Goal: Communication & Community: Answer question/provide support

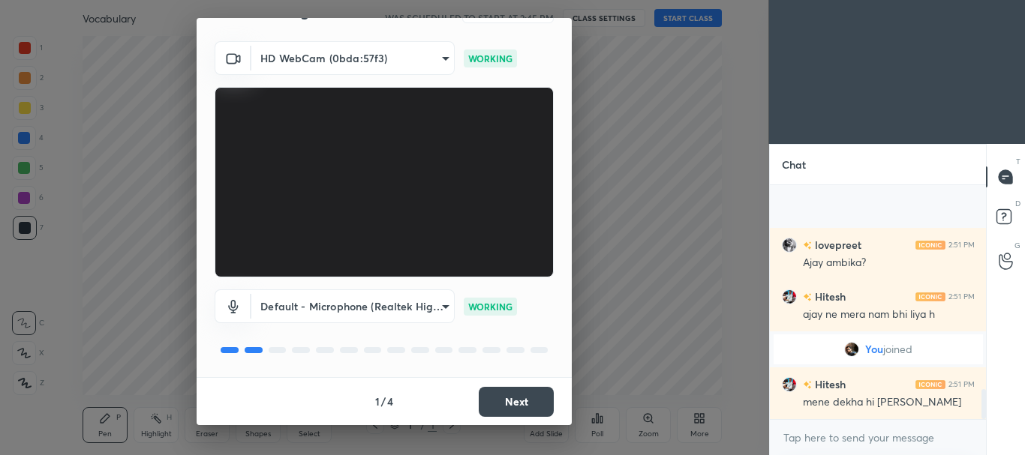
scroll to position [1573, 0]
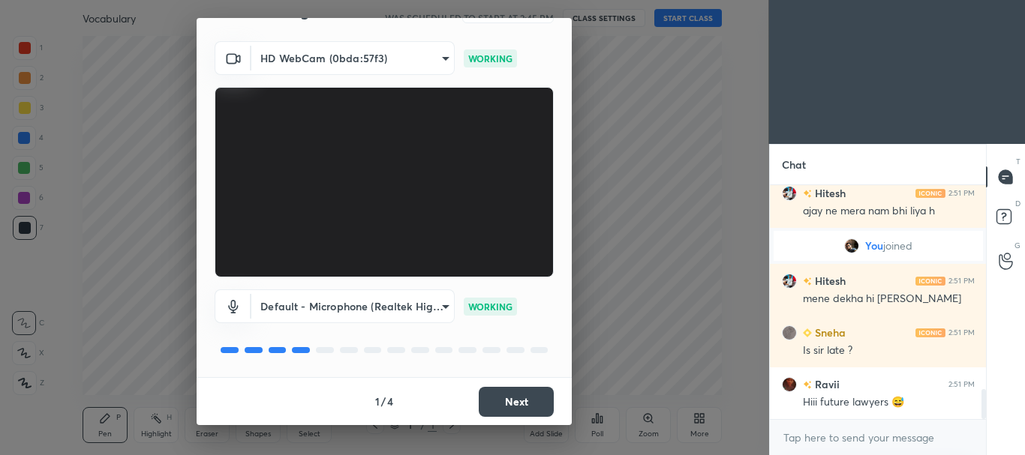
click at [500, 395] on button "Next" at bounding box center [516, 402] width 75 height 30
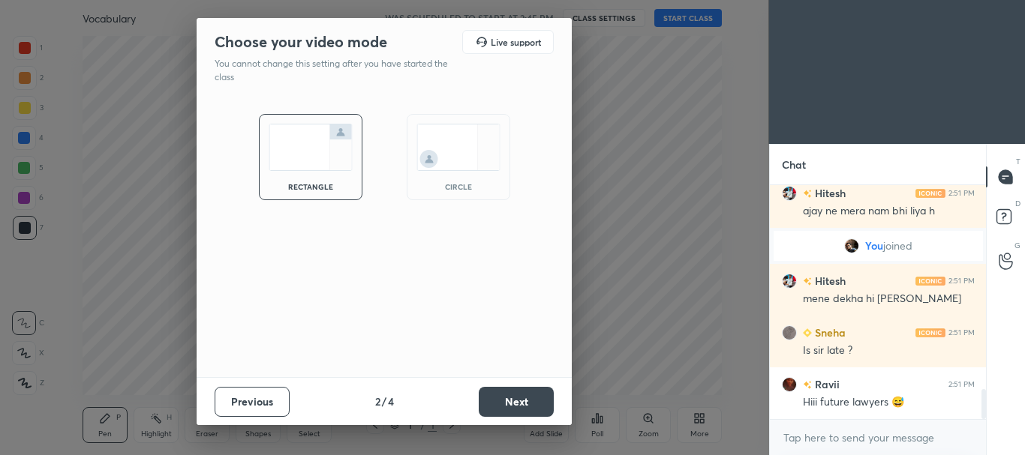
scroll to position [0, 0]
click at [455, 176] on div "circle" at bounding box center [459, 157] width 104 height 86
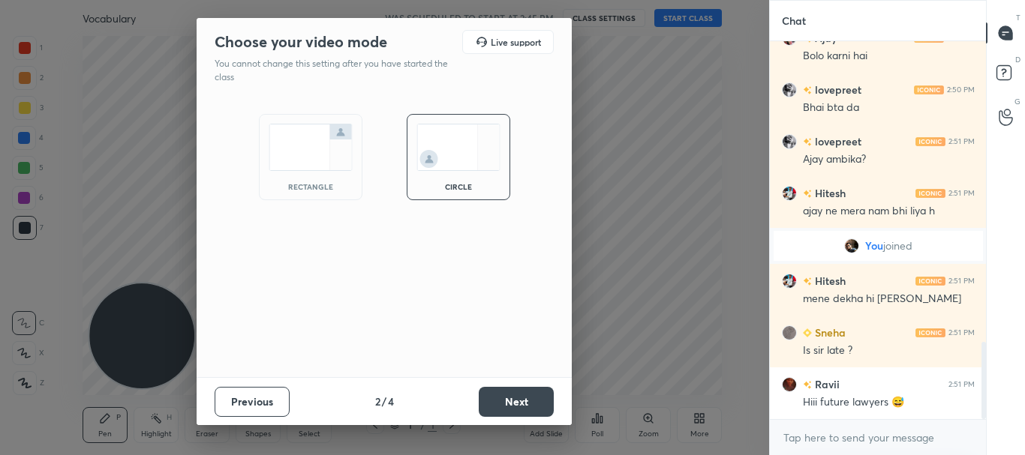
scroll to position [1480, 0]
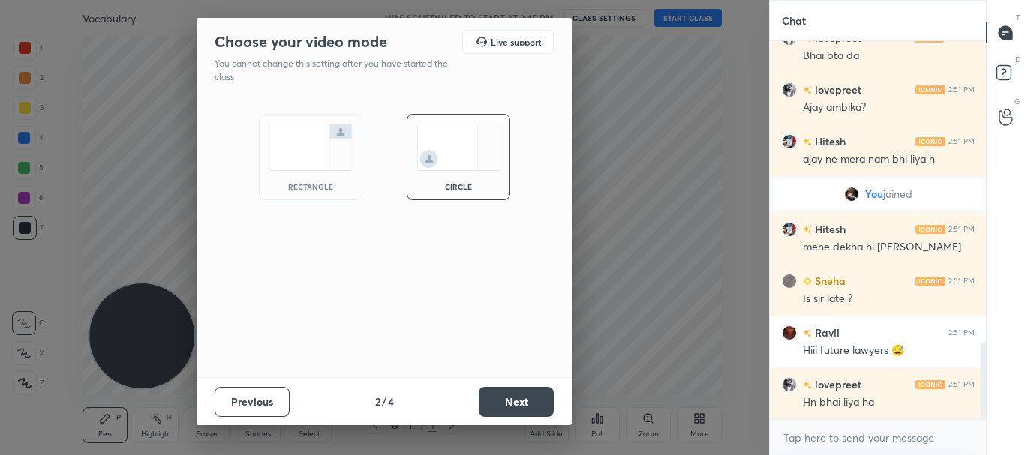
click at [536, 408] on button "Next" at bounding box center [516, 402] width 75 height 30
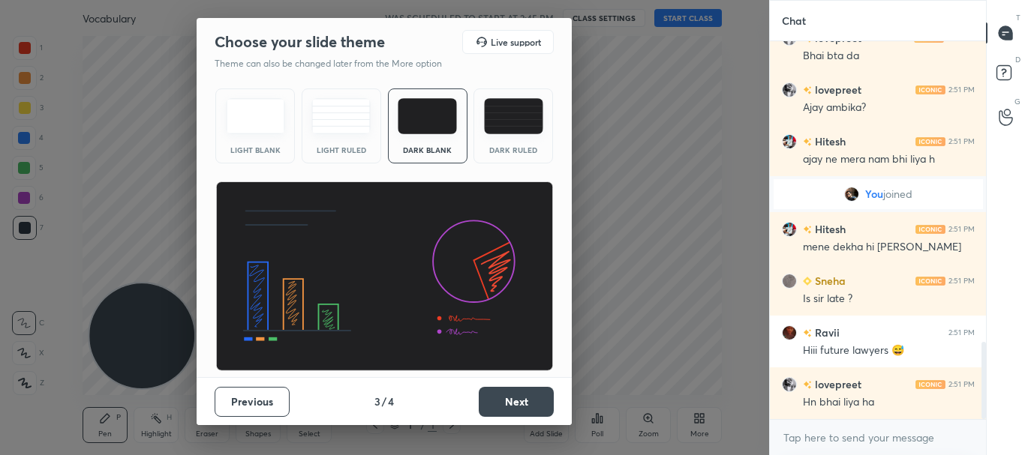
click at [506, 397] on button "Next" at bounding box center [516, 402] width 75 height 30
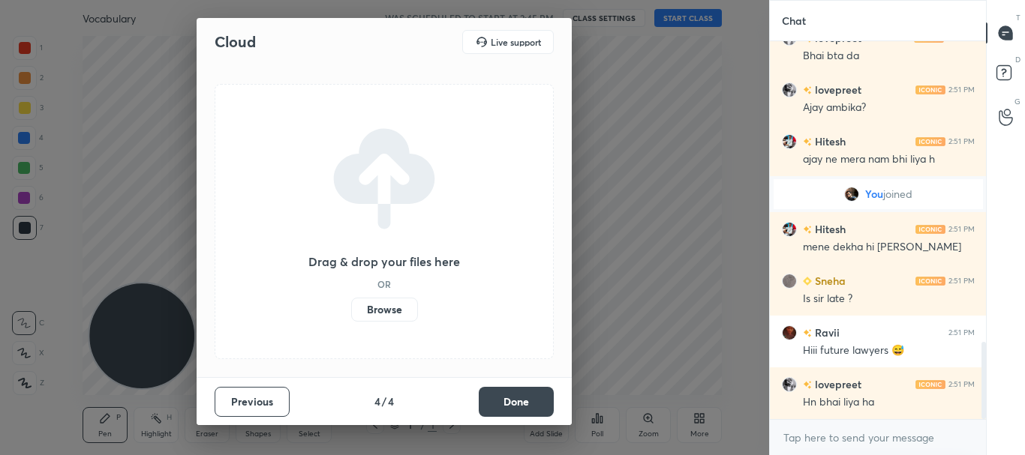
click at [506, 397] on button "Done" at bounding box center [516, 402] width 75 height 30
click at [506, 397] on div "Cloud Live support Drag & drop your files here OR Browse Previous 4 / 4 Done" at bounding box center [384, 227] width 769 height 455
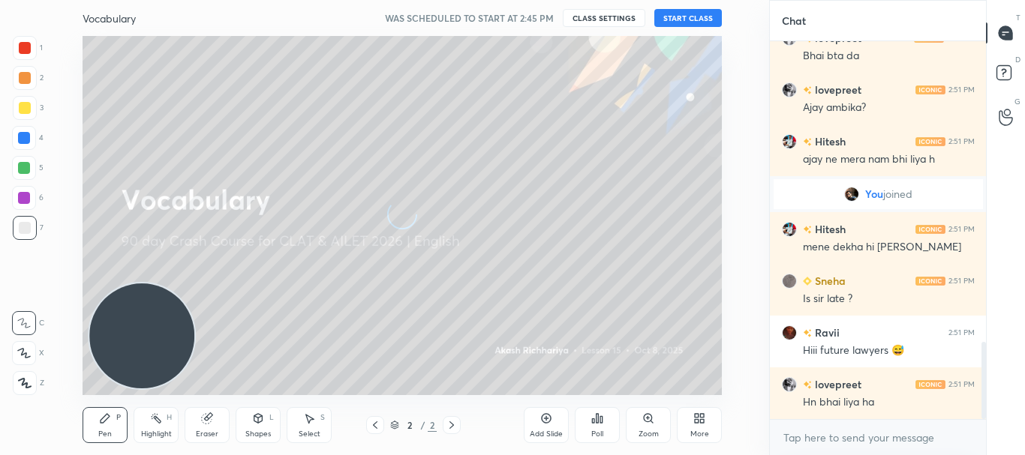
click at [689, 12] on button "START CLASS" at bounding box center [688, 18] width 68 height 18
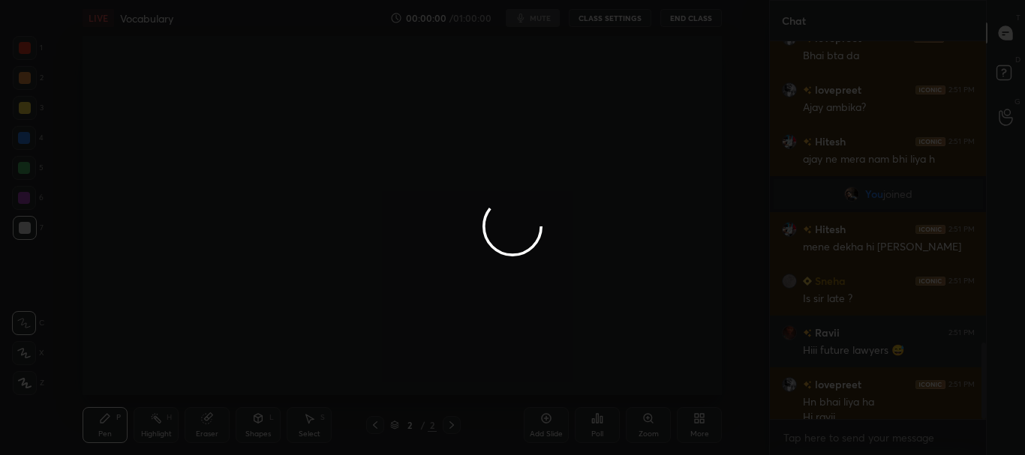
scroll to position [1495, 0]
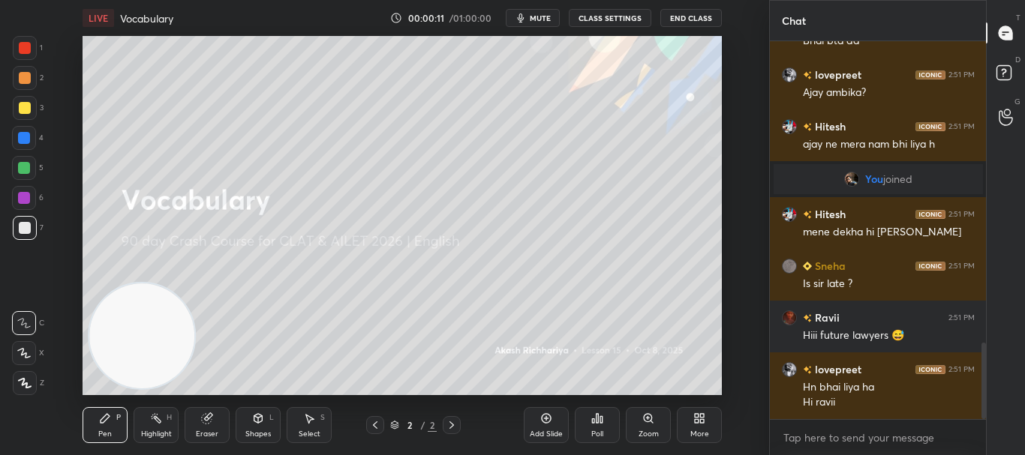
click at [20, 382] on icon at bounding box center [25, 383] width 14 height 11
click at [535, 16] on span "mute" at bounding box center [540, 18] width 21 height 11
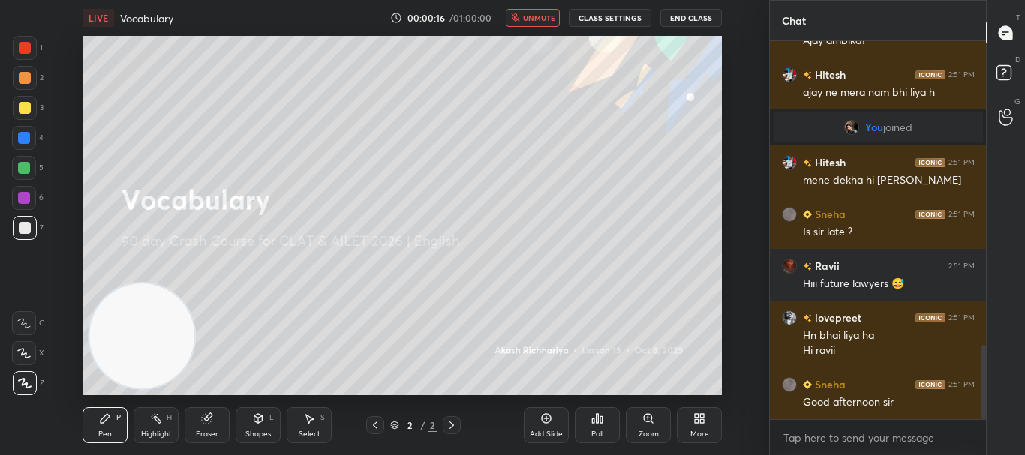
click at [535, 16] on span "unmute" at bounding box center [539, 18] width 32 height 11
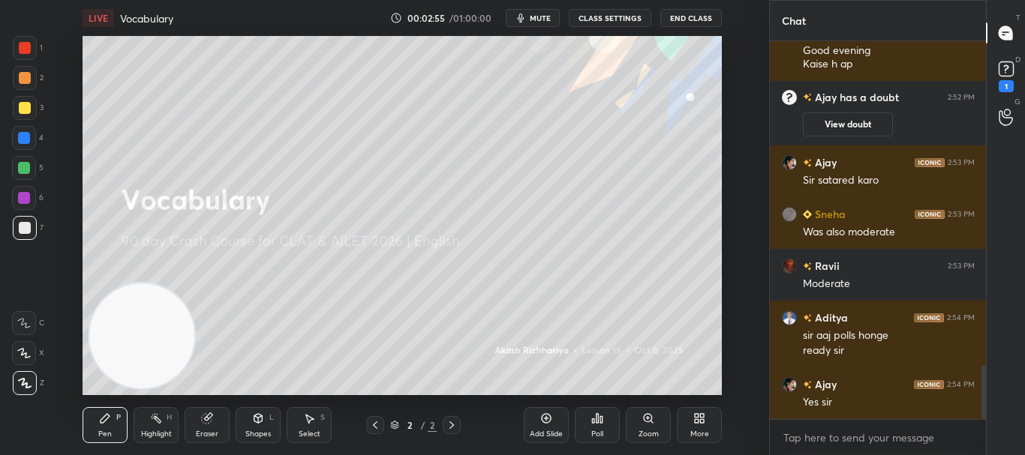
scroll to position [2258, 0]
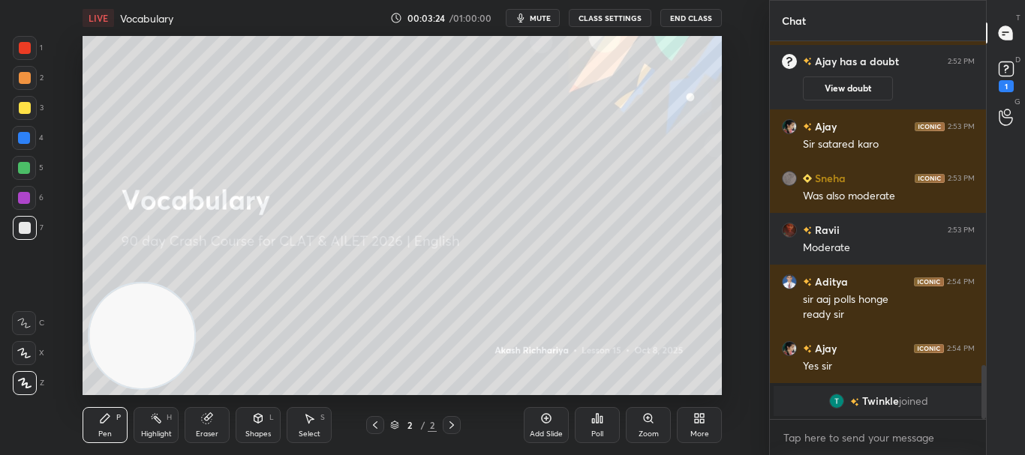
click at [523, 14] on icon "button" at bounding box center [521, 18] width 7 height 9
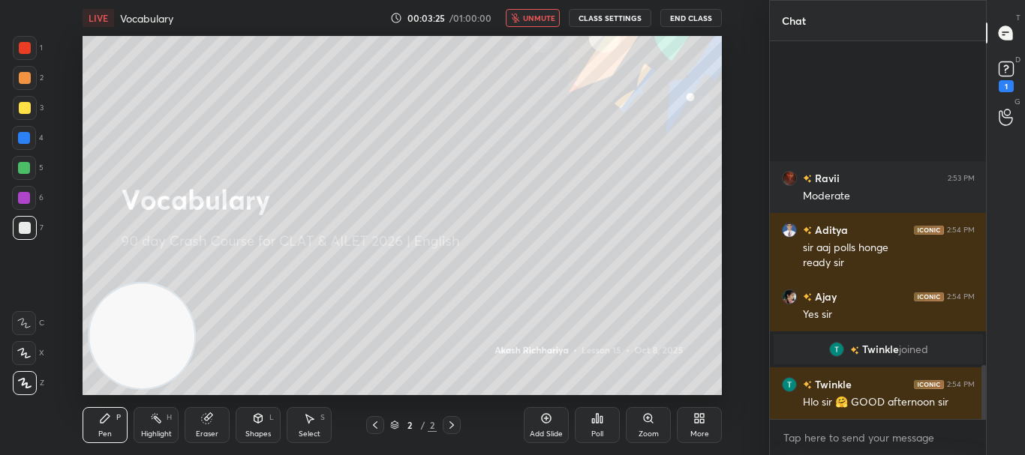
scroll to position [2197, 0]
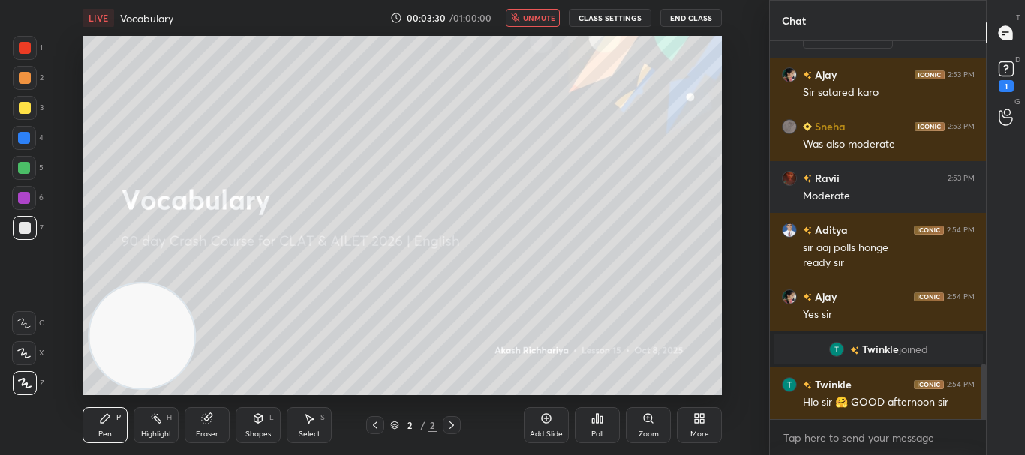
click at [547, 23] on button "unmute" at bounding box center [533, 18] width 54 height 18
click at [703, 425] on div "More" at bounding box center [699, 425] width 45 height 36
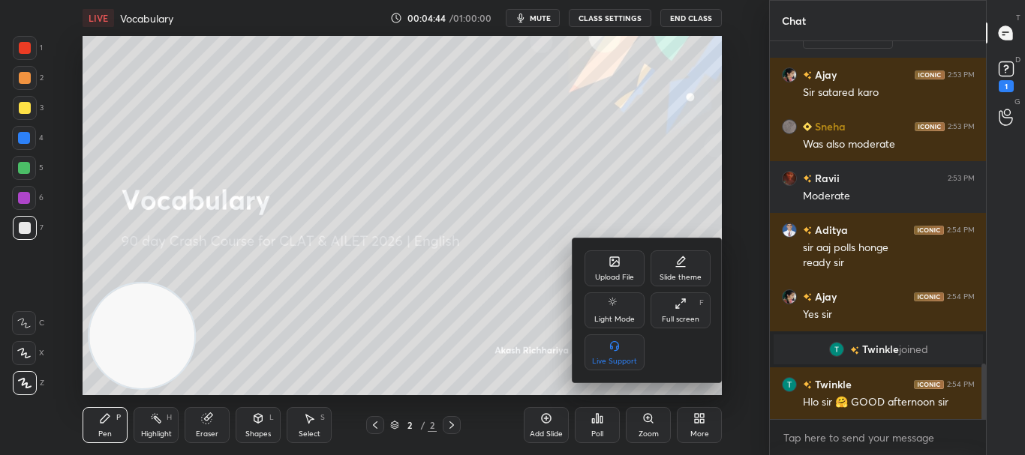
click at [616, 267] on icon at bounding box center [614, 262] width 12 height 12
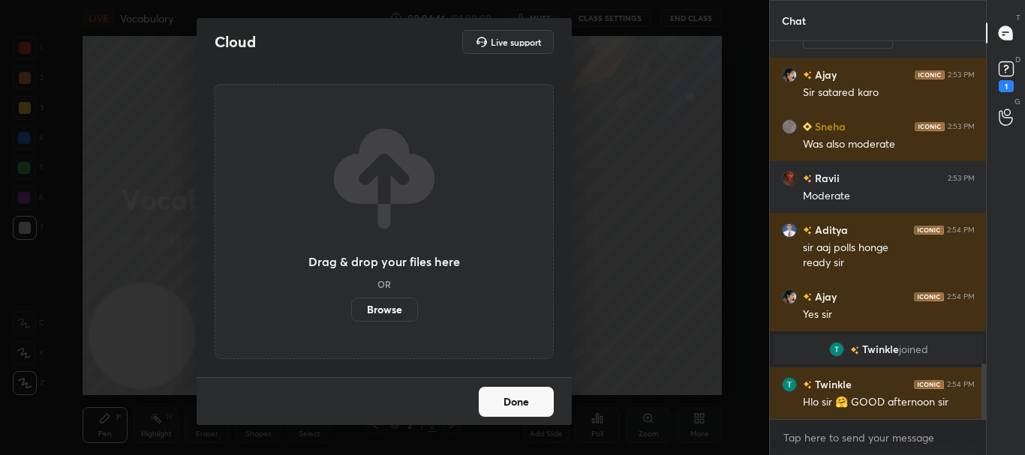
click at [362, 303] on label "Browse" at bounding box center [384, 310] width 67 height 24
click at [351, 303] on input "Browse" at bounding box center [351, 310] width 0 height 24
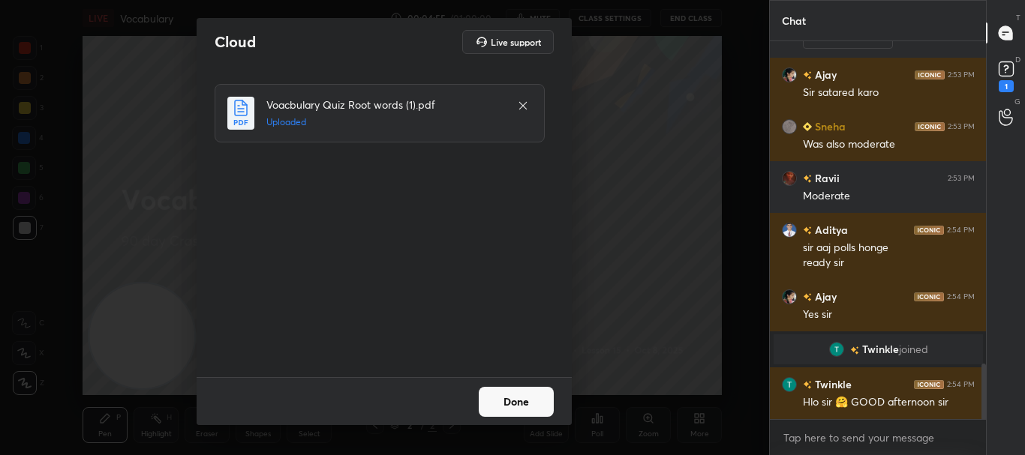
click at [520, 404] on button "Done" at bounding box center [516, 402] width 75 height 30
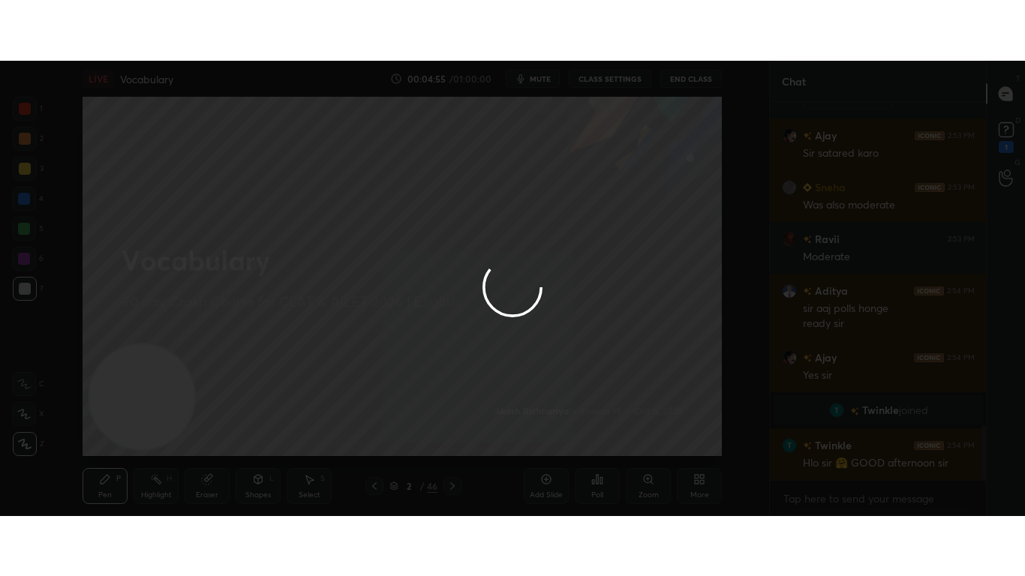
scroll to position [2233, 0]
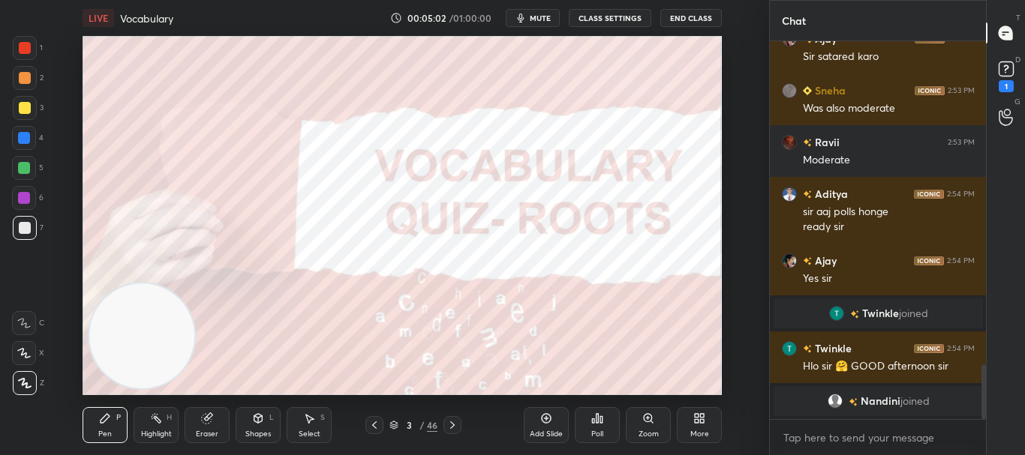
click at [454, 425] on icon at bounding box center [452, 426] width 5 height 8
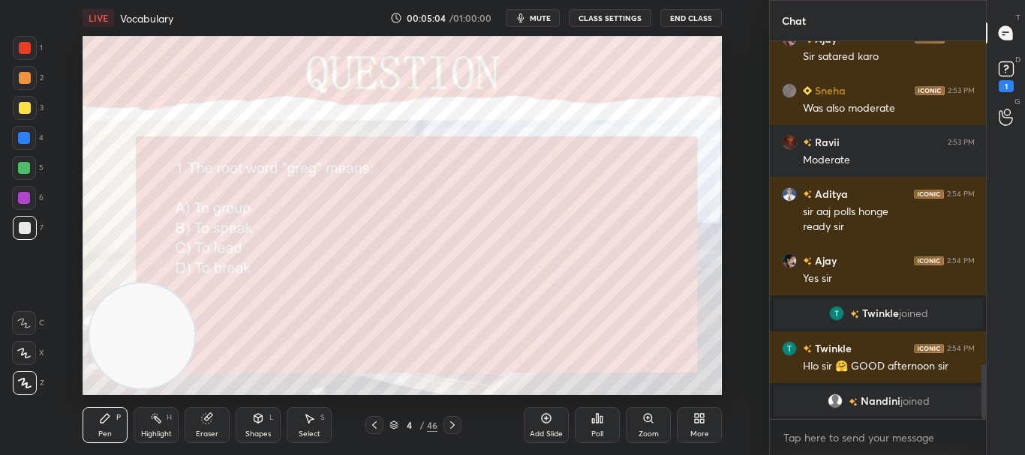
click at [382, 428] on div at bounding box center [374, 425] width 18 height 18
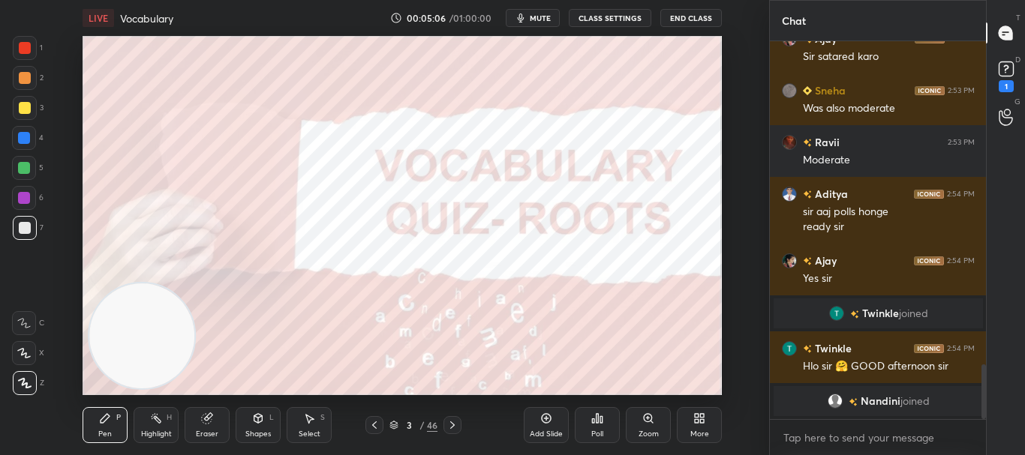
click at [382, 428] on div at bounding box center [374, 425] width 18 height 18
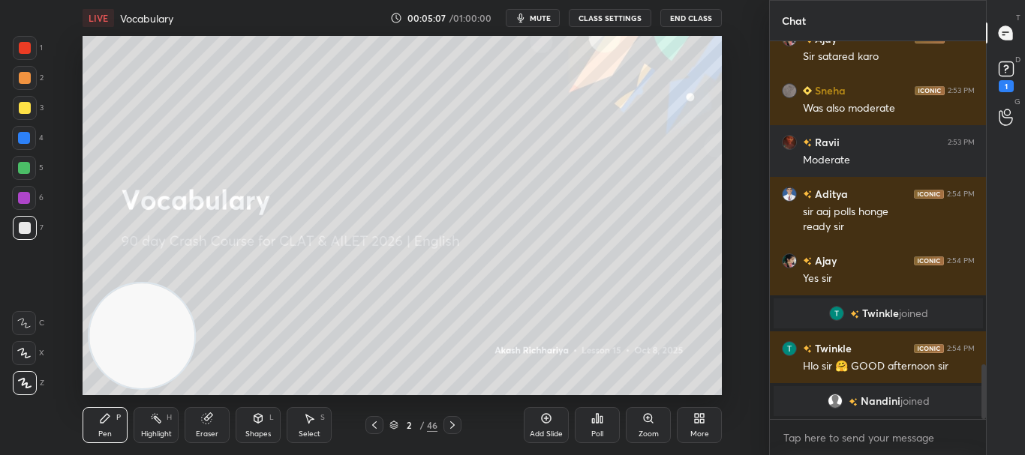
click at [704, 435] on div "More" at bounding box center [699, 435] width 19 height 8
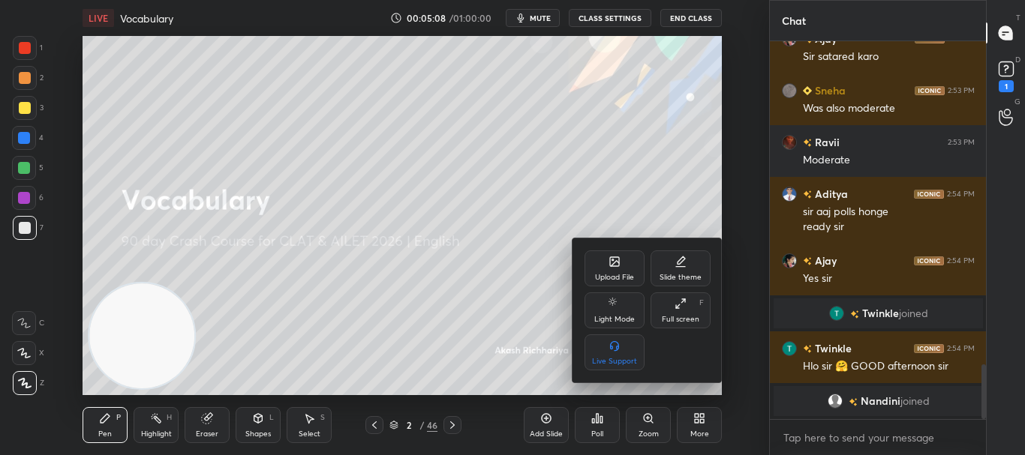
click at [617, 276] on div "Upload File" at bounding box center [614, 278] width 39 height 8
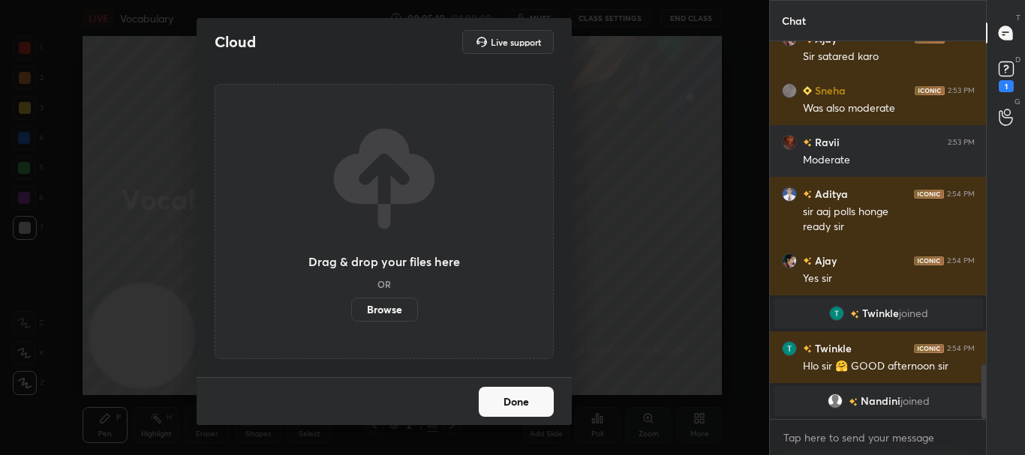
click at [386, 310] on label "Browse" at bounding box center [384, 310] width 67 height 24
click at [351, 310] on input "Browse" at bounding box center [351, 310] width 0 height 24
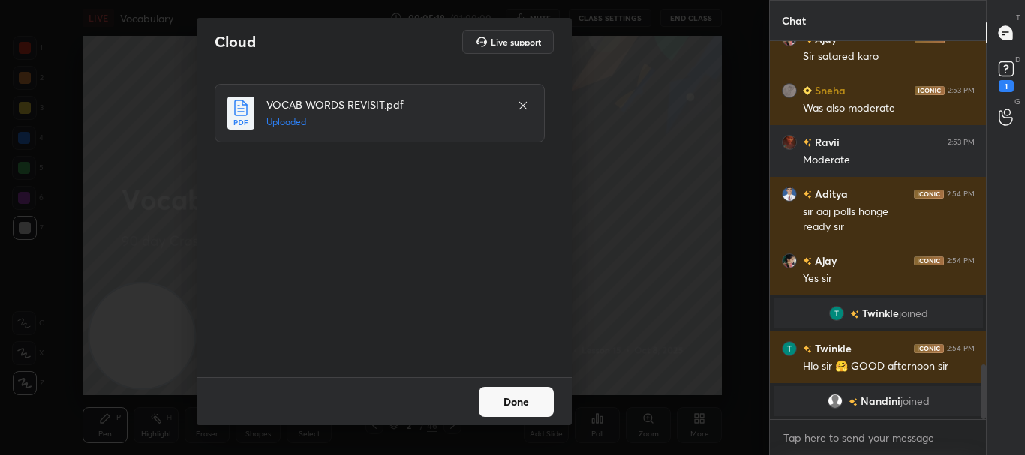
click at [514, 405] on button "Done" at bounding box center [516, 402] width 75 height 30
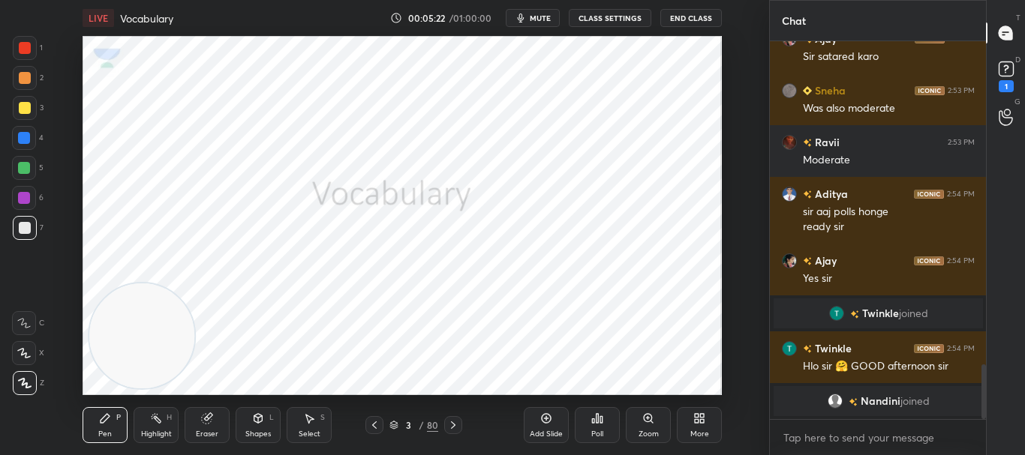
click at [704, 432] on div "More" at bounding box center [699, 435] width 19 height 8
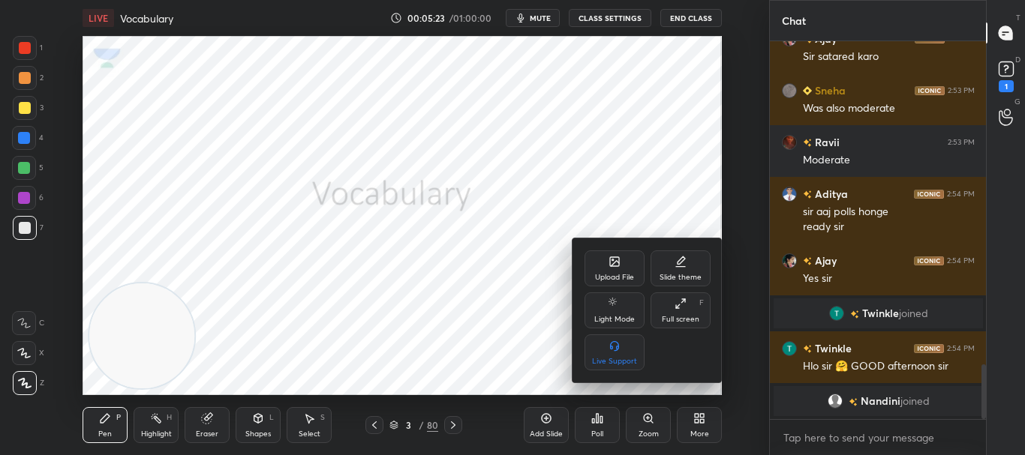
click at [687, 305] on div "Full screen F" at bounding box center [680, 311] width 60 height 36
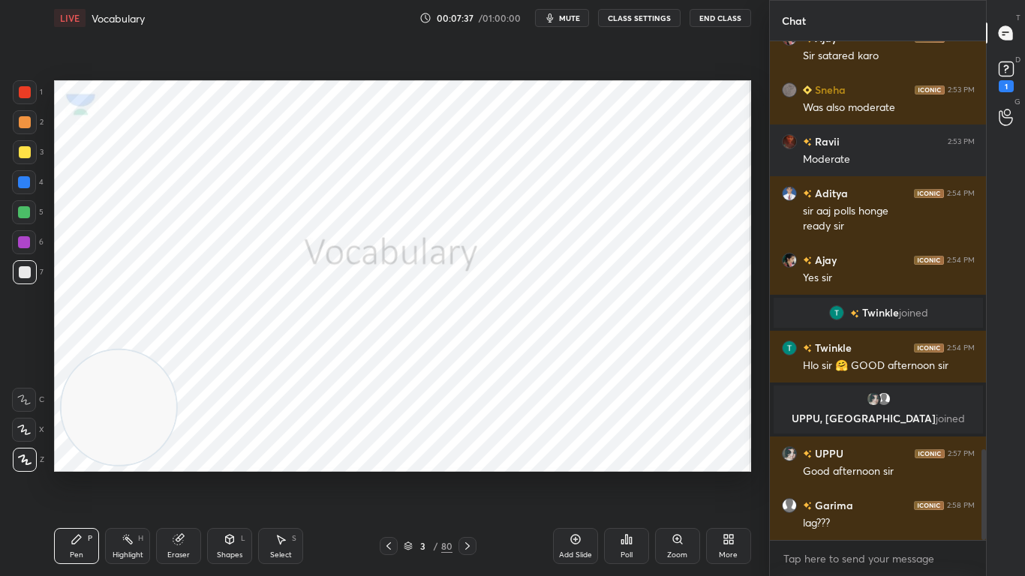
scroll to position [2285, 0]
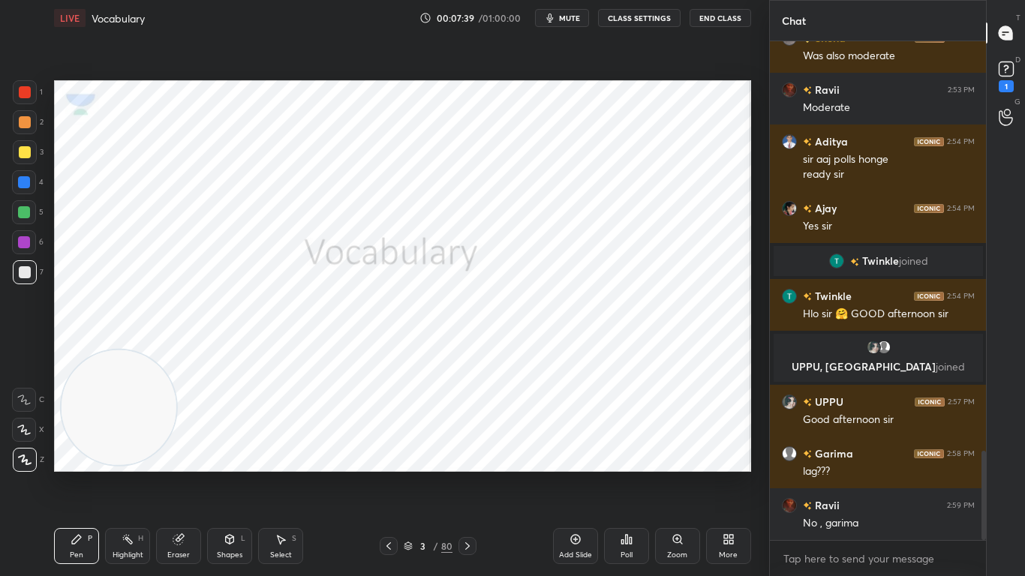
click at [466, 455] on icon at bounding box center [467, 546] width 12 height 12
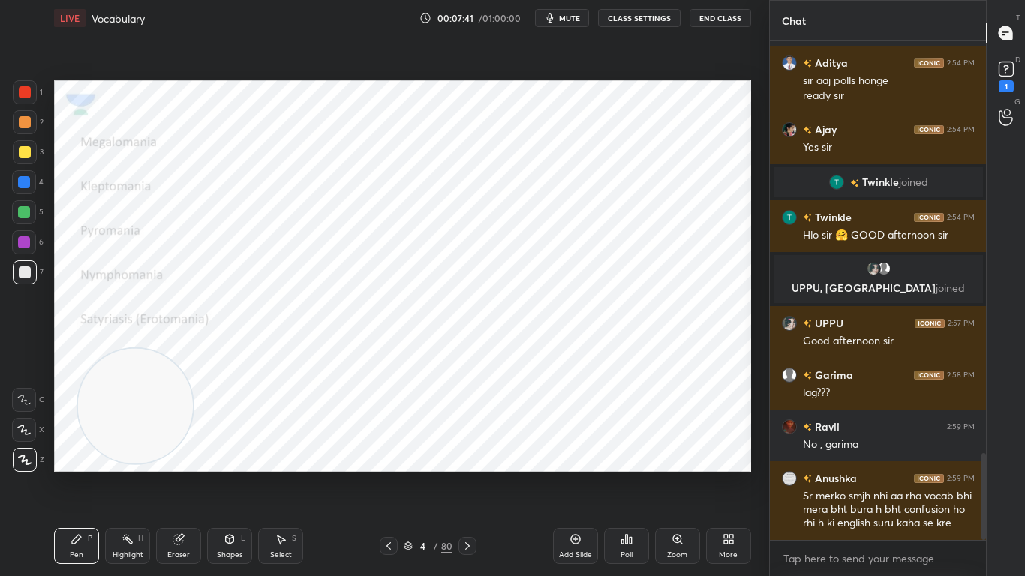
drag, startPoint x: 151, startPoint y: 419, endPoint x: 670, endPoint y: 502, distance: 525.7
click at [670, 455] on div "Setting up your live class Poll for secs No correct answer Start poll" at bounding box center [402, 276] width 709 height 480
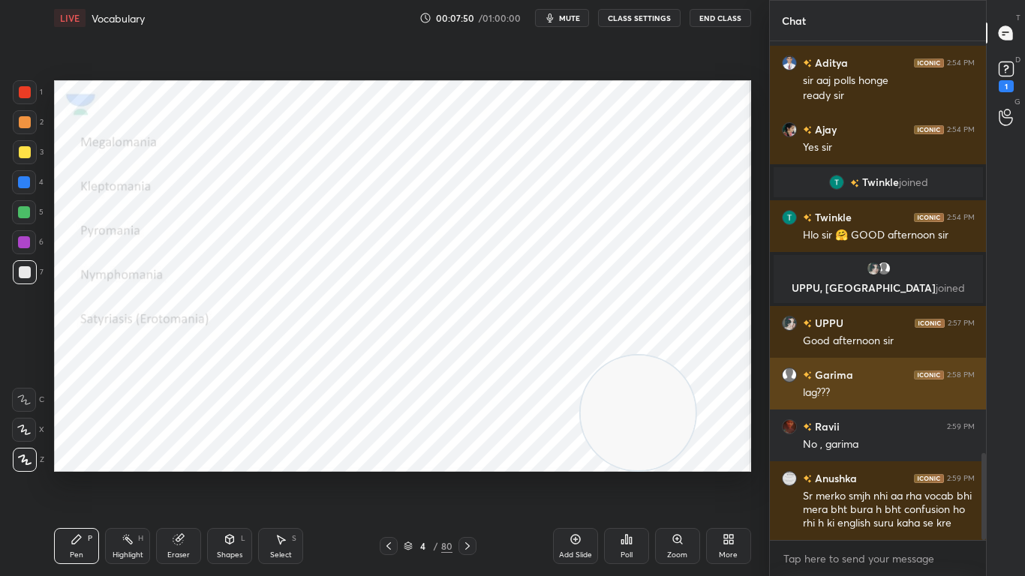
drag, startPoint x: 655, startPoint y: 395, endPoint x: 789, endPoint y: 407, distance: 134.0
click at [789, 407] on div "1 2 3 4 5 6 7 C X Z C X Z E E Erase all H H LIVE Vocabulary 00:07:50 / 01:00:00…" at bounding box center [512, 288] width 1025 height 576
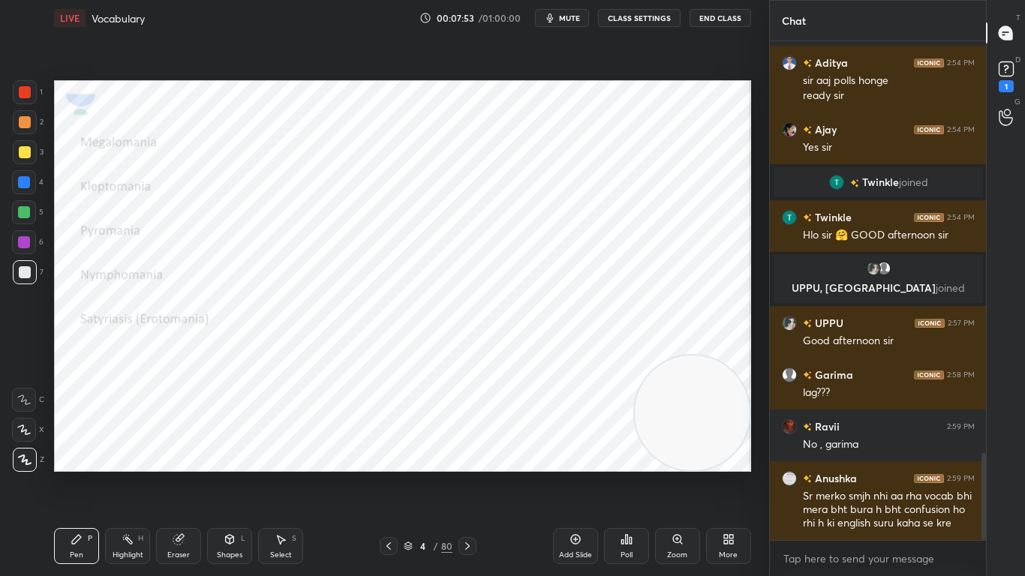
scroll to position [2416, 0]
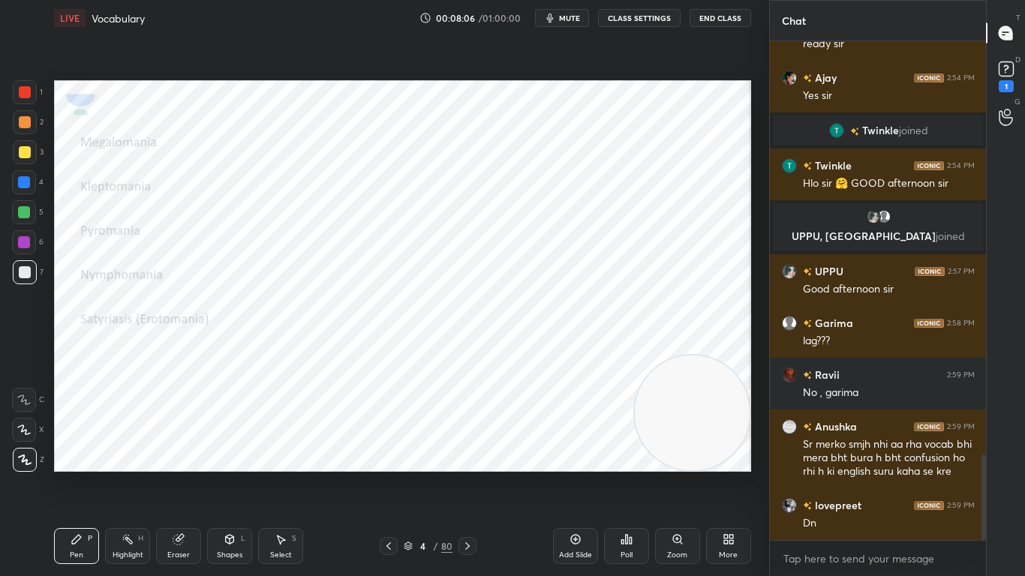
click at [470, 455] on div at bounding box center [467, 546] width 18 height 18
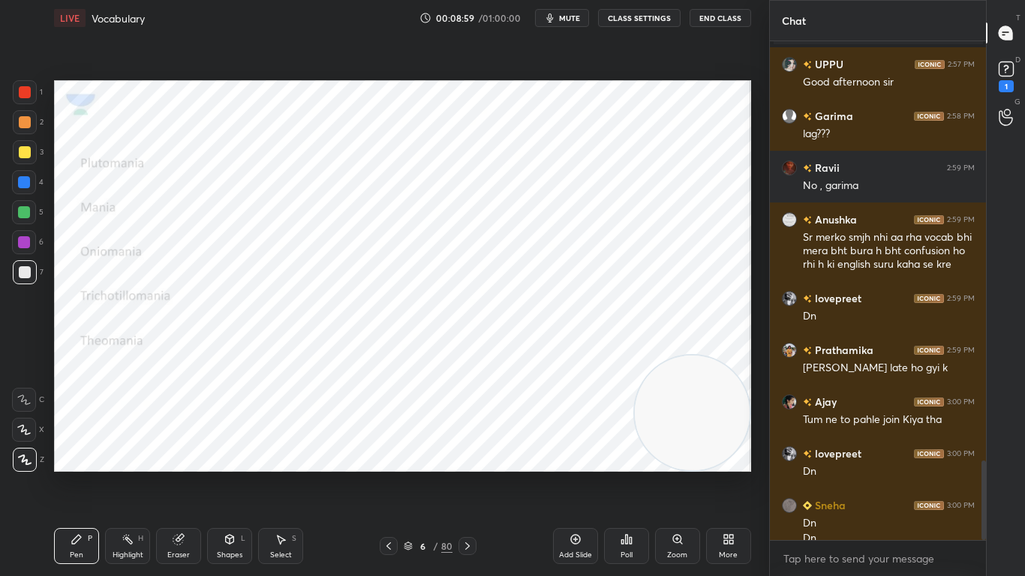
scroll to position [2638, 0]
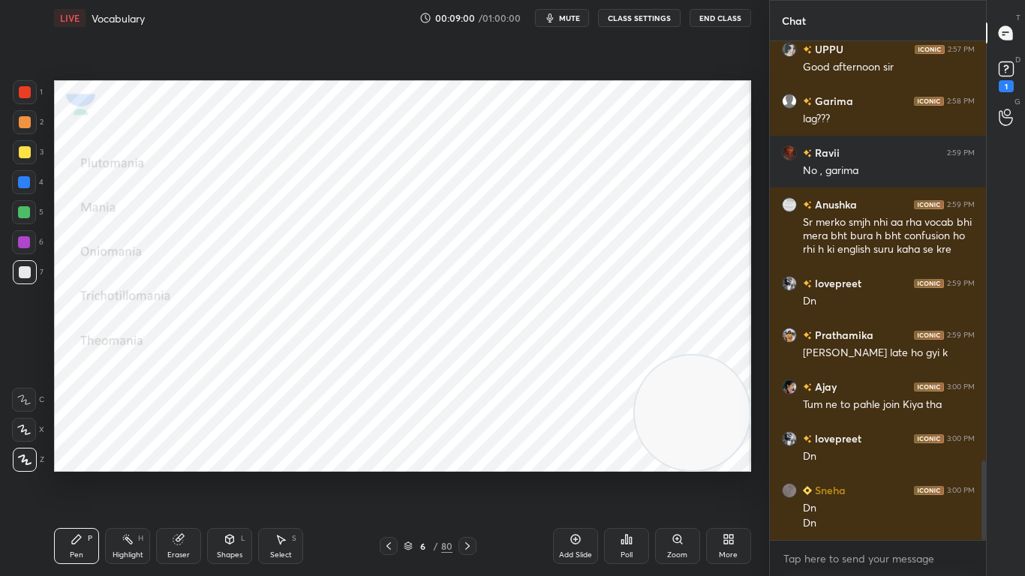
click at [470, 455] on div at bounding box center [467, 546] width 18 height 18
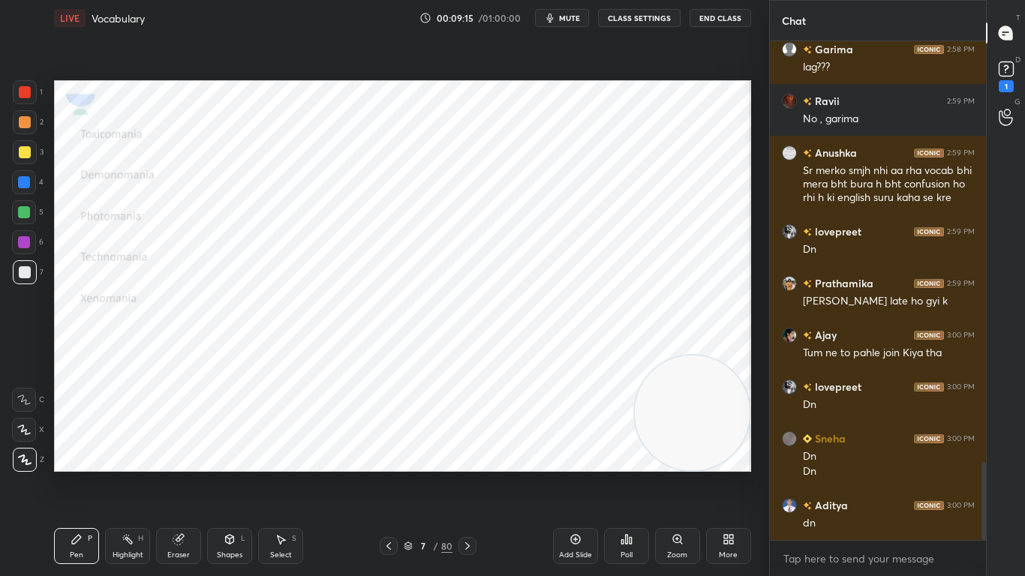
scroll to position [2741, 0]
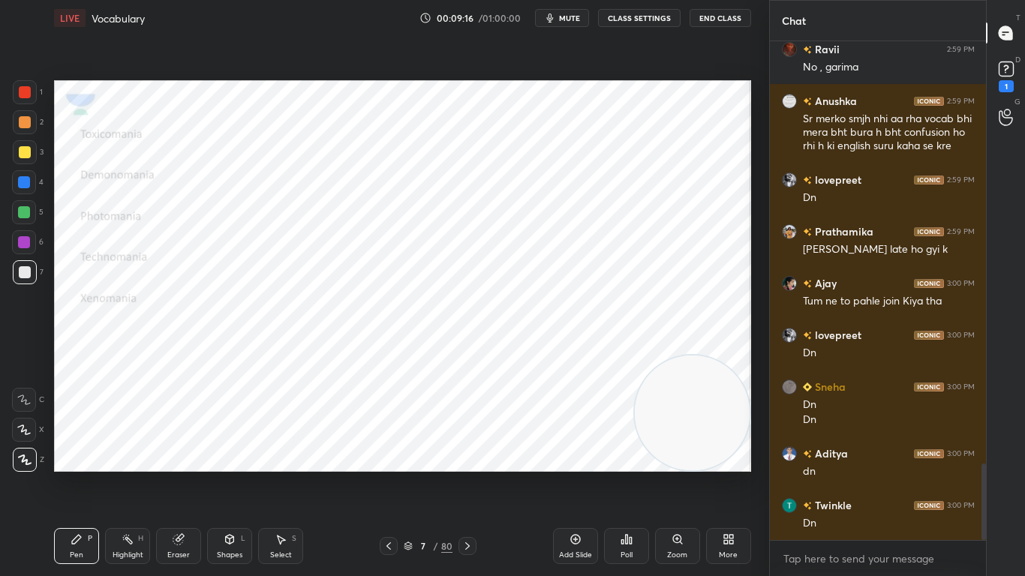
click at [470, 455] on div at bounding box center [467, 546] width 18 height 18
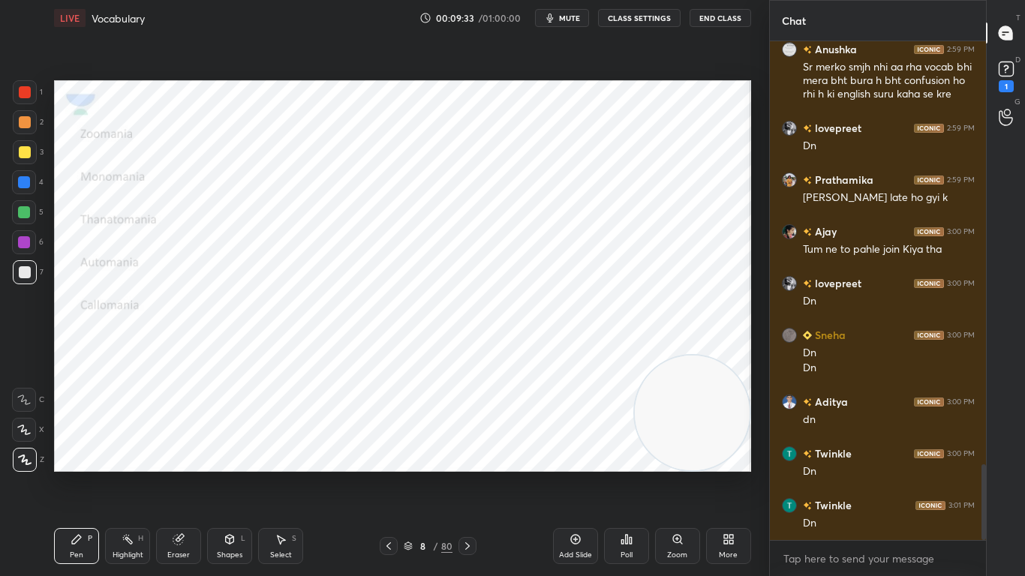
click at [470, 455] on div at bounding box center [467, 546] width 18 height 18
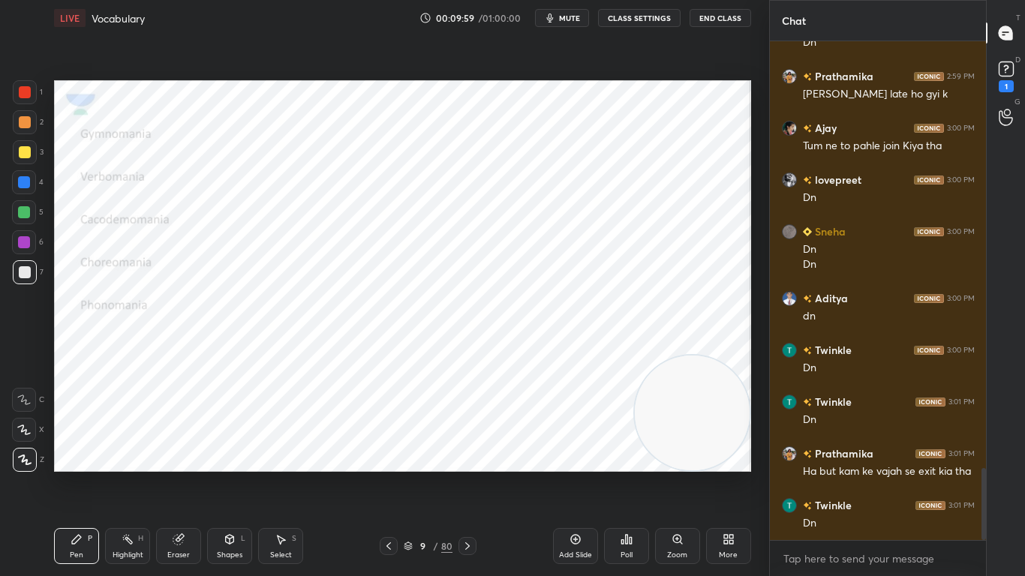
scroll to position [2949, 0]
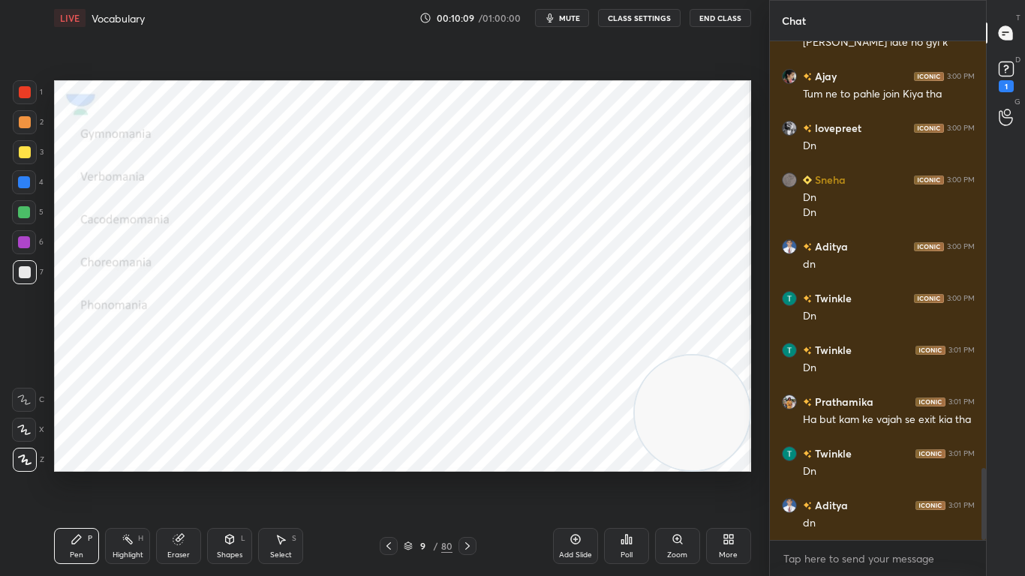
click at [470, 455] on div at bounding box center [467, 546] width 18 height 18
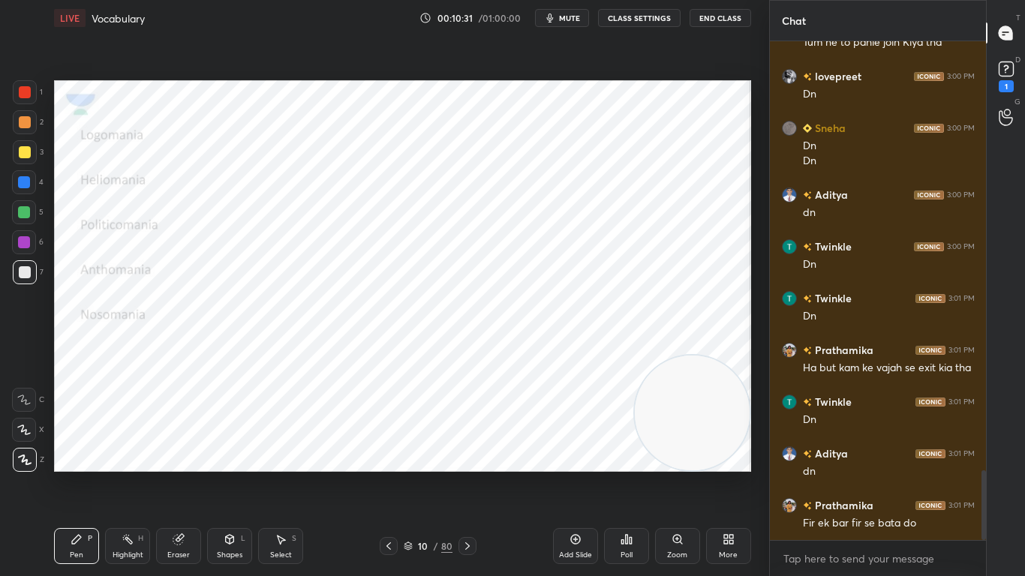
scroll to position [3052, 0]
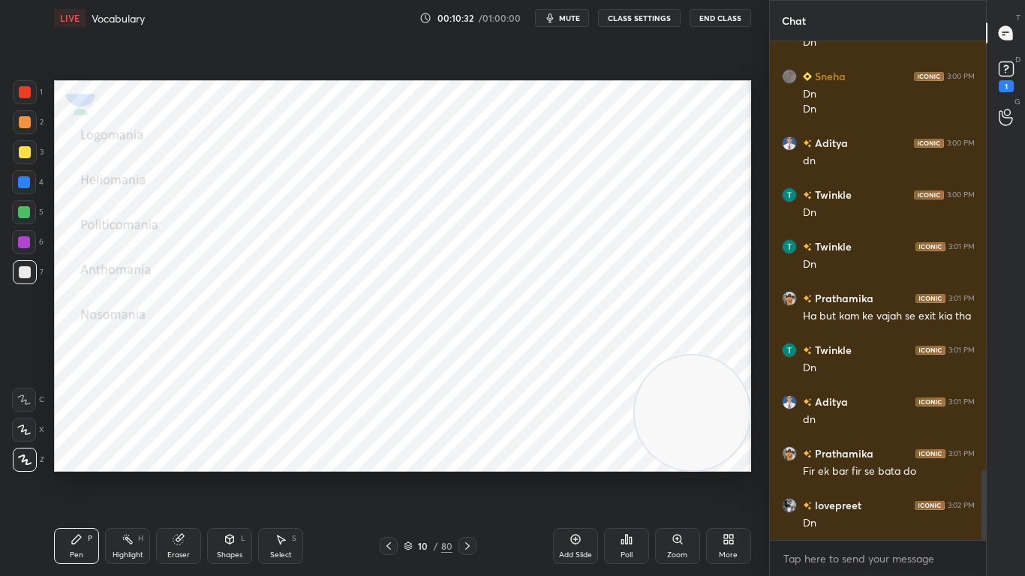
click at [470, 455] on div at bounding box center [467, 546] width 18 height 18
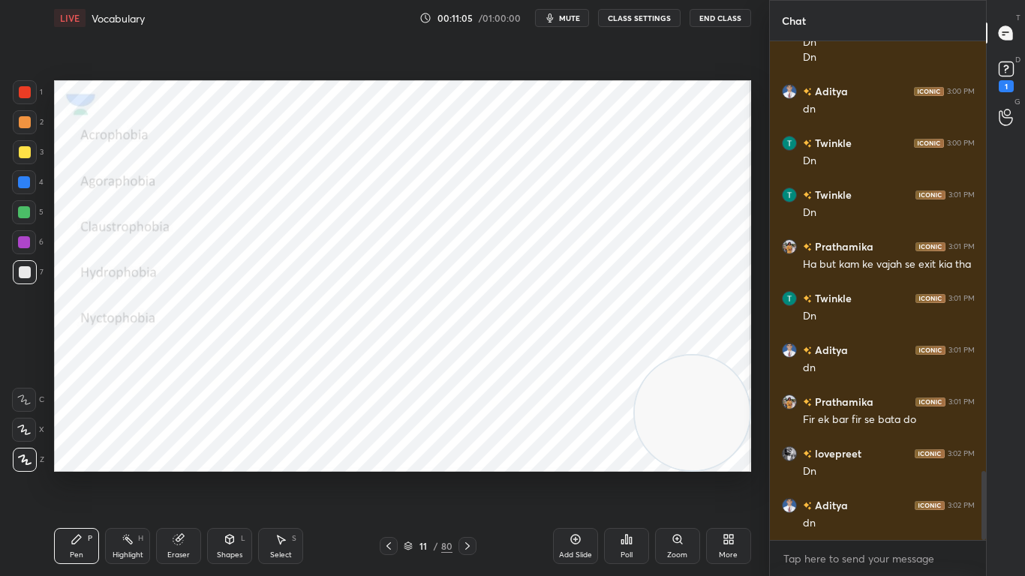
click at [470, 455] on div at bounding box center [467, 546] width 18 height 18
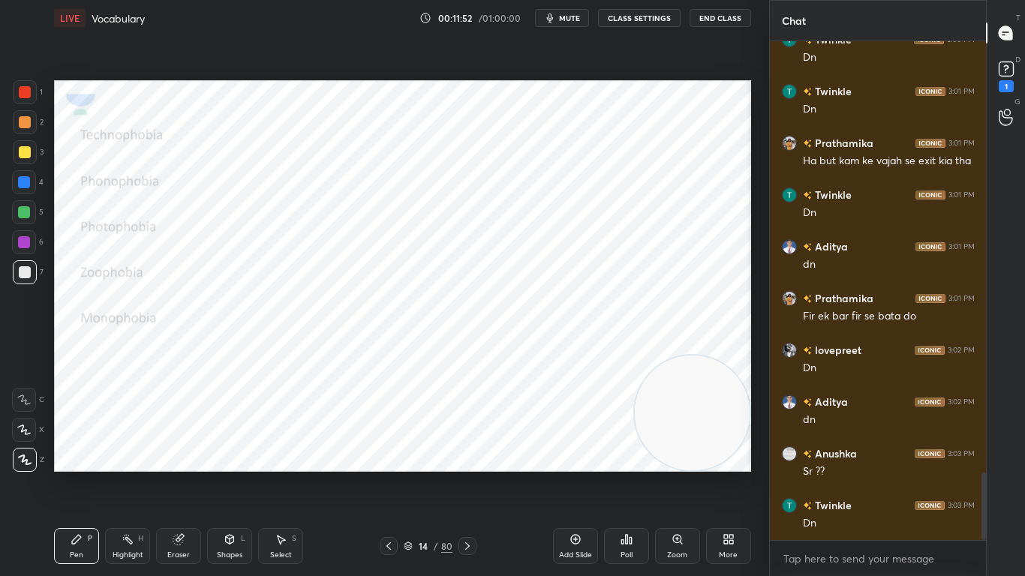
scroll to position [3259, 0]
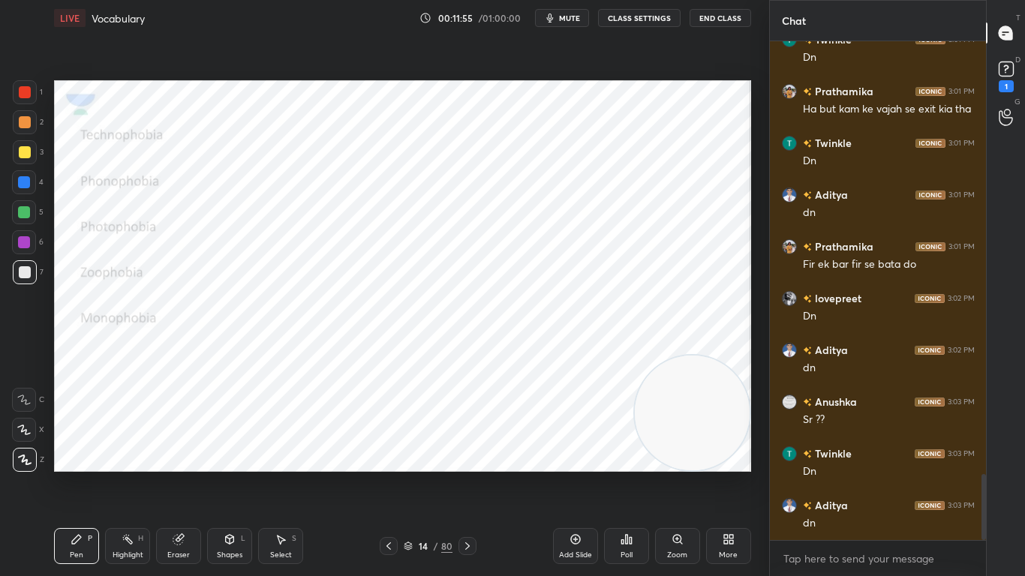
click at [470, 455] on div at bounding box center [467, 546] width 18 height 18
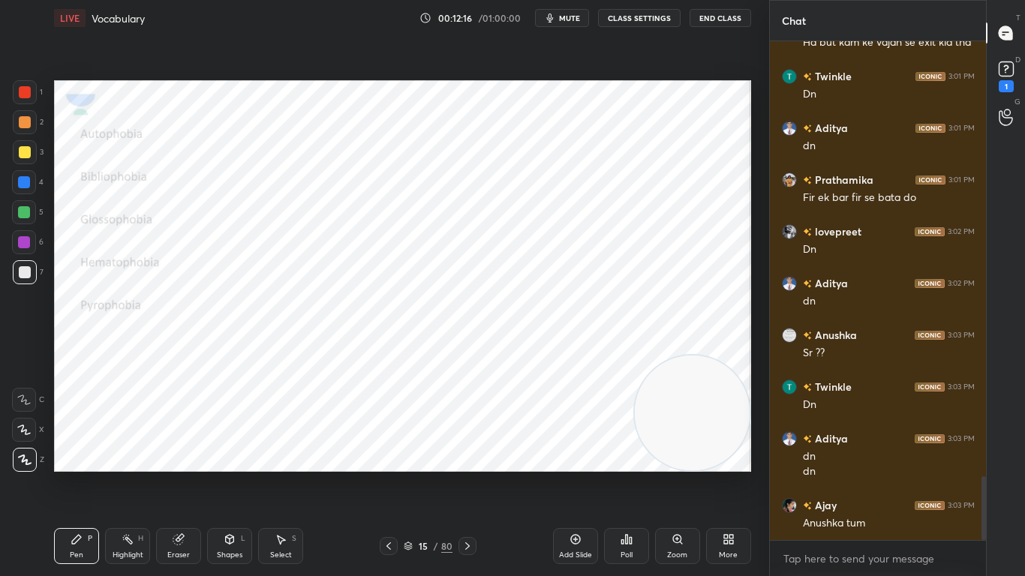
scroll to position [3391, 0]
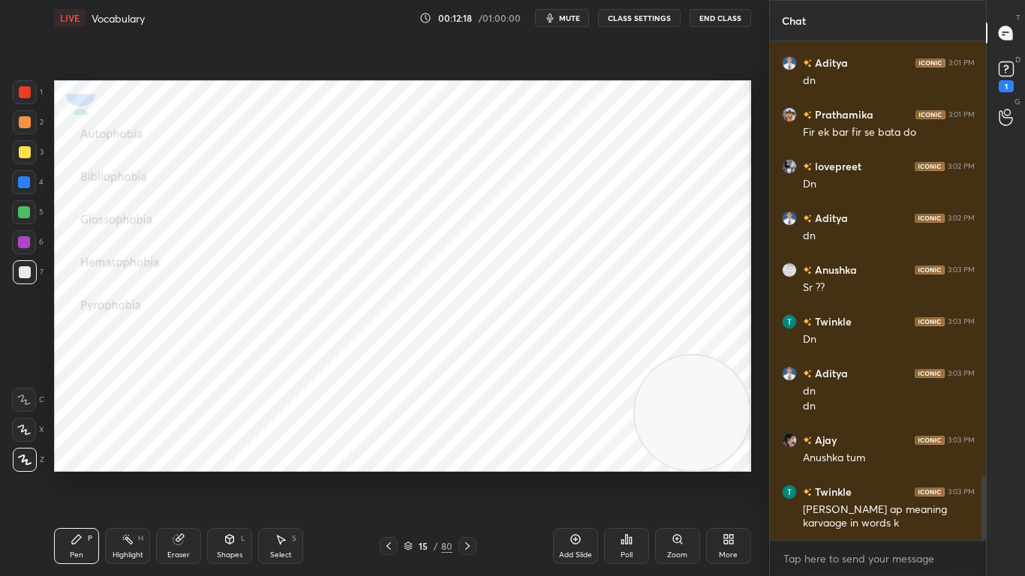
click at [470, 455] on div at bounding box center [467, 546] width 18 height 18
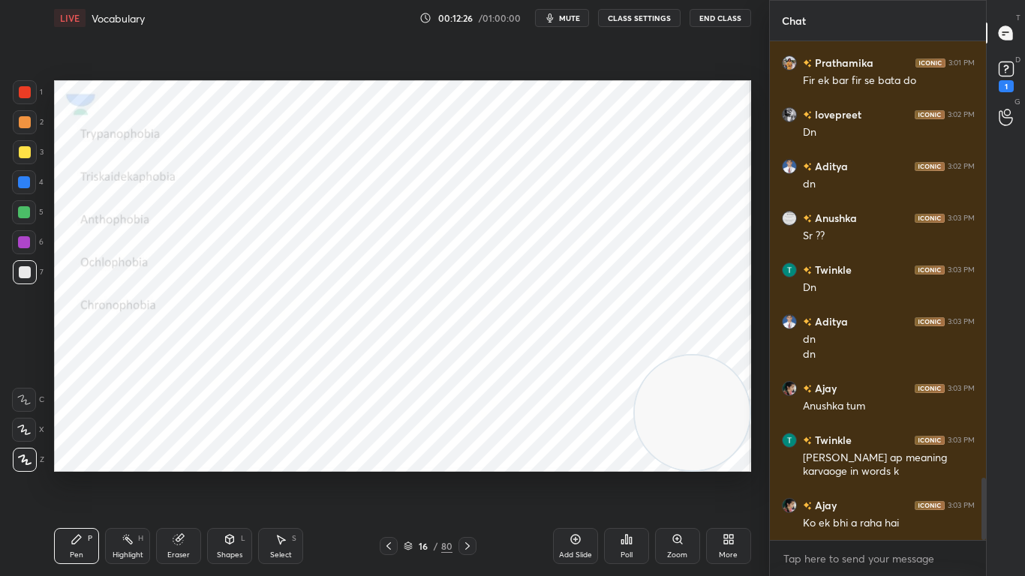
scroll to position [3495, 0]
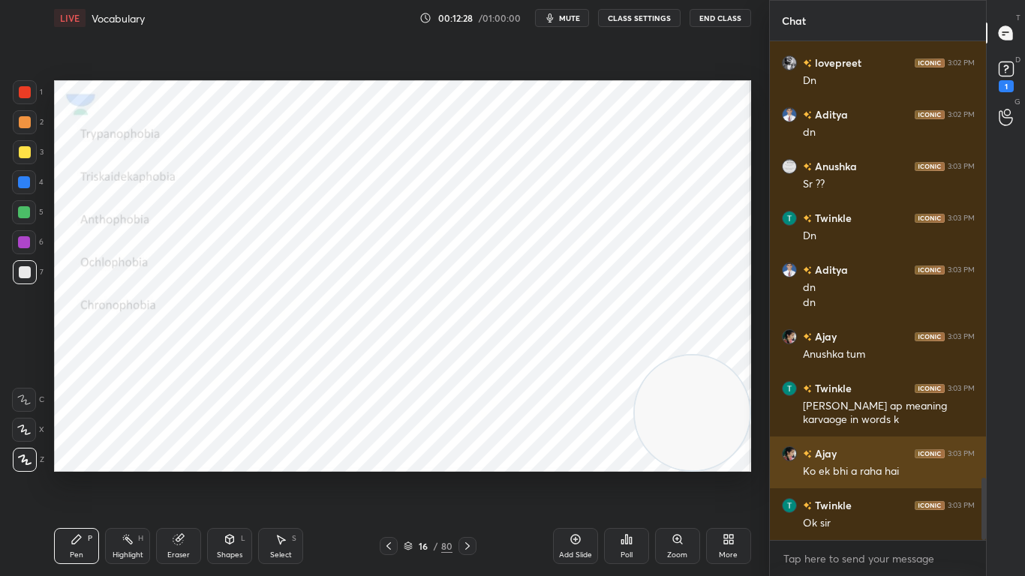
click at [795, 451] on img "grid" at bounding box center [789, 453] width 15 height 15
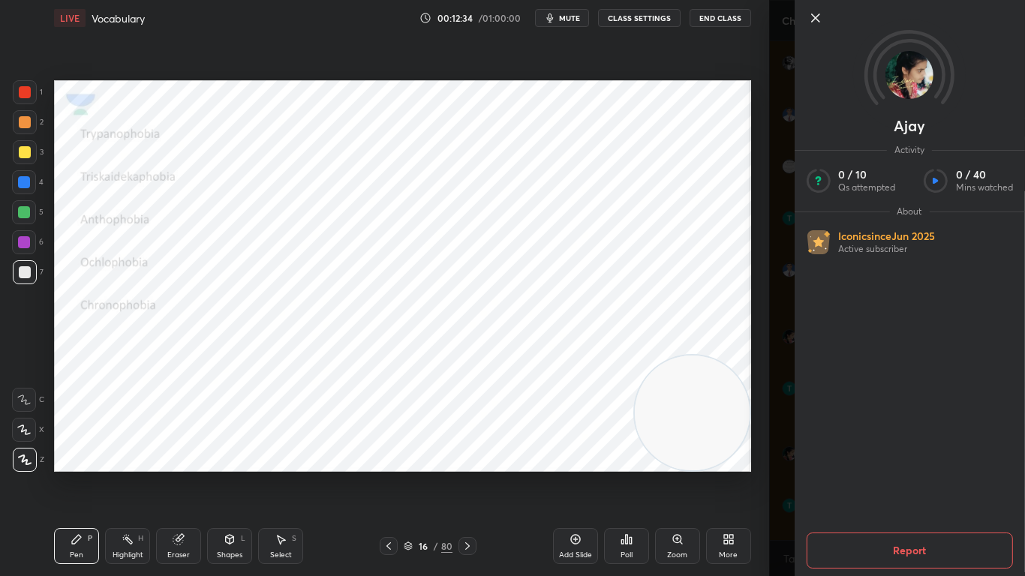
click at [813, 16] on icon at bounding box center [815, 18] width 8 height 8
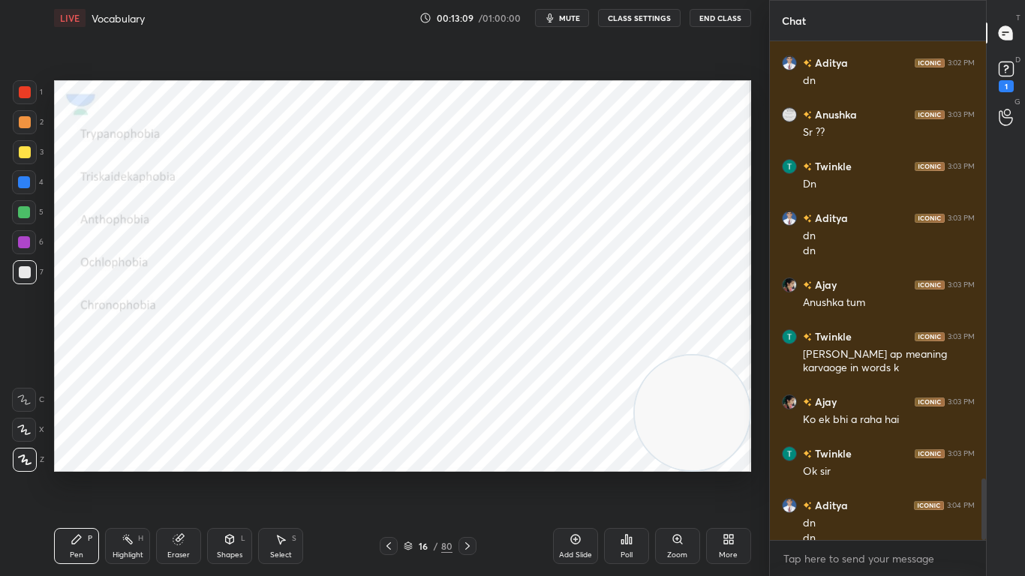
scroll to position [3562, 0]
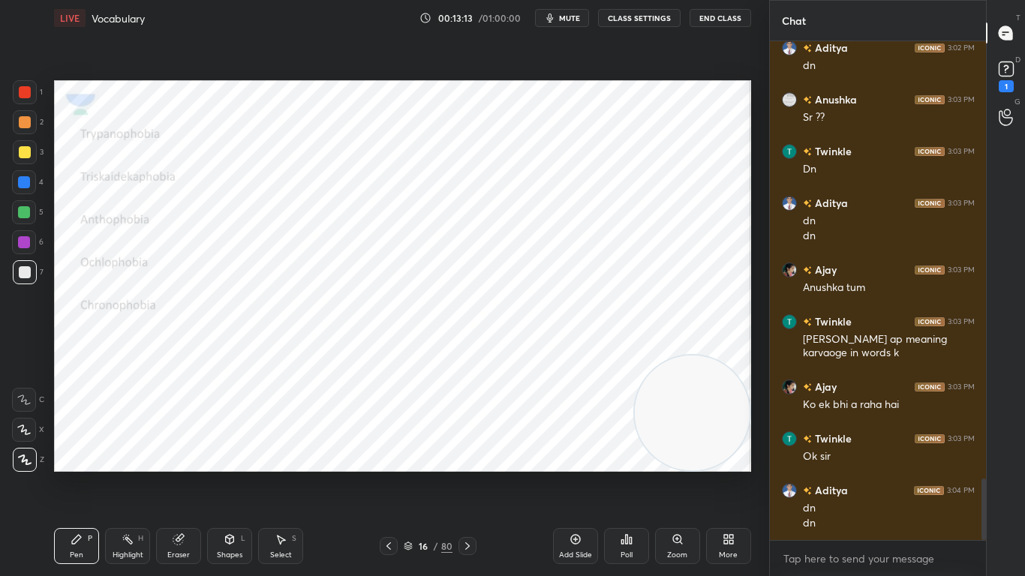
click at [468, 455] on icon at bounding box center [467, 546] width 12 height 12
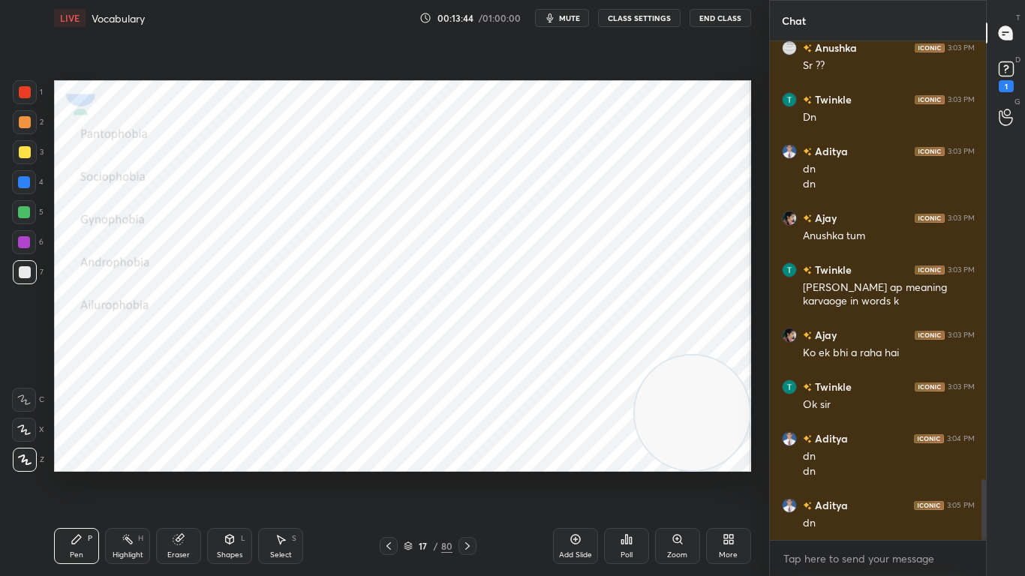
click at [468, 455] on icon at bounding box center [467, 546] width 12 height 12
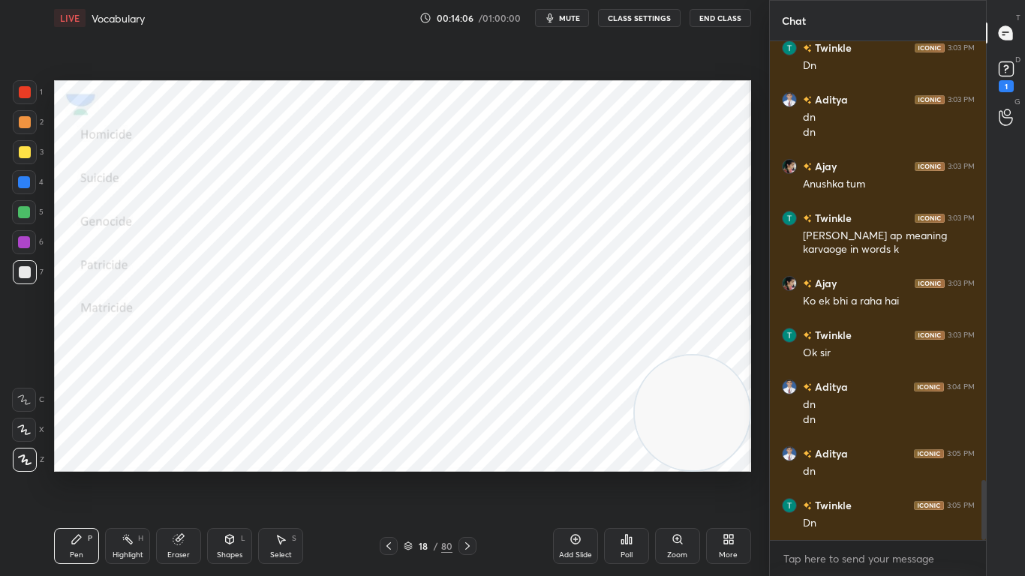
scroll to position [3701, 0]
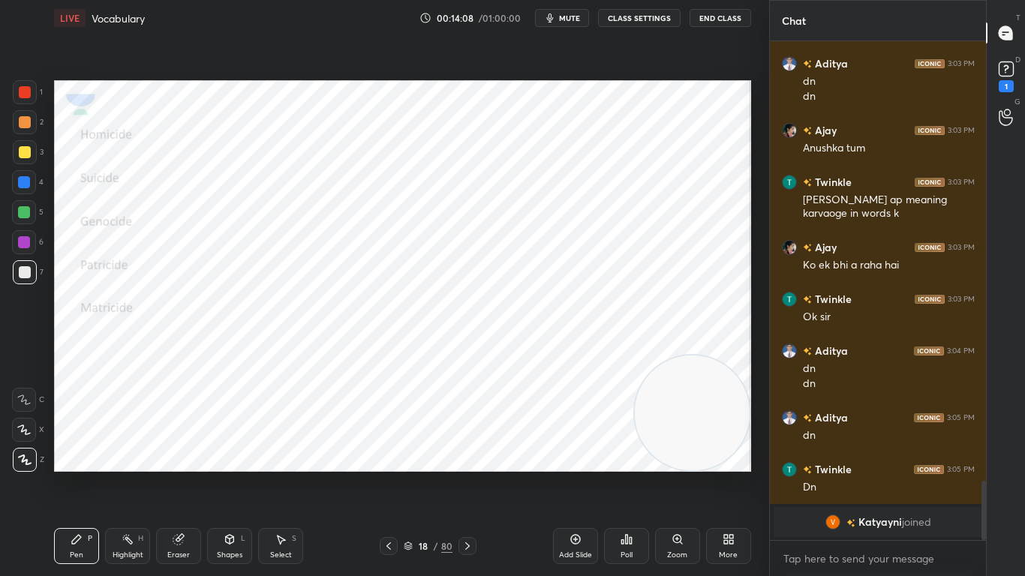
click at [468, 455] on icon at bounding box center [467, 546] width 12 height 12
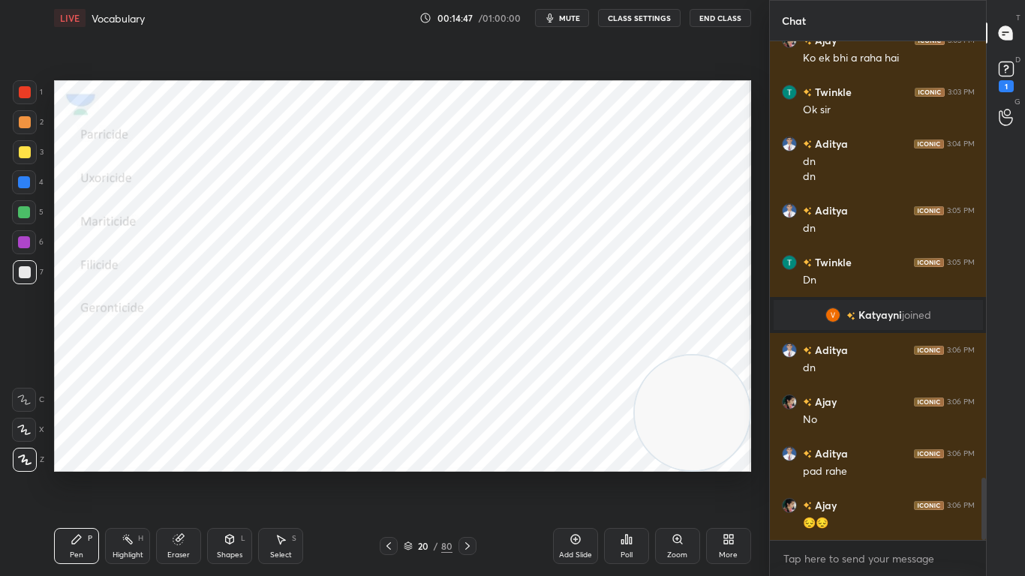
scroll to position [3492, 0]
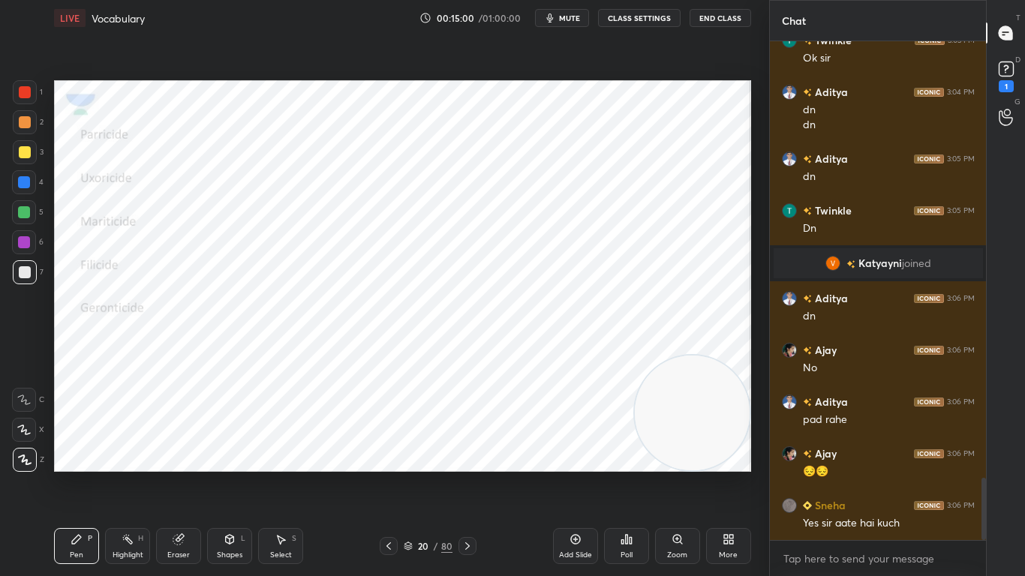
click at [468, 455] on icon at bounding box center [467, 546] width 12 height 12
click at [388, 455] on icon at bounding box center [389, 546] width 12 height 12
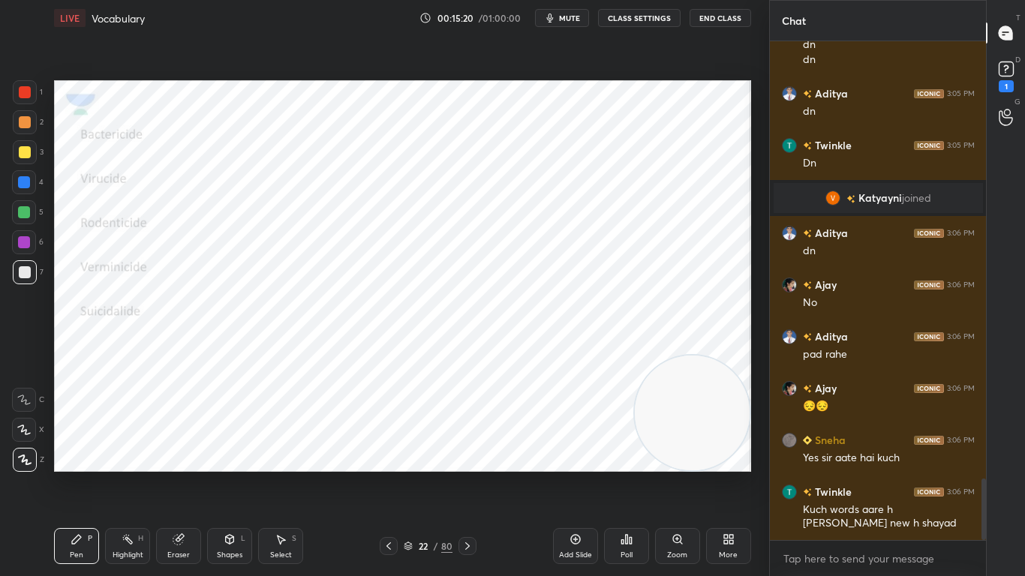
click at [20, 89] on div at bounding box center [25, 92] width 12 height 12
click at [470, 455] on icon at bounding box center [467, 546] width 12 height 12
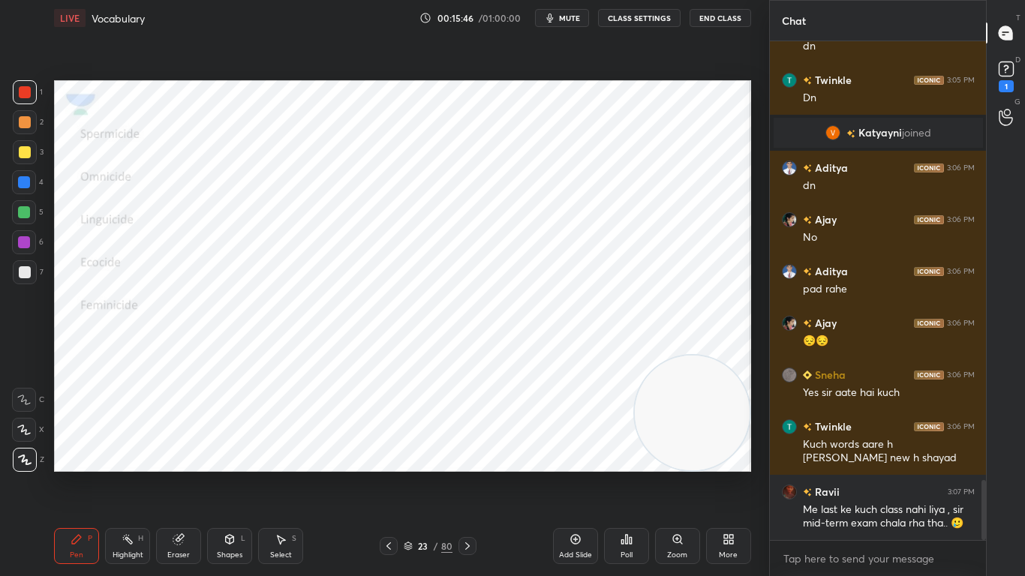
click at [468, 455] on icon at bounding box center [467, 546] width 12 height 12
click at [473, 455] on div at bounding box center [467, 546] width 18 height 18
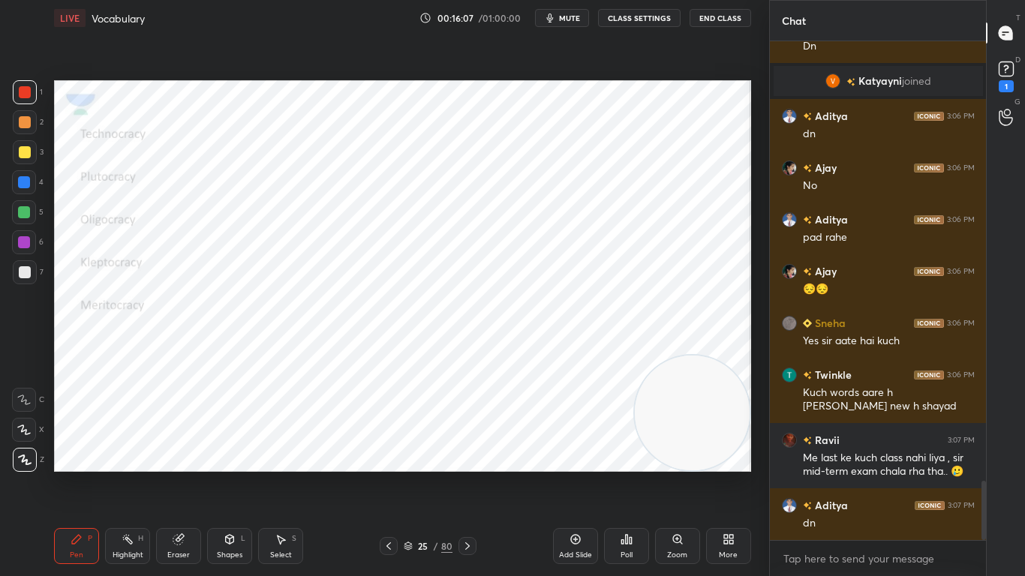
click at [468, 455] on icon at bounding box center [467, 546] width 12 height 12
click at [470, 455] on icon at bounding box center [467, 546] width 12 height 12
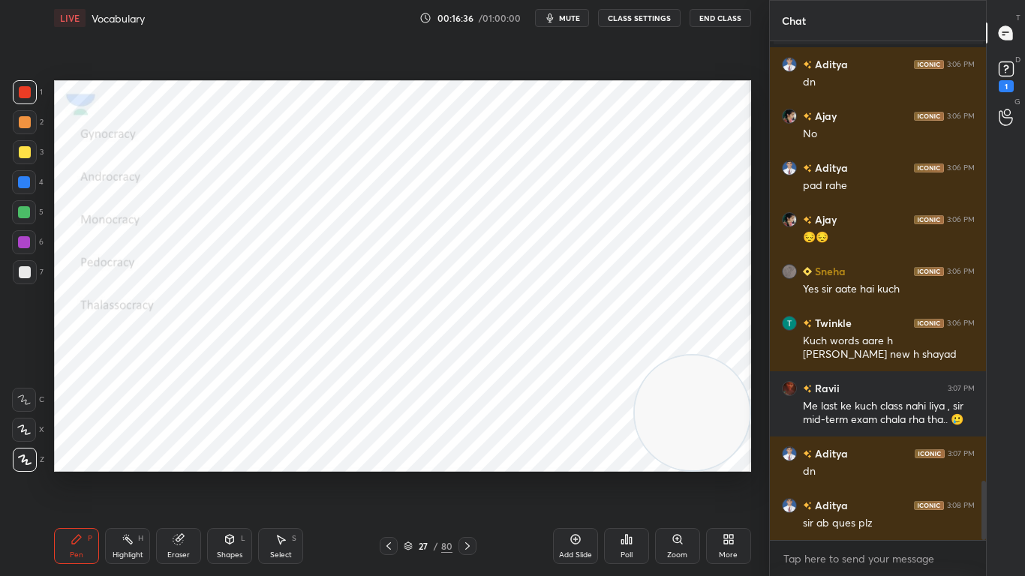
click at [470, 455] on icon at bounding box center [467, 546] width 12 height 12
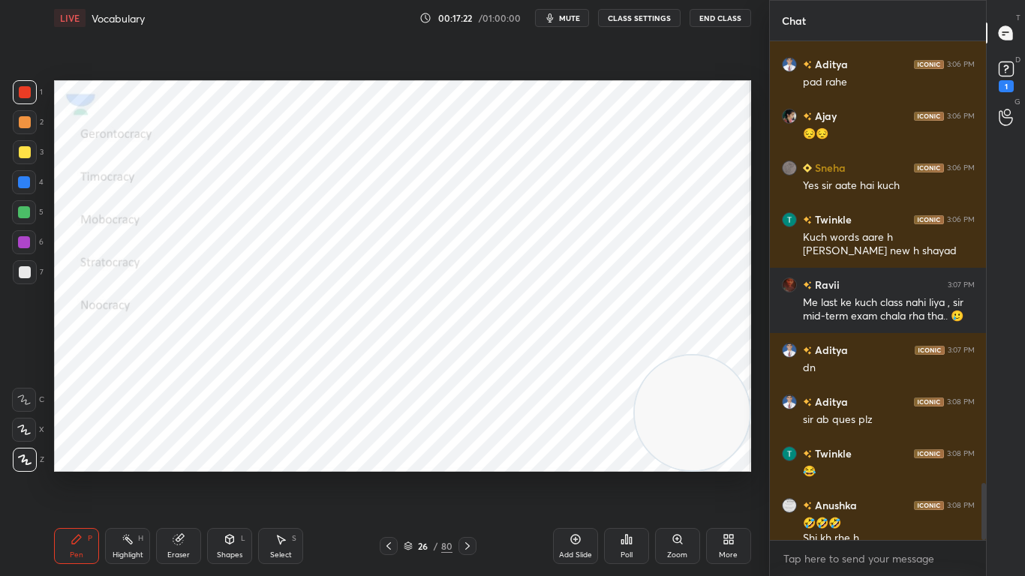
scroll to position [3845, 0]
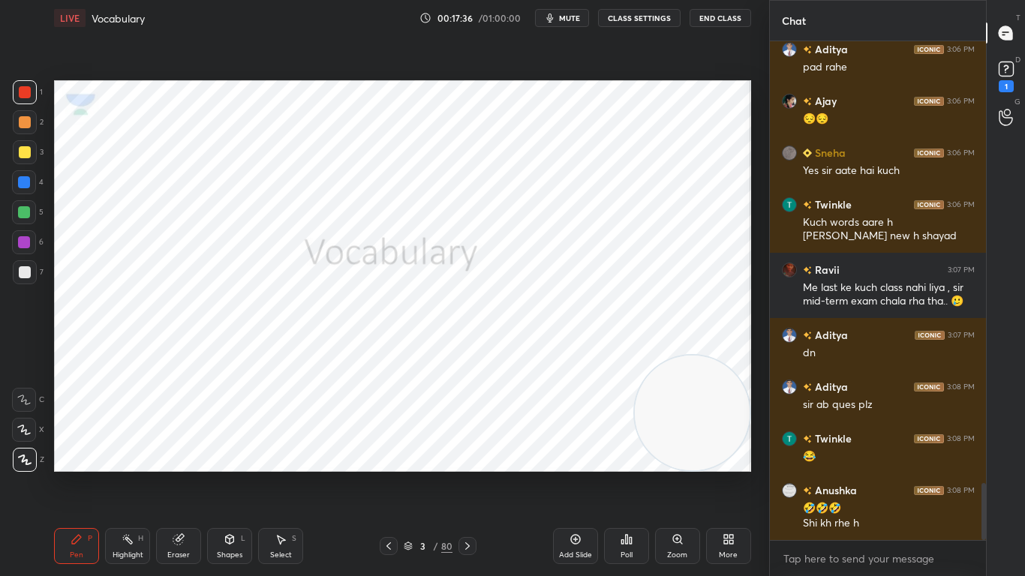
click at [568, 455] on div "Add Slide" at bounding box center [575, 546] width 45 height 36
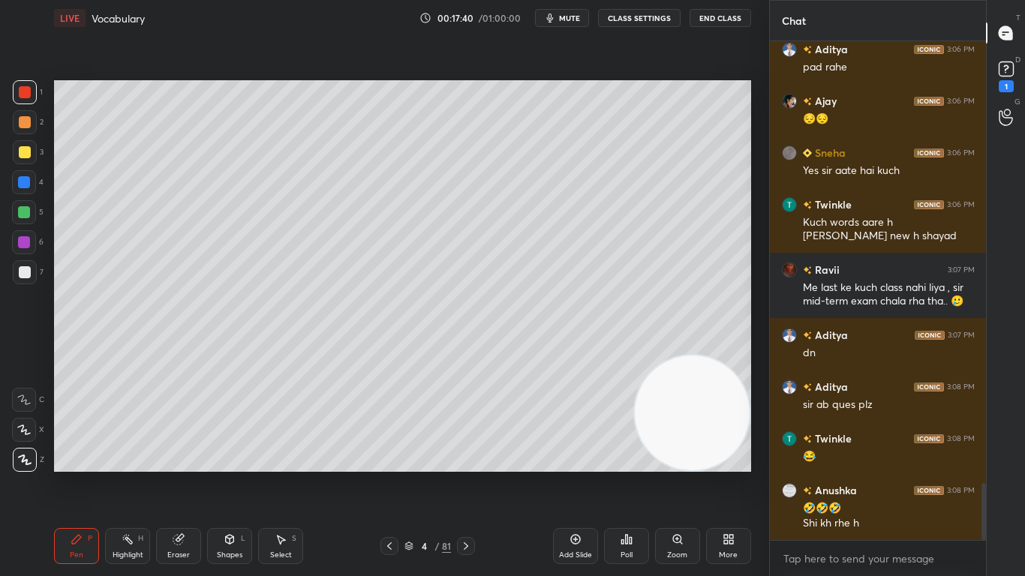
click at [182, 455] on icon at bounding box center [178, 540] width 10 height 10
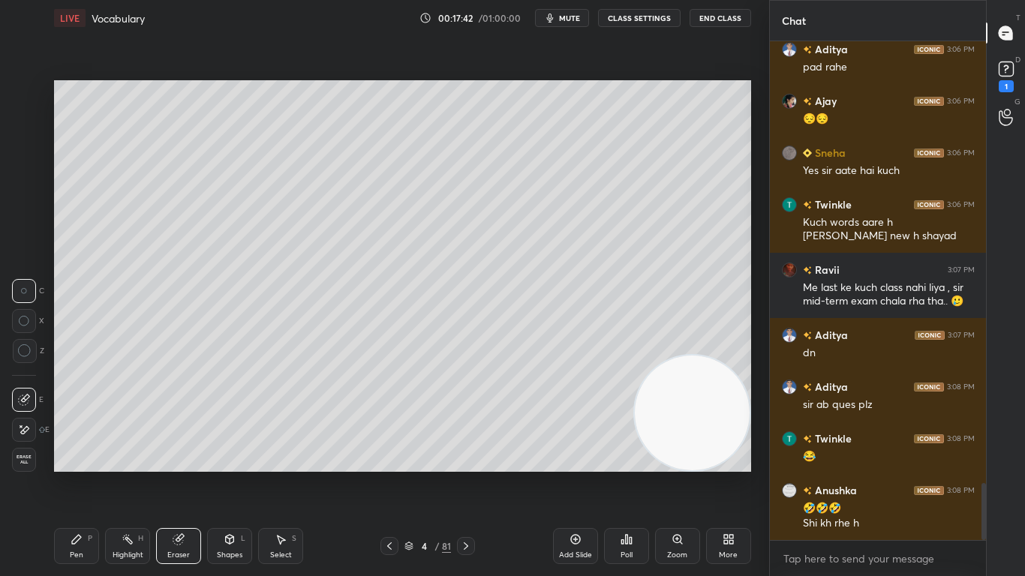
click at [27, 437] on div at bounding box center [24, 430] width 24 height 24
click at [80, 455] on div "Pen" at bounding box center [77, 555] width 14 height 8
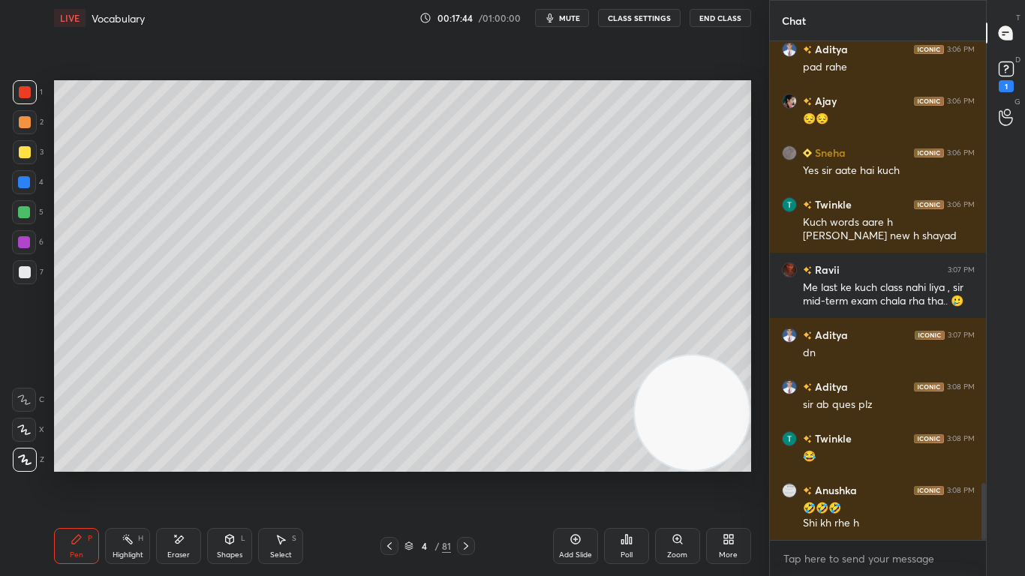
click at [31, 146] on div at bounding box center [25, 152] width 24 height 24
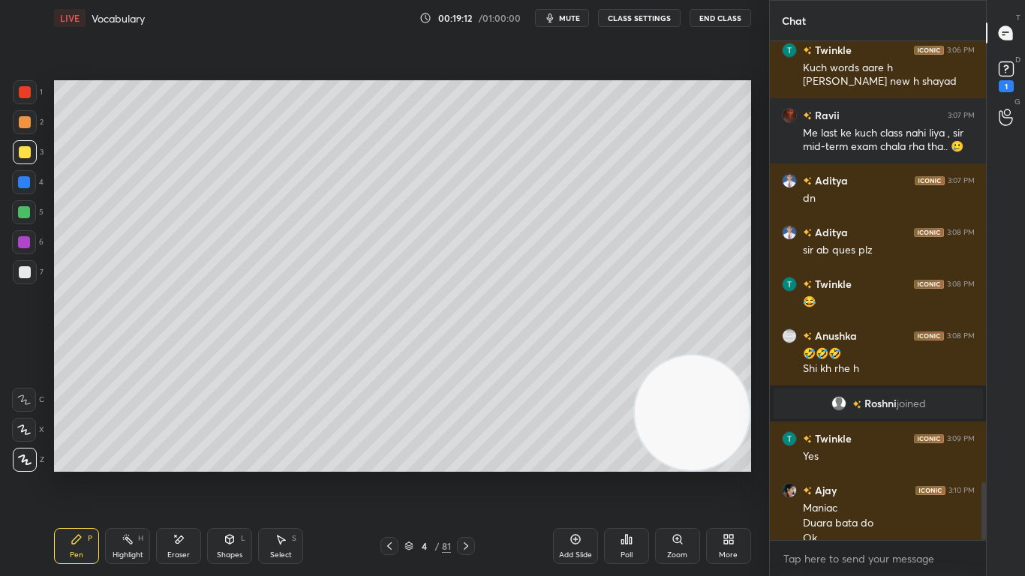
scroll to position [3829, 0]
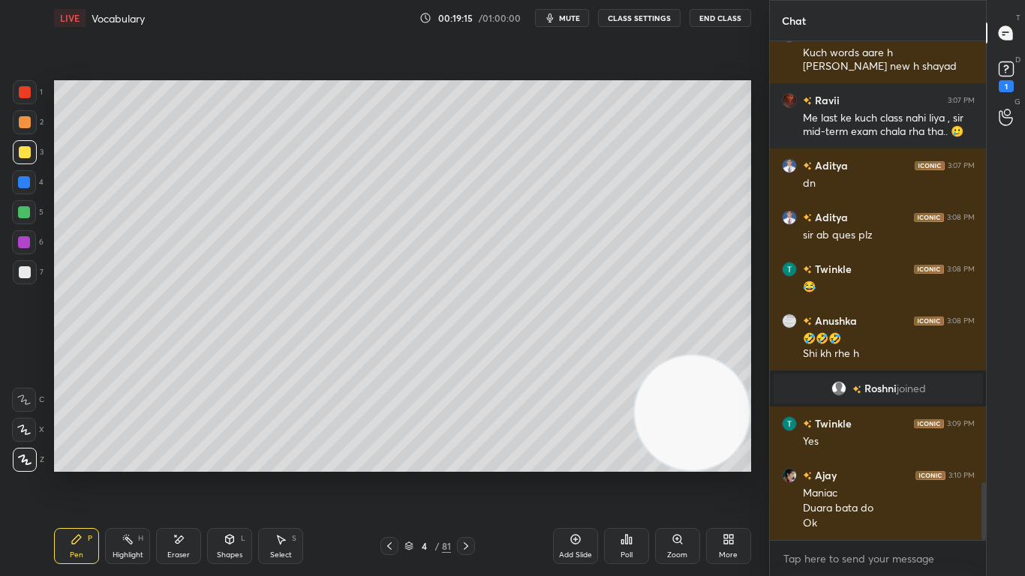
click at [172, 455] on div "Eraser" at bounding box center [178, 546] width 45 height 36
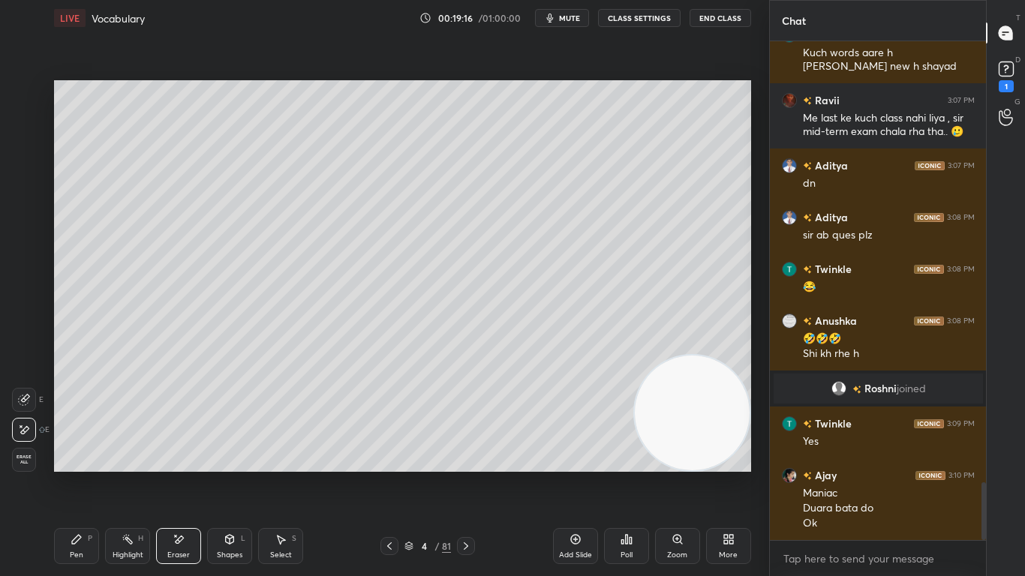
click at [85, 455] on div "Pen P" at bounding box center [76, 546] width 45 height 36
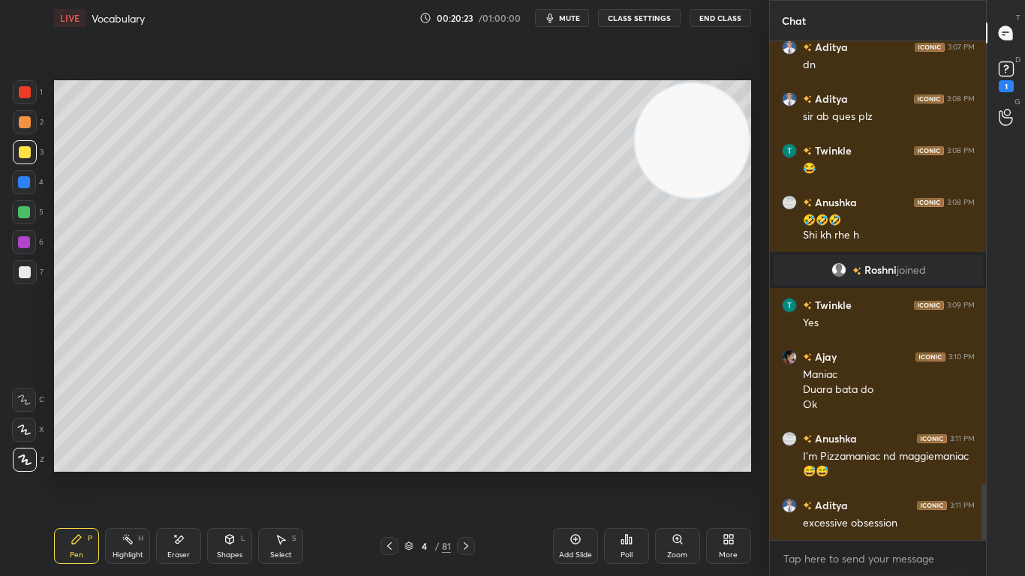
scroll to position [3999, 0]
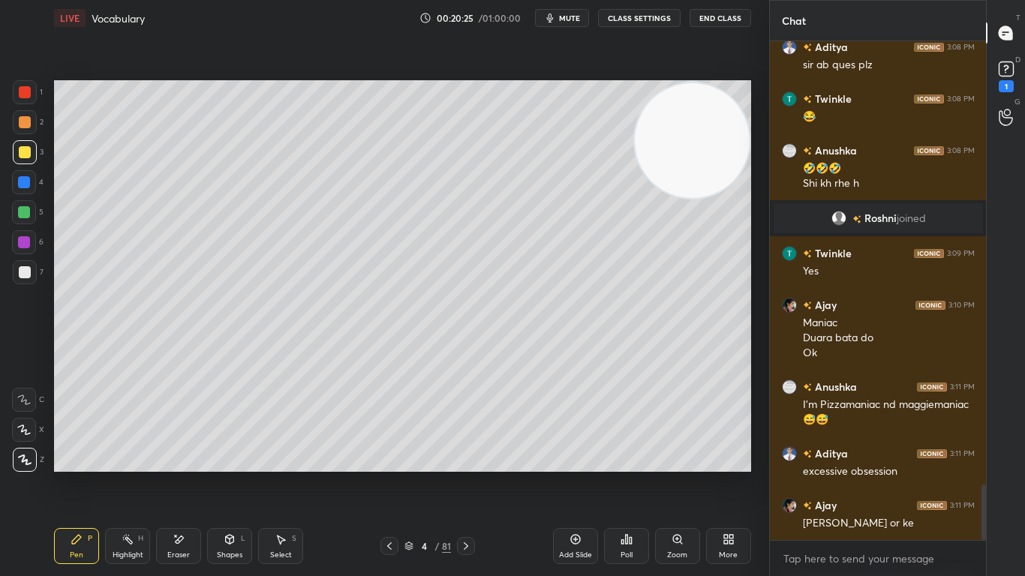
click at [366, 455] on div "Pen P Highlight H Eraser Shapes L Select S 4 / 81 Add Slide Poll Zoom More" at bounding box center [402, 546] width 697 height 60
click at [377, 455] on div "Pen P Highlight H Eraser Shapes L Select S 4 / 81 Add Slide Poll Zoom More" at bounding box center [402, 546] width 697 height 60
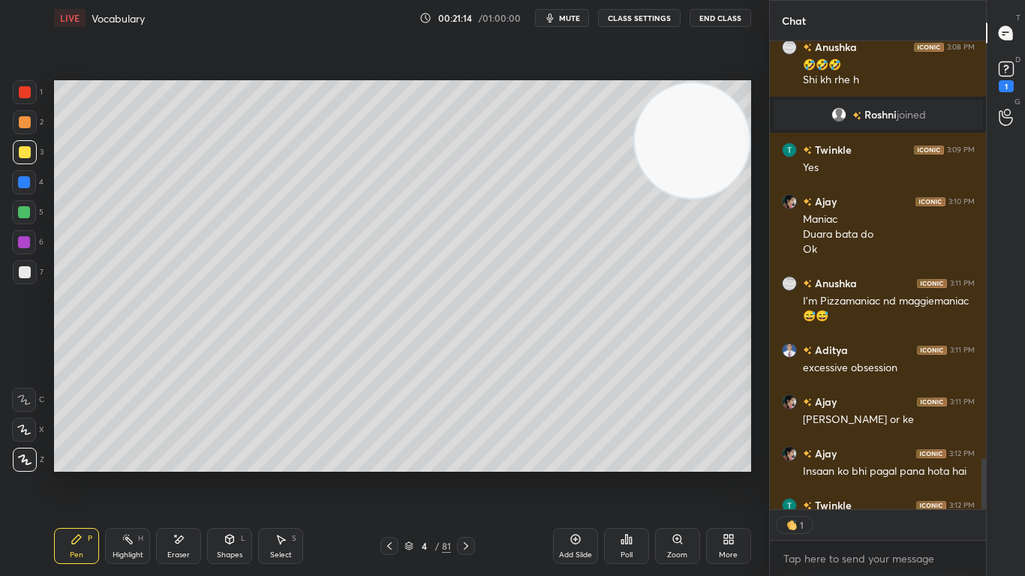
scroll to position [464, 212]
click at [464, 455] on icon at bounding box center [466, 546] width 12 height 12
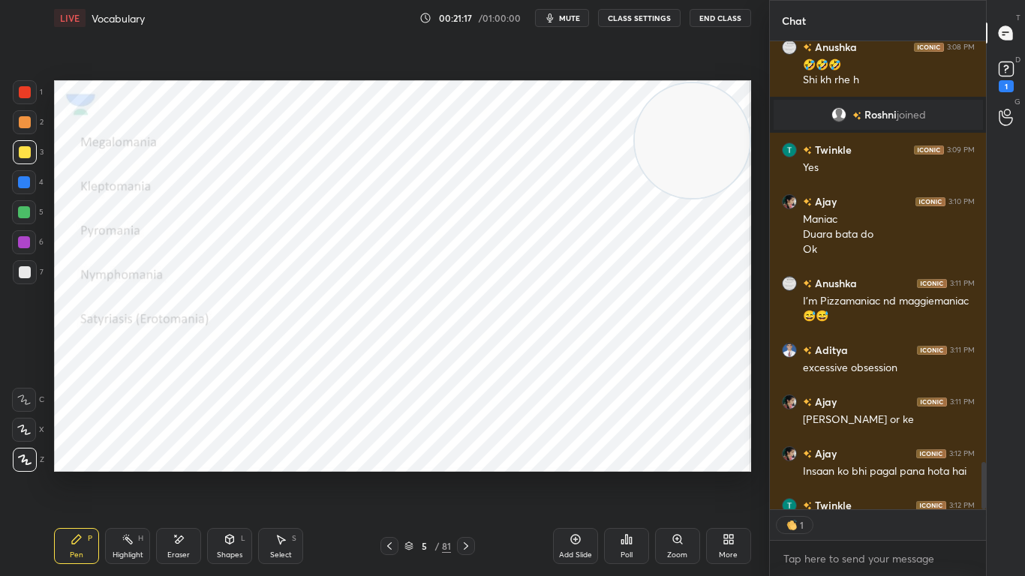
scroll to position [4185, 0]
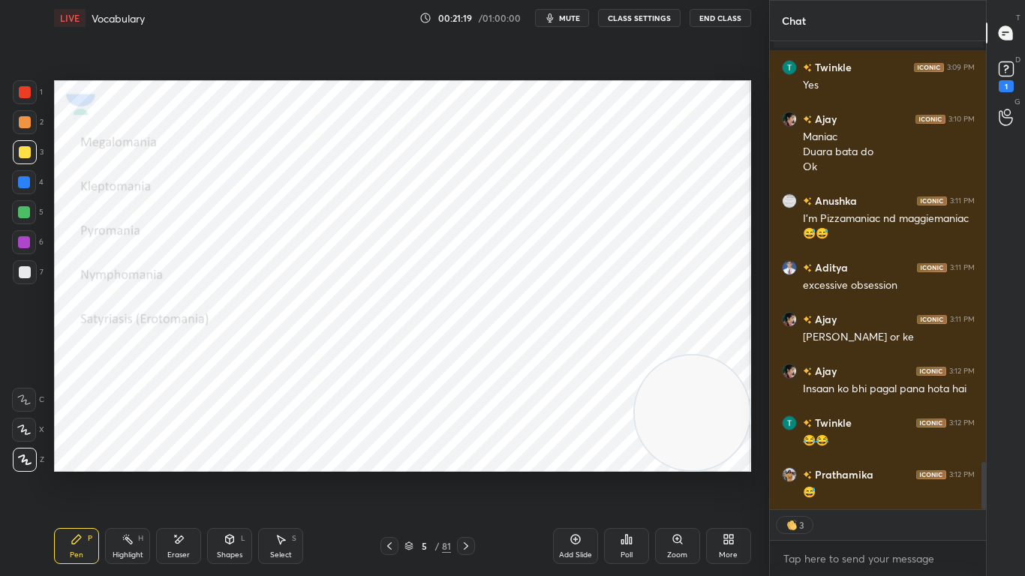
click at [22, 83] on div at bounding box center [25, 92] width 24 height 24
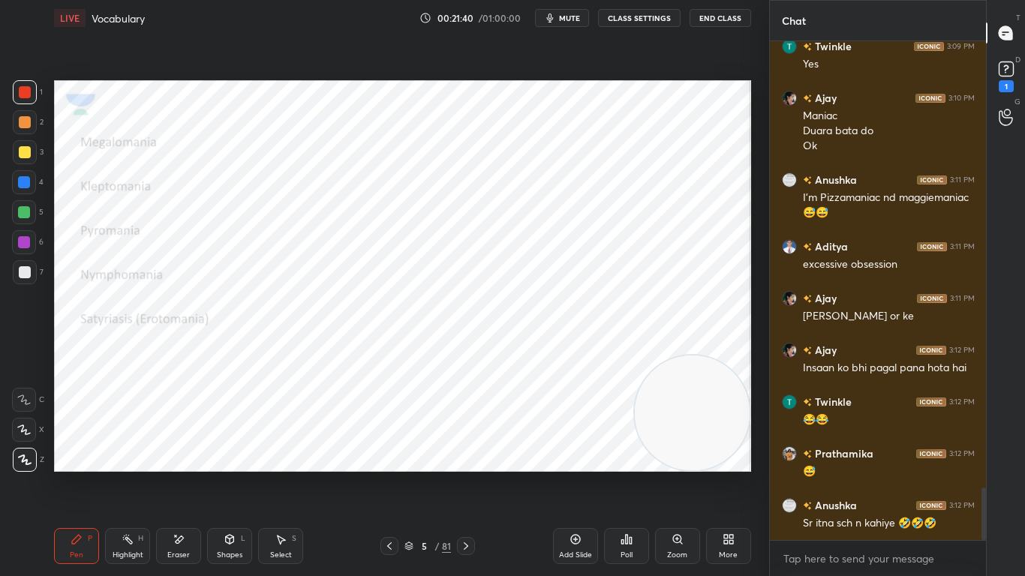
scroll to position [4258, 0]
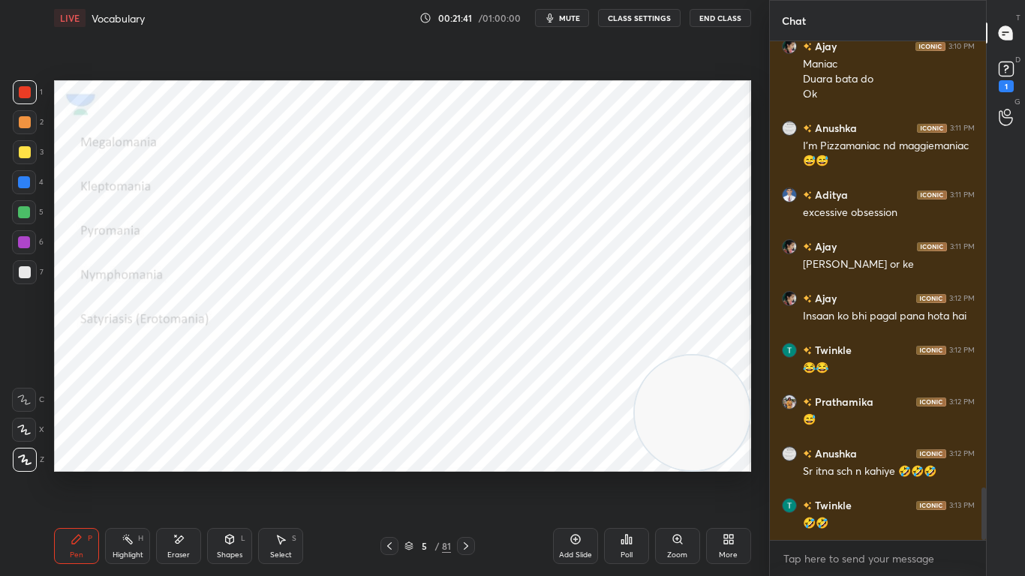
click at [727, 455] on div "Add Slide Poll Zoom More" at bounding box center [652, 546] width 198 height 84
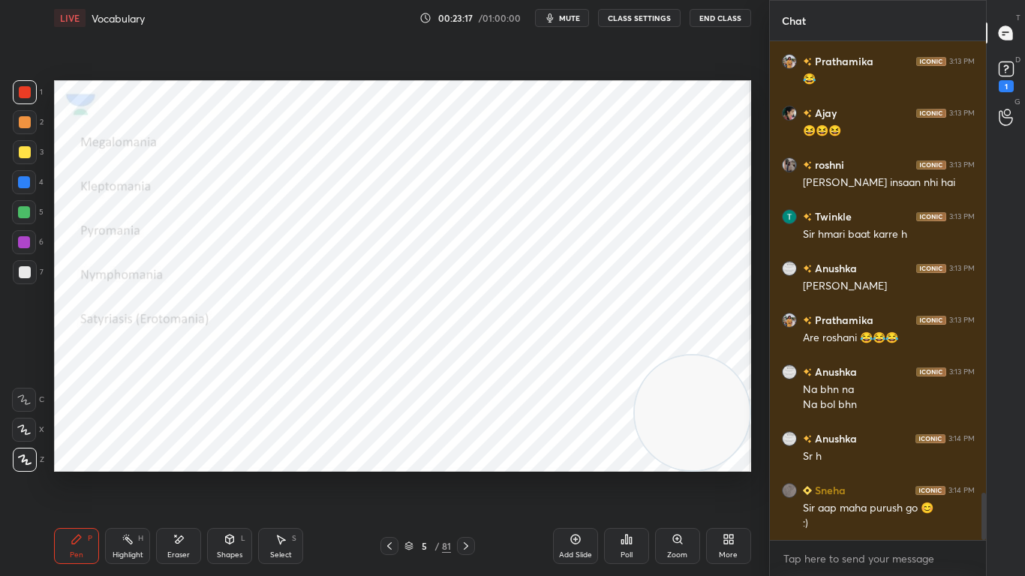
scroll to position [4871, 0]
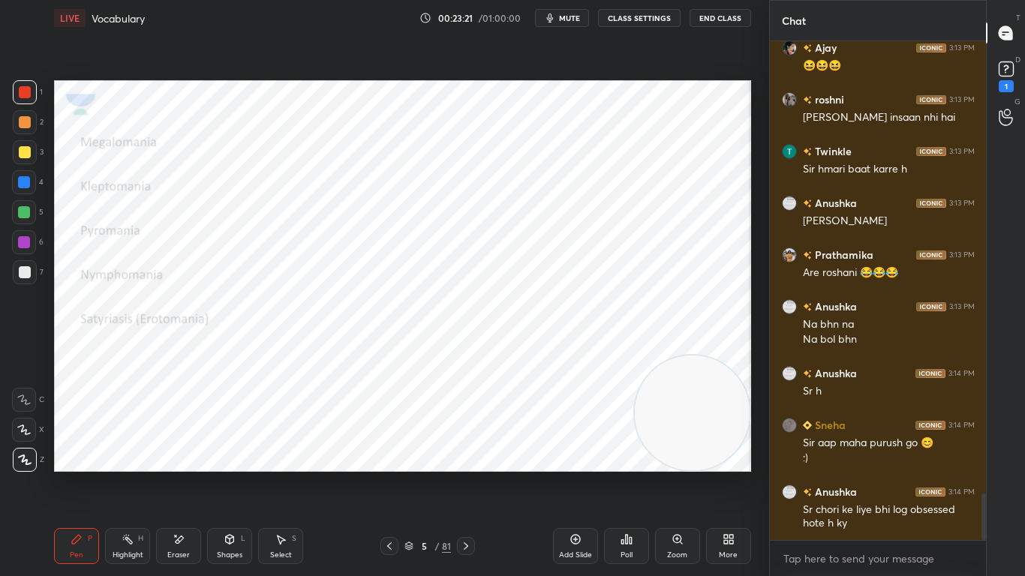
click at [456, 455] on div "Pen P Highlight H Eraser Shapes L Select S 5 / 81 Add Slide Poll Zoom More" at bounding box center [402, 546] width 697 height 60
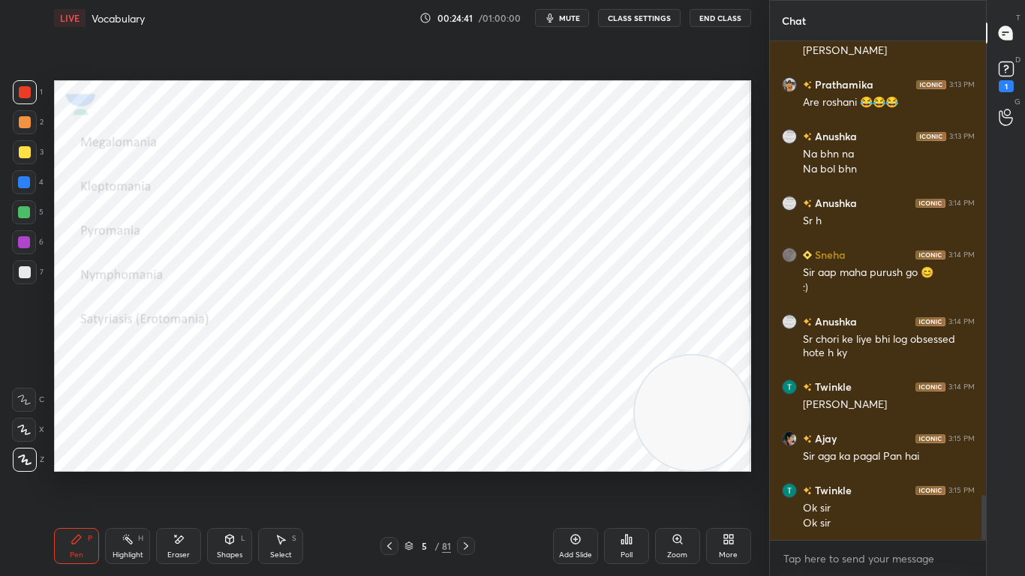
scroll to position [5093, 0]
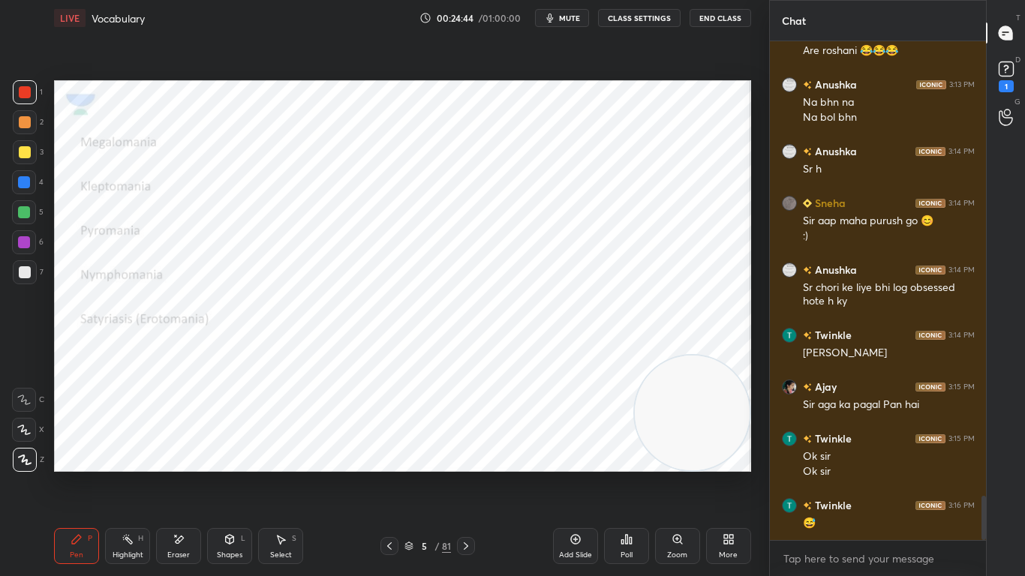
click at [473, 455] on div at bounding box center [466, 546] width 18 height 18
click at [443, 455] on div "Pen P Highlight H Eraser Shapes L Select S 6 / 81 Add Slide Poll Zoom More" at bounding box center [402, 546] width 697 height 60
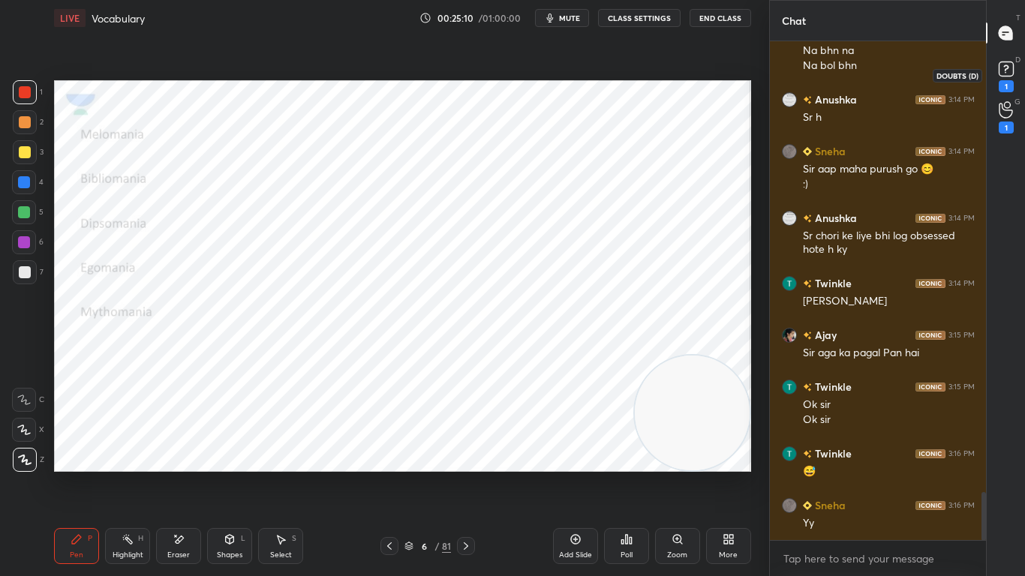
scroll to position [4675, 0]
click at [1011, 68] on rect at bounding box center [1006, 69] width 14 height 14
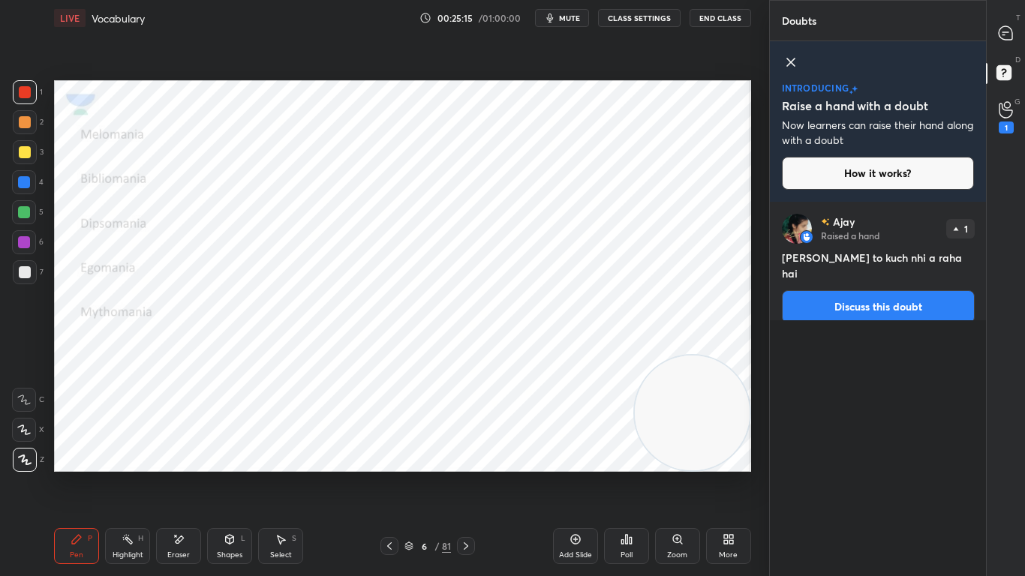
click at [790, 64] on icon at bounding box center [791, 62] width 18 height 18
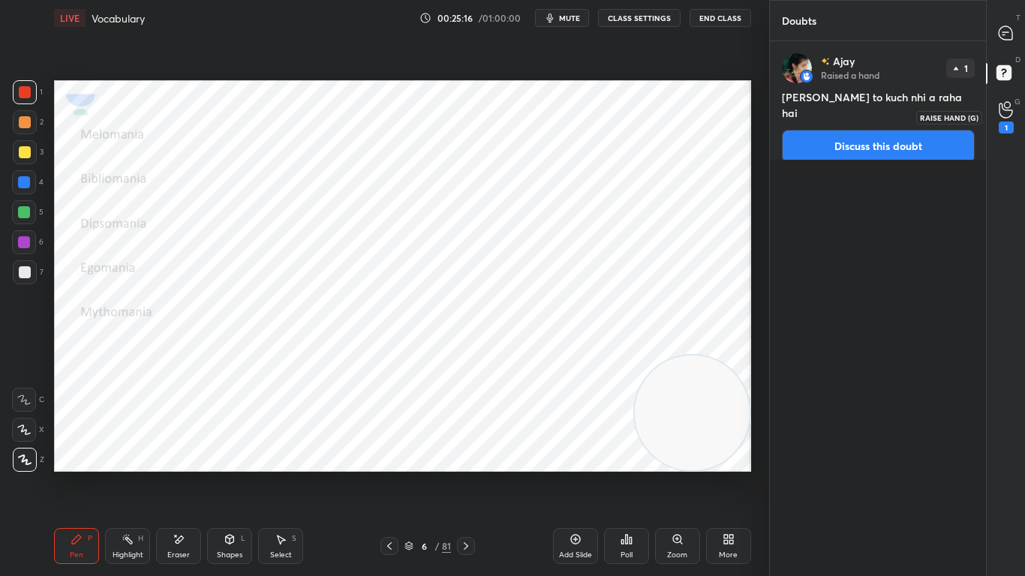
click at [1004, 111] on icon at bounding box center [1006, 109] width 14 height 17
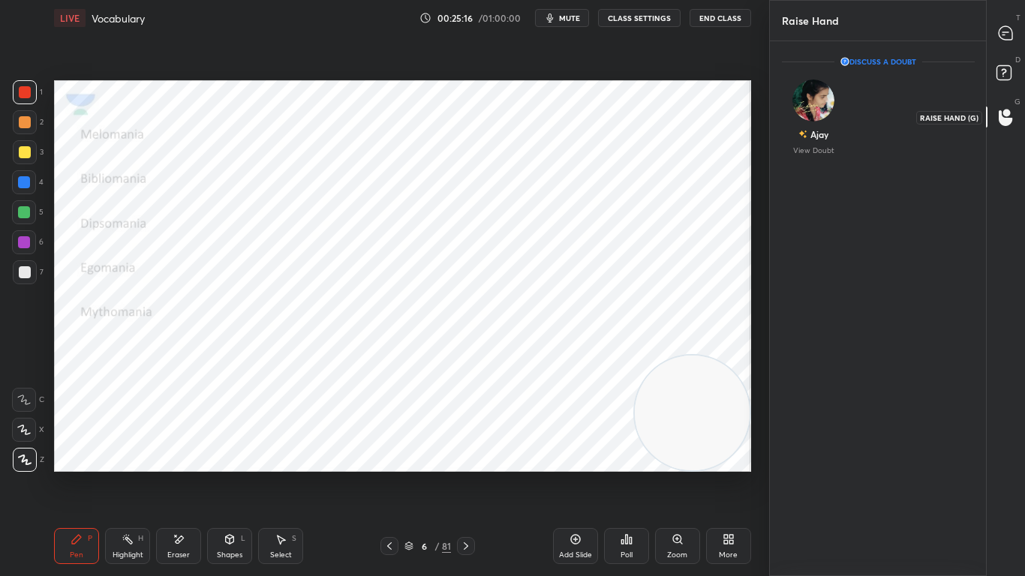
scroll to position [5, 5]
click at [1005, 34] on icon at bounding box center [1006, 33] width 14 height 14
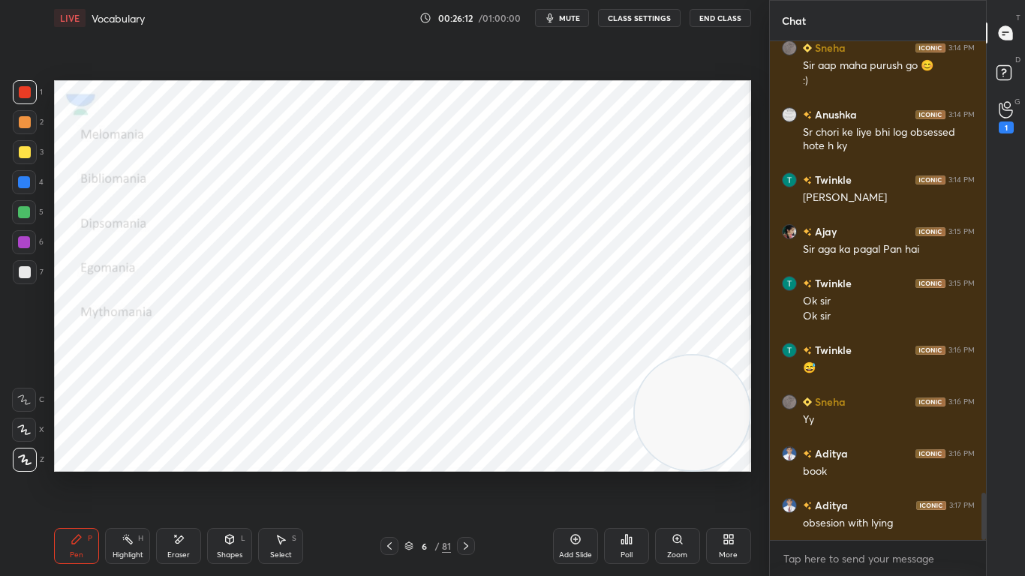
scroll to position [4765, 0]
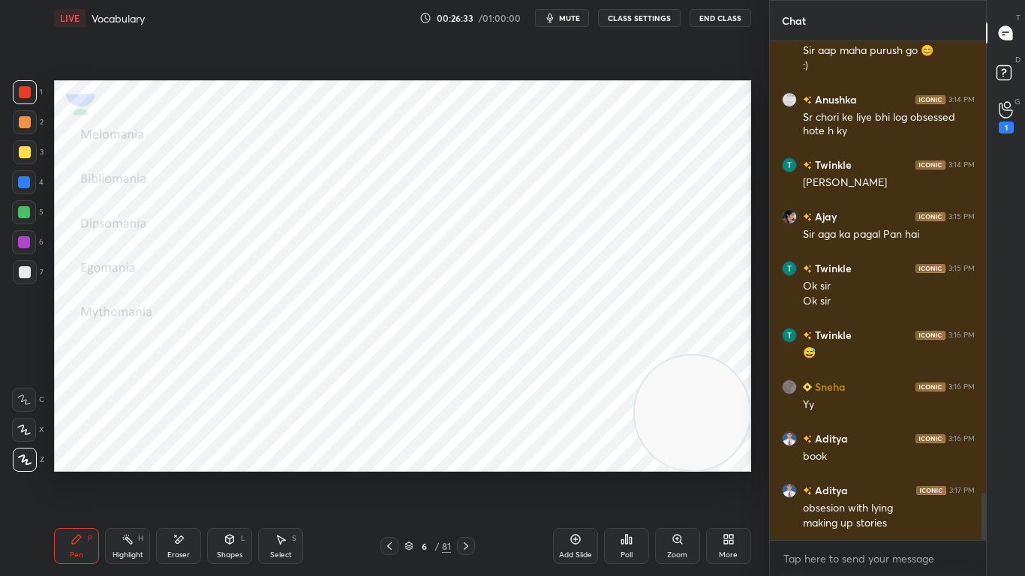
click at [183, 455] on icon at bounding box center [179, 539] width 12 height 13
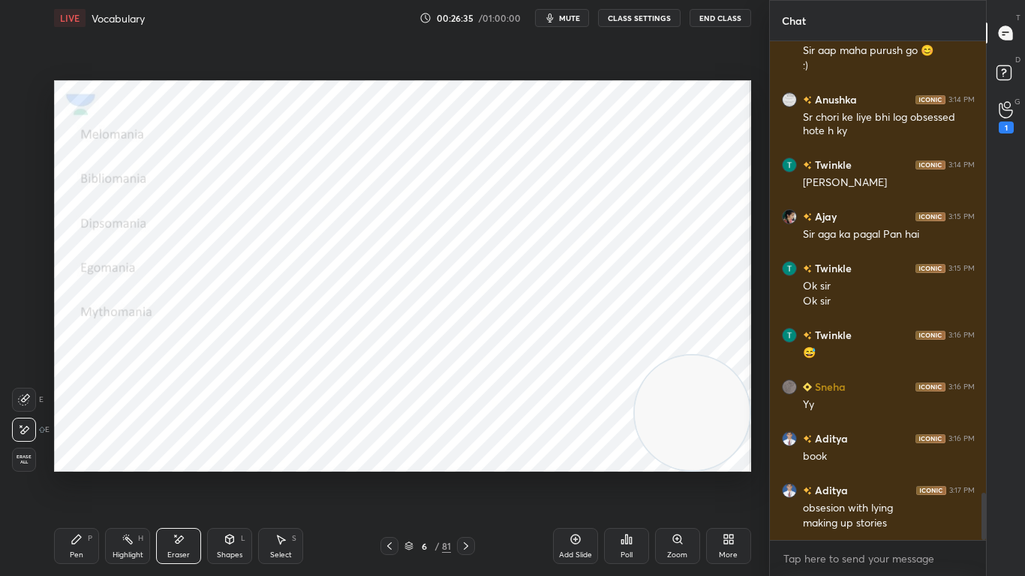
click at [83, 455] on div "Pen P" at bounding box center [76, 546] width 45 height 36
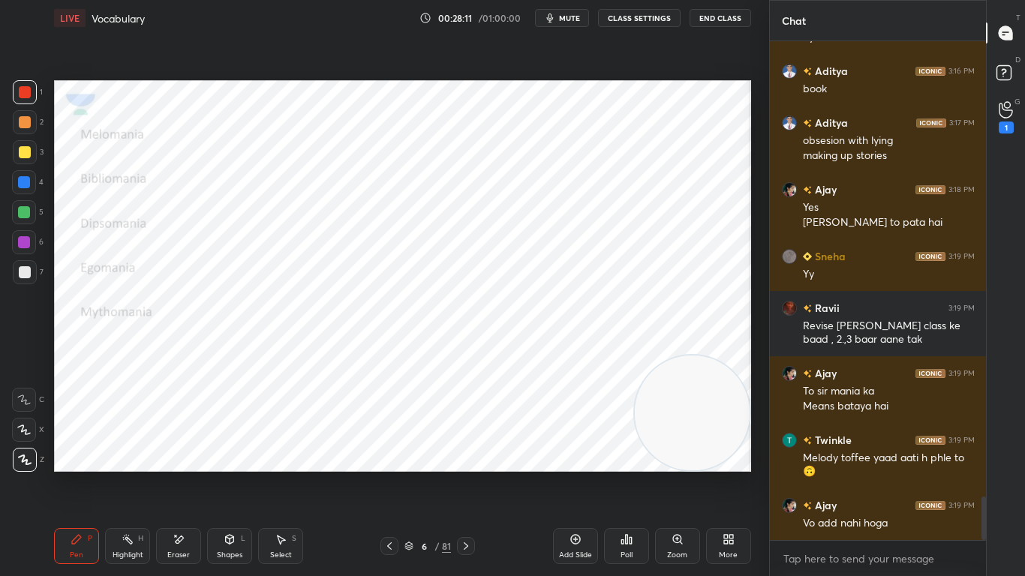
scroll to position [5184, 0]
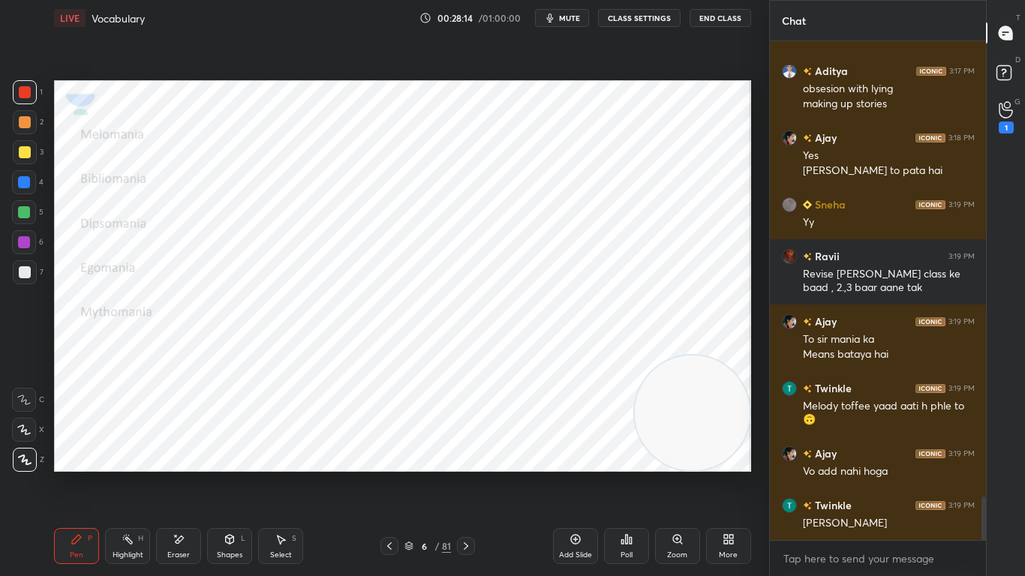
click at [174, 455] on icon at bounding box center [179, 539] width 12 height 13
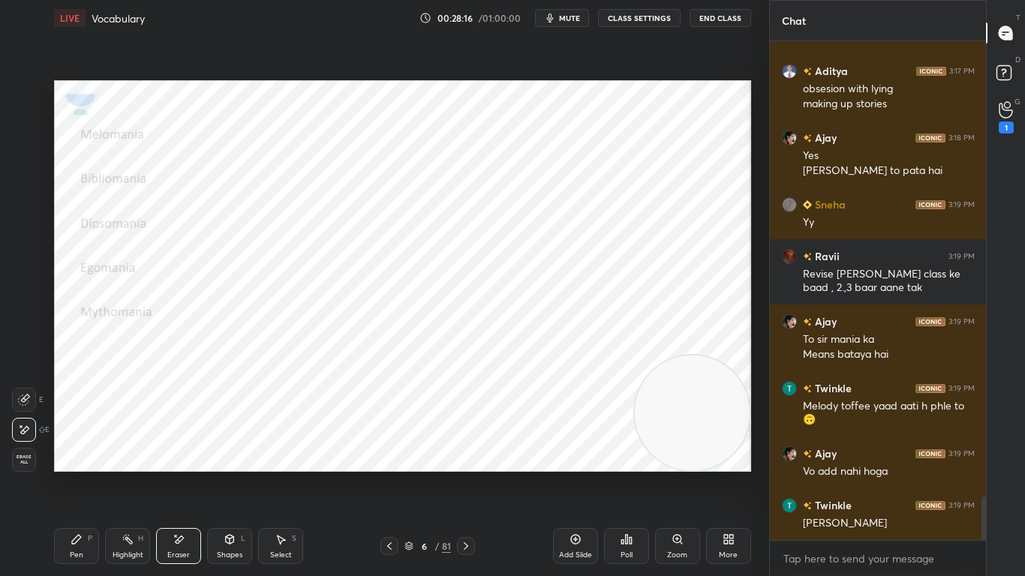
click at [79, 455] on icon at bounding box center [77, 539] width 12 height 12
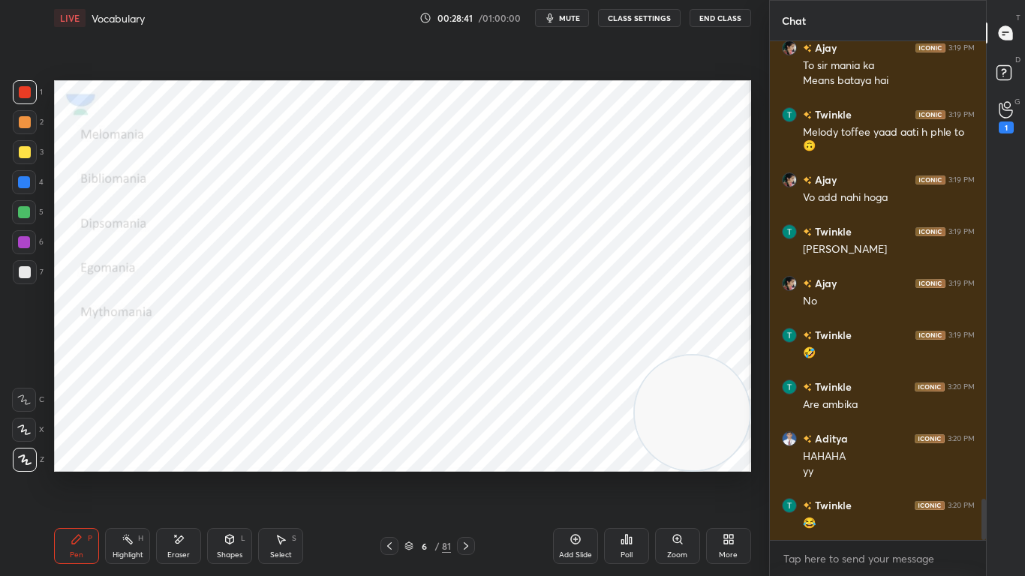
scroll to position [5510, 0]
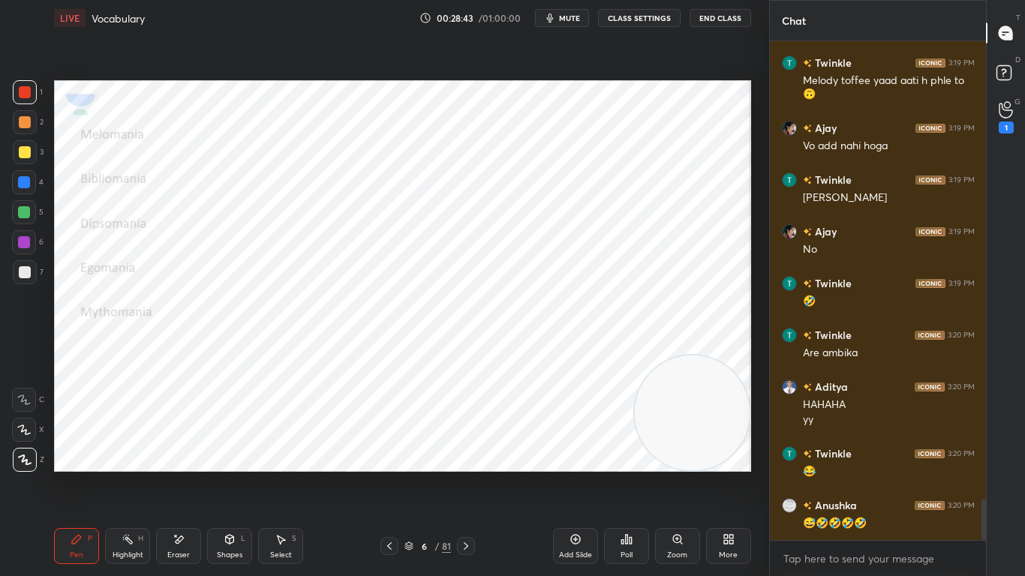
click at [178, 455] on icon at bounding box center [180, 540] width 8 height 8
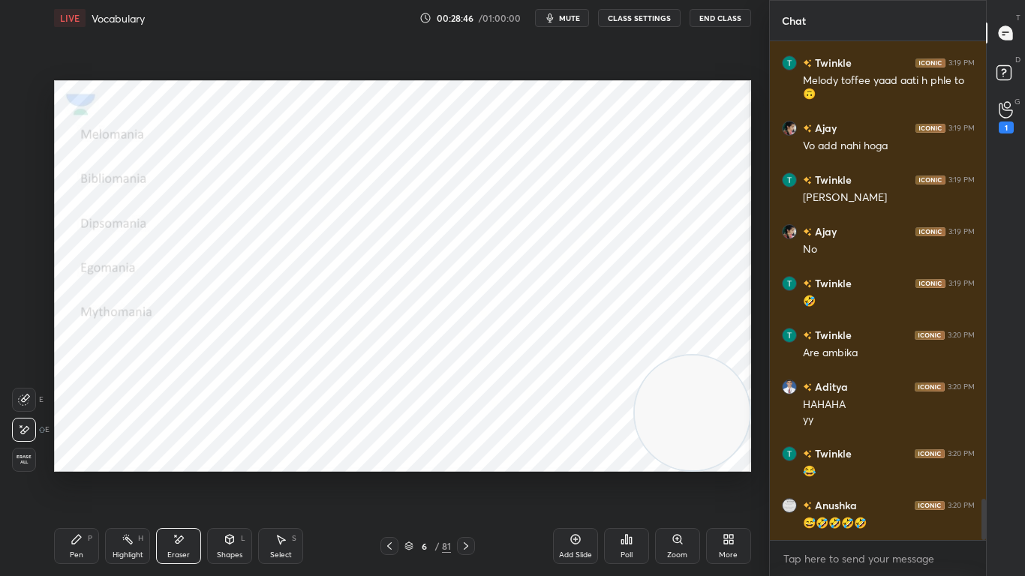
click at [68, 455] on div "Pen P" at bounding box center [76, 546] width 45 height 36
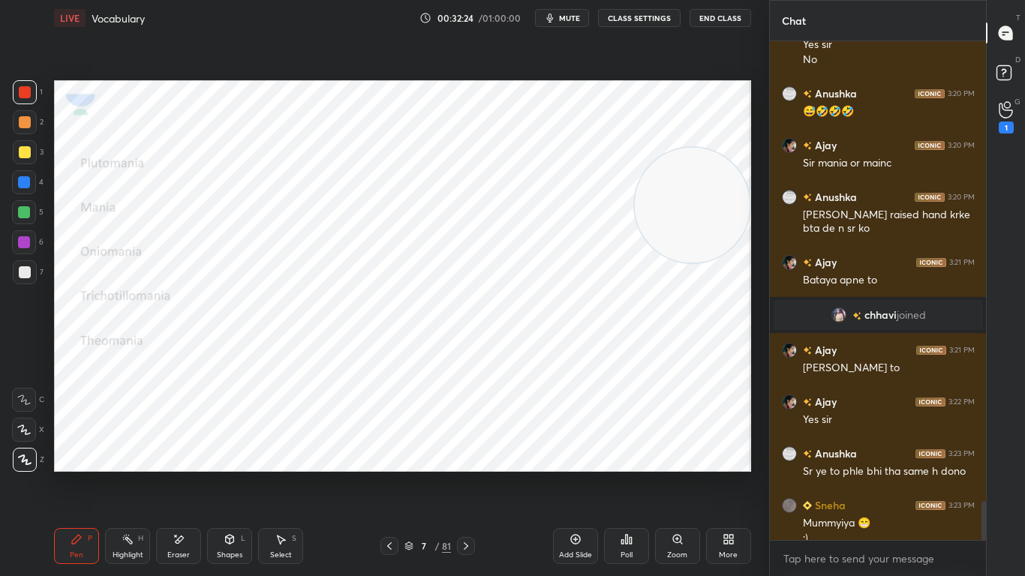
scroll to position [5824, 0]
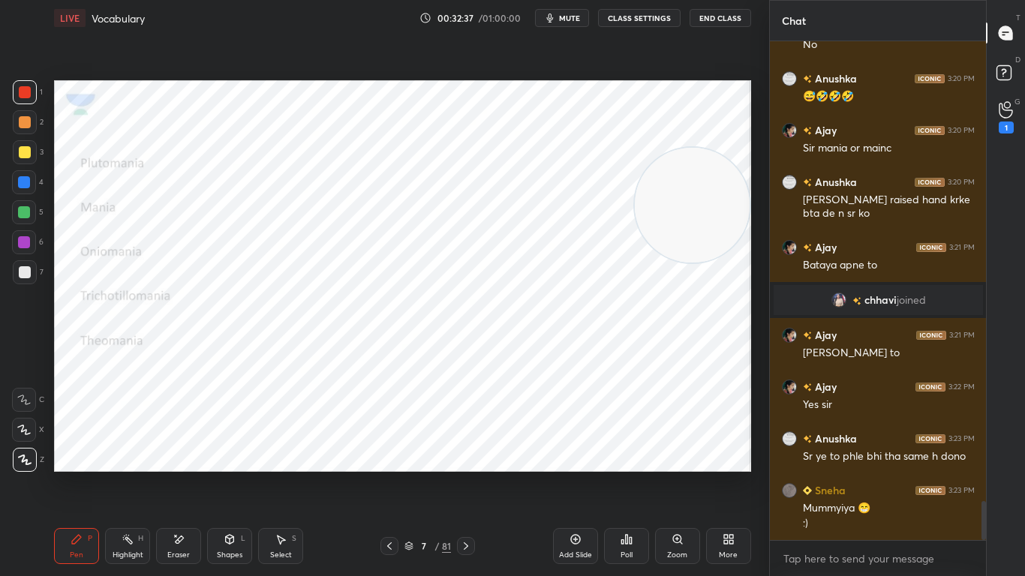
click at [159, 455] on div "Pen P Highlight H Eraser Shapes L Select S 7 / 81 Add Slide Poll Zoom More" at bounding box center [402, 546] width 697 height 60
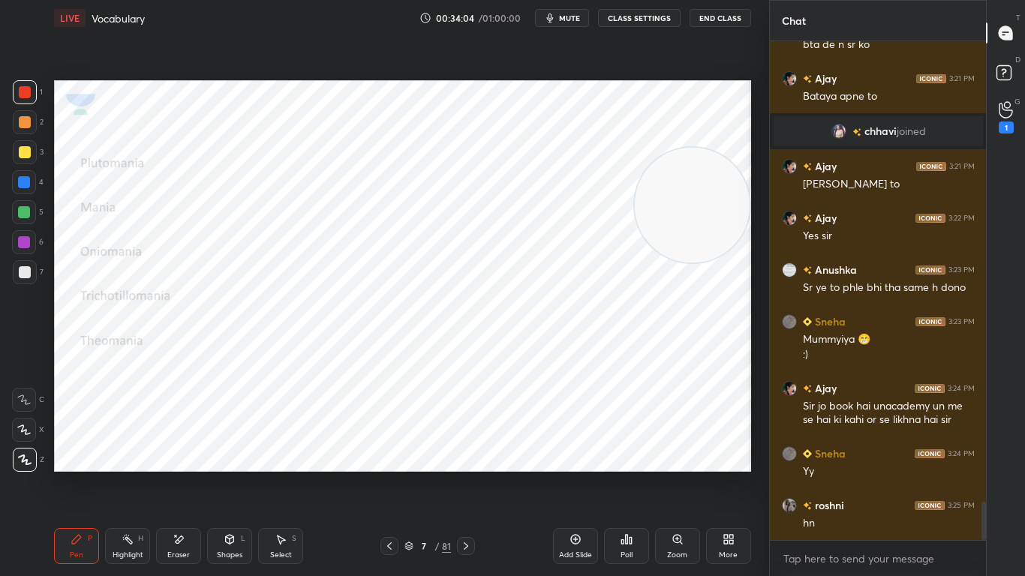
scroll to position [6044, 0]
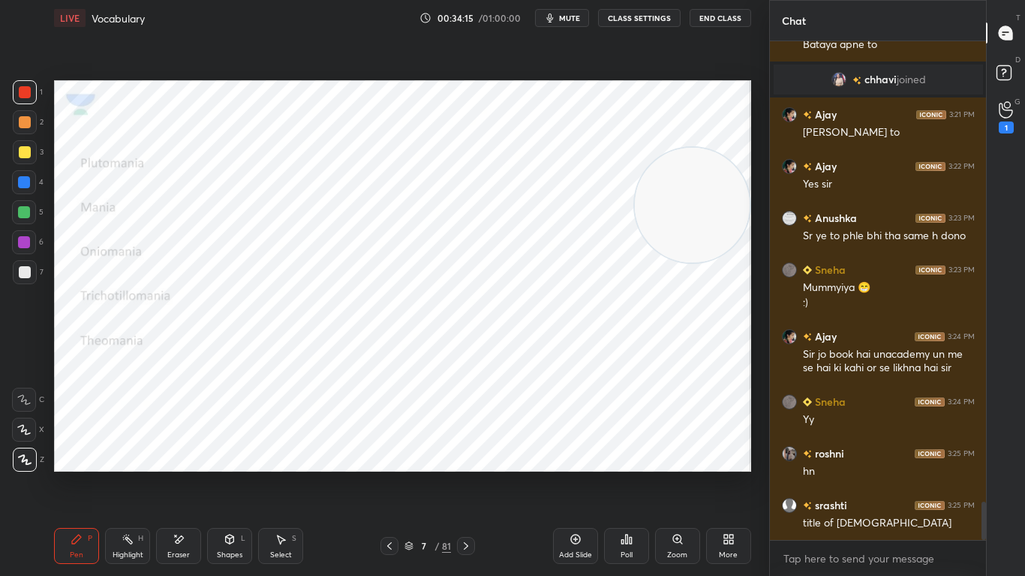
click at [467, 455] on icon at bounding box center [466, 546] width 12 height 12
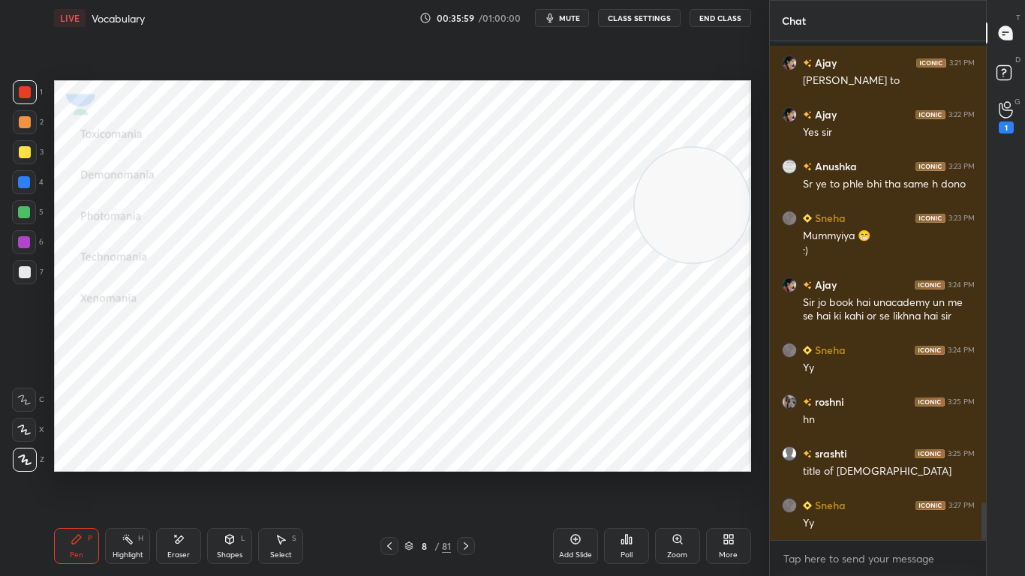
click at [555, 455] on div "Add Slide" at bounding box center [575, 546] width 45 height 36
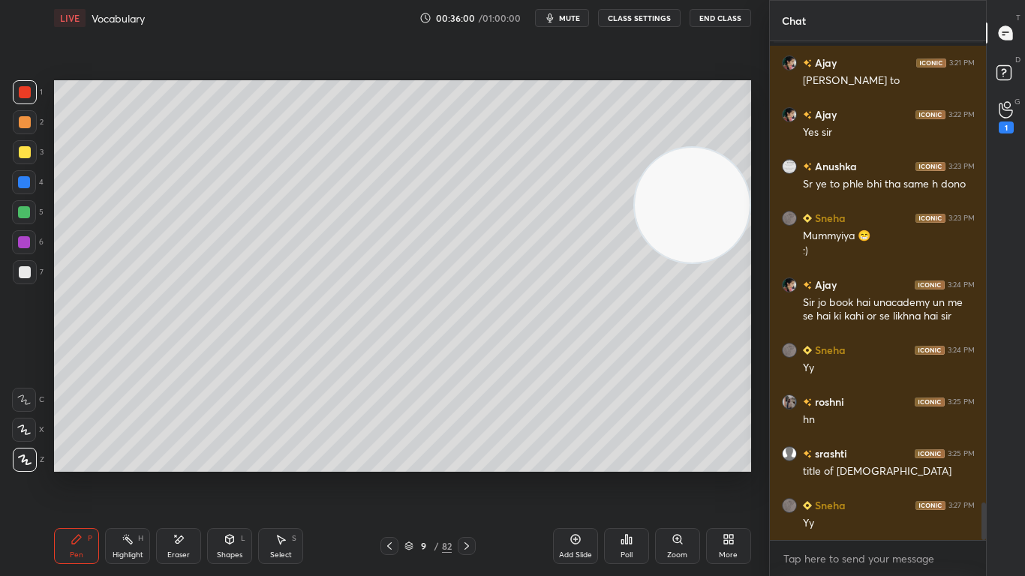
click at [384, 455] on icon at bounding box center [389, 546] width 12 height 12
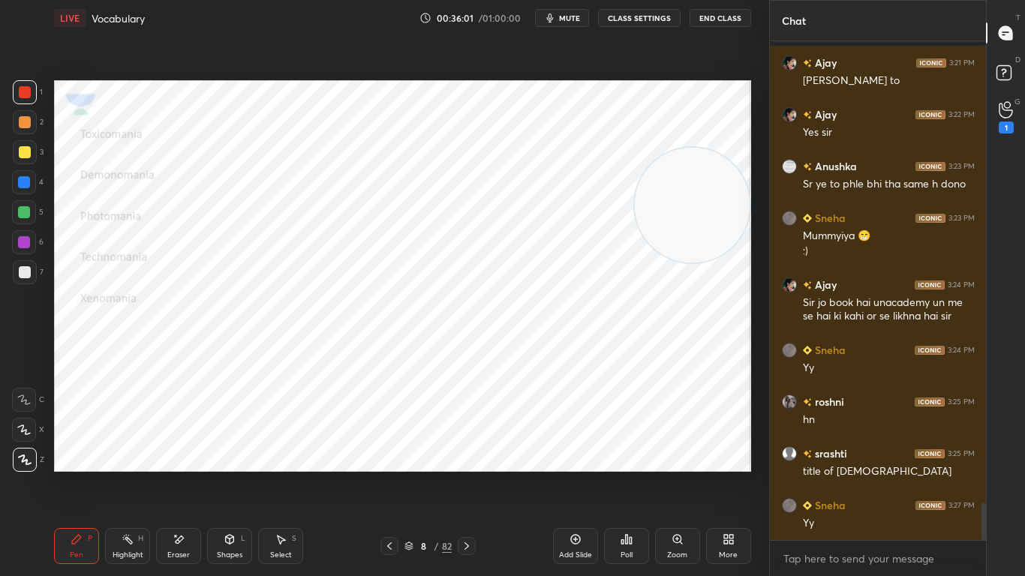
click at [461, 455] on icon at bounding box center [467, 546] width 12 height 12
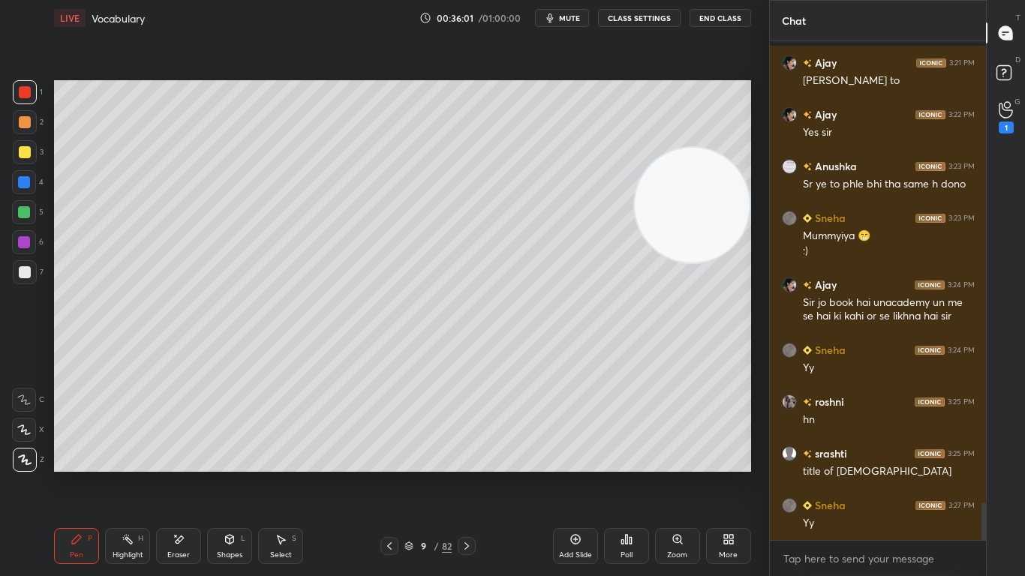
click at [461, 455] on icon at bounding box center [467, 546] width 12 height 12
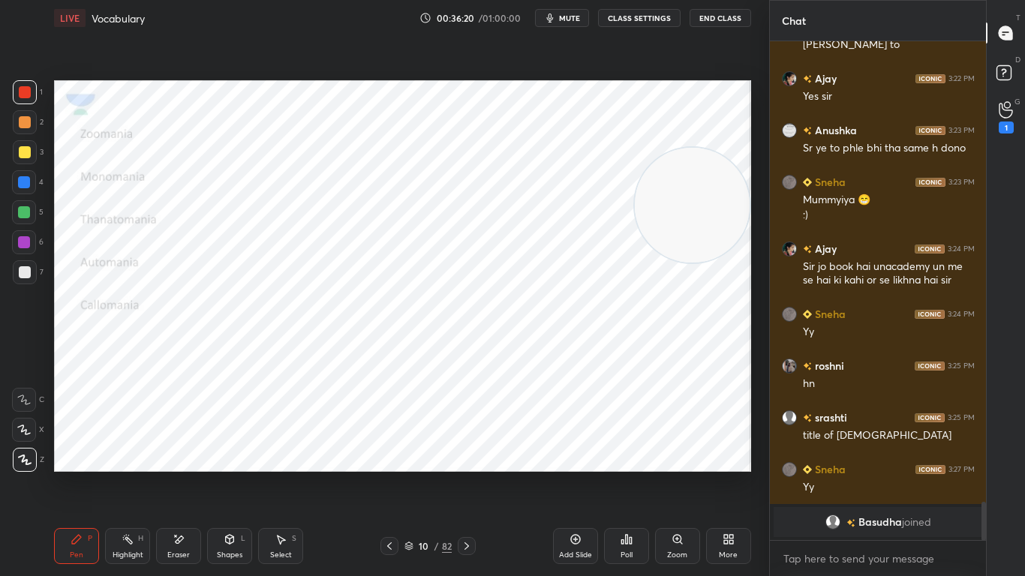
scroll to position [5961, 0]
click at [677, 455] on div "Zoom" at bounding box center [677, 546] width 45 height 36
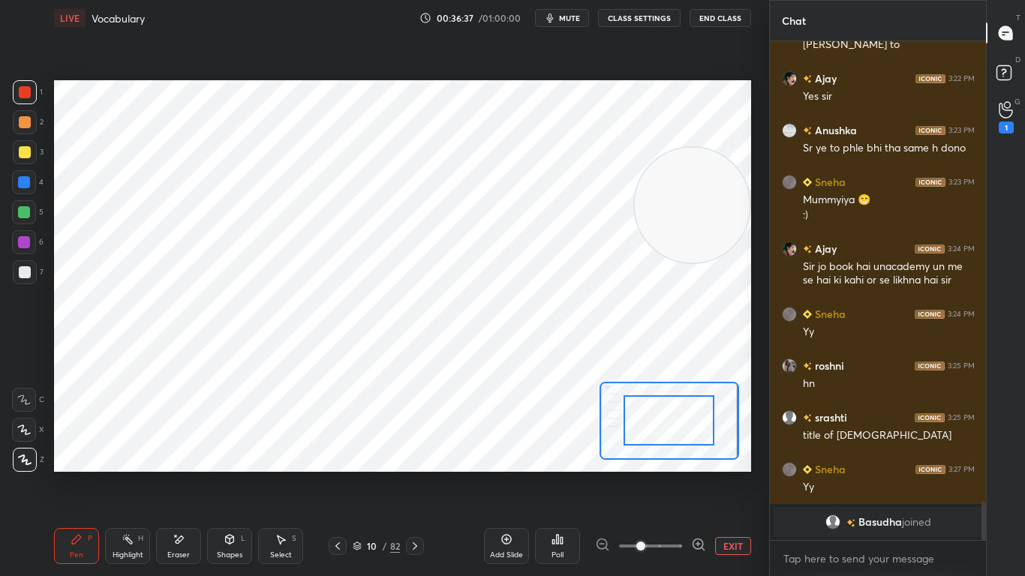
click at [732, 455] on button "EXIT" at bounding box center [733, 546] width 36 height 18
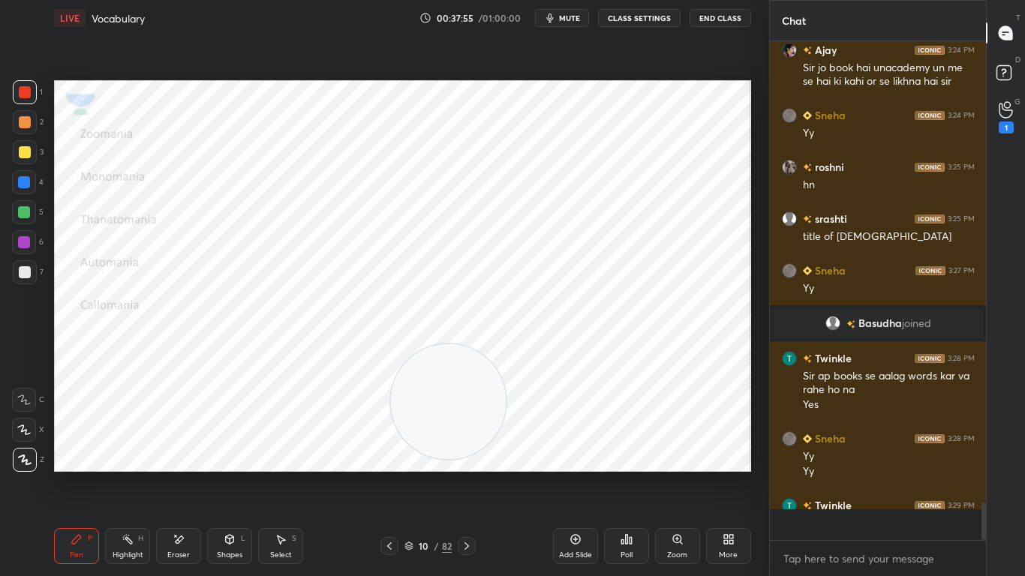
scroll to position [6160, 0]
click at [381, 455] on div "Pen P Highlight H Eraser Shapes L Select S 10 / 82 Add Slide Poll Zoom More" at bounding box center [402, 546] width 697 height 60
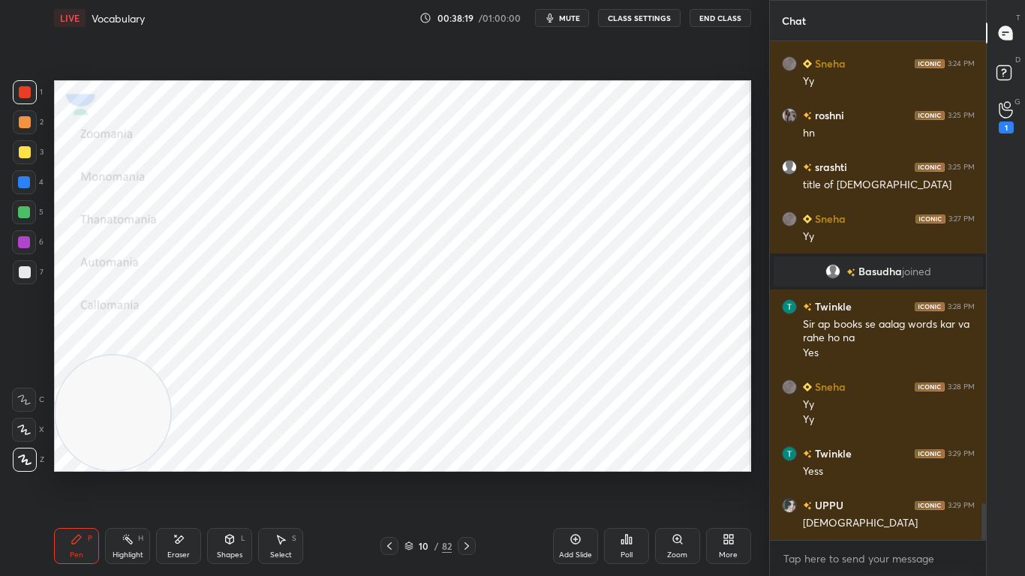
scroll to position [6263, 0]
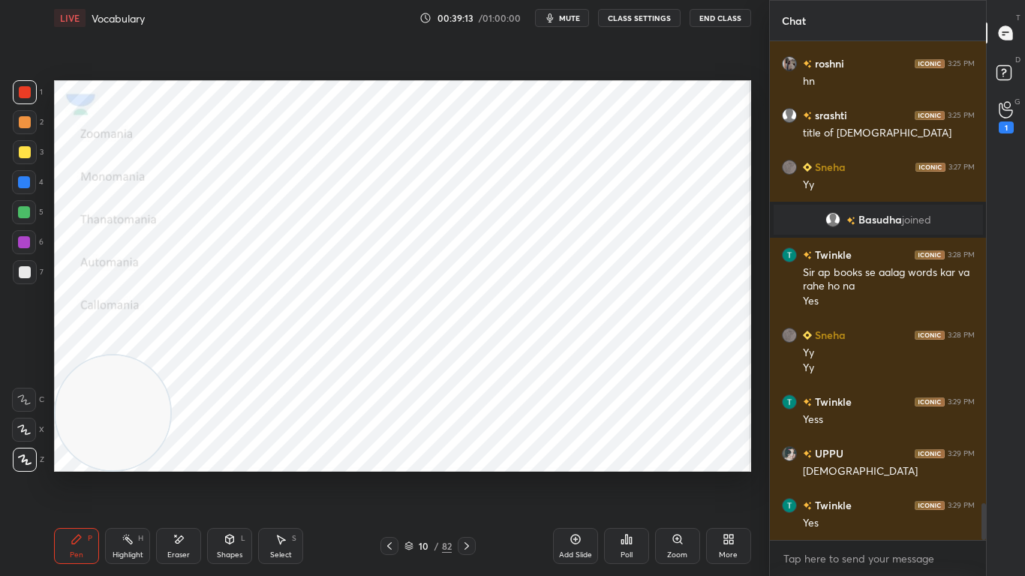
click at [471, 455] on icon at bounding box center [467, 546] width 12 height 12
click at [385, 455] on div at bounding box center [389, 546] width 18 height 18
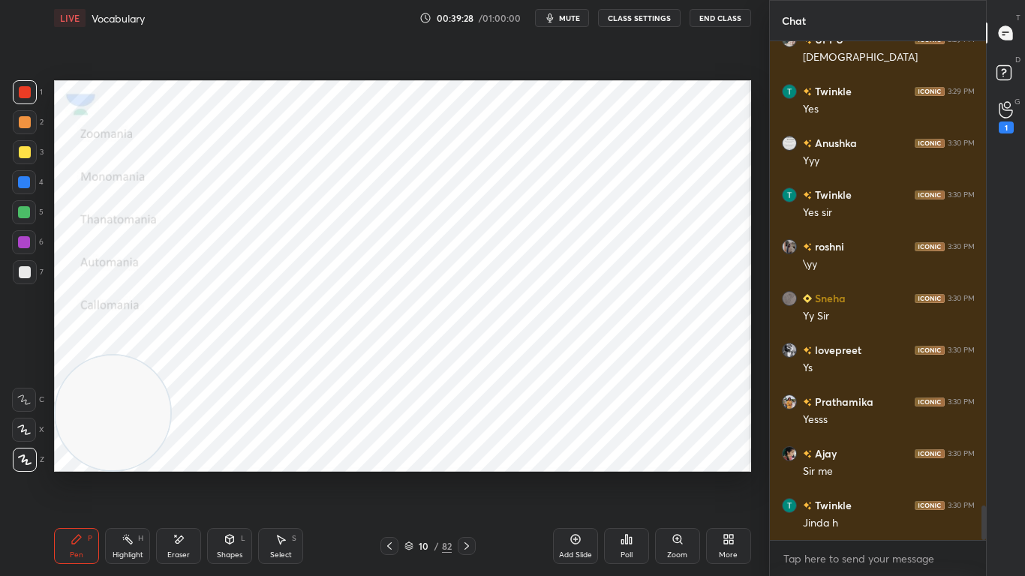
scroll to position [6729, 0]
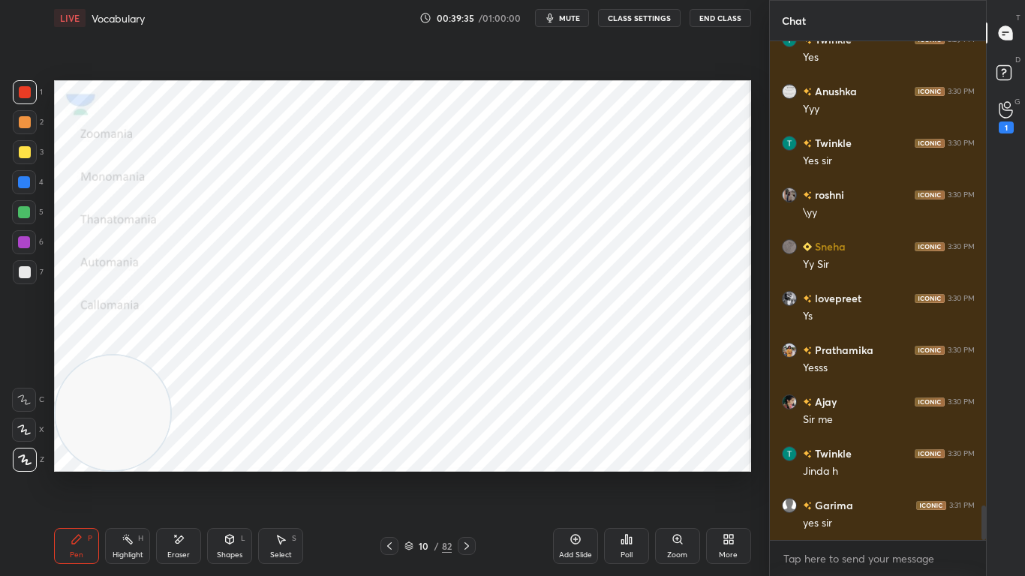
click at [461, 455] on icon at bounding box center [467, 546] width 12 height 12
click at [417, 455] on div "Pen P Highlight H Eraser Shapes L Select S 11 / 82 Add Slide Poll Zoom More" at bounding box center [402, 546] width 697 height 60
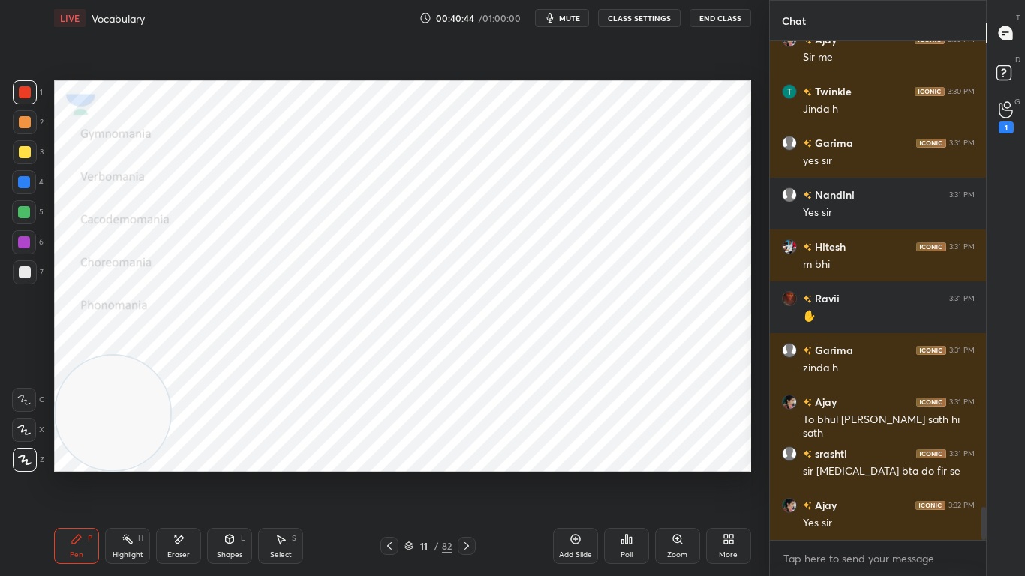
scroll to position [7143, 0]
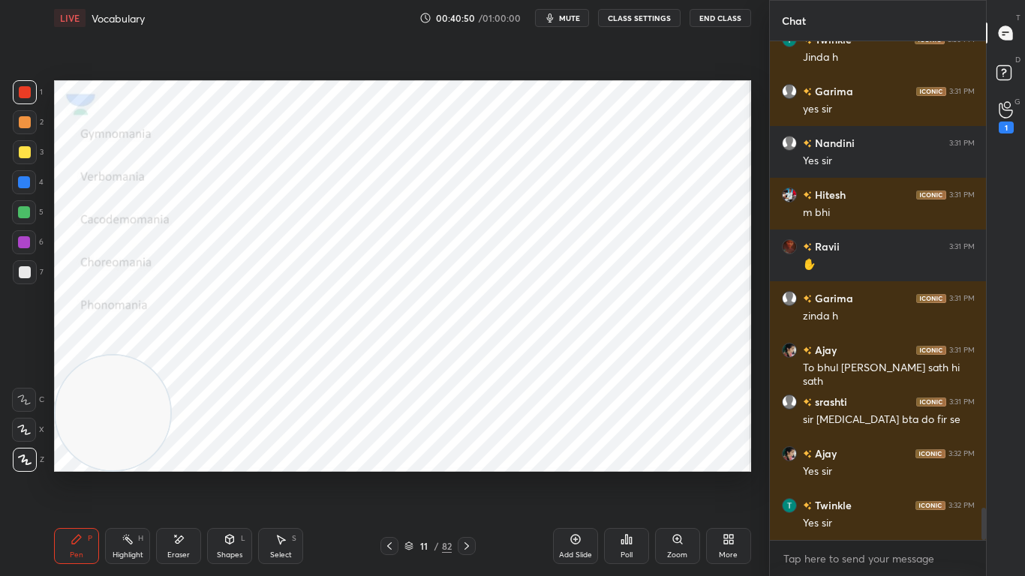
click at [380, 455] on div "Setting up your live class Poll for secs No correct answer Start poll" at bounding box center [402, 276] width 709 height 480
click at [393, 455] on div "Setting up your live class Poll for secs No correct answer Start poll" at bounding box center [402, 276] width 709 height 480
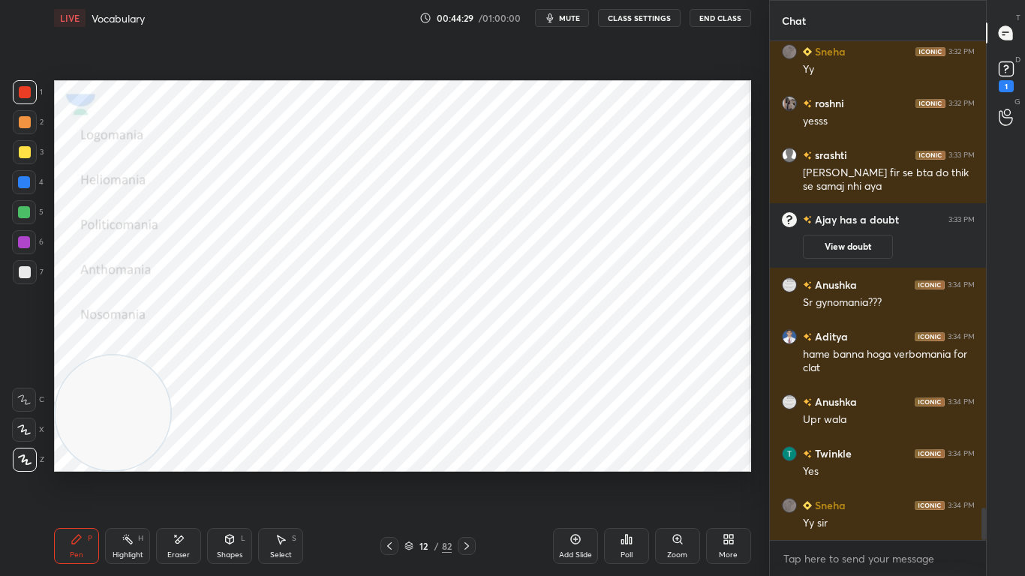
scroll to position [7241, 0]
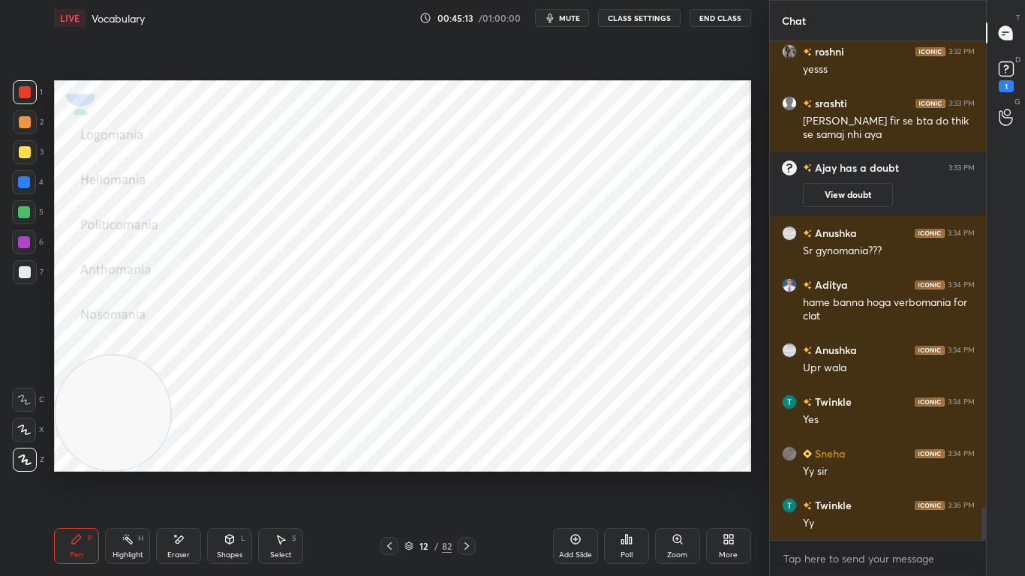
click at [401, 455] on div "Pen P Highlight H Eraser Shapes L Select S 12 / 82 Add Slide Poll Zoom More" at bounding box center [402, 546] width 697 height 60
click at [190, 455] on div "Eraser" at bounding box center [178, 546] width 45 height 36
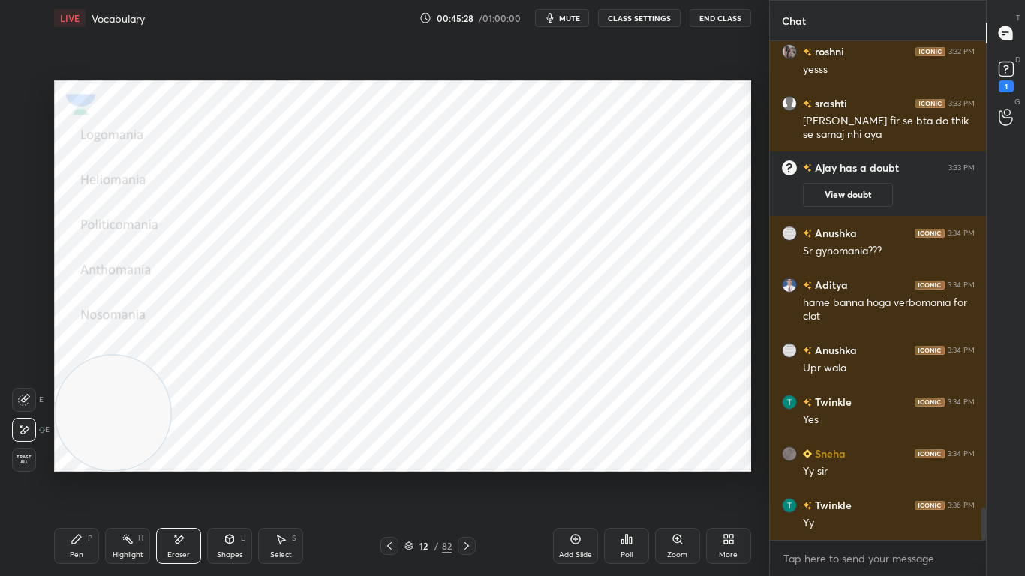
click at [77, 455] on icon at bounding box center [77, 539] width 12 height 12
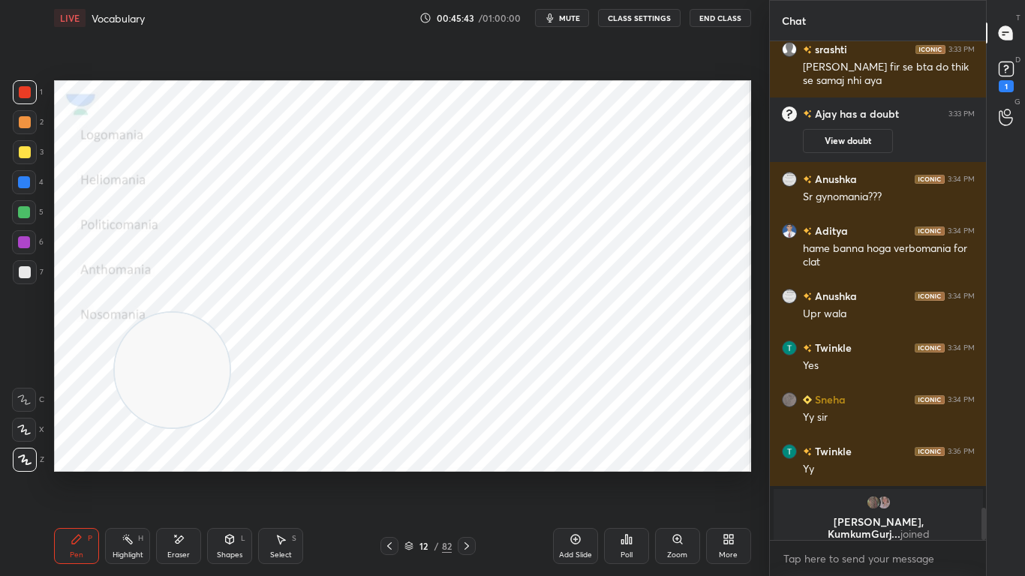
scroll to position [7247, 0]
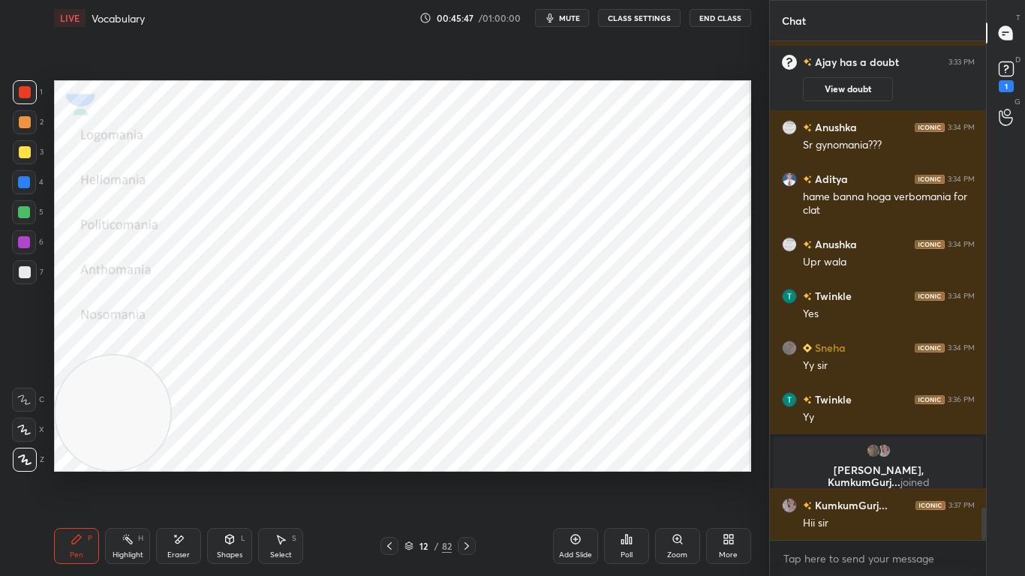
click at [470, 455] on icon at bounding box center [467, 546] width 12 height 12
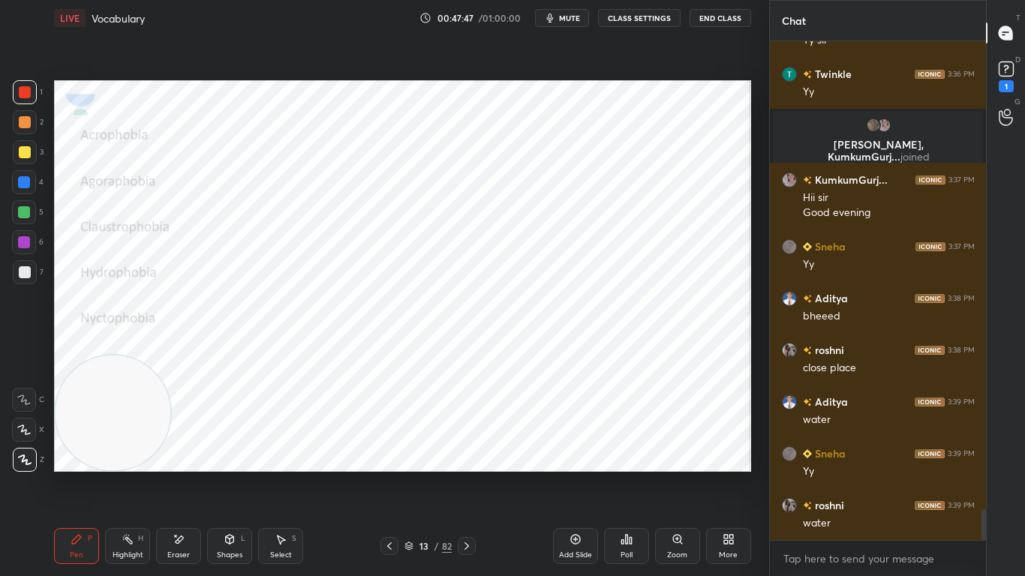
scroll to position [7624, 0]
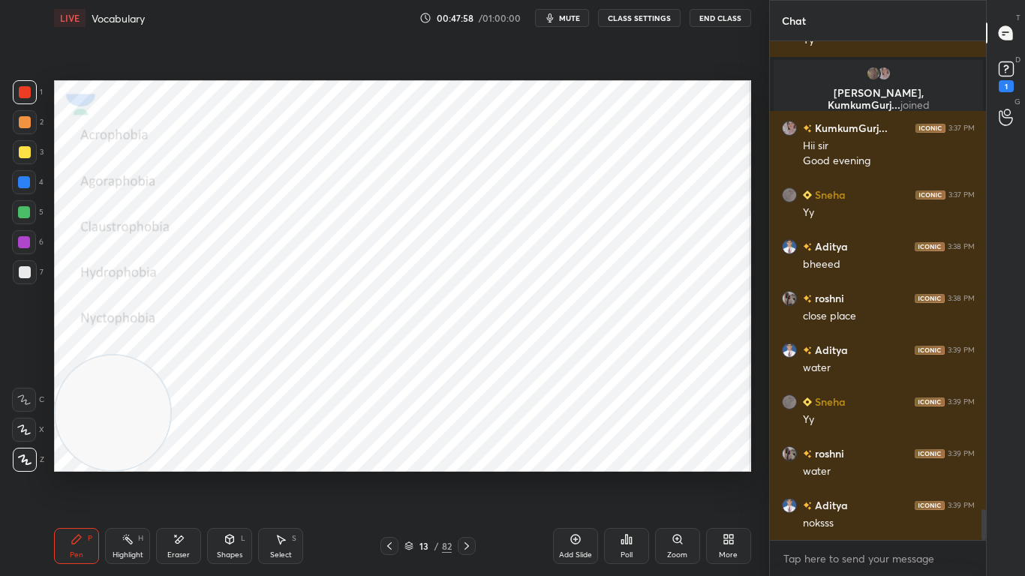
click at [470, 455] on div at bounding box center [467, 546] width 18 height 18
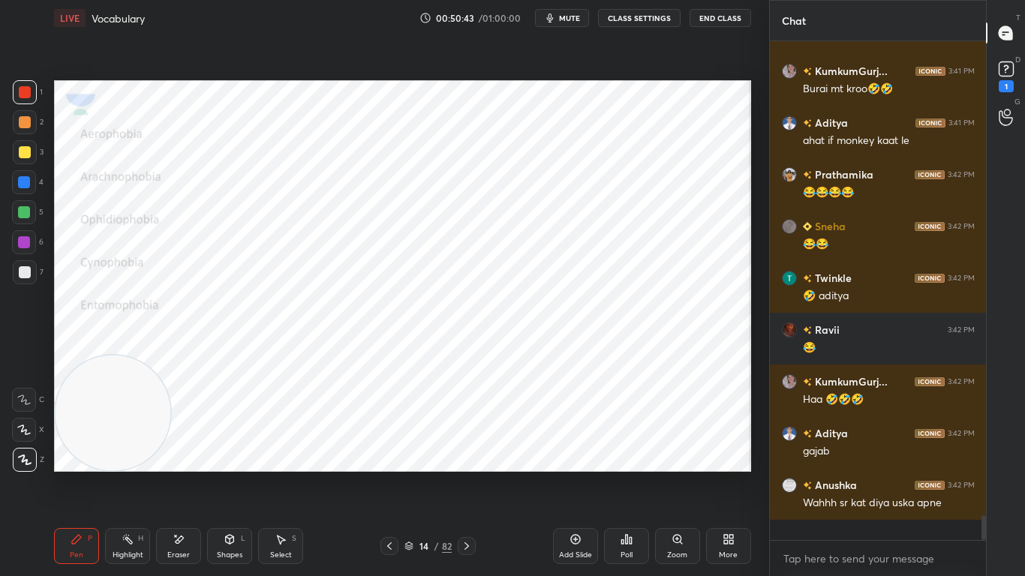
scroll to position [8998, 0]
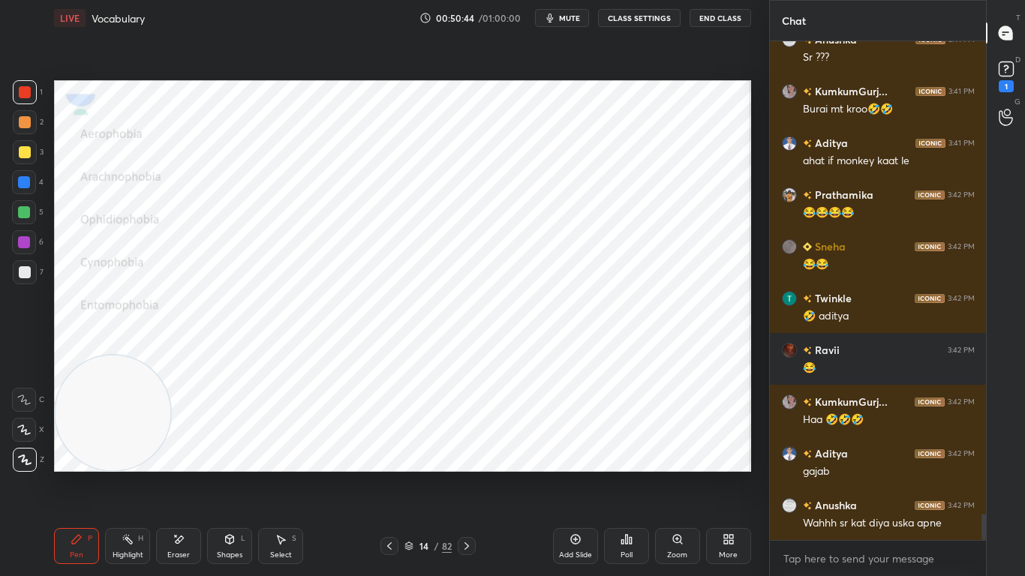
click at [466, 455] on icon at bounding box center [467, 546] width 12 height 12
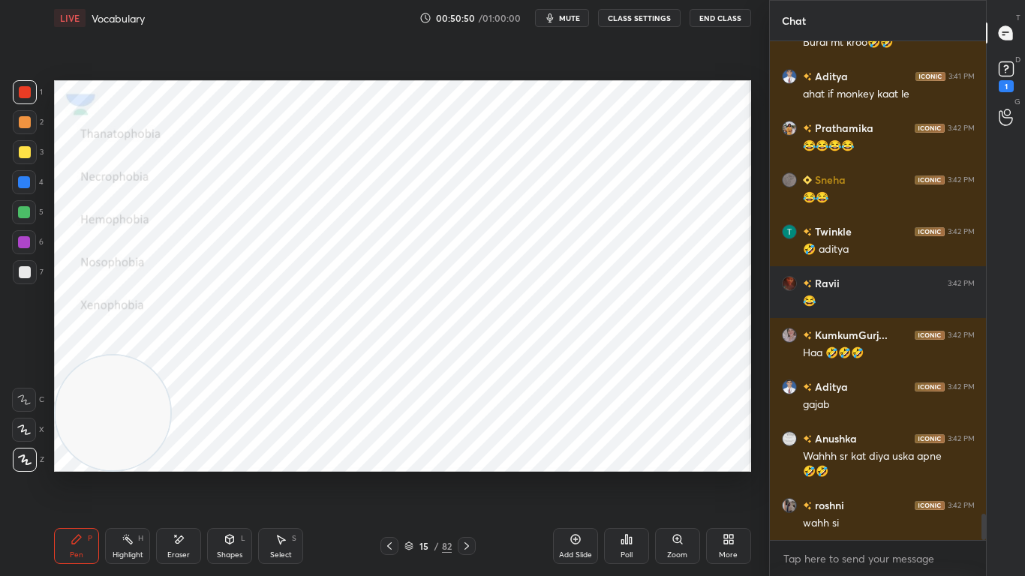
scroll to position [9116, 0]
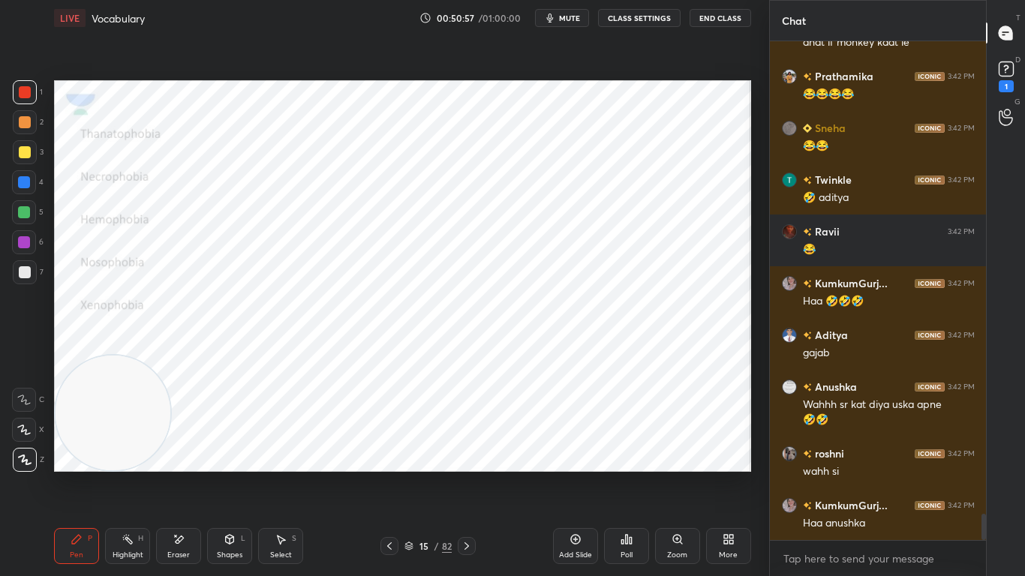
click at [181, 455] on icon at bounding box center [179, 539] width 12 height 13
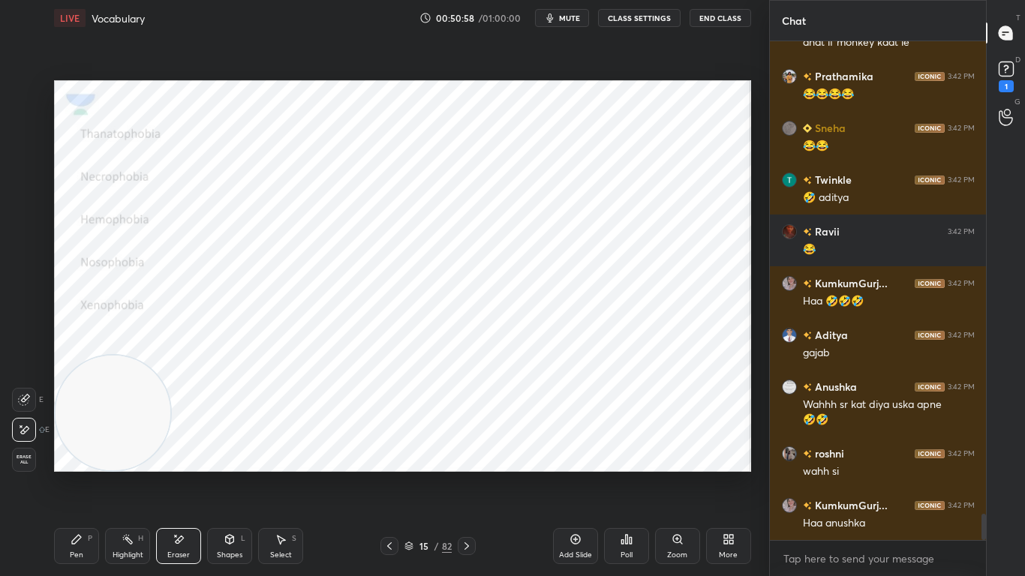
click at [85, 455] on div "Pen P" at bounding box center [76, 546] width 45 height 36
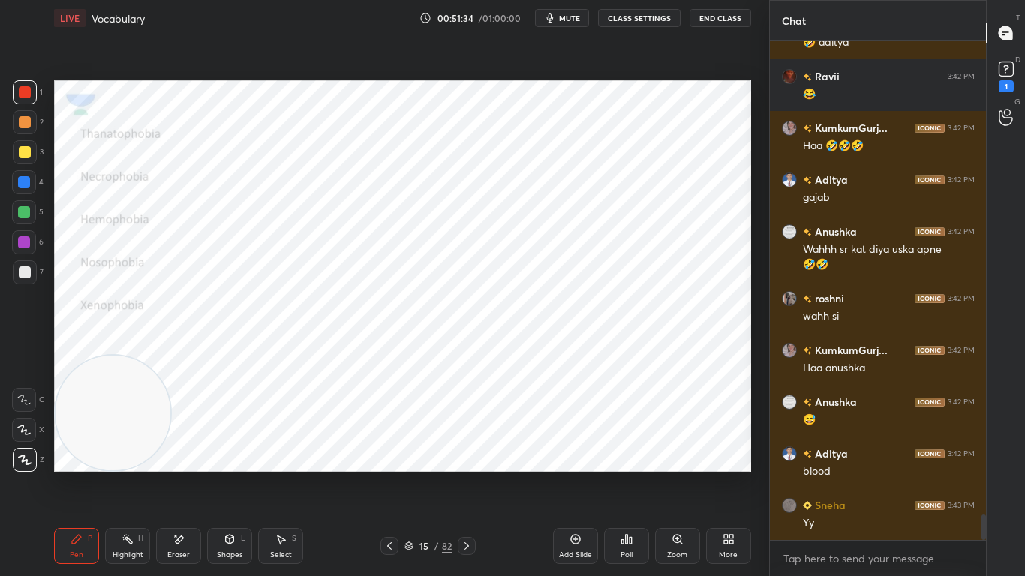
scroll to position [9324, 0]
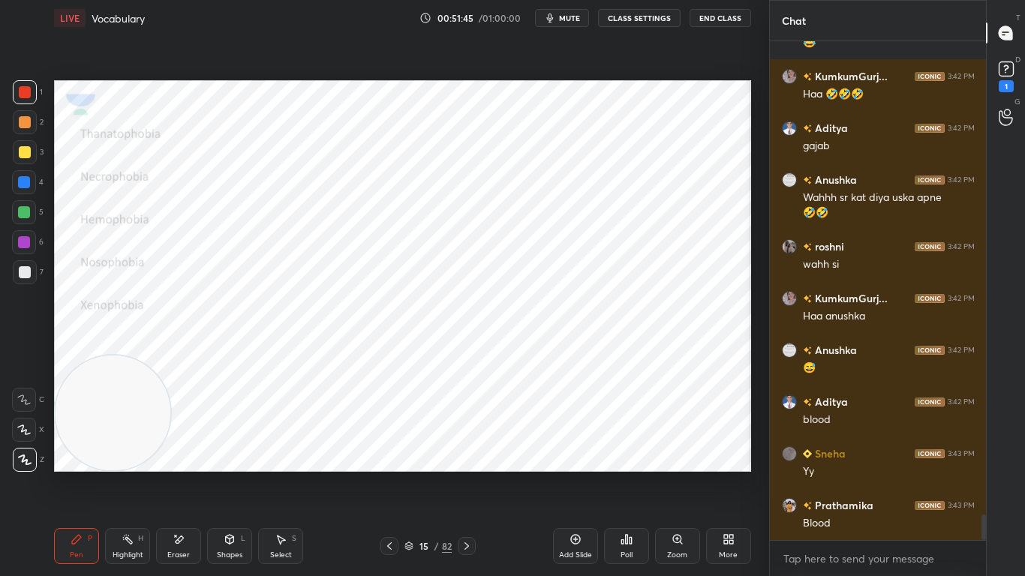
click at [184, 455] on icon at bounding box center [179, 539] width 12 height 13
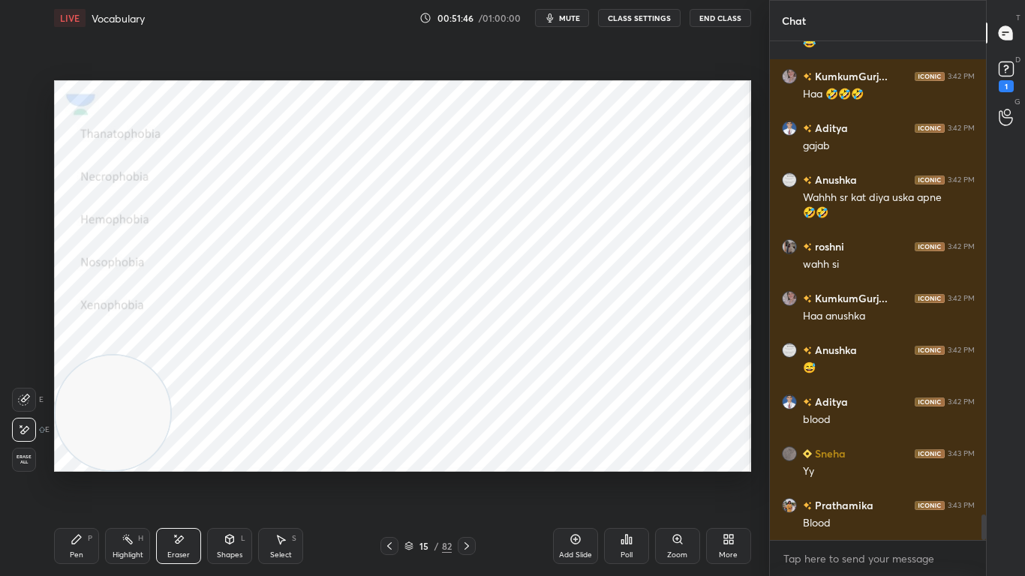
click at [71, 455] on icon at bounding box center [77, 539] width 12 height 12
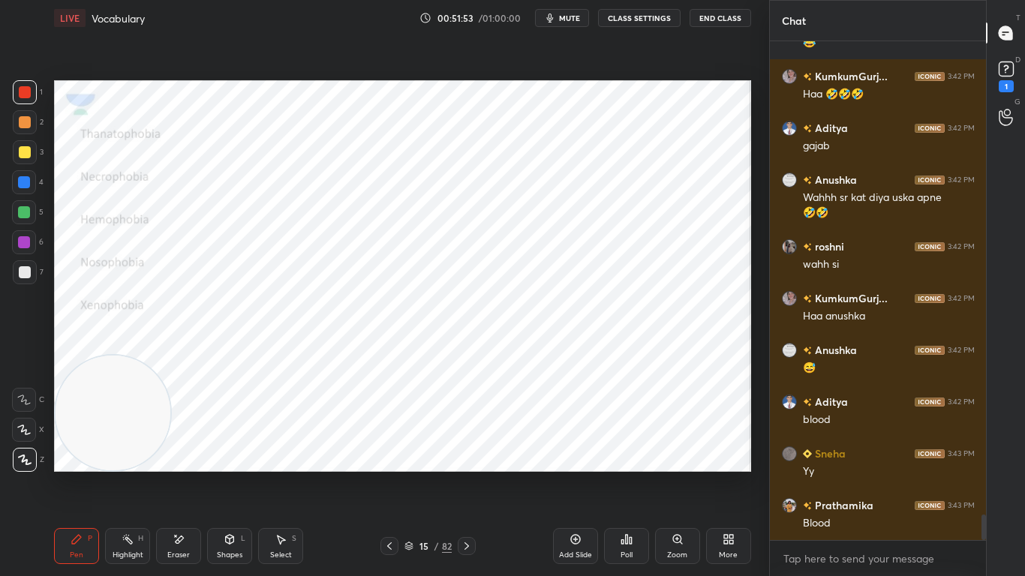
scroll to position [9375, 0]
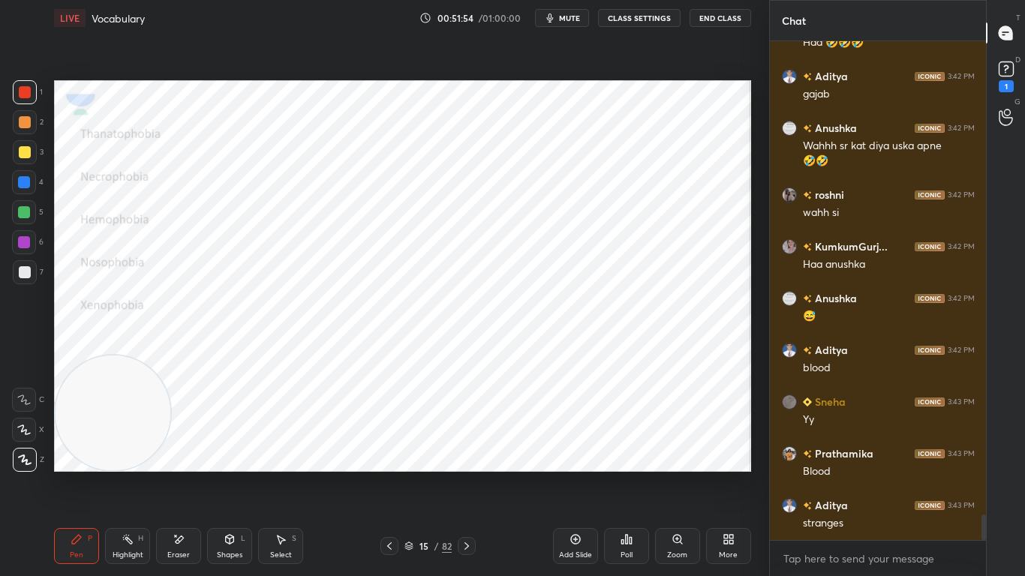
click at [467, 455] on icon at bounding box center [466, 546] width 5 height 8
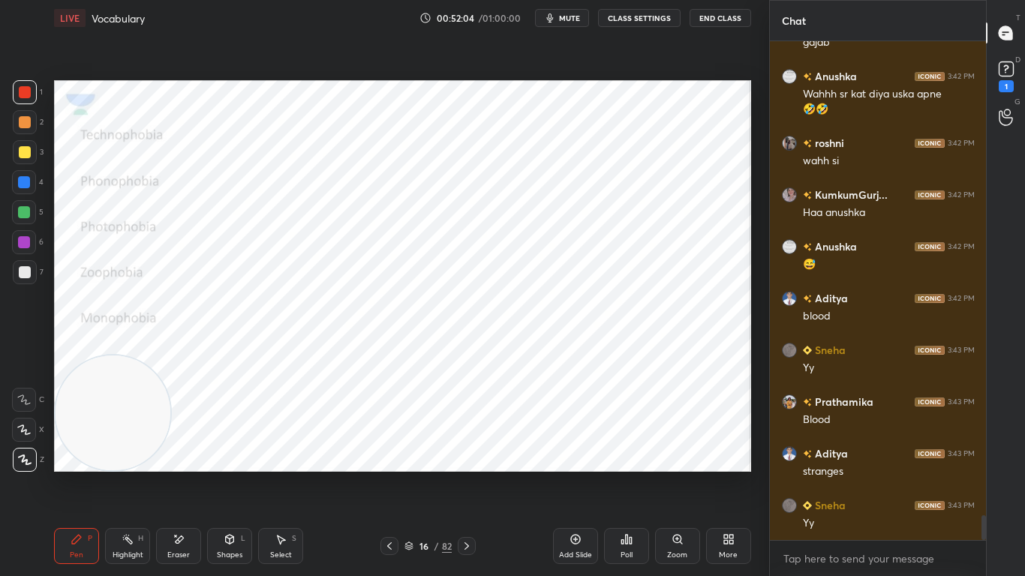
click at [465, 455] on icon at bounding box center [467, 546] width 12 height 12
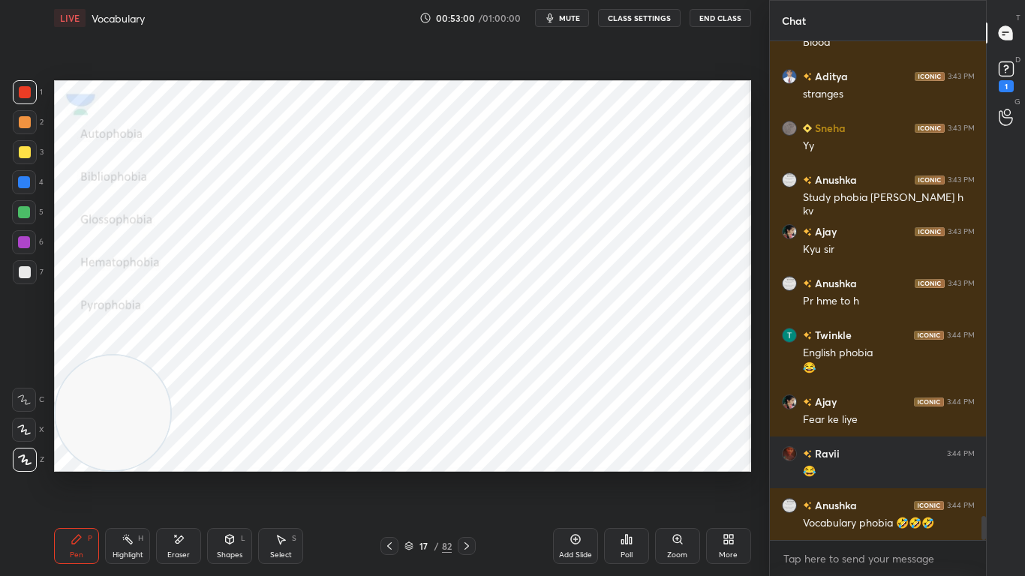
scroll to position [9856, 0]
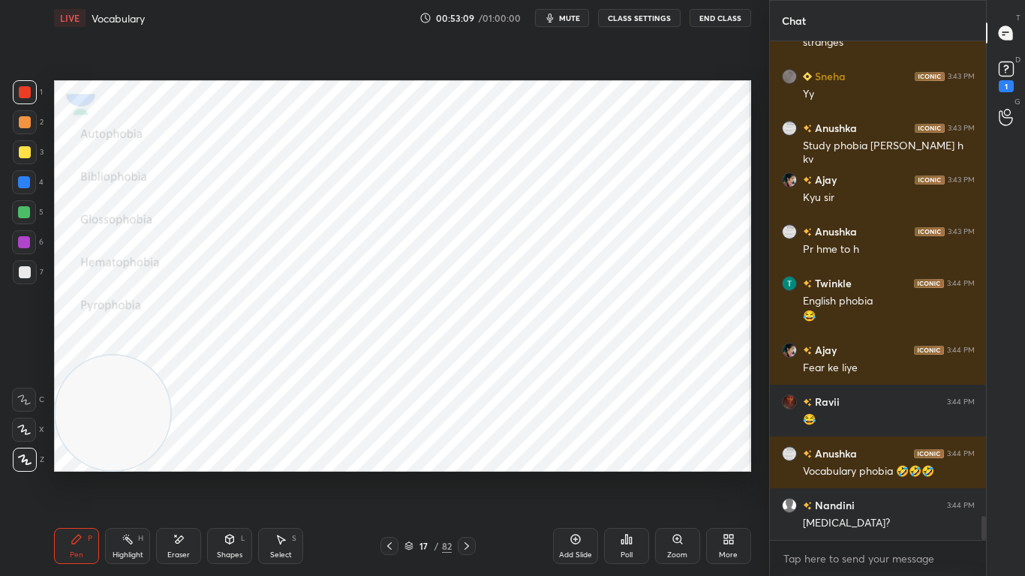
click at [187, 455] on div "Eraser" at bounding box center [178, 546] width 45 height 36
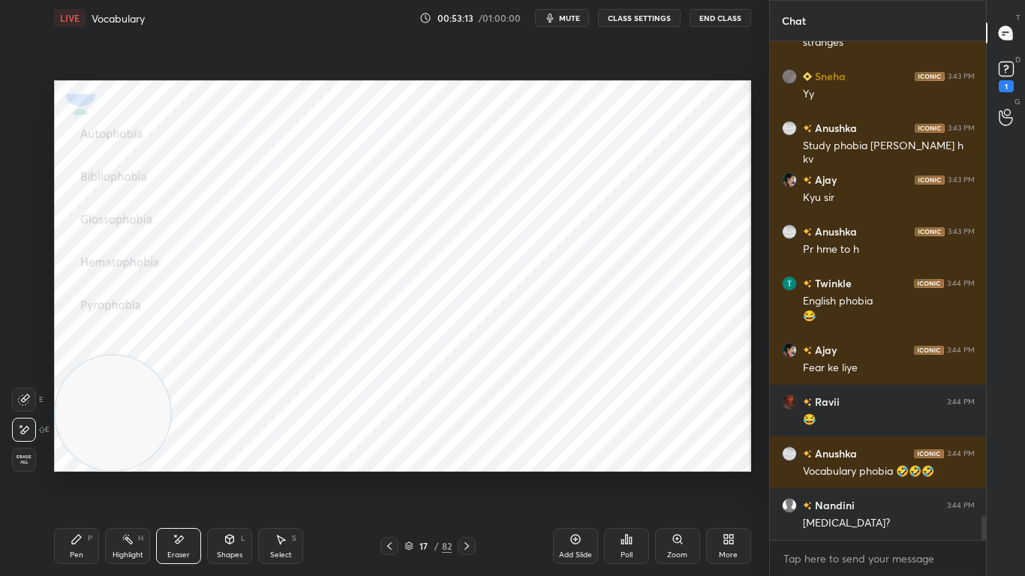
scroll to position [9908, 0]
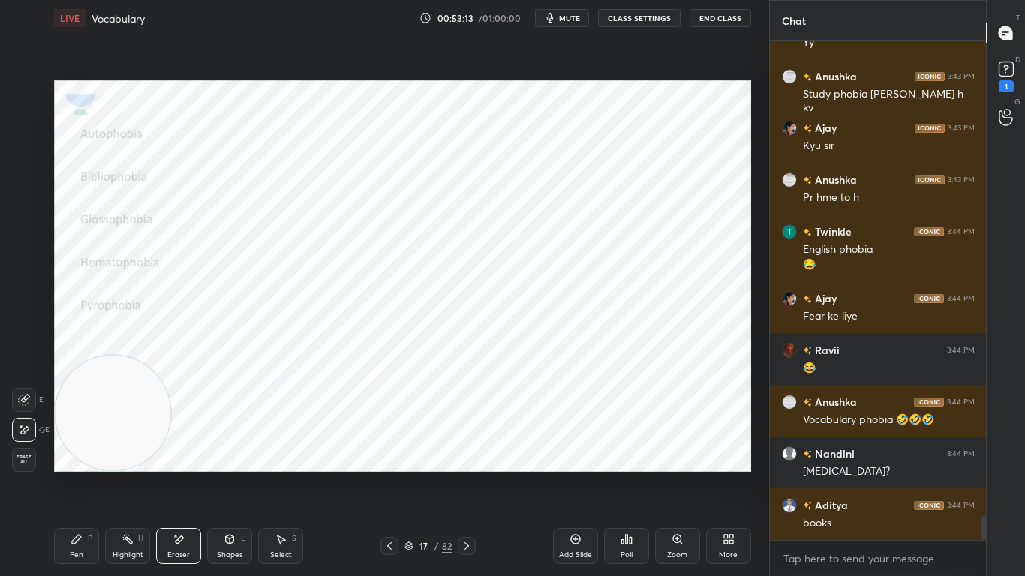
click at [77, 455] on icon at bounding box center [77, 539] width 12 height 12
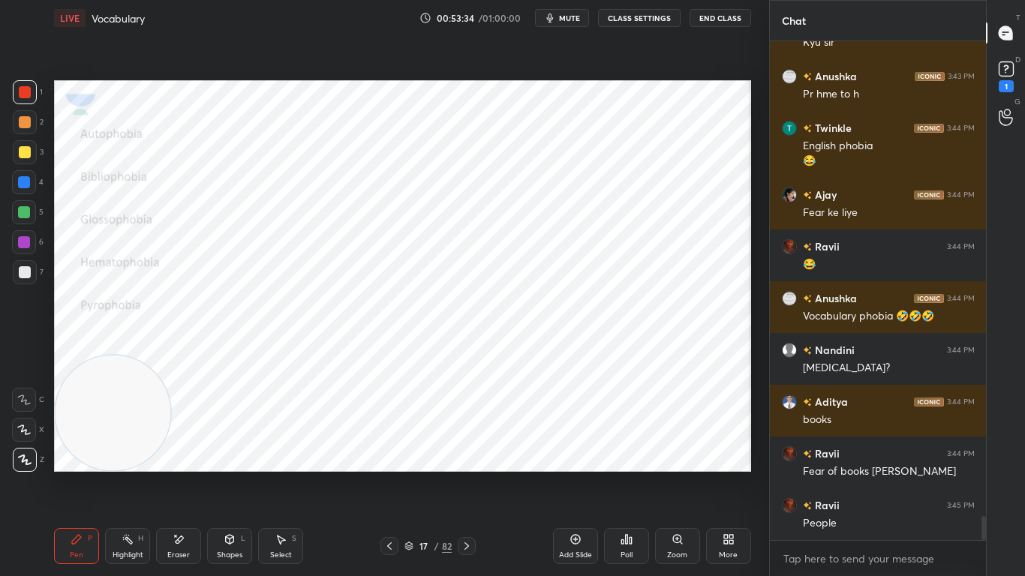
scroll to position [10063, 0]
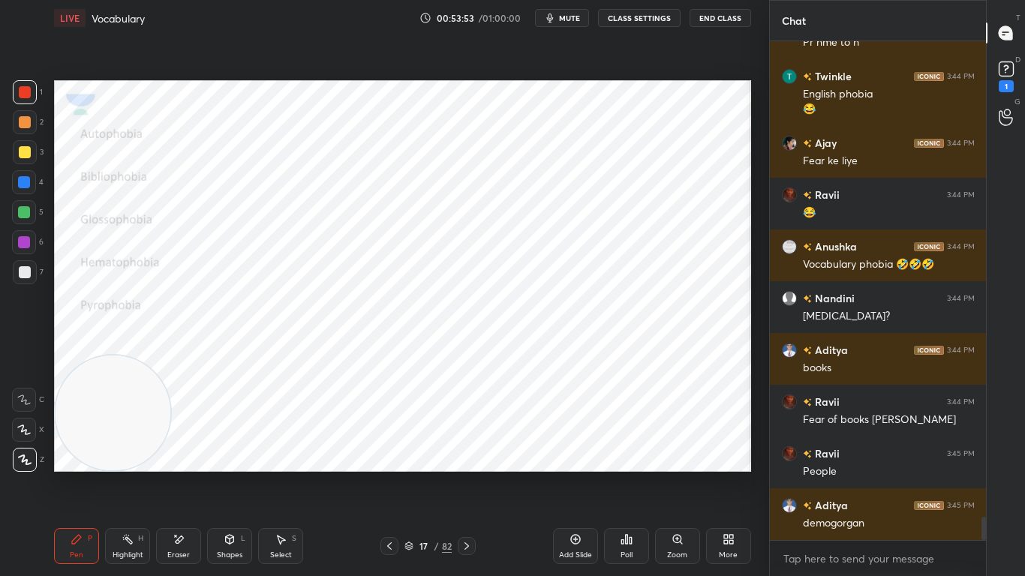
click at [468, 455] on icon at bounding box center [467, 546] width 12 height 12
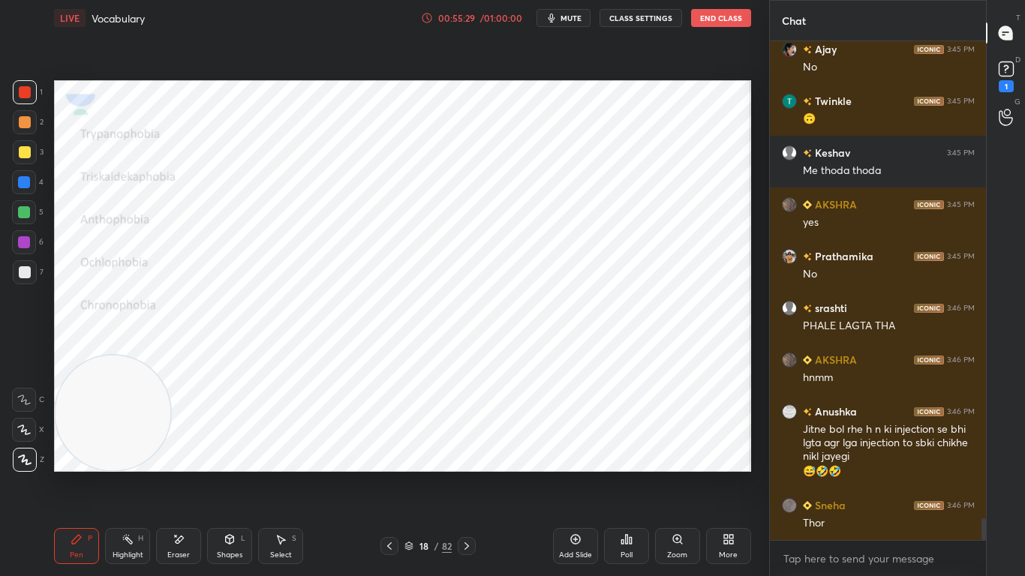
scroll to position [10778, 0]
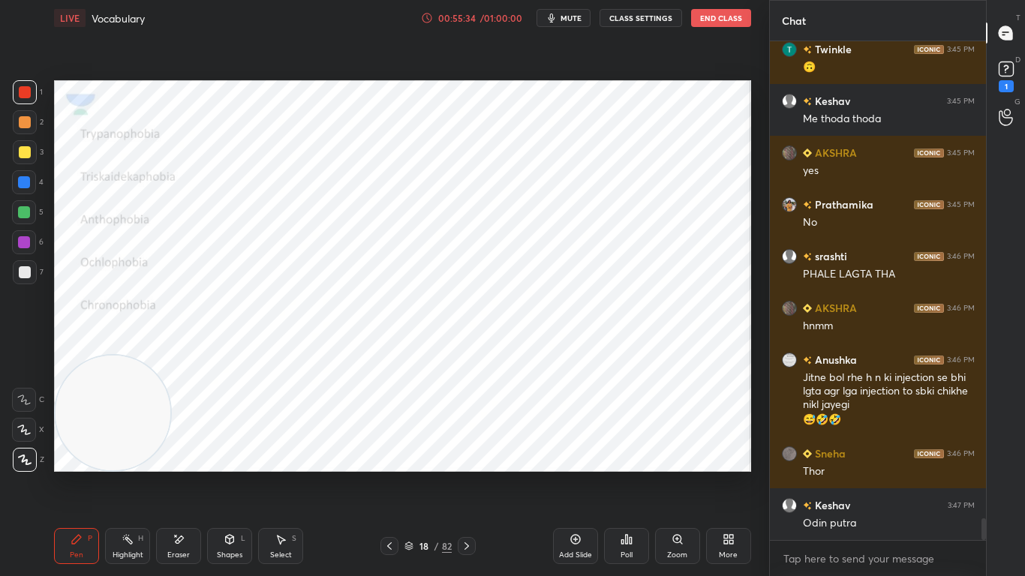
click at [373, 455] on div "Pen P Highlight H Eraser Shapes L Select S 18 / 82 Add Slide Poll Zoom More" at bounding box center [402, 546] width 697 height 60
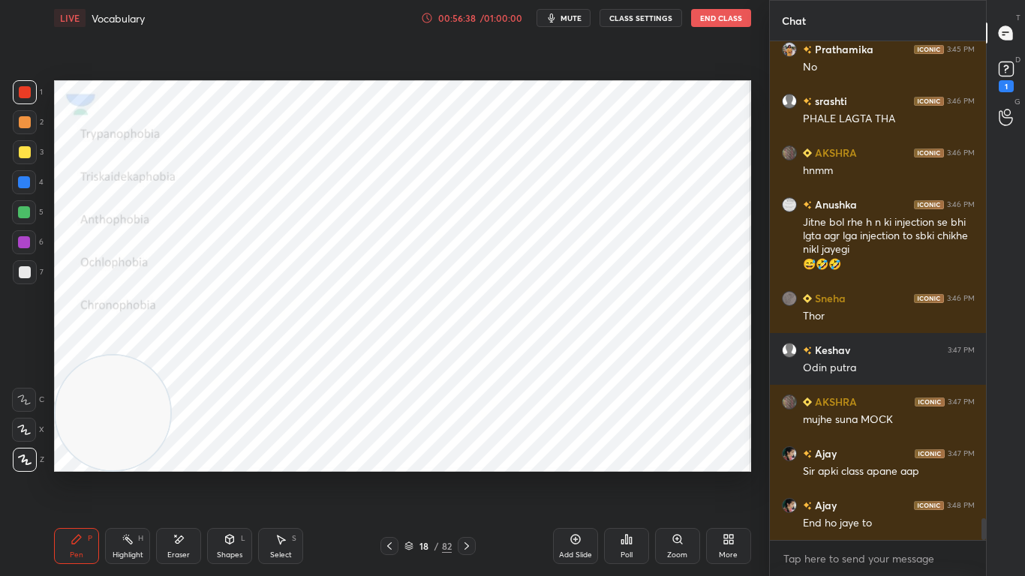
scroll to position [10985, 0]
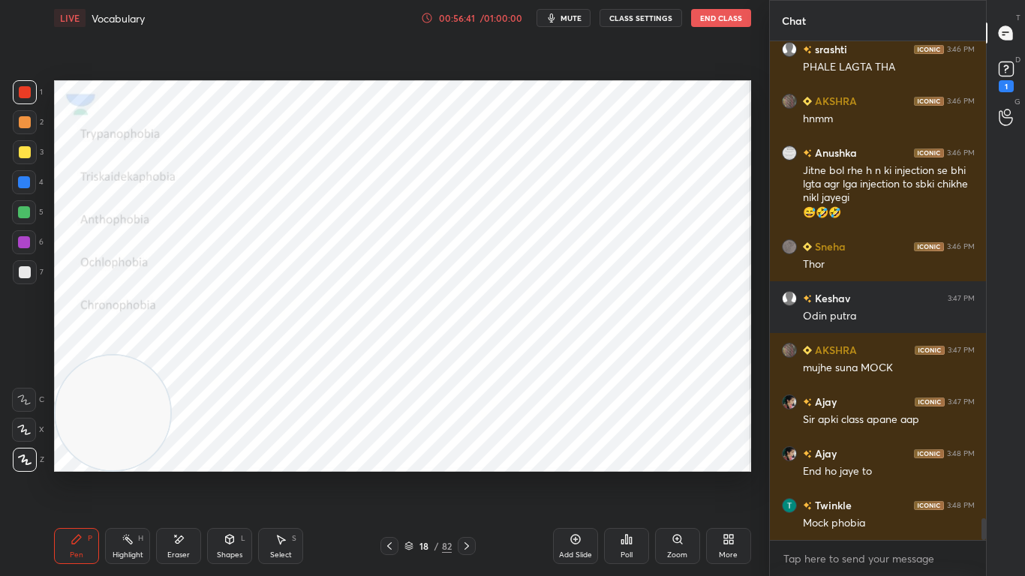
click at [650, 455] on div "Add Slide Poll Zoom More" at bounding box center [652, 546] width 198 height 84
click at [470, 455] on icon at bounding box center [467, 546] width 12 height 12
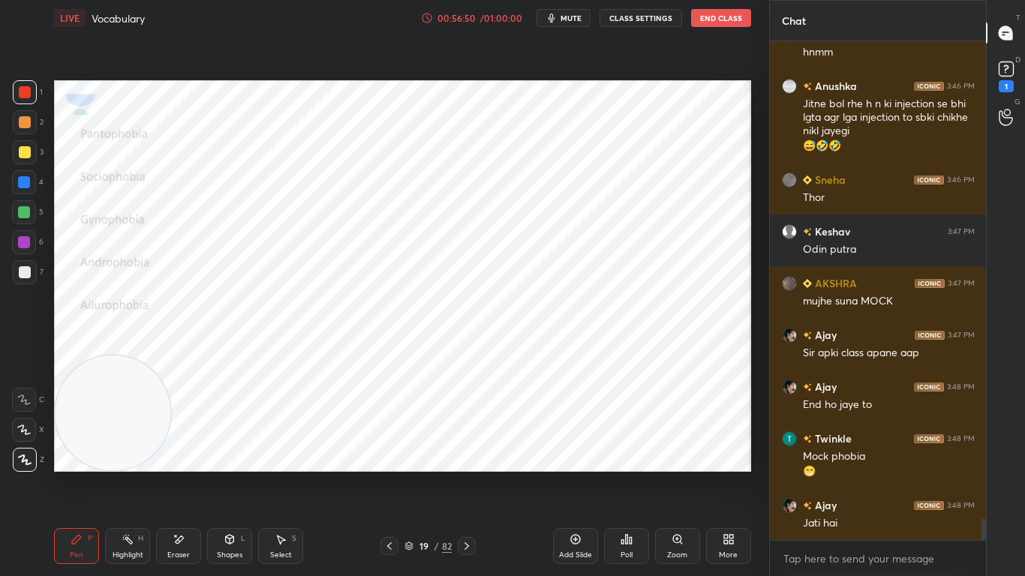
scroll to position [11104, 0]
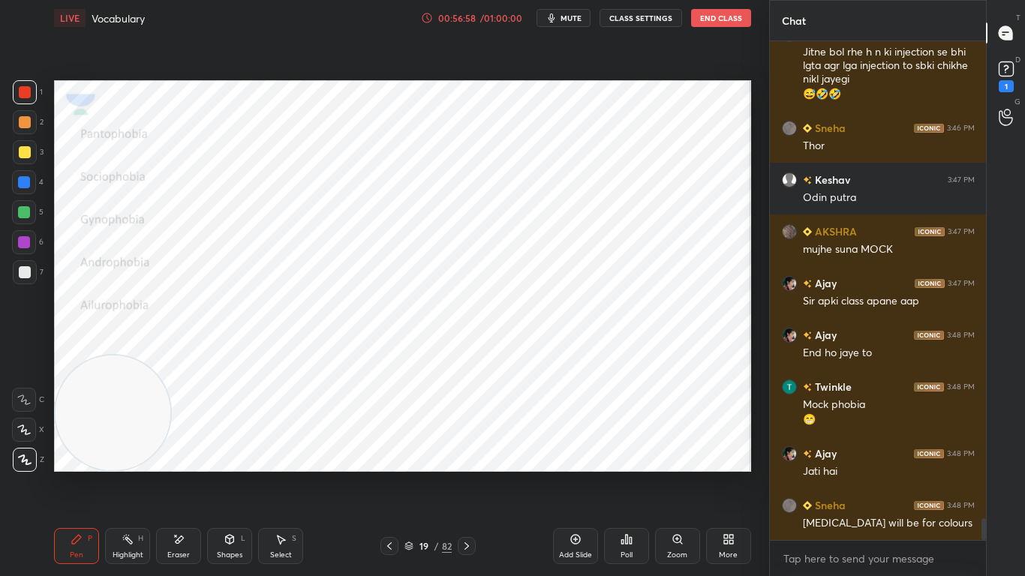
click at [394, 455] on div "Pen P Highlight H Eraser Shapes L Select S 19 / 82 Add Slide Poll Zoom More" at bounding box center [402, 546] width 697 height 60
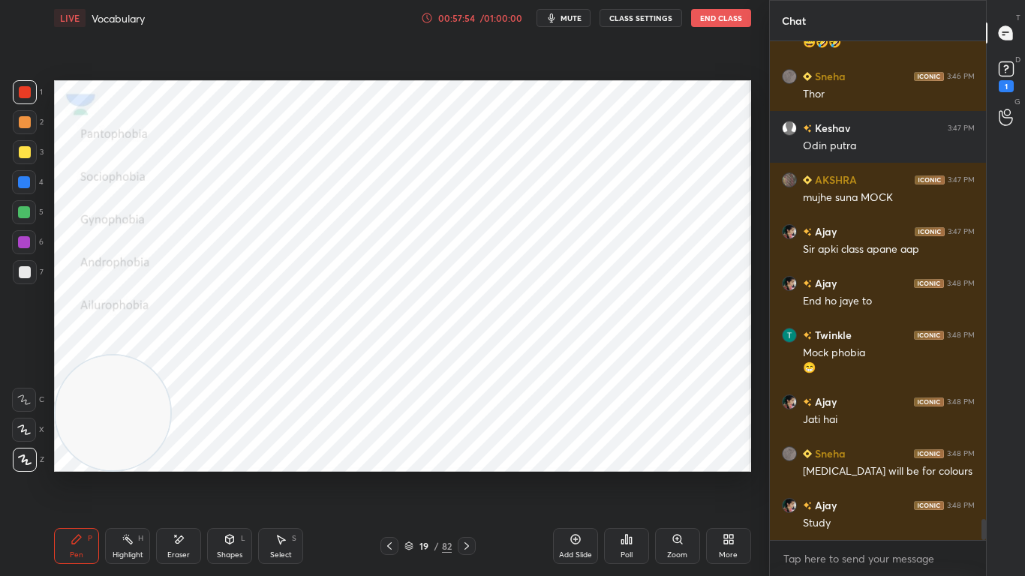
scroll to position [11207, 0]
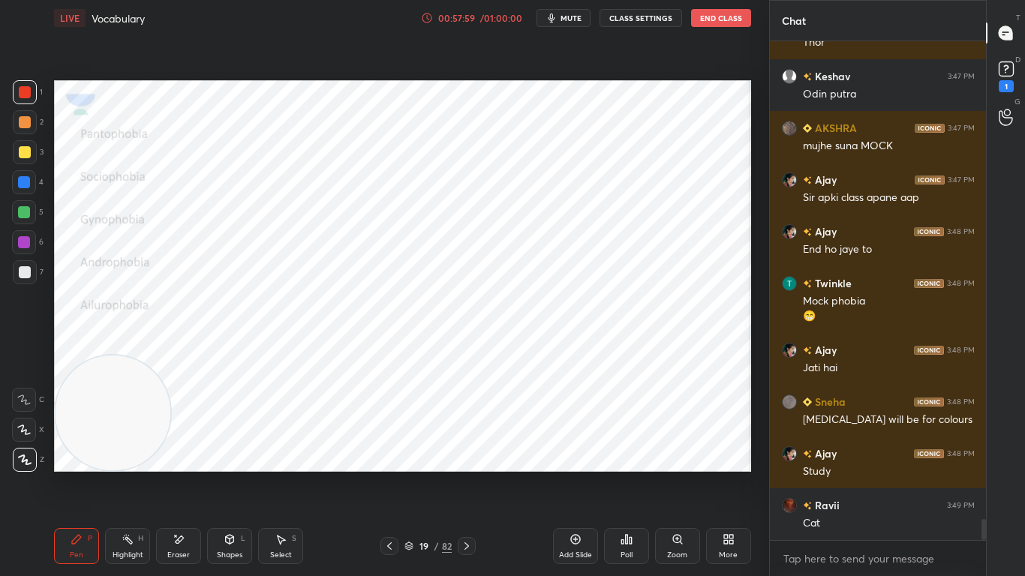
click at [465, 455] on icon at bounding box center [467, 546] width 12 height 12
click at [464, 455] on icon at bounding box center [467, 546] width 12 height 12
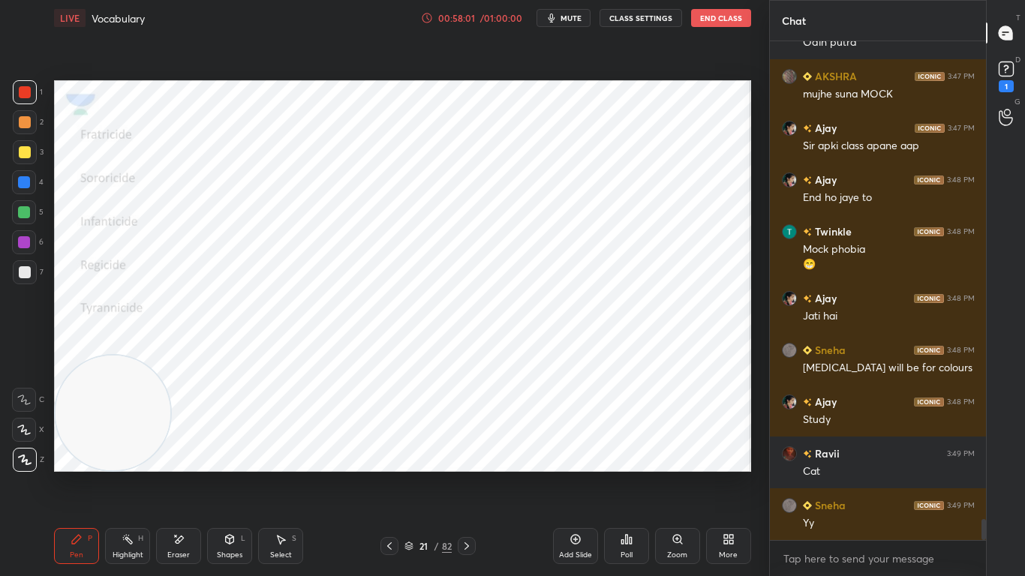
click at [378, 455] on div "21 / 82" at bounding box center [427, 546] width 249 height 18
click at [387, 455] on icon at bounding box center [389, 546] width 12 height 12
click at [384, 455] on icon at bounding box center [389, 546] width 12 height 12
click at [469, 455] on icon at bounding box center [467, 546] width 12 height 12
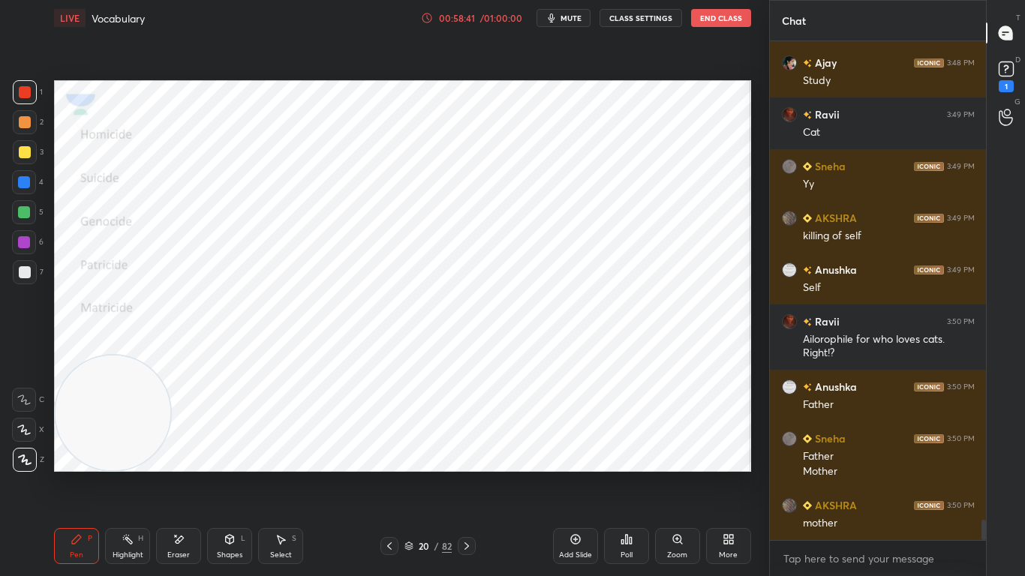
scroll to position [11650, 0]
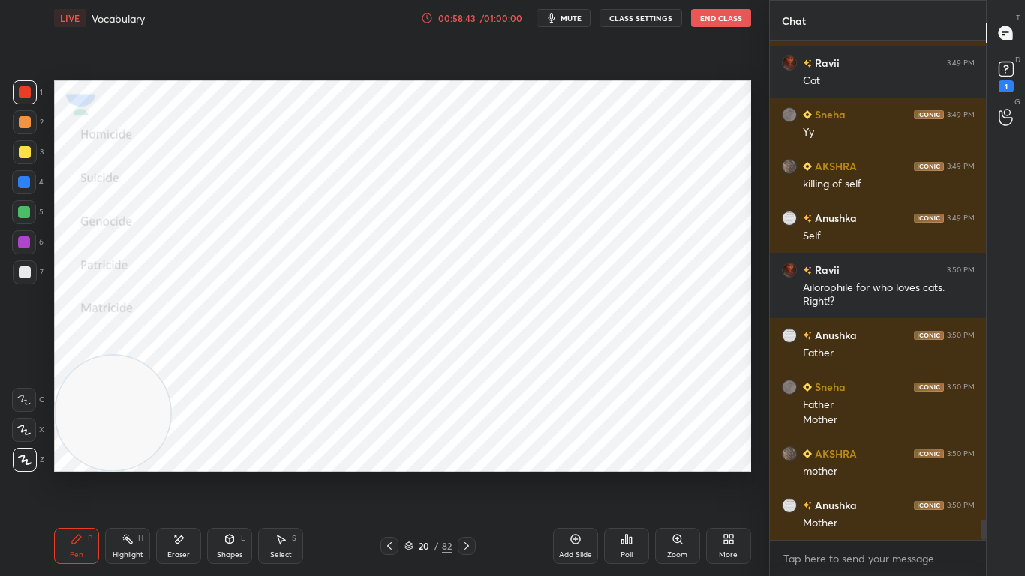
click at [467, 455] on div "Pen P Highlight H Eraser Shapes L Select S 20 / 82 Add Slide Poll Zoom More" at bounding box center [402, 546] width 697 height 60
click at [467, 455] on icon at bounding box center [467, 546] width 12 height 12
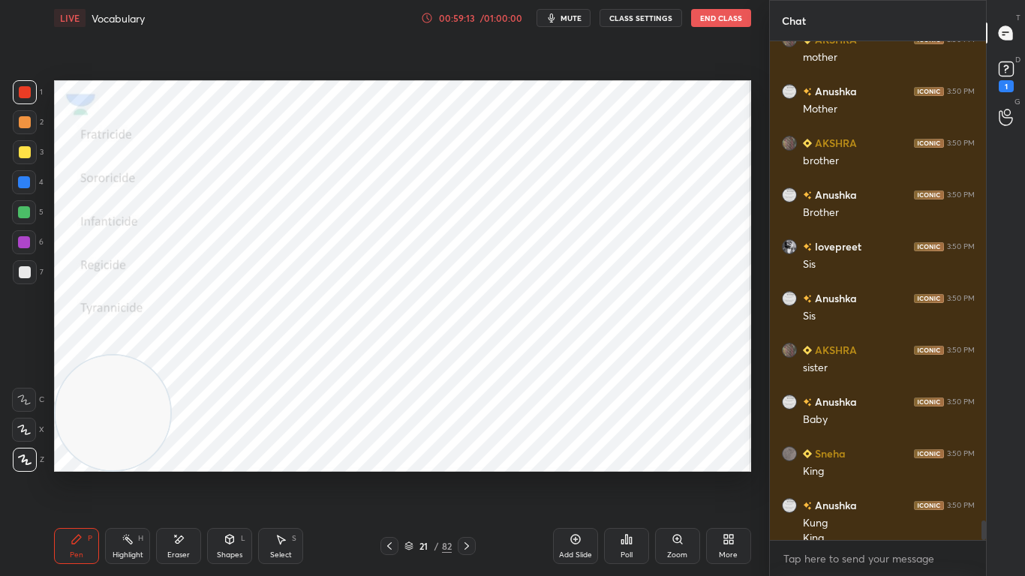
scroll to position [12079, 0]
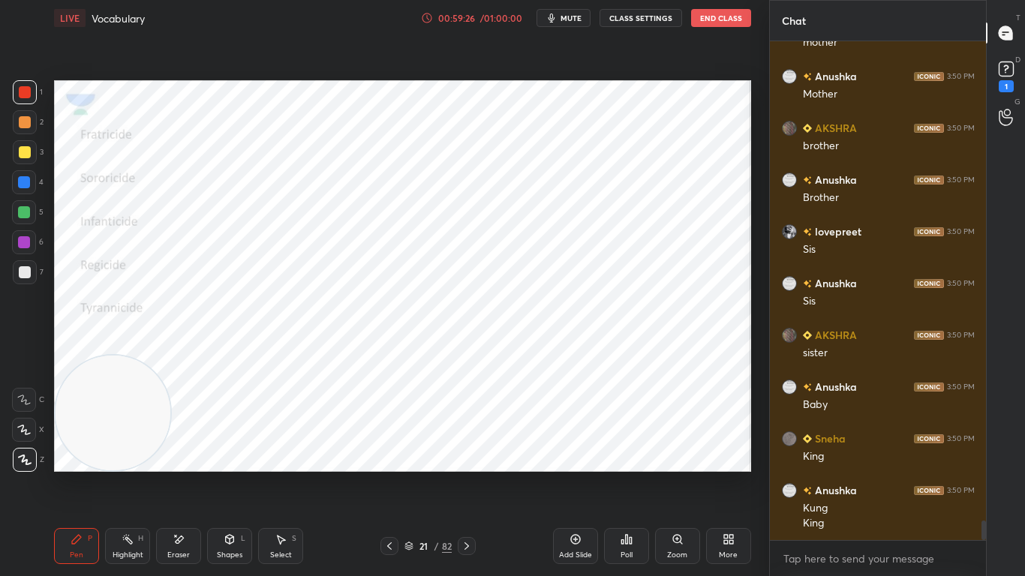
click at [464, 455] on icon at bounding box center [467, 546] width 12 height 12
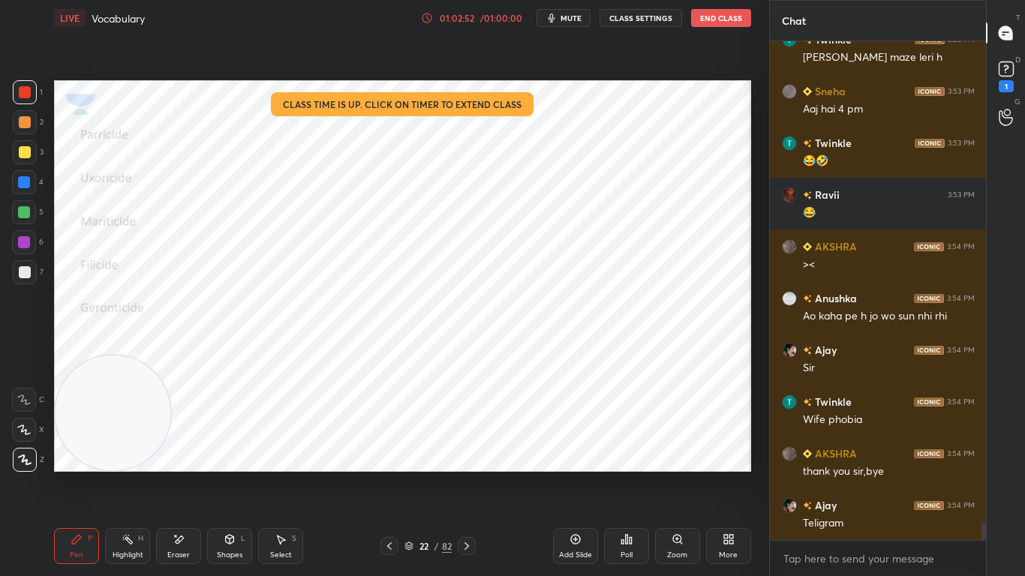
scroll to position [13805, 0]
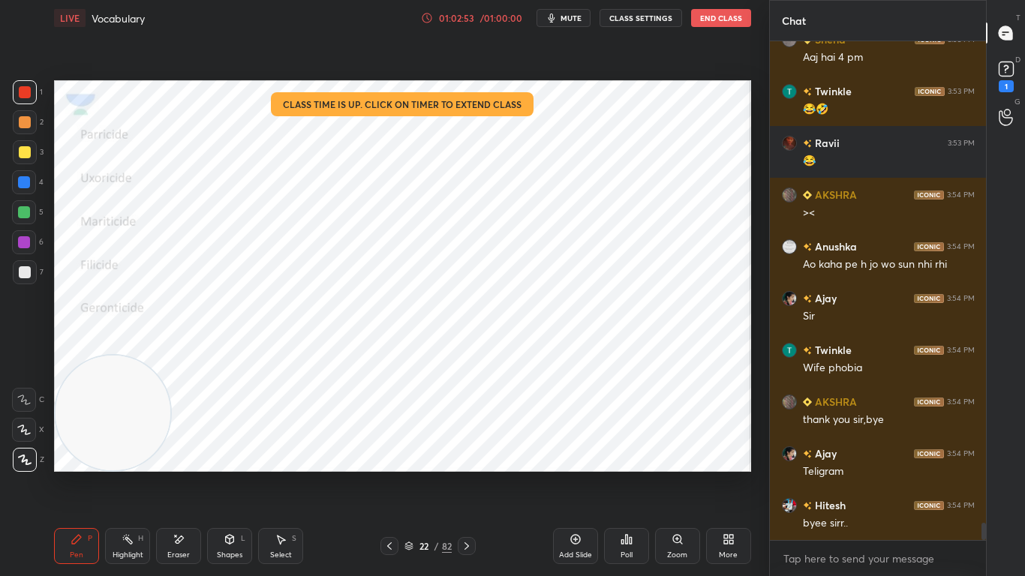
click at [724, 12] on button "End Class" at bounding box center [721, 18] width 60 height 18
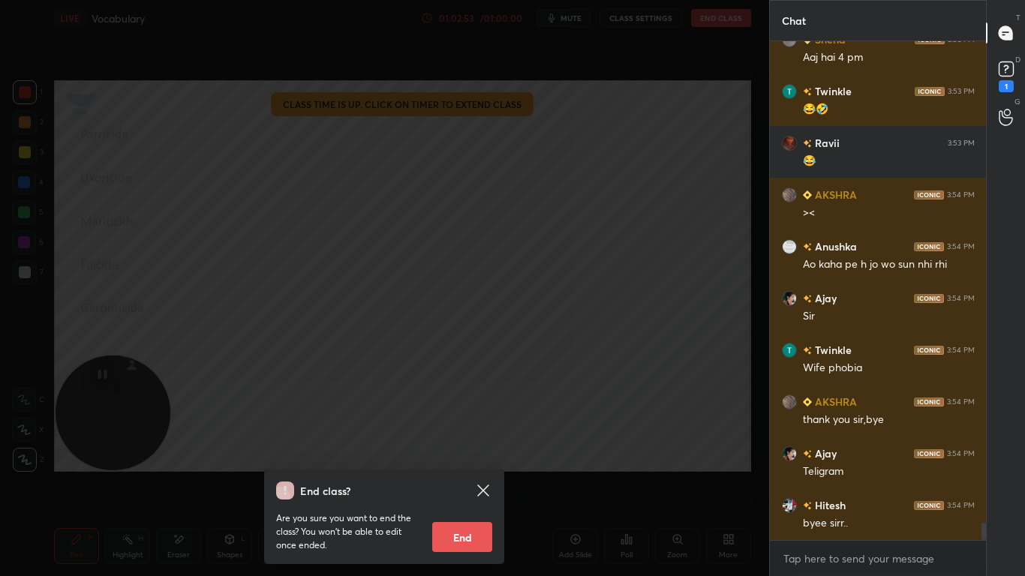
scroll to position [13857, 0]
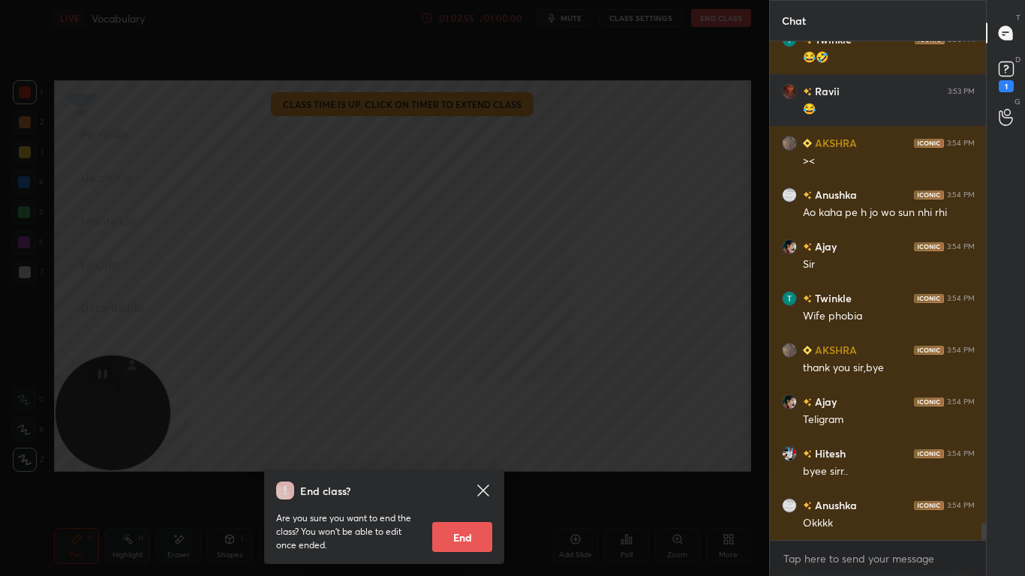
click at [476, 455] on button "End" at bounding box center [462, 537] width 60 height 30
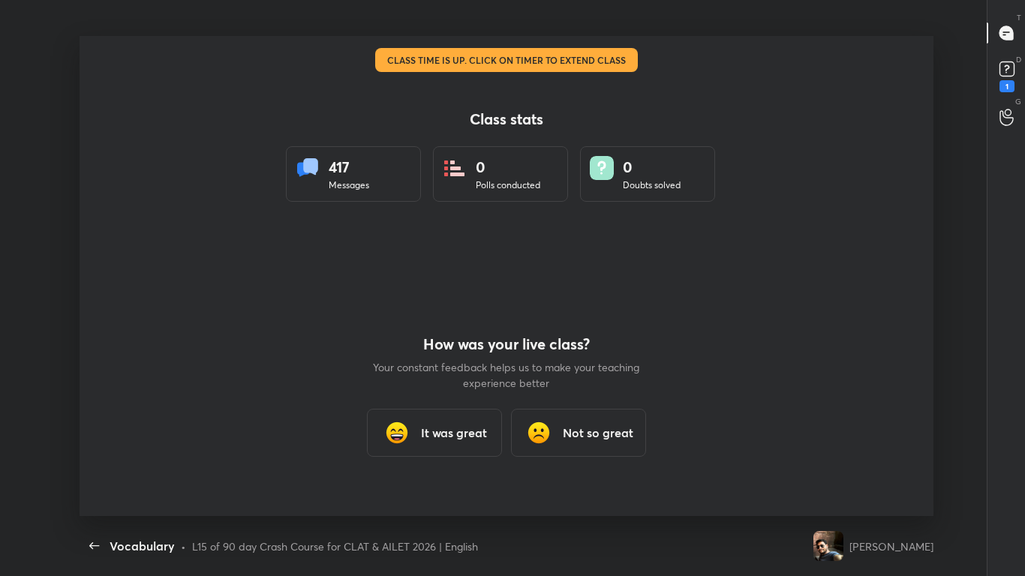
scroll to position [0, 0]
click at [472, 427] on h3 "It was great" at bounding box center [454, 433] width 66 height 18
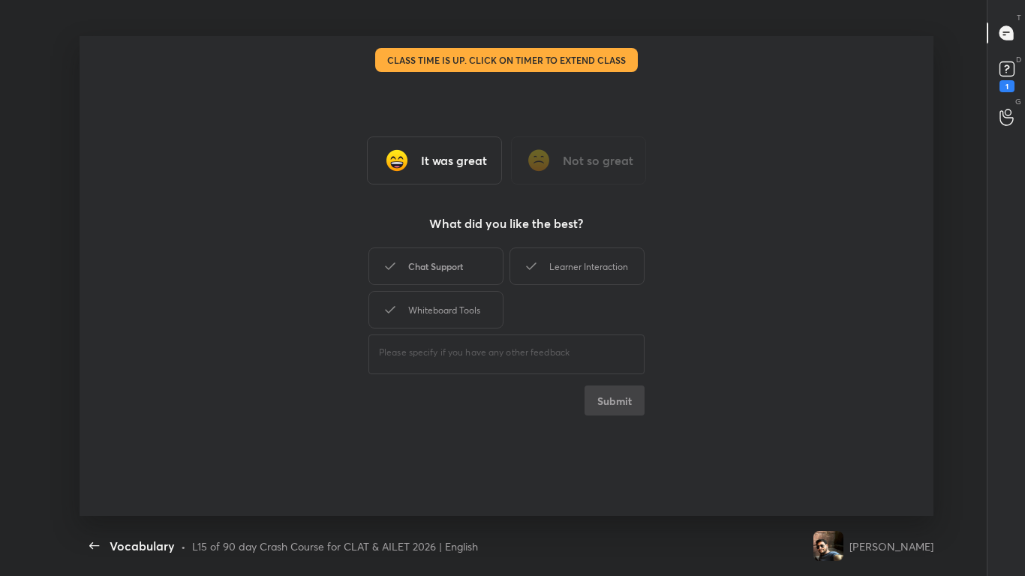
click at [470, 257] on div "Chat Support" at bounding box center [435, 267] width 135 height 38
click at [575, 274] on div "Learner Interaction" at bounding box center [576, 267] width 135 height 38
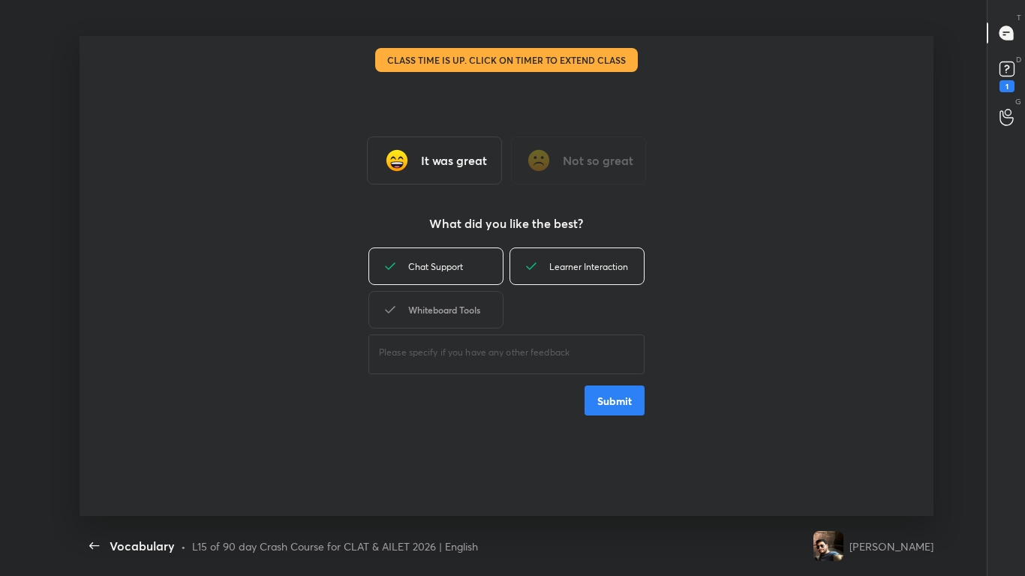
click at [451, 309] on div "Whiteboard Tools" at bounding box center [435, 310] width 135 height 38
click at [612, 407] on button "Submit" at bounding box center [614, 401] width 60 height 30
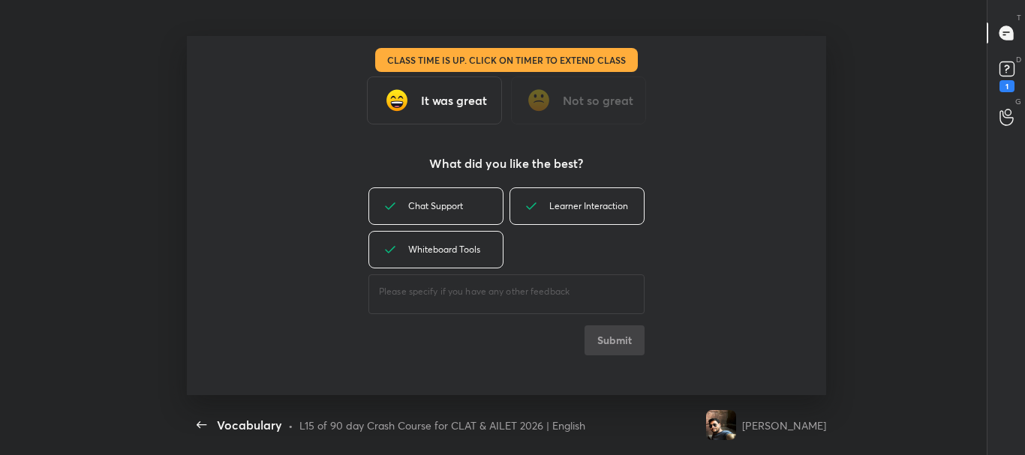
scroll to position [74667, 74014]
type textarea "x"
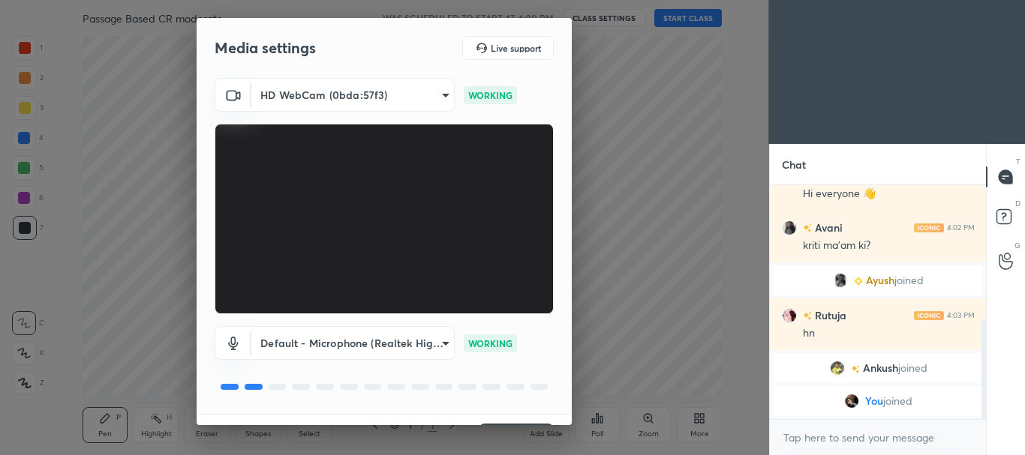
scroll to position [37, 0]
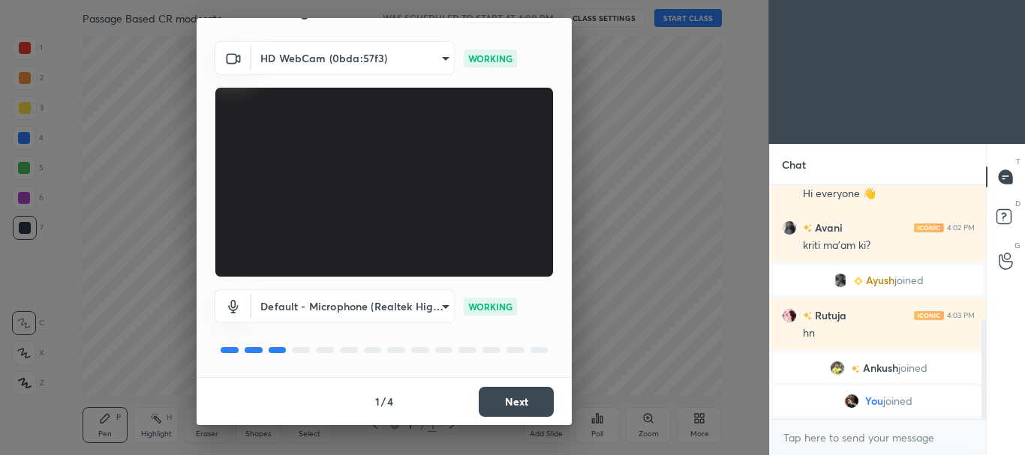
click at [500, 393] on button "Next" at bounding box center [516, 402] width 75 height 30
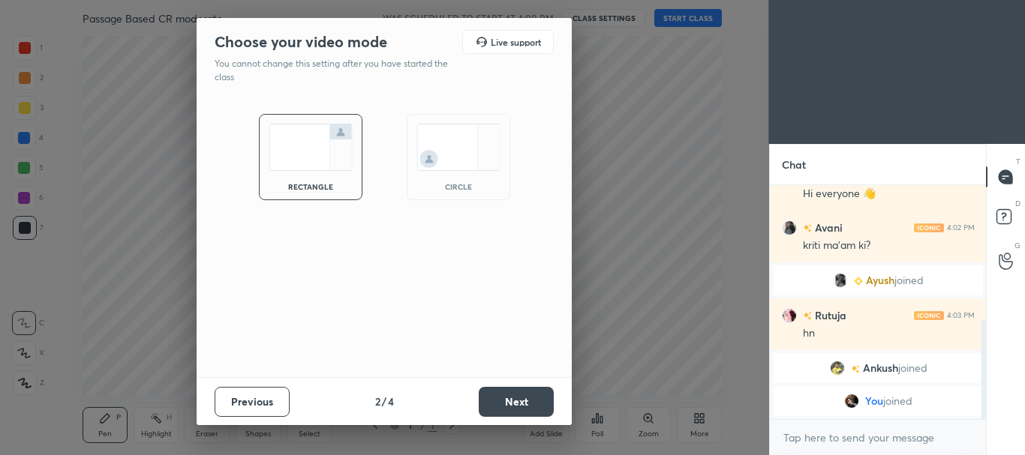
scroll to position [0, 0]
click at [433, 152] on img at bounding box center [458, 147] width 84 height 47
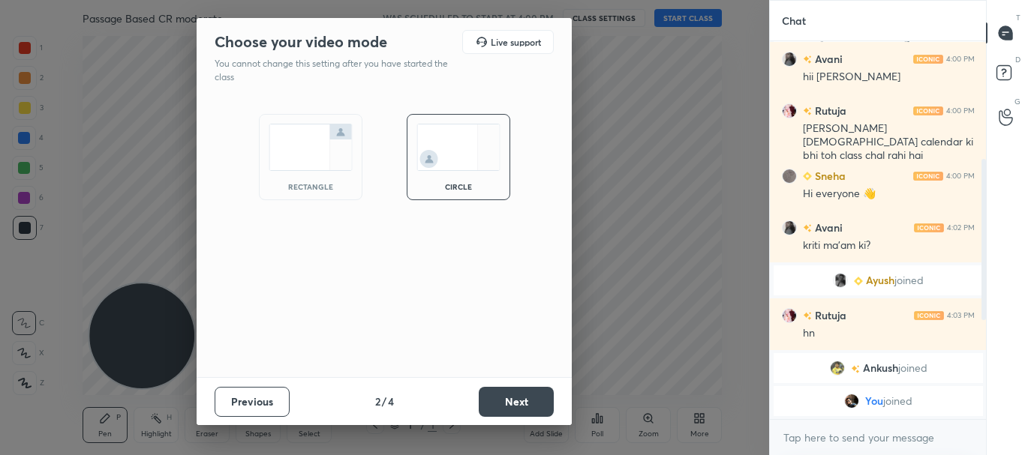
scroll to position [171, 0]
click at [537, 402] on button "Next" at bounding box center [516, 402] width 75 height 30
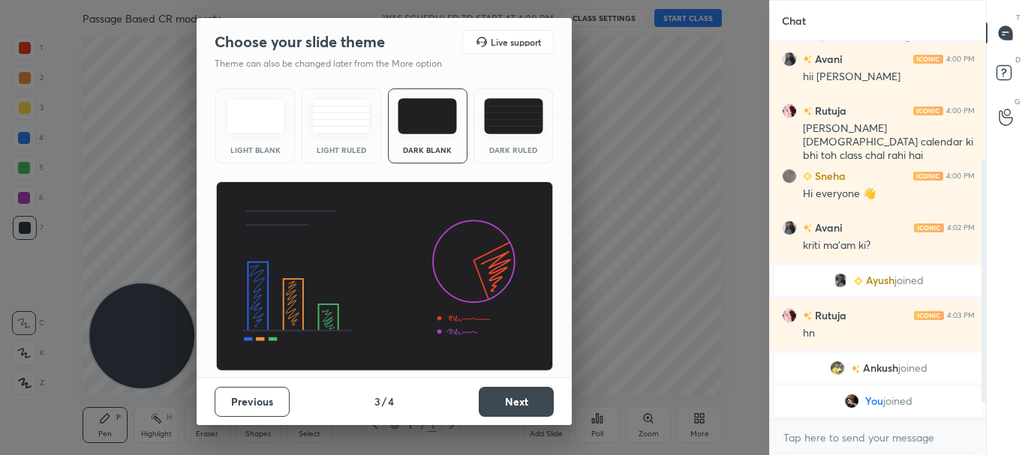
scroll to position [223, 0]
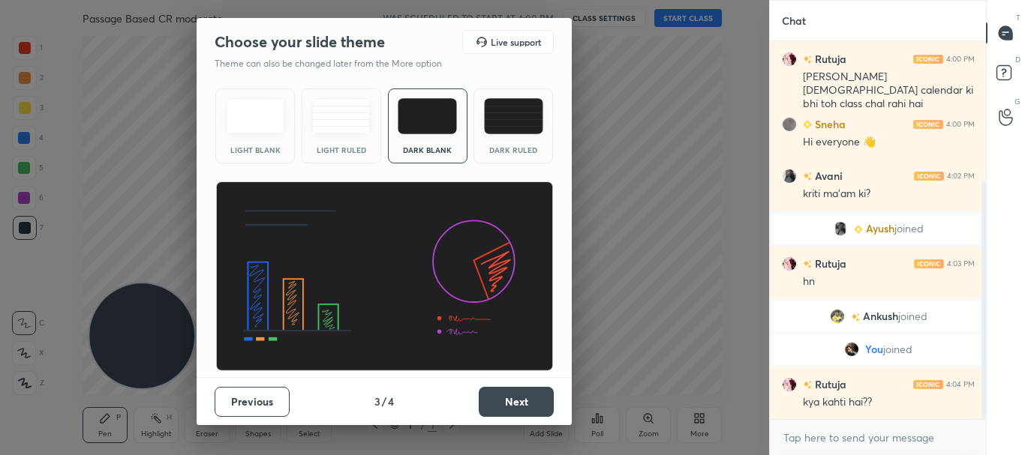
click at [255, 104] on img at bounding box center [255, 116] width 59 height 36
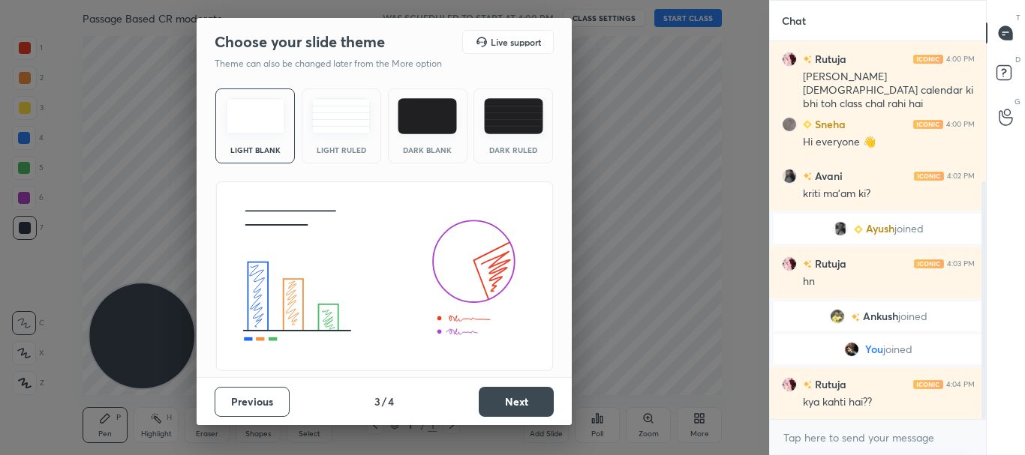
click at [524, 401] on button "Next" at bounding box center [516, 402] width 75 height 30
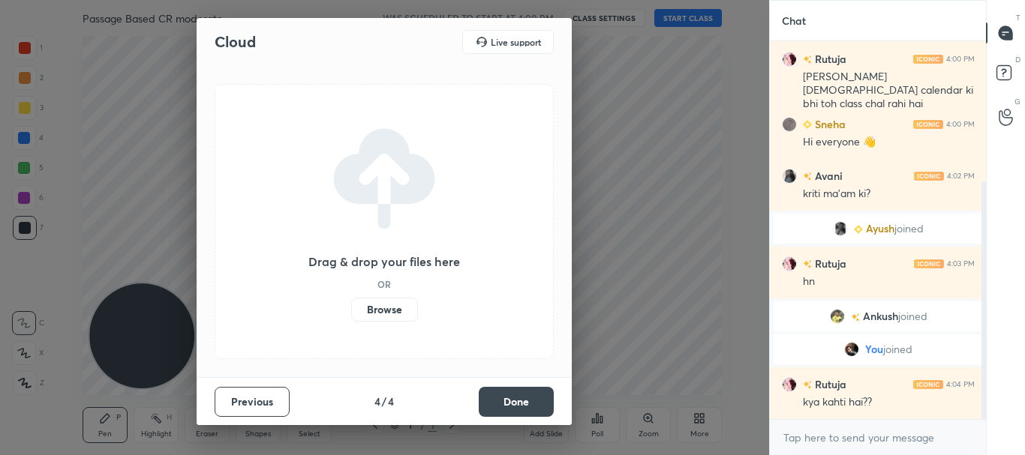
click at [524, 401] on button "Done" at bounding box center [516, 402] width 75 height 30
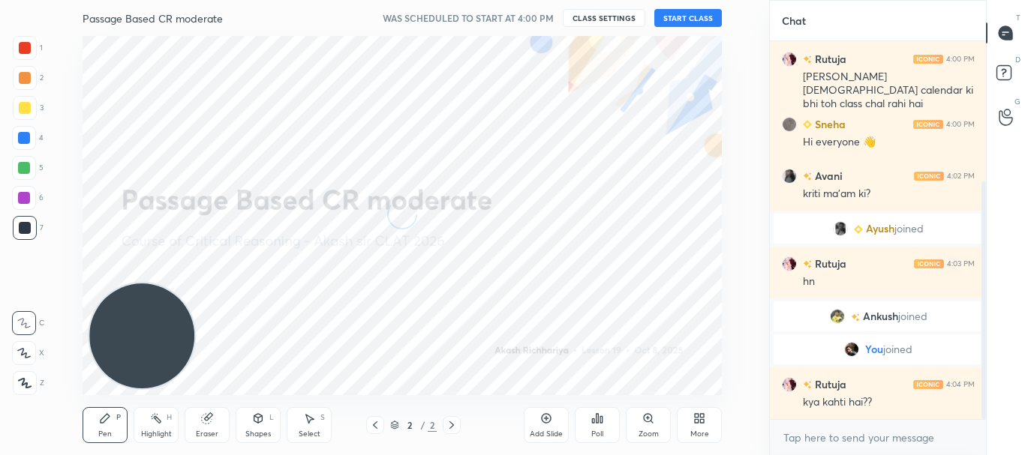
click at [698, 21] on button "START CLASS" at bounding box center [688, 18] width 68 height 18
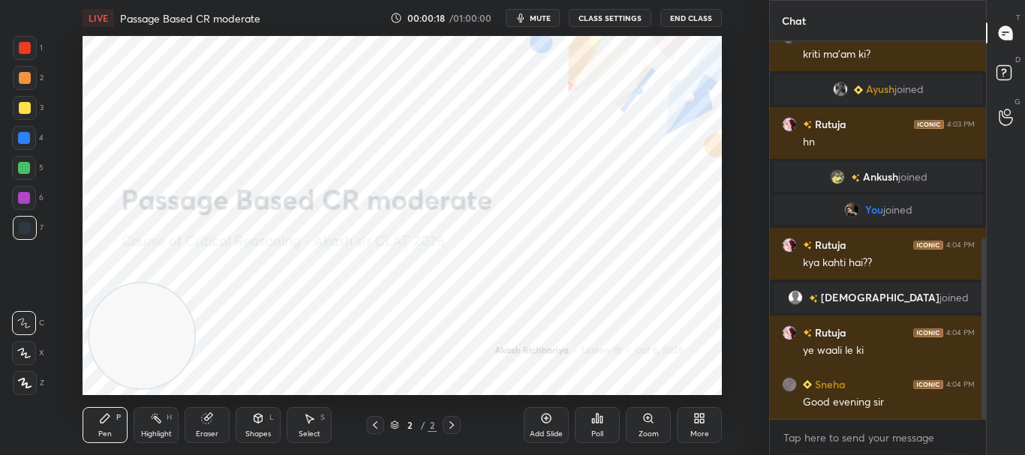
scroll to position [414, 0]
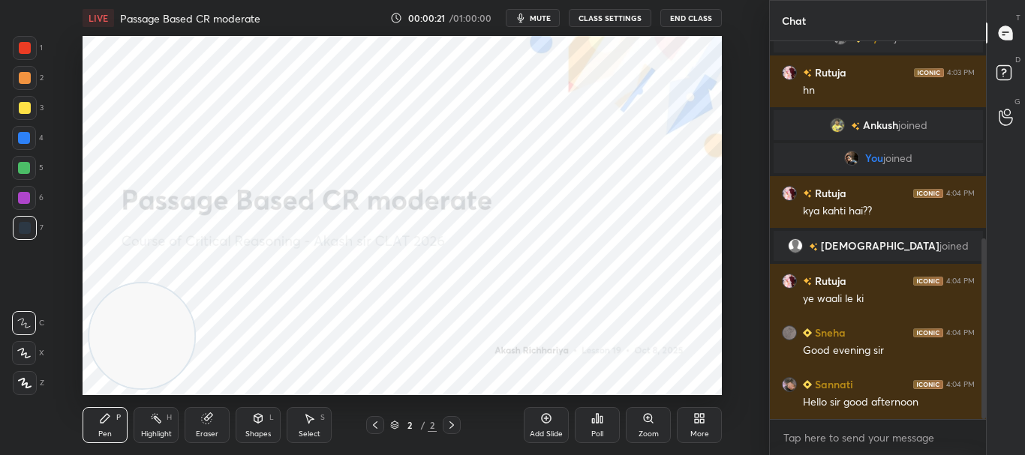
click at [535, 17] on span "mute" at bounding box center [540, 18] width 21 height 11
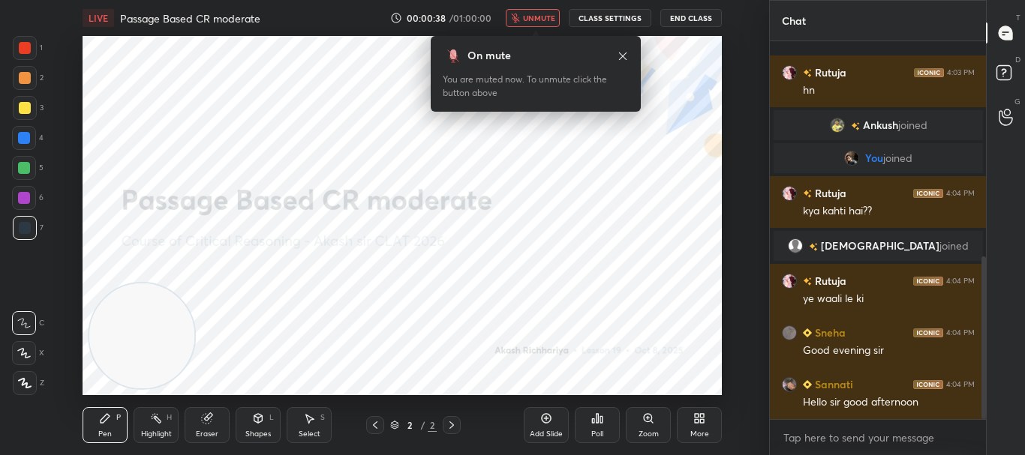
scroll to position [502, 0]
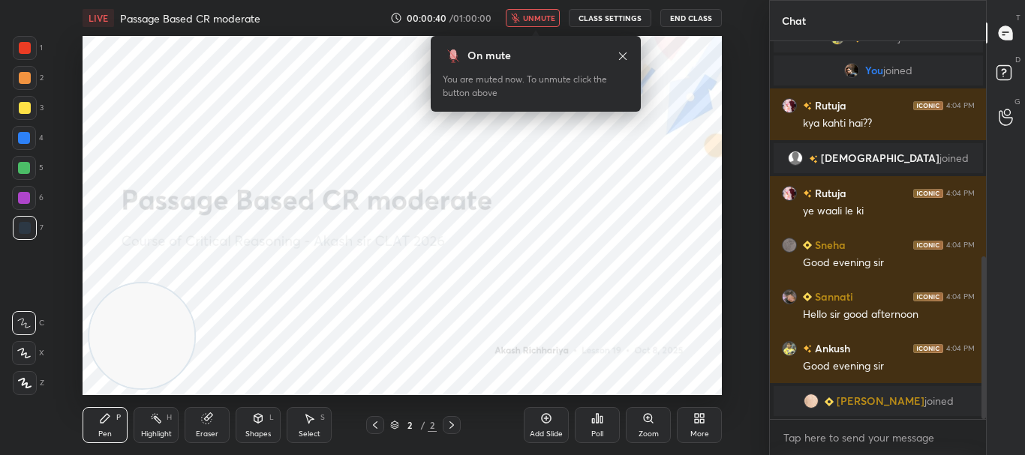
click at [547, 21] on span "unmute" at bounding box center [539, 18] width 32 height 11
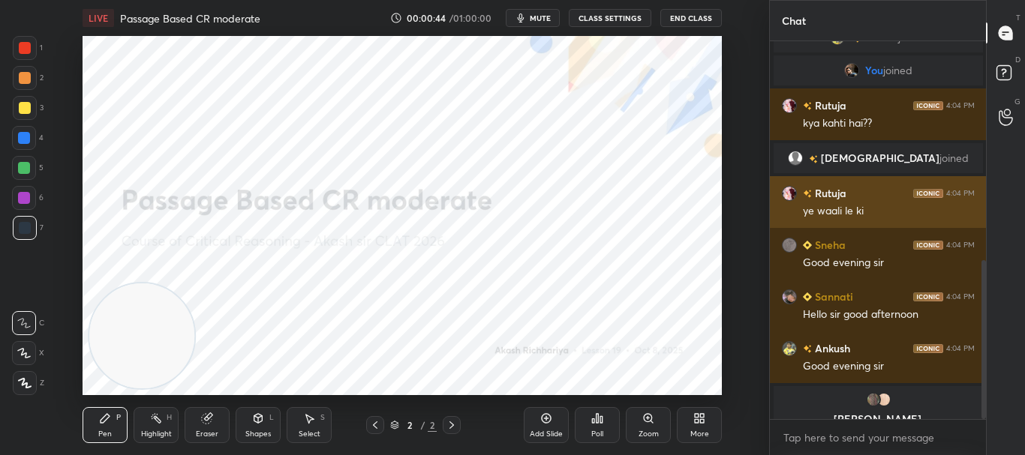
scroll to position [520, 0]
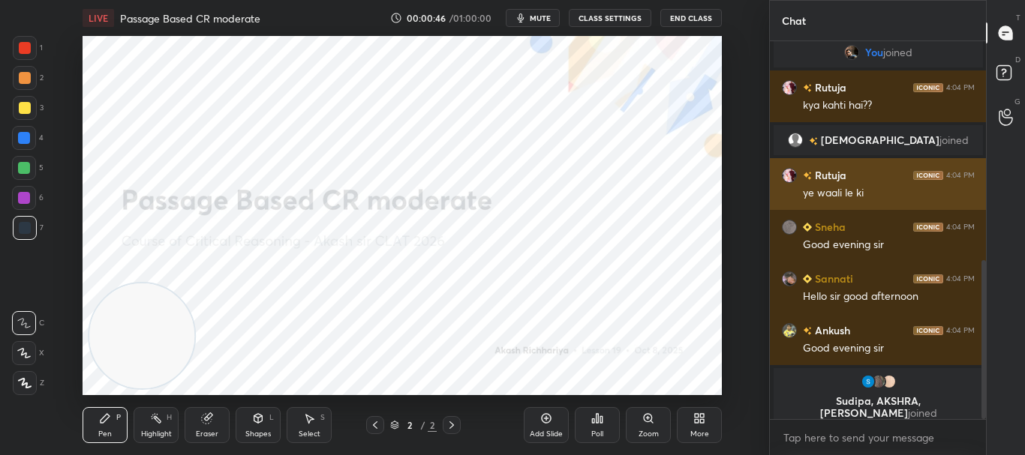
click at [793, 180] on img "grid" at bounding box center [789, 175] width 15 height 15
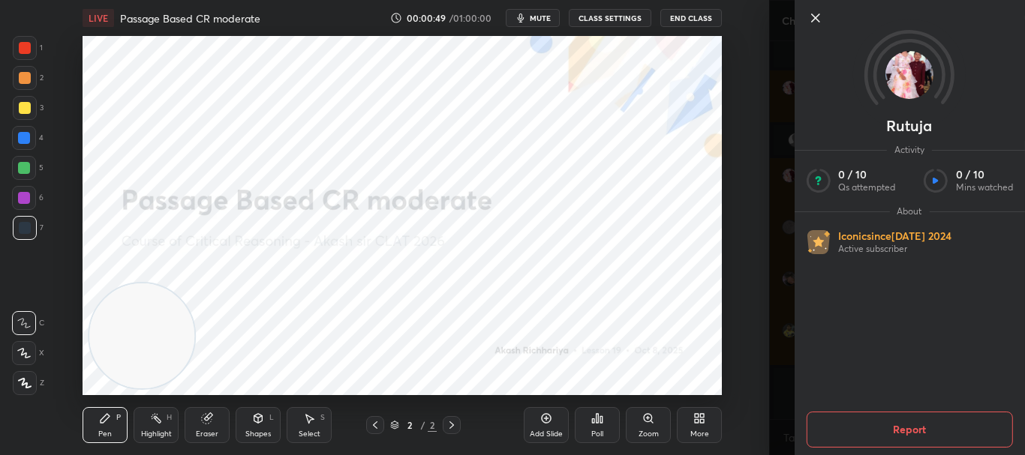
click at [810, 14] on icon at bounding box center [815, 18] width 18 height 18
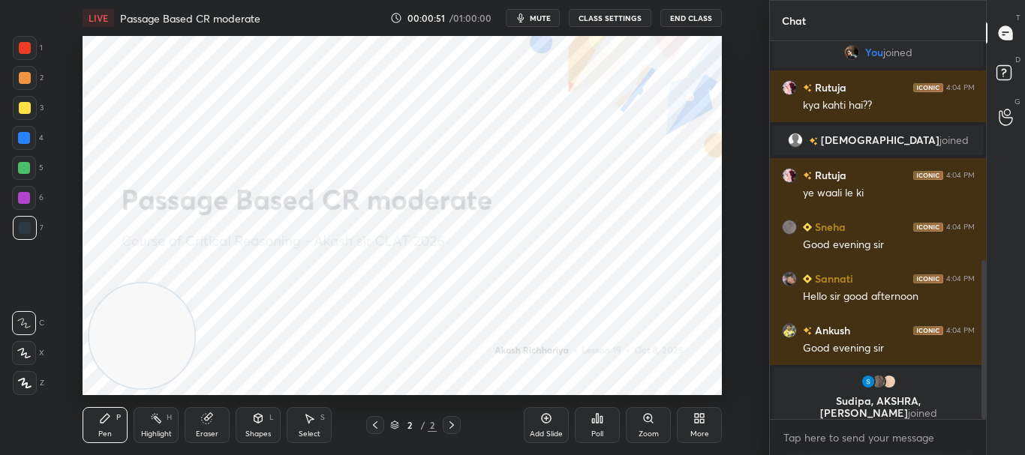
click at [695, 425] on div "More" at bounding box center [699, 425] width 45 height 36
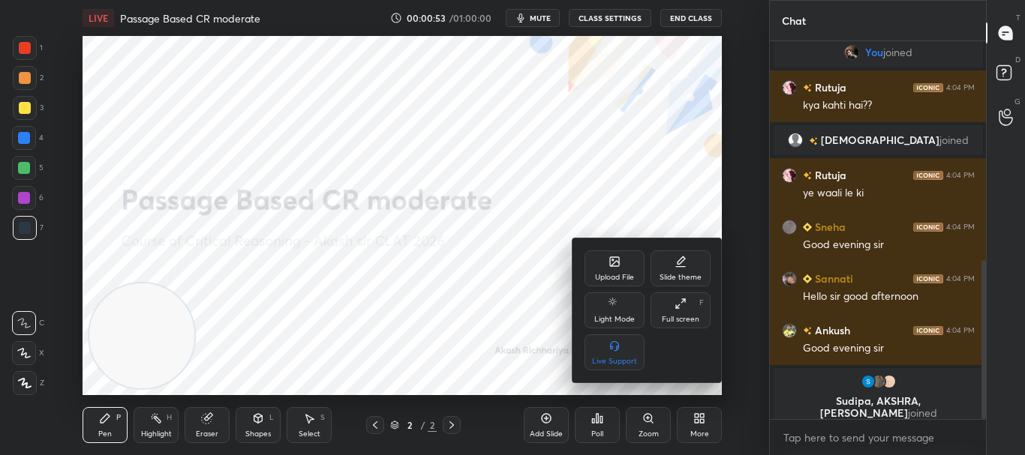
click at [620, 274] on div "Upload File" at bounding box center [614, 278] width 39 height 8
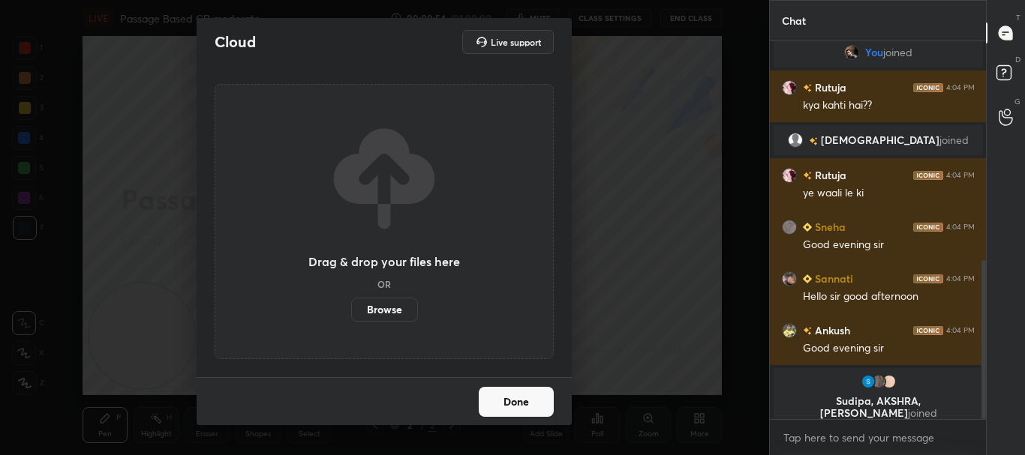
click at [389, 309] on label "Browse" at bounding box center [384, 310] width 67 height 24
click at [351, 309] on input "Browse" at bounding box center [351, 310] width 0 height 24
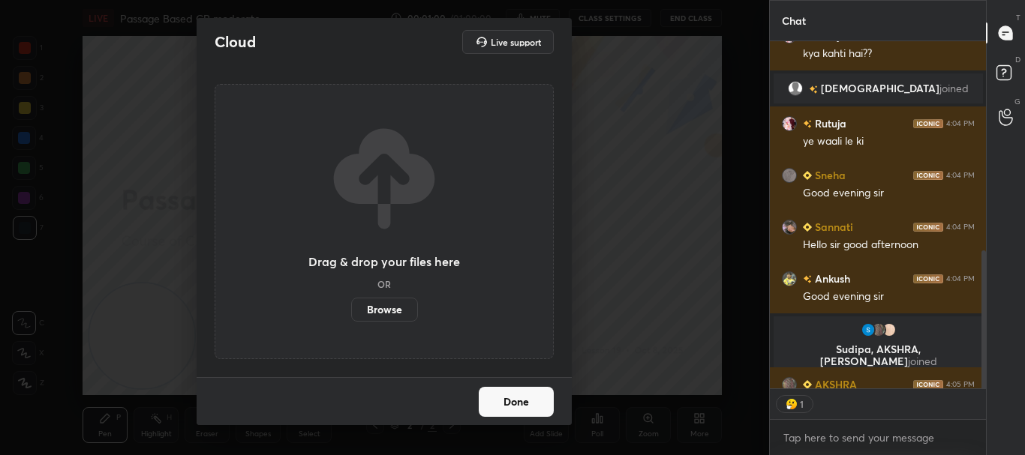
scroll to position [343, 212]
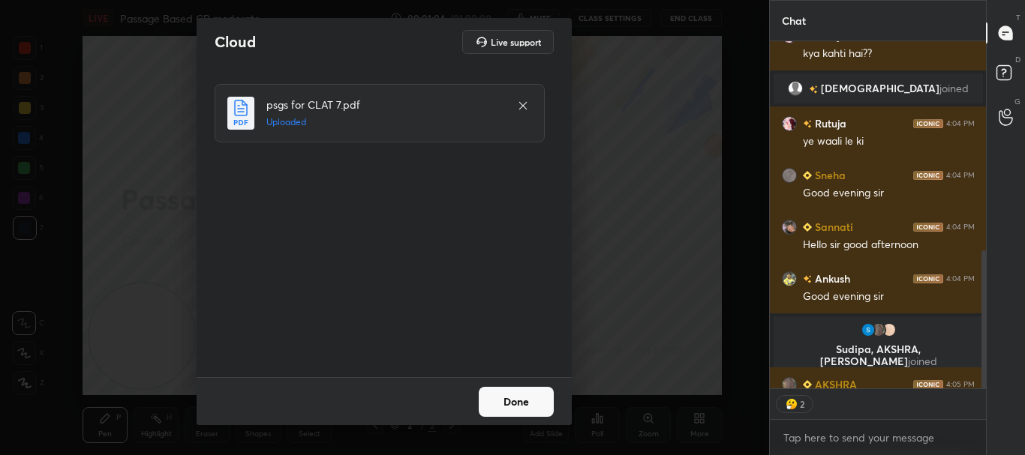
click at [513, 405] on button "Done" at bounding box center [516, 402] width 75 height 30
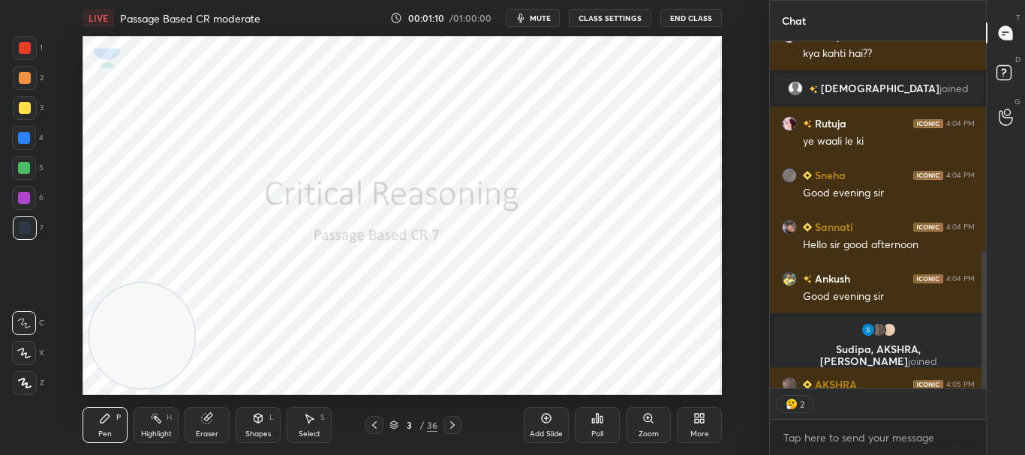
click at [20, 379] on icon at bounding box center [25, 383] width 14 height 11
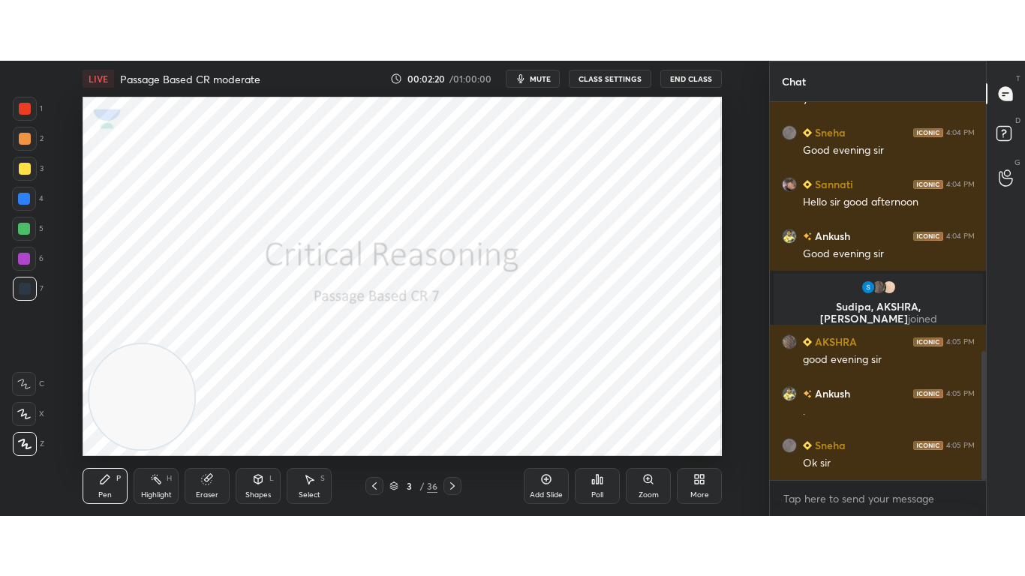
scroll to position [727, 0]
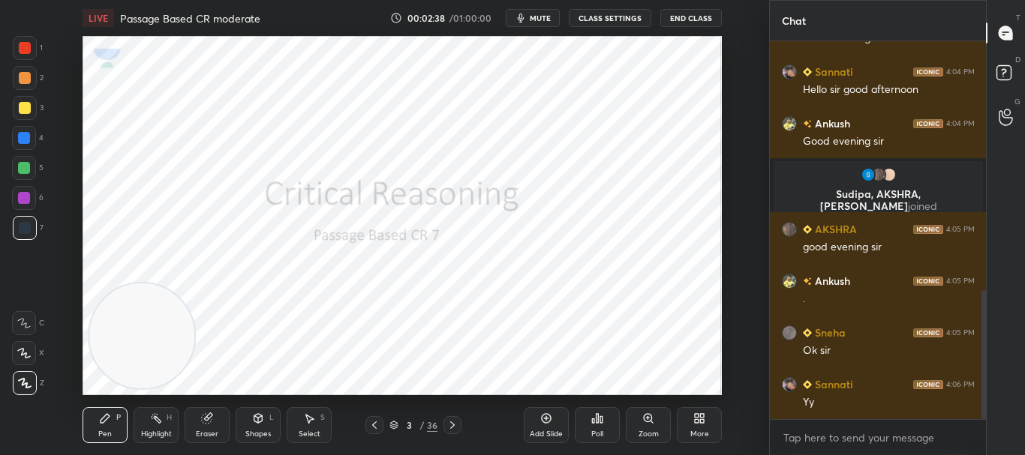
click at [452, 422] on icon at bounding box center [452, 425] width 12 height 12
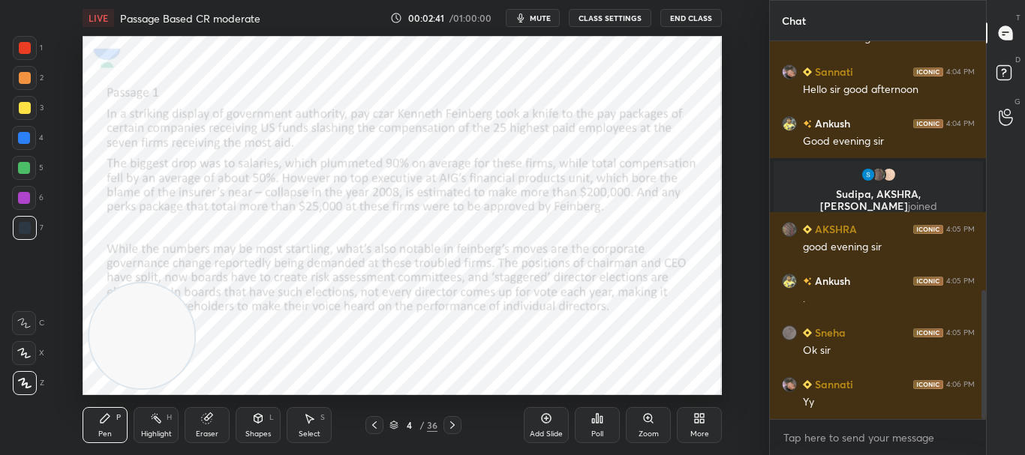
click at [452, 431] on icon at bounding box center [452, 425] width 12 height 12
click at [454, 426] on icon at bounding box center [452, 426] width 5 height 8
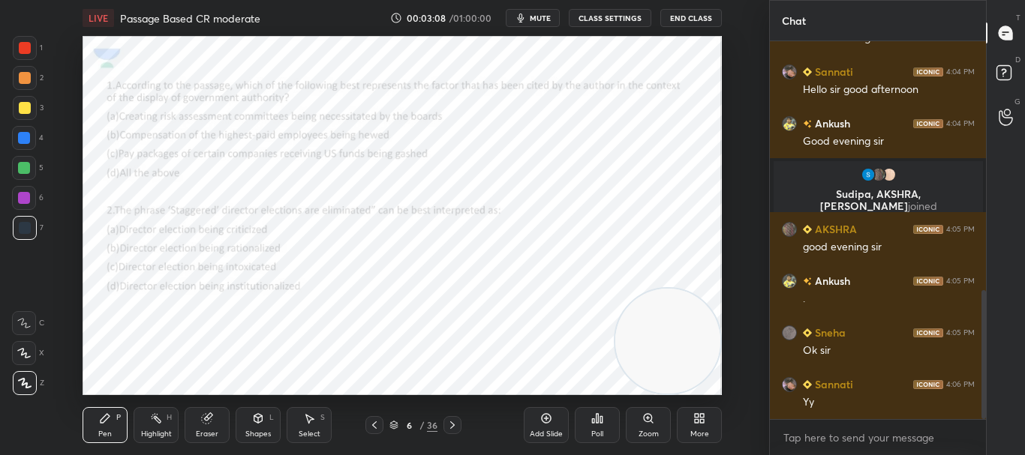
click at [454, 423] on icon at bounding box center [452, 425] width 12 height 12
click at [457, 423] on icon at bounding box center [452, 425] width 12 height 12
click at [701, 431] on div "More" at bounding box center [699, 435] width 19 height 8
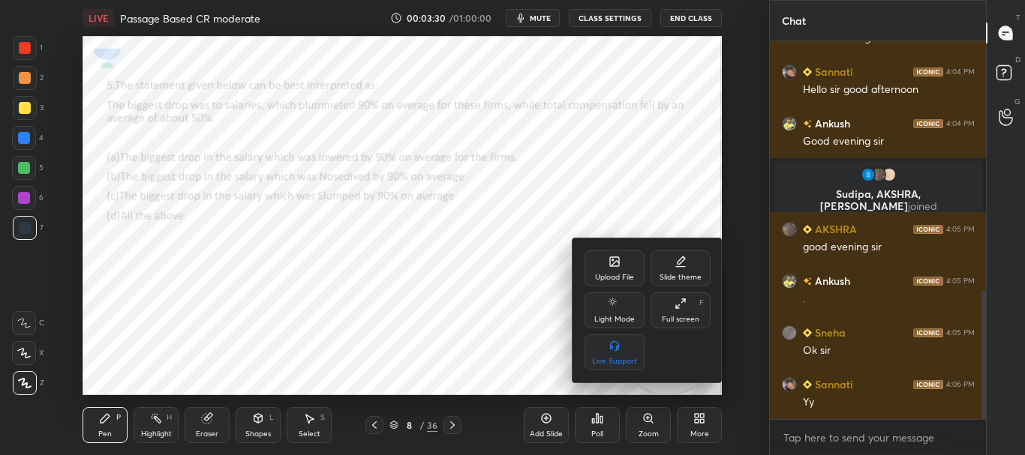
click at [683, 309] on icon at bounding box center [680, 304] width 12 height 12
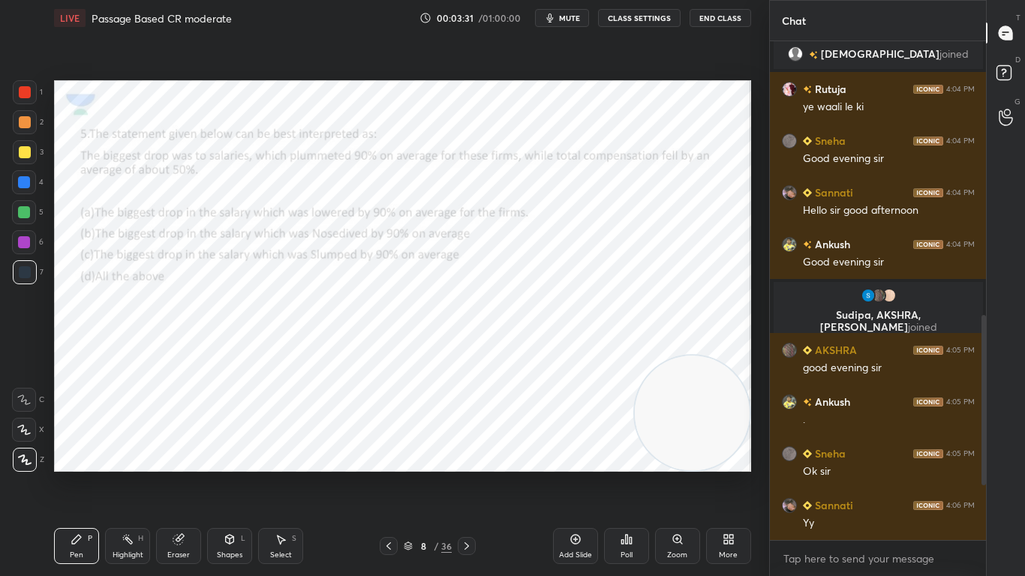
scroll to position [606, 0]
click at [392, 455] on icon at bounding box center [389, 546] width 12 height 12
click at [389, 455] on icon at bounding box center [389, 546] width 12 height 12
click at [391, 455] on icon at bounding box center [389, 546] width 12 height 12
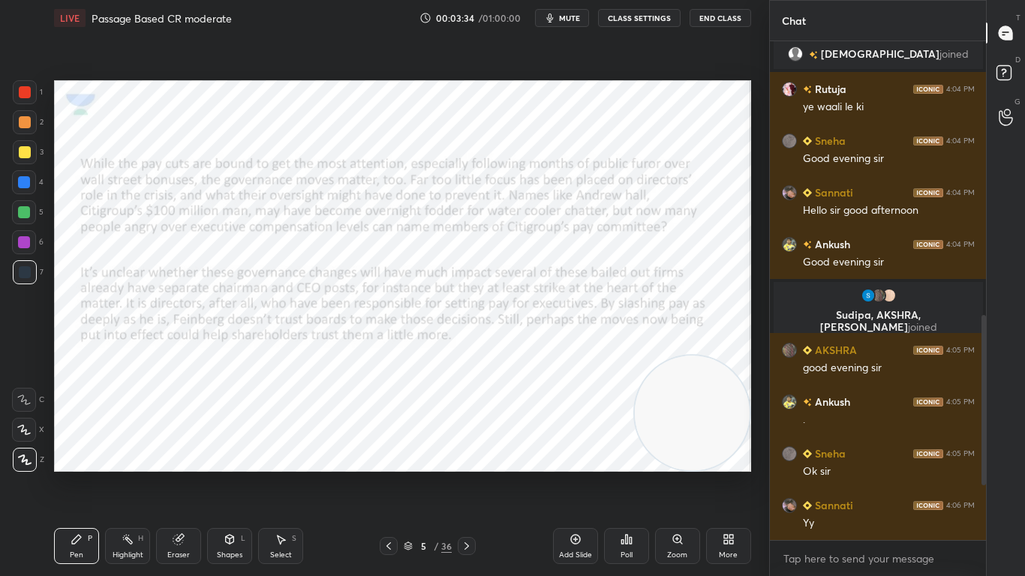
click at [391, 455] on div at bounding box center [389, 546] width 18 height 18
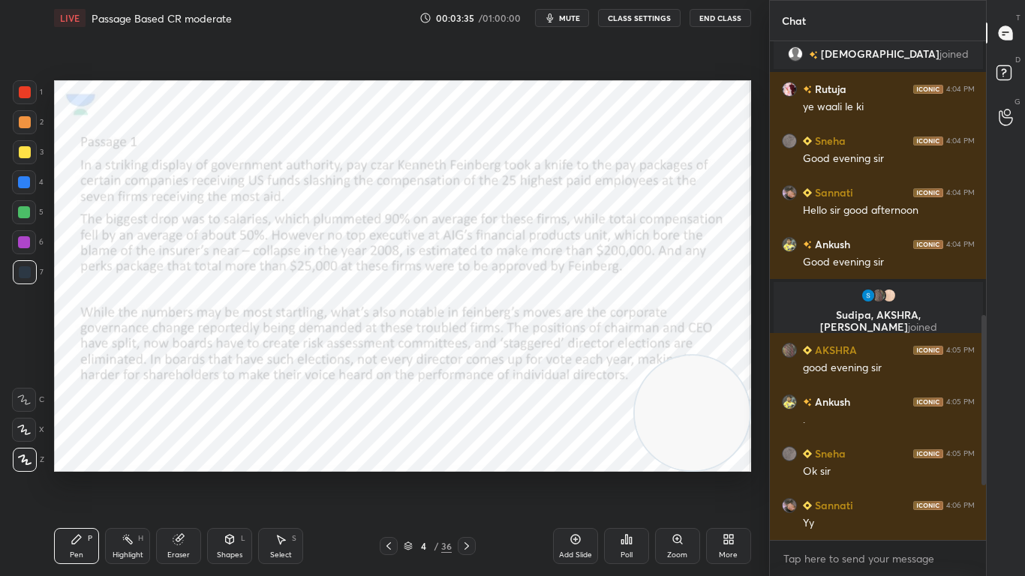
click at [565, 17] on span "mute" at bounding box center [569, 18] width 21 height 11
click at [566, 17] on span "unmute" at bounding box center [567, 18] width 32 height 11
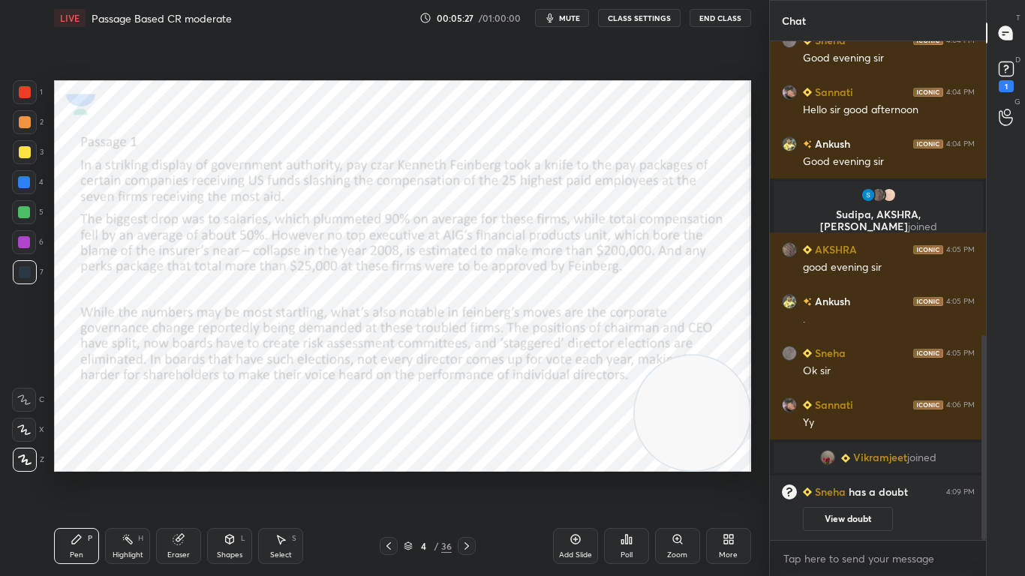
scroll to position [716, 0]
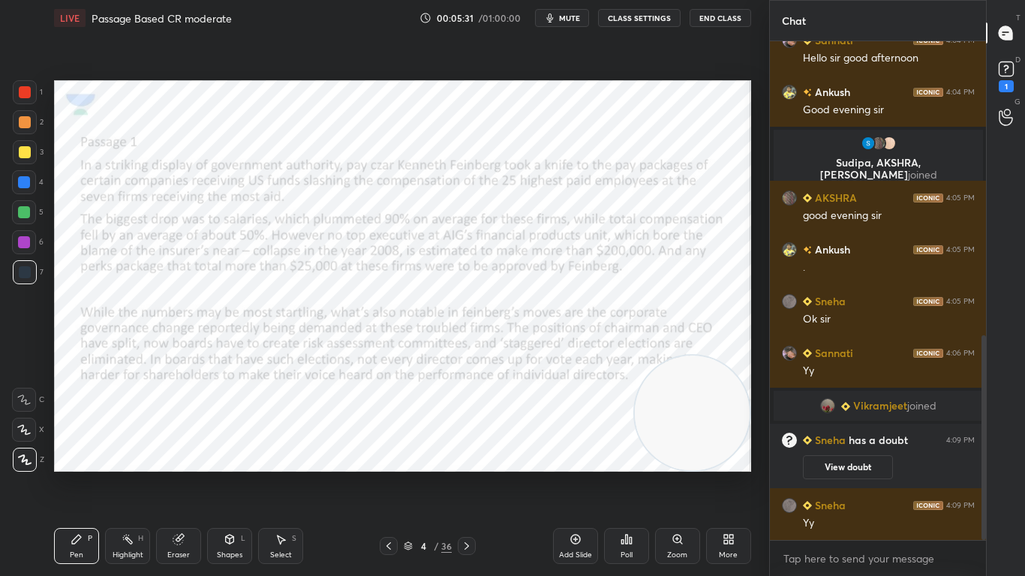
click at [566, 17] on span "mute" at bounding box center [569, 18] width 21 height 11
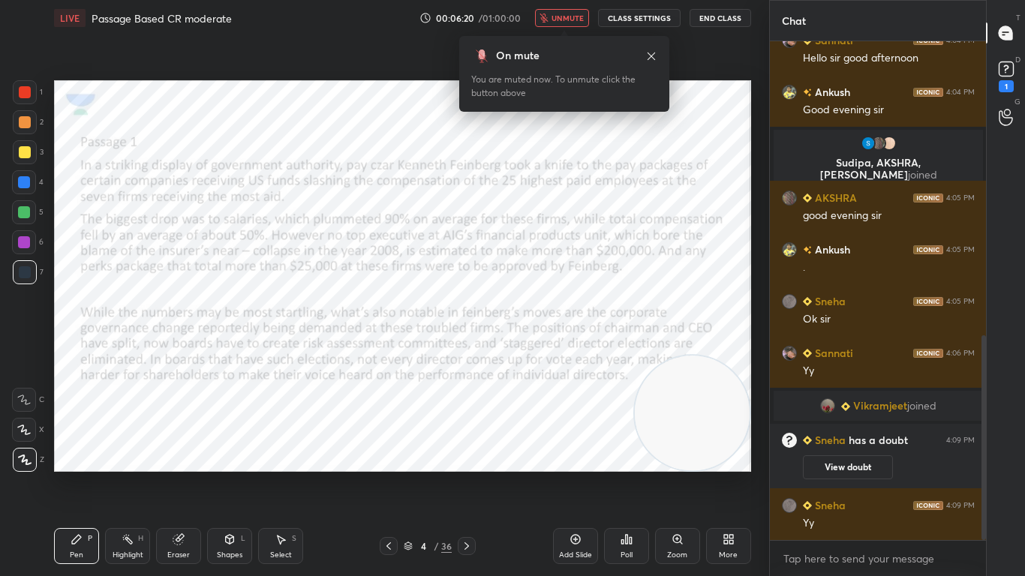
click at [467, 455] on icon at bounding box center [466, 546] width 5 height 8
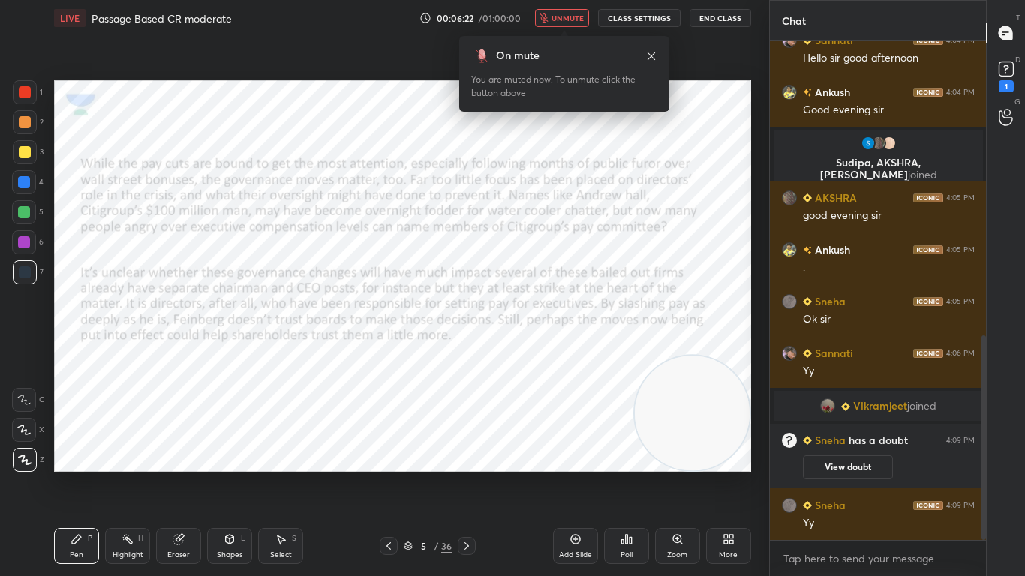
click at [650, 54] on icon at bounding box center [651, 56] width 8 height 8
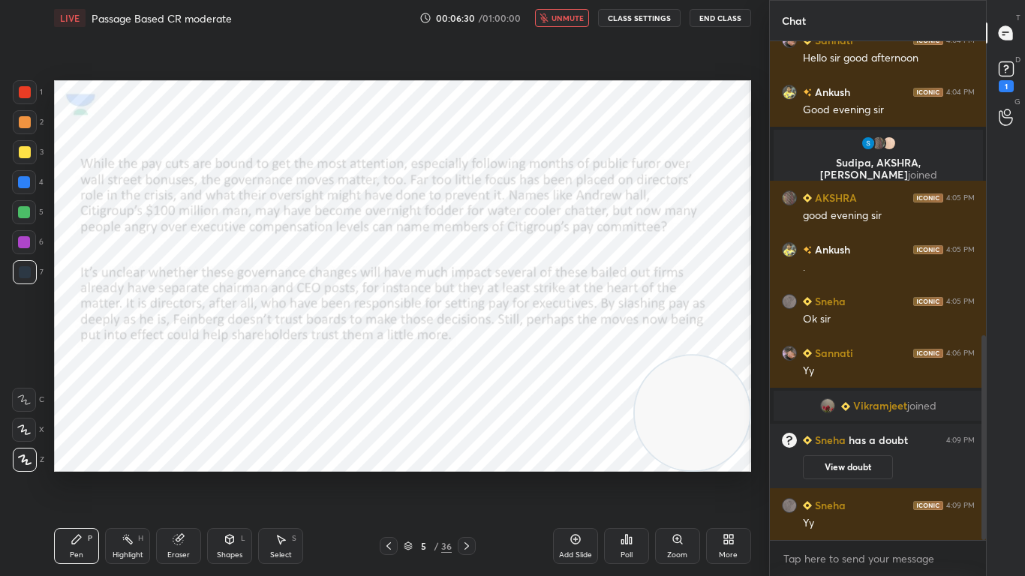
click at [557, 19] on span "unmute" at bounding box center [567, 18] width 32 height 11
click at [556, 19] on icon "button" at bounding box center [550, 18] width 12 height 12
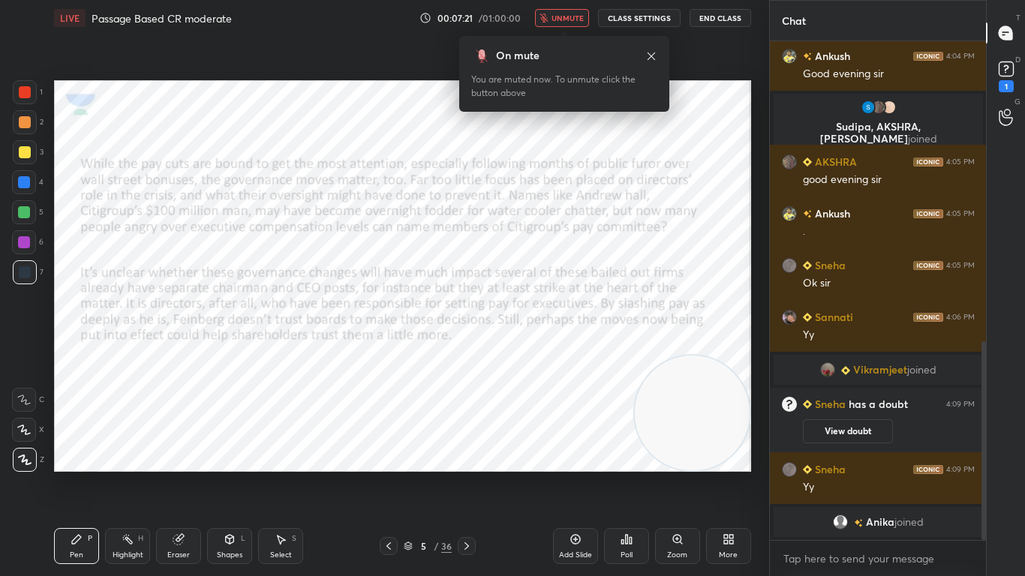
click at [557, 19] on span "unmute" at bounding box center [567, 18] width 32 height 11
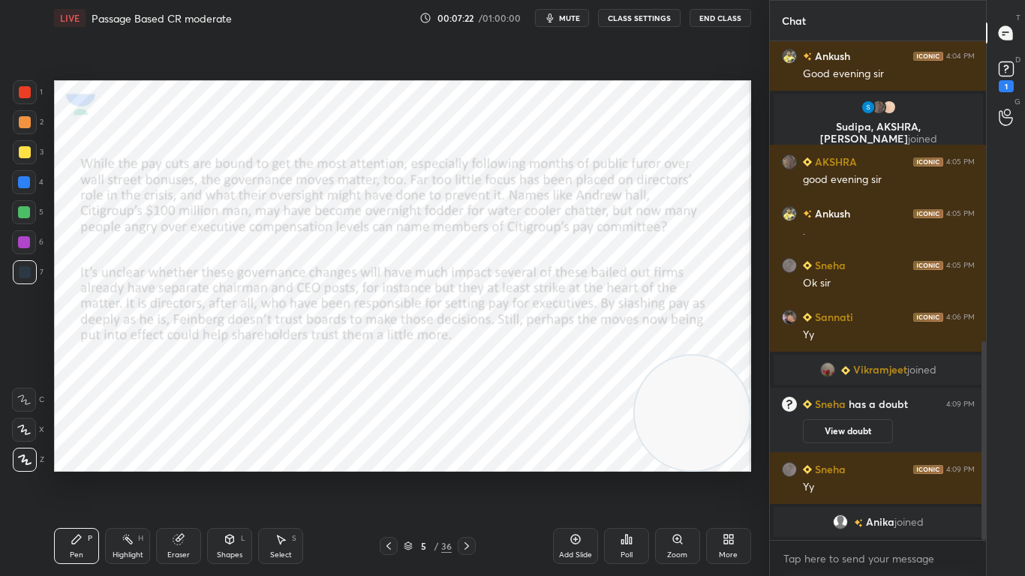
click at [556, 19] on icon "button" at bounding box center [550, 18] width 12 height 12
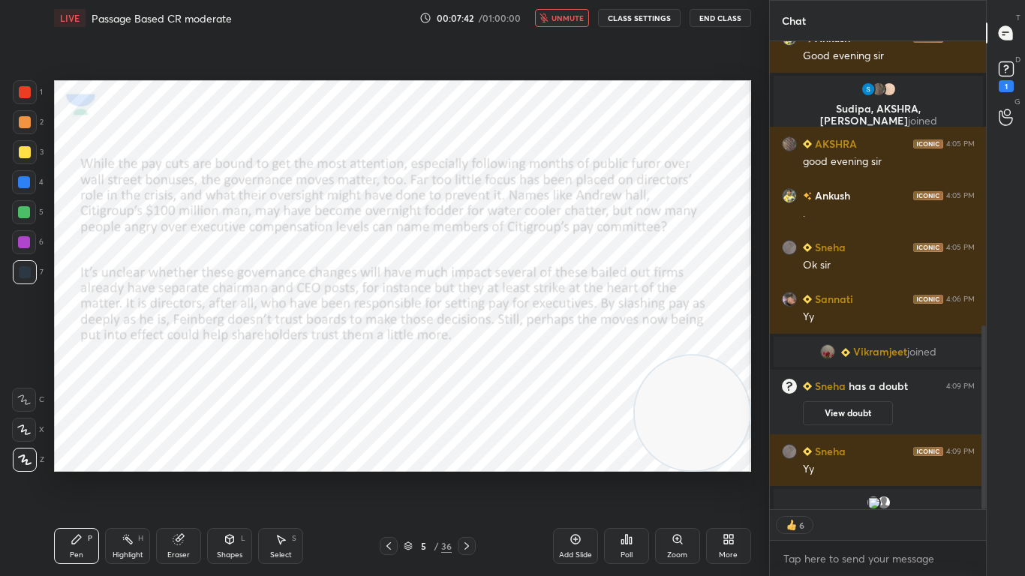
scroll to position [494, 212]
click at [563, 18] on span "unmute" at bounding box center [567, 18] width 32 height 11
click at [563, 18] on span "mute" at bounding box center [569, 18] width 21 height 11
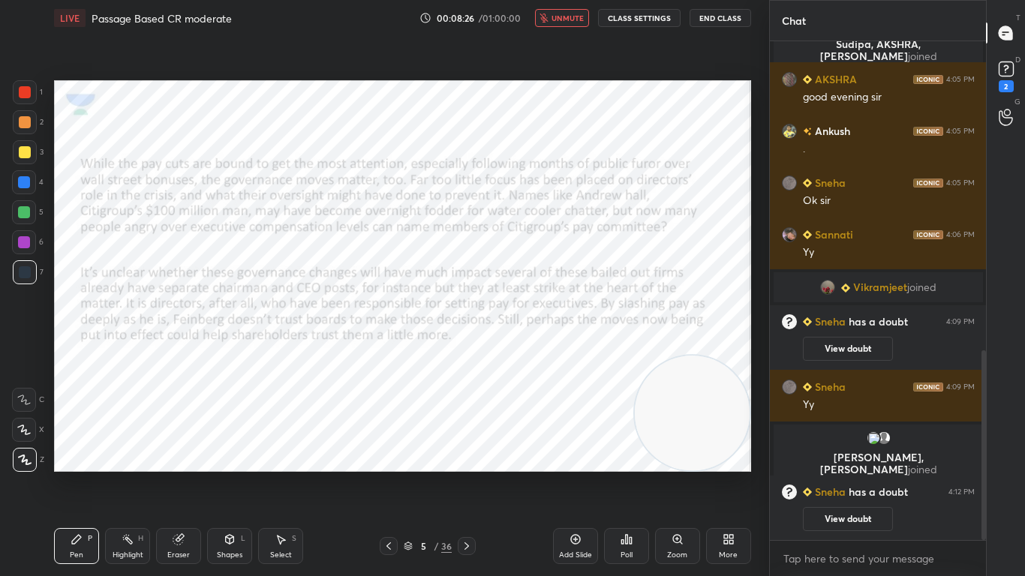
scroll to position [813, 0]
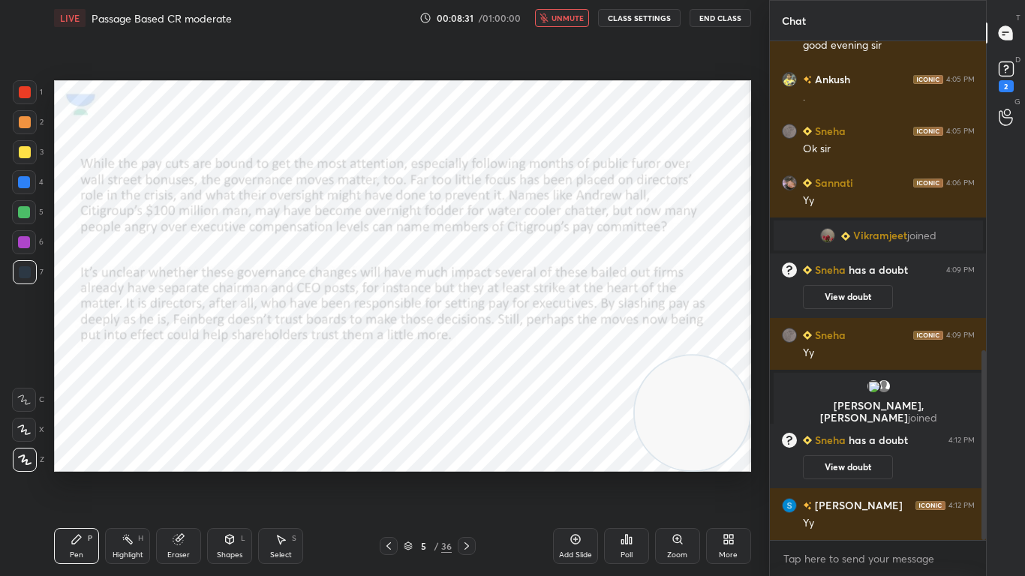
click at [568, 20] on span "unmute" at bounding box center [567, 18] width 32 height 11
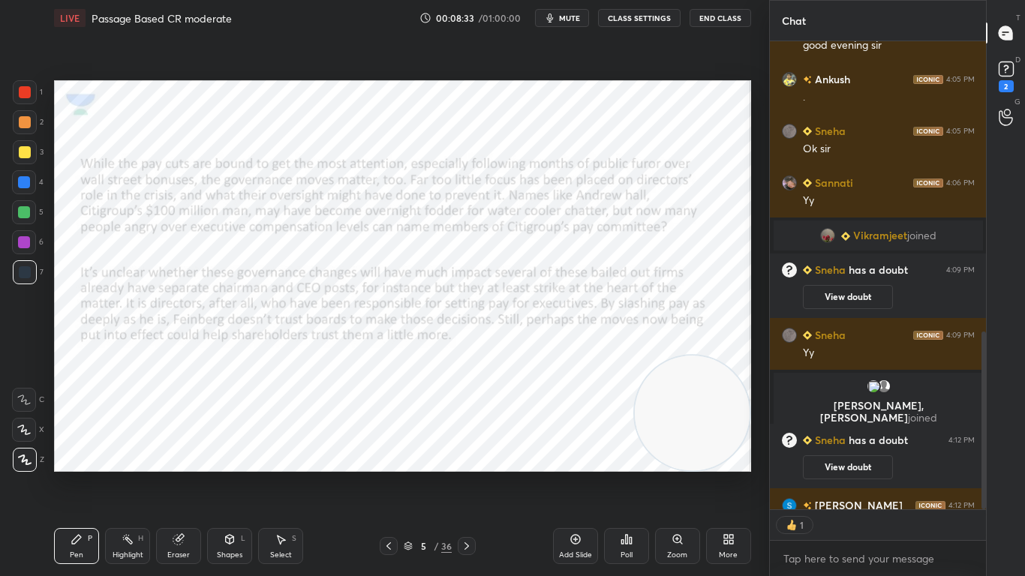
scroll to position [464, 212]
click at [472, 455] on icon at bounding box center [467, 546] width 12 height 12
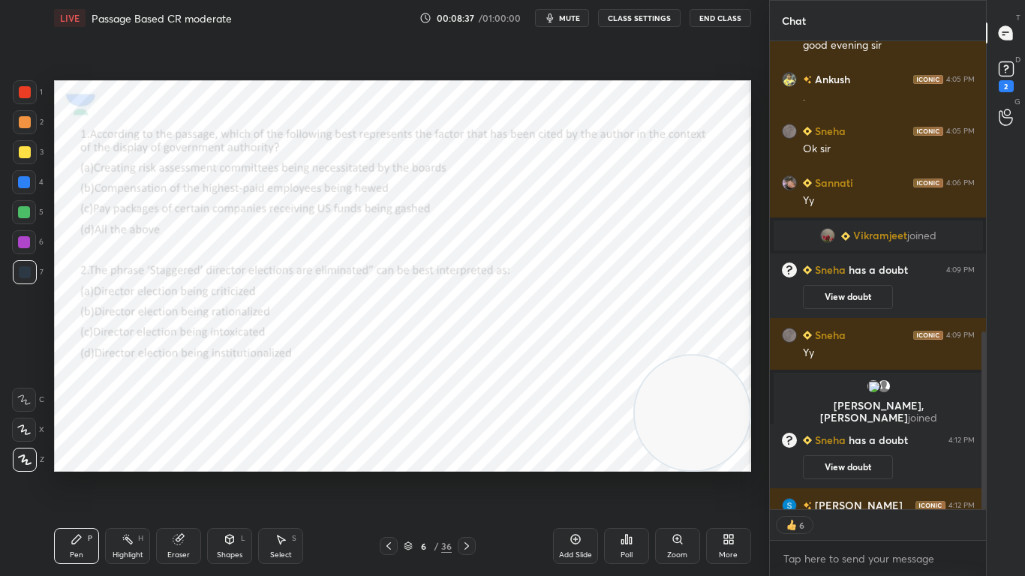
click at [556, 14] on icon "button" at bounding box center [550, 18] width 12 height 12
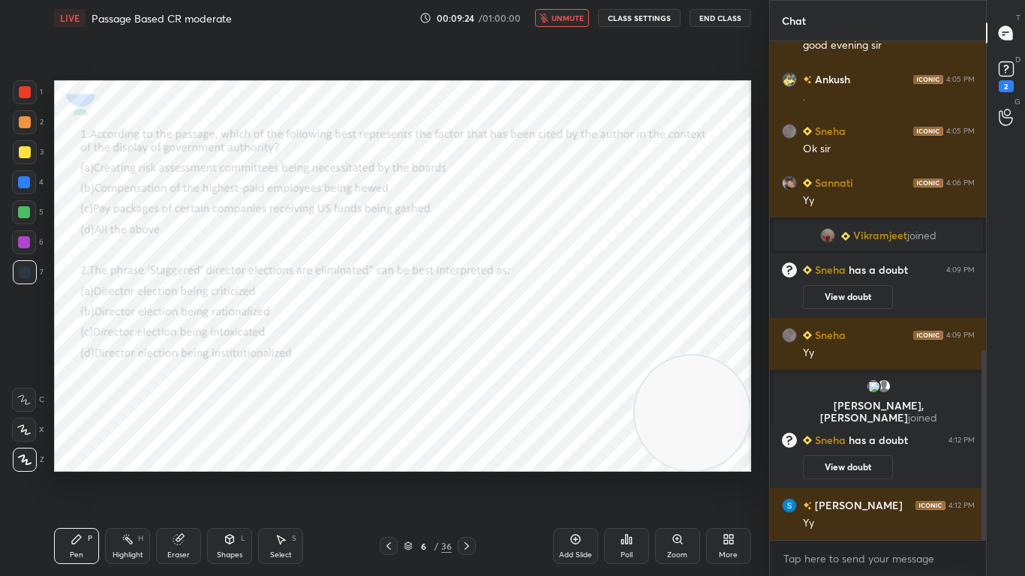
click at [556, 14] on span "unmute" at bounding box center [567, 18] width 32 height 11
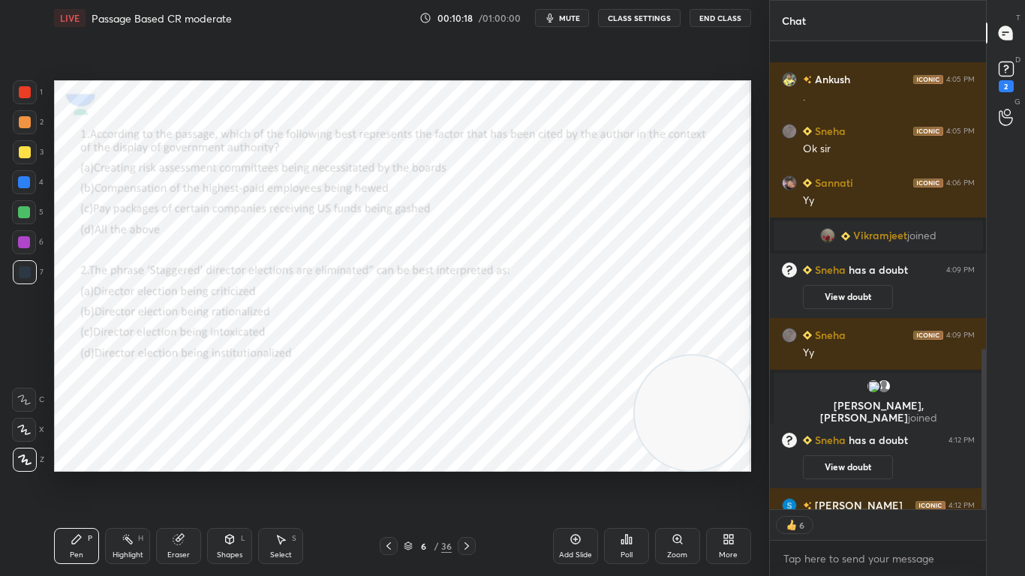
scroll to position [896, 0]
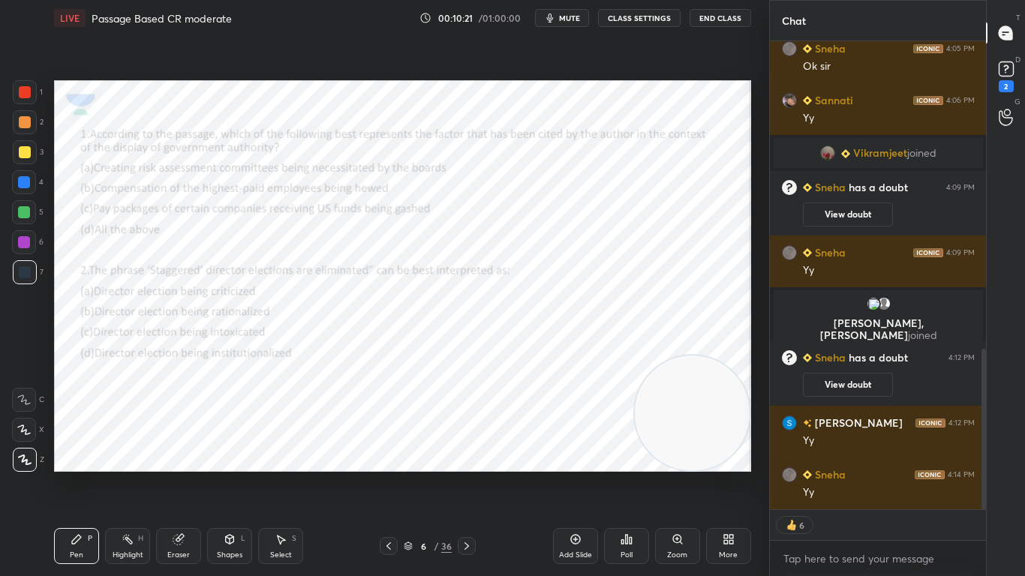
click at [457, 455] on div "6 / 36" at bounding box center [428, 546] width 96 height 18
click at [464, 455] on icon at bounding box center [467, 546] width 12 height 12
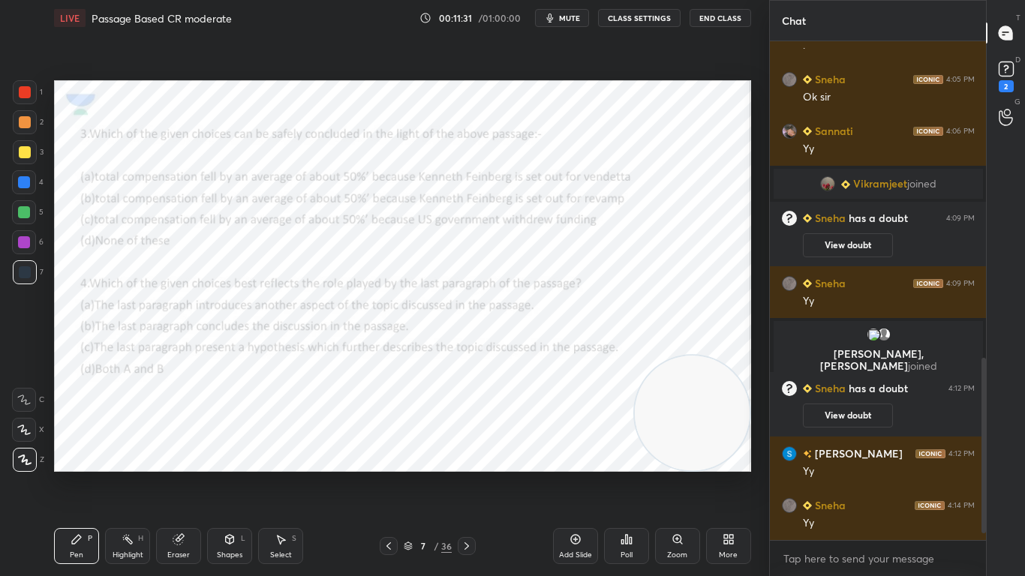
scroll to position [917, 0]
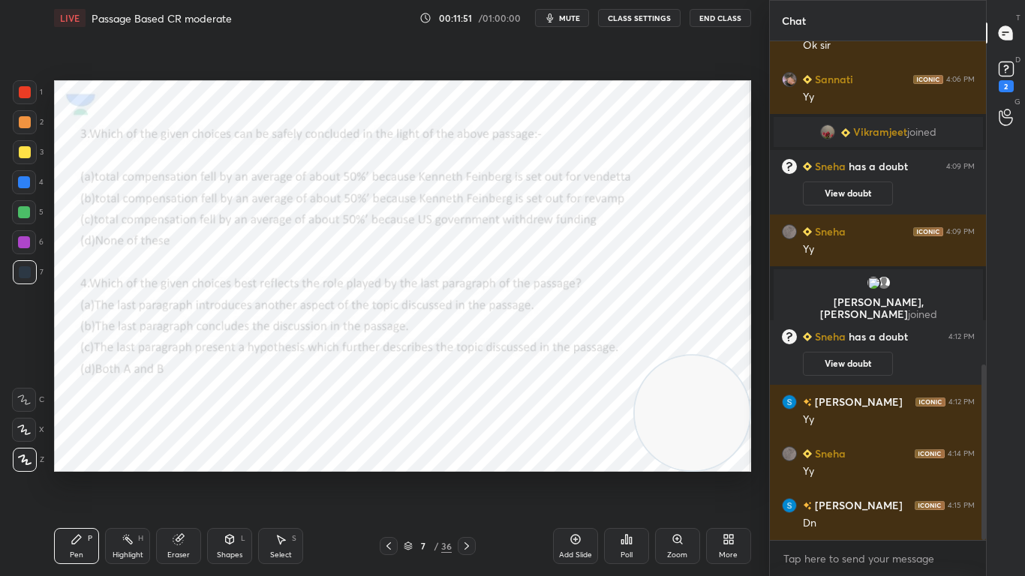
click at [461, 455] on icon at bounding box center [467, 546] width 12 height 12
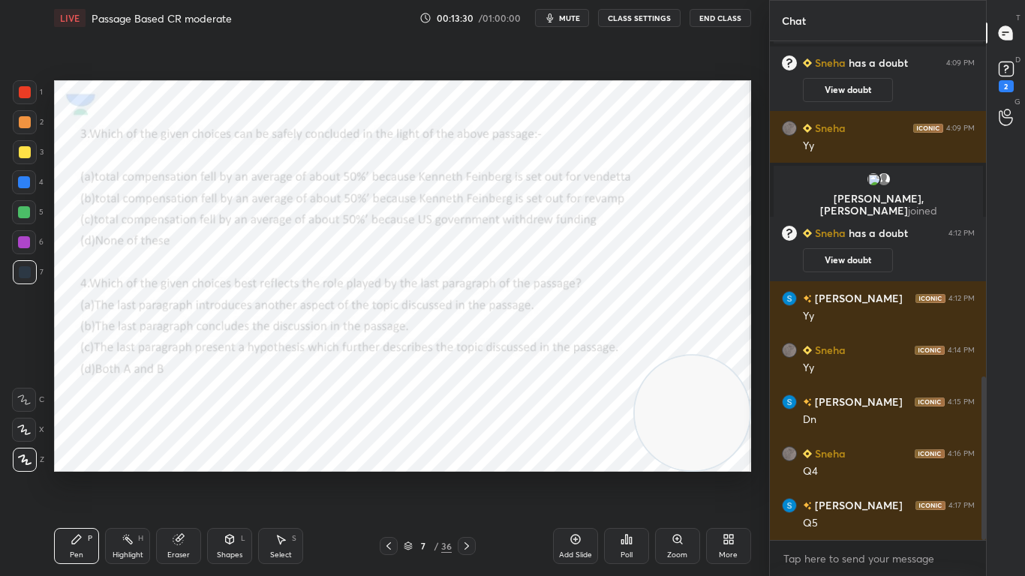
scroll to position [1072, 0]
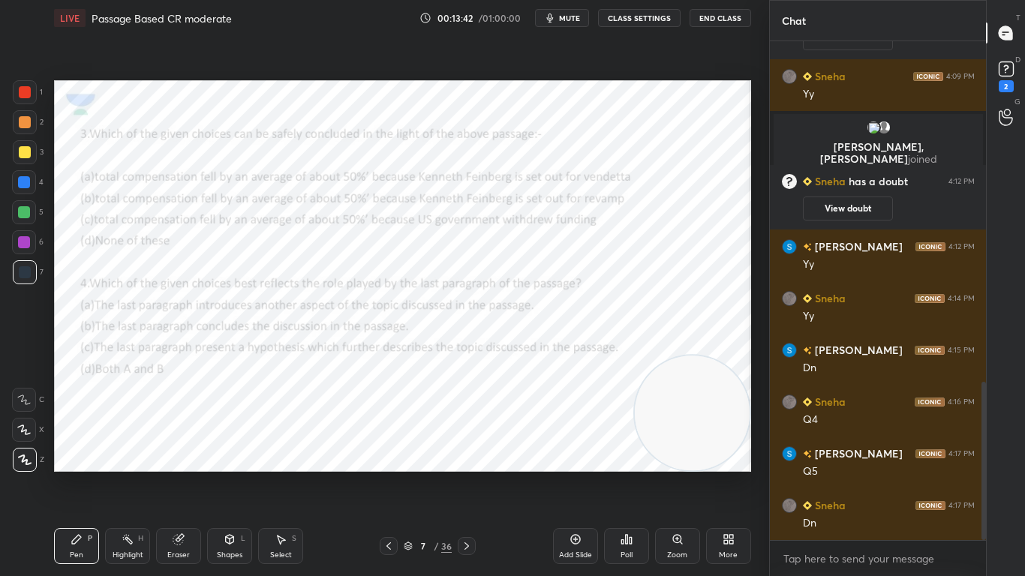
click at [461, 455] on icon at bounding box center [467, 546] width 12 height 12
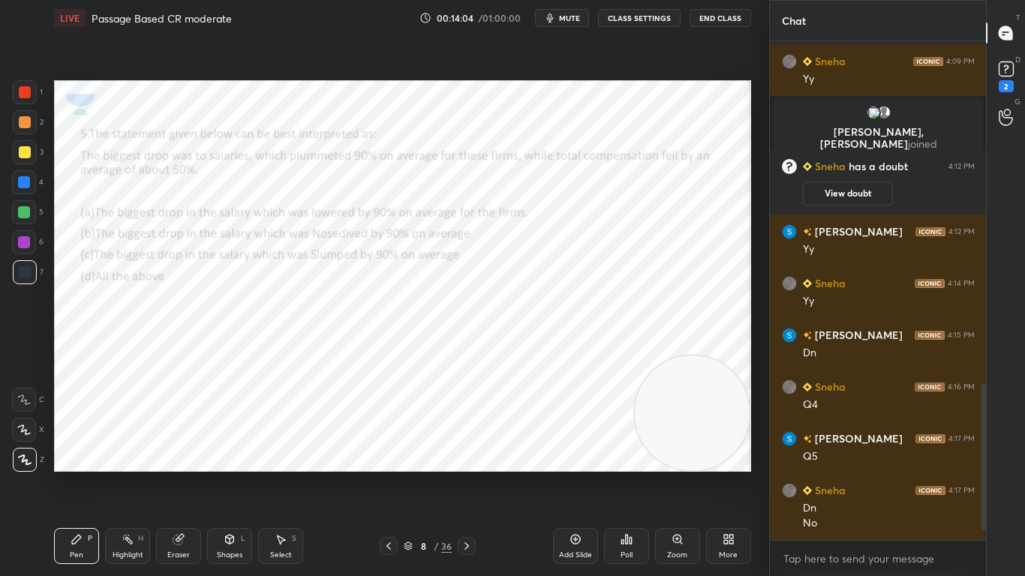
scroll to position [5, 5]
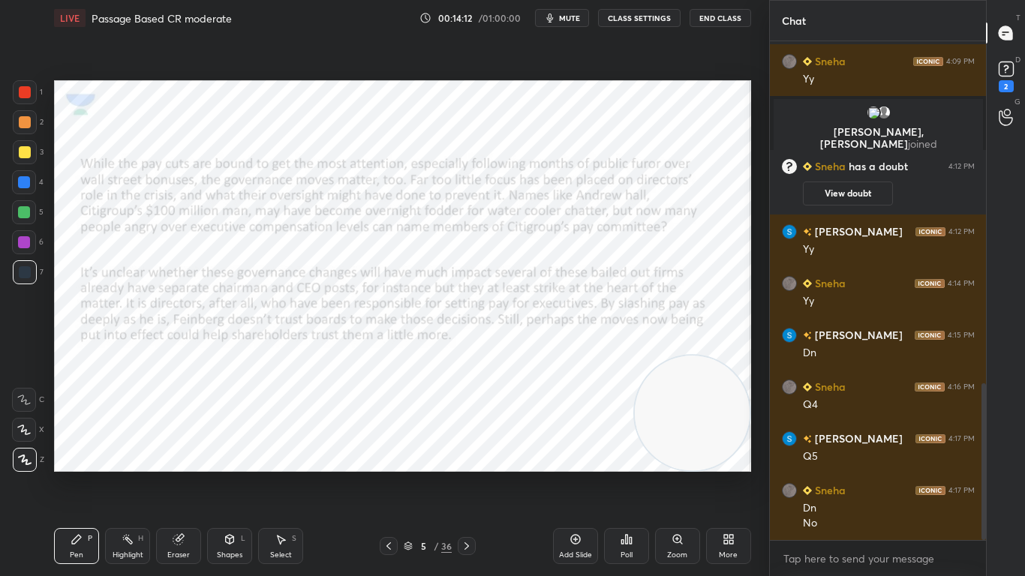
click at [461, 455] on icon at bounding box center [467, 546] width 12 height 12
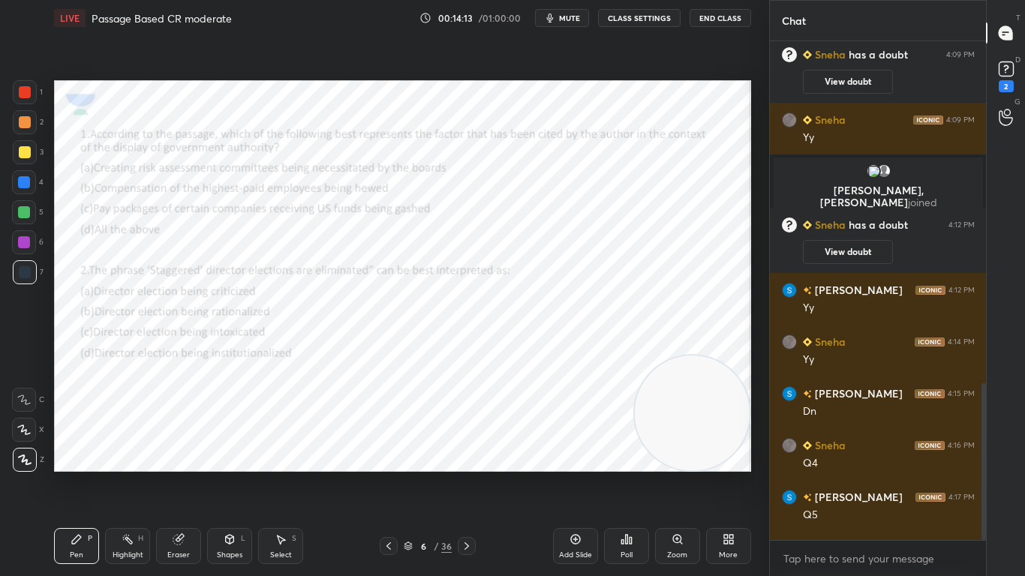
scroll to position [1008, 0]
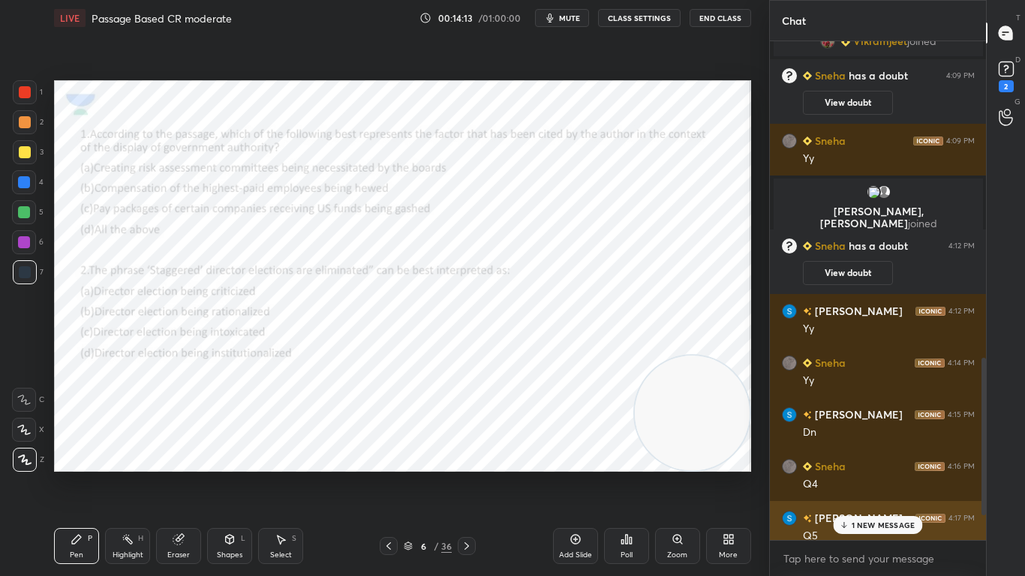
click at [864, 455] on div "Sneha 4:16 PM Q4" at bounding box center [878, 475] width 217 height 52
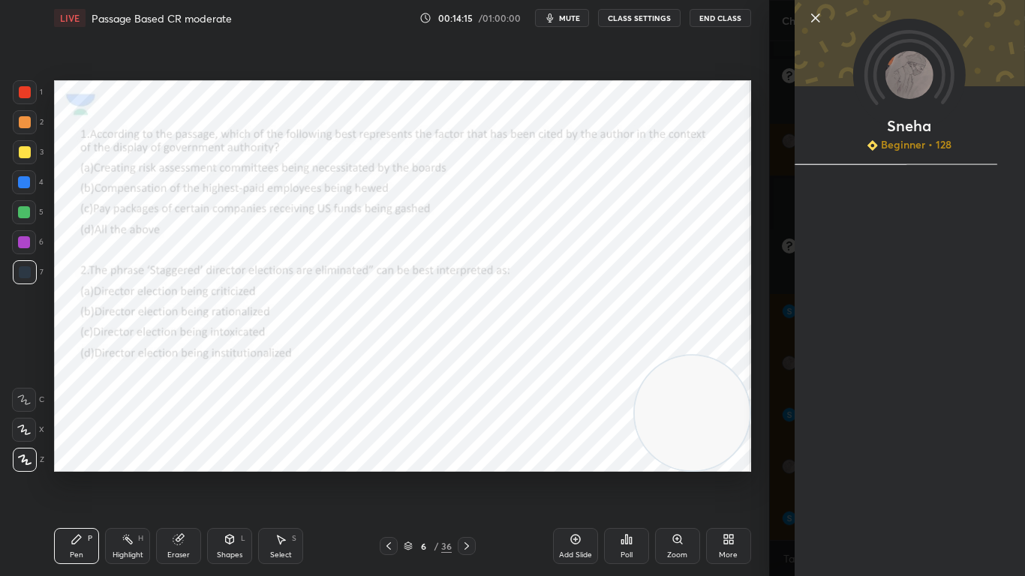
click at [816, 16] on icon at bounding box center [815, 18] width 18 height 18
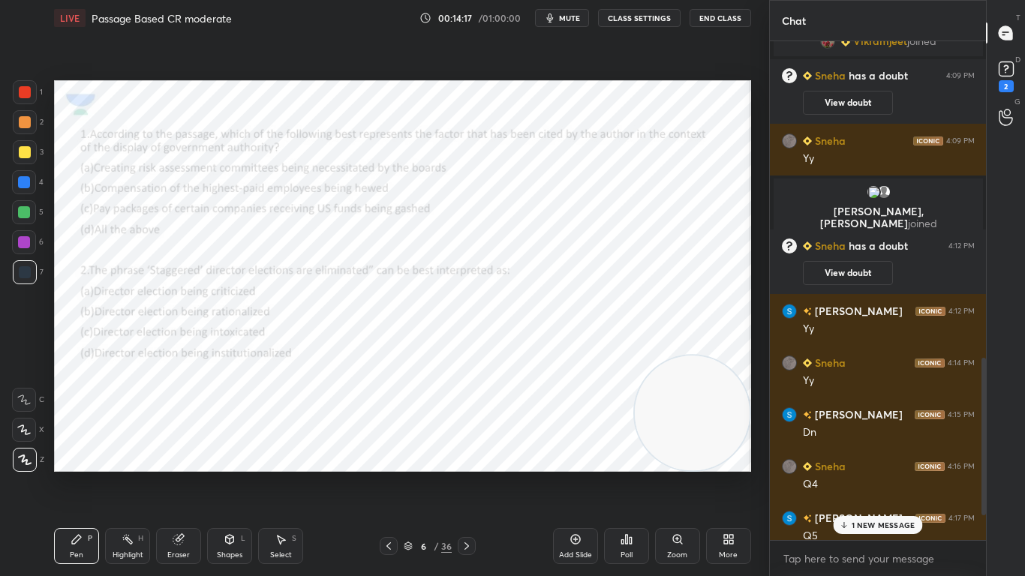
click at [626, 455] on div "Poll" at bounding box center [626, 546] width 45 height 36
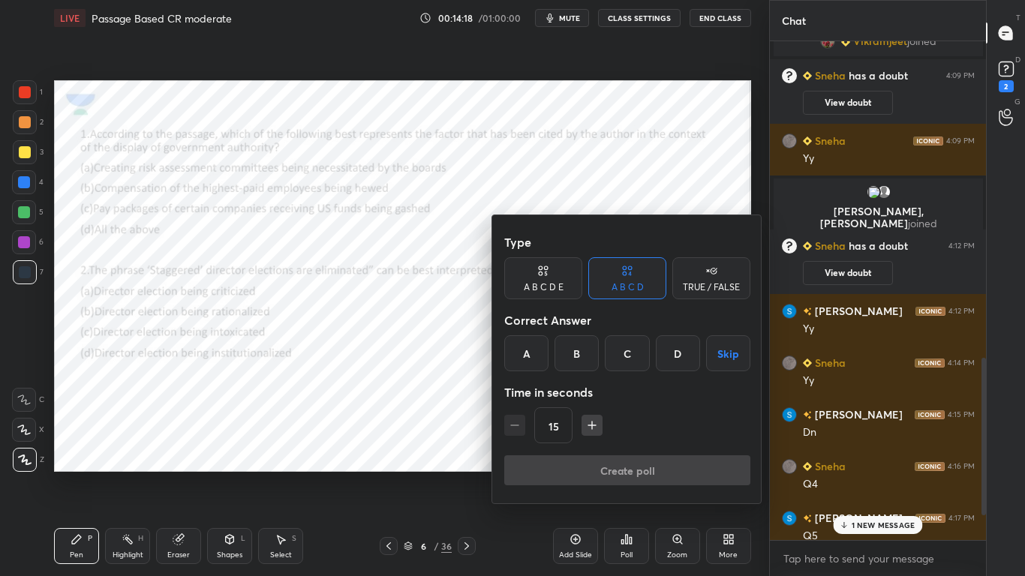
click at [677, 355] on div "D" at bounding box center [678, 353] width 44 height 36
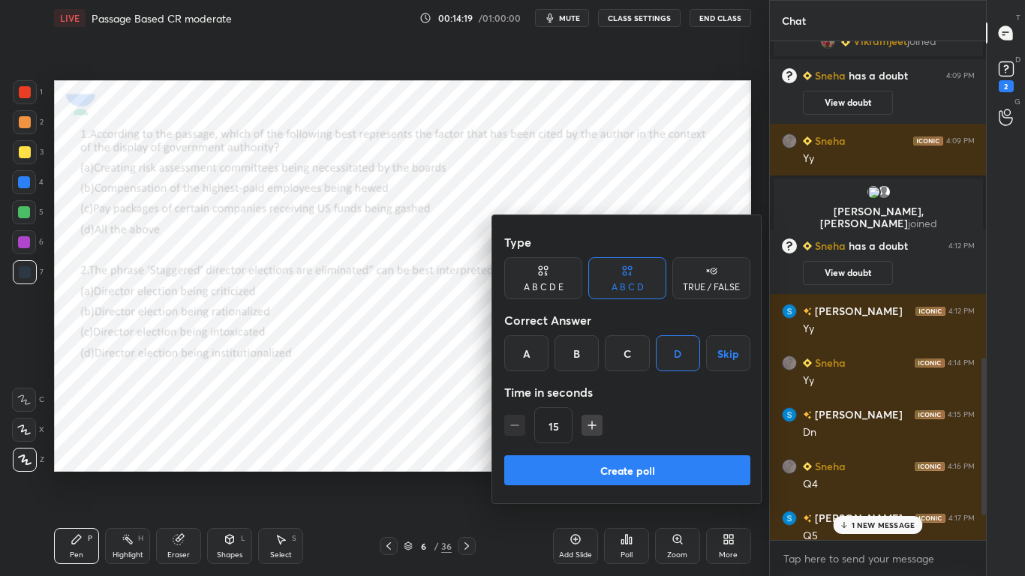
click at [632, 455] on button "Create poll" at bounding box center [627, 470] width 246 height 30
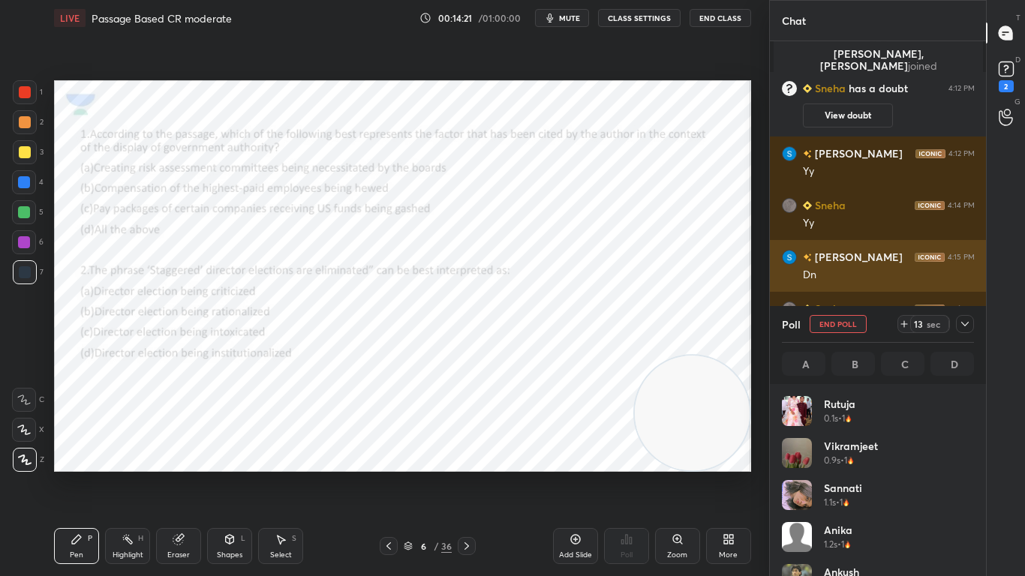
scroll to position [176, 188]
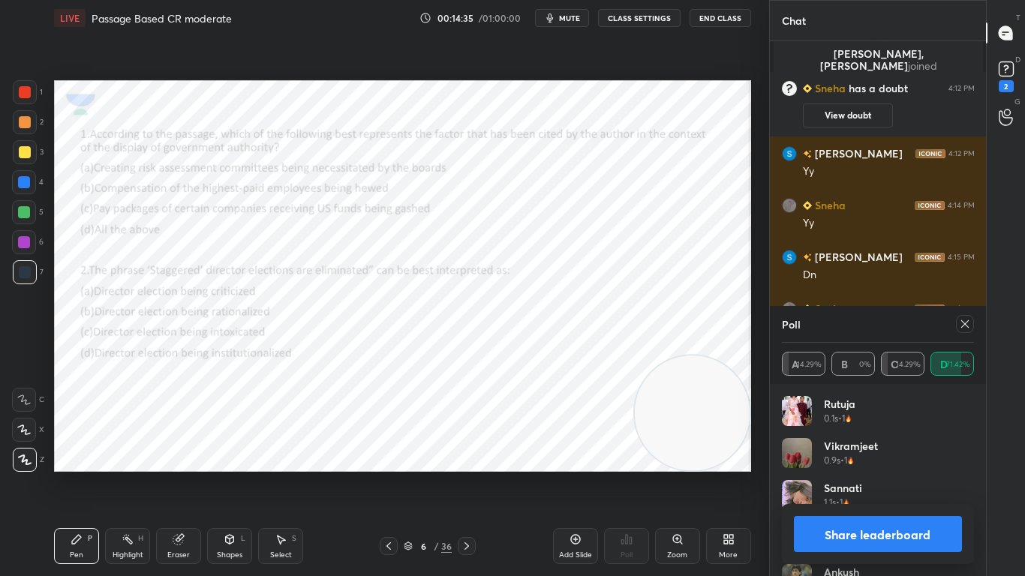
click at [966, 325] on icon at bounding box center [965, 324] width 12 height 12
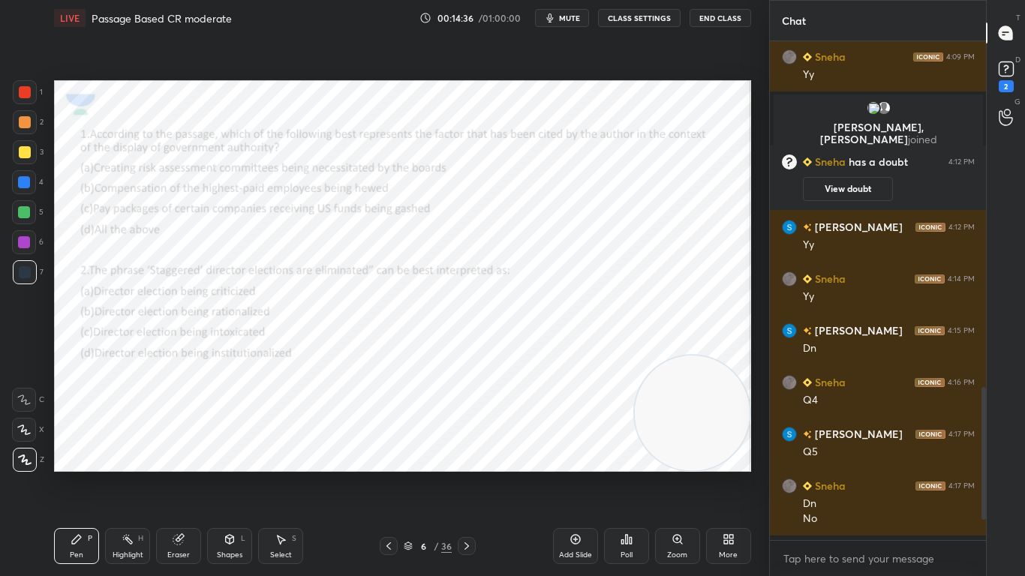
scroll to position [5, 5]
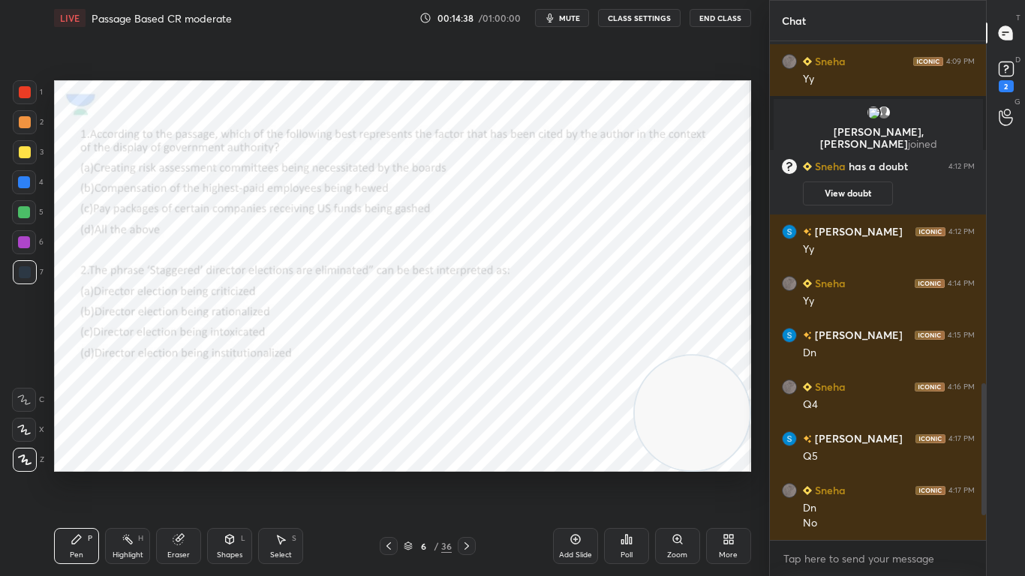
click at [638, 455] on div "Poll" at bounding box center [626, 546] width 45 height 36
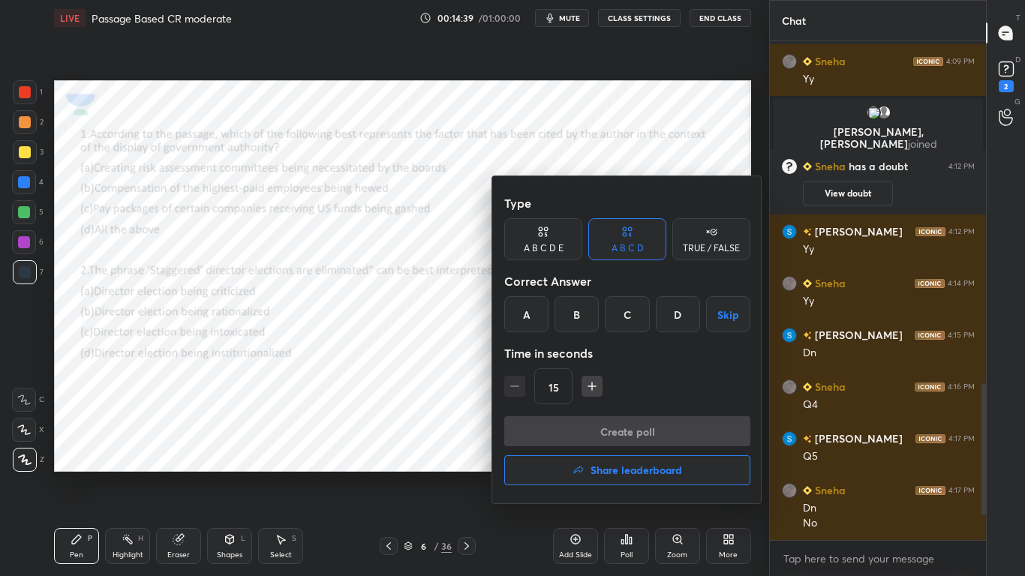
click at [585, 331] on div "B" at bounding box center [576, 314] width 44 height 36
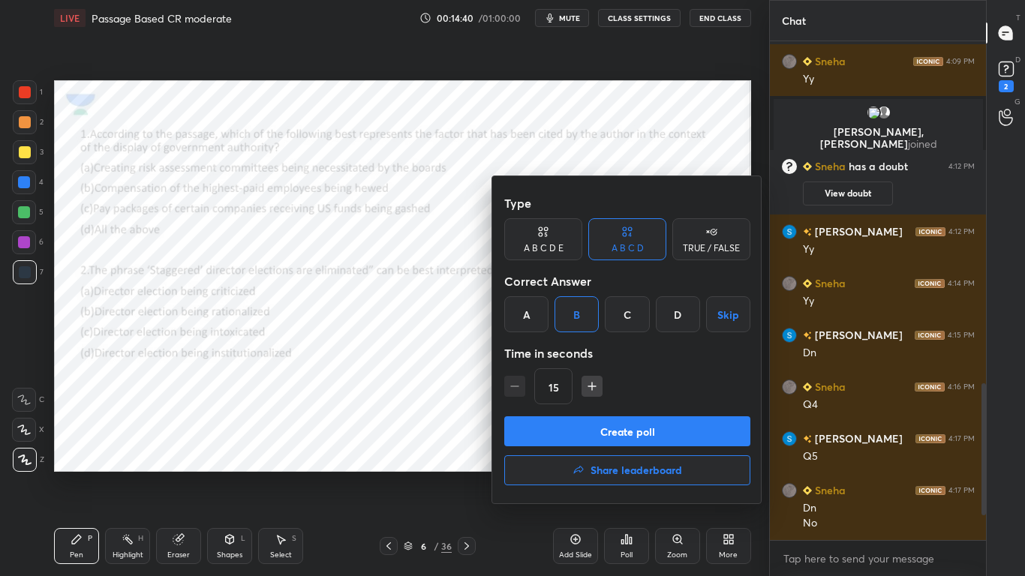
click at [610, 433] on button "Create poll" at bounding box center [627, 431] width 246 height 30
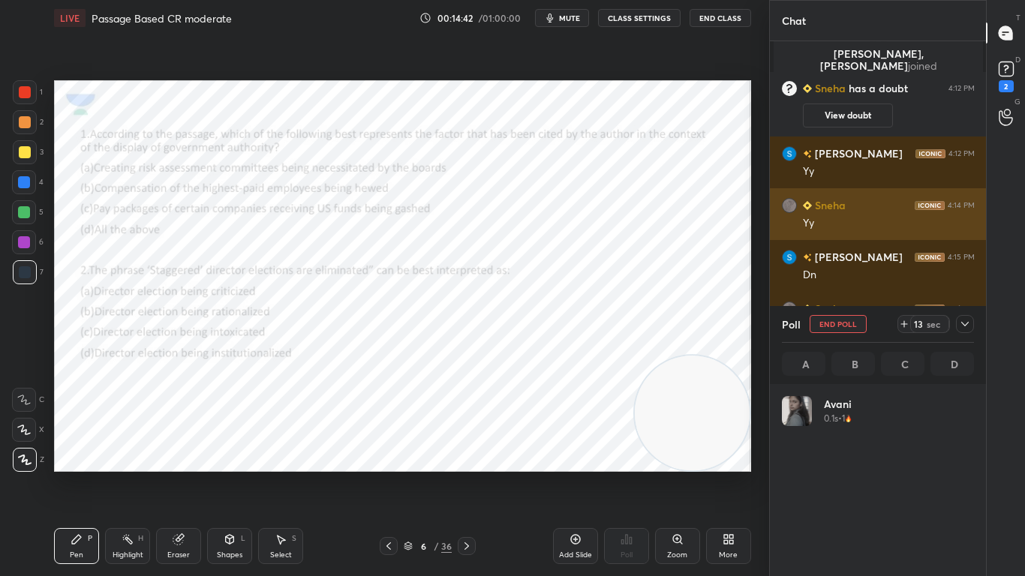
scroll to position [176, 188]
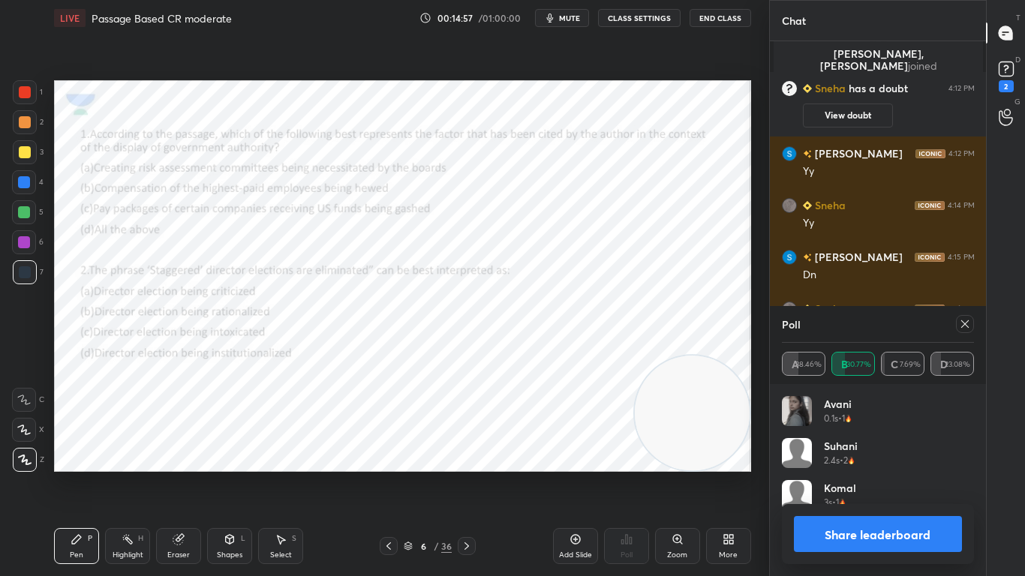
click at [969, 326] on icon at bounding box center [965, 324] width 12 height 12
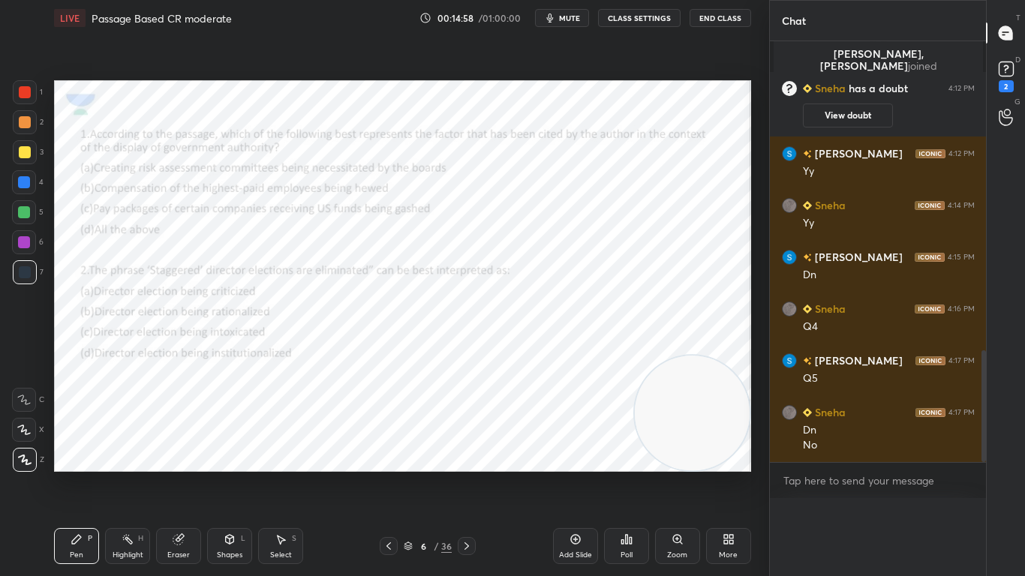
scroll to position [0, 0]
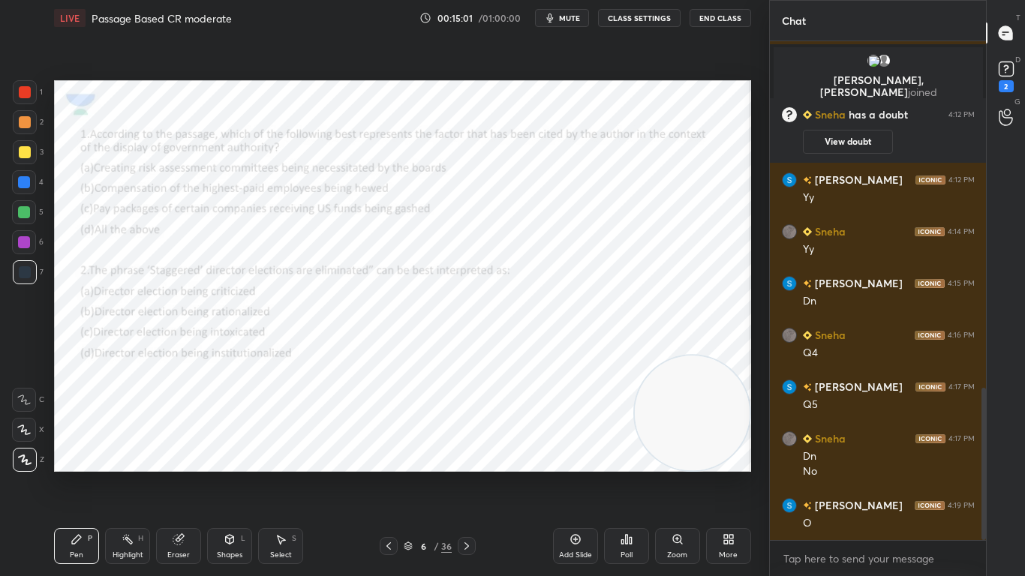
click at [469, 455] on icon at bounding box center [467, 546] width 12 height 12
click at [627, 455] on div "Poll" at bounding box center [626, 546] width 45 height 36
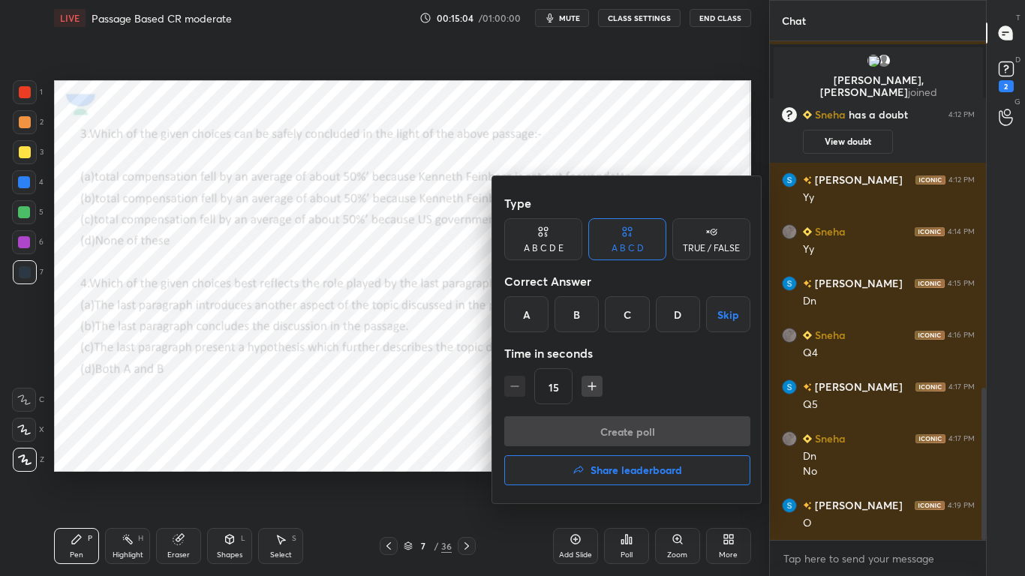
click at [671, 323] on div "D" at bounding box center [678, 314] width 44 height 36
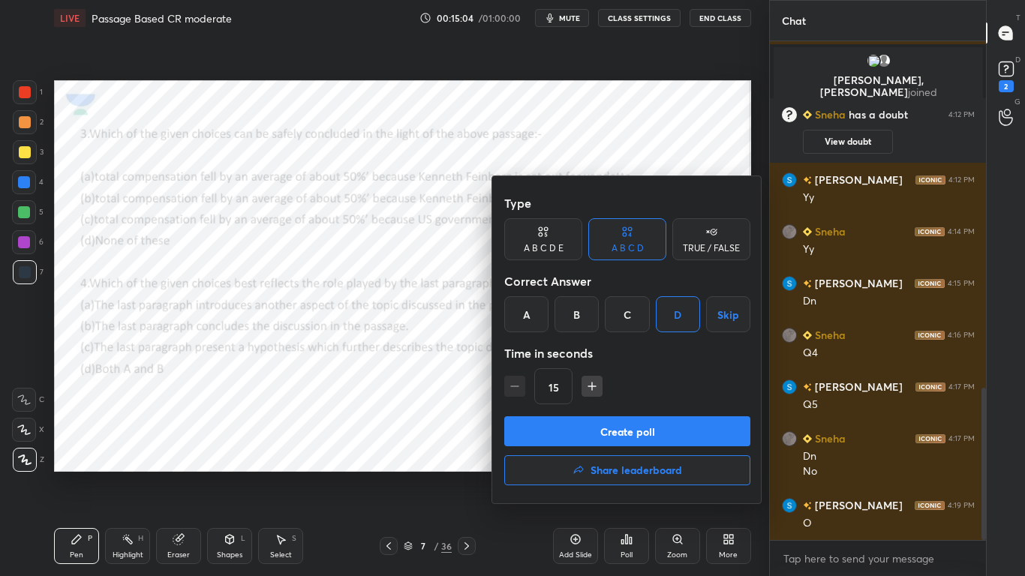
click at [630, 425] on button "Create poll" at bounding box center [627, 431] width 246 height 30
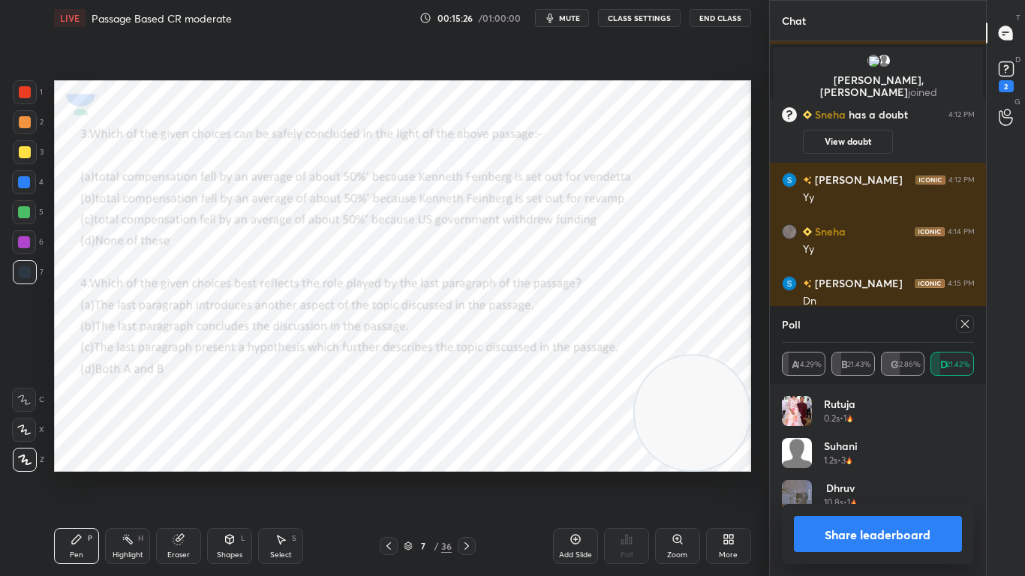
click at [969, 326] on icon at bounding box center [965, 324] width 12 height 12
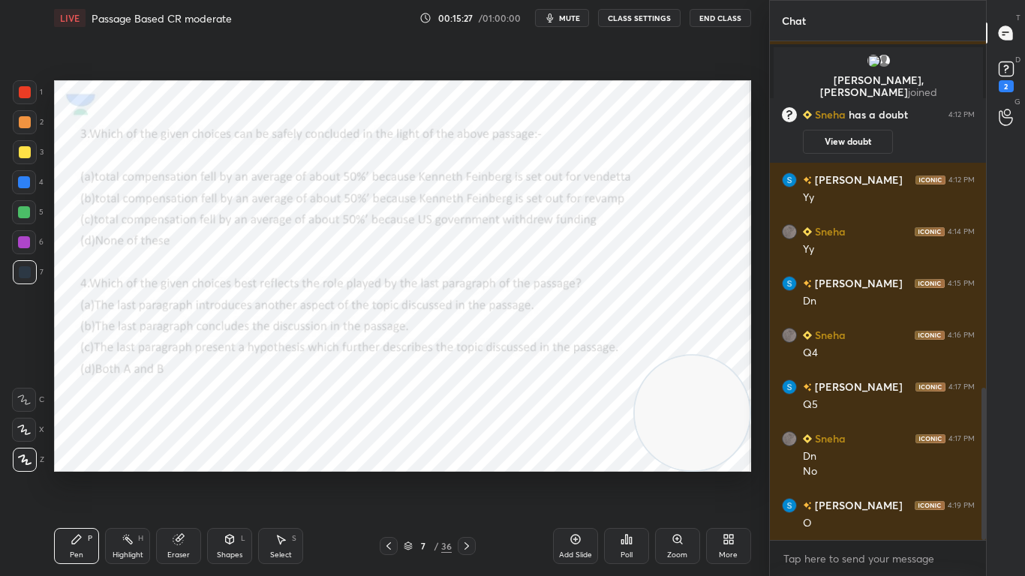
click at [625, 455] on div "Poll" at bounding box center [626, 555] width 12 height 8
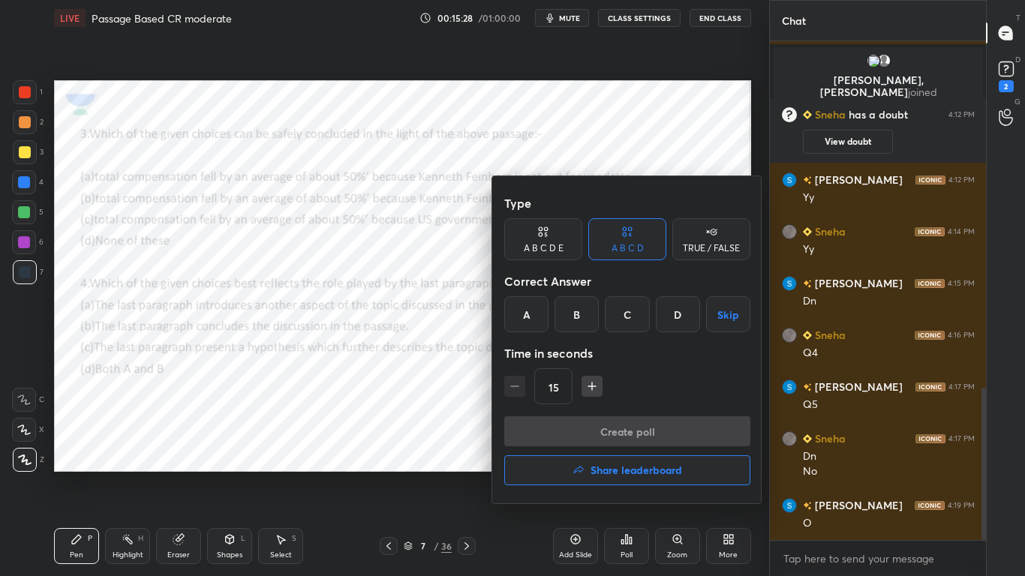
click at [581, 310] on div "B" at bounding box center [576, 314] width 44 height 36
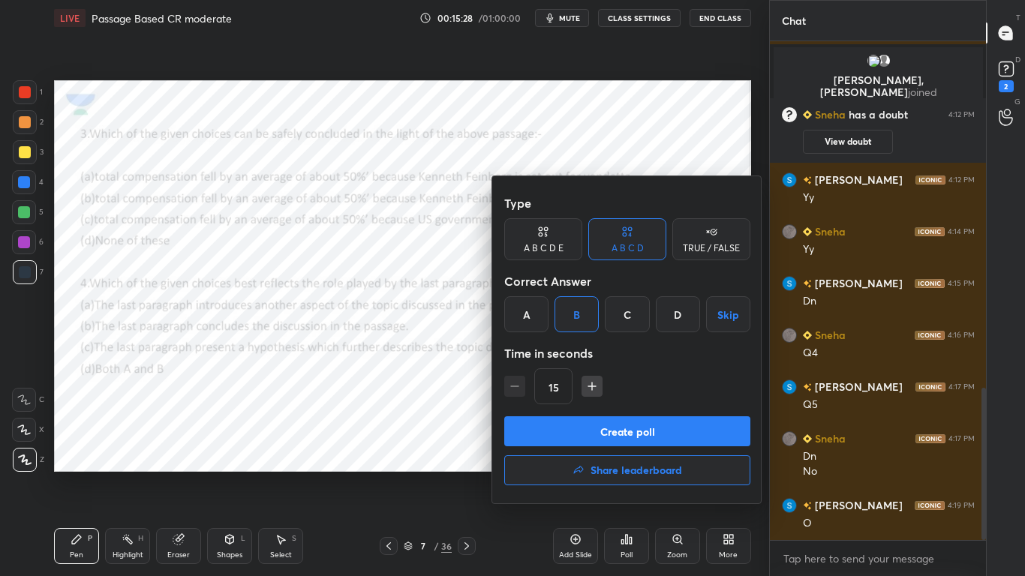
click at [557, 422] on button "Create poll" at bounding box center [627, 431] width 246 height 30
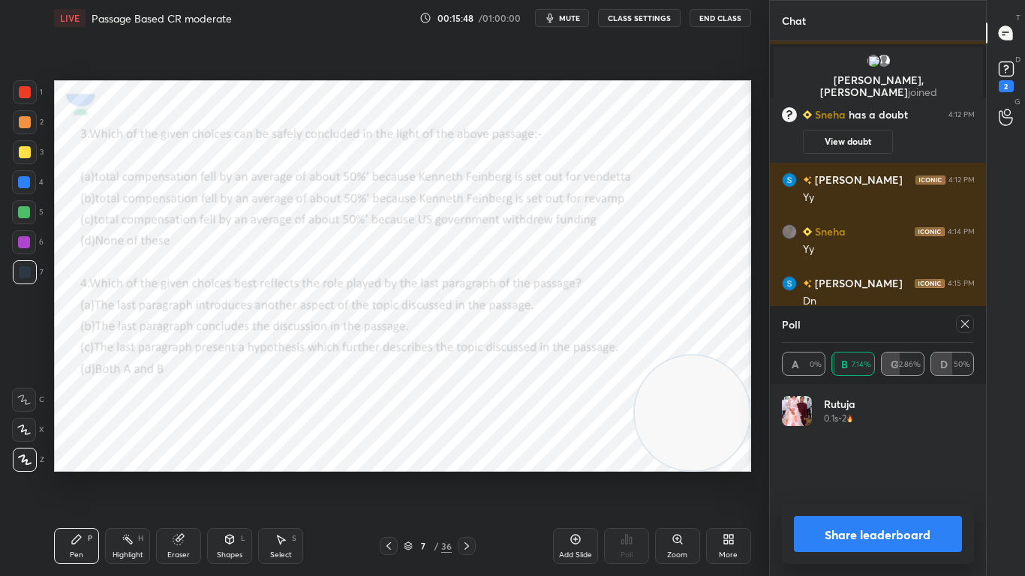
click at [469, 455] on icon at bounding box center [467, 546] width 12 height 12
click at [961, 329] on icon at bounding box center [965, 324] width 12 height 12
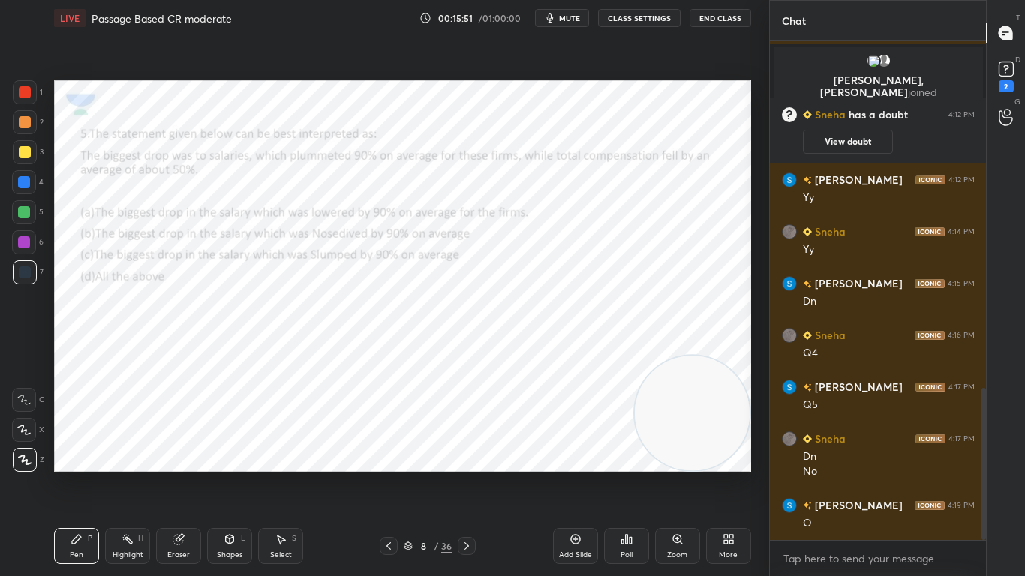
click at [615, 455] on div "Poll" at bounding box center [626, 546] width 45 height 36
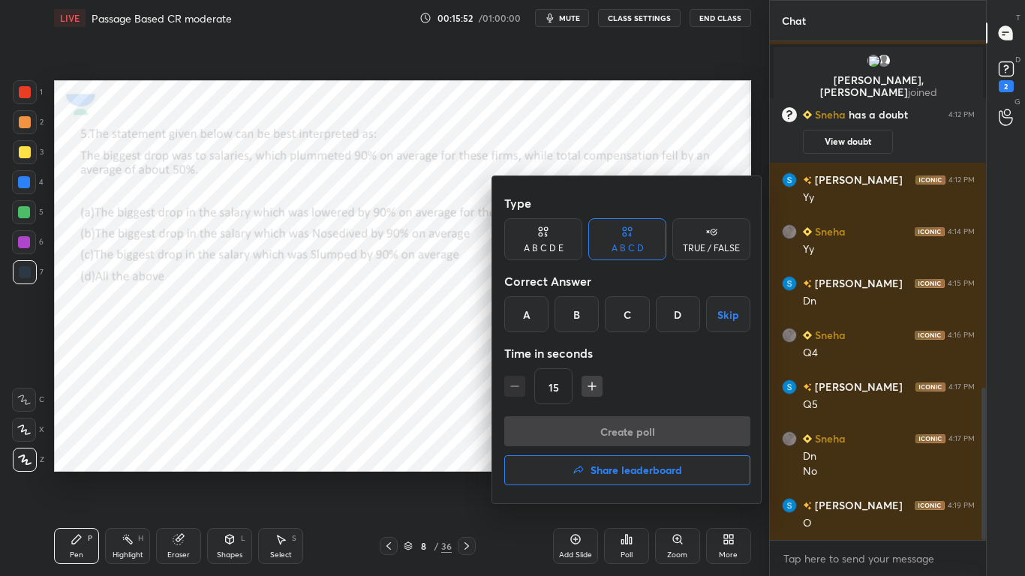
click at [677, 332] on div "Type A B C D E A B C D TRUE / FALSE Correct Answer A B C D Skip Time in seconds…" at bounding box center [627, 302] width 246 height 228
click at [683, 319] on div "D" at bounding box center [678, 314] width 44 height 36
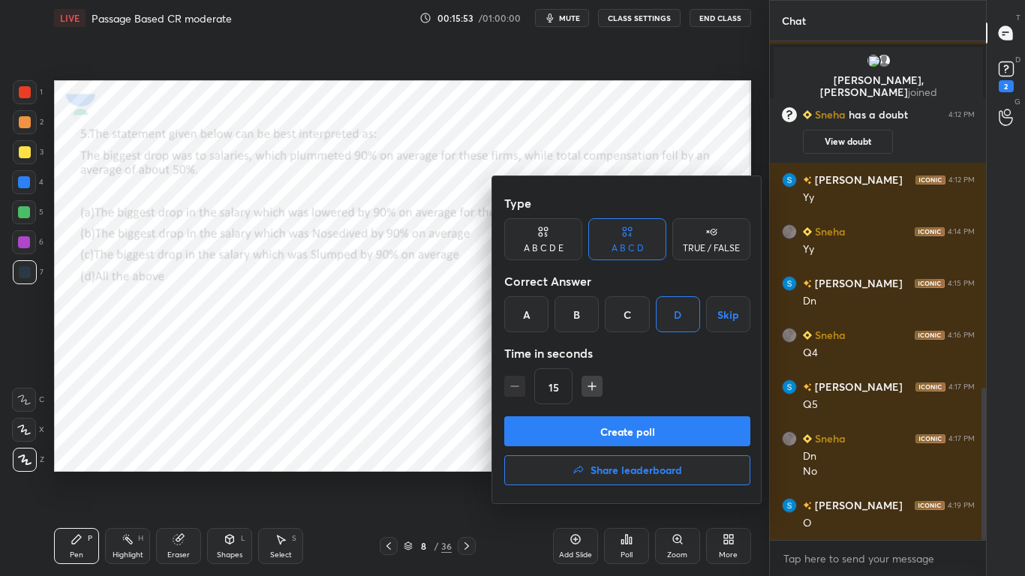
click at [657, 422] on button "Create poll" at bounding box center [627, 431] width 246 height 30
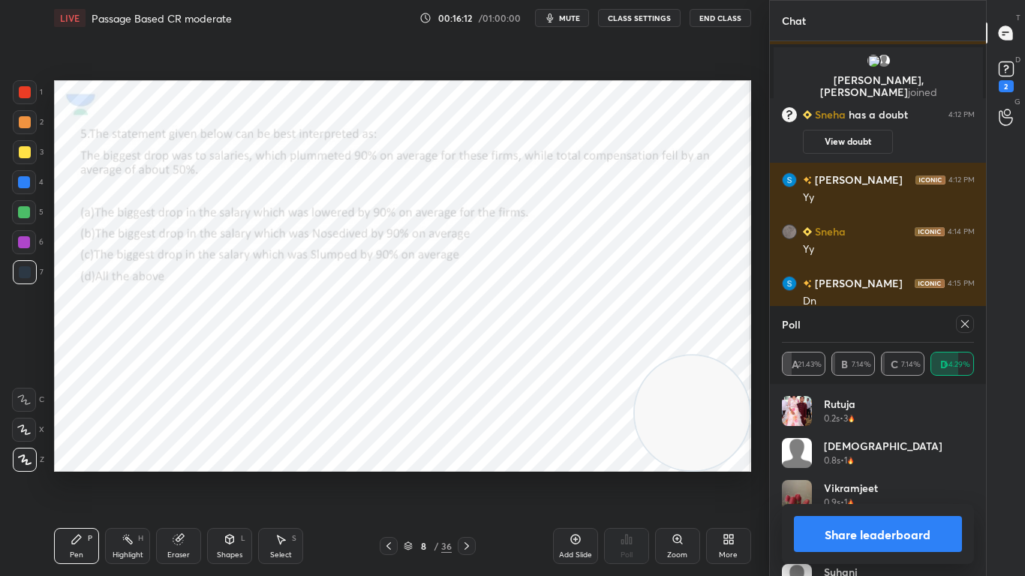
click at [965, 321] on icon at bounding box center [965, 324] width 12 height 12
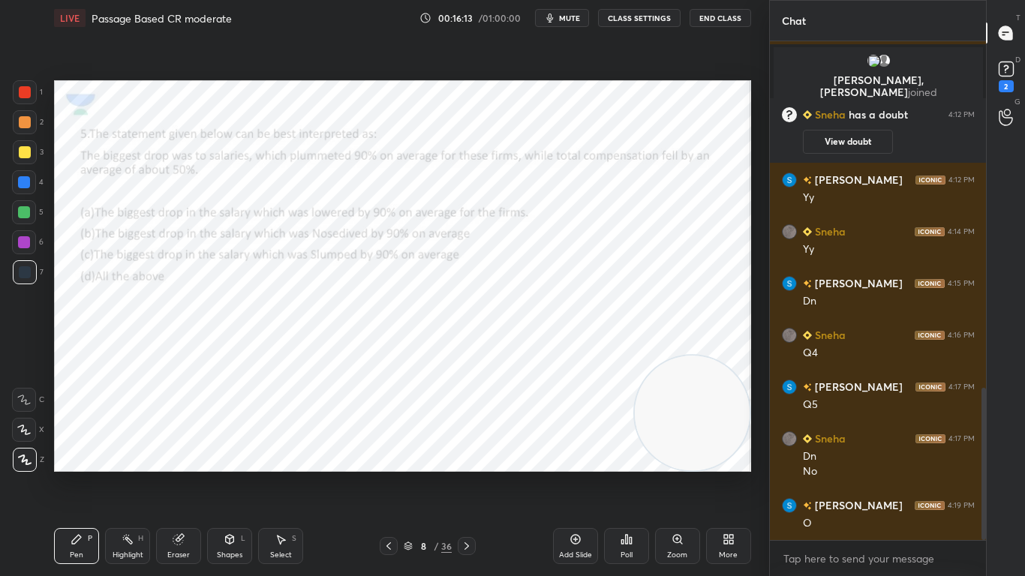
click at [637, 455] on div "Poll" at bounding box center [626, 546] width 45 height 36
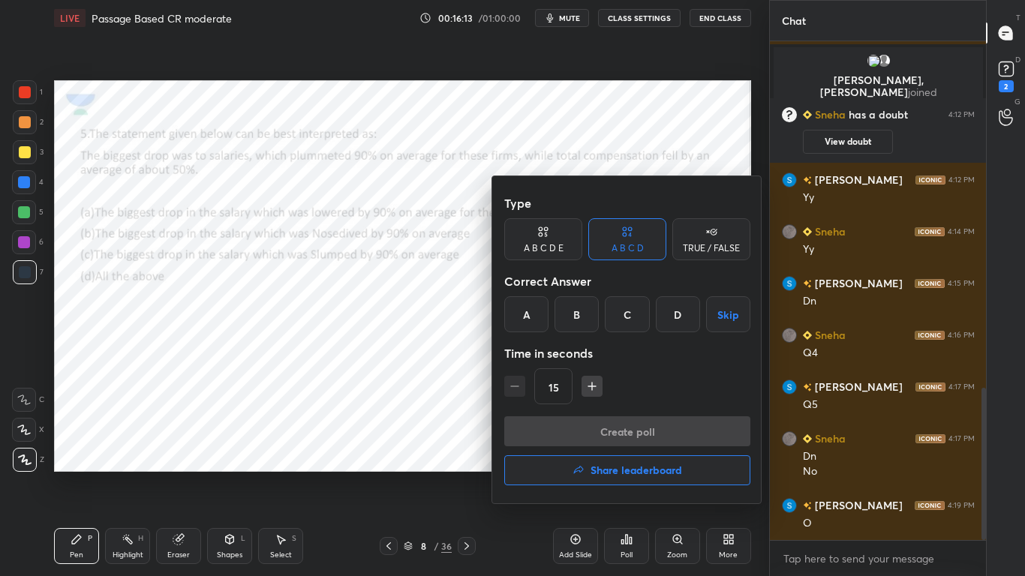
click at [656, 455] on h4 "Share leaderboard" at bounding box center [636, 470] width 92 height 11
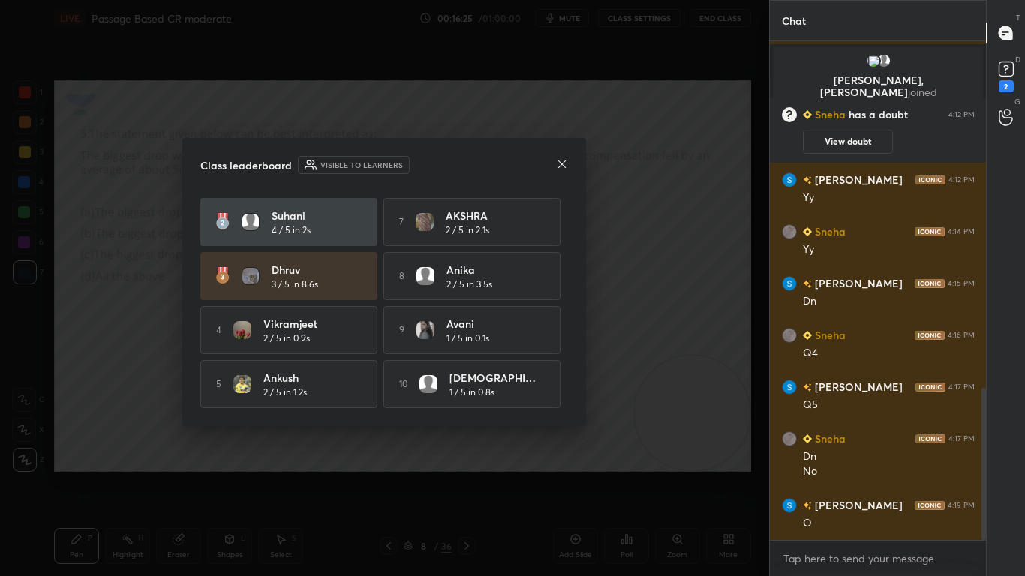
click at [560, 165] on icon at bounding box center [562, 164] width 12 height 12
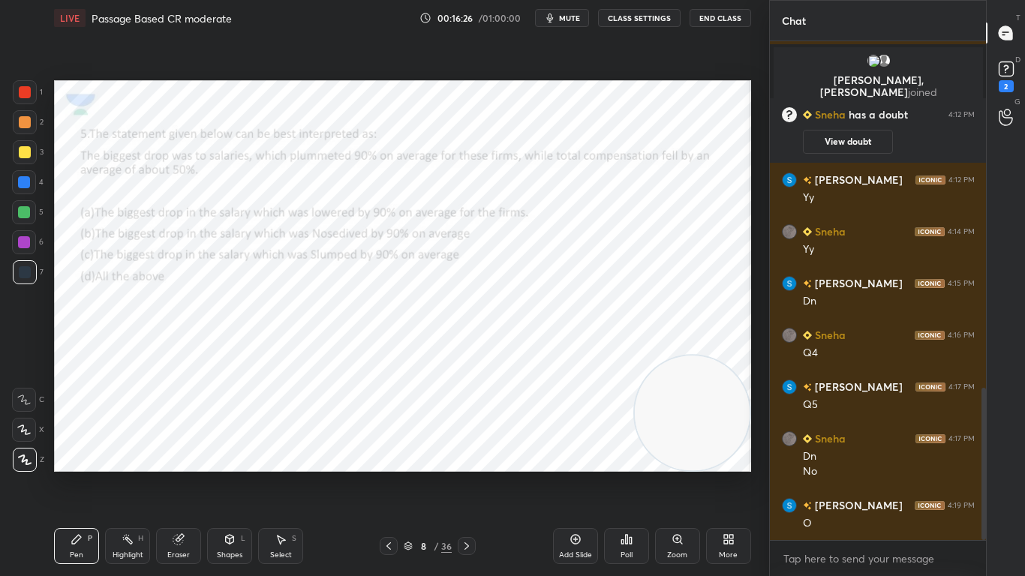
click at [388, 455] on icon at bounding box center [389, 546] width 12 height 12
click at [390, 455] on icon at bounding box center [389, 546] width 12 height 12
click at [393, 455] on icon at bounding box center [389, 546] width 12 height 12
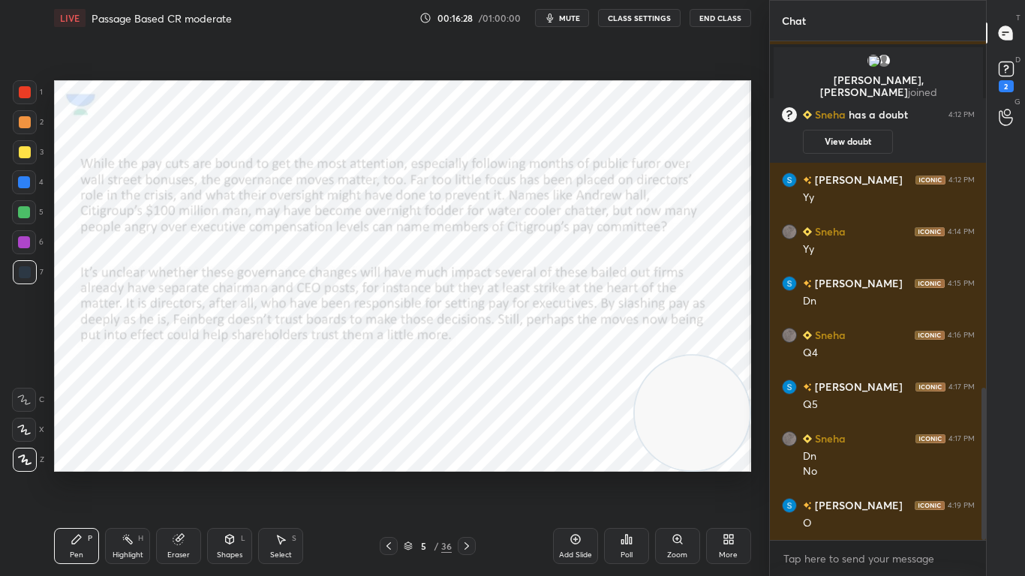
click at [469, 455] on icon at bounding box center [467, 546] width 12 height 12
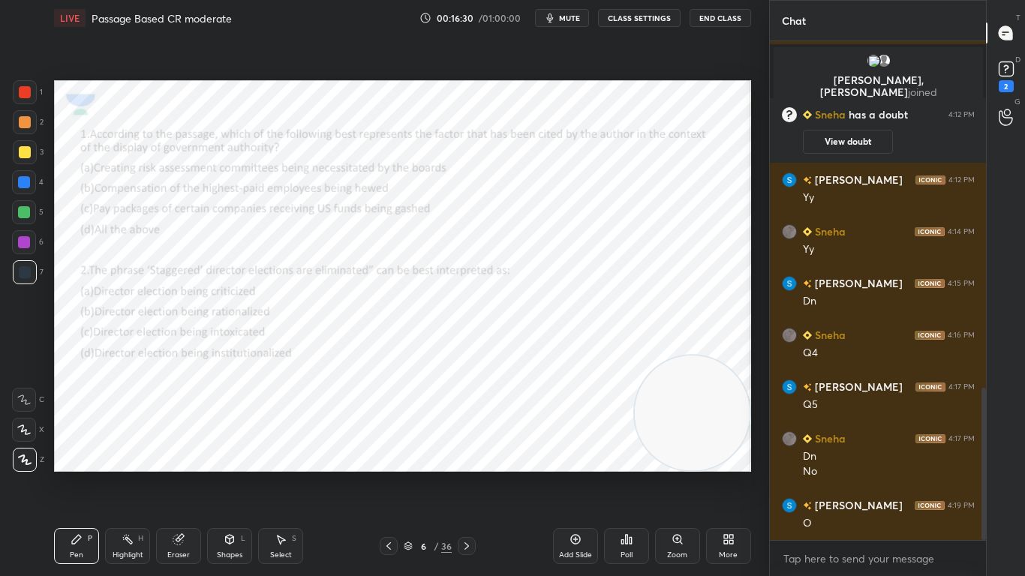
click at [35, 90] on div at bounding box center [25, 92] width 24 height 24
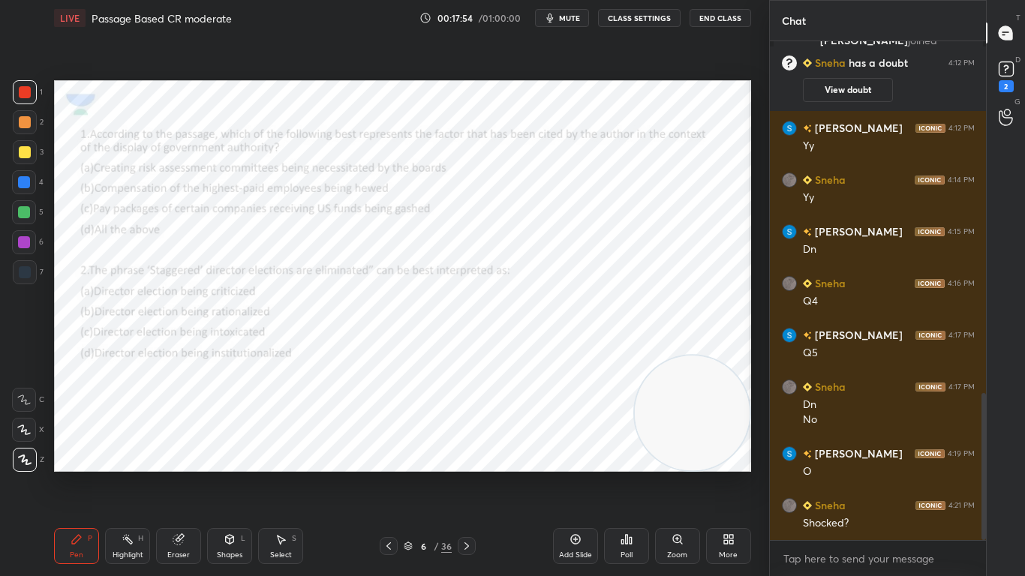
scroll to position [1242, 0]
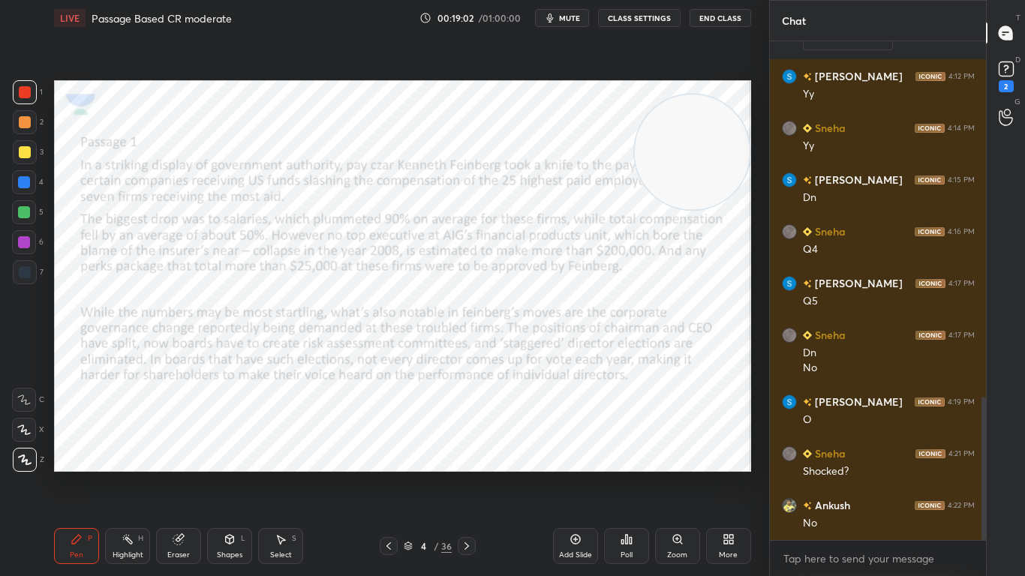
click at [467, 455] on icon at bounding box center [466, 546] width 5 height 8
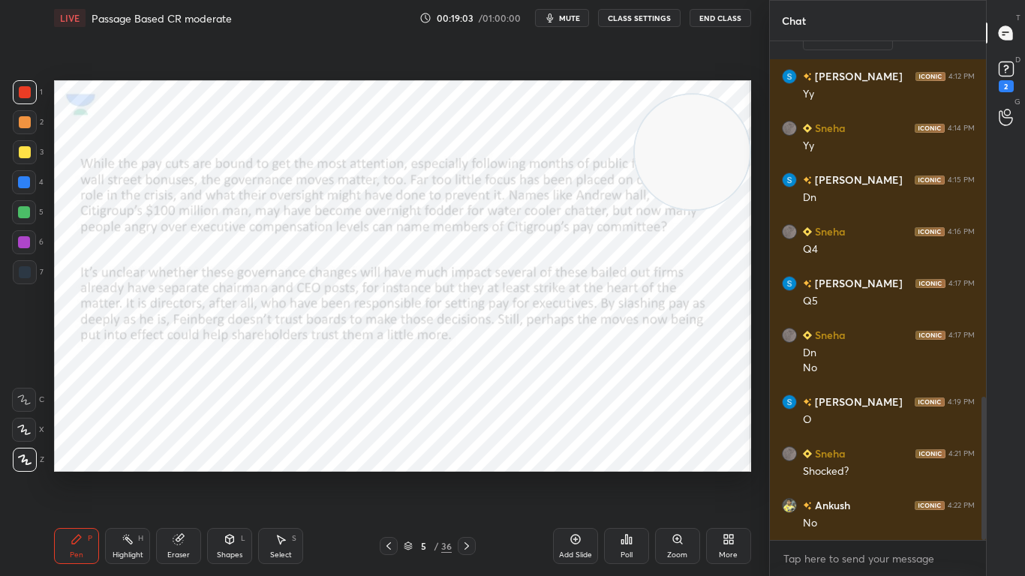
click at [464, 455] on div "Pen P Highlight H Eraser Shapes L Select S 5 / 36 Add Slide Poll Zoom More" at bounding box center [402, 546] width 697 height 60
click at [467, 455] on icon at bounding box center [467, 546] width 12 height 12
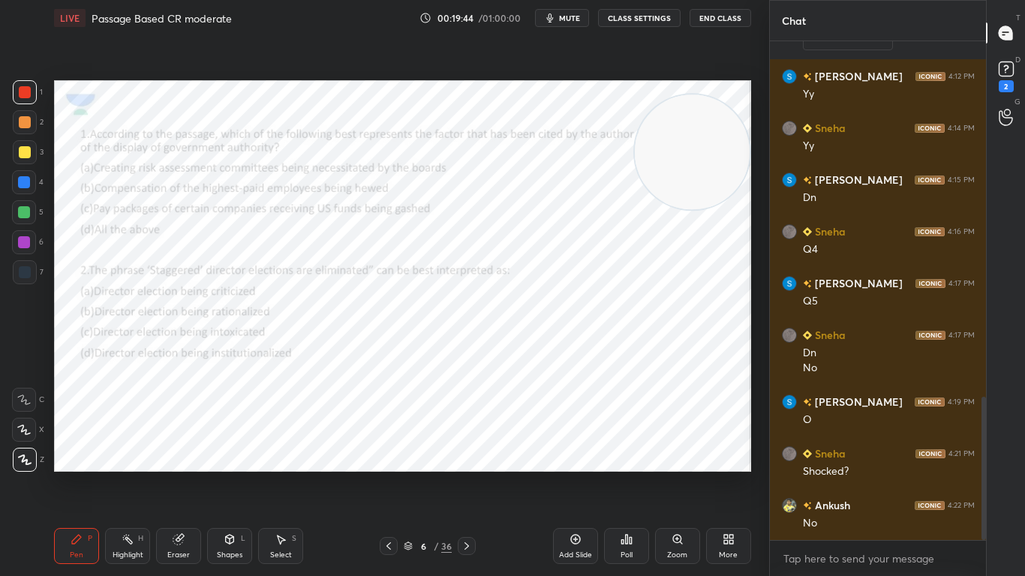
click at [468, 455] on icon at bounding box center [467, 546] width 12 height 12
click at [389, 455] on icon at bounding box center [389, 546] width 12 height 12
click at [390, 455] on icon at bounding box center [389, 546] width 12 height 12
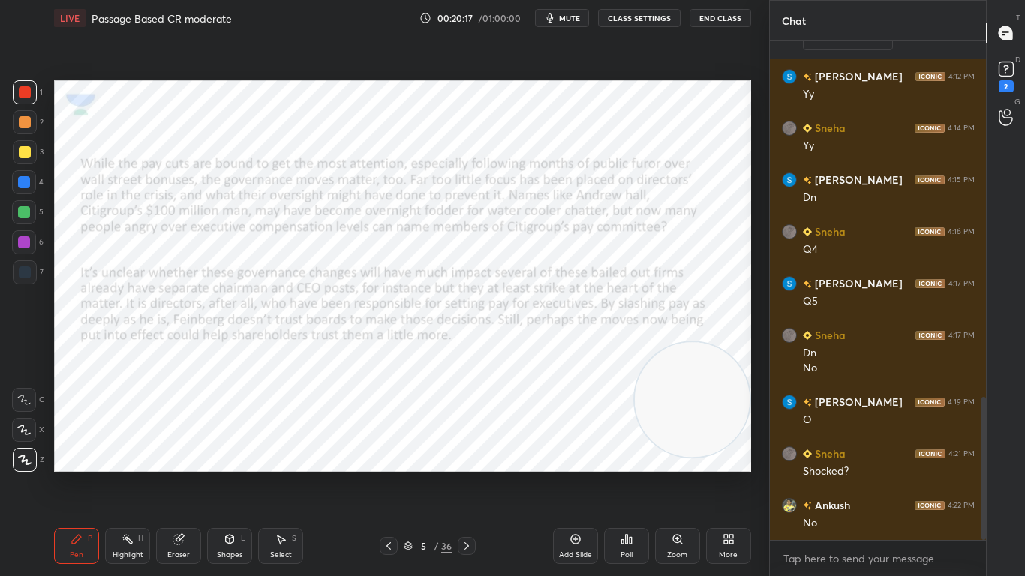
click at [389, 455] on icon at bounding box center [388, 546] width 5 height 8
click at [780, 455] on div "x" at bounding box center [878, 558] width 217 height 35
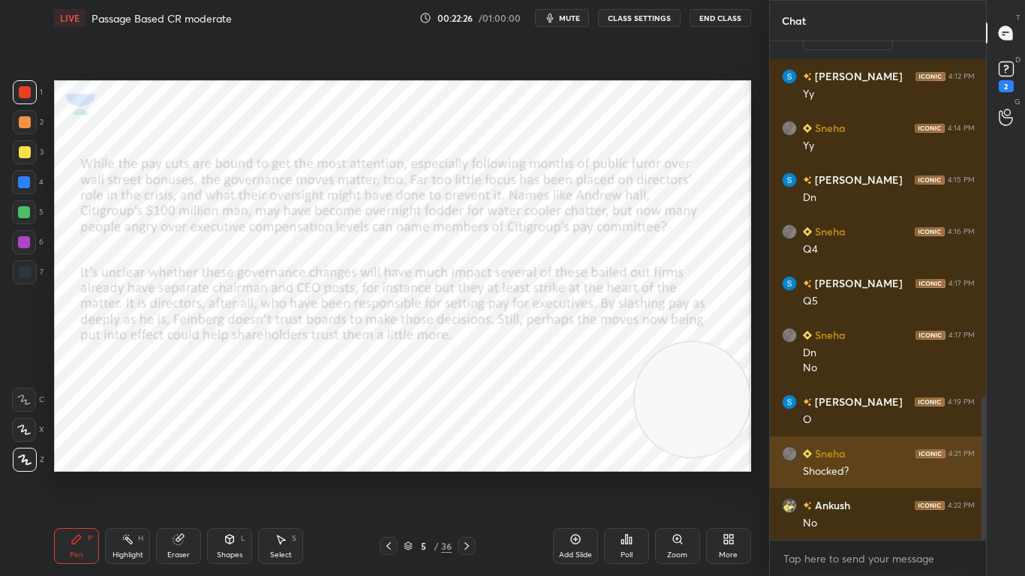
click at [890, 455] on div "Shocked?" at bounding box center [889, 471] width 172 height 15
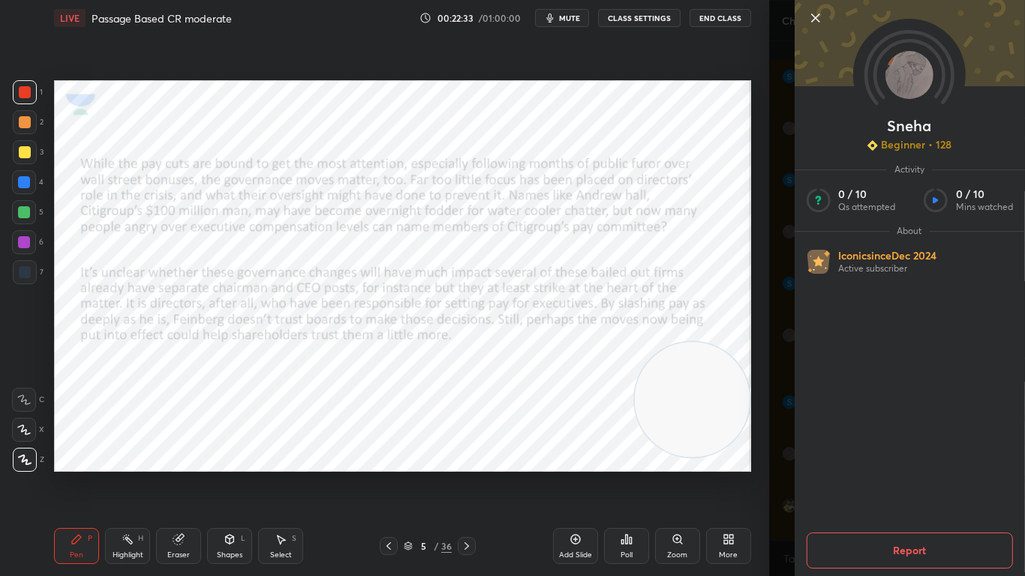
click at [813, 13] on icon at bounding box center [815, 18] width 18 height 18
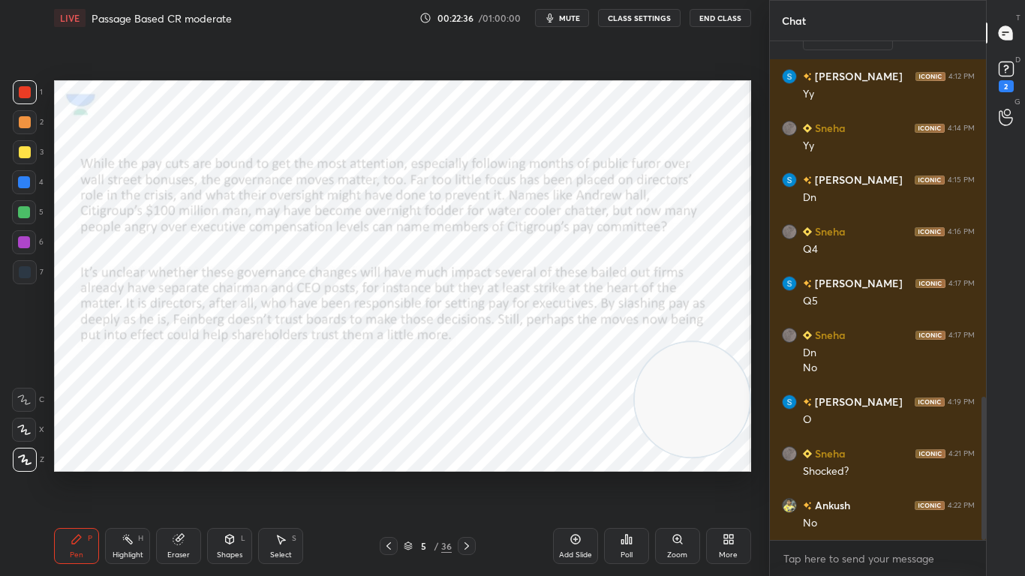
click at [470, 455] on icon at bounding box center [467, 546] width 12 height 12
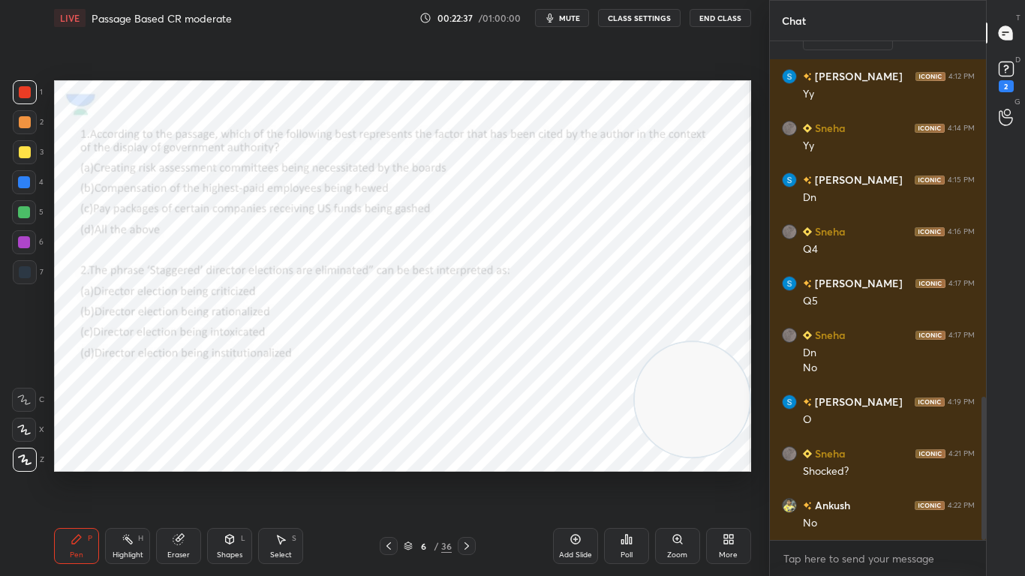
click at [471, 455] on icon at bounding box center [467, 546] width 12 height 12
click at [469, 455] on icon at bounding box center [467, 546] width 12 height 12
click at [394, 455] on icon at bounding box center [389, 546] width 12 height 12
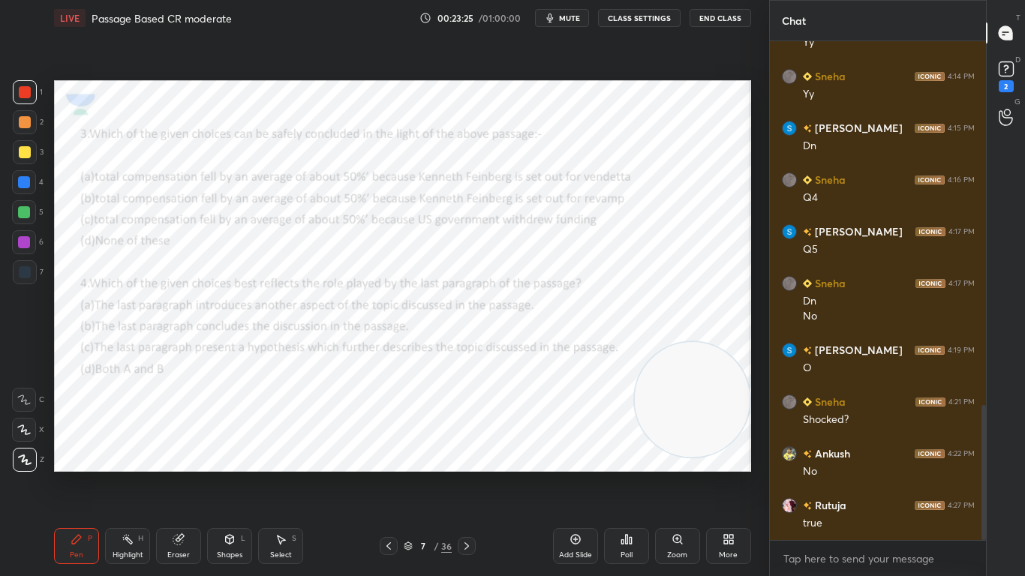
scroll to position [1346, 0]
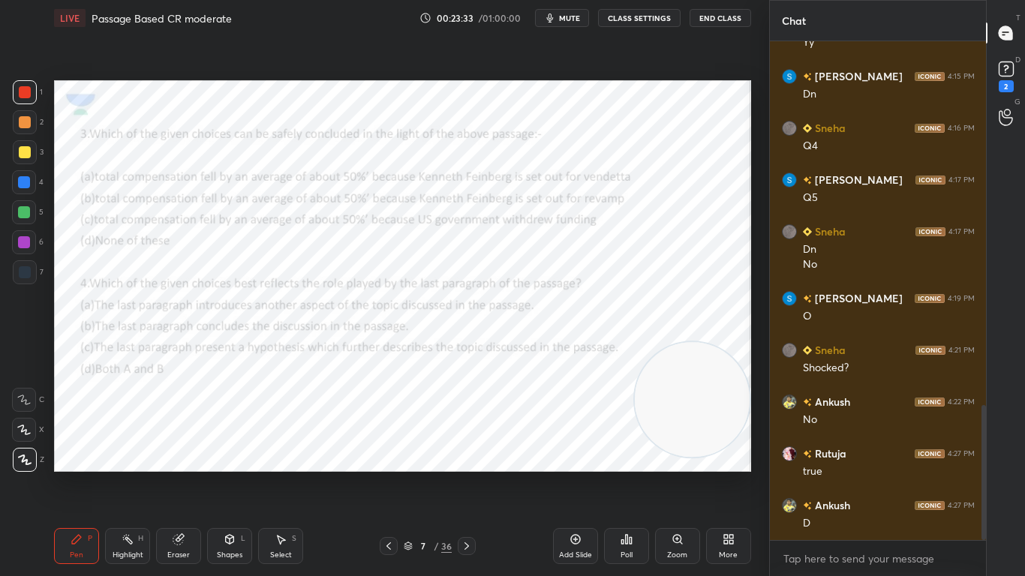
click at [467, 455] on icon at bounding box center [466, 546] width 5 height 8
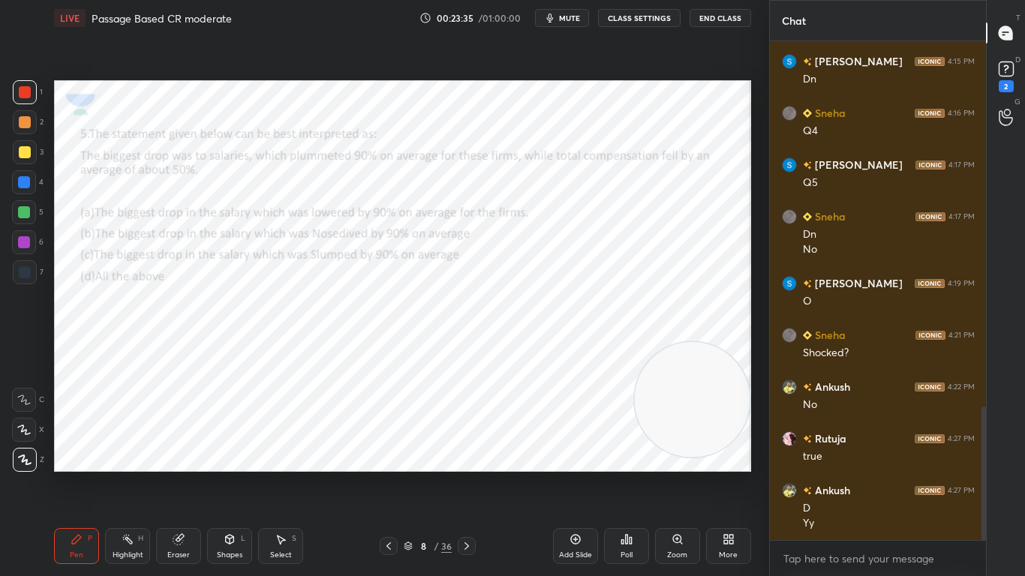
click at [574, 16] on span "mute" at bounding box center [569, 18] width 21 height 11
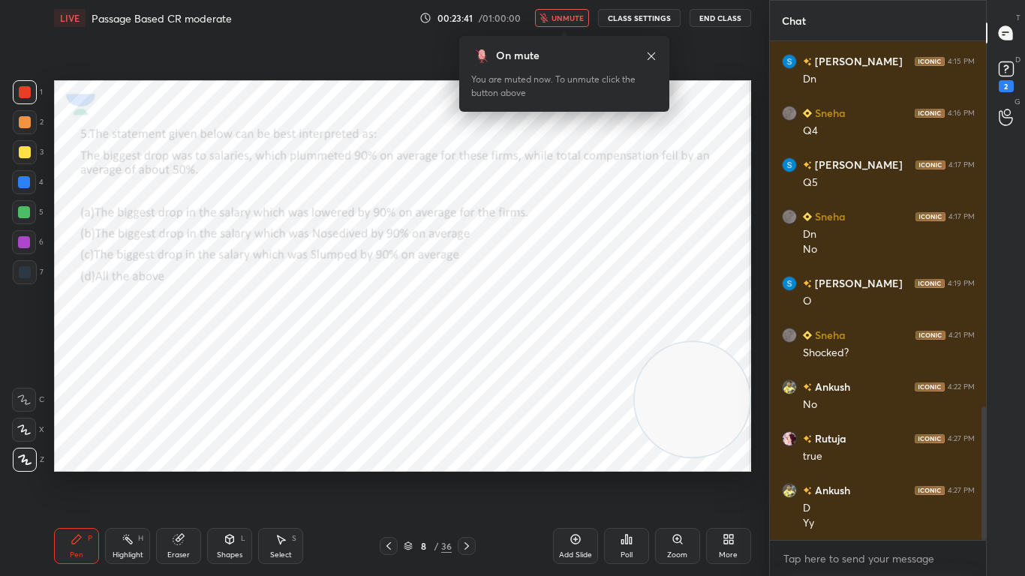
click at [648, 62] on icon at bounding box center [651, 56] width 12 height 12
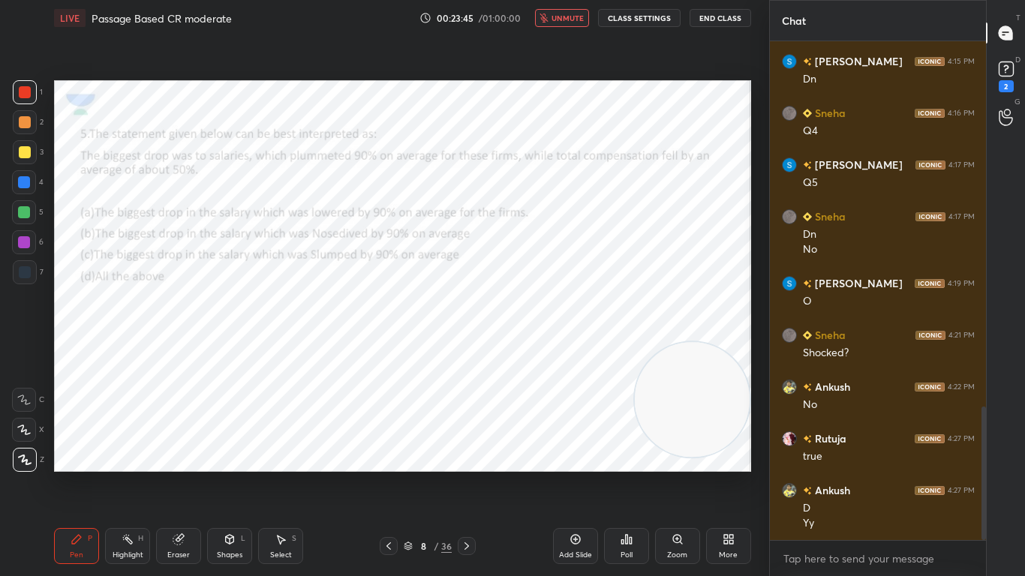
click at [571, 20] on span "unmute" at bounding box center [567, 18] width 32 height 11
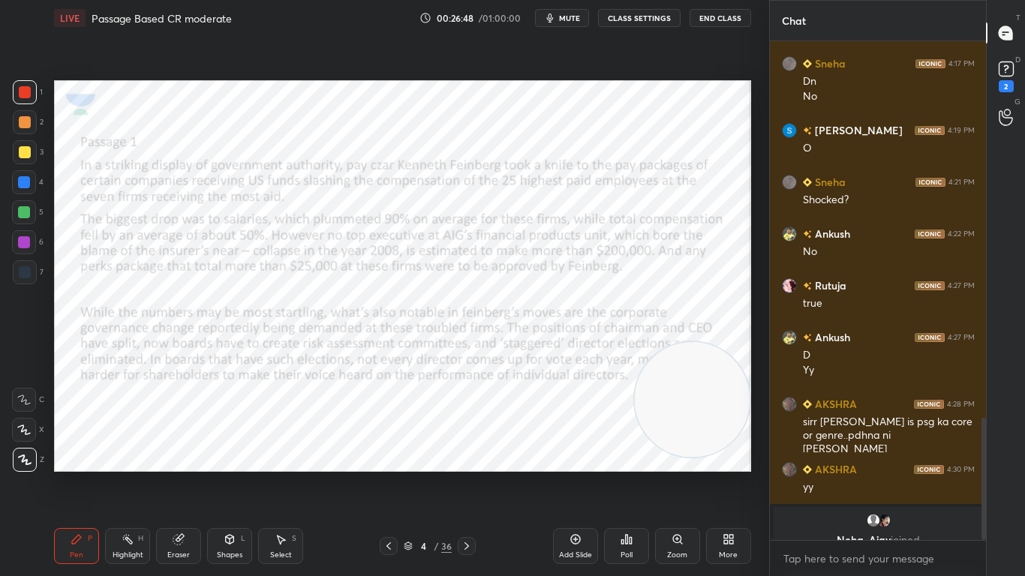
scroll to position [1532, 0]
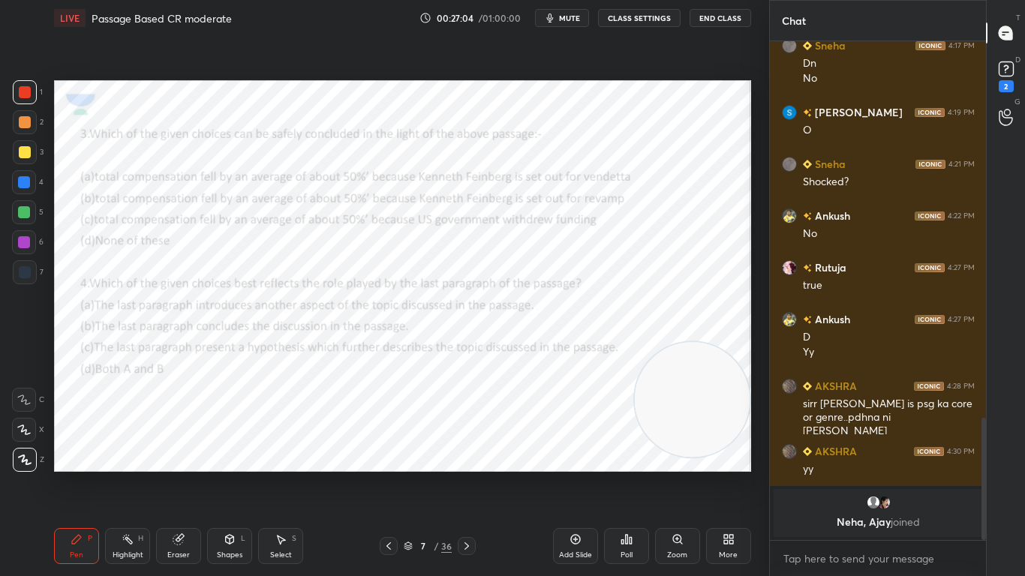
click at [461, 455] on icon at bounding box center [467, 546] width 12 height 12
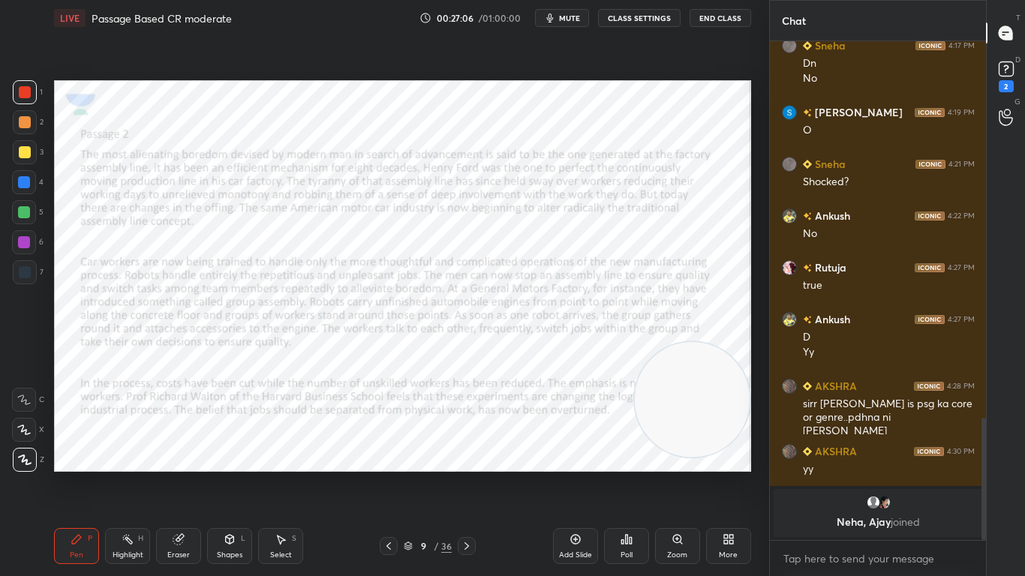
click at [461, 455] on icon at bounding box center [467, 546] width 12 height 12
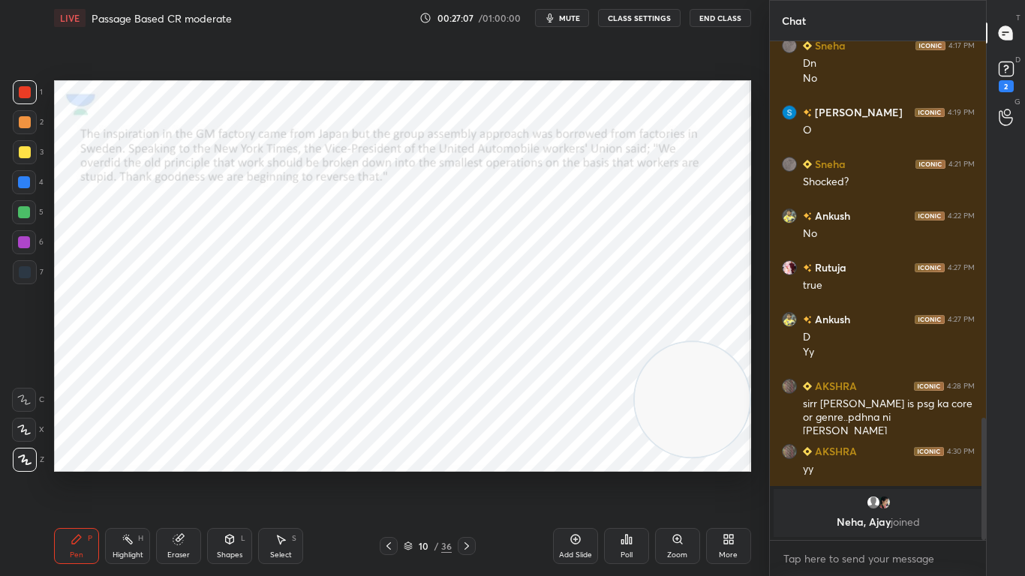
click at [461, 455] on icon at bounding box center [467, 546] width 12 height 12
click at [466, 455] on div at bounding box center [467, 546] width 18 height 18
click at [467, 455] on icon at bounding box center [466, 546] width 5 height 8
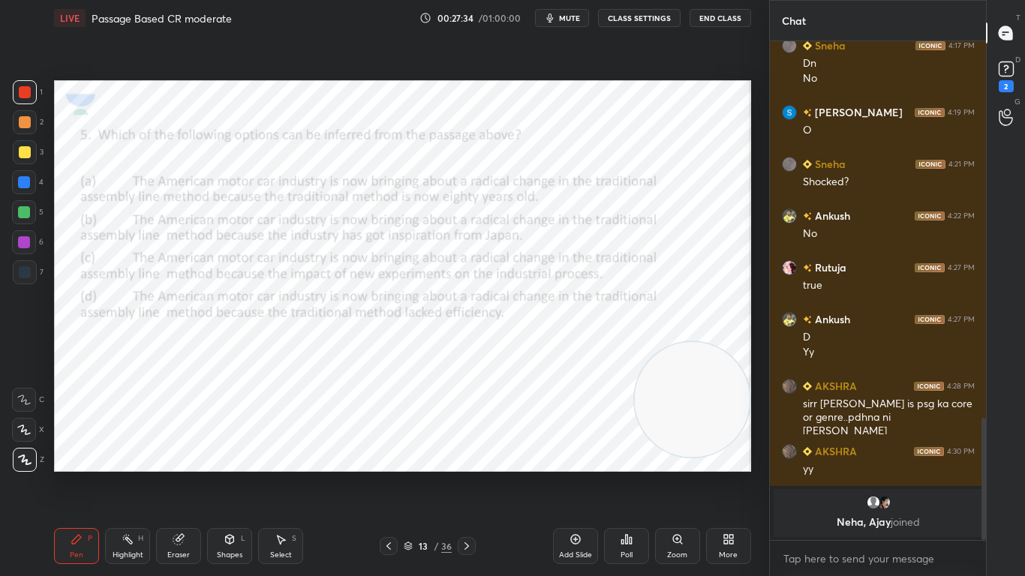
click at [383, 455] on icon at bounding box center [389, 546] width 12 height 12
click at [385, 455] on icon at bounding box center [389, 546] width 12 height 12
click at [386, 455] on icon at bounding box center [389, 546] width 12 height 12
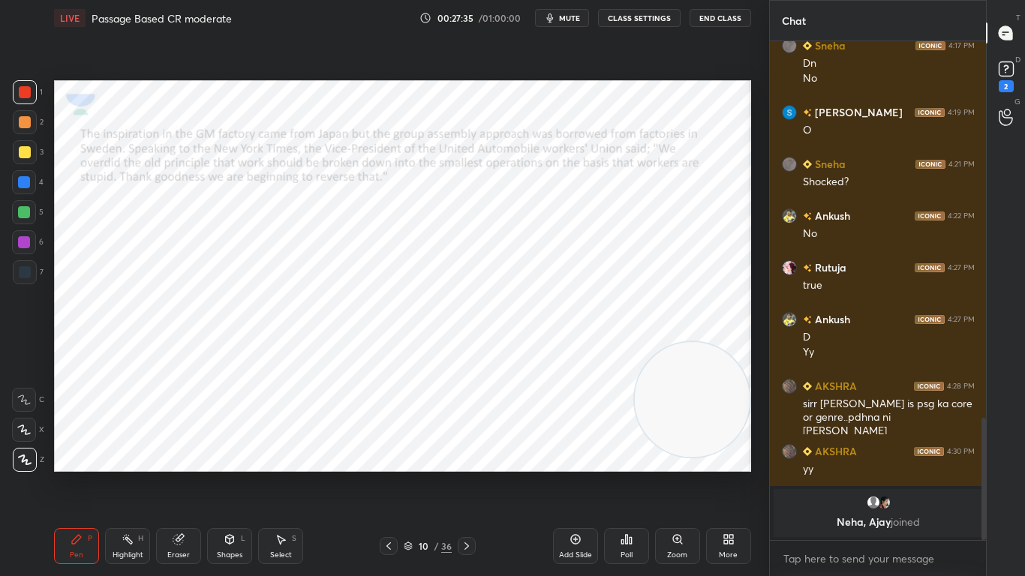
click at [387, 455] on icon at bounding box center [389, 546] width 12 height 12
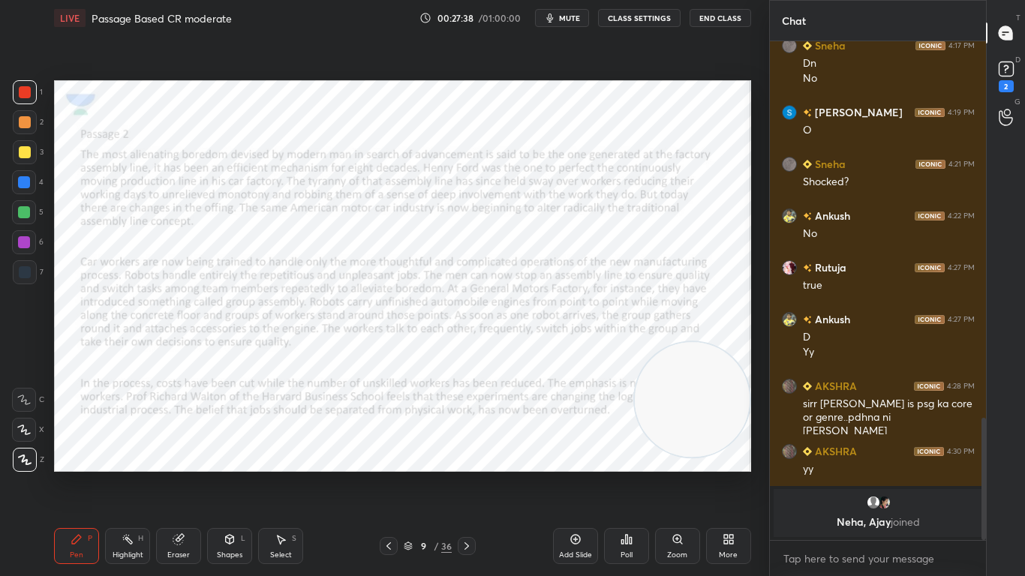
click at [575, 16] on span "mute" at bounding box center [569, 18] width 21 height 11
click at [574, 20] on span "unmute" at bounding box center [567, 18] width 32 height 11
click at [572, 20] on span "mute" at bounding box center [569, 18] width 21 height 11
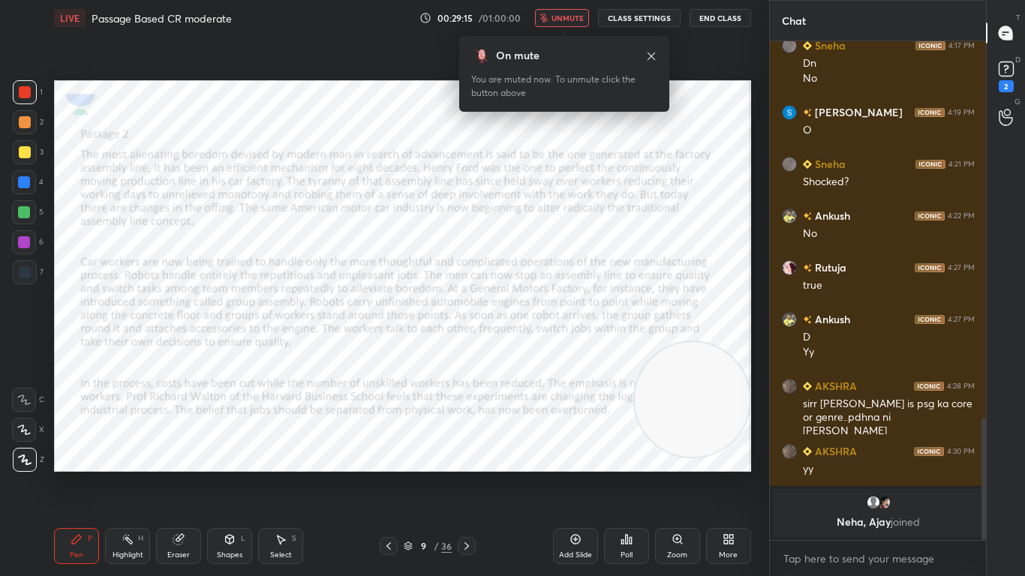
scroll to position [464, 212]
drag, startPoint x: 664, startPoint y: 410, endPoint x: 655, endPoint y: 227, distance: 182.5
click at [655, 227] on video at bounding box center [682, 221] width 115 height 115
click at [545, 20] on icon "button" at bounding box center [544, 18] width 8 height 9
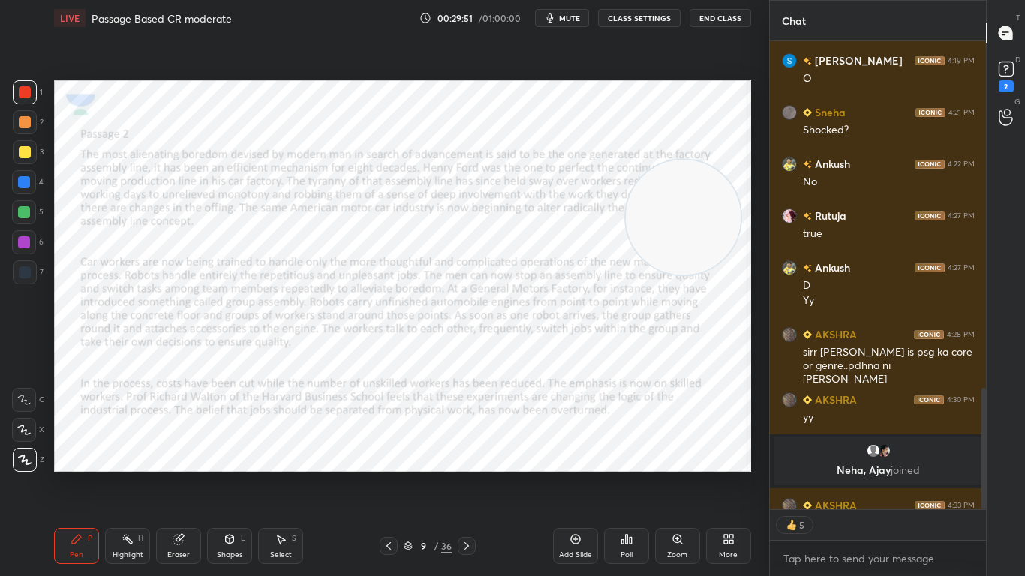
click at [470, 455] on icon at bounding box center [467, 546] width 12 height 12
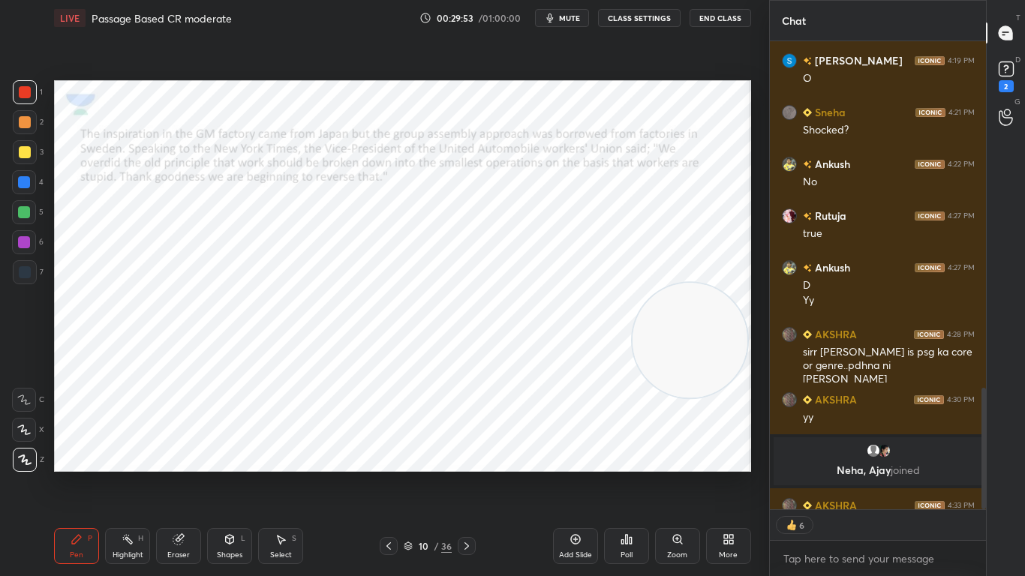
drag, startPoint x: 687, startPoint y: 207, endPoint x: 693, endPoint y: 328, distance: 120.9
click at [693, 328] on video at bounding box center [689, 340] width 115 height 115
click at [570, 20] on span "mute" at bounding box center [569, 18] width 21 height 11
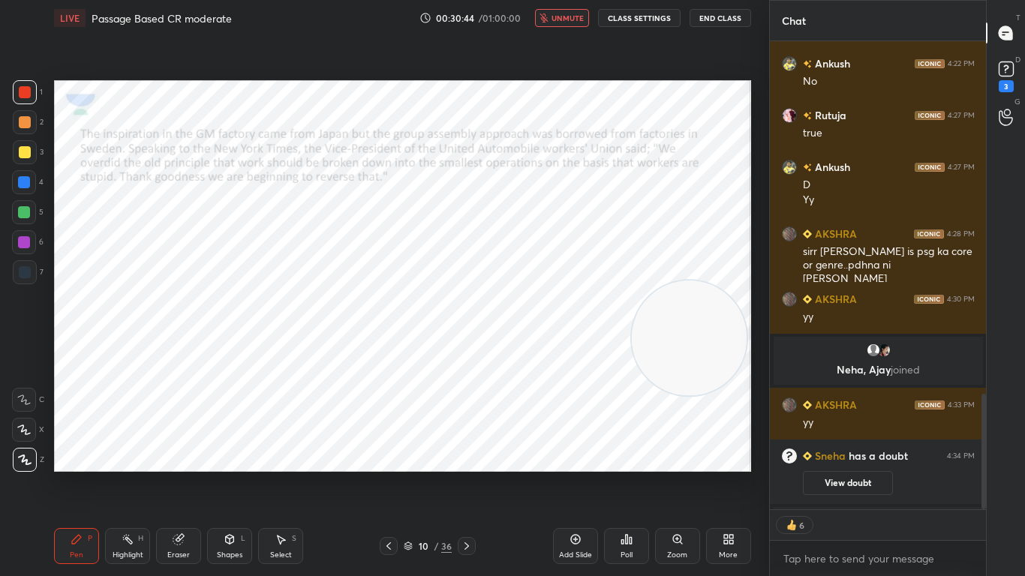
click at [570, 20] on span "unmute" at bounding box center [567, 18] width 32 height 11
click at [466, 455] on icon at bounding box center [467, 546] width 12 height 12
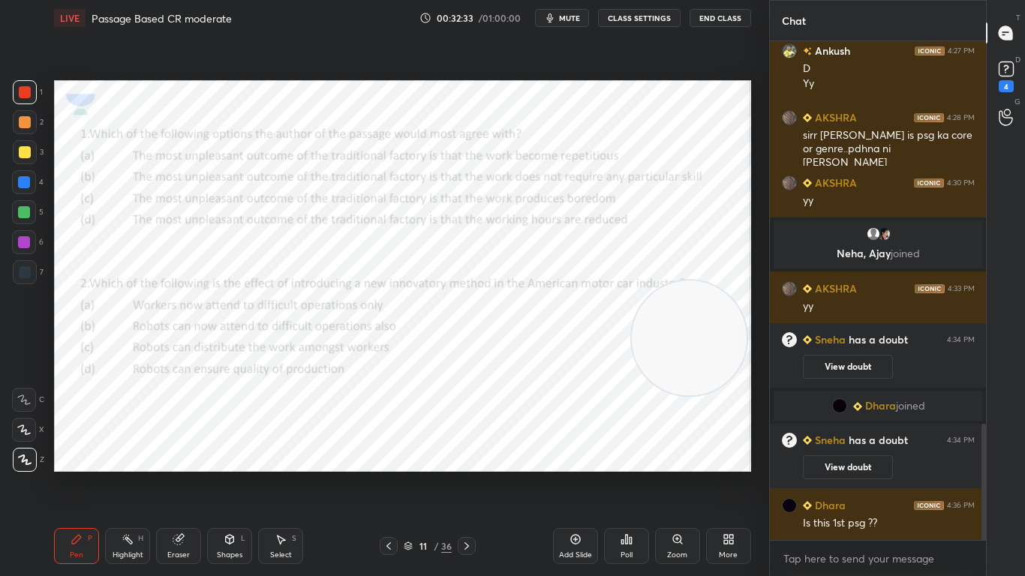
scroll to position [1653, 0]
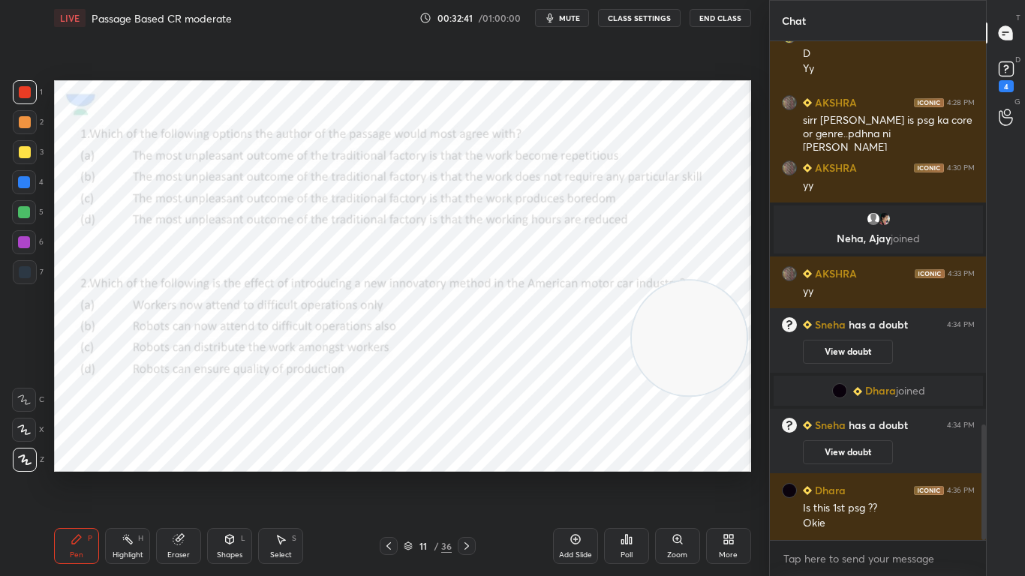
click at [466, 455] on icon at bounding box center [467, 546] width 12 height 12
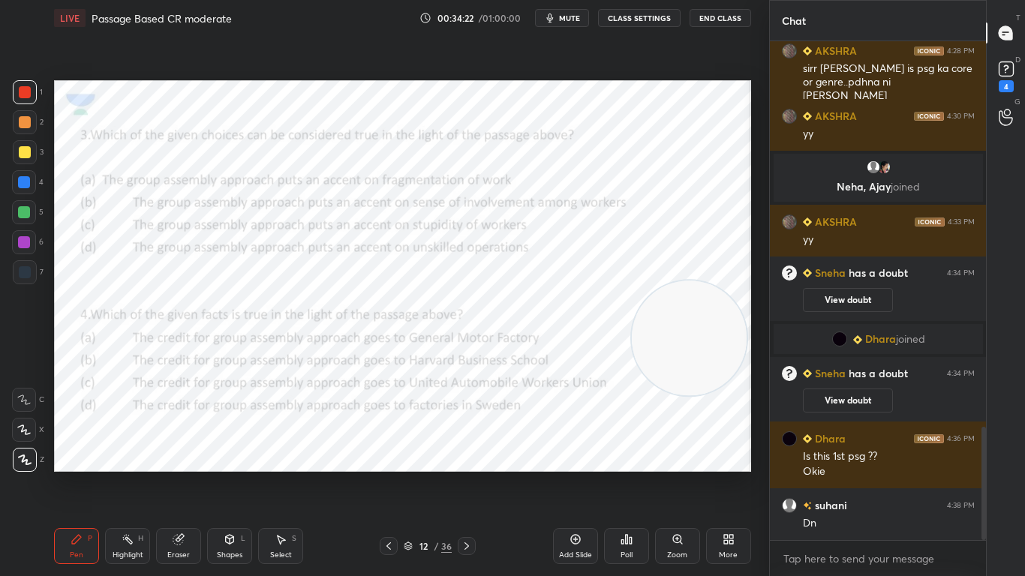
scroll to position [1756, 0]
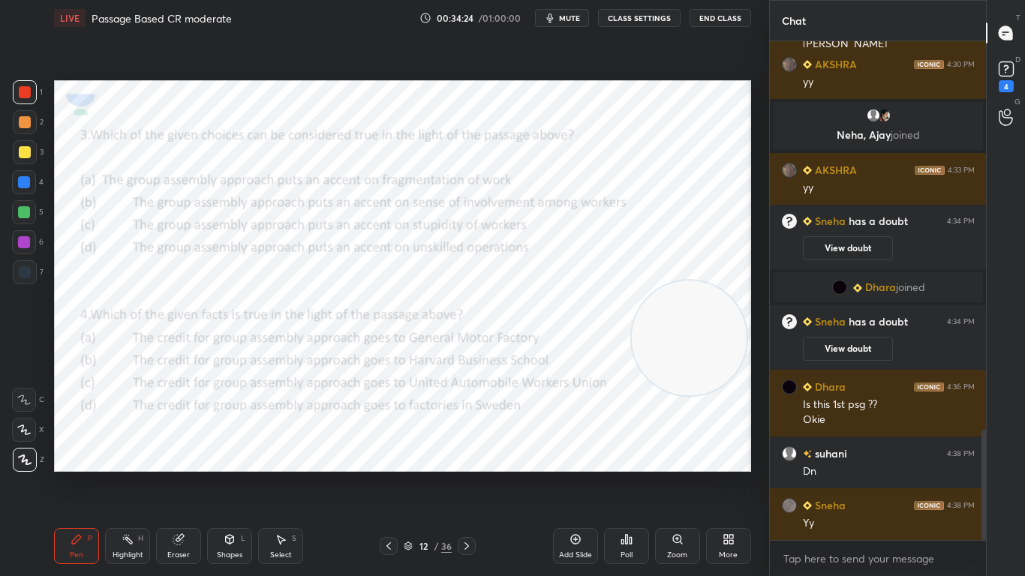
click at [466, 455] on icon at bounding box center [467, 546] width 12 height 12
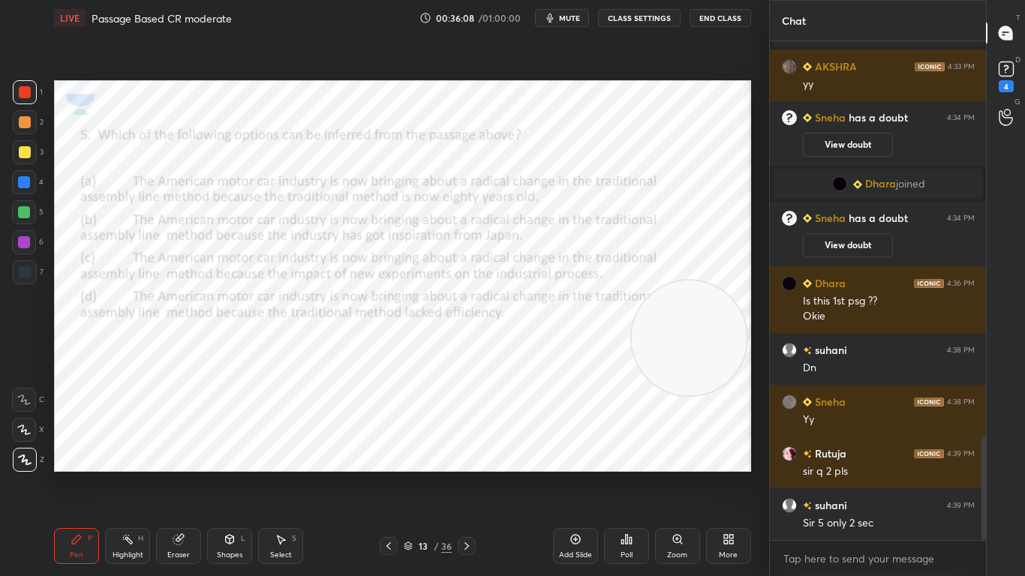
scroll to position [1912, 0]
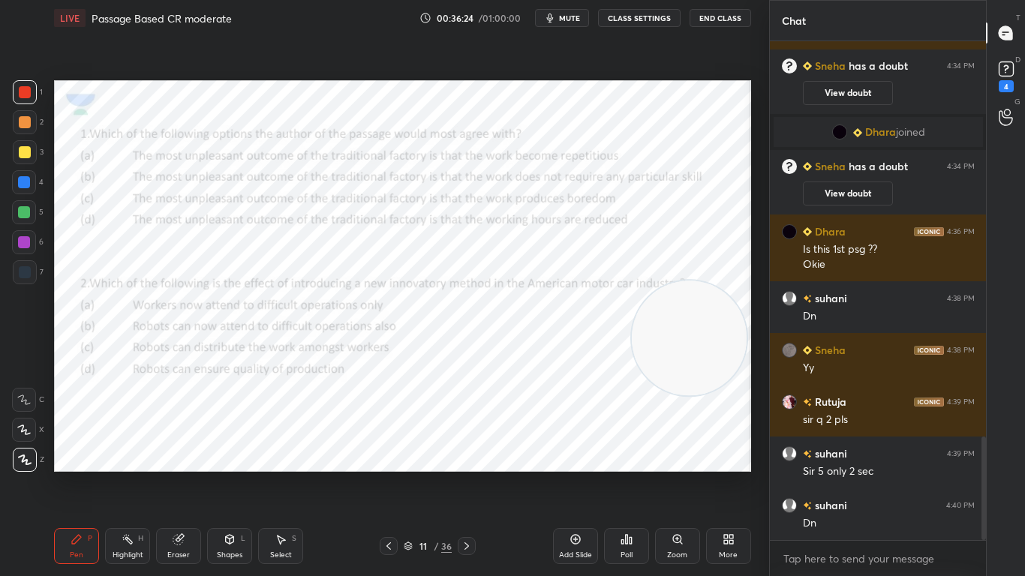
click at [644, 455] on div "Poll" at bounding box center [626, 546] width 45 height 36
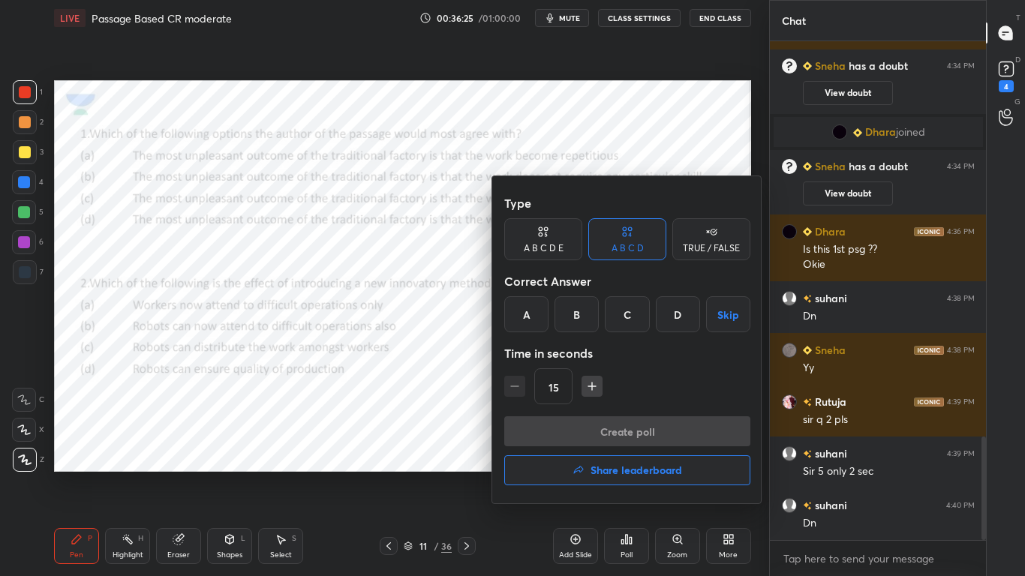
click at [632, 314] on div "C" at bounding box center [627, 314] width 44 height 36
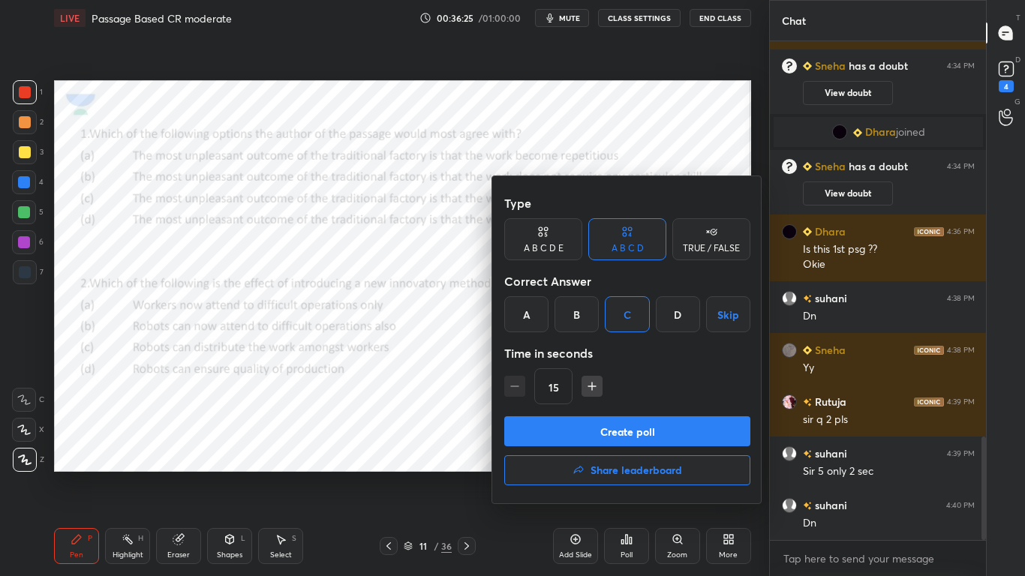
click at [603, 431] on button "Create poll" at bounding box center [627, 431] width 246 height 30
click at [609, 436] on div "Create poll Share leaderboard" at bounding box center [627, 453] width 246 height 75
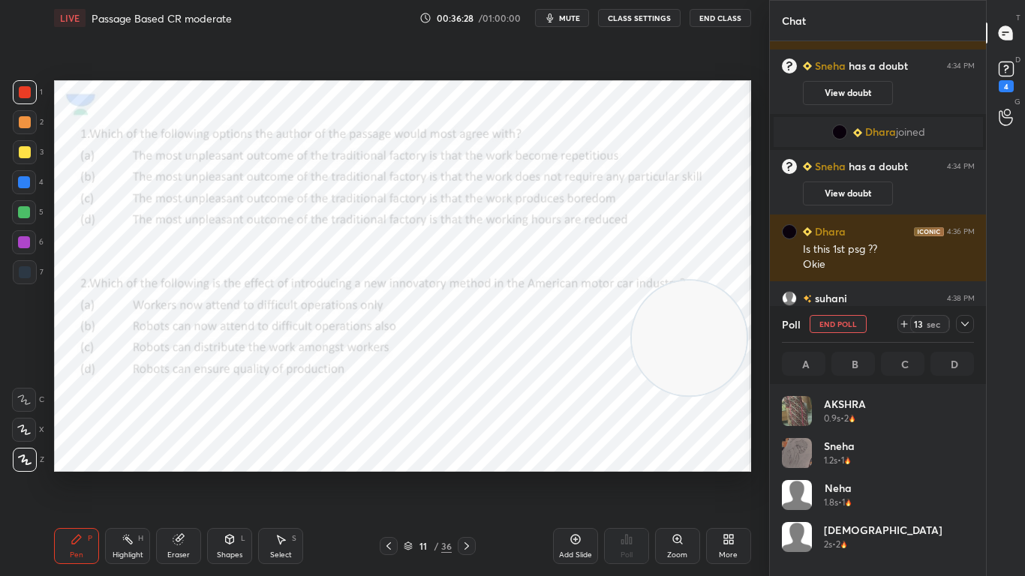
scroll to position [176, 188]
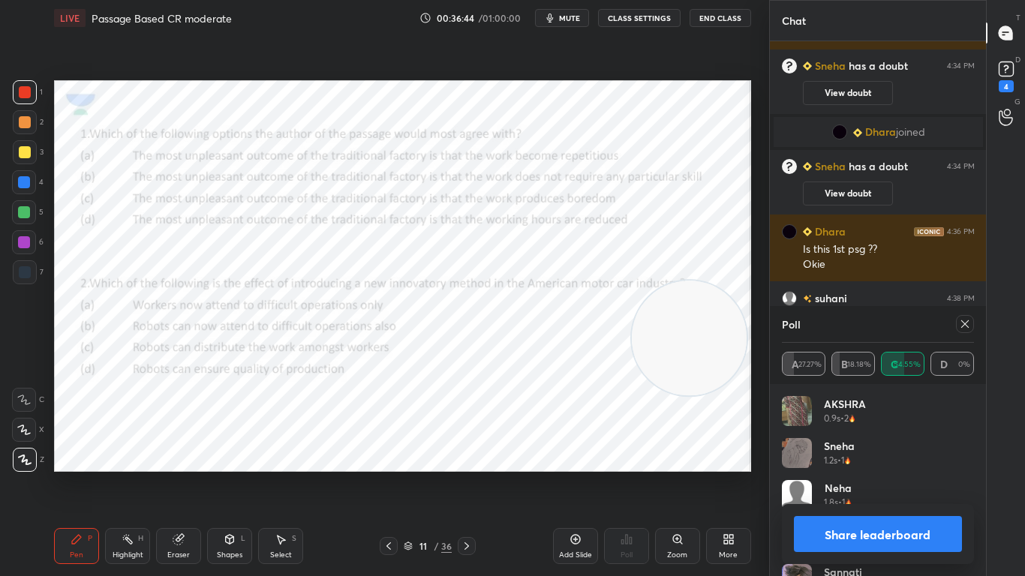
click at [971, 324] on div at bounding box center [965, 324] width 18 height 18
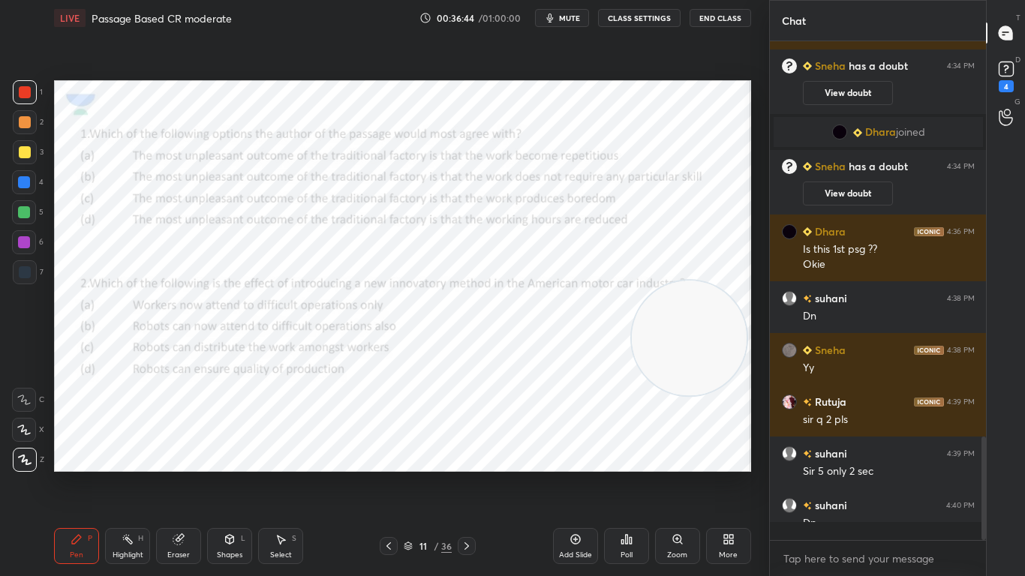
scroll to position [369, 212]
click at [628, 455] on icon at bounding box center [626, 539] width 12 height 12
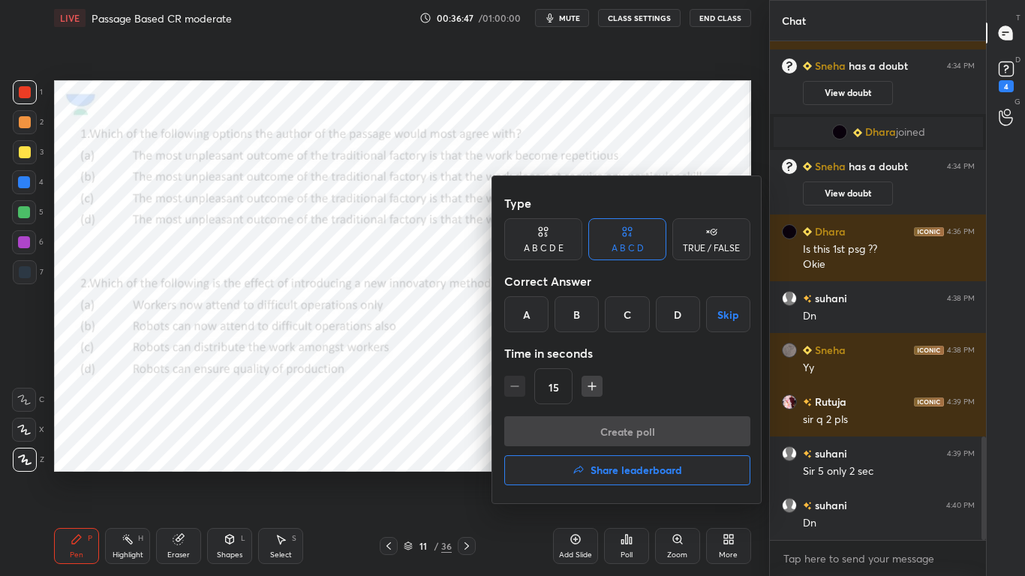
click at [535, 317] on div "A" at bounding box center [526, 314] width 44 height 36
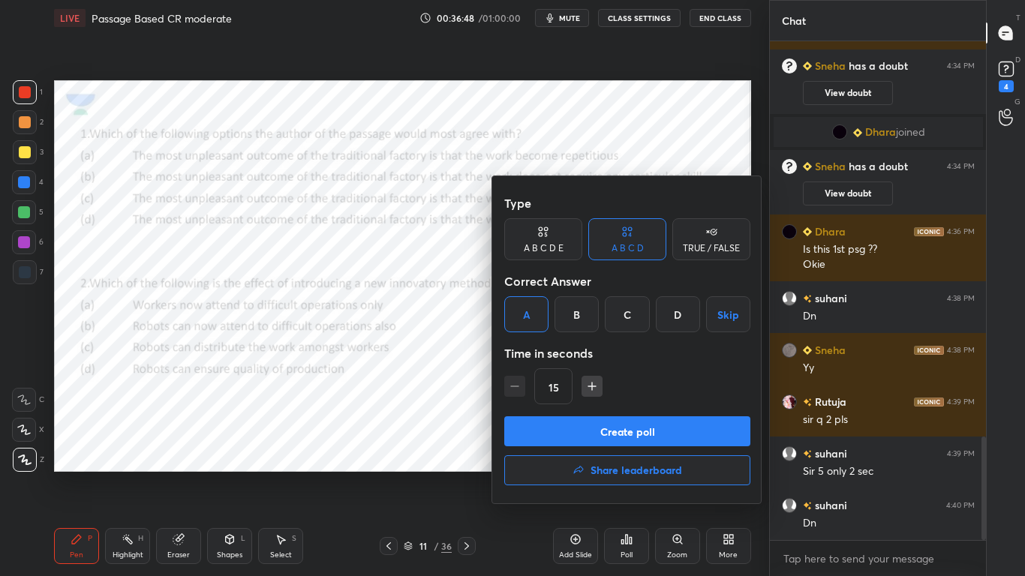
click at [570, 431] on button "Create poll" at bounding box center [627, 431] width 246 height 30
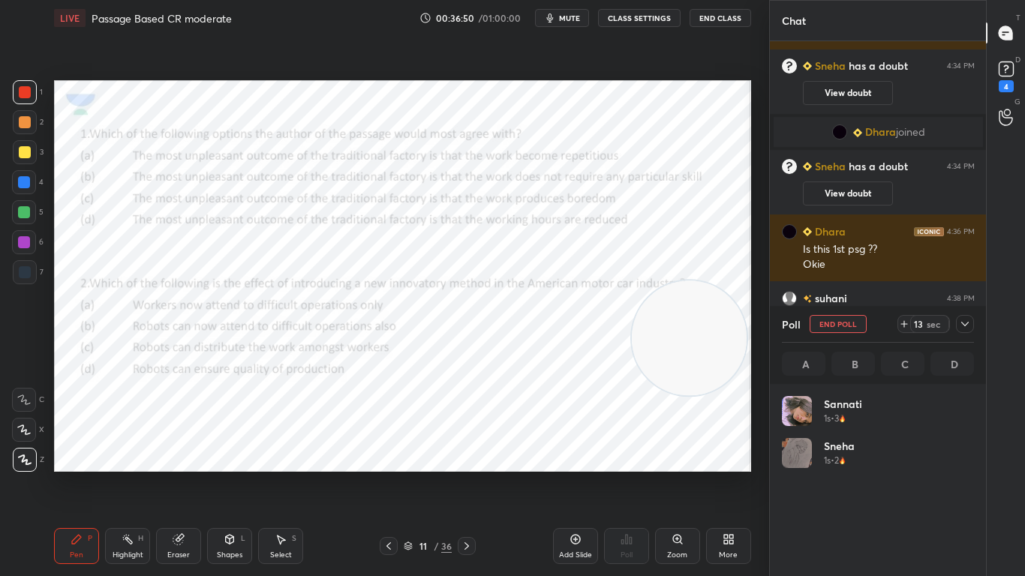
scroll to position [176, 188]
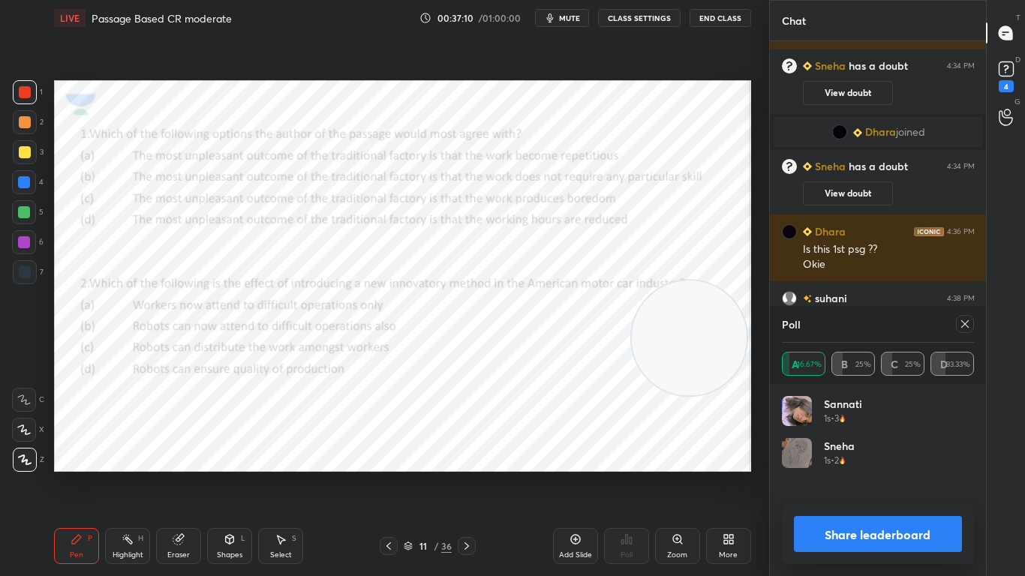
click at [472, 455] on icon at bounding box center [467, 546] width 12 height 12
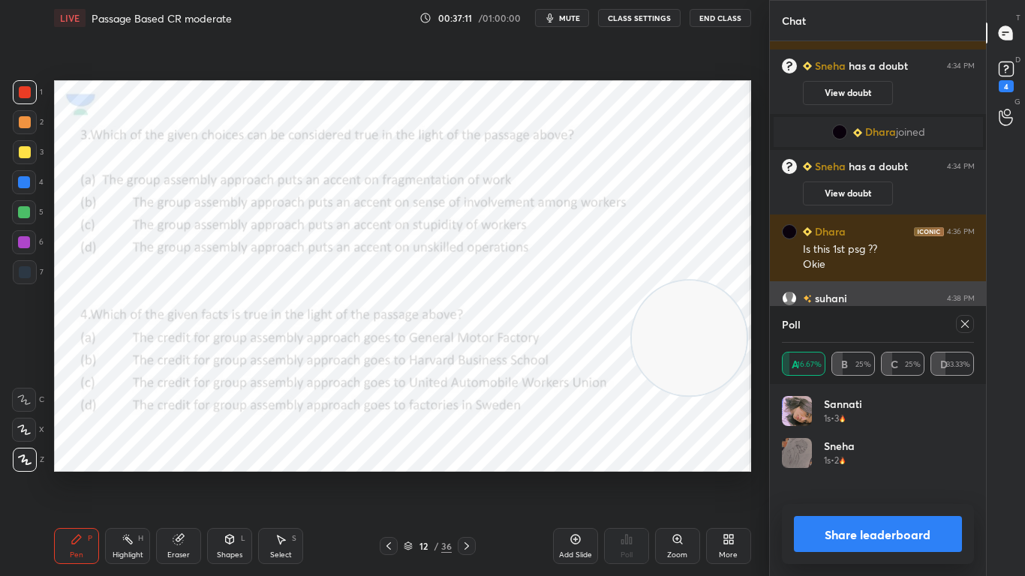
click at [966, 324] on icon at bounding box center [965, 324] width 12 height 12
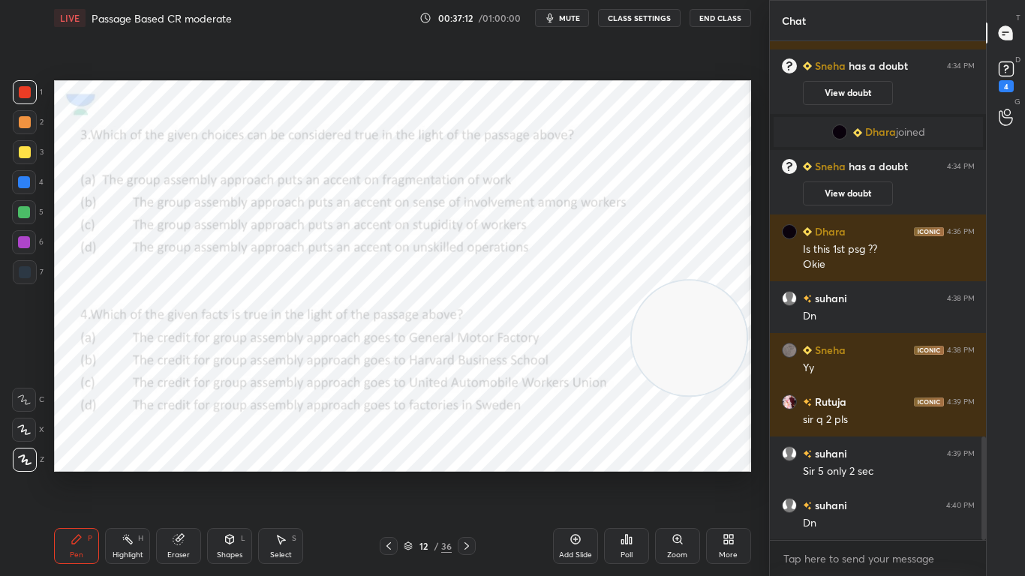
scroll to position [5, 5]
click at [630, 455] on icon at bounding box center [630, 540] width 2 height 7
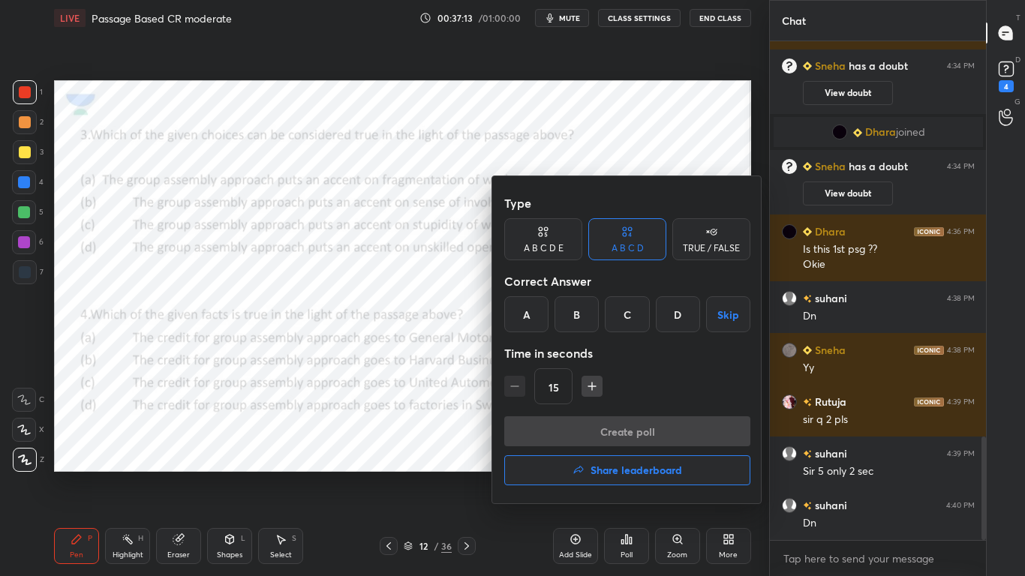
click at [590, 317] on div "B" at bounding box center [576, 314] width 44 height 36
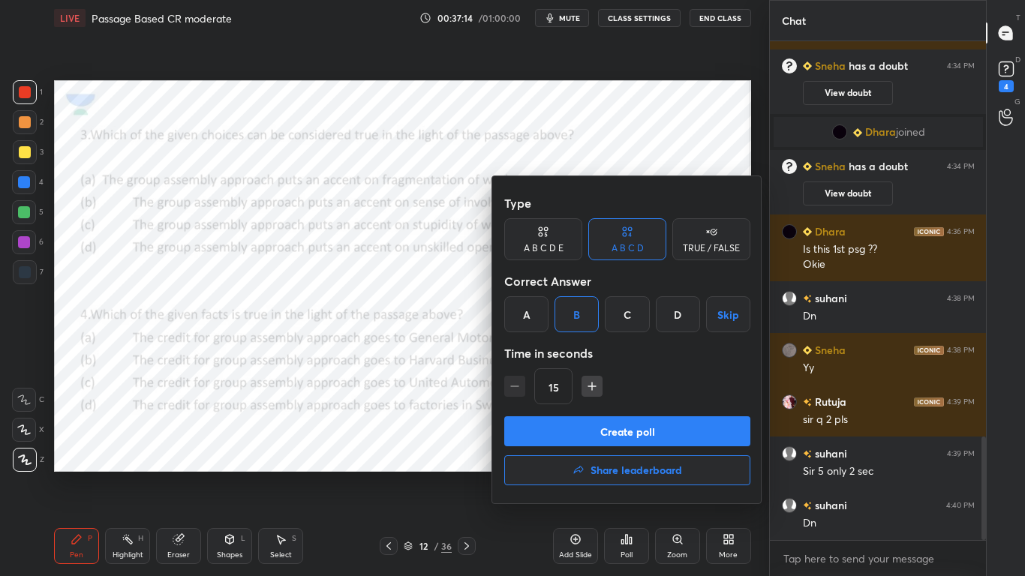
click at [603, 423] on button "Create poll" at bounding box center [627, 431] width 246 height 30
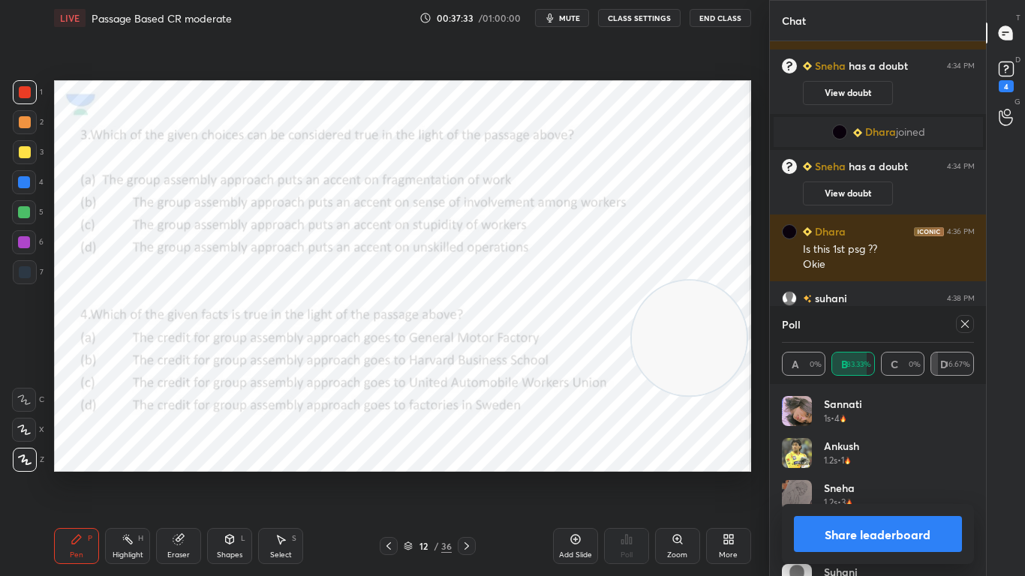
click at [972, 322] on div at bounding box center [965, 324] width 18 height 18
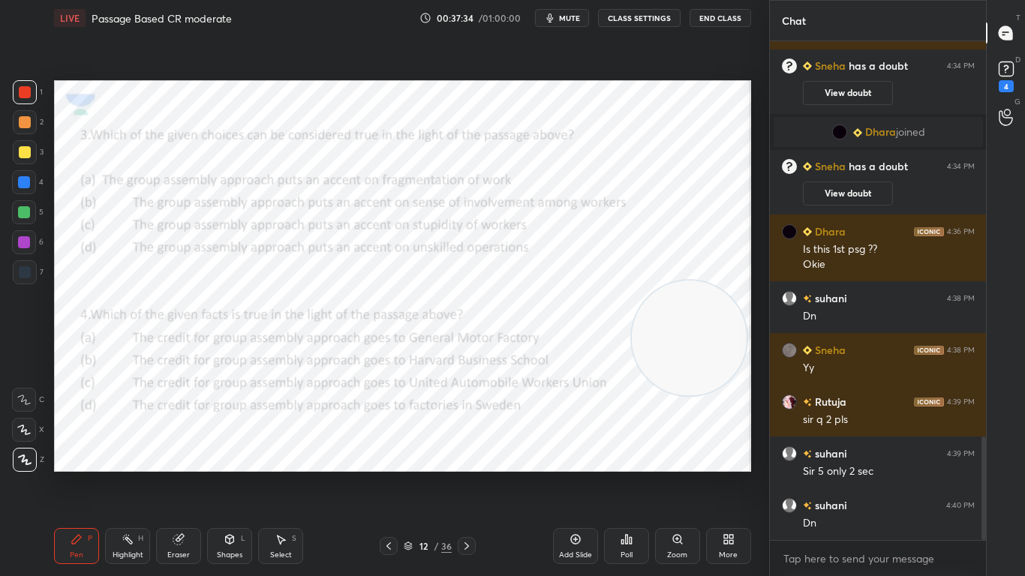
click at [630, 455] on div "Poll" at bounding box center [626, 546] width 45 height 36
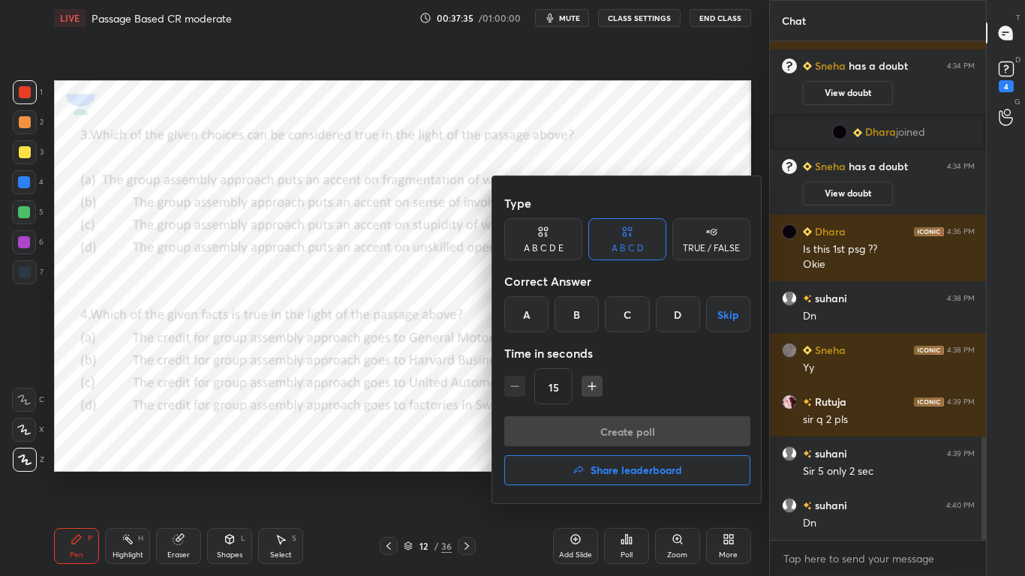
click at [677, 329] on div "D" at bounding box center [678, 314] width 44 height 36
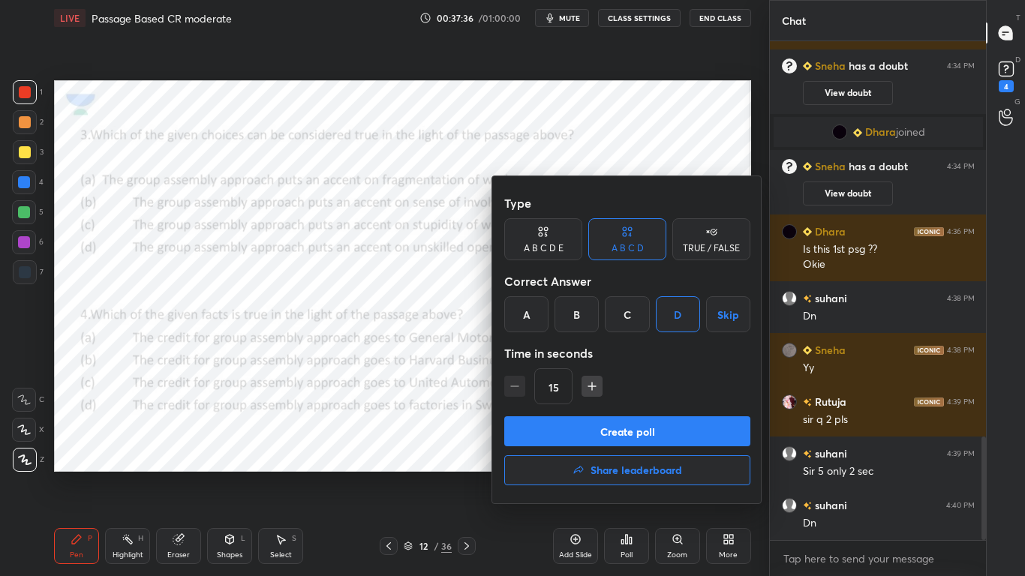
click at [632, 419] on button "Create poll" at bounding box center [627, 431] width 246 height 30
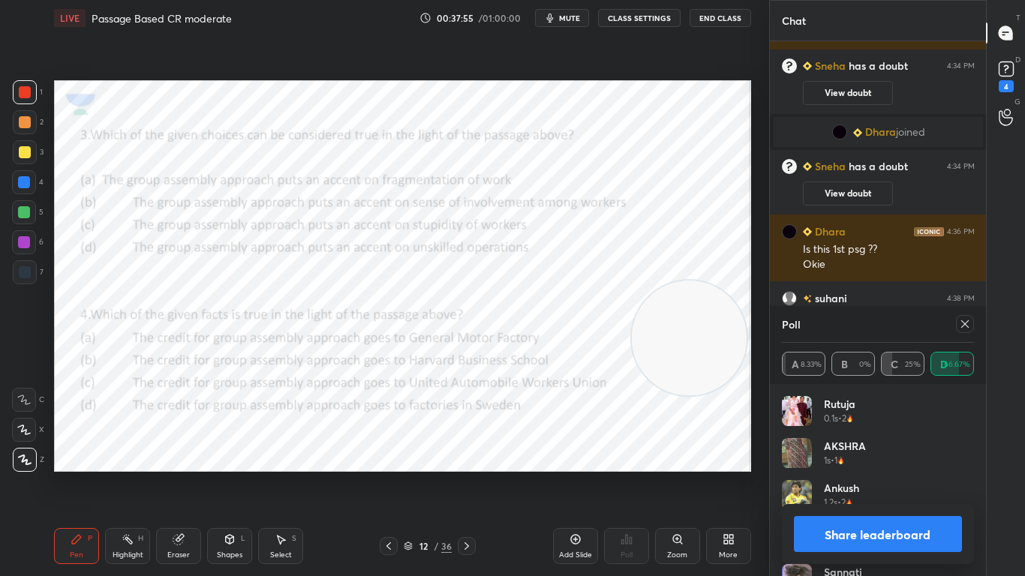
click at [469, 455] on icon at bounding box center [467, 546] width 12 height 12
click at [963, 326] on icon at bounding box center [965, 324] width 12 height 12
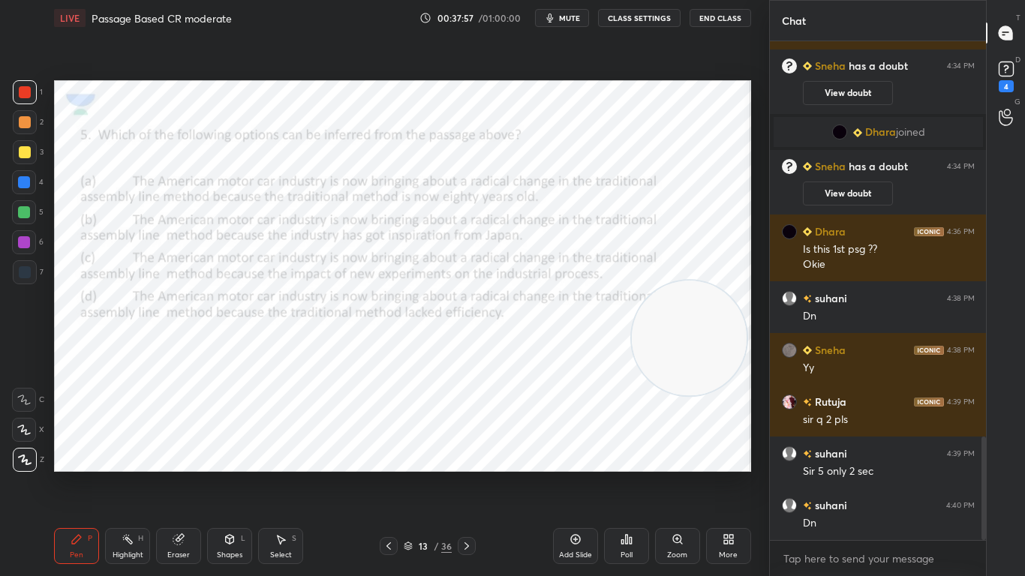
click at [614, 455] on div "Poll" at bounding box center [626, 546] width 45 height 36
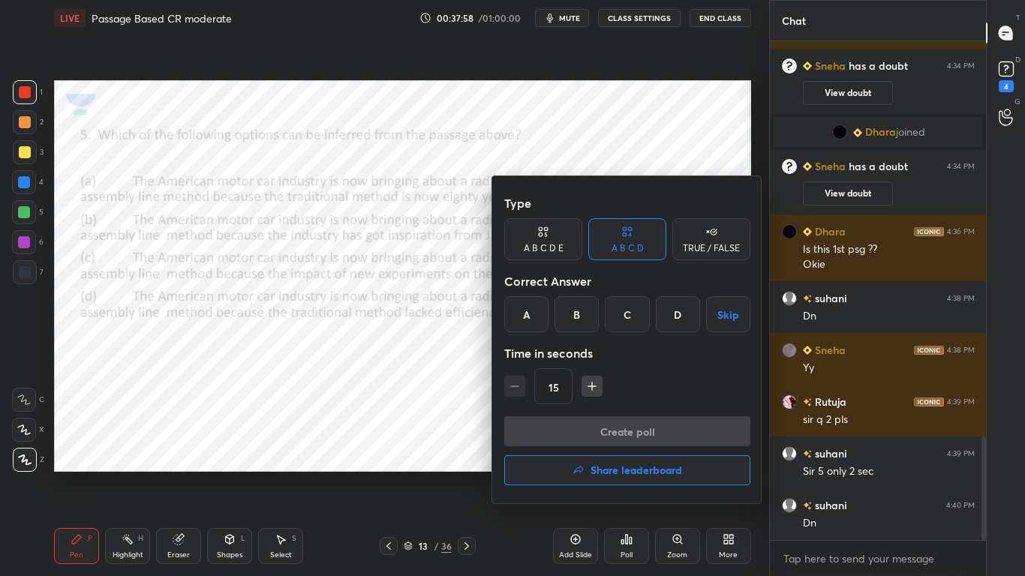
click at [671, 308] on div "D" at bounding box center [678, 314] width 44 height 36
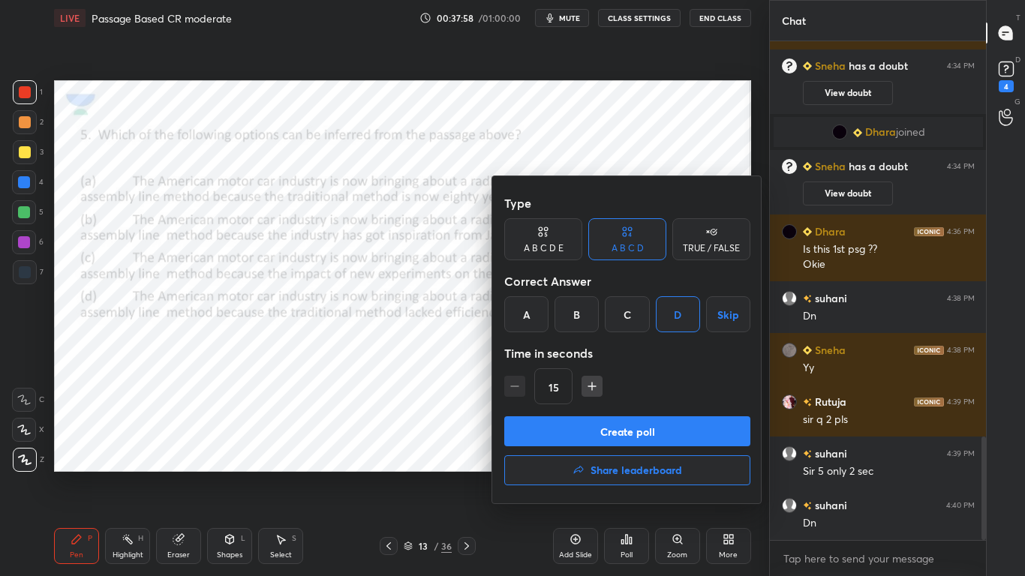
click at [646, 419] on button "Create poll" at bounding box center [627, 431] width 246 height 30
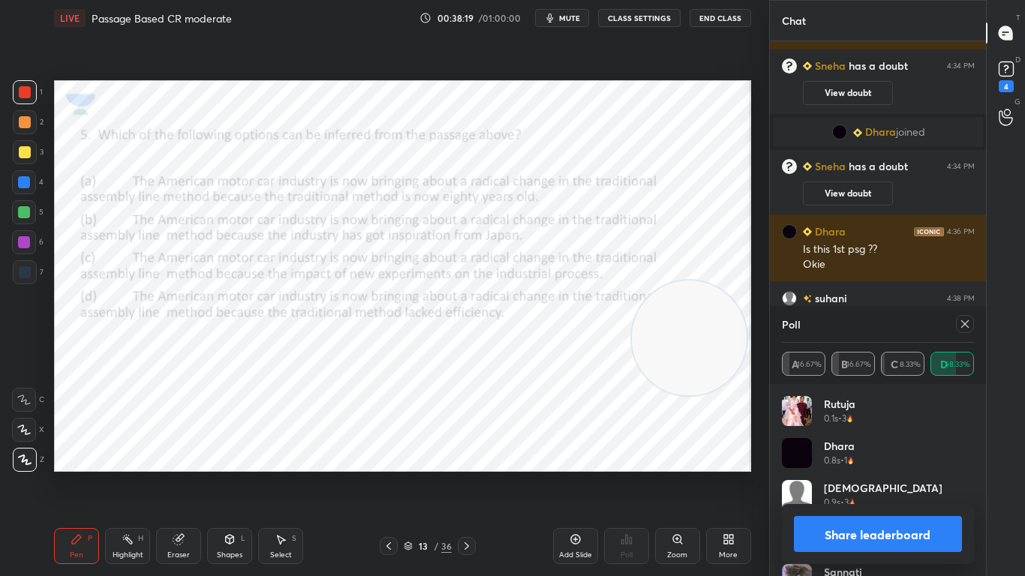
click at [185, 455] on div "Eraser" at bounding box center [178, 546] width 45 height 36
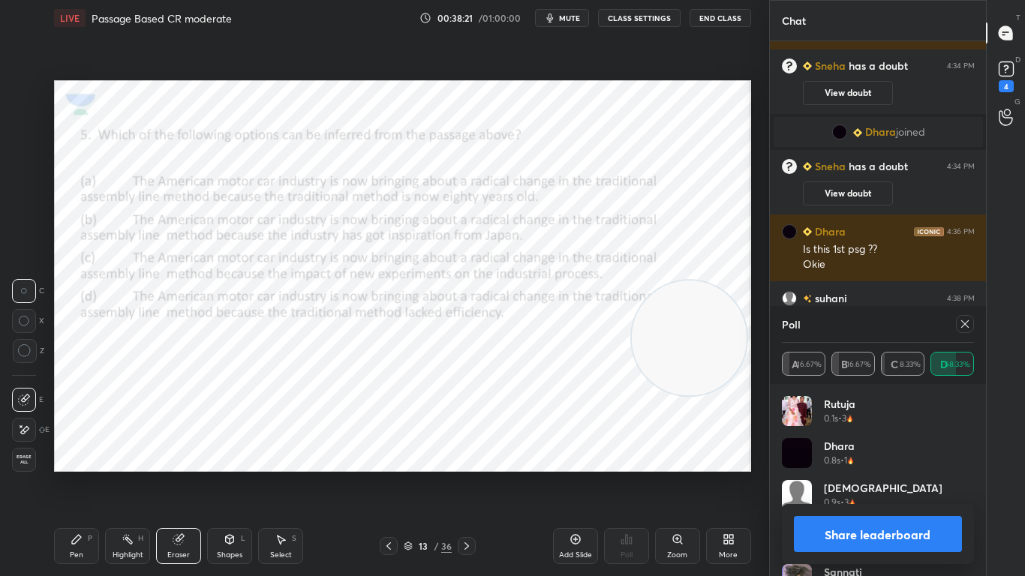
click at [31, 434] on div at bounding box center [24, 430] width 24 height 24
click at [67, 455] on div "Pen P" at bounding box center [76, 546] width 45 height 36
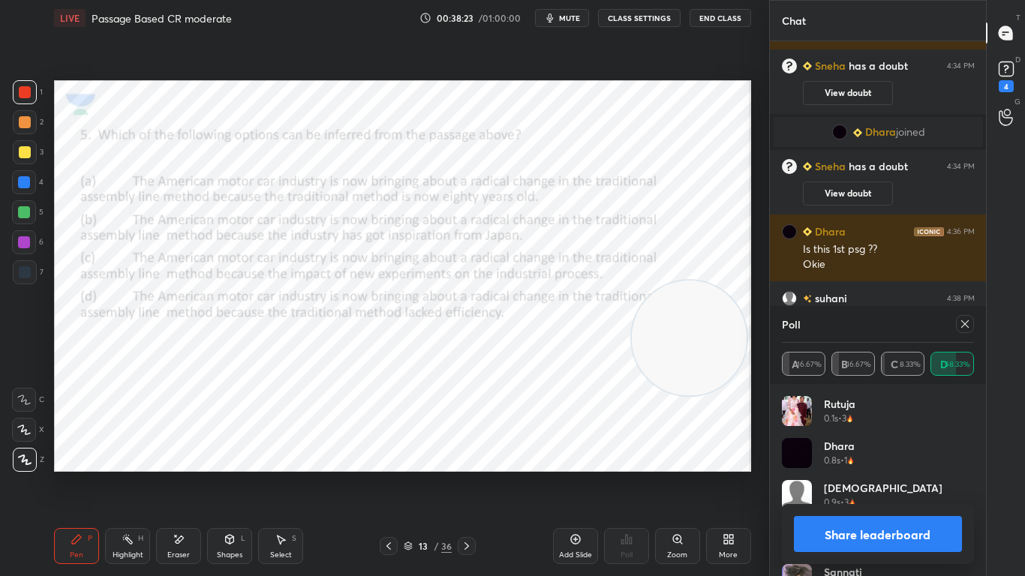
click at [391, 455] on icon at bounding box center [389, 546] width 12 height 12
click at [392, 455] on icon at bounding box center [389, 546] width 12 height 12
click at [966, 332] on div at bounding box center [965, 324] width 18 height 18
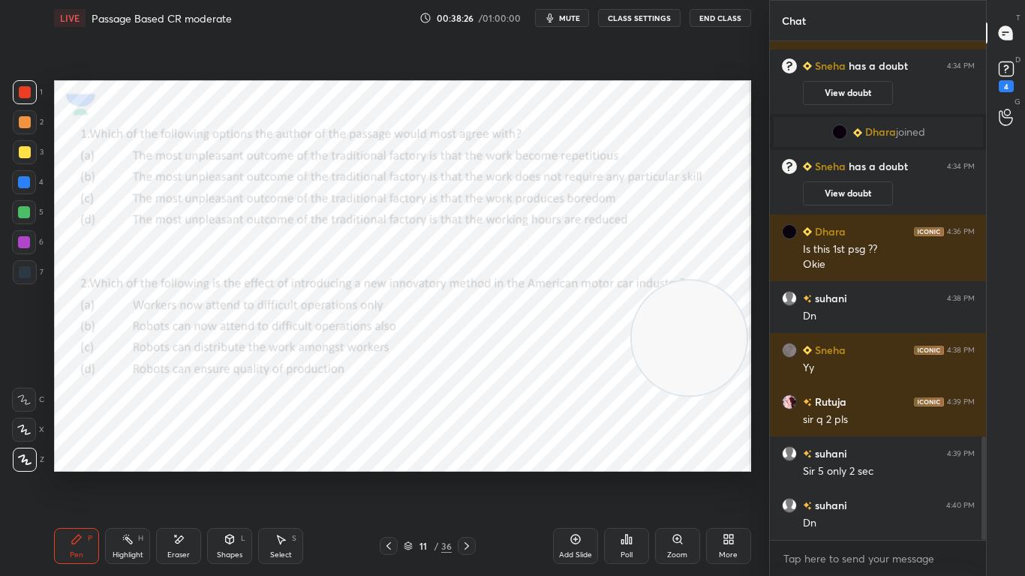
click at [631, 455] on icon at bounding box center [630, 540] width 2 height 7
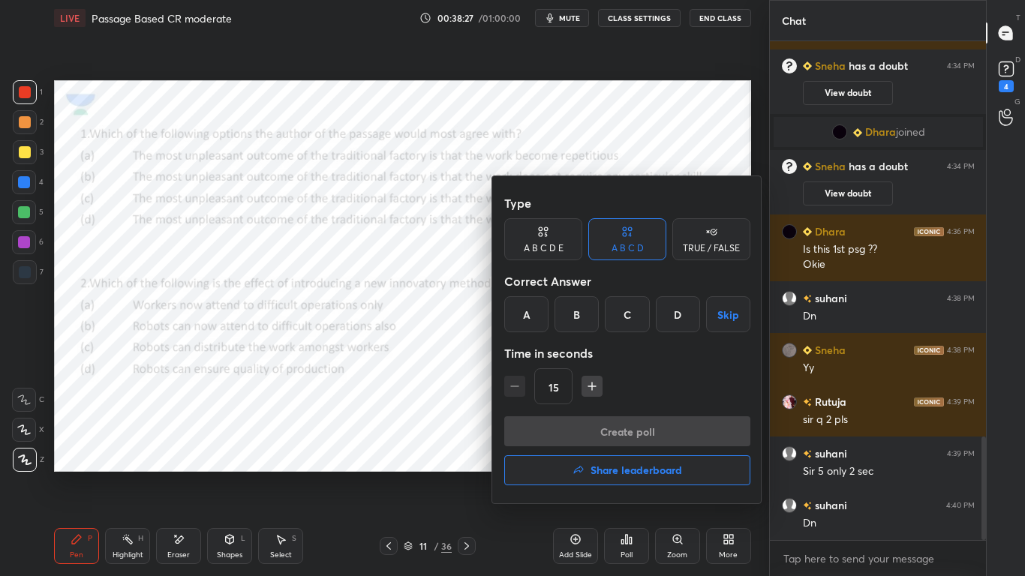
click at [642, 455] on h4 "Share leaderboard" at bounding box center [636, 470] width 92 height 11
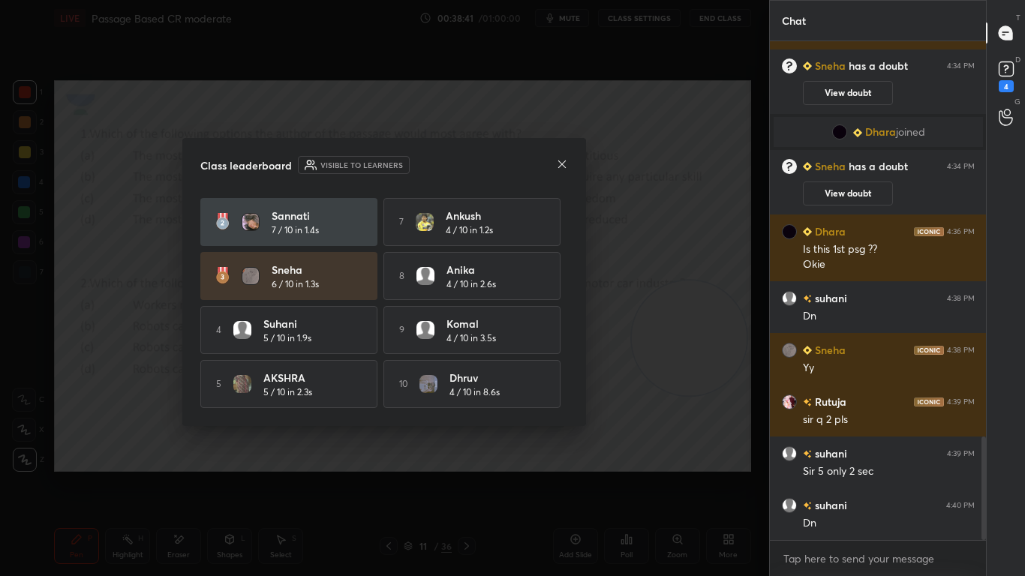
click at [563, 163] on icon at bounding box center [562, 164] width 8 height 8
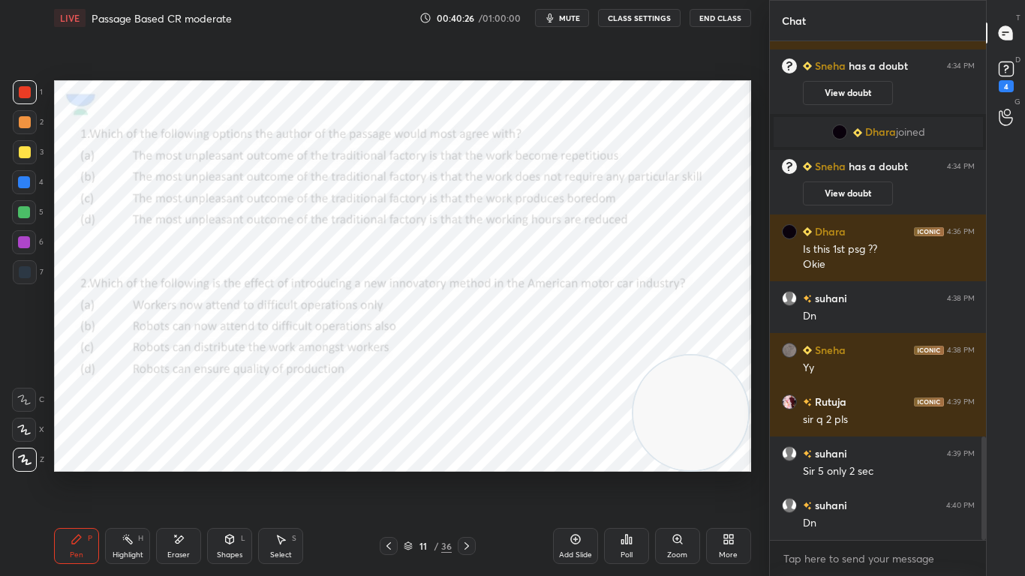
click at [476, 455] on div at bounding box center [467, 546] width 18 height 18
click at [183, 455] on div "Eraser" at bounding box center [178, 546] width 45 height 36
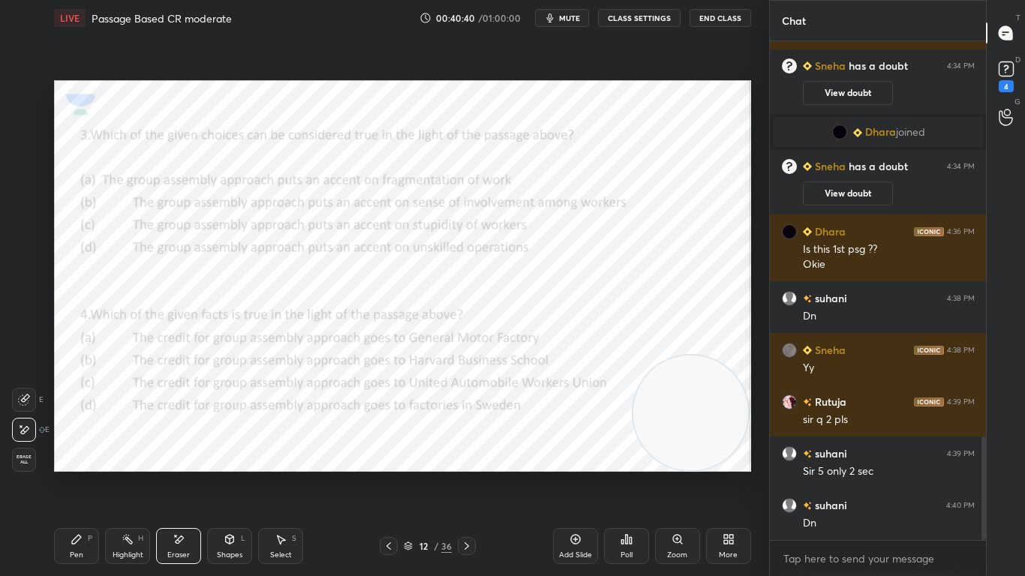
click at [74, 455] on icon at bounding box center [77, 539] width 12 height 12
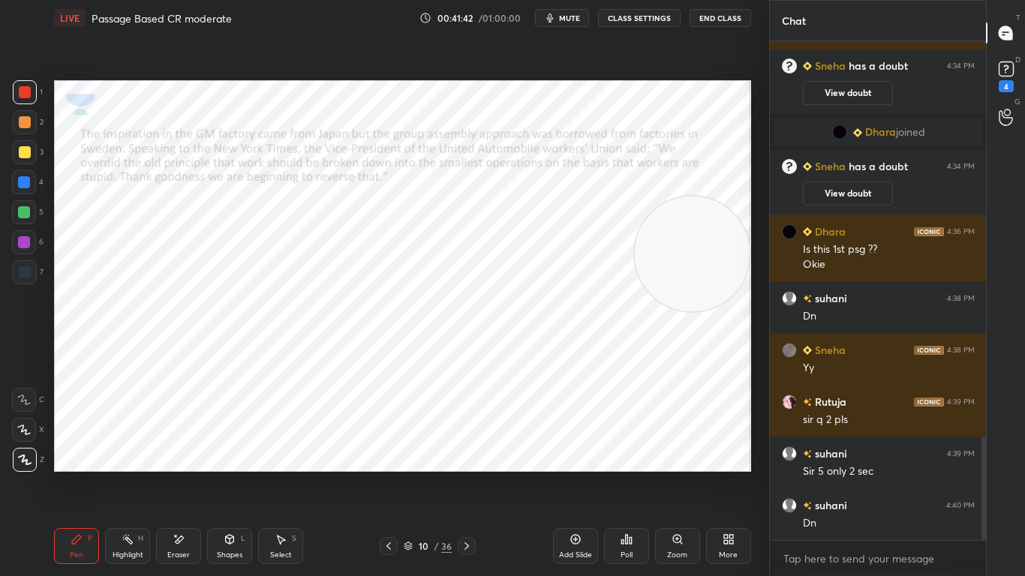
click at [472, 455] on icon at bounding box center [467, 546] width 12 height 12
click at [473, 455] on icon at bounding box center [467, 546] width 12 height 12
click at [467, 455] on icon at bounding box center [467, 546] width 12 height 12
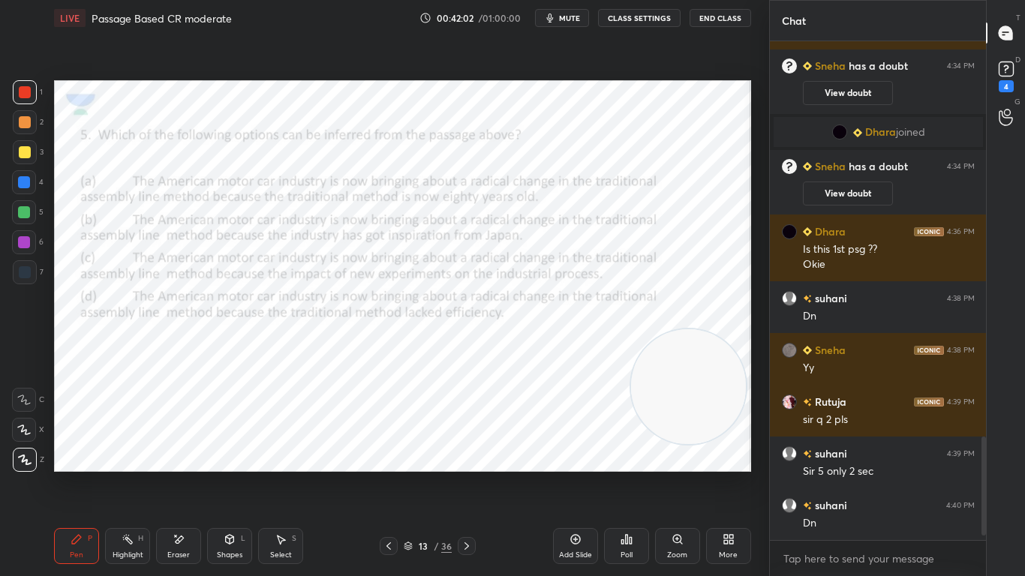
scroll to position [1912, 0]
click at [473, 455] on icon at bounding box center [467, 546] width 12 height 12
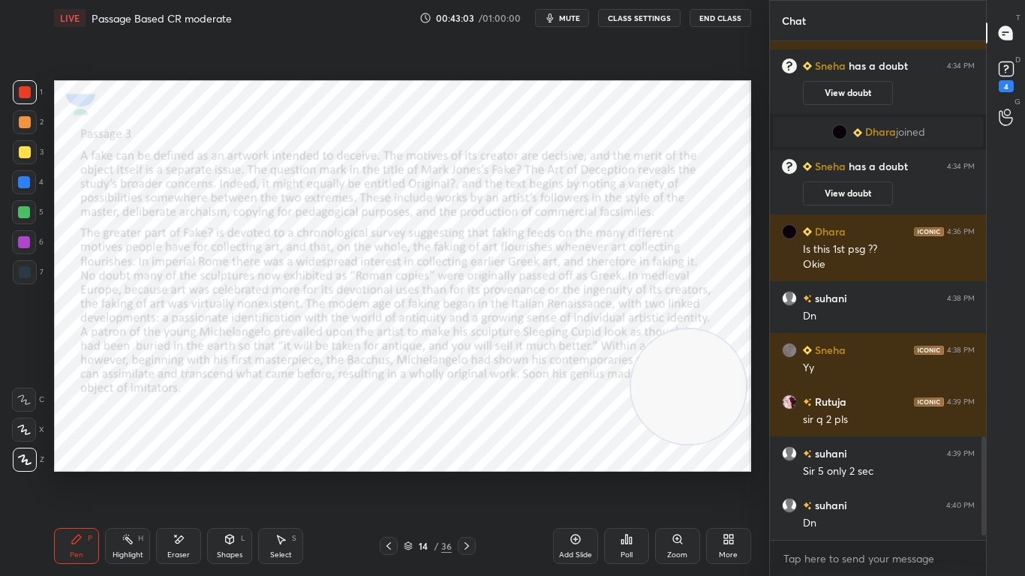
click at [470, 455] on icon at bounding box center [467, 546] width 12 height 12
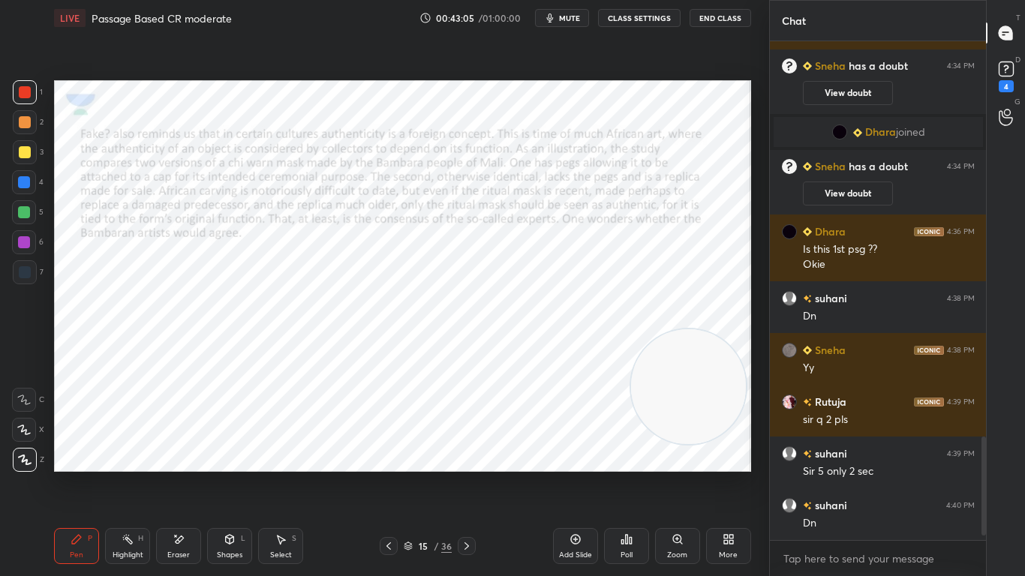
click at [467, 455] on icon at bounding box center [467, 546] width 12 height 12
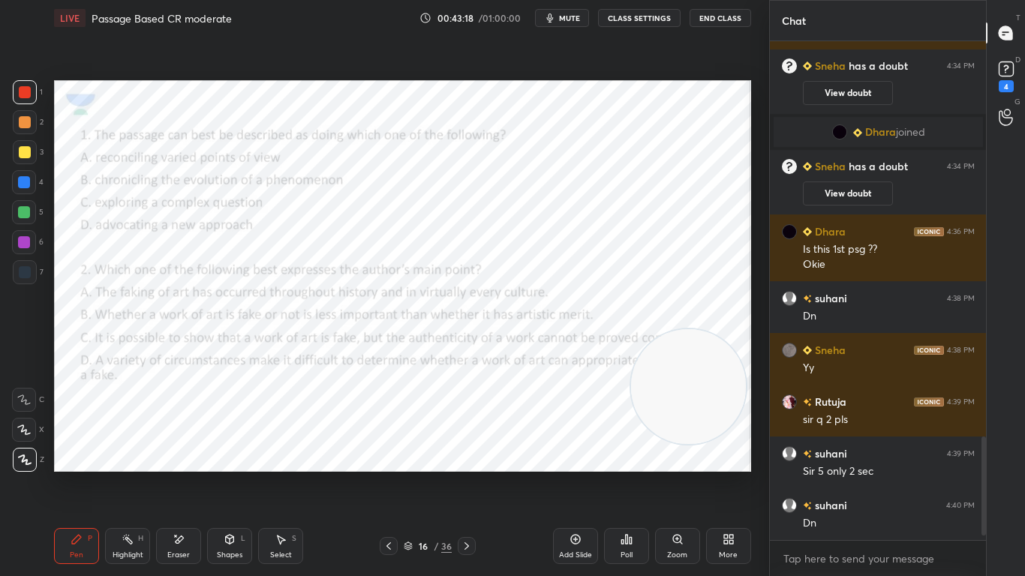
click at [468, 455] on icon at bounding box center [467, 546] width 12 height 12
click at [467, 455] on icon at bounding box center [467, 546] width 12 height 12
click at [470, 455] on icon at bounding box center [467, 546] width 12 height 12
click at [566, 15] on span "mute" at bounding box center [569, 18] width 21 height 11
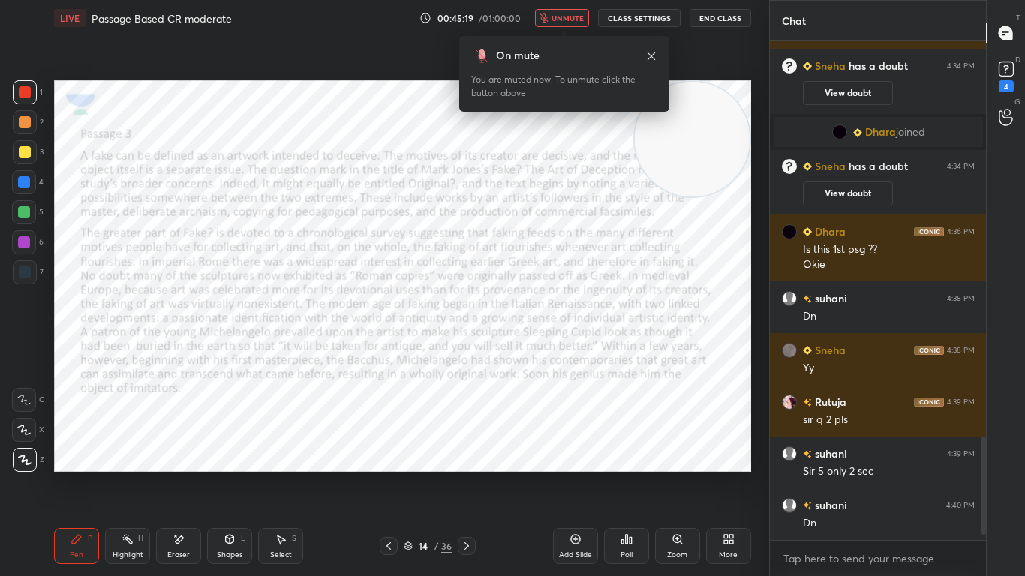
drag, startPoint x: 695, startPoint y: 384, endPoint x: 700, endPoint y: 75, distance: 309.2
click at [700, 75] on div "Setting up your live class Poll for secs No correct answer Start poll" at bounding box center [402, 276] width 709 height 480
click at [559, 11] on button "unmute" at bounding box center [562, 18] width 54 height 18
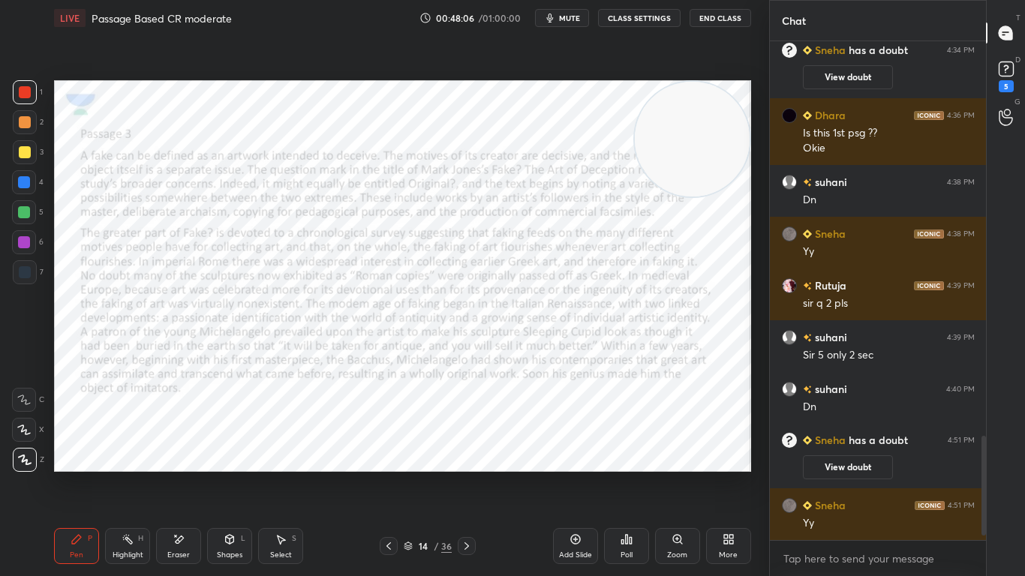
scroll to position [464, 212]
type textarea "x"
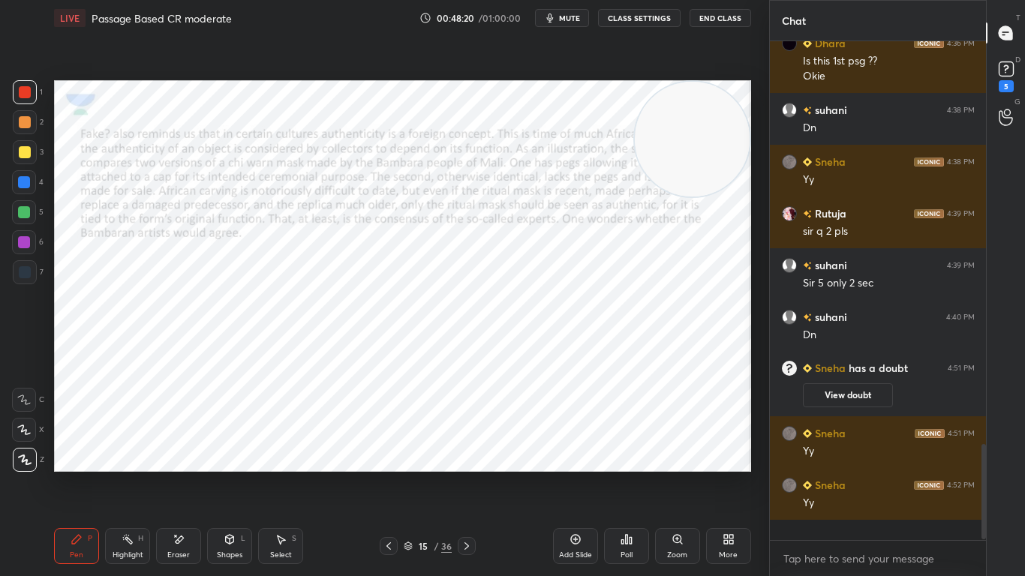
scroll to position [1938, 0]
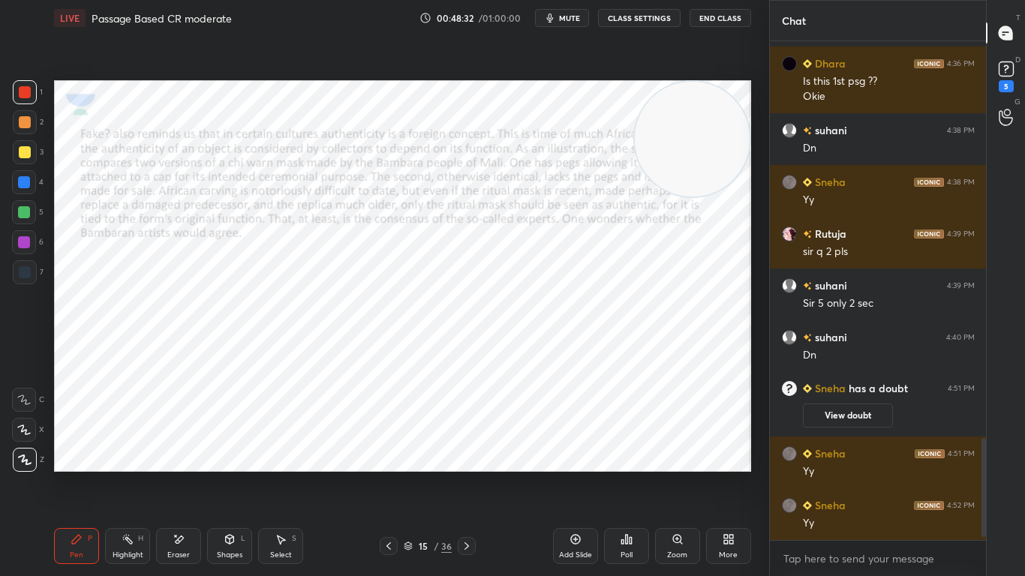
drag, startPoint x: 670, startPoint y: 134, endPoint x: 832, endPoint y: 575, distance: 470.0
click at [832, 455] on div "1 2 3 4 5 6 7 C X Z E E Erase all H H LIVE Passage Based CR moderate 00:48:32 /…" at bounding box center [512, 288] width 1025 height 576
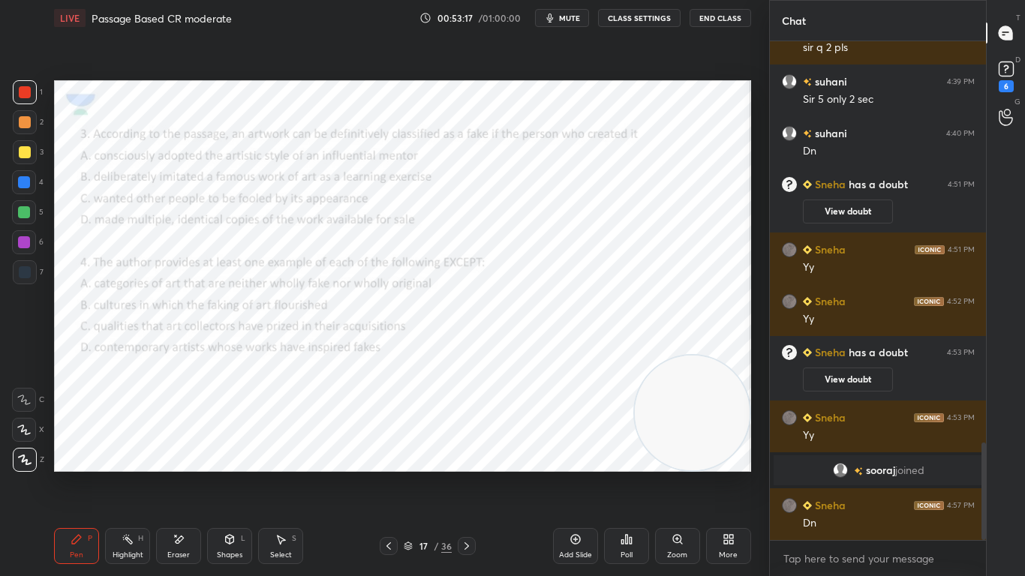
scroll to position [2107, 0]
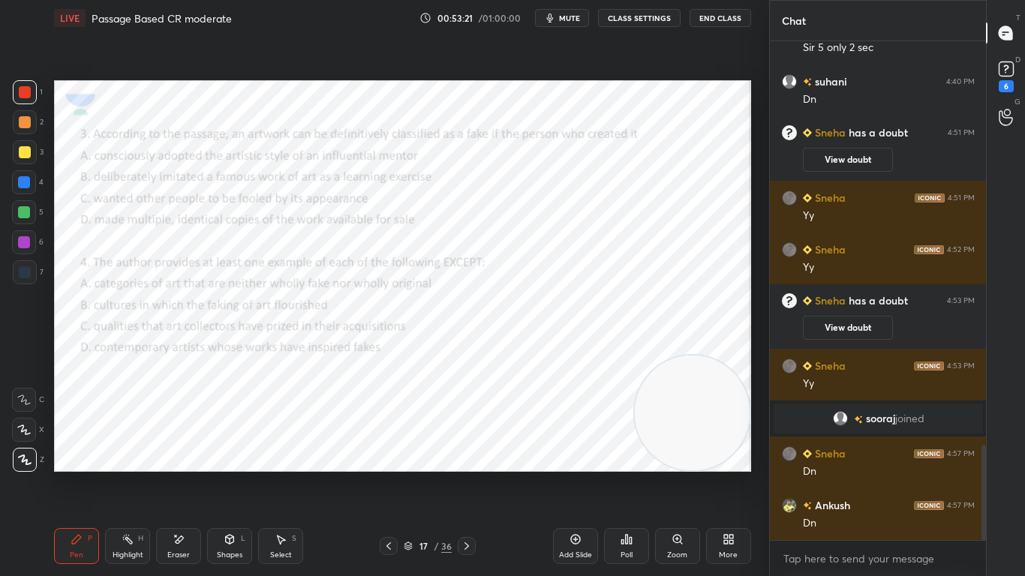
click at [461, 455] on icon at bounding box center [467, 546] width 12 height 12
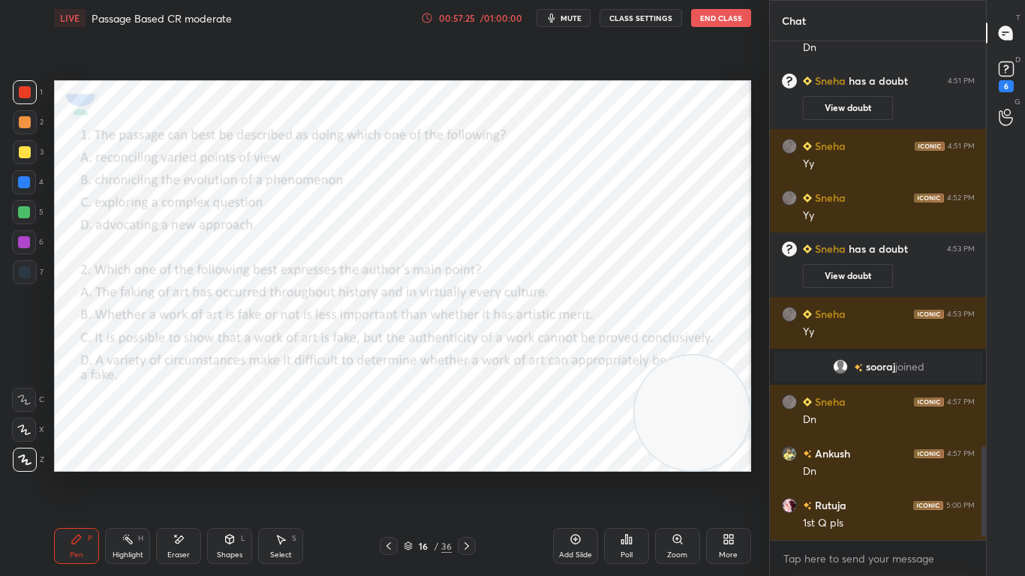
scroll to position [464, 212]
click at [461, 455] on icon at bounding box center [467, 546] width 12 height 12
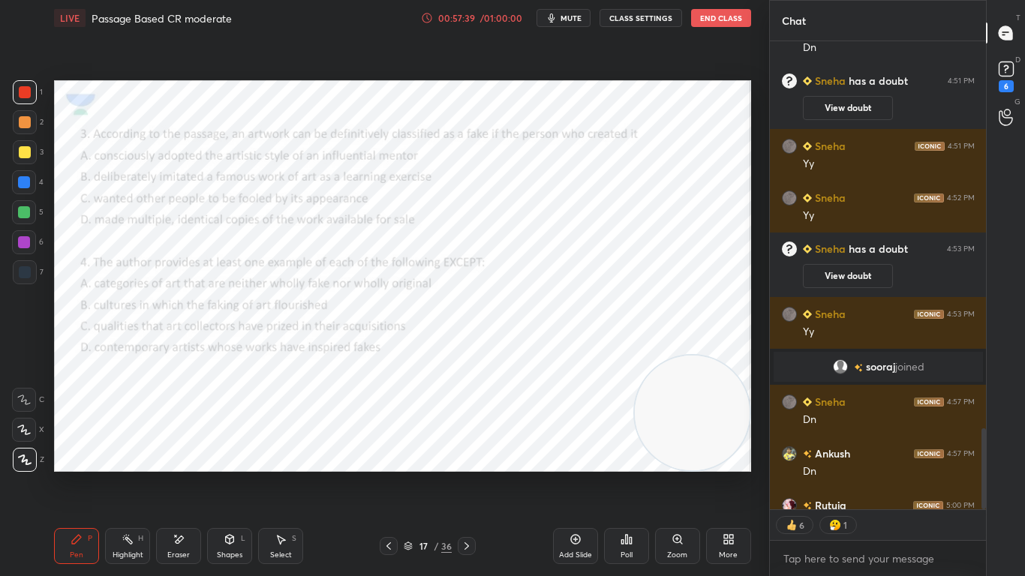
scroll to position [2242, 0]
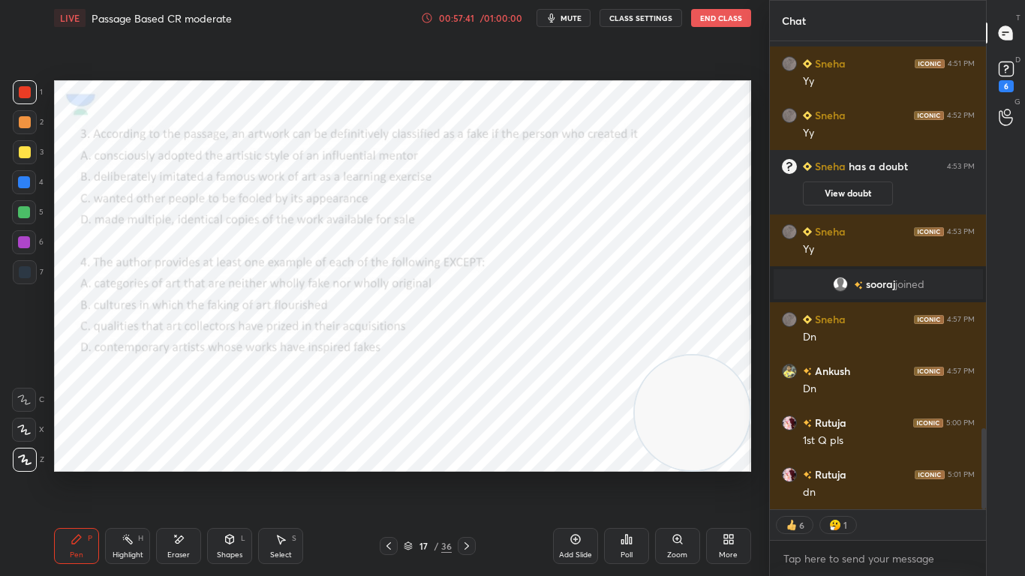
click at [386, 455] on icon at bounding box center [389, 546] width 12 height 12
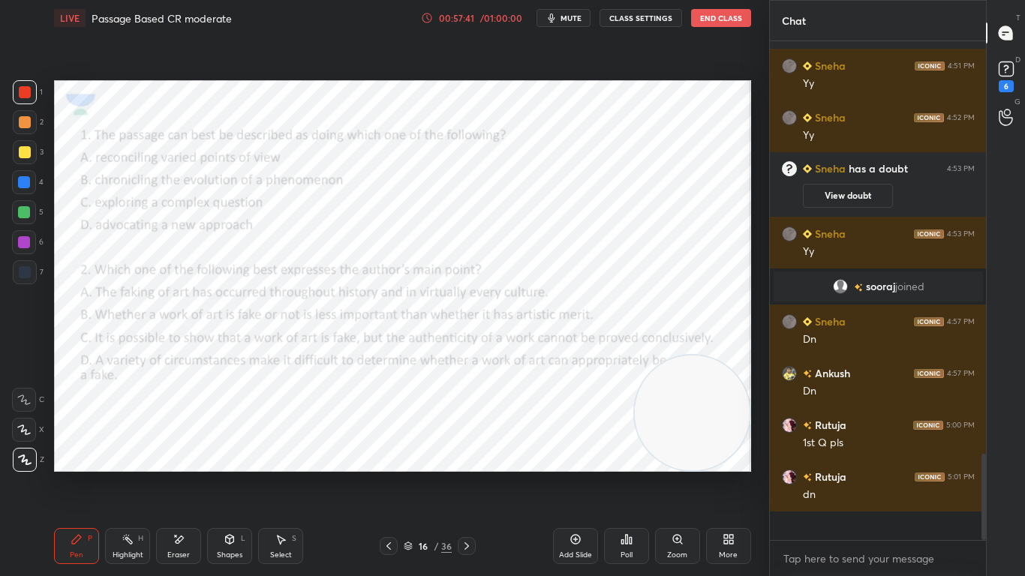
scroll to position [2211, 0]
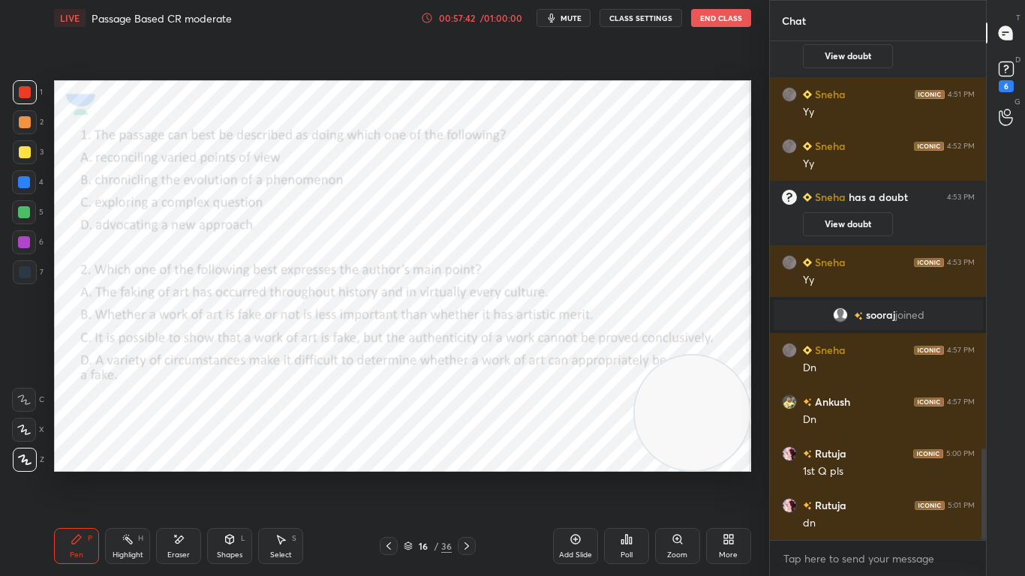
click at [633, 455] on div "Poll" at bounding box center [626, 546] width 45 height 36
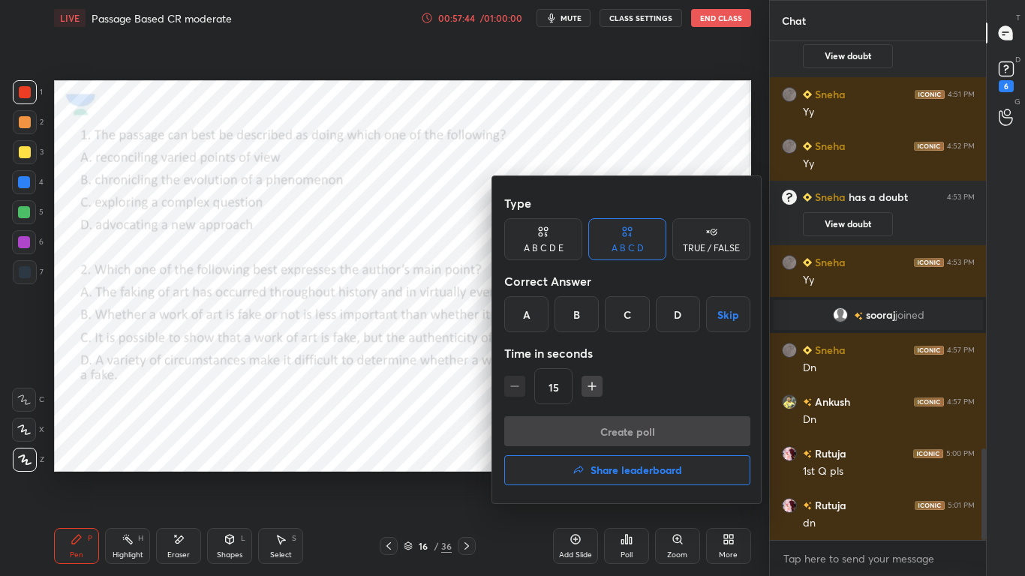
click at [626, 317] on div "C" at bounding box center [627, 314] width 44 height 36
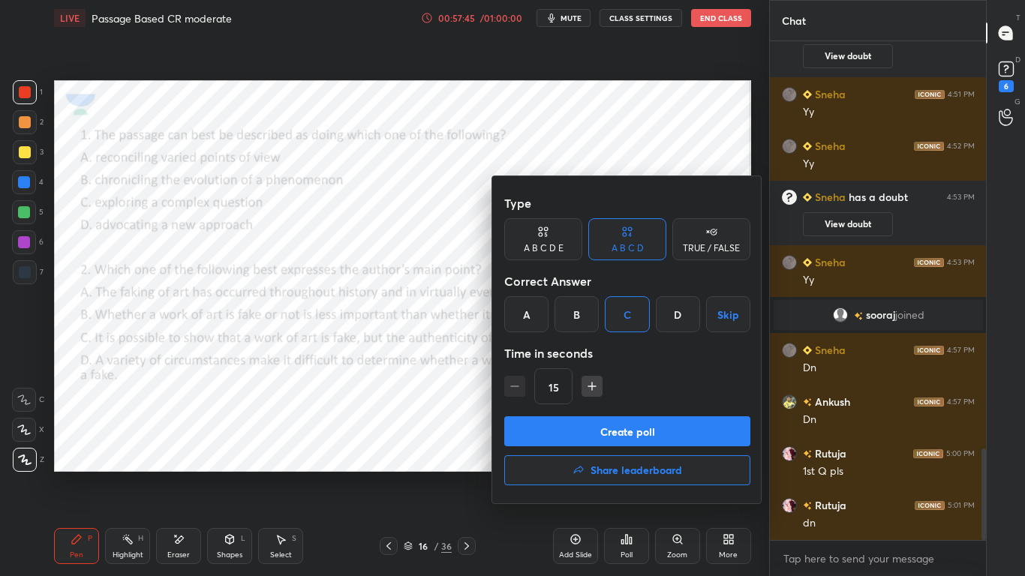
click at [619, 427] on button "Create poll" at bounding box center [627, 431] width 246 height 30
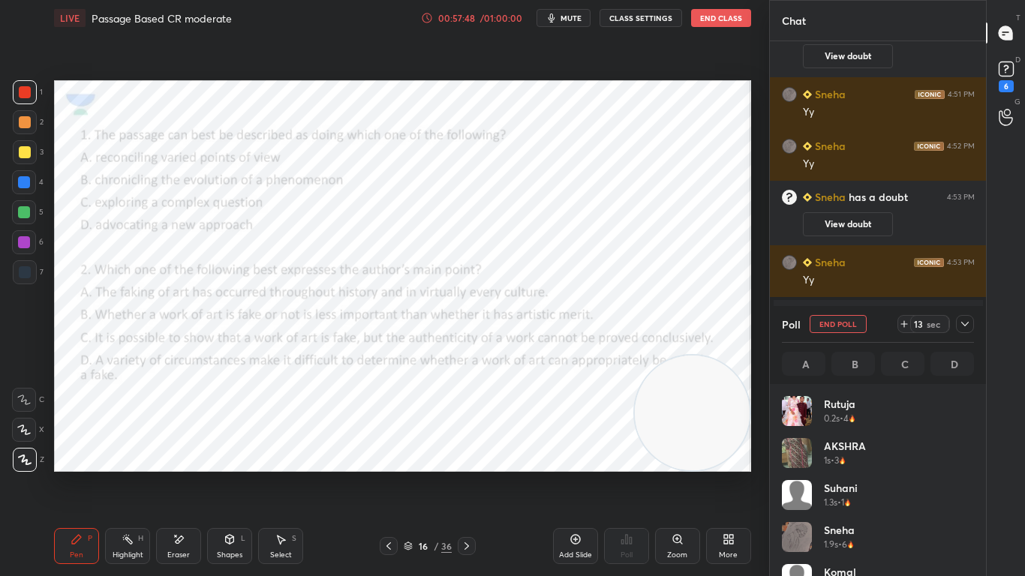
scroll to position [176, 188]
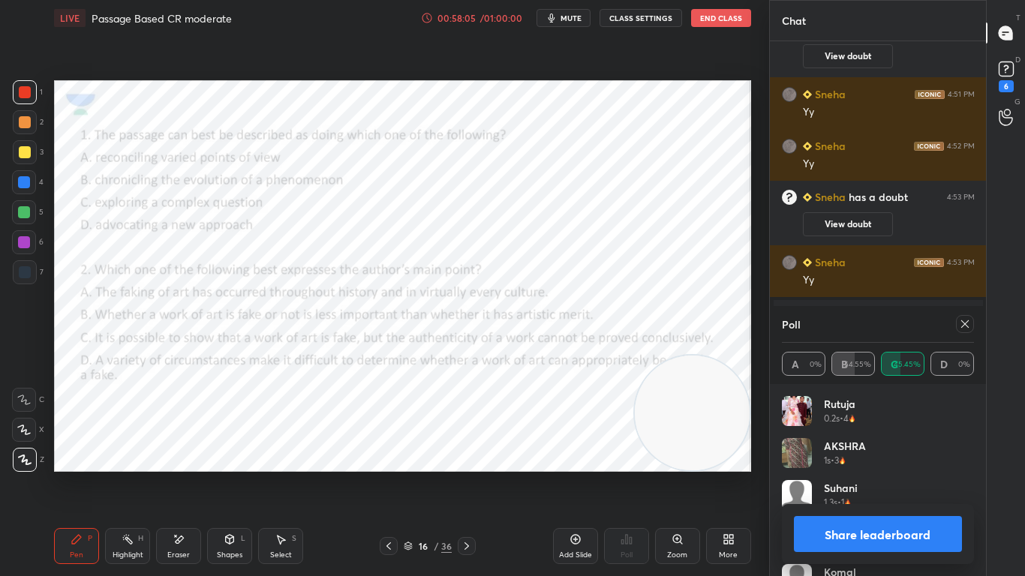
click at [970, 322] on icon at bounding box center [965, 324] width 12 height 12
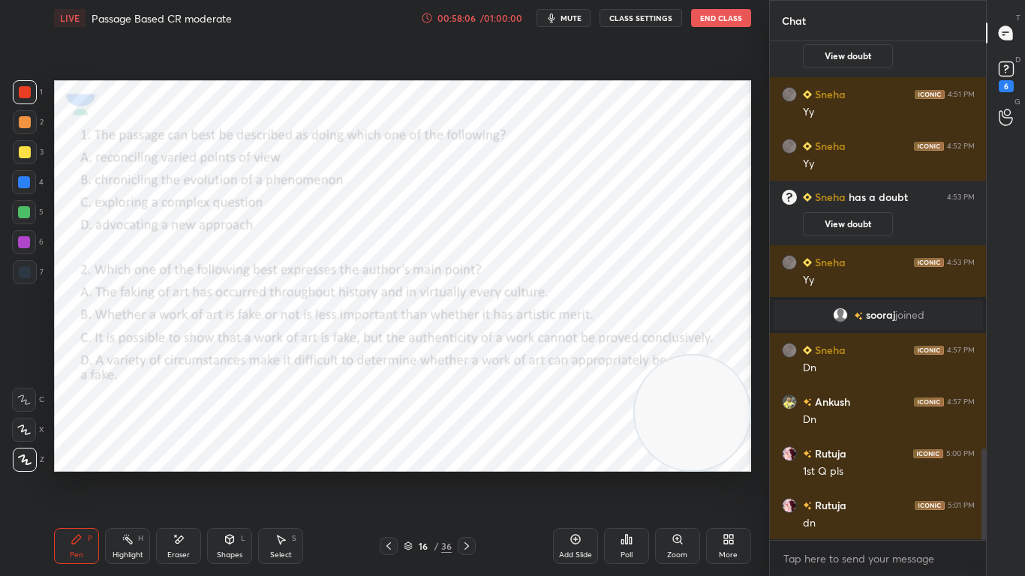
scroll to position [370, 212]
click at [636, 455] on div "Poll" at bounding box center [626, 546] width 45 height 36
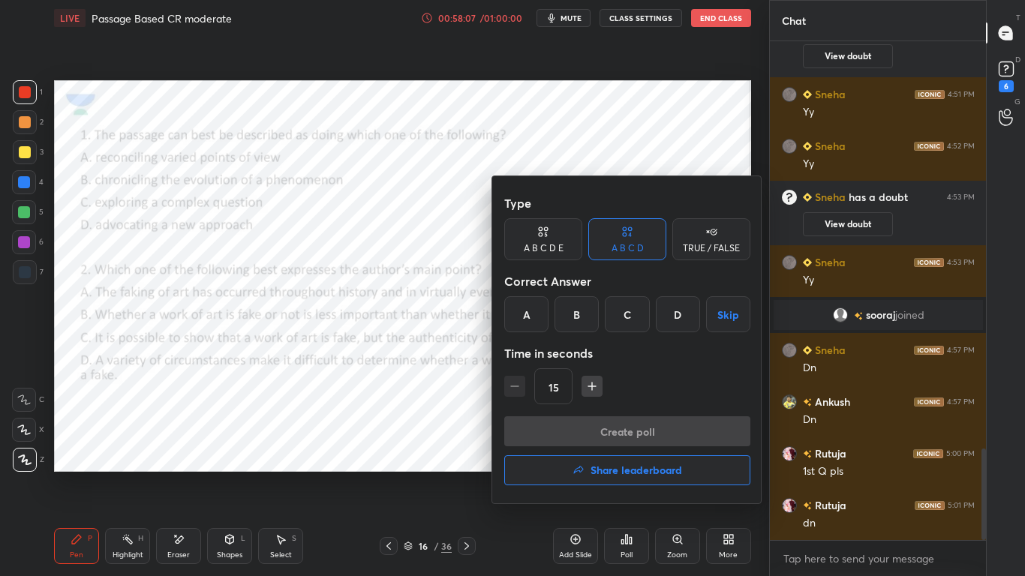
click at [678, 314] on div "D" at bounding box center [678, 314] width 44 height 36
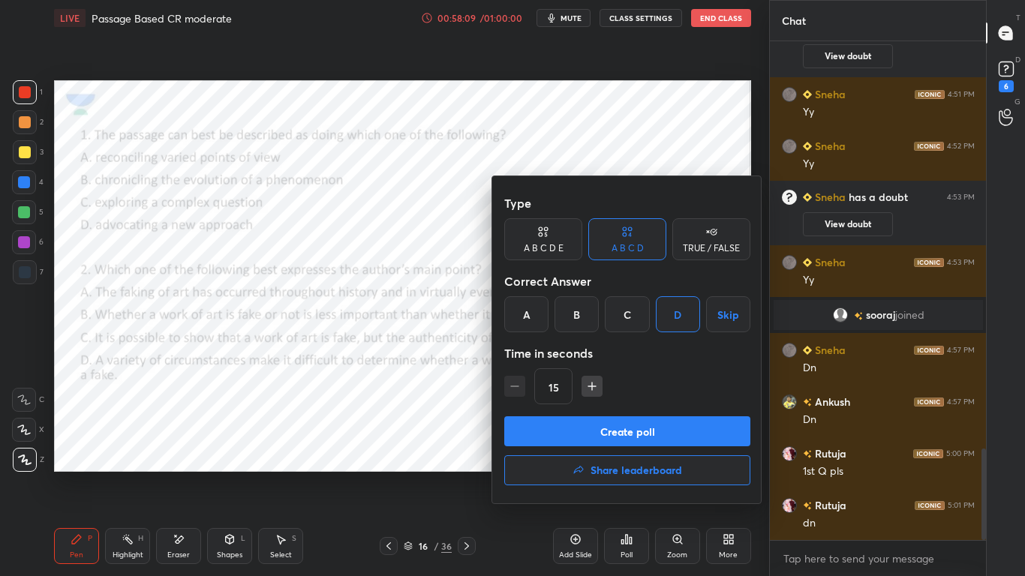
click at [639, 423] on button "Create poll" at bounding box center [627, 431] width 246 height 30
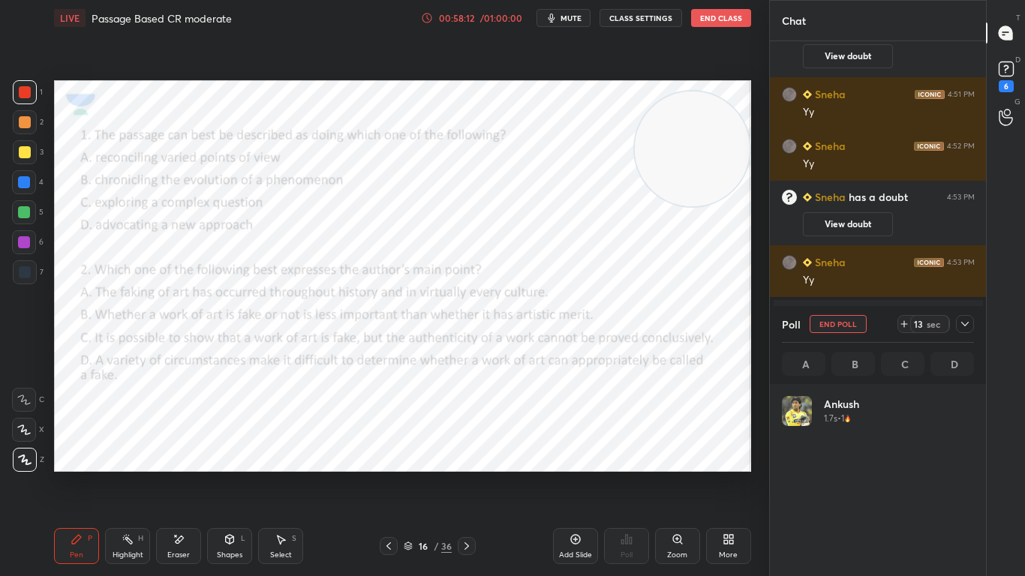
scroll to position [176, 188]
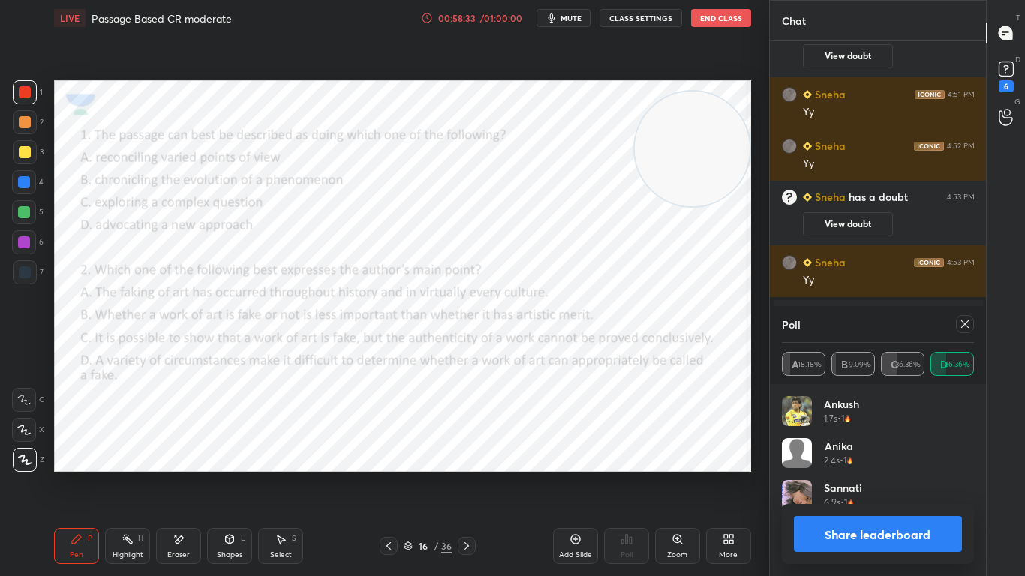
click at [464, 455] on icon at bounding box center [467, 546] width 12 height 12
click at [967, 326] on icon at bounding box center [965, 324] width 8 height 8
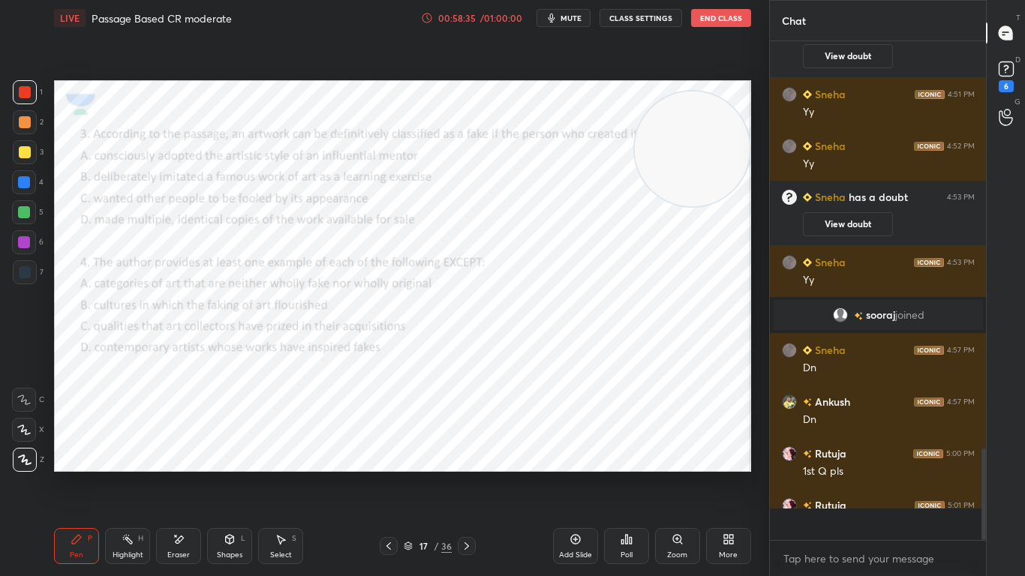
scroll to position [482, 212]
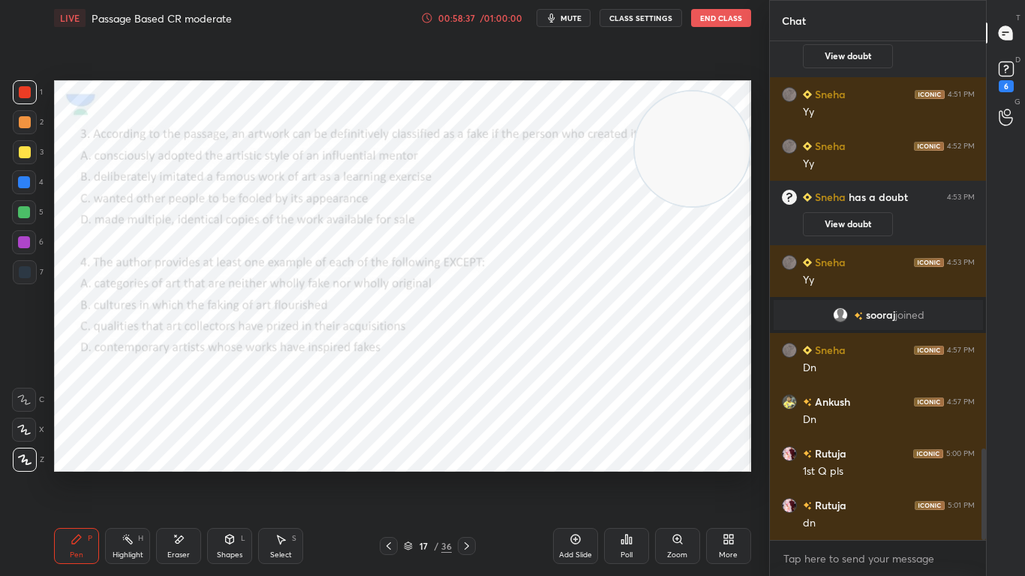
click at [633, 455] on div "Poll" at bounding box center [626, 546] width 45 height 36
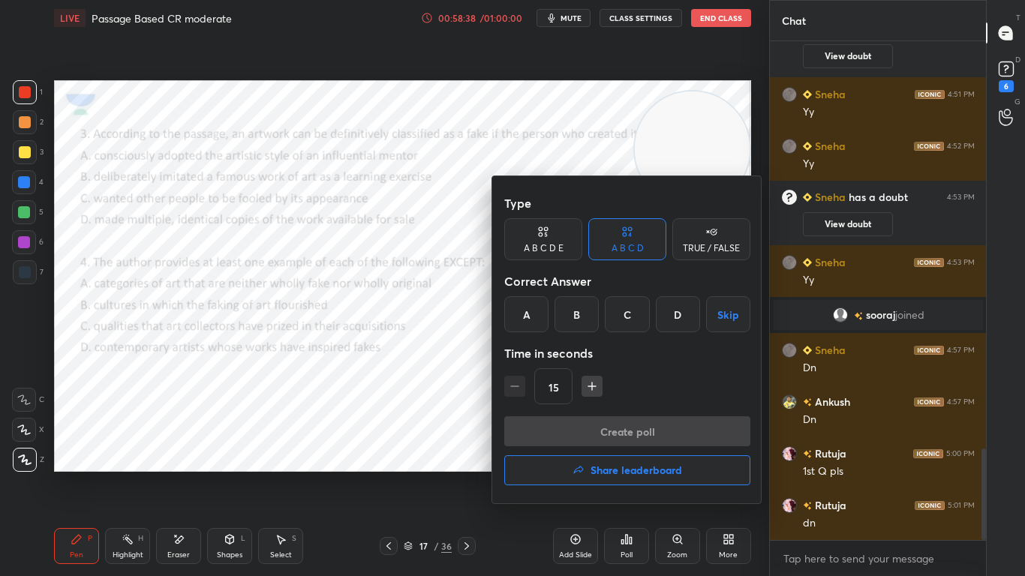
click at [628, 326] on div "C" at bounding box center [627, 314] width 44 height 36
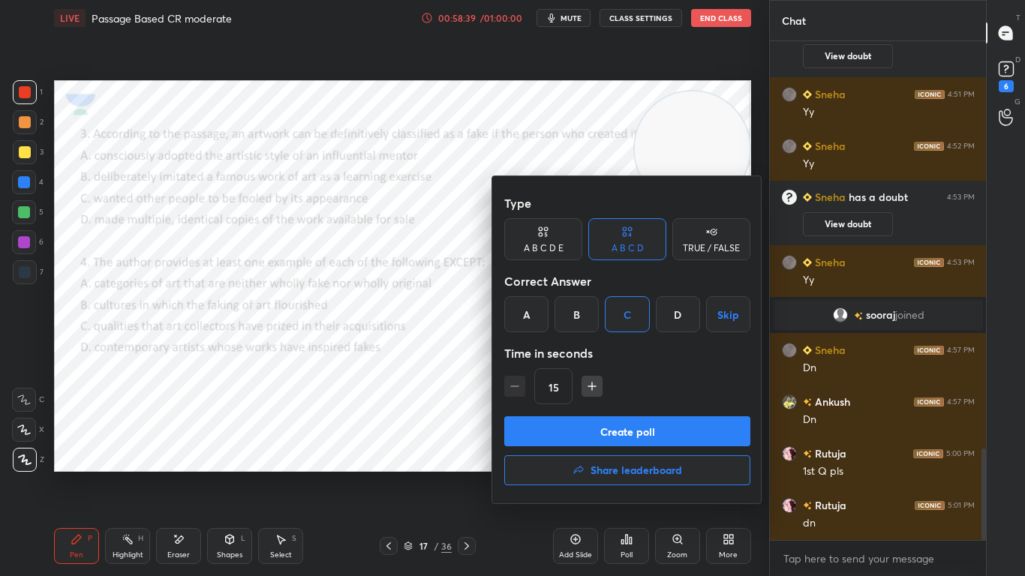
click at [627, 435] on button "Create poll" at bounding box center [627, 431] width 246 height 30
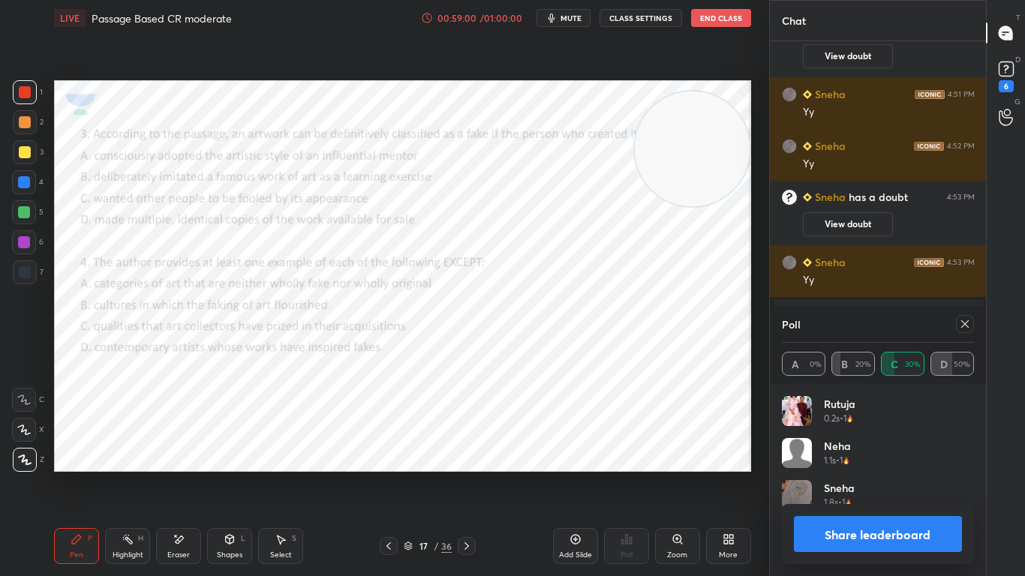
click at [967, 323] on icon at bounding box center [965, 324] width 12 height 12
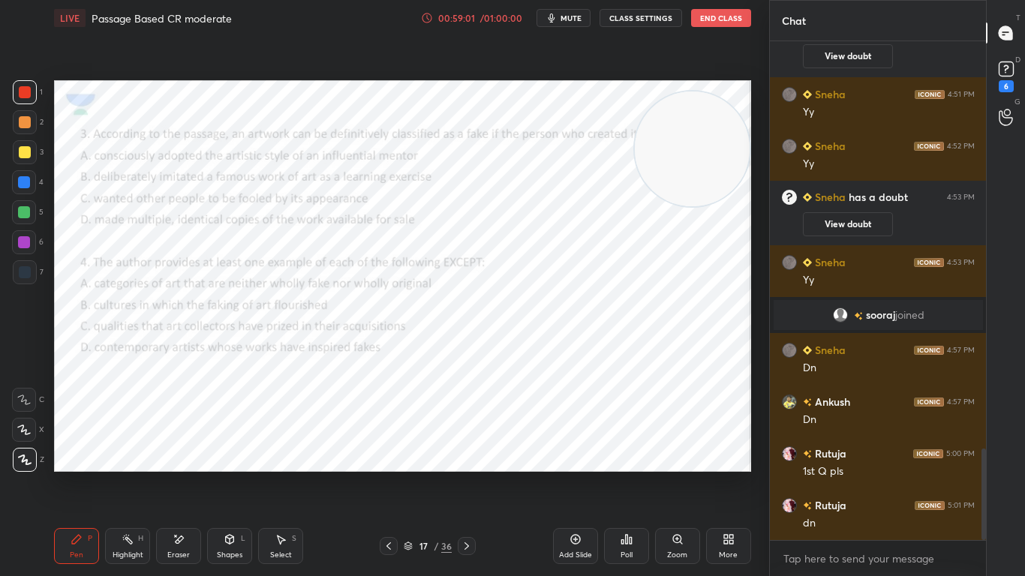
click at [627, 455] on div "Poll" at bounding box center [626, 546] width 45 height 36
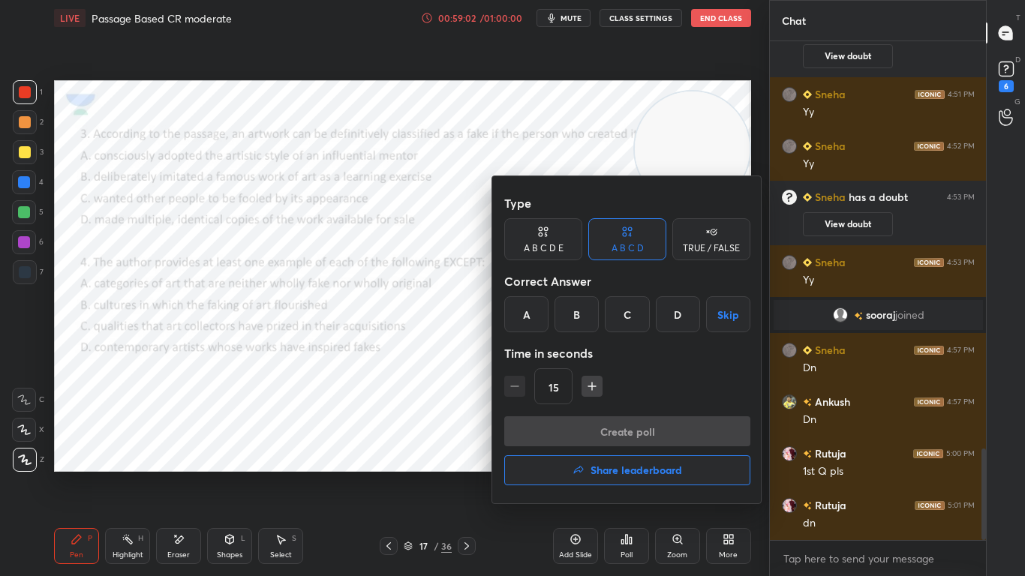
click at [680, 317] on div "D" at bounding box center [678, 314] width 44 height 36
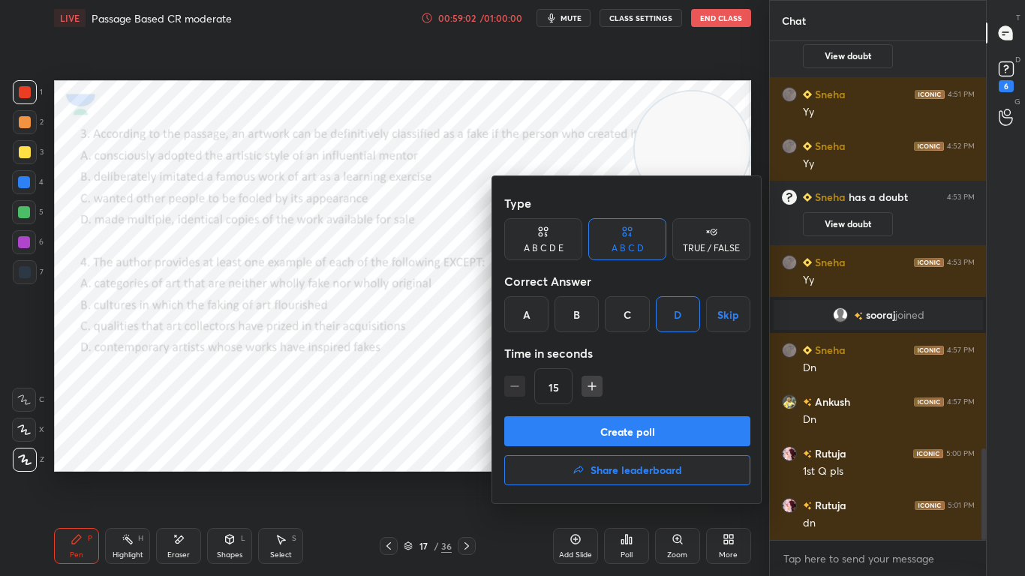
click at [659, 422] on button "Create poll" at bounding box center [627, 431] width 246 height 30
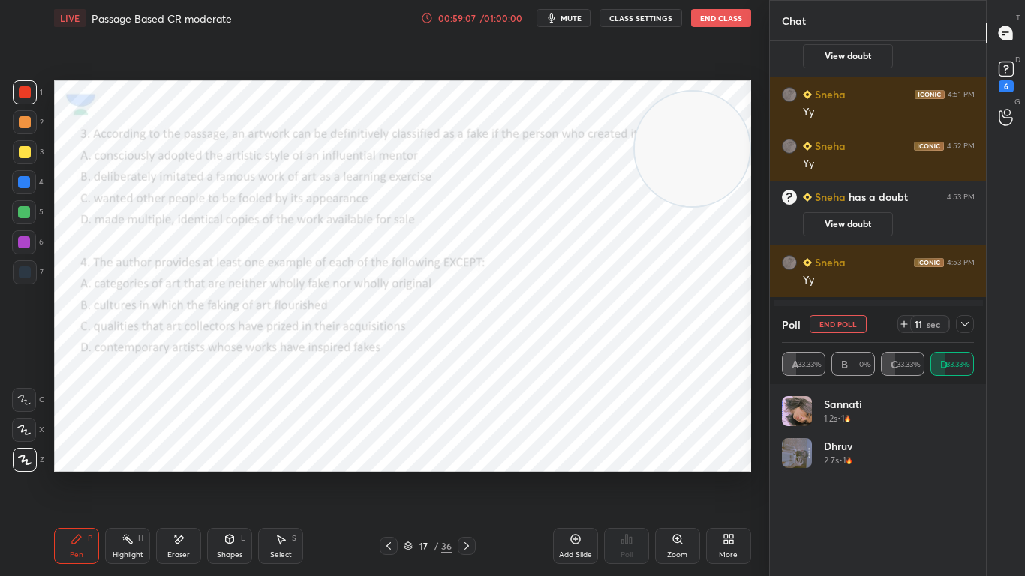
click at [560, 26] on button "mute" at bounding box center [563, 18] width 54 height 18
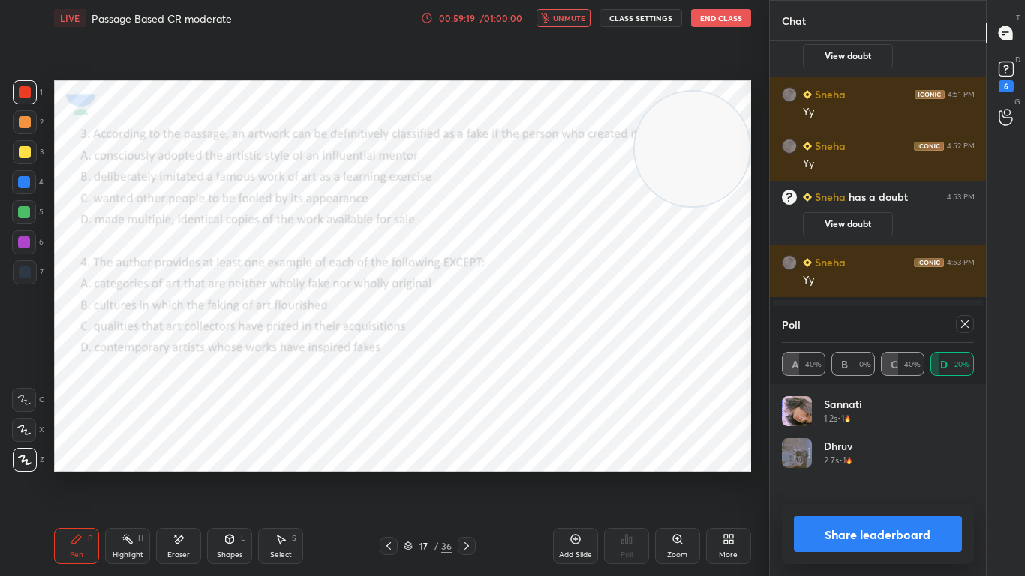
click at [575, 25] on button "unmute" at bounding box center [563, 18] width 54 height 18
click at [464, 455] on icon at bounding box center [467, 546] width 12 height 12
click at [958, 329] on div at bounding box center [965, 324] width 18 height 18
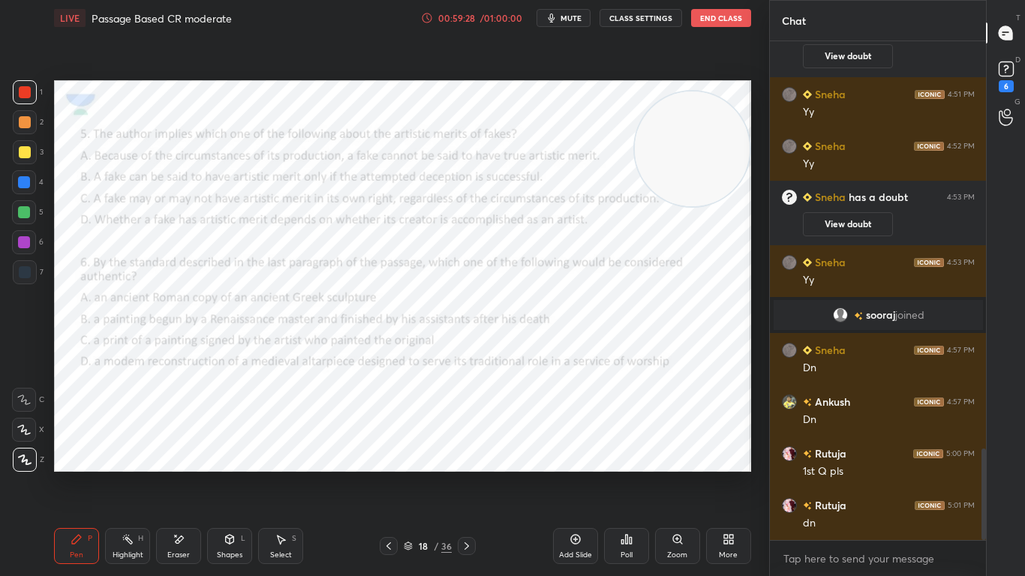
click at [627, 455] on icon at bounding box center [626, 539] width 2 height 9
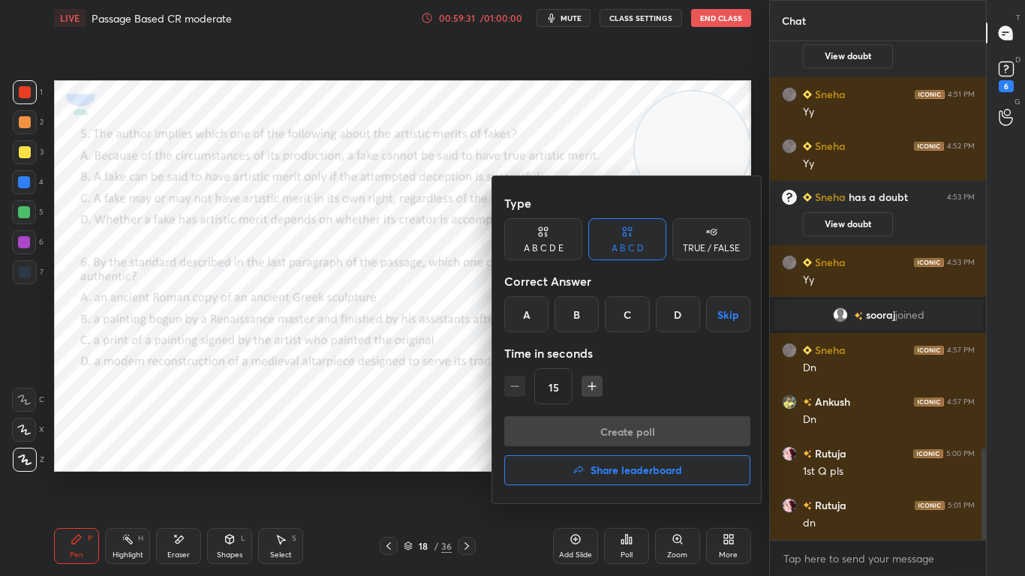
click at [632, 314] on div "C" at bounding box center [627, 314] width 44 height 36
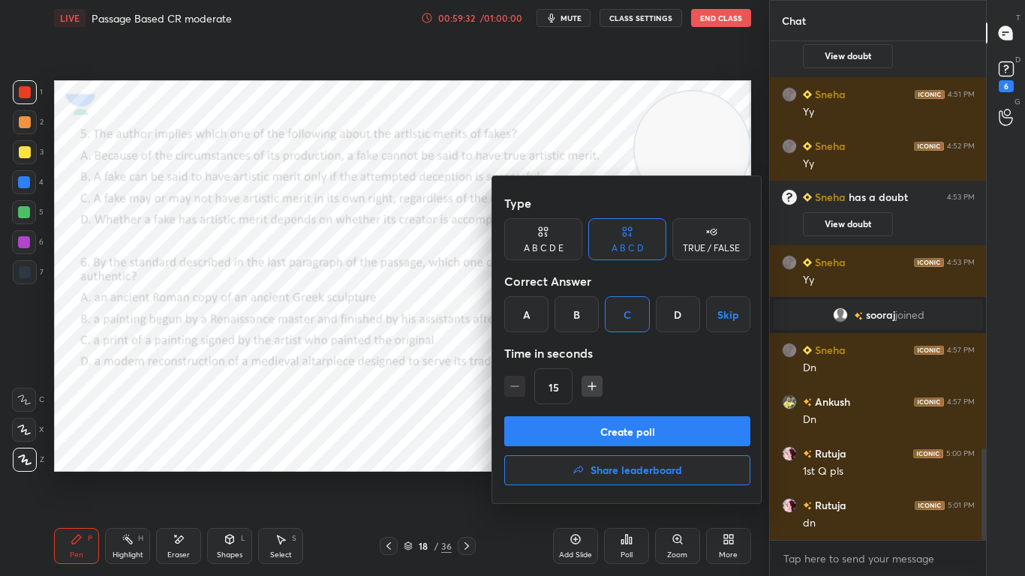
click at [602, 431] on button "Create poll" at bounding box center [627, 431] width 246 height 30
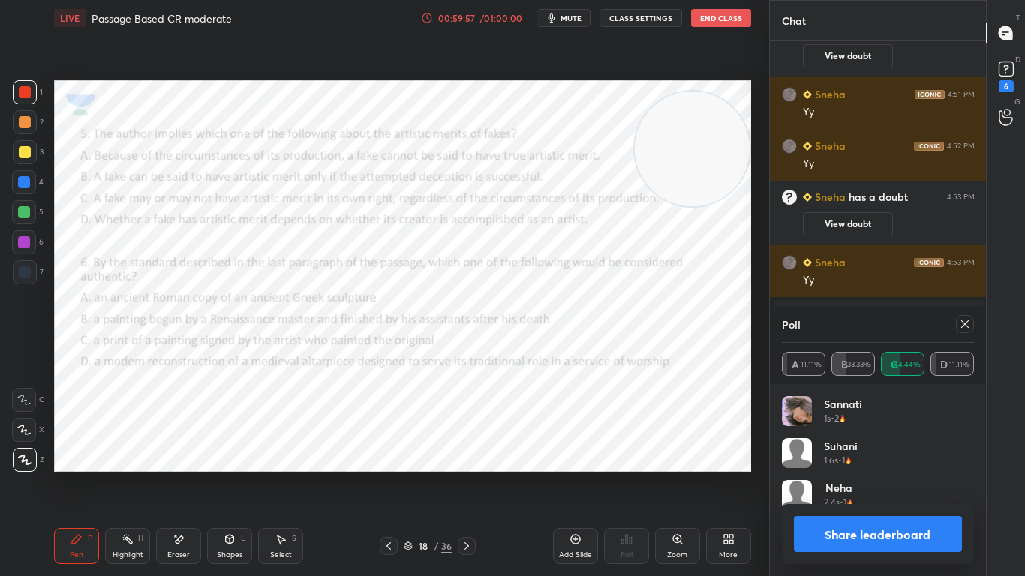
click at [967, 326] on icon at bounding box center [965, 324] width 12 height 12
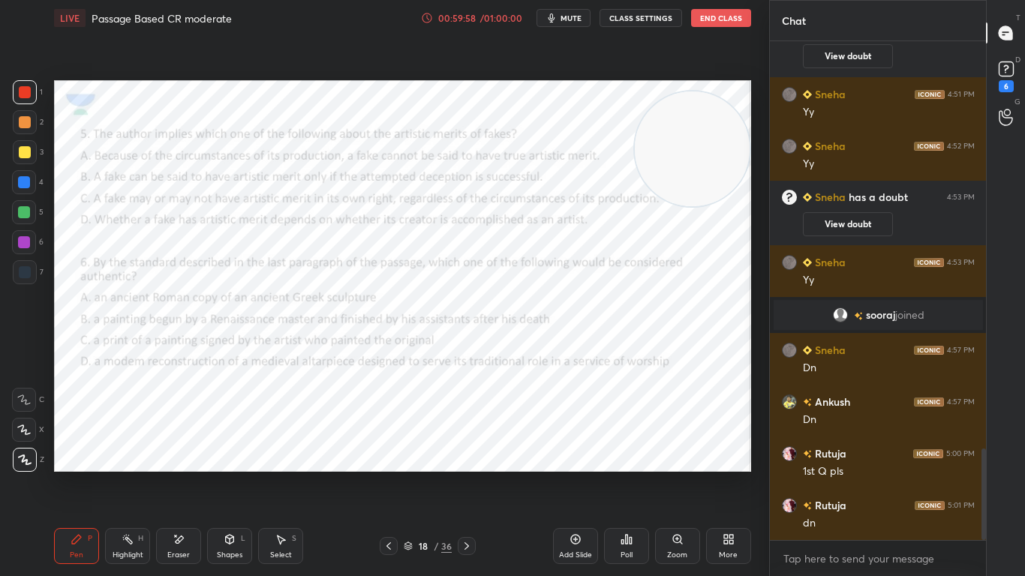
click at [623, 455] on div "Poll" at bounding box center [626, 546] width 45 height 36
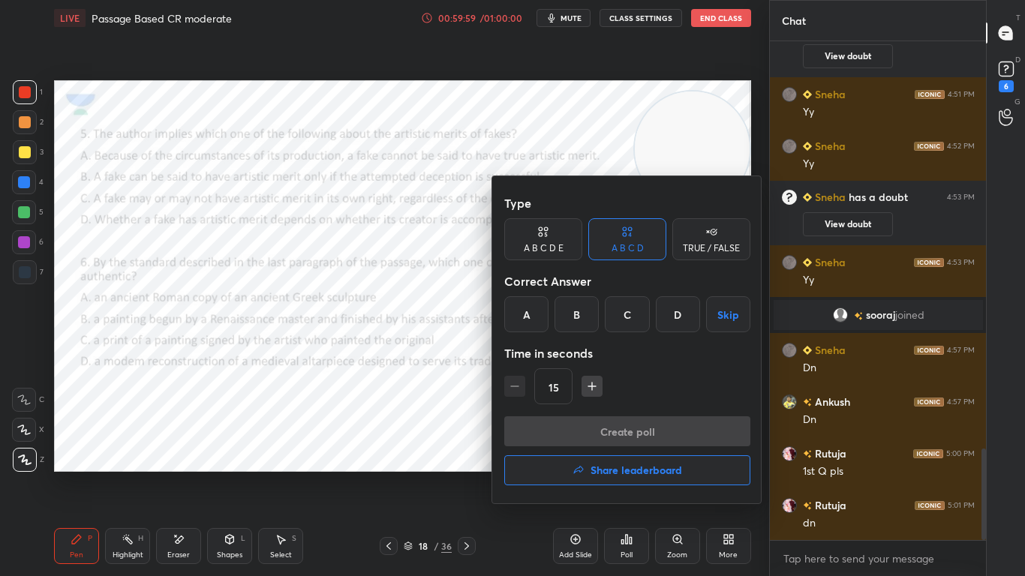
click at [671, 322] on div "D" at bounding box center [678, 314] width 44 height 36
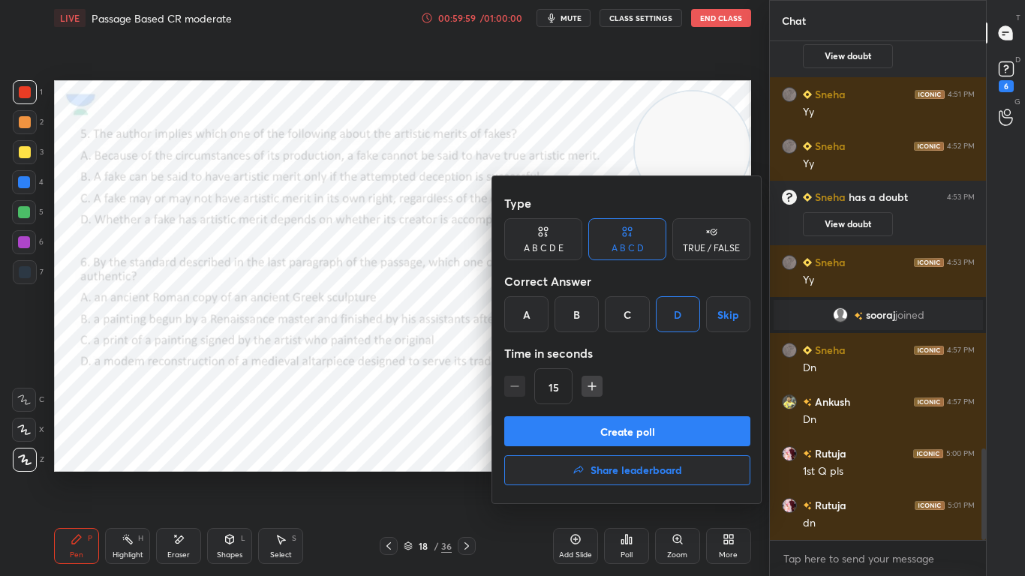
click at [621, 432] on button "Create poll" at bounding box center [627, 431] width 246 height 30
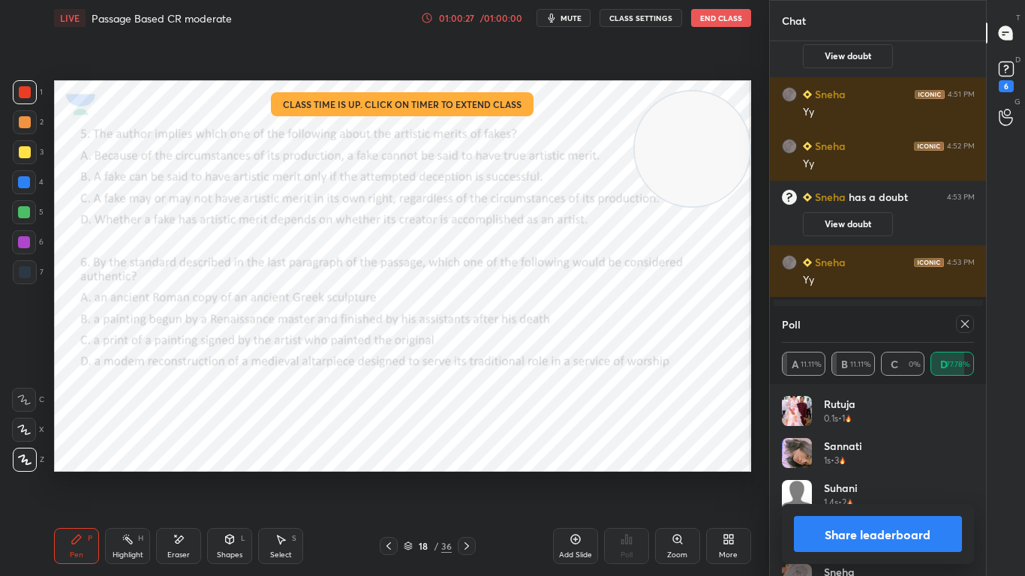
click at [467, 455] on icon at bounding box center [467, 546] width 12 height 12
click at [968, 325] on icon at bounding box center [965, 324] width 12 height 12
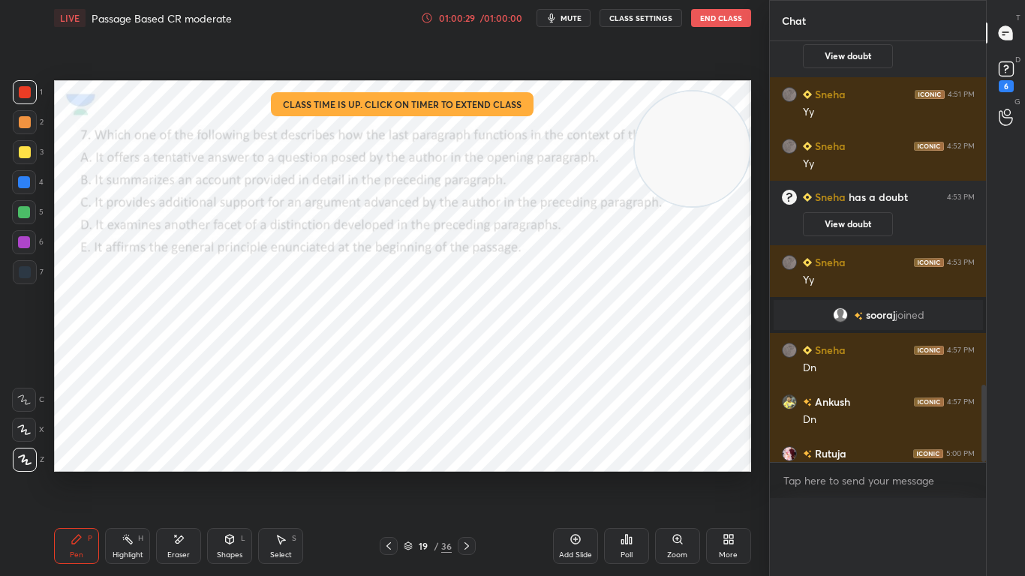
scroll to position [455, 212]
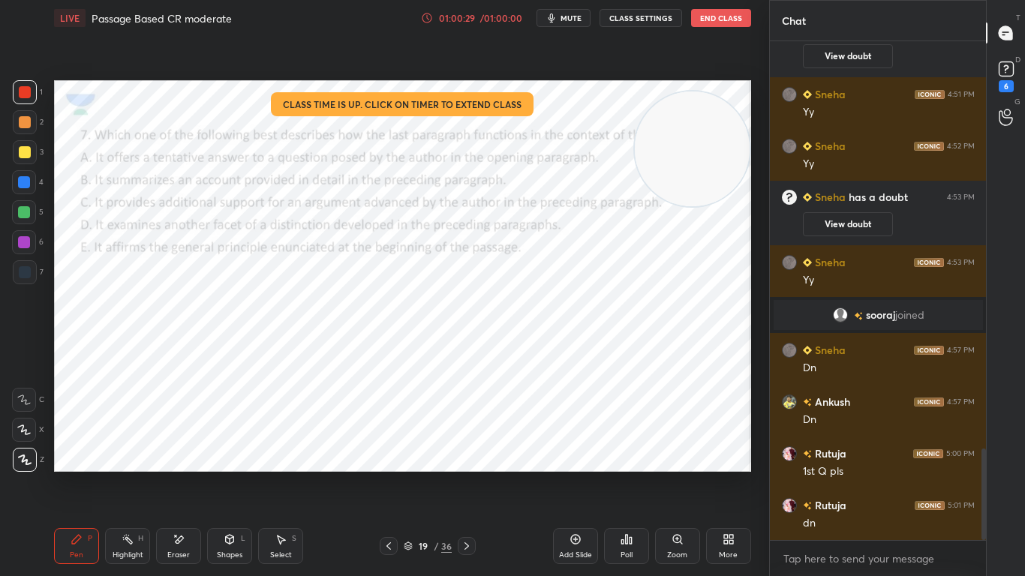
click at [623, 455] on div "Poll" at bounding box center [626, 546] width 45 height 36
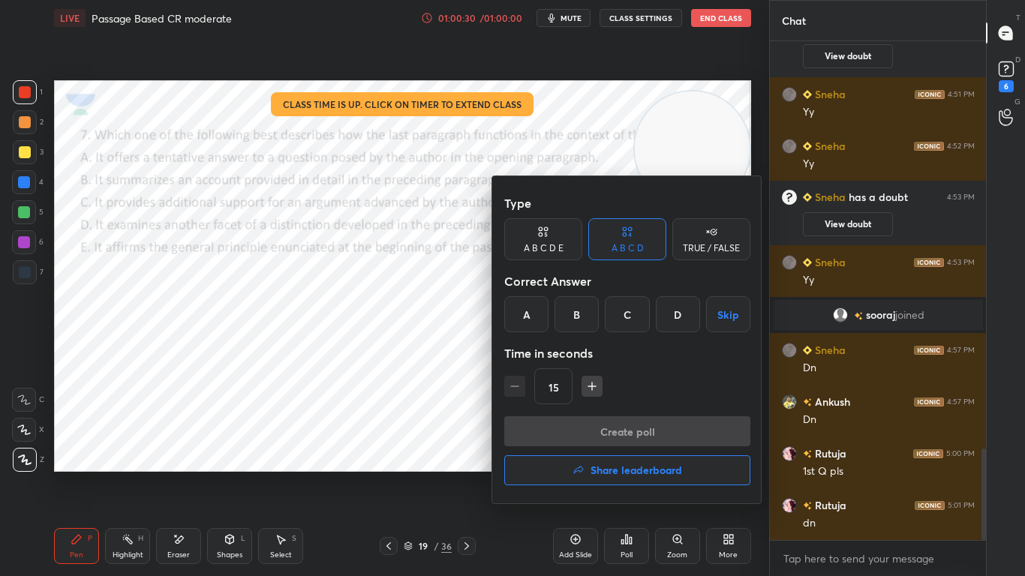
click at [667, 311] on div "D" at bounding box center [678, 314] width 44 height 36
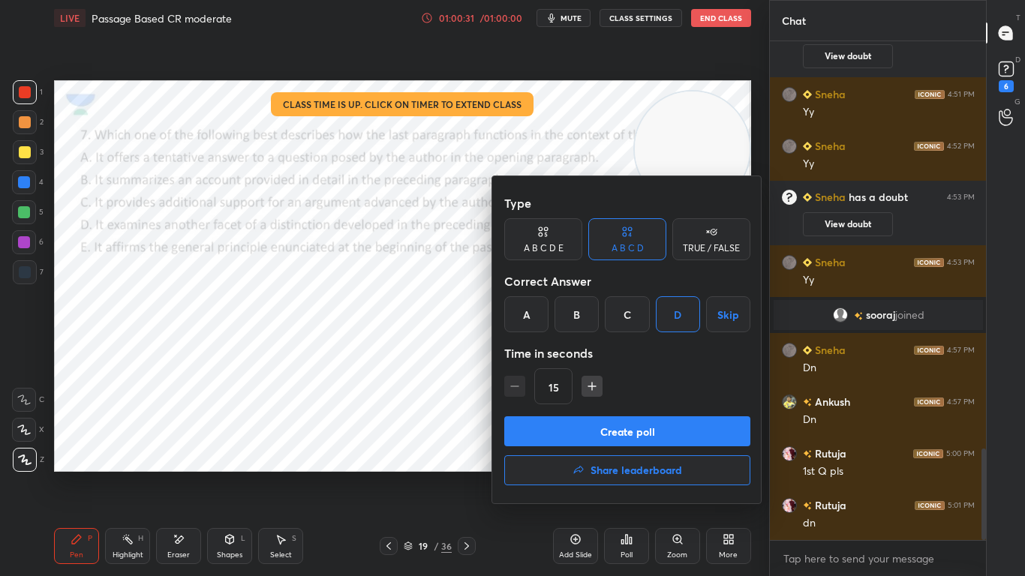
click at [646, 424] on button "Create poll" at bounding box center [627, 431] width 246 height 30
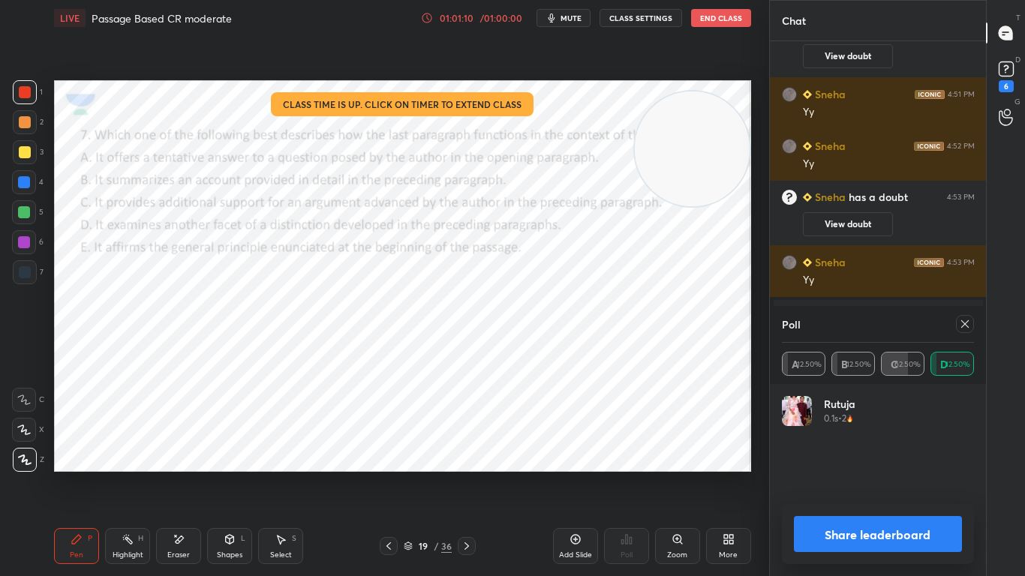
click at [967, 323] on icon at bounding box center [965, 324] width 12 height 12
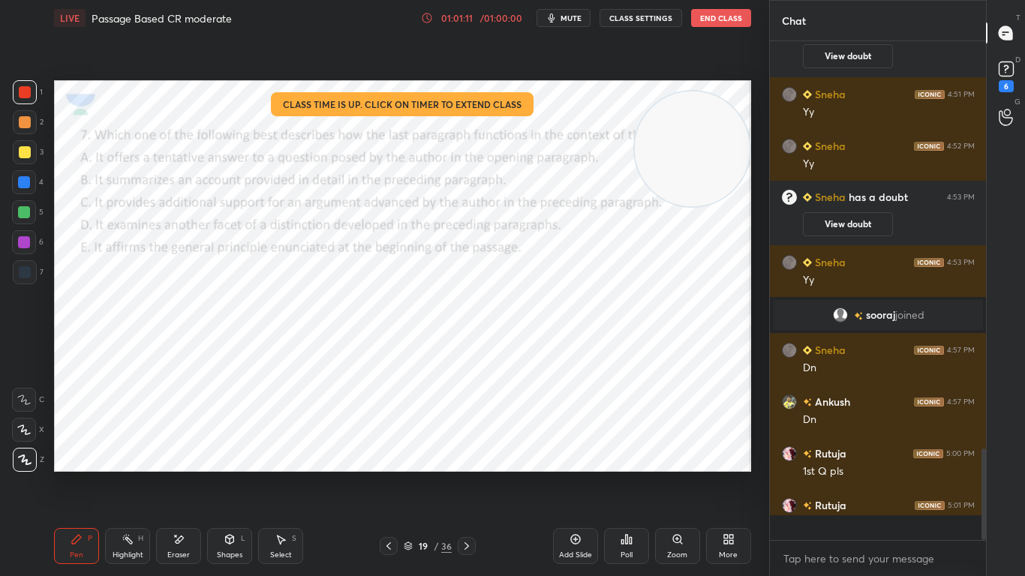
scroll to position [369, 212]
click at [395, 455] on div at bounding box center [389, 546] width 18 height 18
click at [395, 455] on icon at bounding box center [389, 546] width 12 height 12
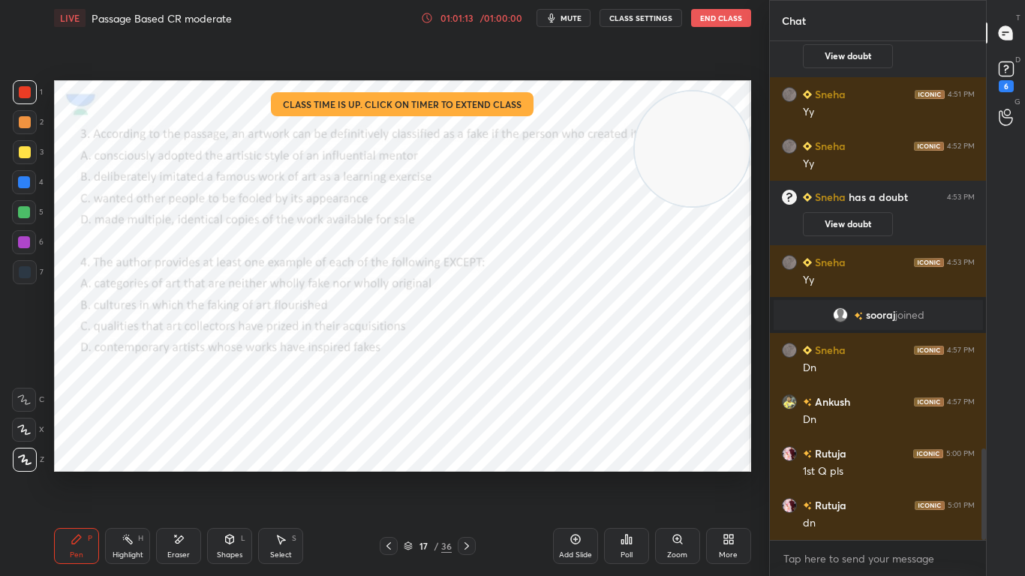
click at [395, 455] on div at bounding box center [389, 546] width 18 height 18
click at [392, 455] on icon at bounding box center [389, 546] width 12 height 12
click at [464, 455] on icon at bounding box center [467, 546] width 12 height 12
click at [626, 455] on icon at bounding box center [626, 539] width 2 height 9
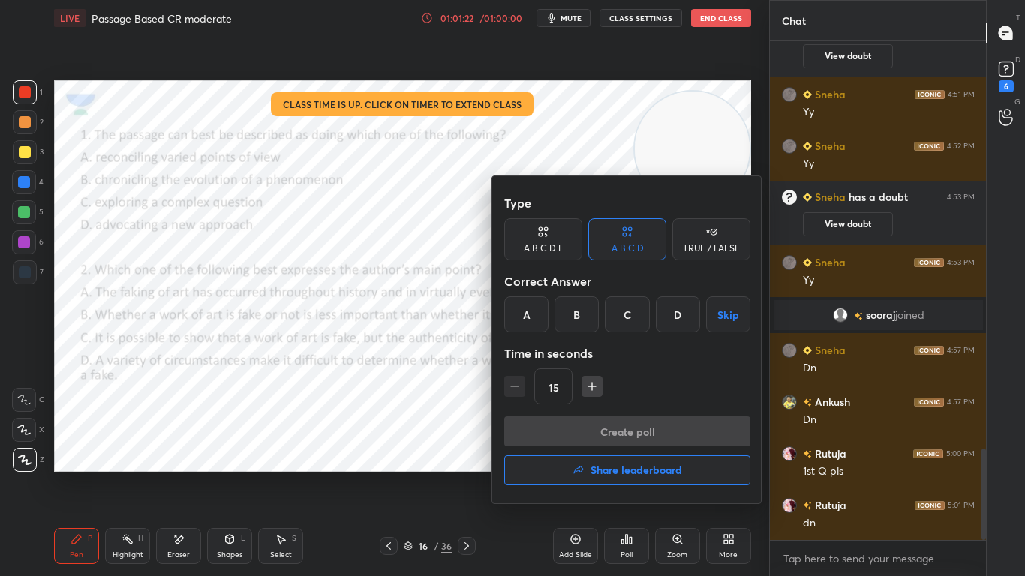
click at [659, 455] on h4 "Share leaderboard" at bounding box center [636, 470] width 92 height 11
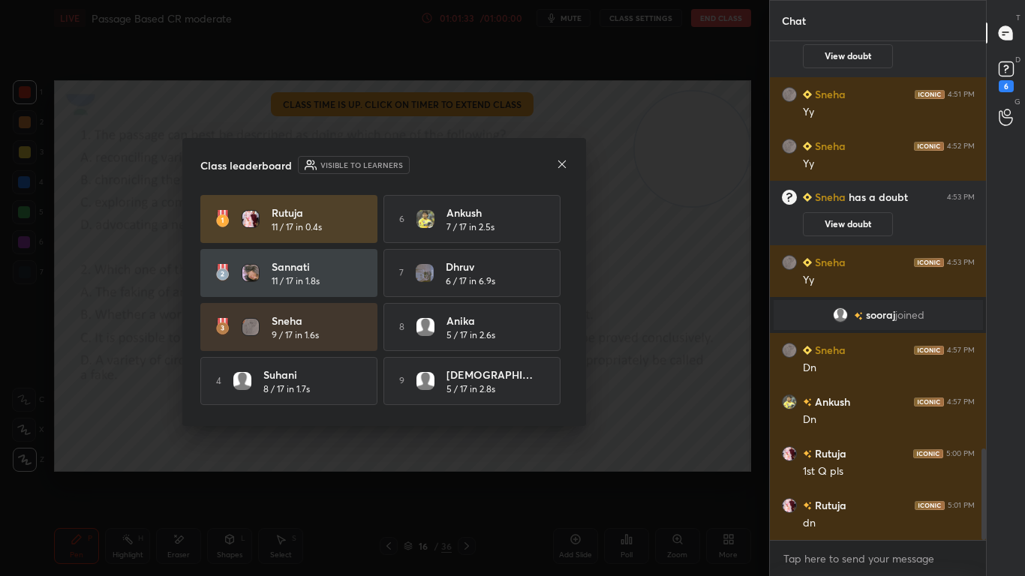
scroll to position [56, 0]
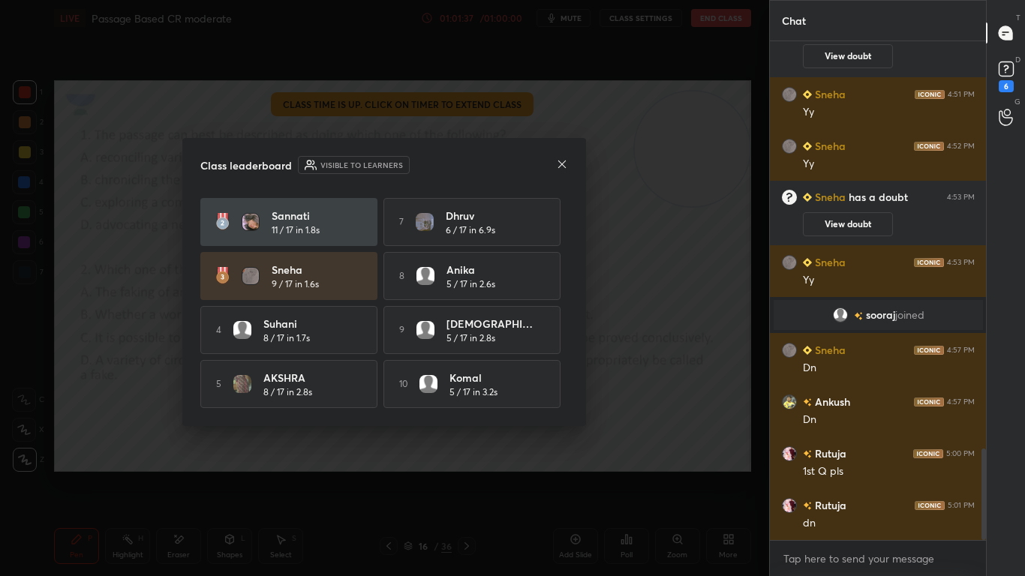
click at [559, 165] on icon at bounding box center [562, 164] width 12 height 12
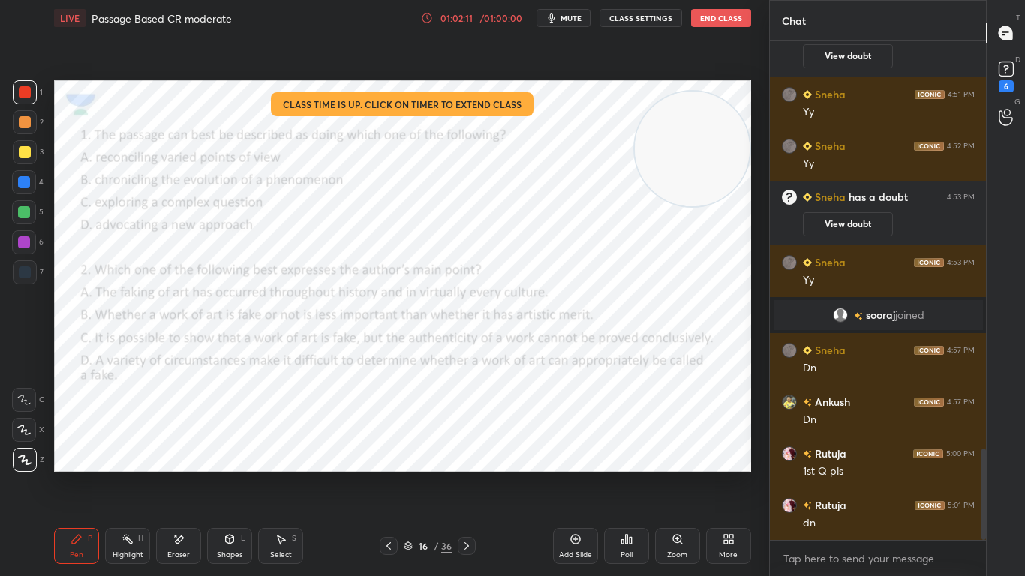
click at [387, 455] on icon at bounding box center [389, 546] width 12 height 12
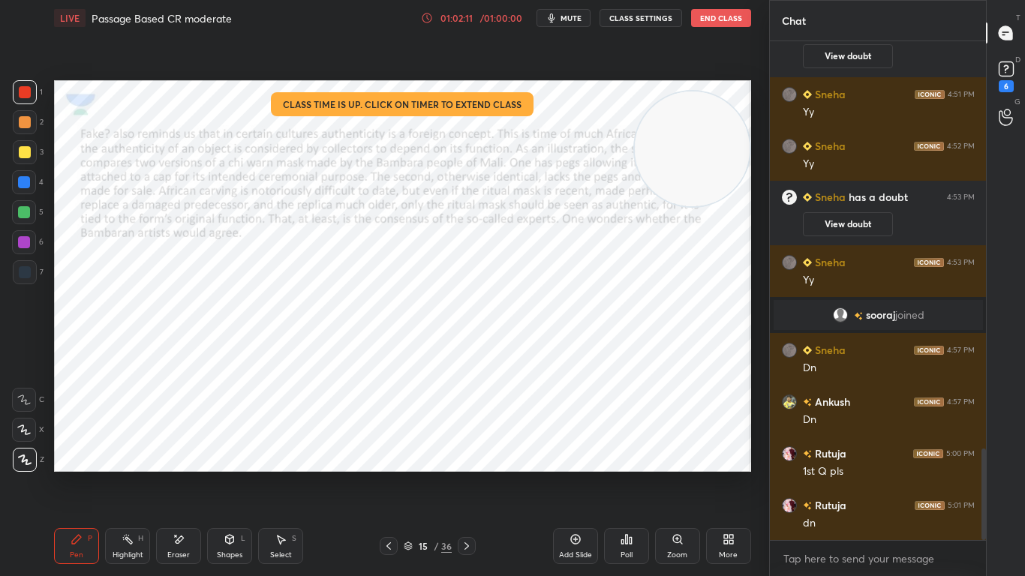
click at [391, 455] on icon at bounding box center [389, 546] width 12 height 12
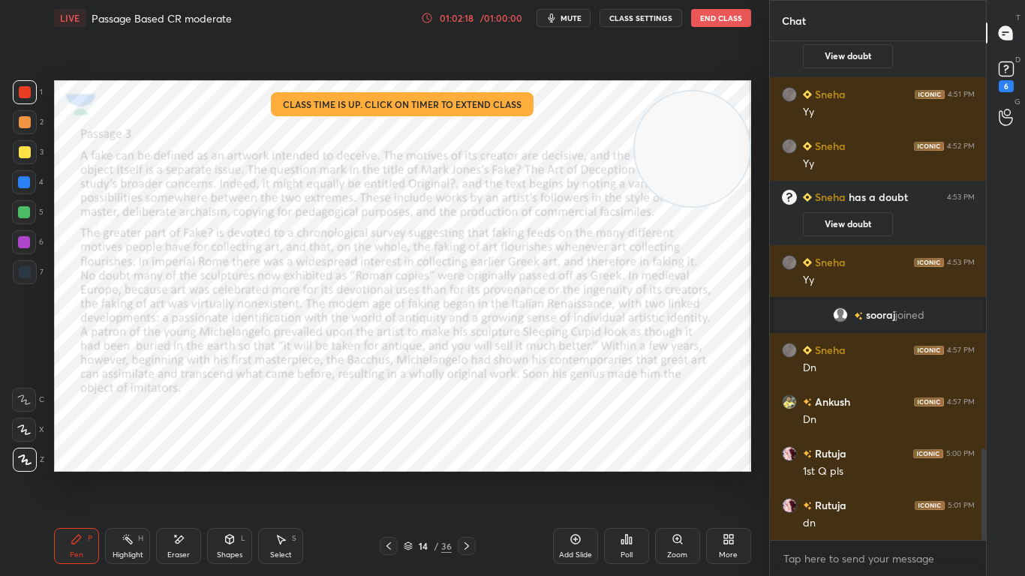
click at [470, 455] on icon at bounding box center [467, 546] width 12 height 12
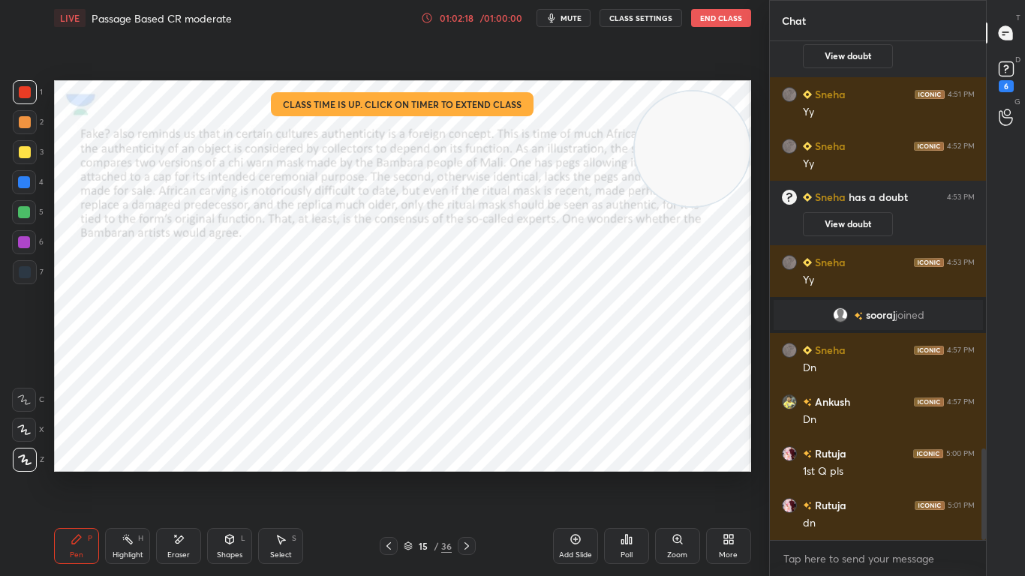
click at [467, 455] on icon at bounding box center [466, 546] width 5 height 8
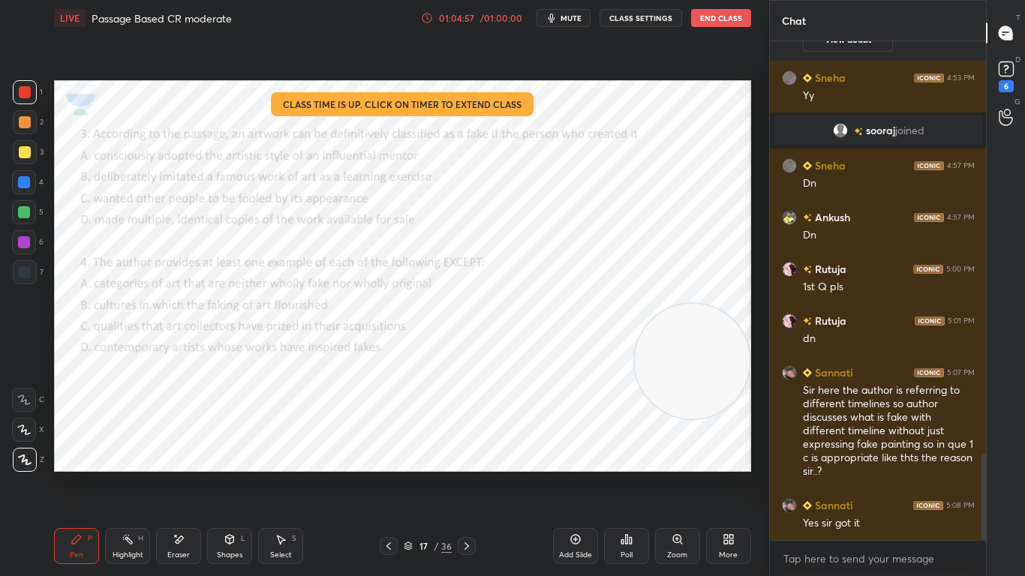
scroll to position [2461, 0]
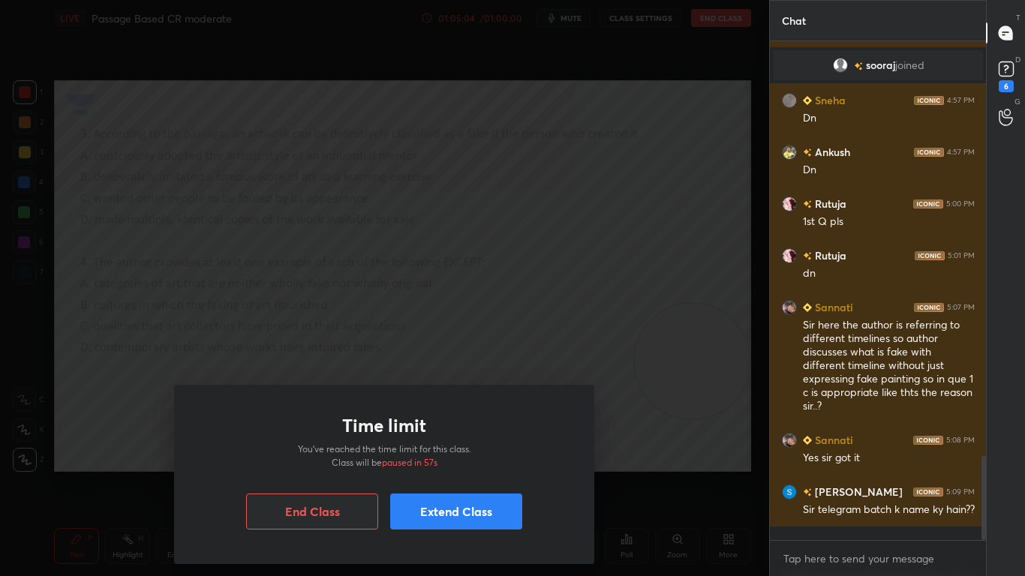
click at [452, 455] on button "Extend Class" at bounding box center [456, 512] width 132 height 36
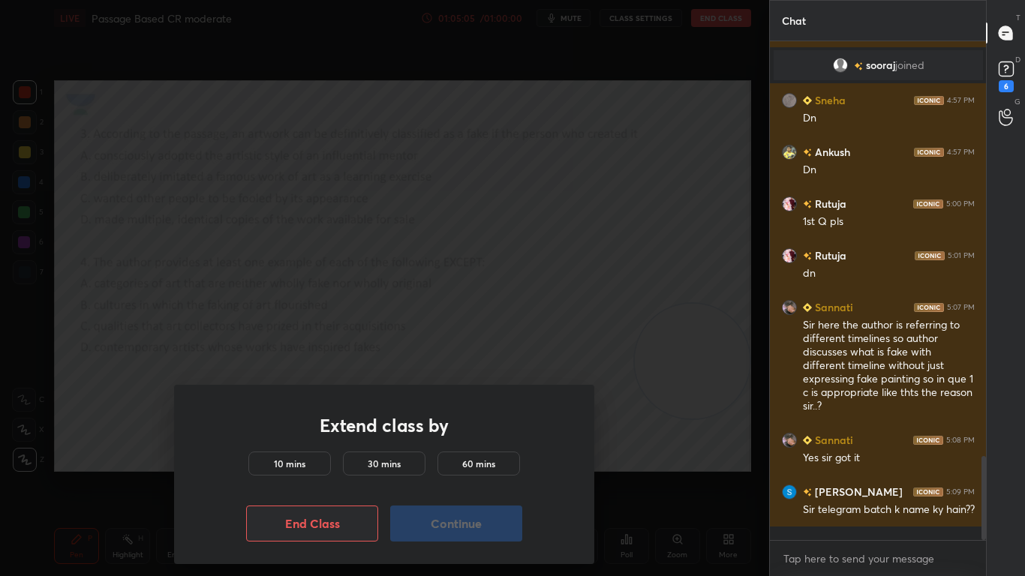
click at [293, 455] on h5 "10 mins" at bounding box center [290, 464] width 32 height 14
click at [416, 455] on button "Continue" at bounding box center [456, 524] width 132 height 36
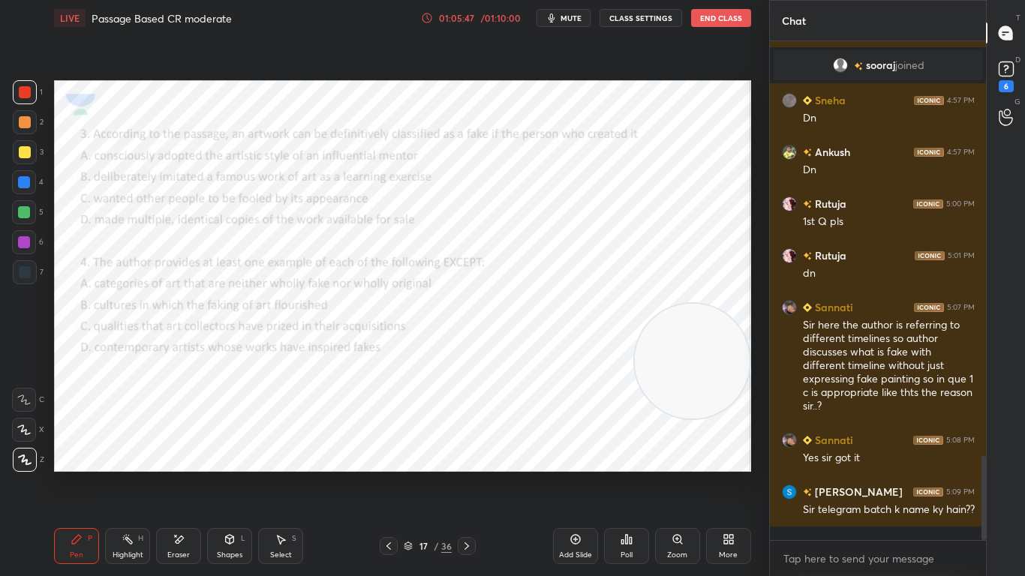
scroll to position [494, 212]
click at [468, 455] on icon at bounding box center [467, 546] width 12 height 12
click at [451, 455] on div "Pen P Highlight H Eraser Shapes L Select S 18 / 36 Add Slide Poll Zoom More" at bounding box center [402, 546] width 697 height 60
click at [474, 455] on div at bounding box center [467, 546] width 18 height 18
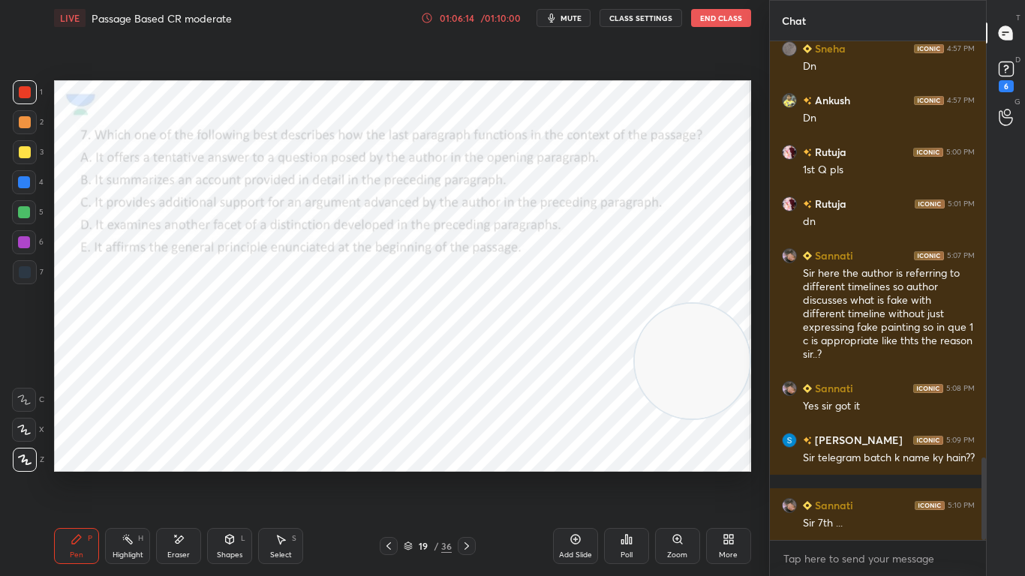
scroll to position [2528, 0]
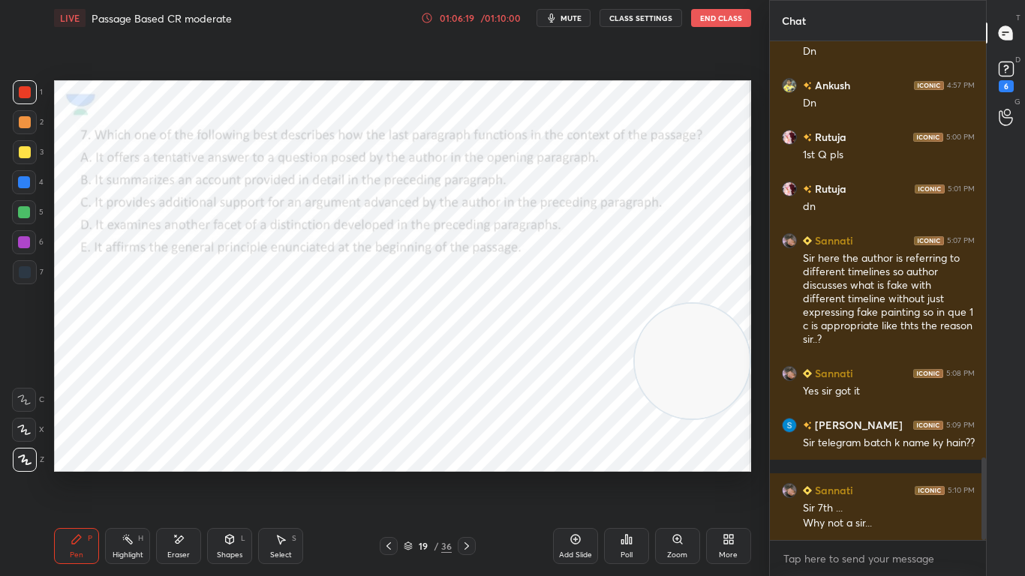
click at [391, 455] on icon at bounding box center [388, 546] width 5 height 8
click at [389, 455] on icon at bounding box center [388, 546] width 5 height 8
click at [389, 455] on icon at bounding box center [389, 546] width 12 height 12
click at [390, 455] on div at bounding box center [389, 546] width 18 height 18
click at [471, 455] on icon at bounding box center [467, 546] width 12 height 12
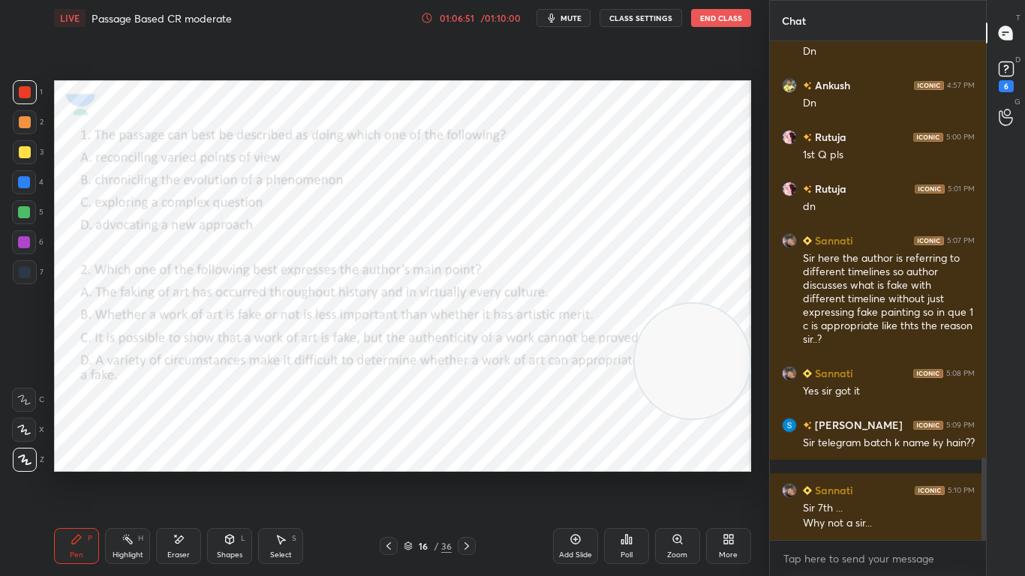
click at [472, 455] on icon at bounding box center [467, 546] width 12 height 12
click at [469, 455] on icon at bounding box center [467, 546] width 12 height 12
click at [464, 455] on div at bounding box center [467, 546] width 18 height 18
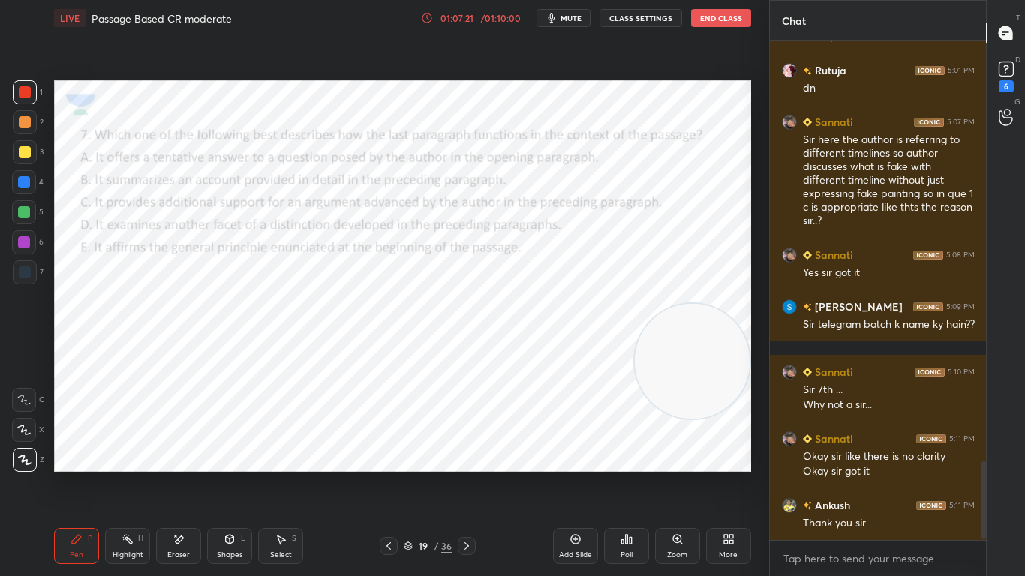
scroll to position [2698, 0]
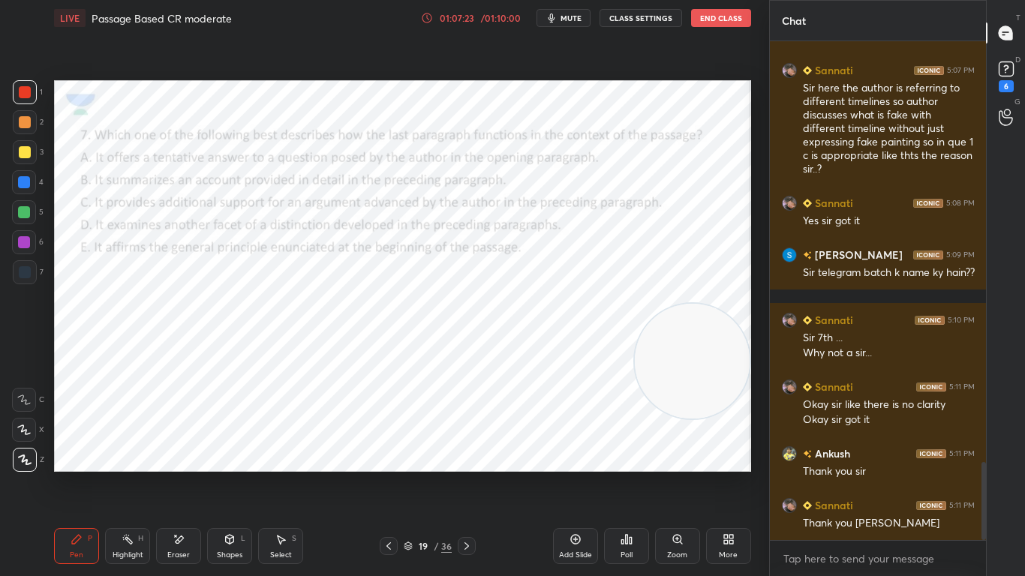
click at [741, 10] on button "End Class" at bounding box center [721, 18] width 60 height 18
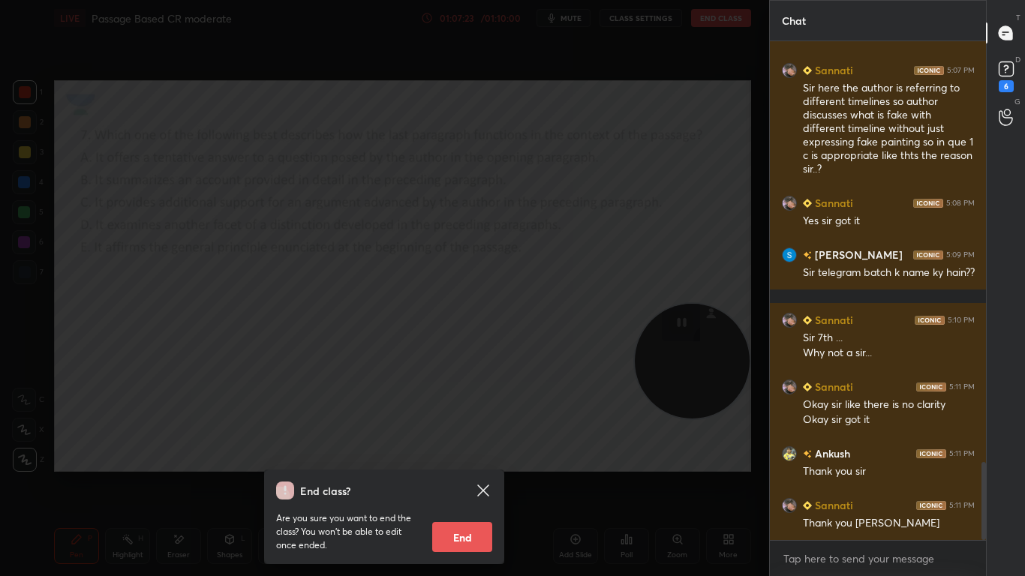
scroll to position [2750, 0]
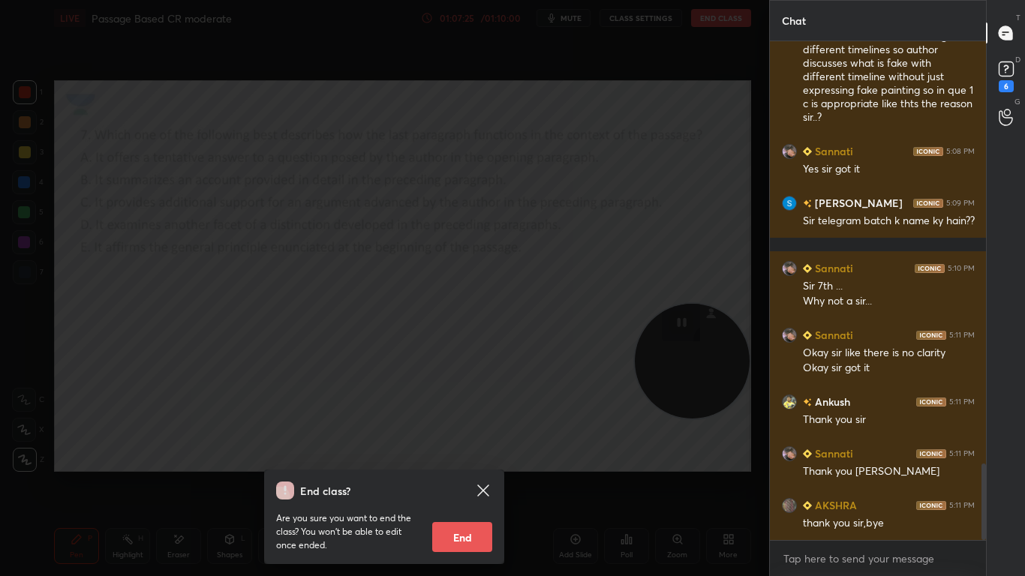
click at [470, 455] on button "End" at bounding box center [462, 537] width 60 height 30
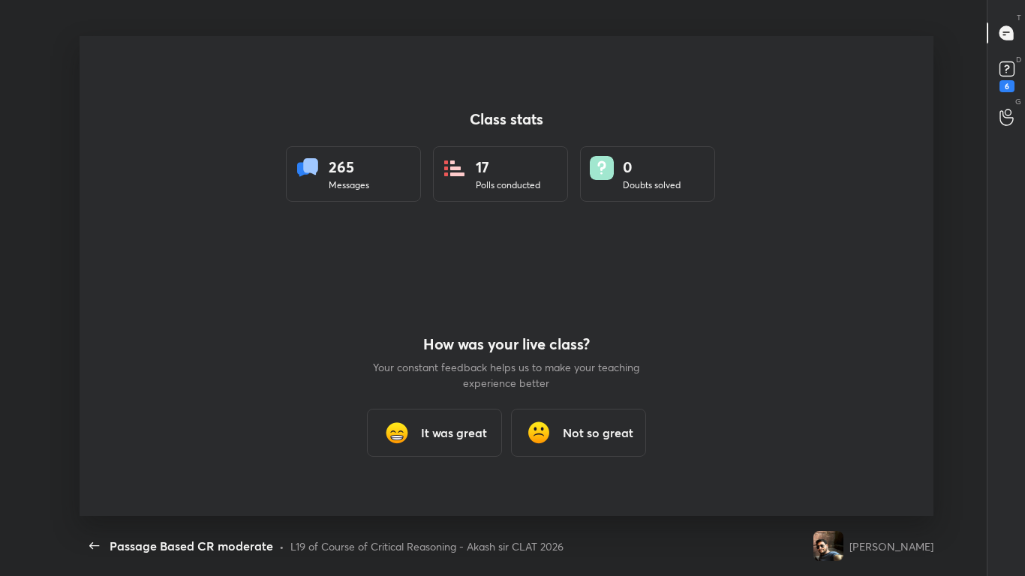
scroll to position [0, 0]
click at [423, 428] on h3 "It was great" at bounding box center [454, 433] width 66 height 18
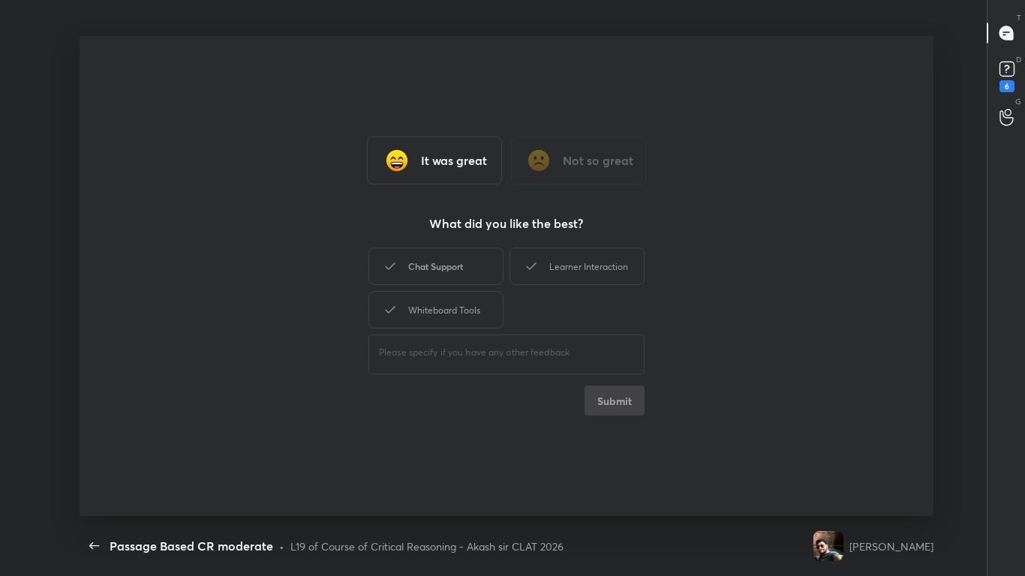
click at [435, 268] on div "Chat Support" at bounding box center [435, 267] width 135 height 38
click at [557, 267] on div "Learner Interaction" at bounding box center [576, 267] width 135 height 38
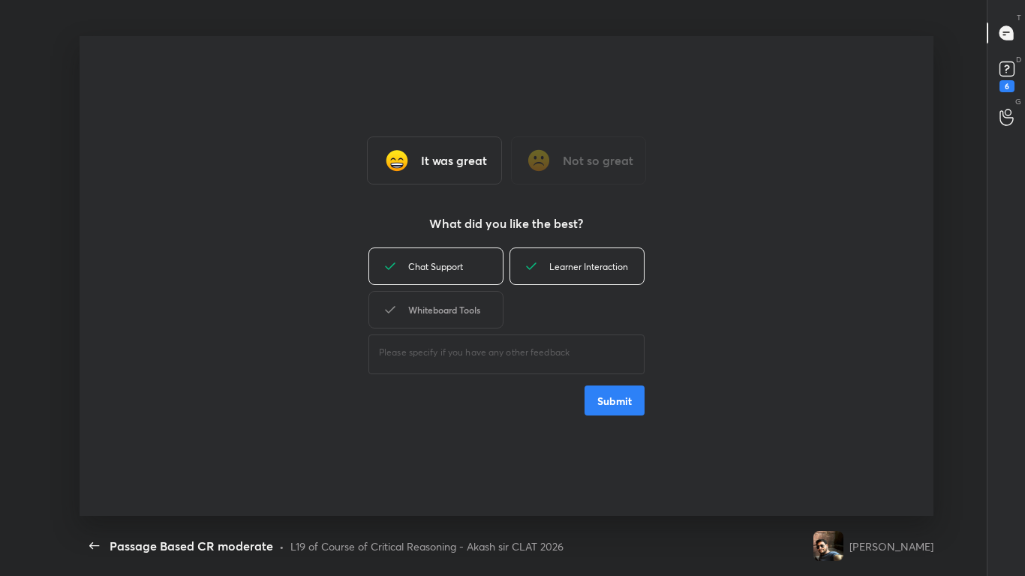
click at [437, 304] on div "Whiteboard Tools" at bounding box center [435, 310] width 135 height 38
click at [621, 402] on button "Submit" at bounding box center [614, 401] width 60 height 30
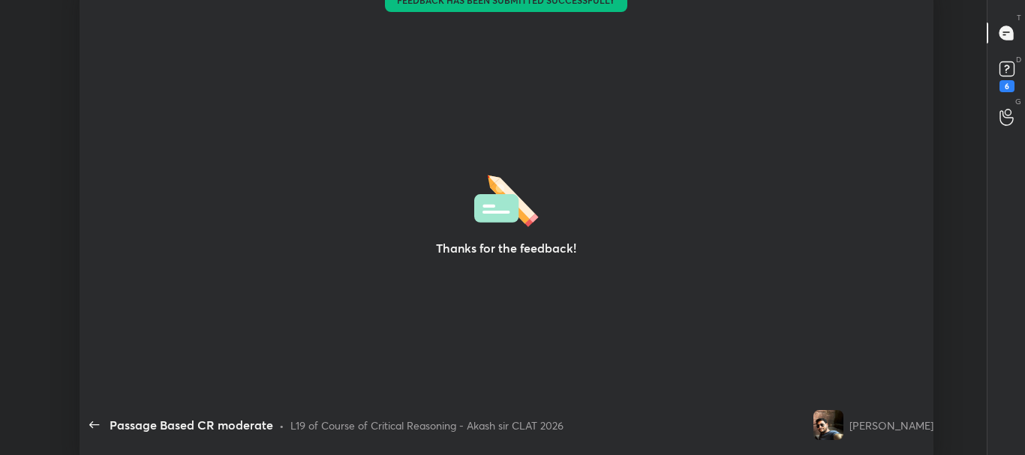
type textarea "x"
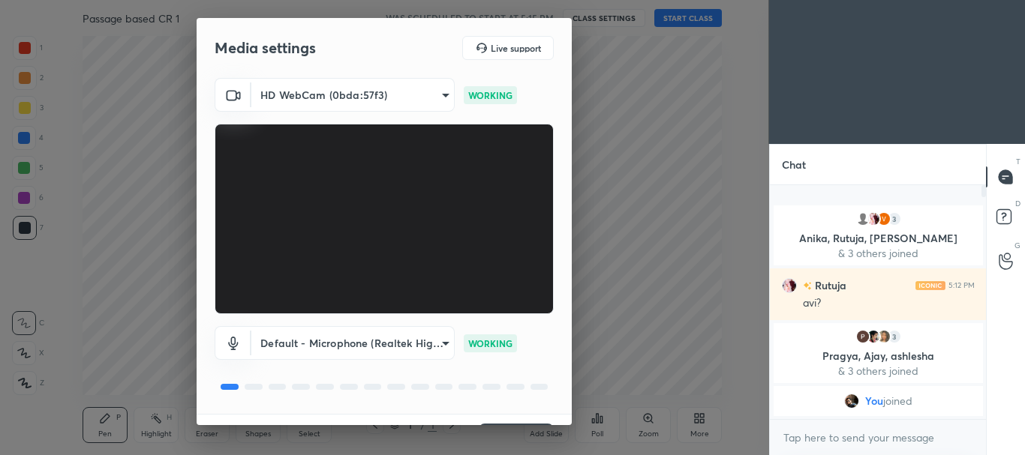
scroll to position [37, 0]
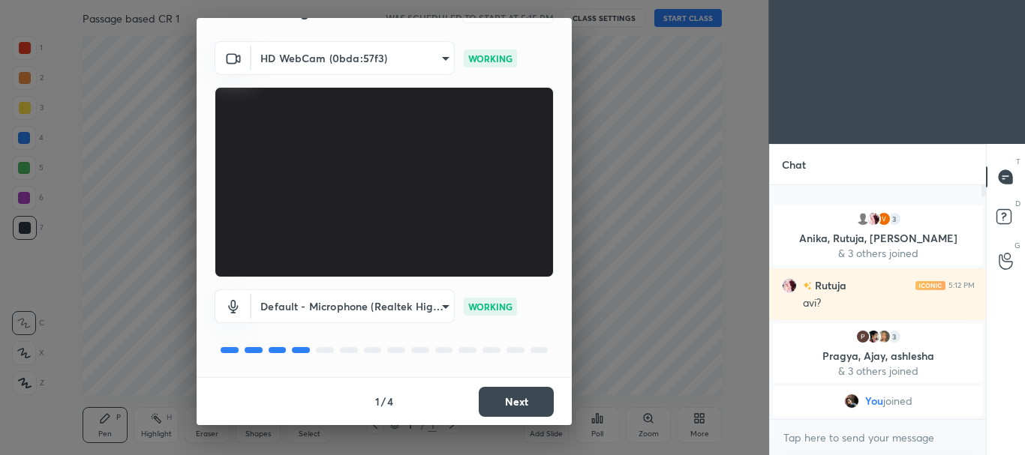
click at [509, 383] on div "1 / 4 Next" at bounding box center [384, 401] width 375 height 48
click at [506, 393] on button "Next" at bounding box center [516, 402] width 75 height 30
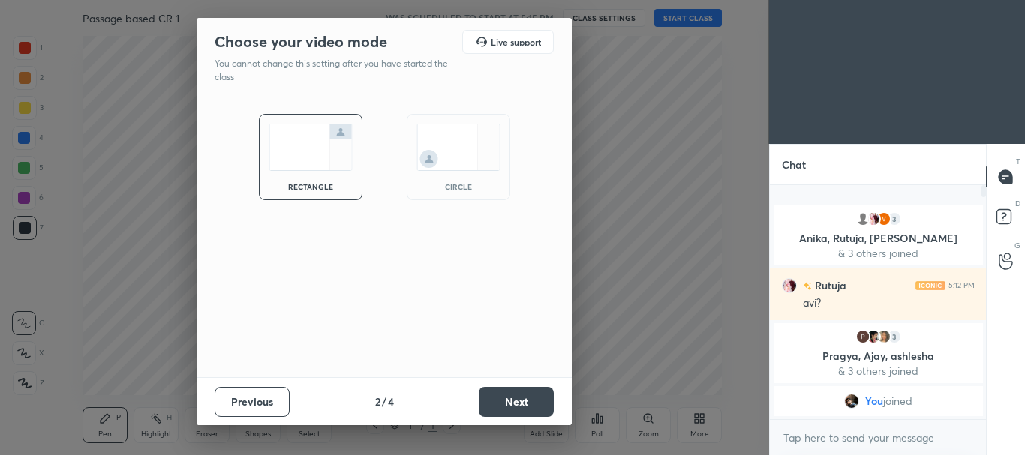
scroll to position [0, 0]
click at [458, 137] on img at bounding box center [458, 147] width 84 height 47
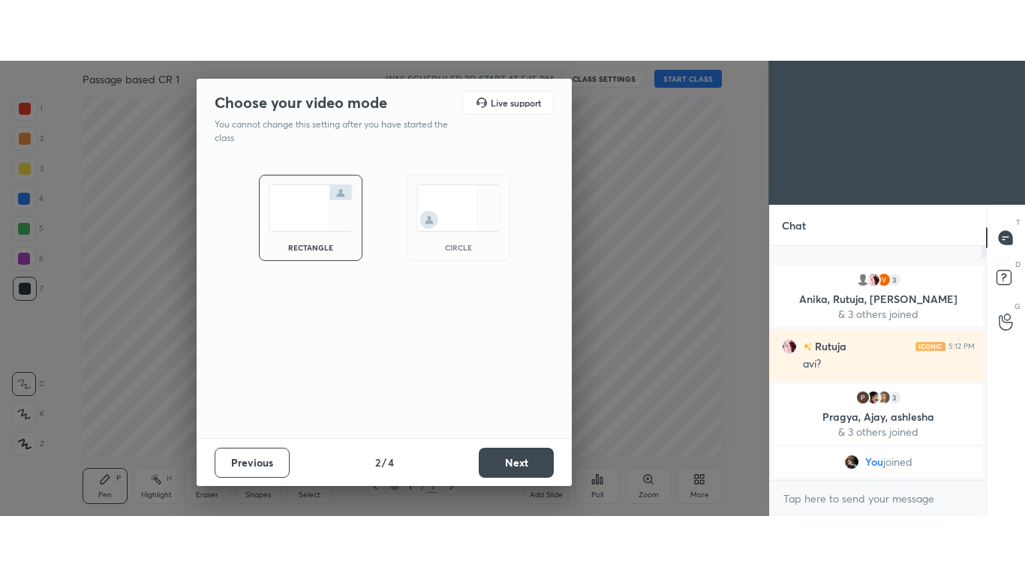
scroll to position [249, 212]
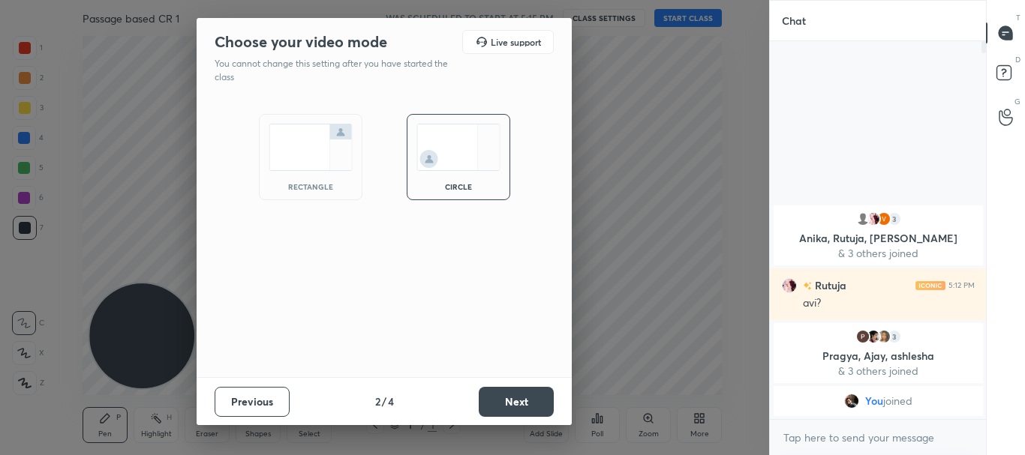
click at [538, 401] on button "Next" at bounding box center [516, 402] width 75 height 30
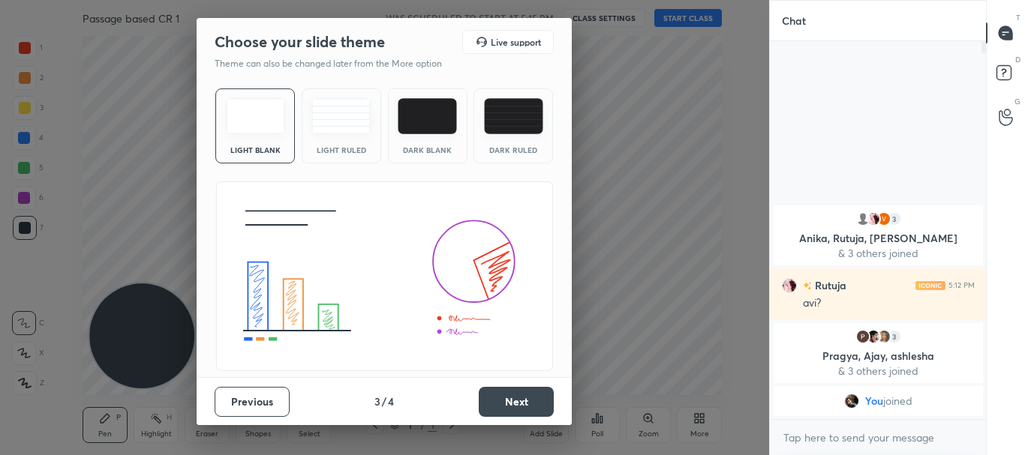
click at [538, 401] on button "Next" at bounding box center [516, 402] width 75 height 30
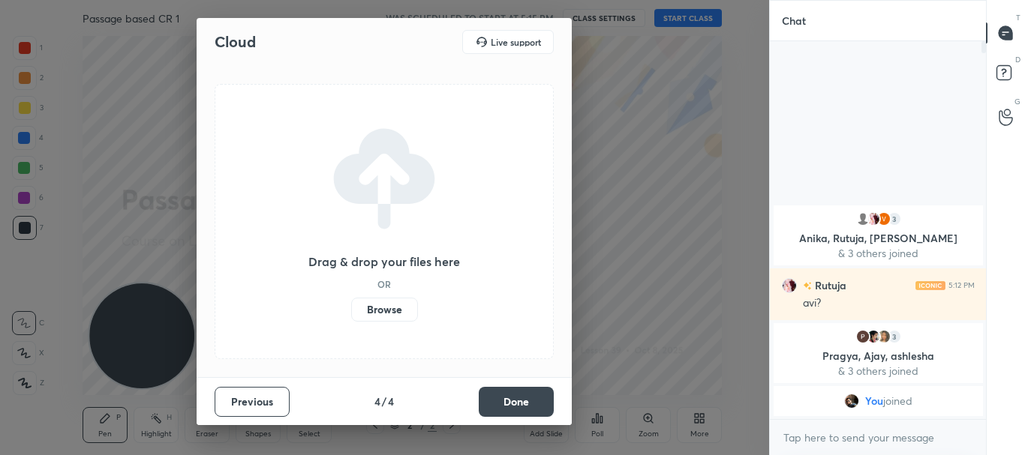
click at [383, 314] on label "Browse" at bounding box center [384, 310] width 67 height 24
click at [351, 314] on input "Browse" at bounding box center [351, 310] width 0 height 24
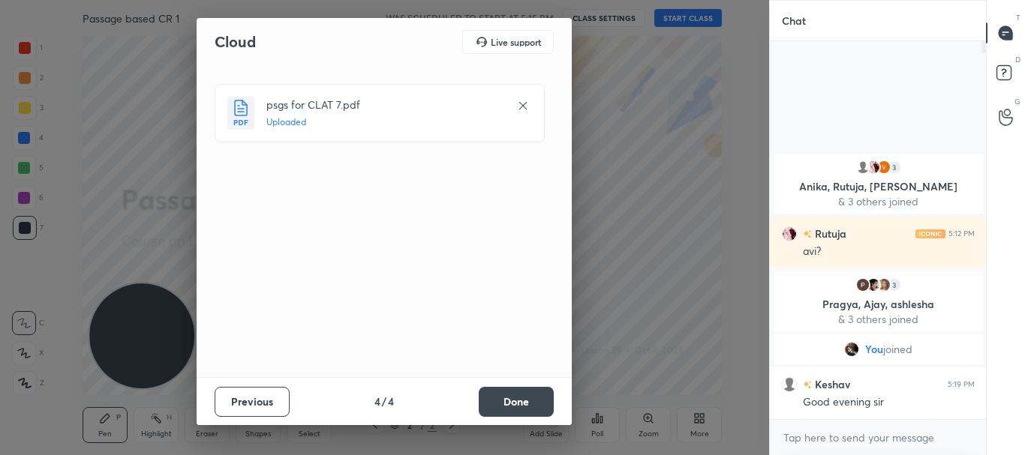
click at [522, 397] on button "Done" at bounding box center [516, 402] width 75 height 30
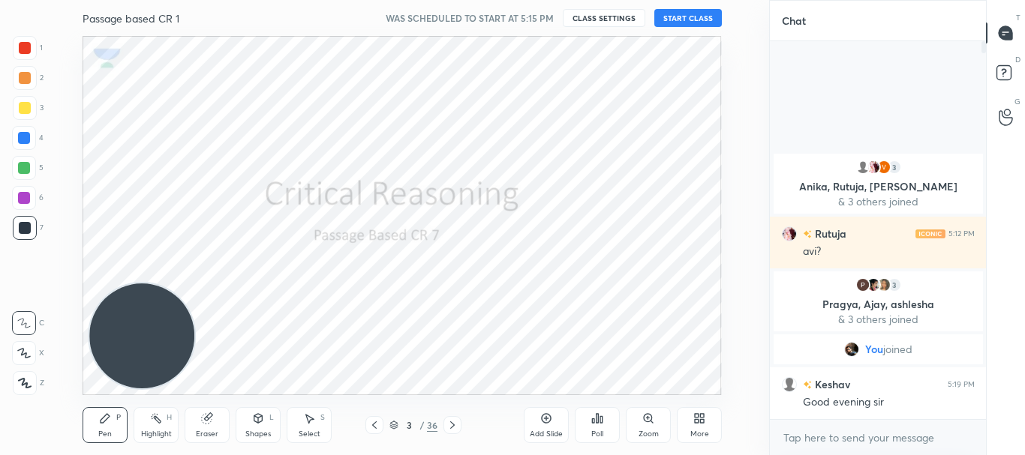
click at [712, 416] on div "More" at bounding box center [699, 425] width 45 height 36
click at [680, 307] on icon at bounding box center [680, 304] width 12 height 12
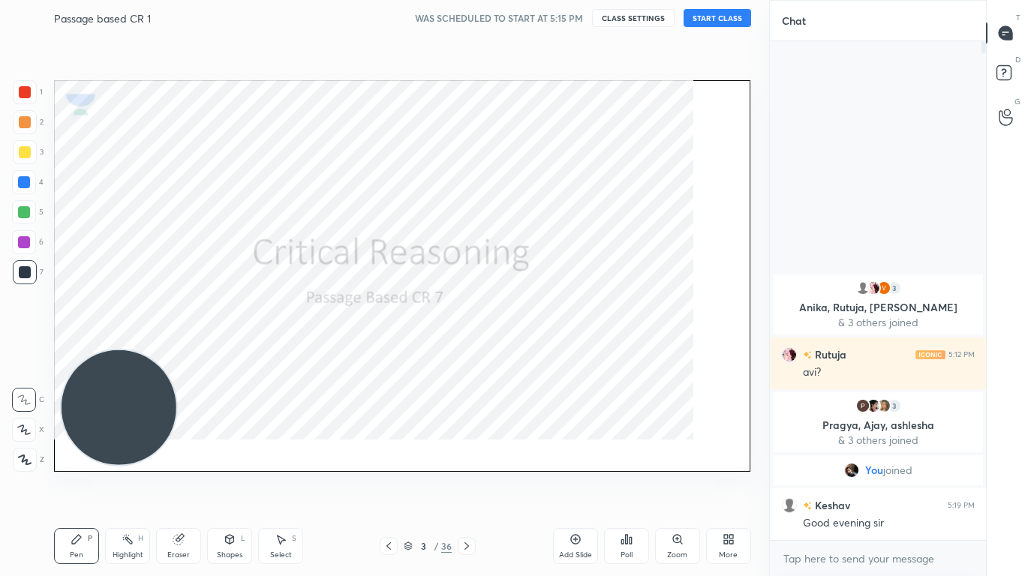
scroll to position [370, 212]
click at [716, 20] on button "START CLASS" at bounding box center [717, 18] width 68 height 18
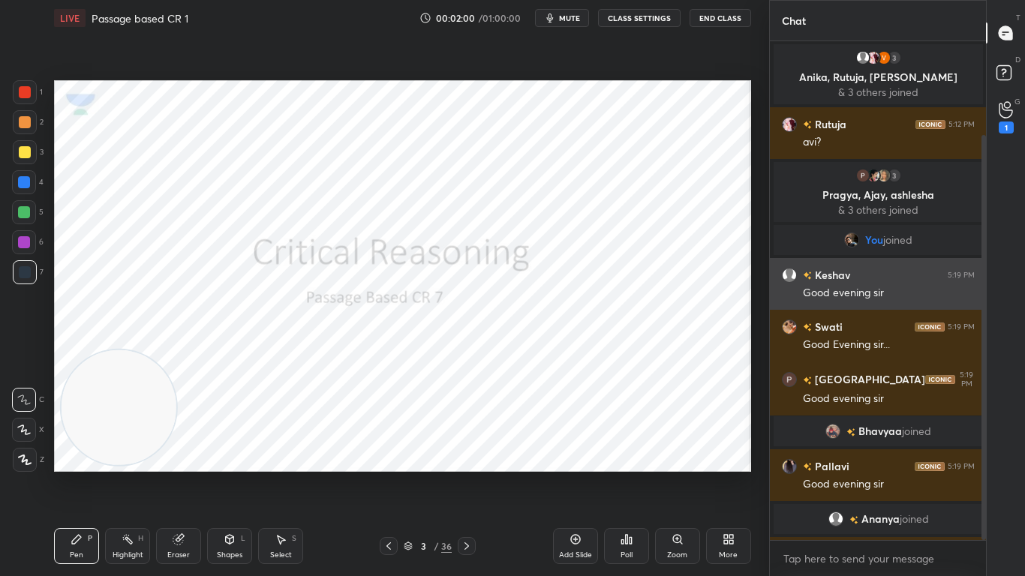
scroll to position [116, 0]
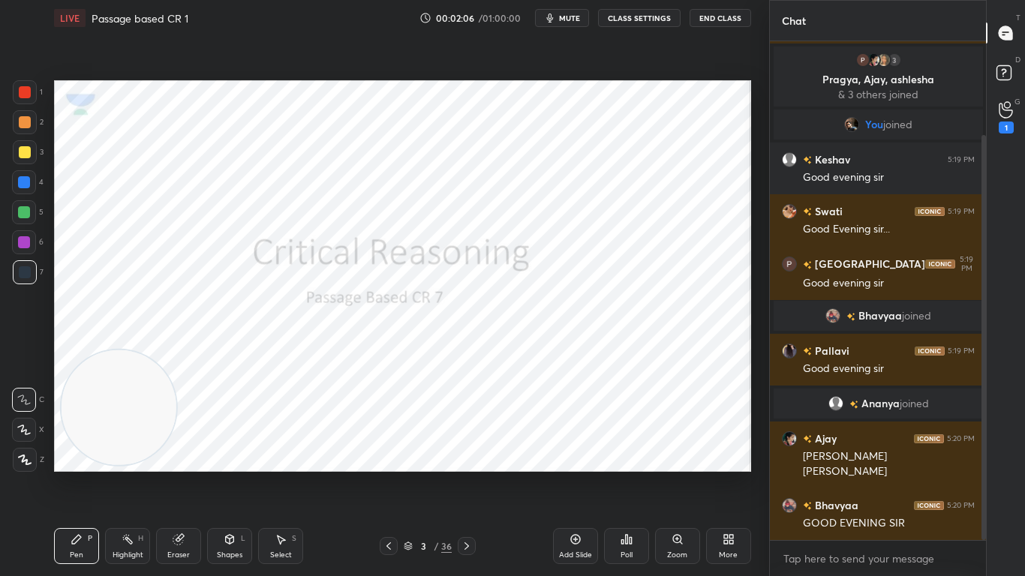
click at [732, 455] on div "More" at bounding box center [728, 546] width 45 height 36
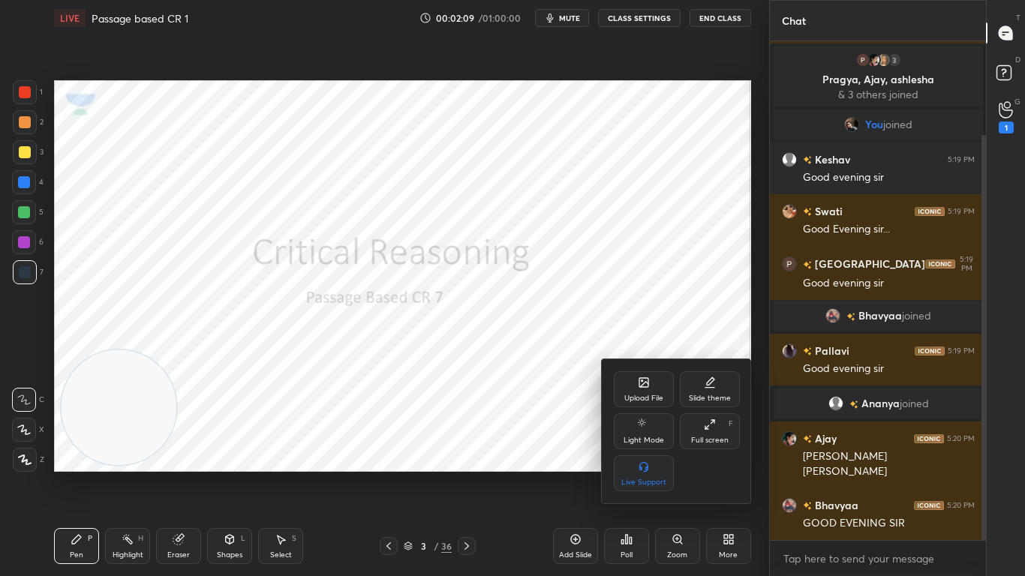
click at [660, 231] on div at bounding box center [512, 288] width 1025 height 576
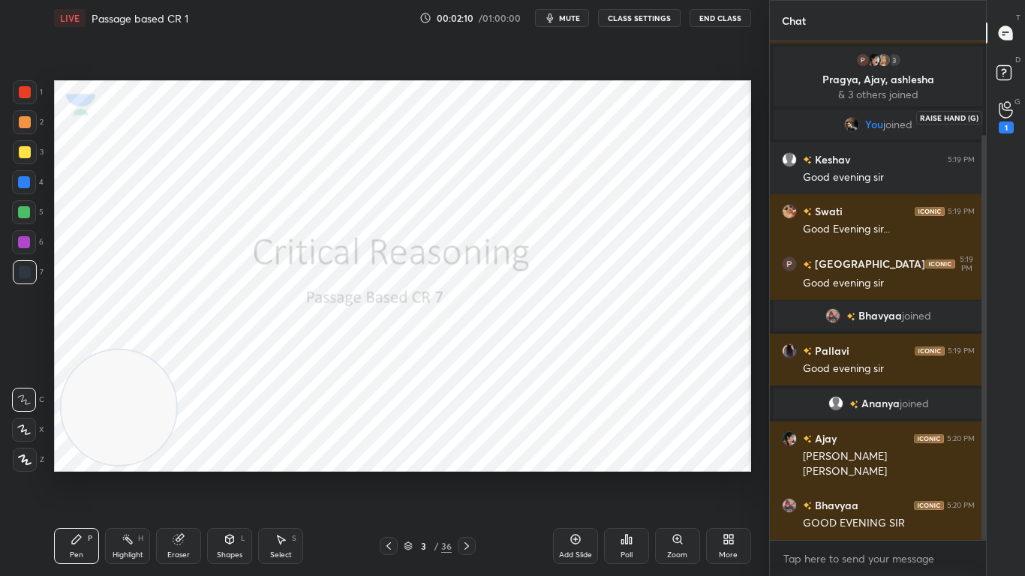
click at [1017, 114] on div "1" at bounding box center [1006, 117] width 30 height 27
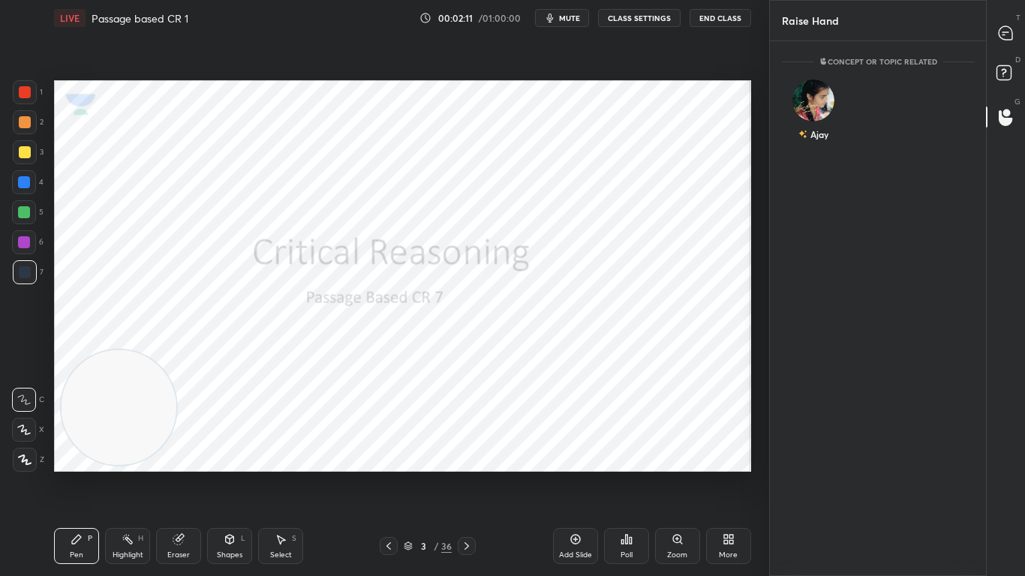
scroll to position [5, 5]
click at [838, 104] on div "Ajay INVITE" at bounding box center [814, 117] width 64 height 95
click at [1009, 32] on icon at bounding box center [1006, 33] width 14 height 14
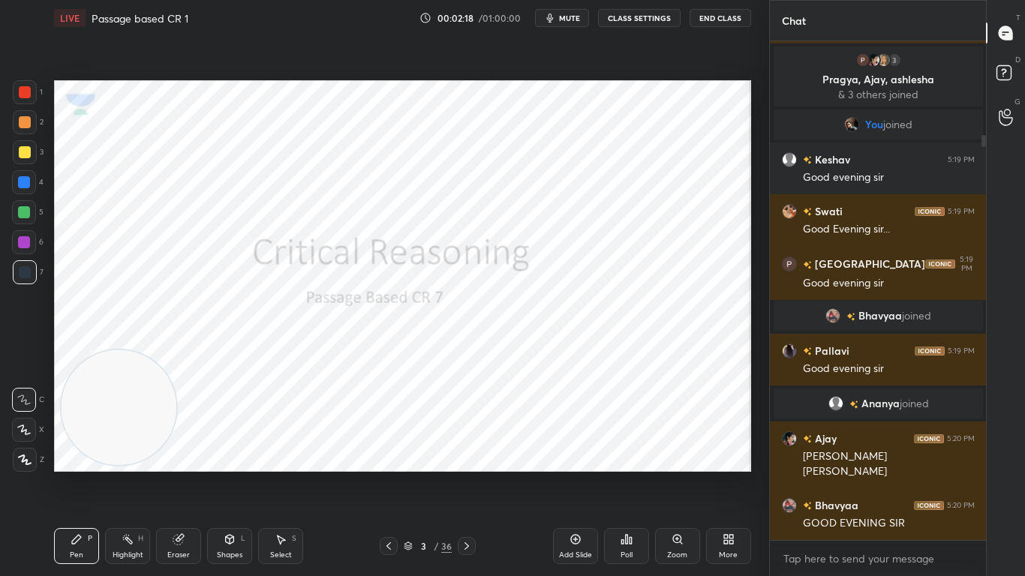
scroll to position [167, 0]
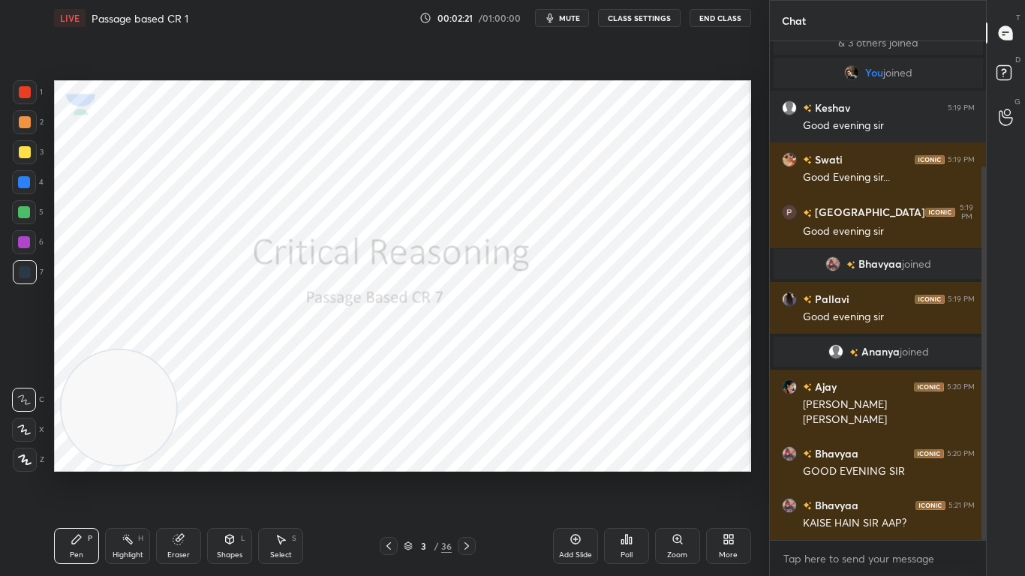
click at [26, 455] on icon at bounding box center [25, 459] width 12 height 9
click at [138, 414] on video at bounding box center [119, 407] width 115 height 115
drag, startPoint x: 138, startPoint y: 414, endPoint x: 170, endPoint y: 228, distance: 188.8
click at [170, 305] on video at bounding box center [134, 362] width 115 height 115
drag, startPoint x: 155, startPoint y: 243, endPoint x: 112, endPoint y: 401, distance: 164.2
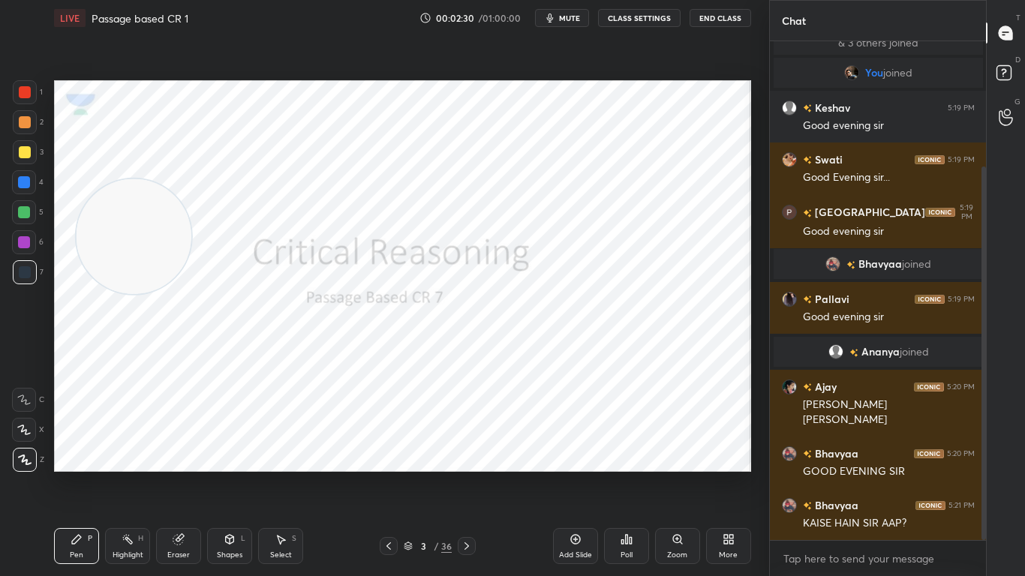
click at [112, 294] on video at bounding box center [134, 236] width 115 height 115
drag, startPoint x: 113, startPoint y: 392, endPoint x: 82, endPoint y: 482, distance: 95.1
click at [82, 455] on div "Setting up your live class Poll for secs No correct answer Start poll" at bounding box center [402, 276] width 709 height 480
click at [116, 438] on video at bounding box center [113, 413] width 115 height 115
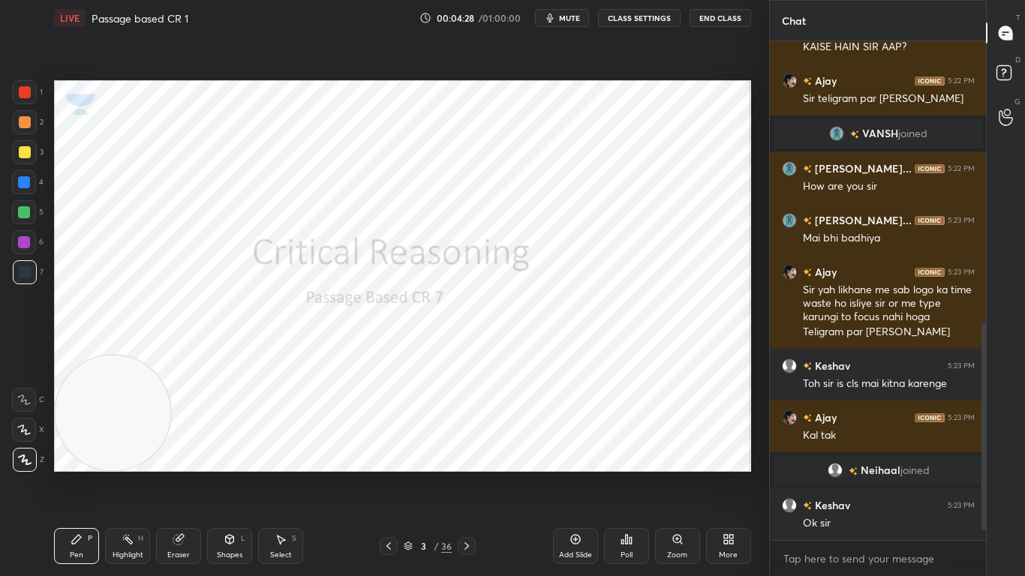
scroll to position [695, 0]
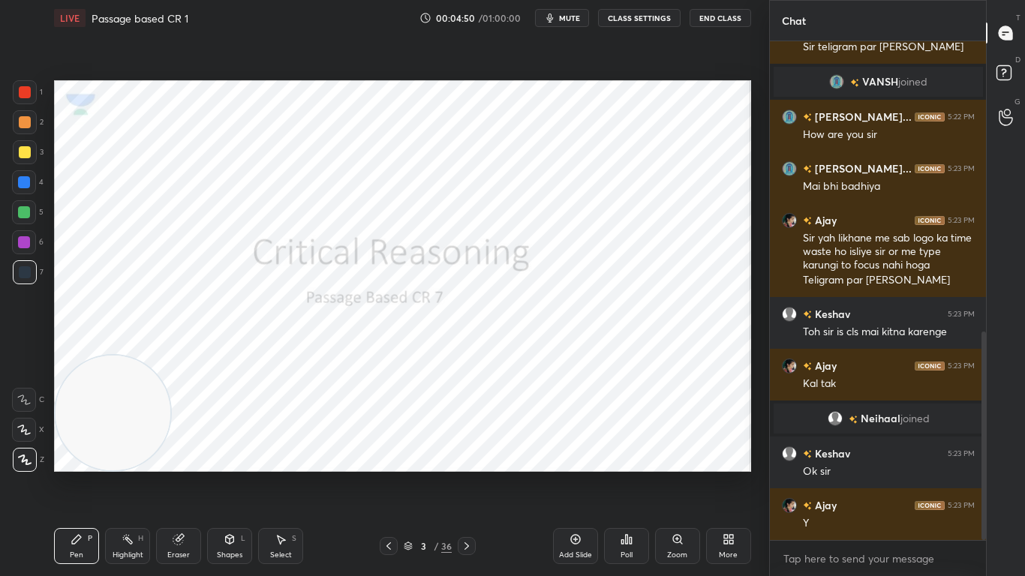
click at [470, 455] on icon at bounding box center [467, 546] width 12 height 12
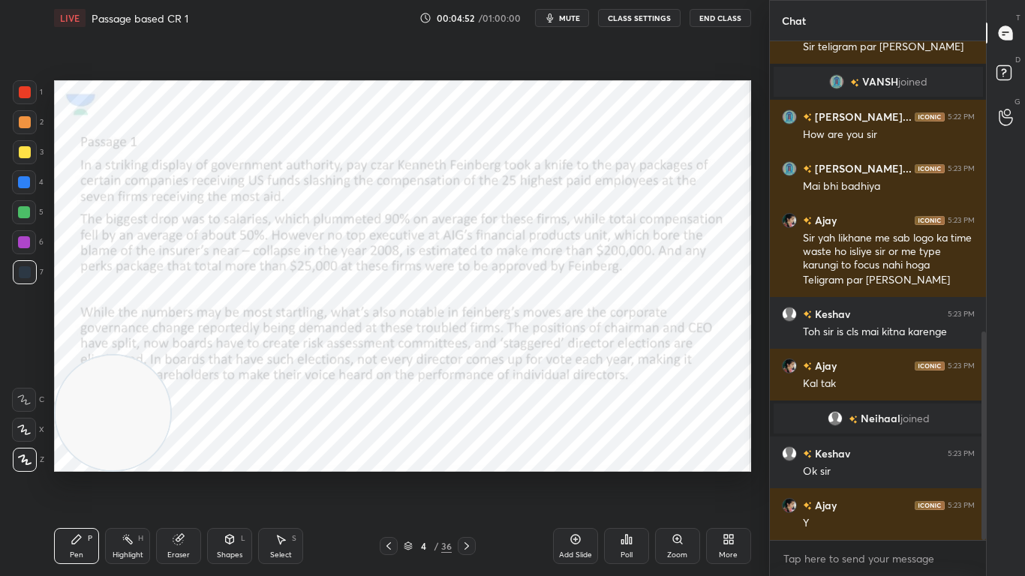
click at [471, 455] on div at bounding box center [467, 546] width 18 height 18
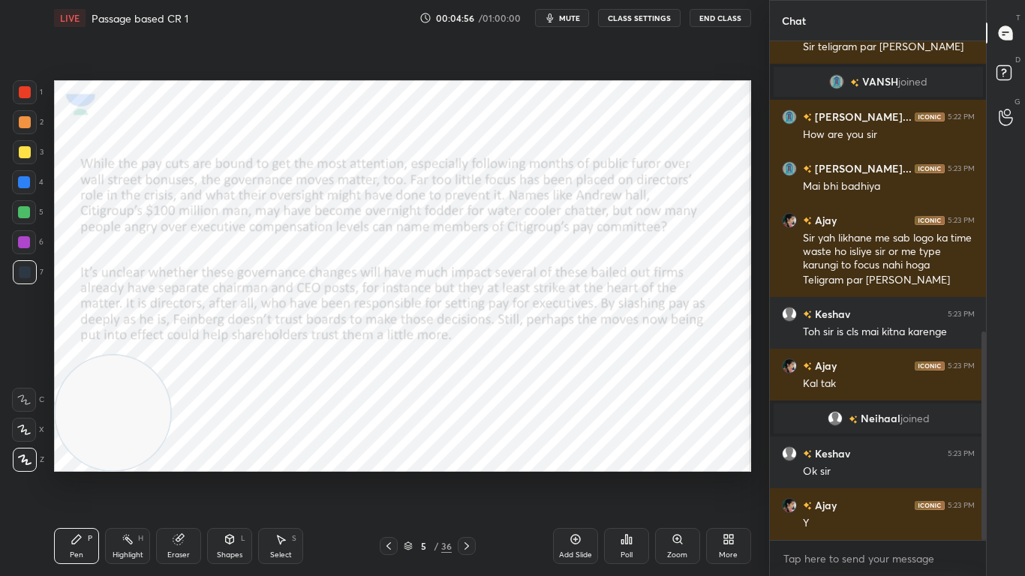
click at [469, 455] on icon at bounding box center [467, 546] width 12 height 12
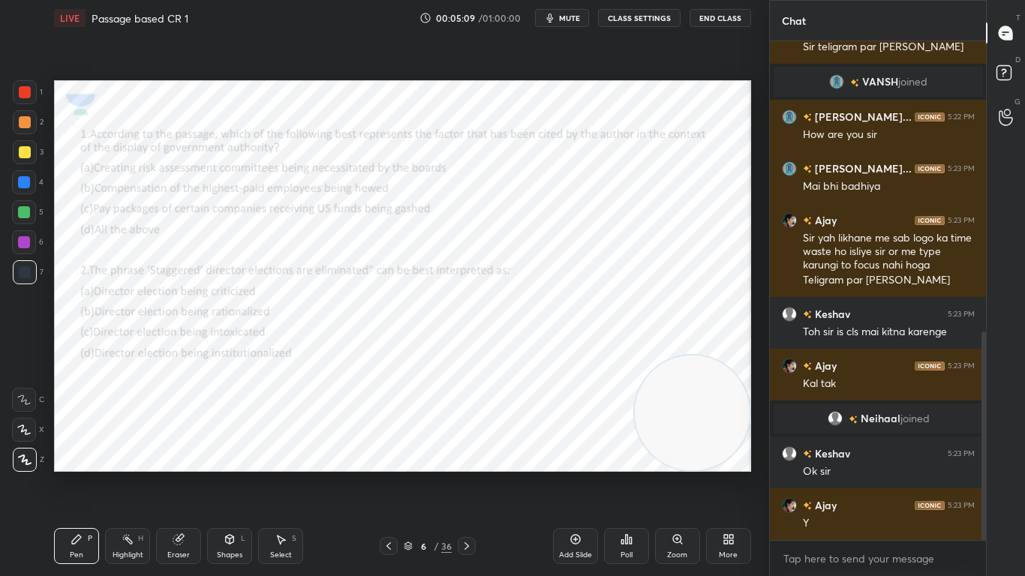
scroll to position [761, 0]
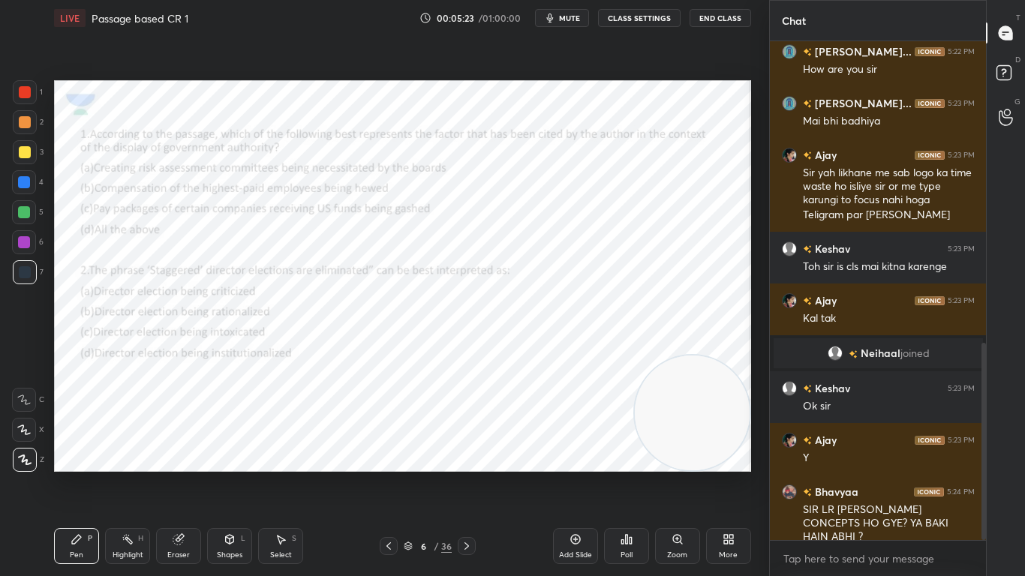
click at [461, 455] on icon at bounding box center [467, 546] width 12 height 12
click at [464, 455] on icon at bounding box center [467, 546] width 12 height 12
click at [392, 455] on icon at bounding box center [389, 546] width 12 height 12
click at [388, 455] on icon at bounding box center [389, 546] width 12 height 12
click at [389, 455] on icon at bounding box center [389, 546] width 12 height 12
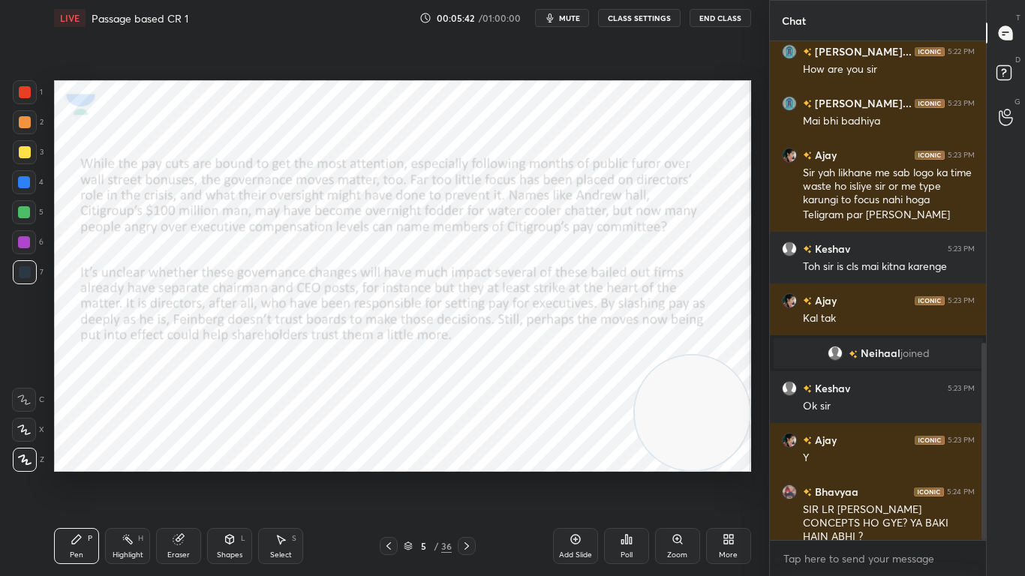
click at [389, 455] on icon at bounding box center [389, 546] width 12 height 12
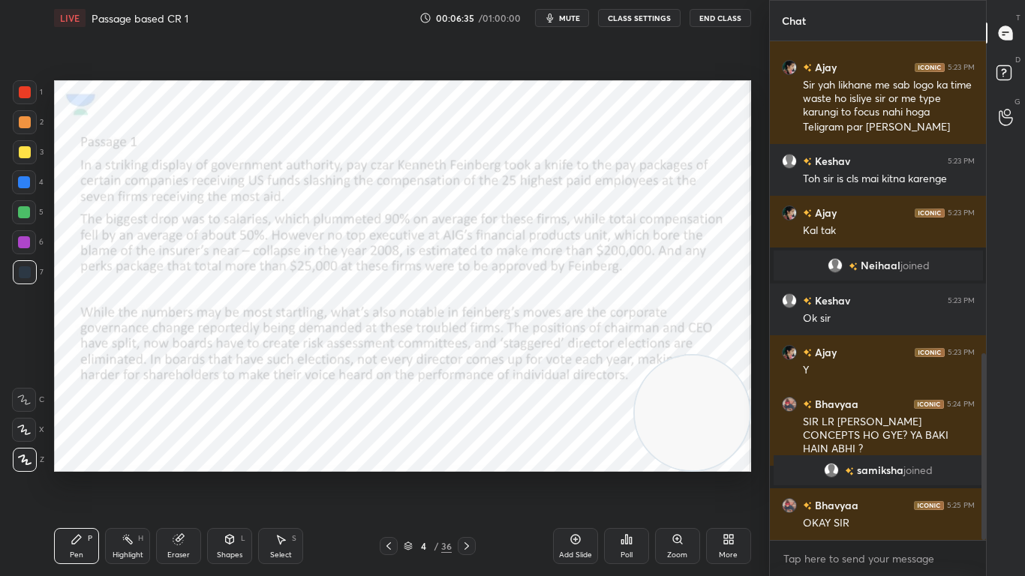
scroll to position [834, 0]
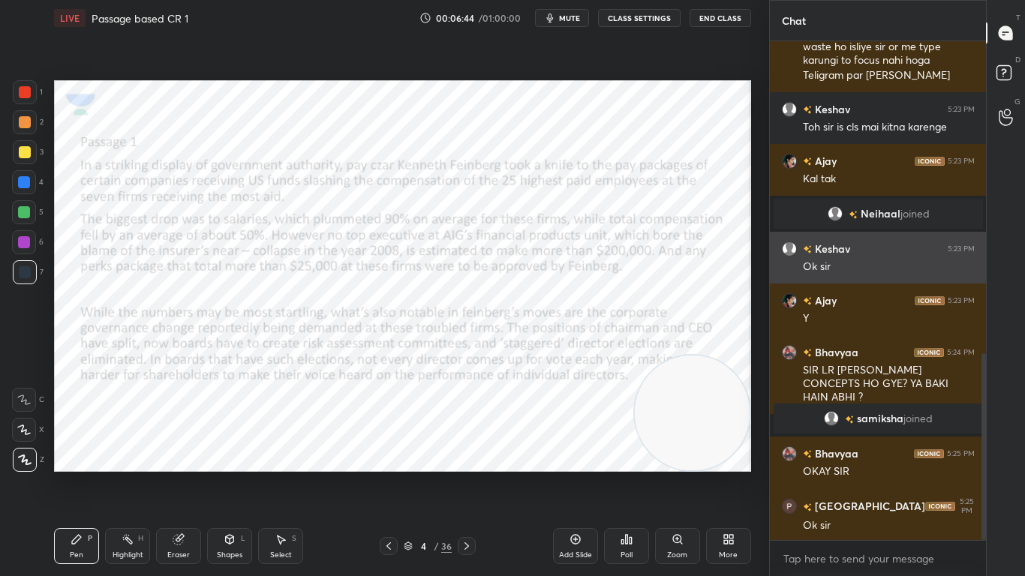
drag, startPoint x: 717, startPoint y: 408, endPoint x: 773, endPoint y: 247, distance: 170.6
click at [773, 247] on div "1 2 3 4 5 6 7 C X Z C X Z E E Erase all H H LIVE Passage based CR 1 00:06:44 / …" at bounding box center [512, 288] width 1025 height 576
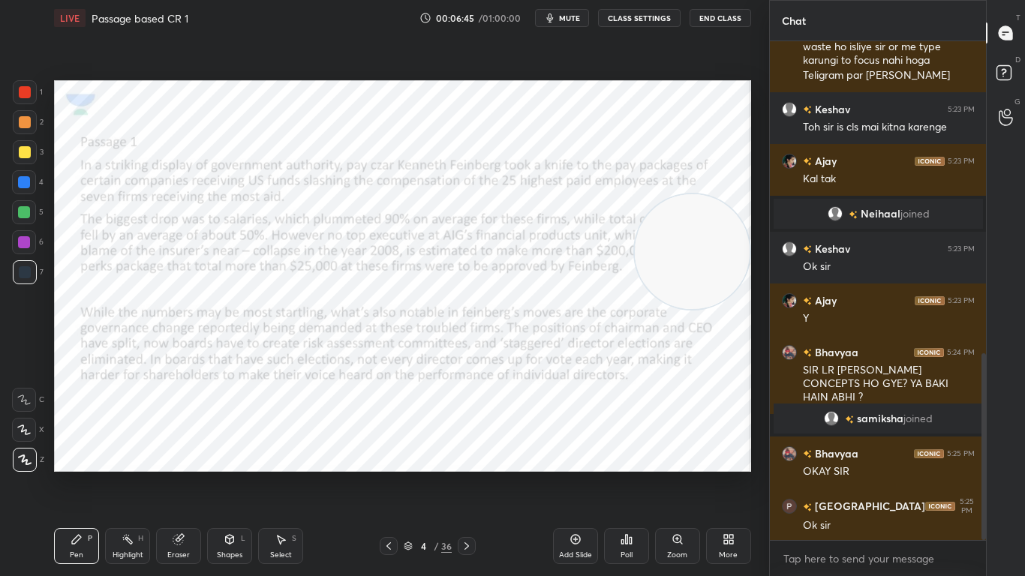
click at [710, 225] on video at bounding box center [692, 251] width 115 height 115
click at [750, 95] on div "Setting up your live class Poll for secs No correct answer Start poll" at bounding box center [402, 276] width 697 height 392
click at [704, 104] on video at bounding box center [692, 139] width 115 height 115
drag, startPoint x: 704, startPoint y: 104, endPoint x: 699, endPoint y: 123, distance: 19.3
click at [699, 123] on video at bounding box center [692, 139] width 115 height 115
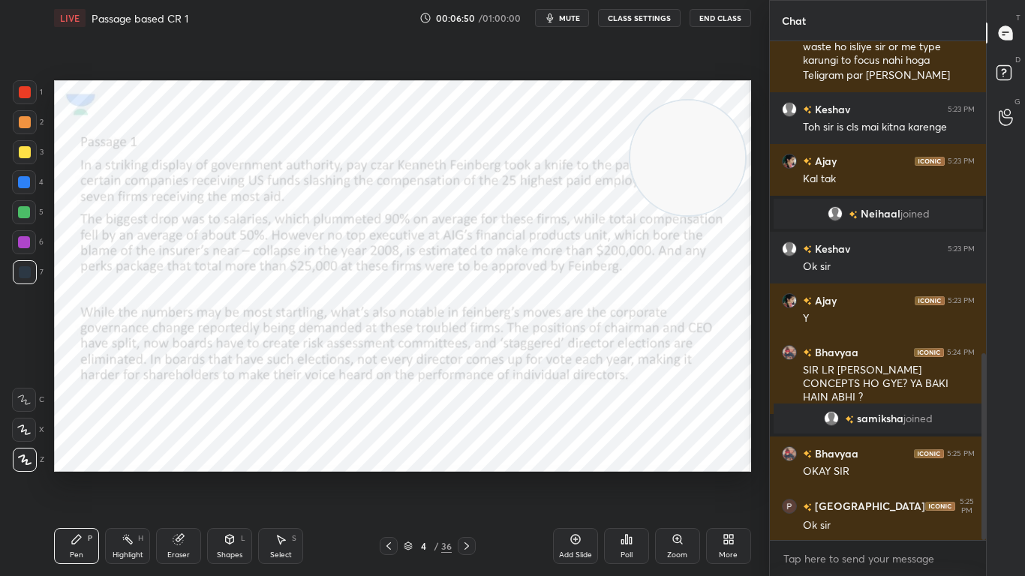
drag, startPoint x: 671, startPoint y: 151, endPoint x: 722, endPoint y: 75, distance: 91.4
click at [722, 75] on div "Setting up your live class Poll for secs No correct answer Start poll" at bounding box center [402, 276] width 709 height 480
click at [572, 19] on span "mute" at bounding box center [569, 18] width 21 height 11
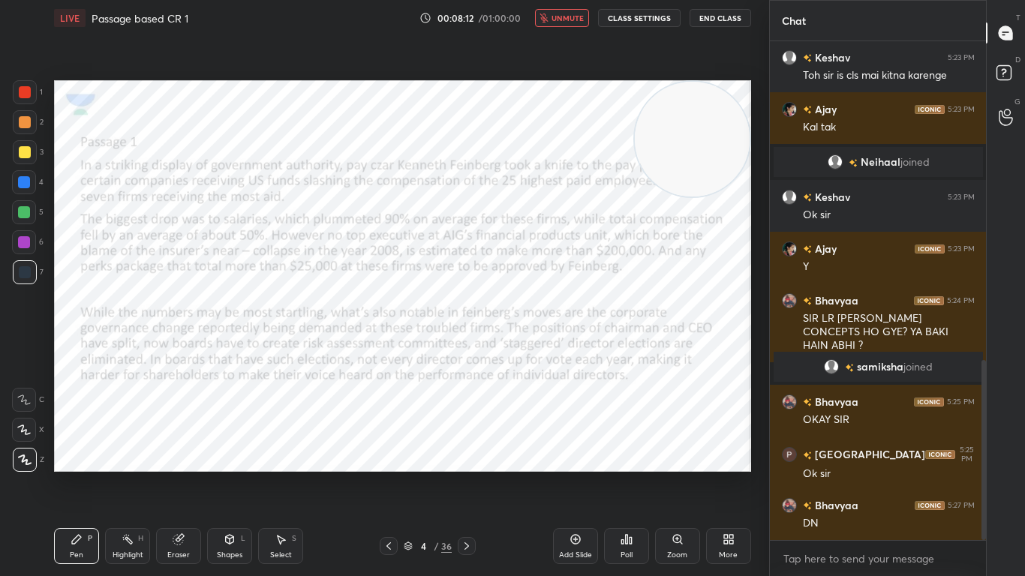
click at [575, 21] on span "unmute" at bounding box center [567, 18] width 32 height 11
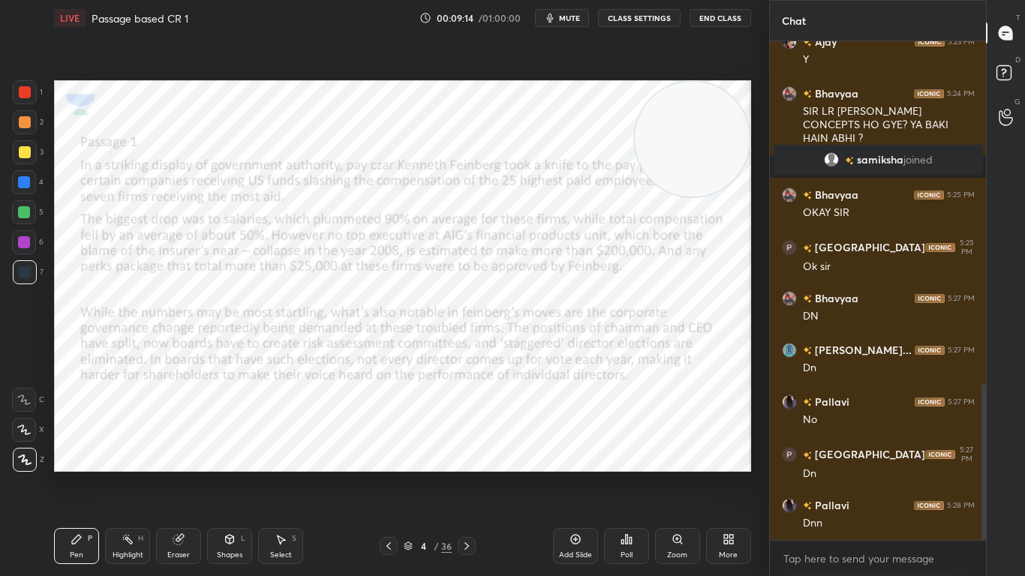
scroll to position [1144, 0]
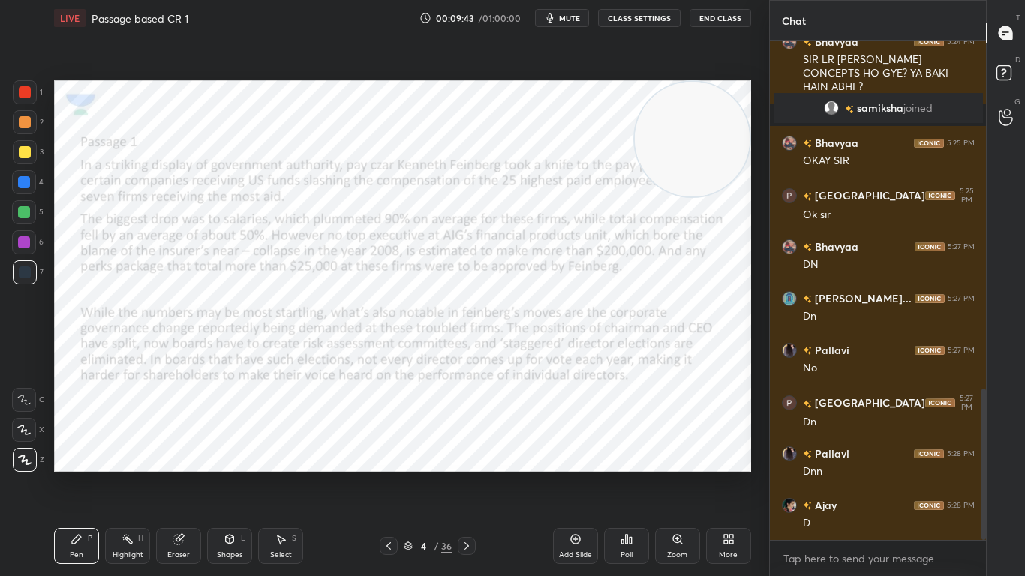
click at [471, 455] on icon at bounding box center [467, 546] width 12 height 12
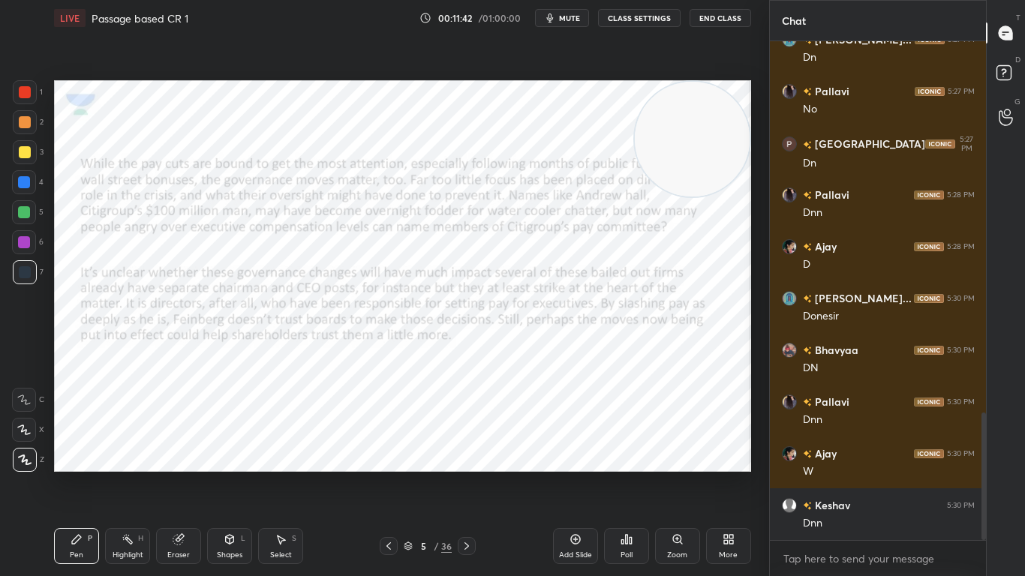
scroll to position [1455, 0]
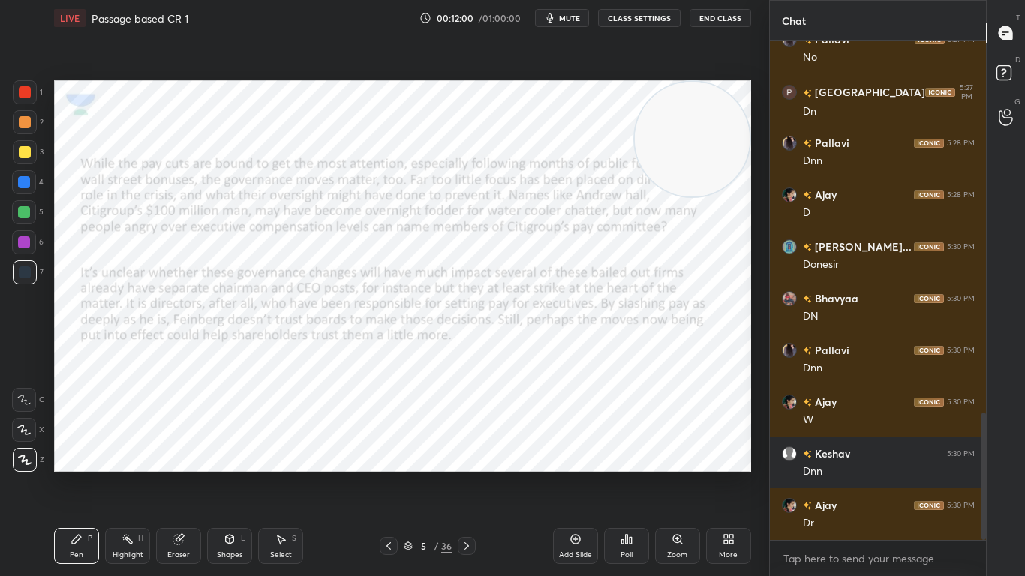
click at [462, 455] on icon at bounding box center [467, 546] width 12 height 12
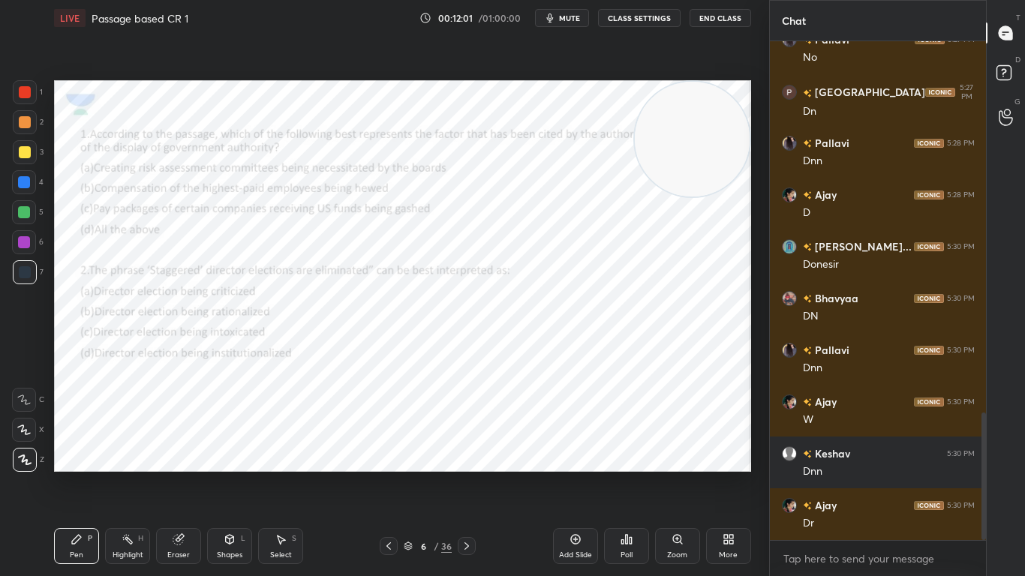
drag, startPoint x: 683, startPoint y: 148, endPoint x: 740, endPoint y: 479, distance: 336.5
click at [740, 455] on div "Setting up your live class Poll for secs No correct answer Start poll" at bounding box center [402, 276] width 709 height 480
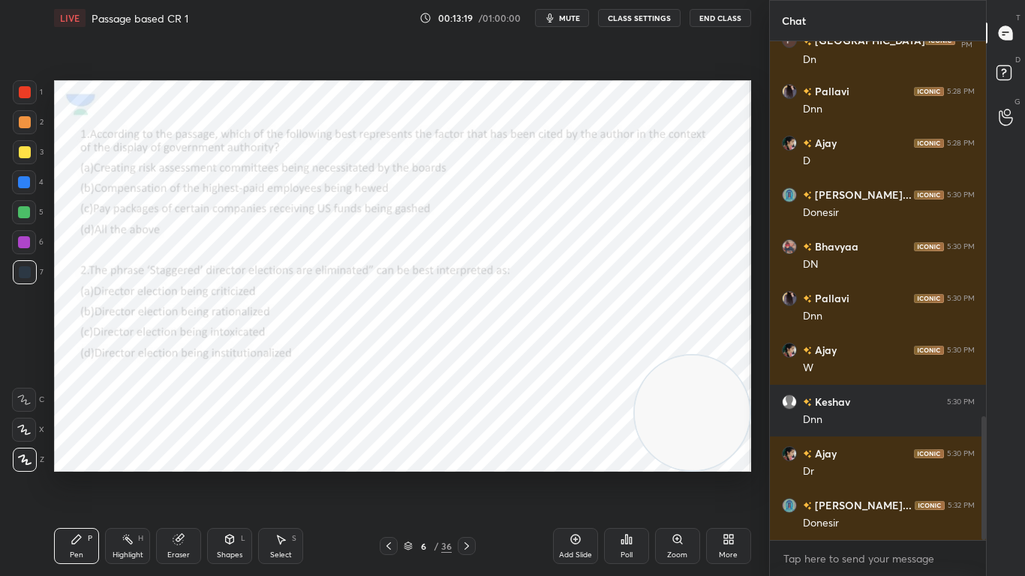
scroll to position [1558, 0]
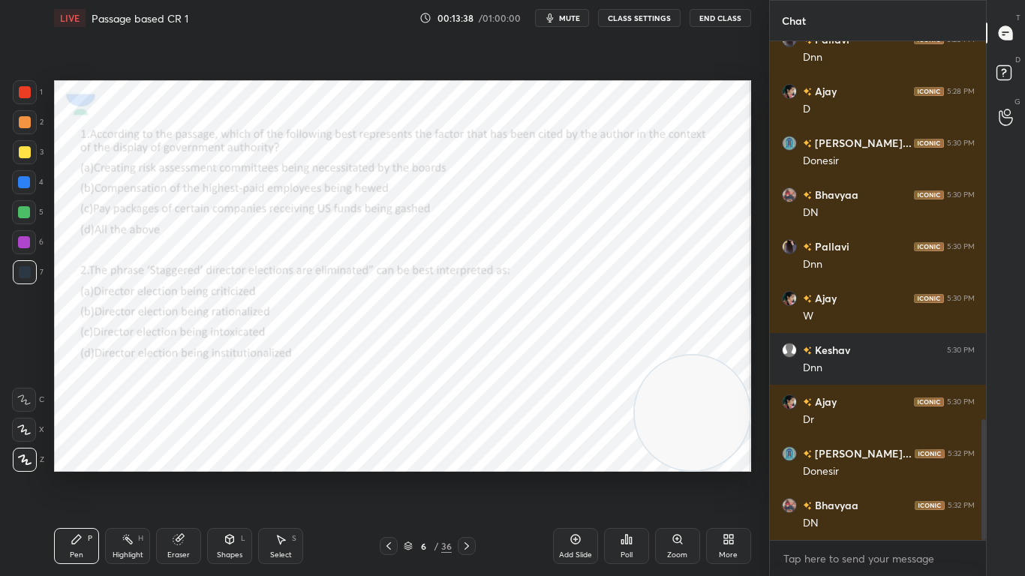
click at [466, 455] on icon at bounding box center [466, 546] width 5 height 8
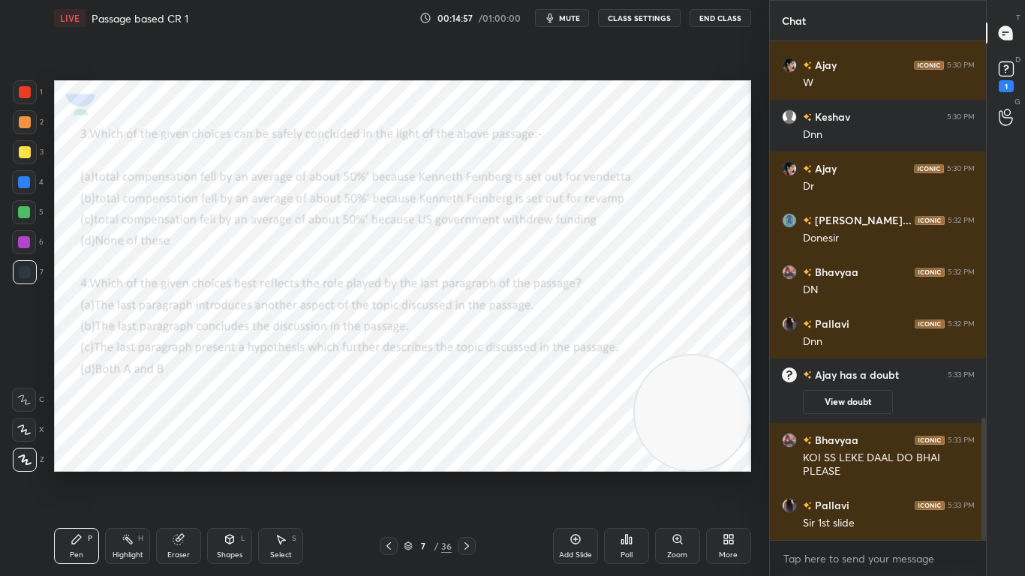
scroll to position [1593, 0]
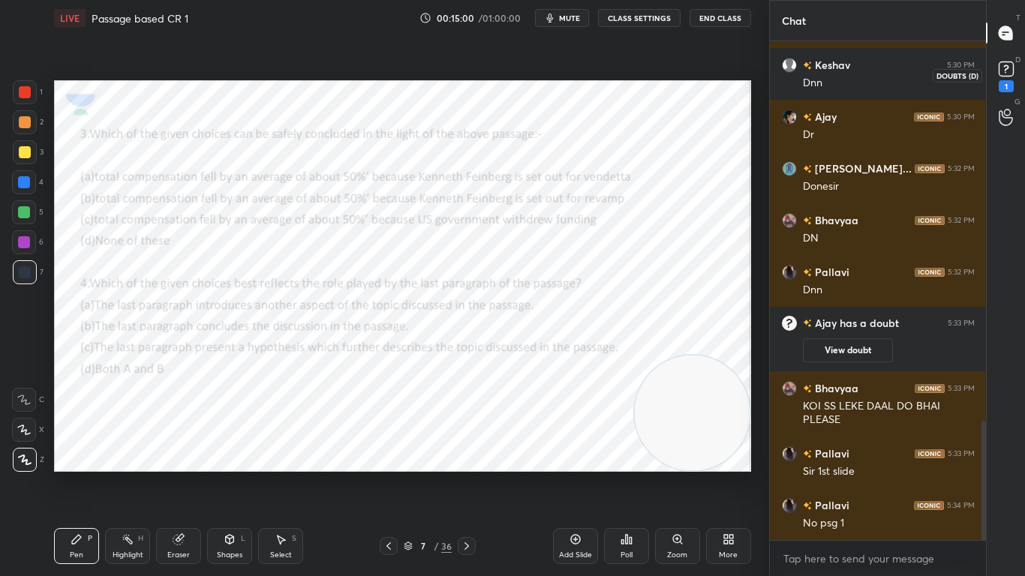
click at [1005, 68] on rect at bounding box center [1006, 69] width 14 height 14
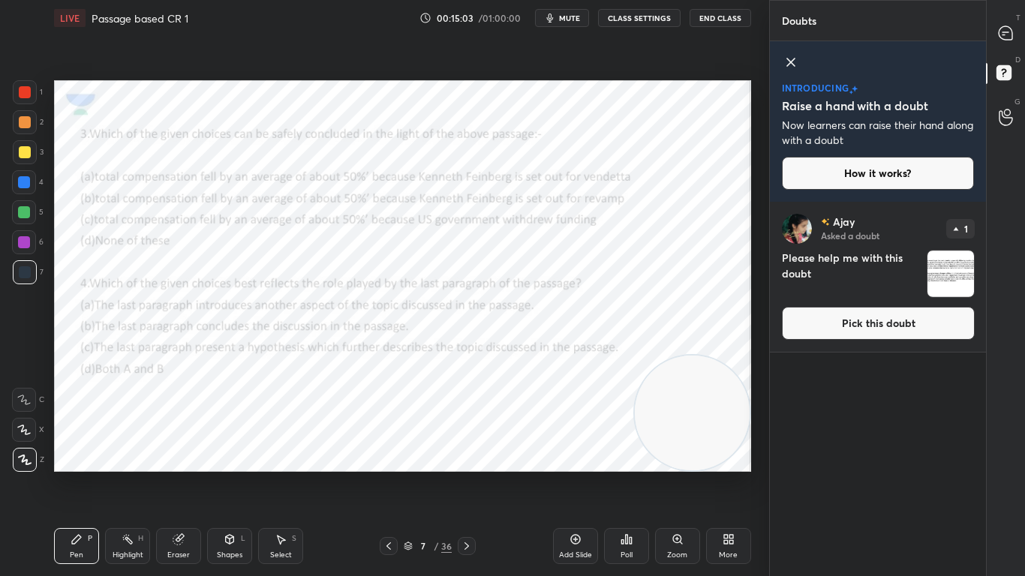
click at [955, 279] on img "grid" at bounding box center [950, 274] width 47 height 47
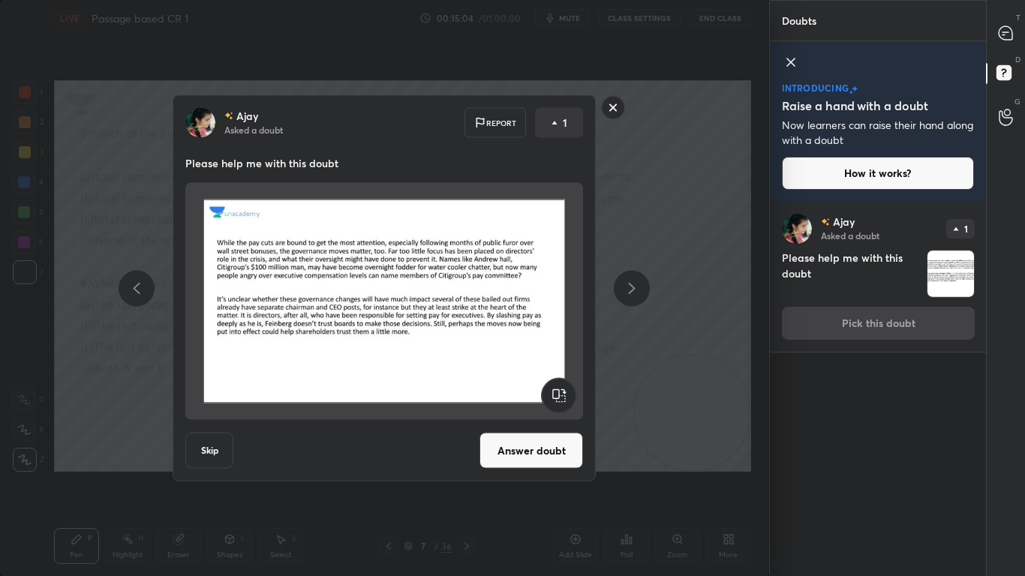
click at [616, 110] on rect at bounding box center [613, 107] width 23 height 23
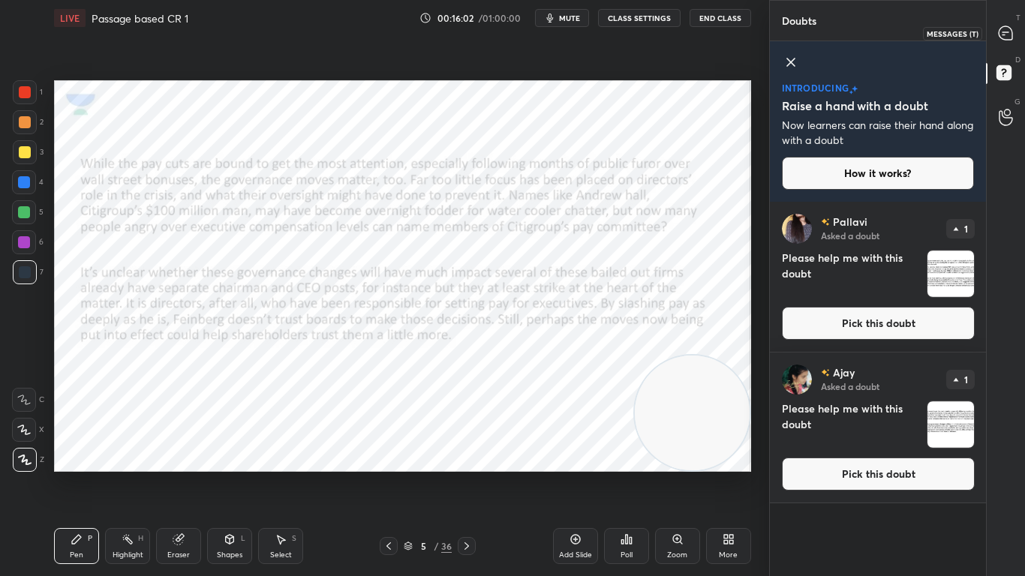
click at [1009, 20] on div at bounding box center [1006, 33] width 30 height 27
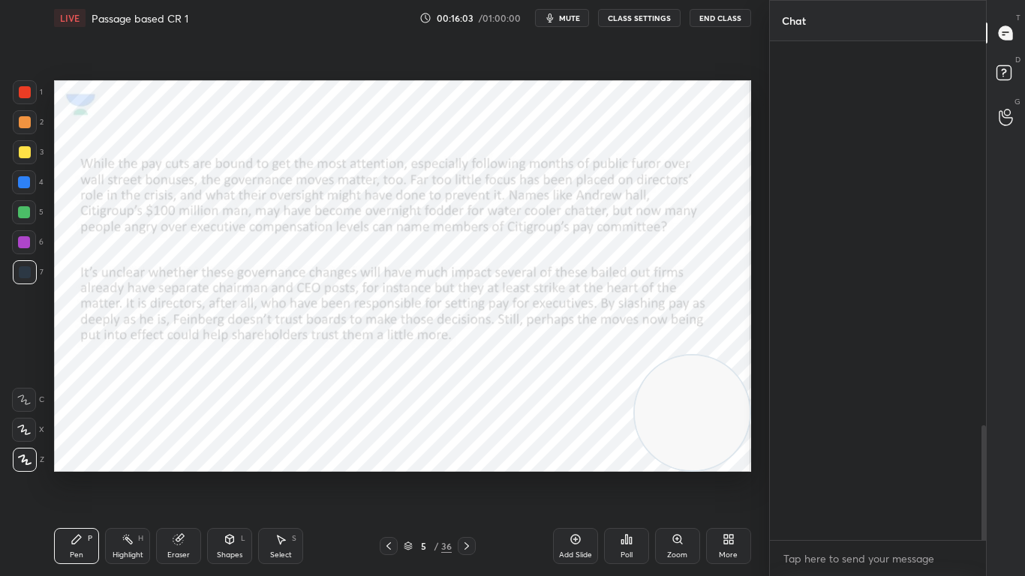
scroll to position [494, 212]
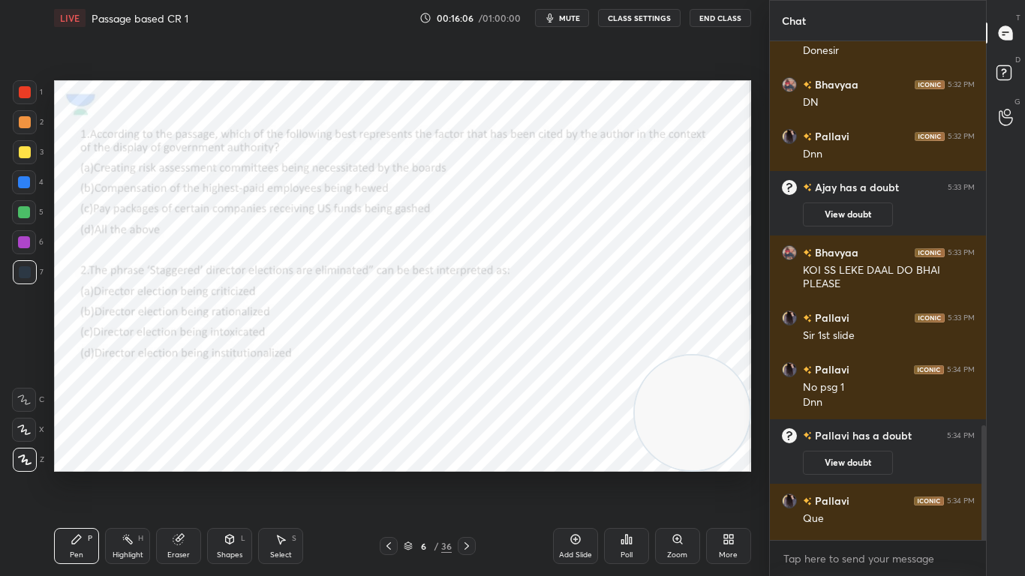
click at [464, 455] on icon at bounding box center [467, 546] width 12 height 12
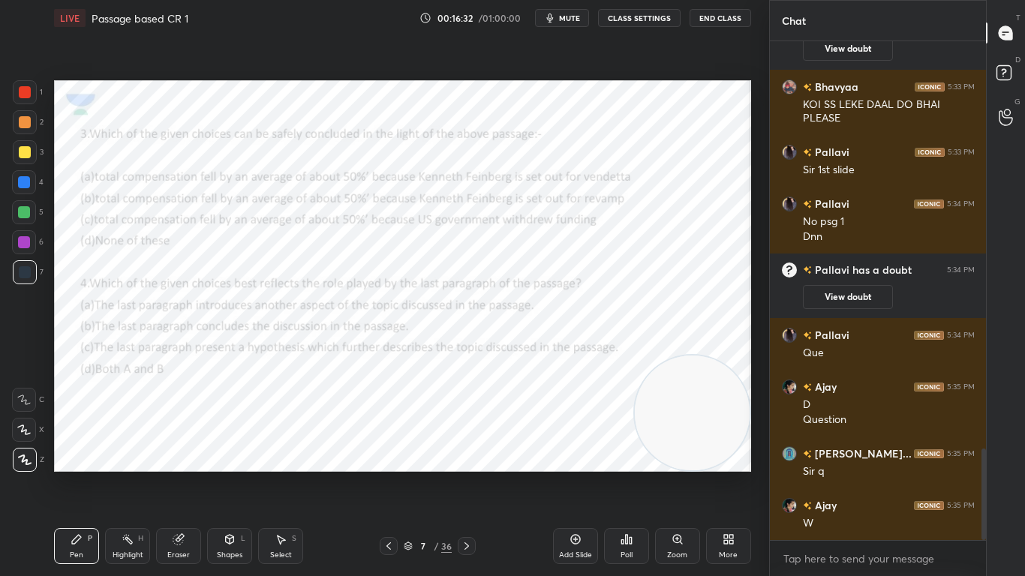
scroll to position [2264, 0]
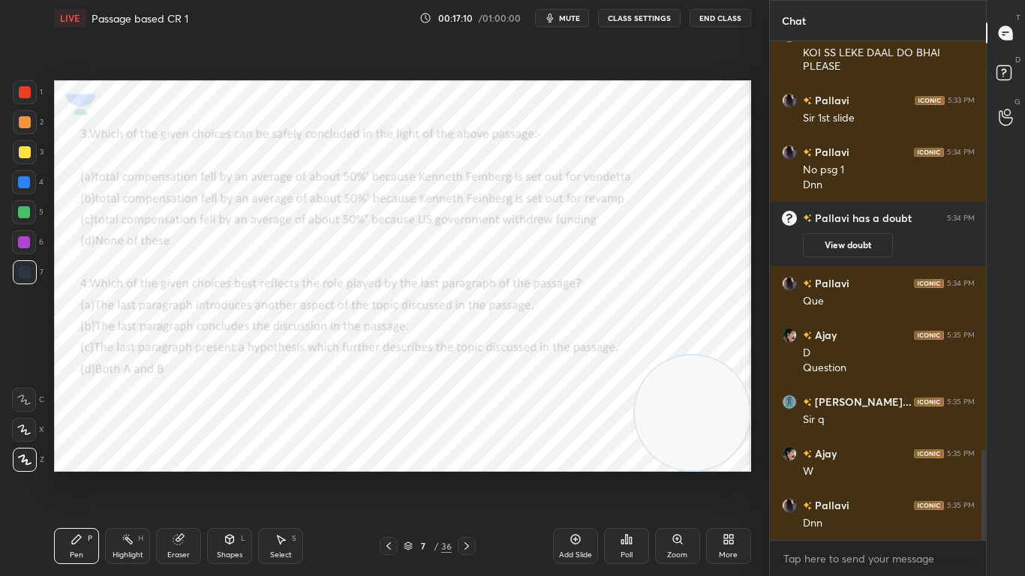
click at [464, 455] on icon at bounding box center [467, 546] width 12 height 12
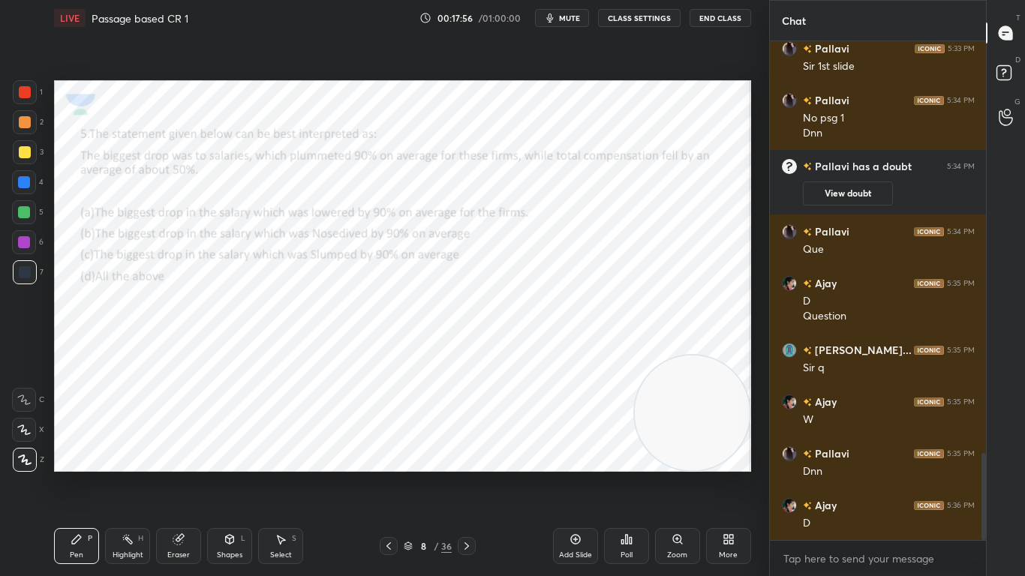
scroll to position [2367, 0]
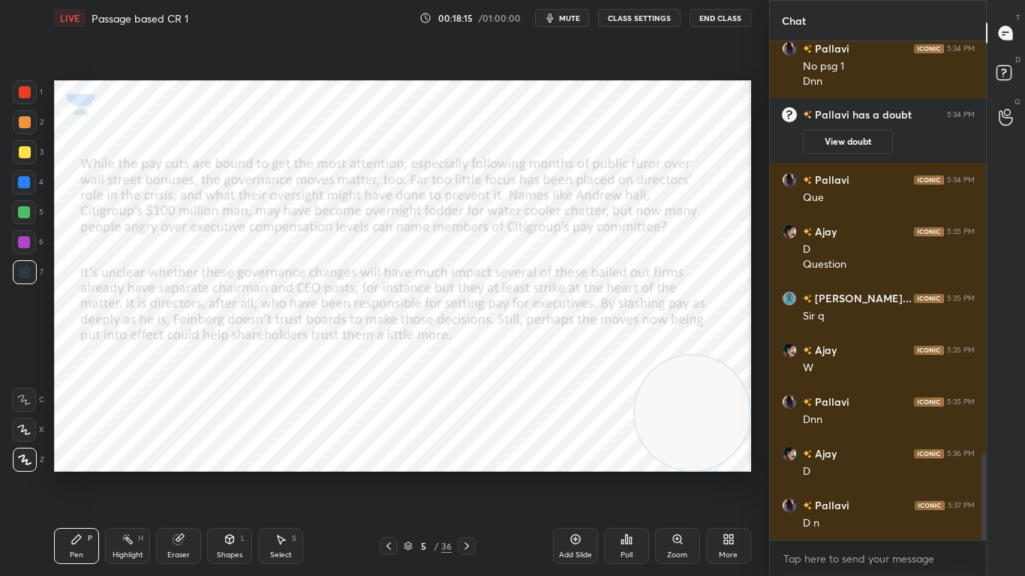
click at [464, 455] on icon at bounding box center [467, 546] width 12 height 12
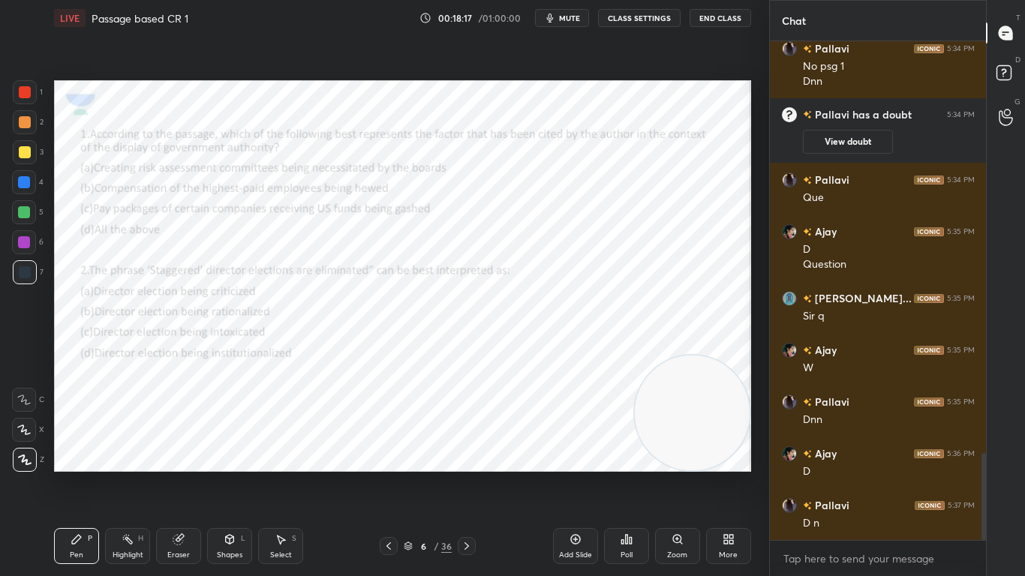
click at [705, 455] on div "Add Slide Poll Zoom More" at bounding box center [652, 546] width 198 height 84
click at [632, 455] on icon at bounding box center [626, 539] width 12 height 12
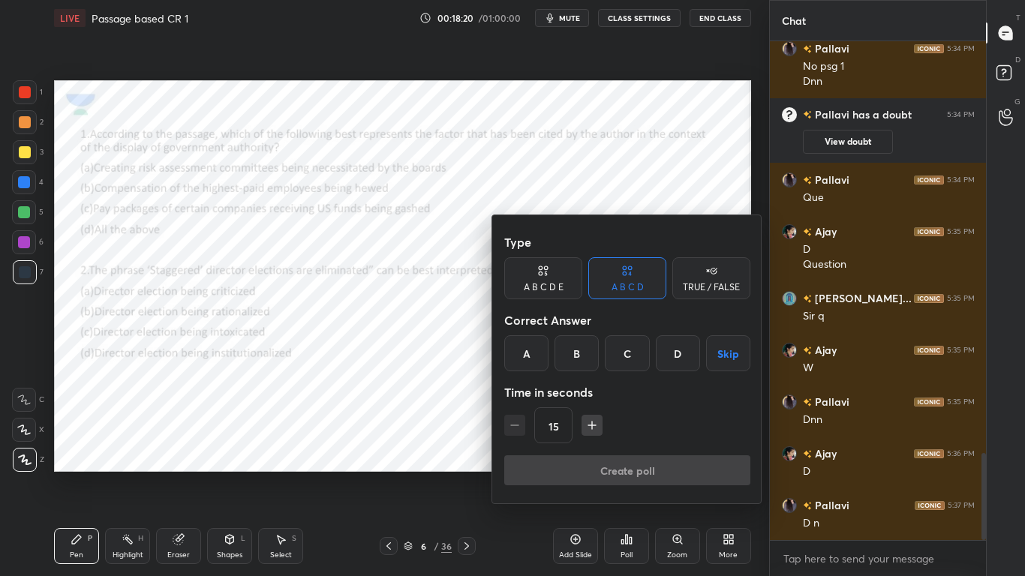
click at [683, 349] on div "D" at bounding box center [678, 353] width 44 height 36
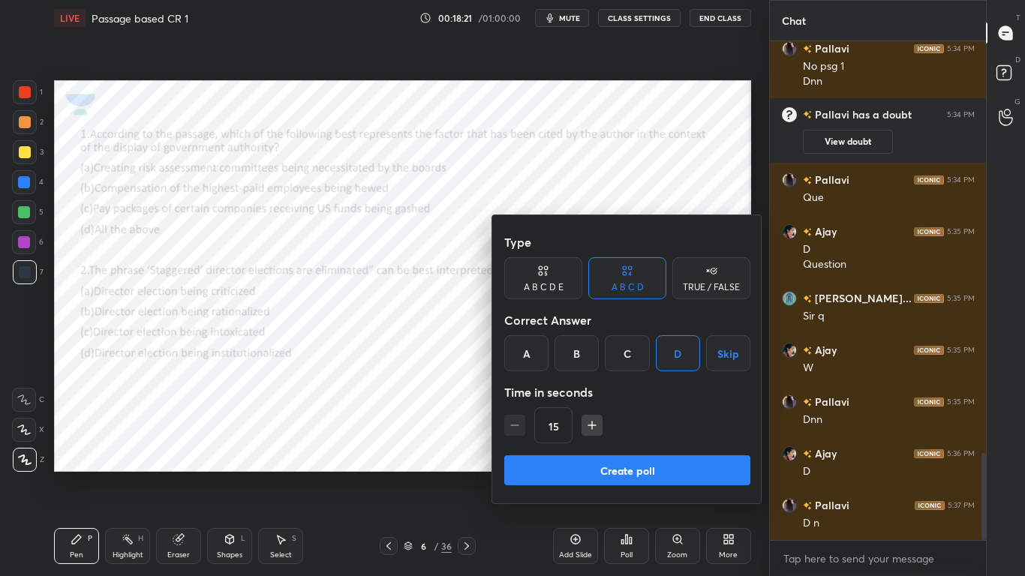
click at [596, 455] on button "Create poll" at bounding box center [627, 470] width 246 height 30
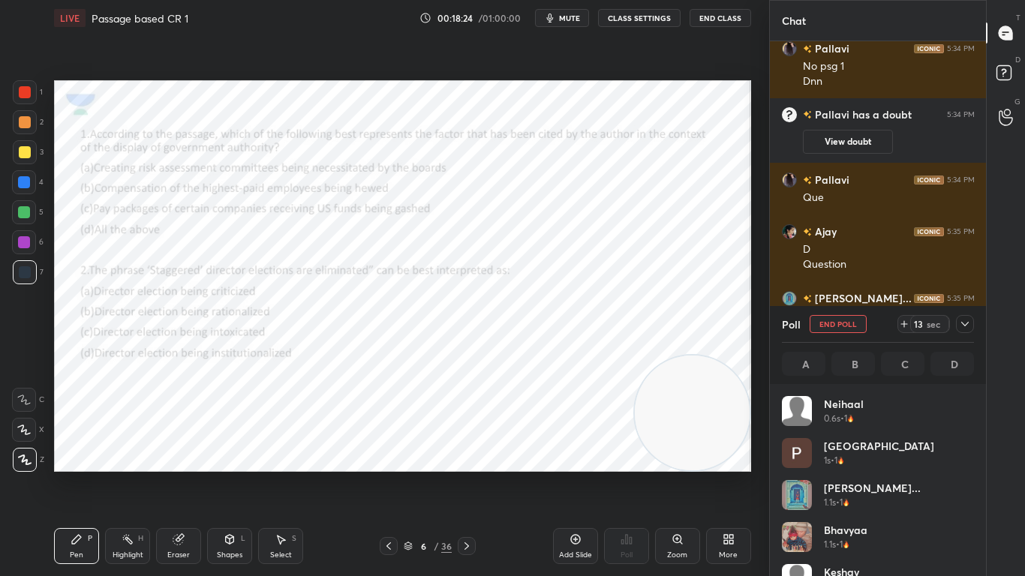
scroll to position [176, 188]
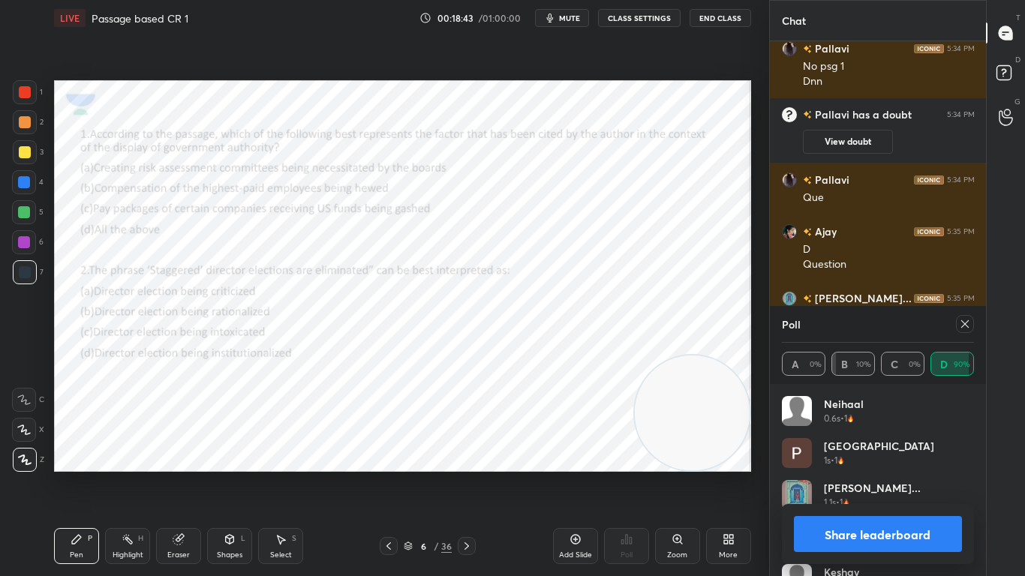
click at [968, 324] on icon at bounding box center [965, 324] width 12 height 12
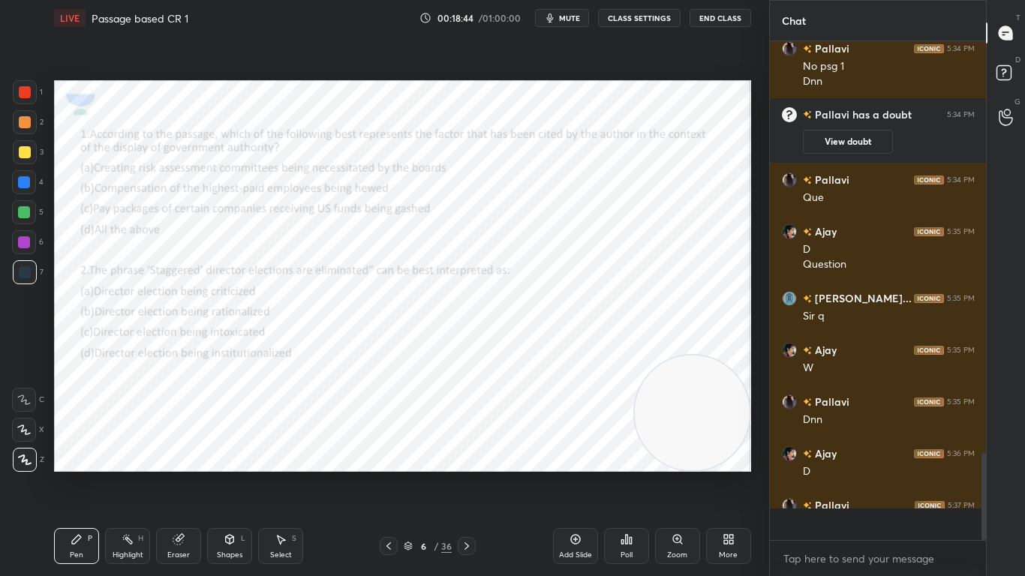
scroll to position [0, 0]
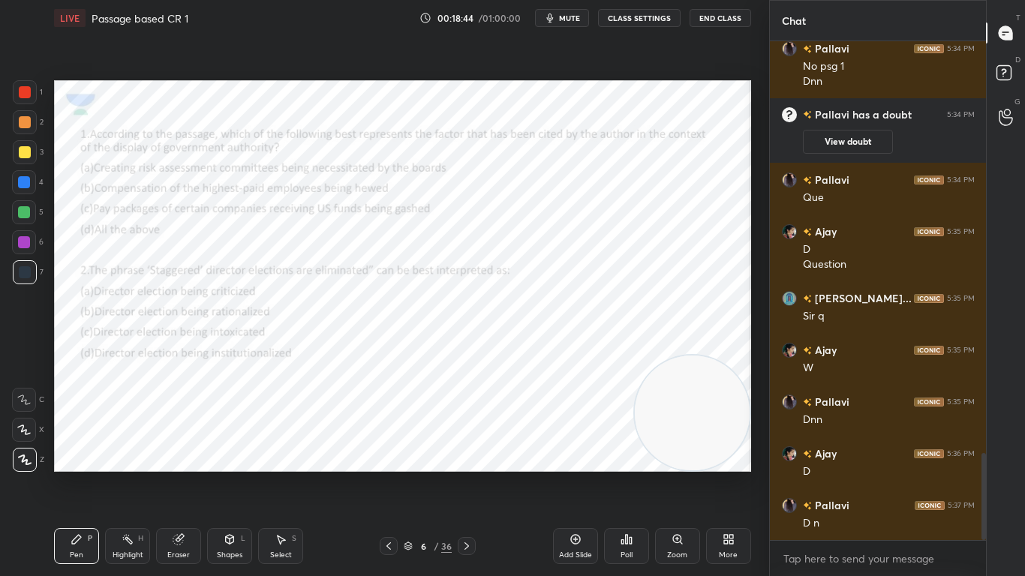
click at [638, 455] on div "Poll" at bounding box center [626, 546] width 45 height 36
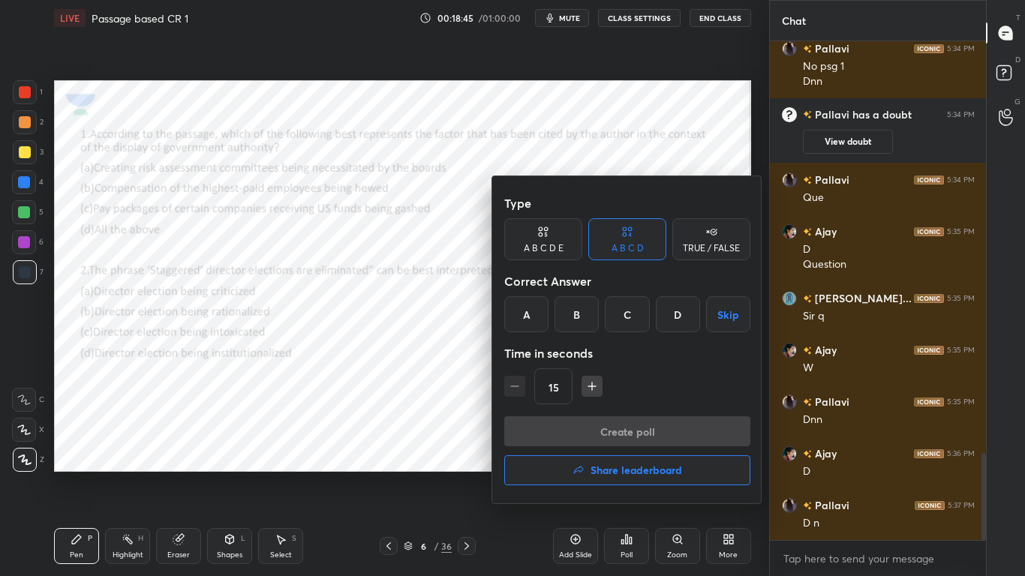
click at [578, 311] on div "B" at bounding box center [576, 314] width 44 height 36
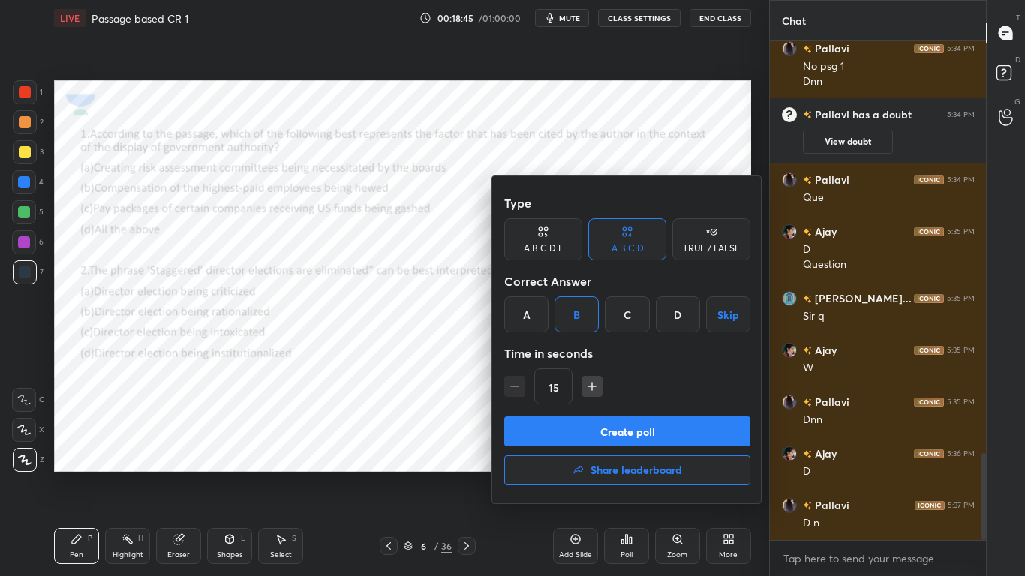
click at [594, 431] on button "Create poll" at bounding box center [627, 431] width 246 height 30
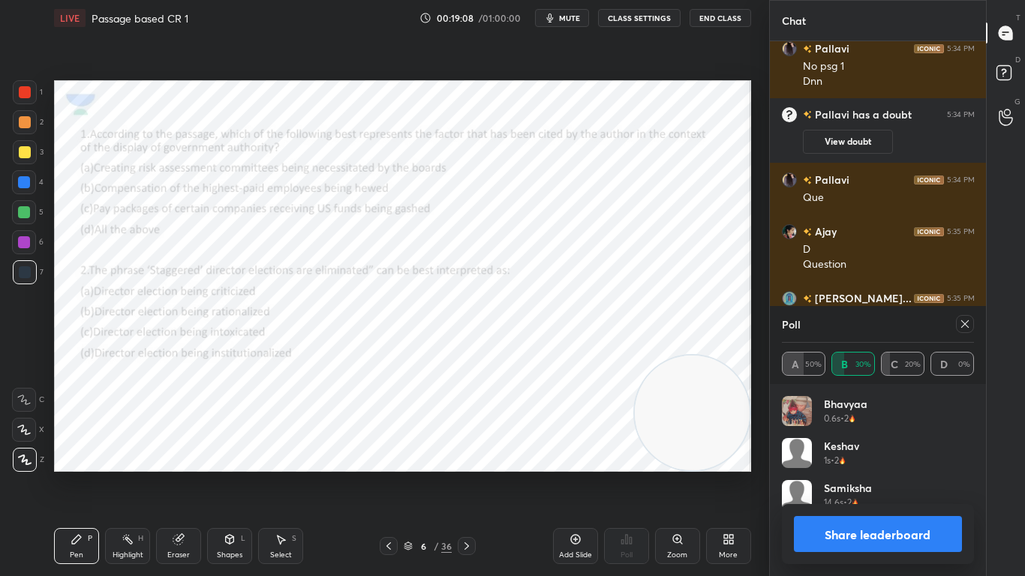
scroll to position [2497, 0]
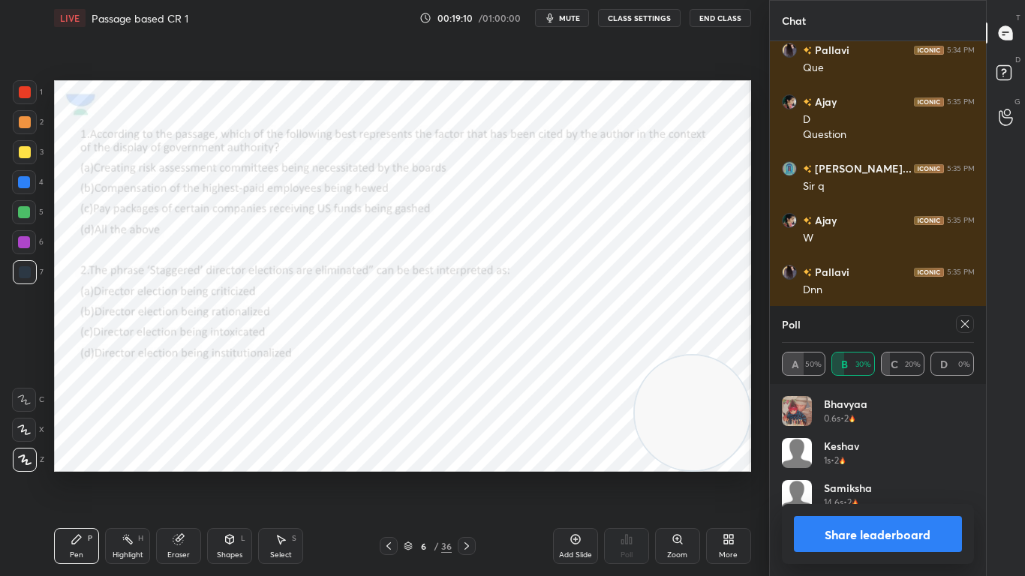
click at [467, 455] on icon at bounding box center [466, 546] width 5 height 8
click at [966, 322] on icon at bounding box center [965, 324] width 12 height 12
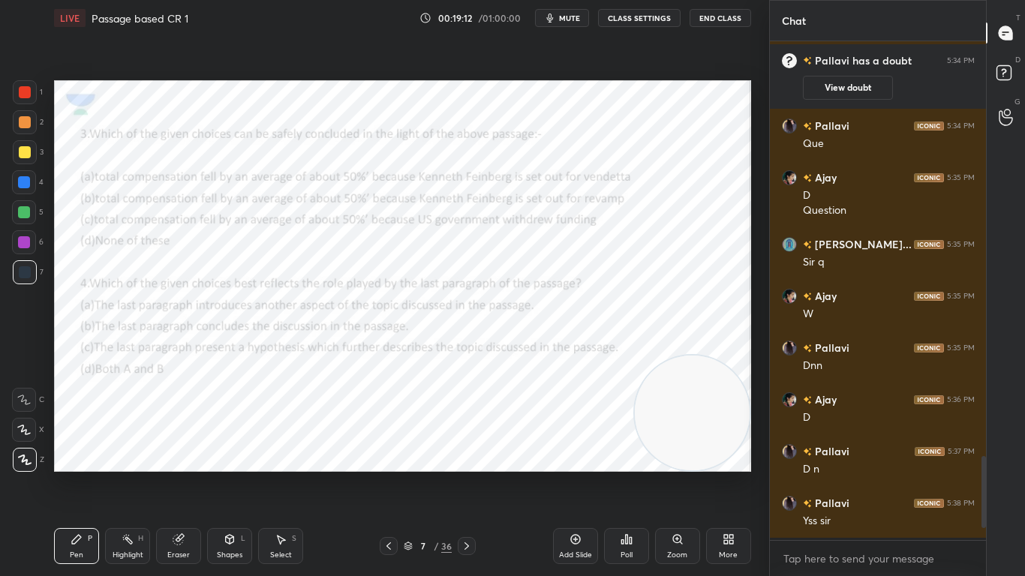
scroll to position [370, 212]
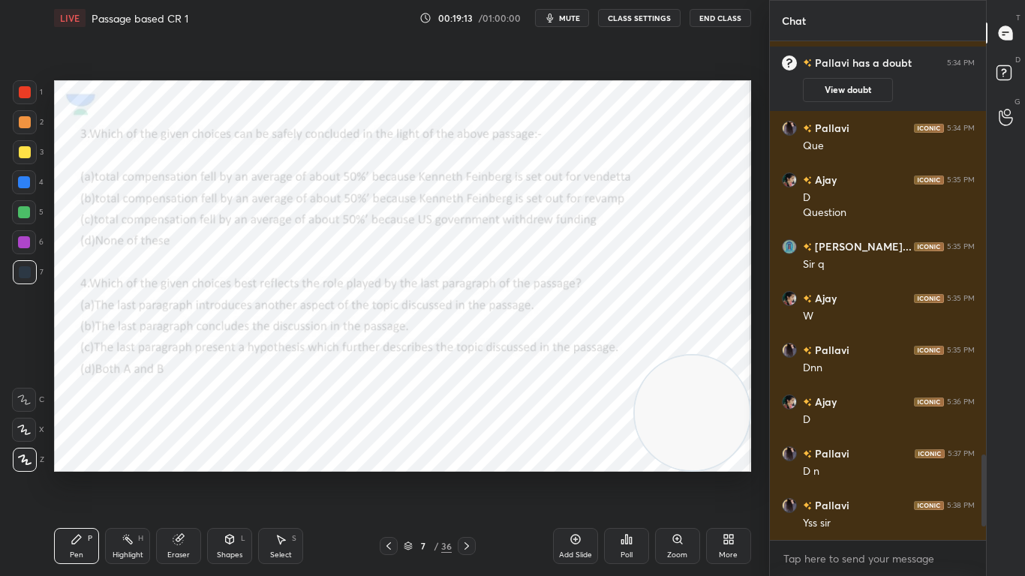
click at [385, 455] on icon at bounding box center [389, 546] width 12 height 12
click at [461, 455] on icon at bounding box center [467, 546] width 12 height 12
click at [632, 455] on div "Poll" at bounding box center [626, 546] width 45 height 36
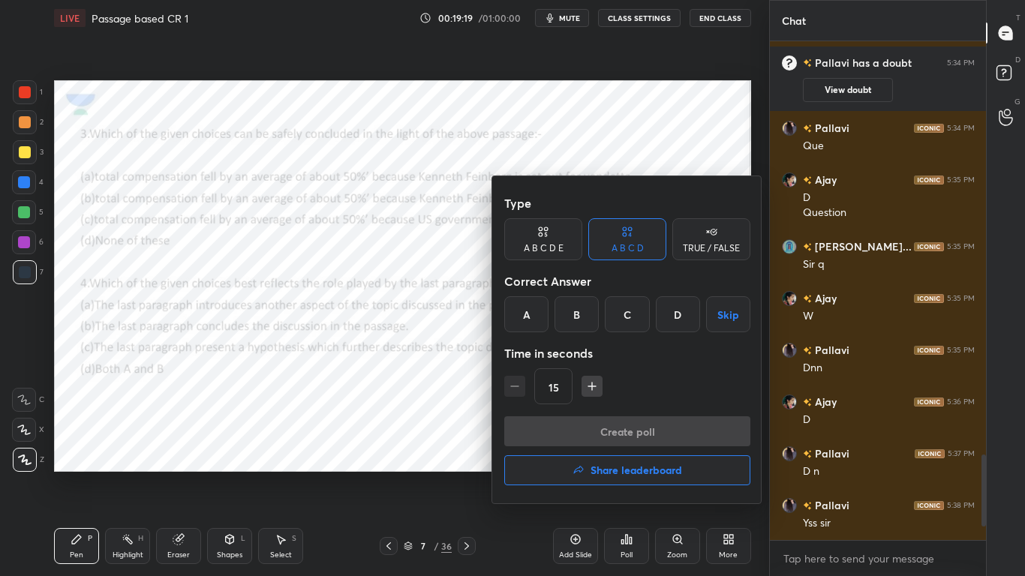
click at [677, 320] on div "D" at bounding box center [678, 314] width 44 height 36
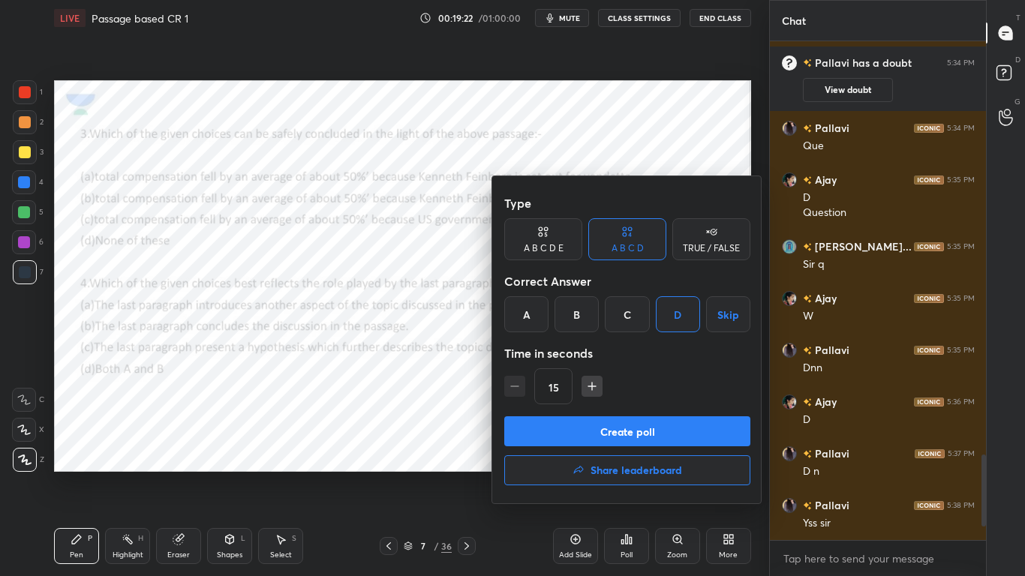
click at [673, 425] on button "Create poll" at bounding box center [627, 431] width 246 height 30
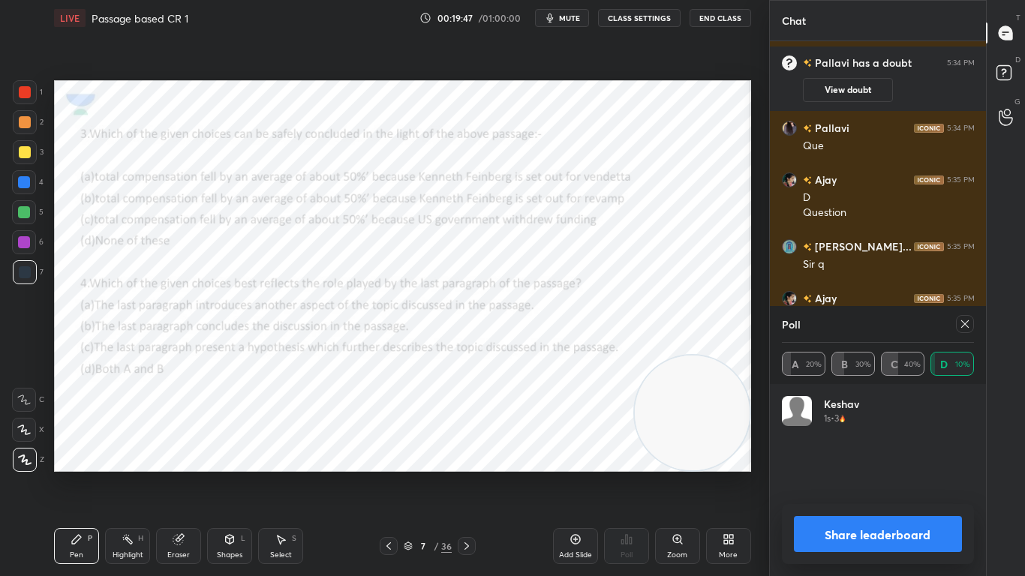
click at [966, 324] on icon at bounding box center [965, 324] width 12 height 12
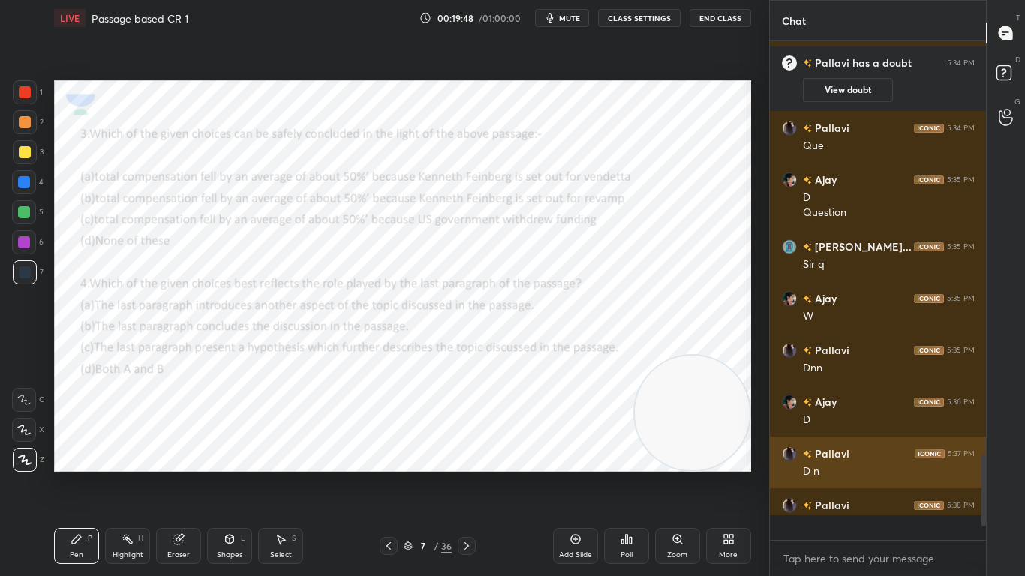
scroll to position [365, 212]
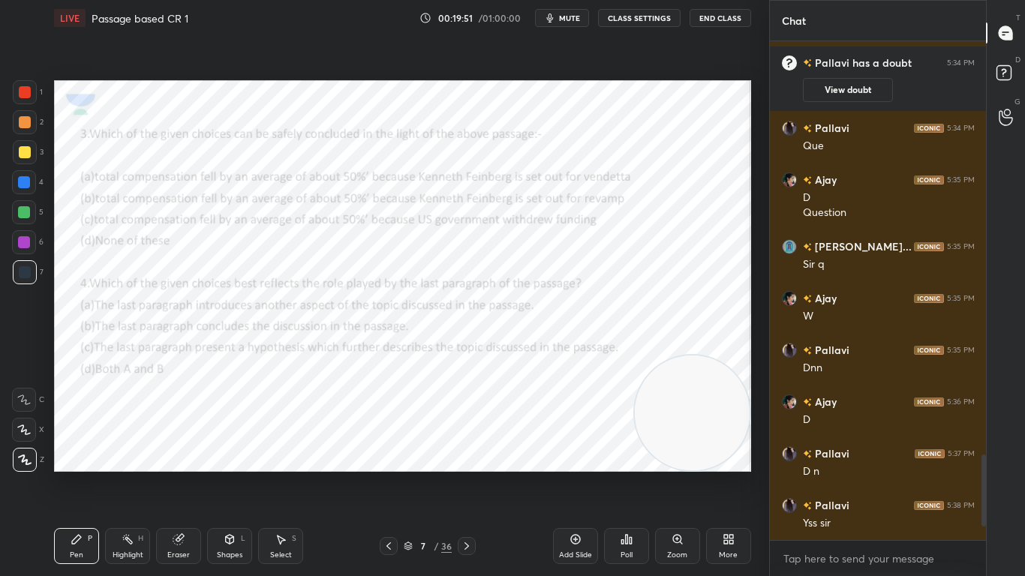
click at [636, 455] on div "Poll" at bounding box center [626, 546] width 45 height 36
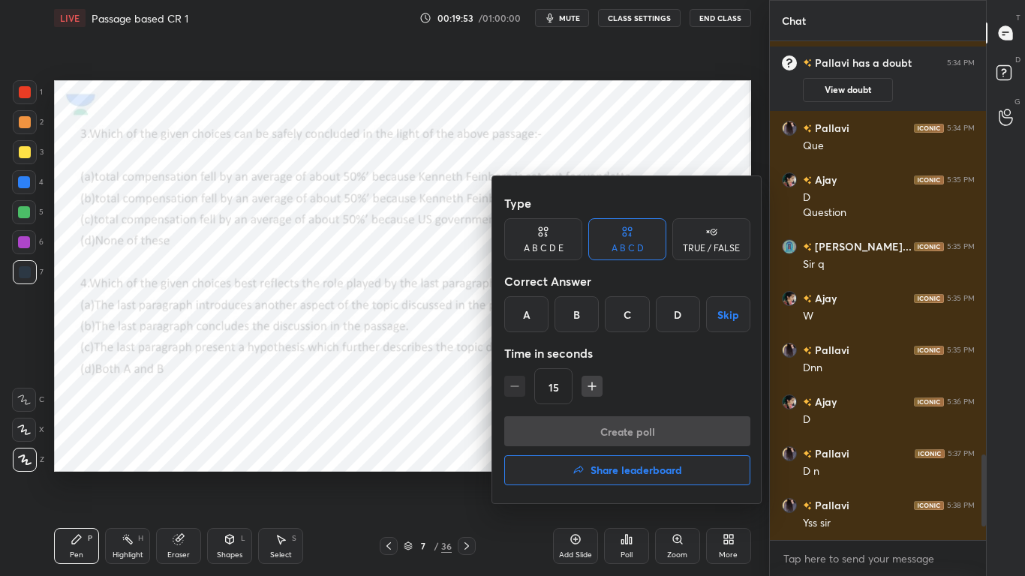
click at [634, 323] on div "C" at bounding box center [627, 314] width 44 height 36
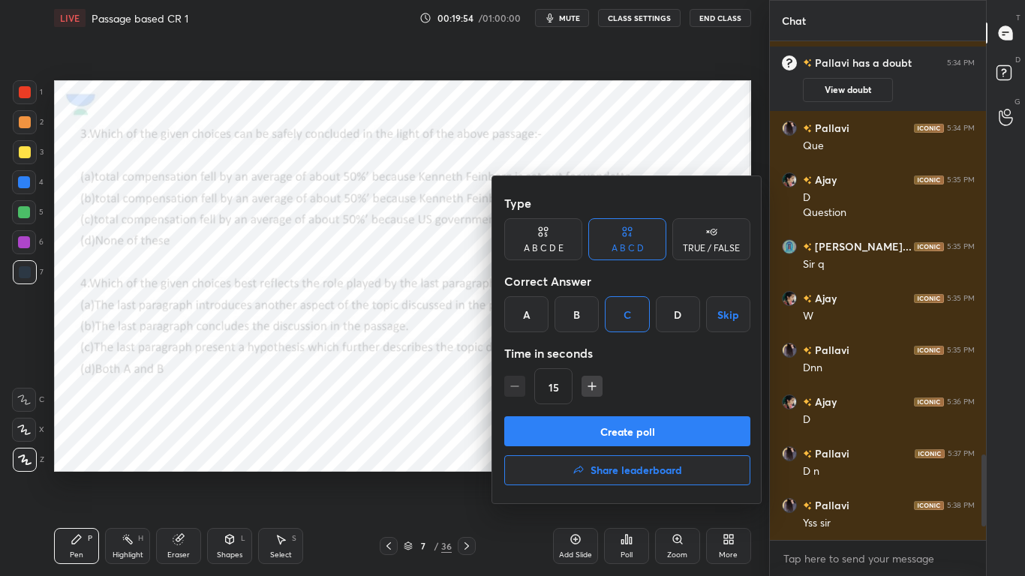
click at [640, 425] on button "Create poll" at bounding box center [627, 431] width 246 height 30
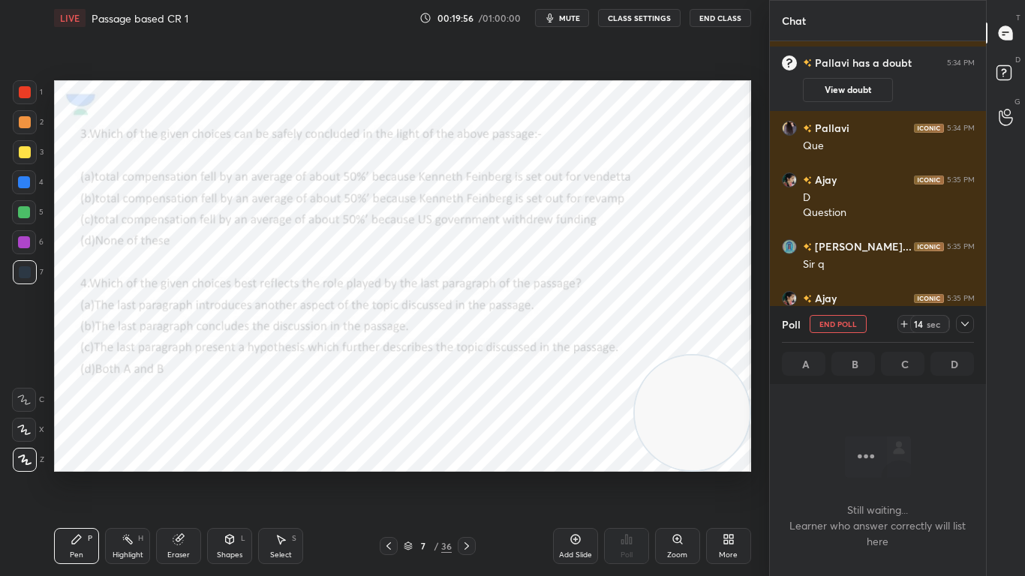
click at [839, 326] on button "End Poll" at bounding box center [838, 324] width 57 height 18
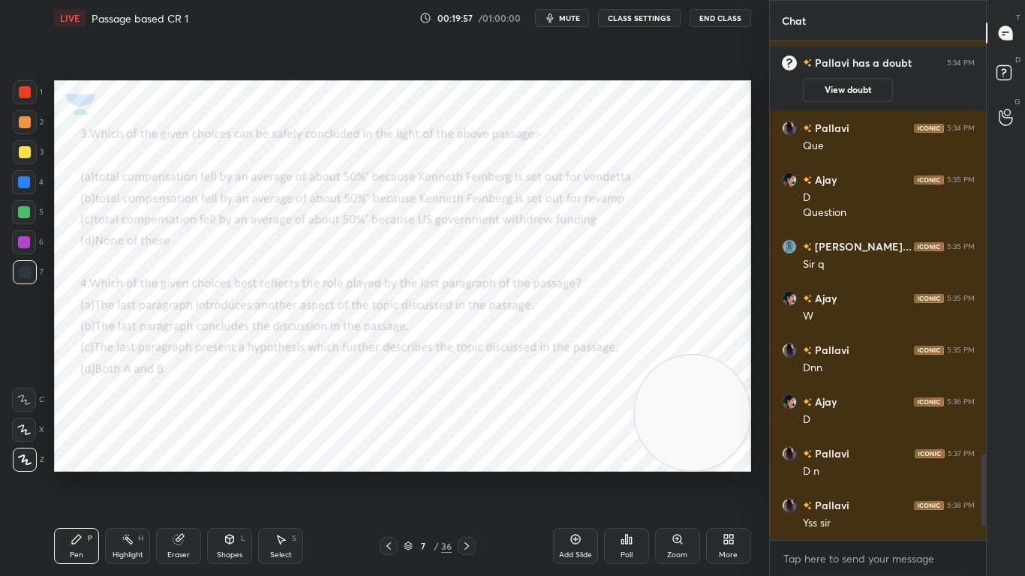
click at [630, 455] on icon at bounding box center [630, 540] width 2 height 7
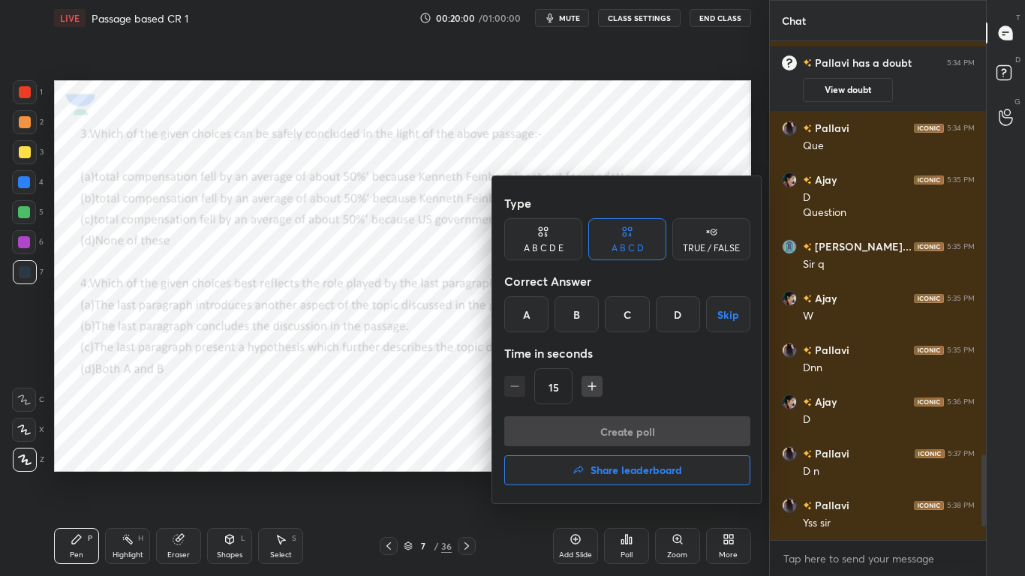
click at [686, 321] on div "D" at bounding box center [678, 314] width 44 height 36
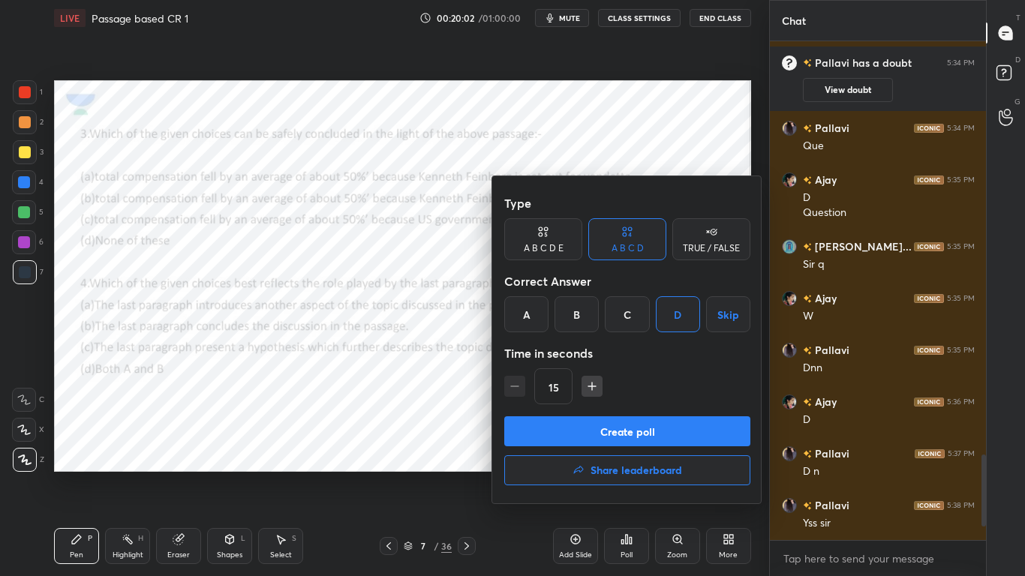
click at [665, 427] on button "Create poll" at bounding box center [627, 431] width 246 height 30
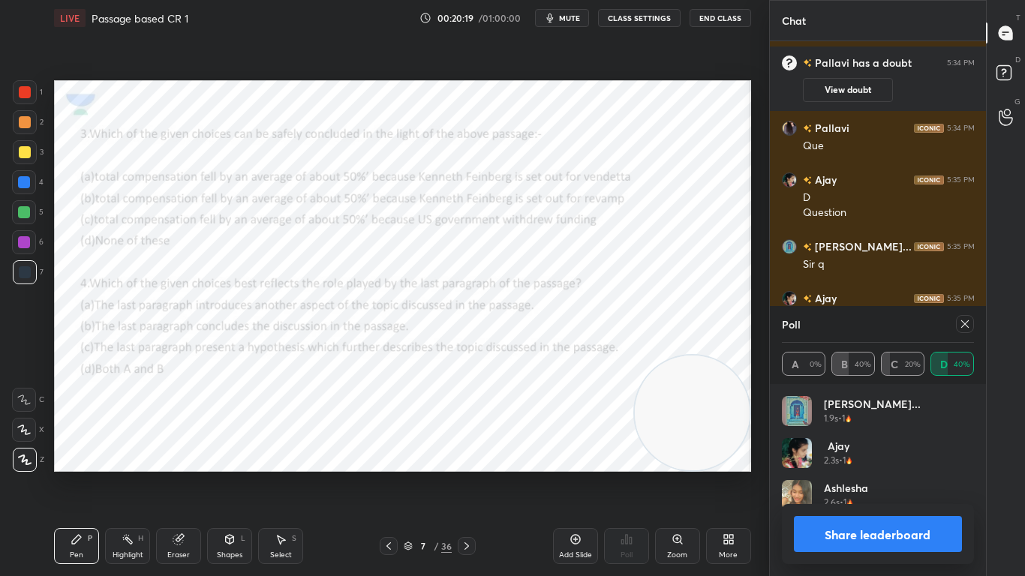
click at [963, 327] on icon at bounding box center [965, 324] width 12 height 12
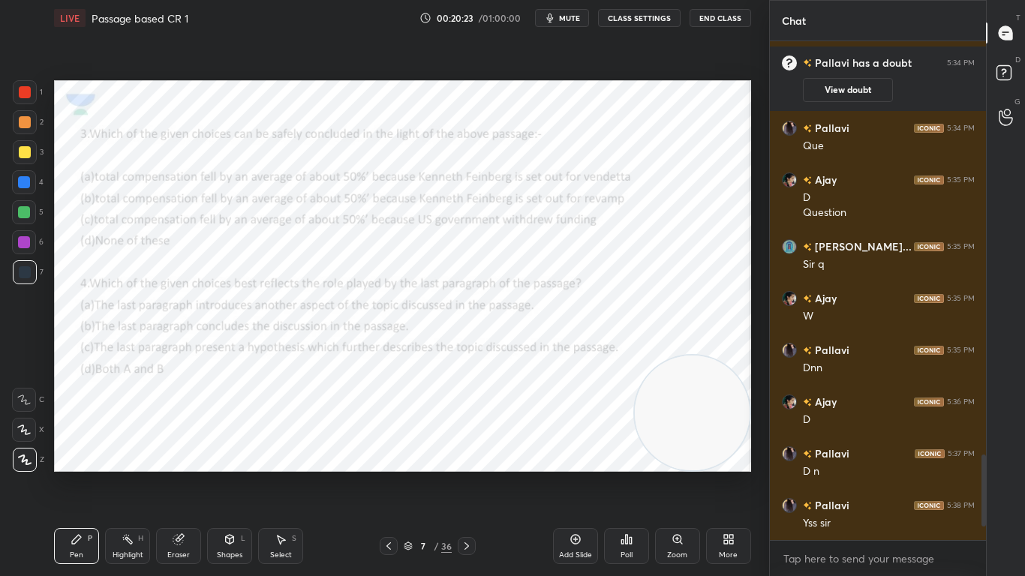
click at [472, 455] on icon at bounding box center [467, 546] width 12 height 12
click at [634, 455] on div "Poll" at bounding box center [626, 546] width 45 height 36
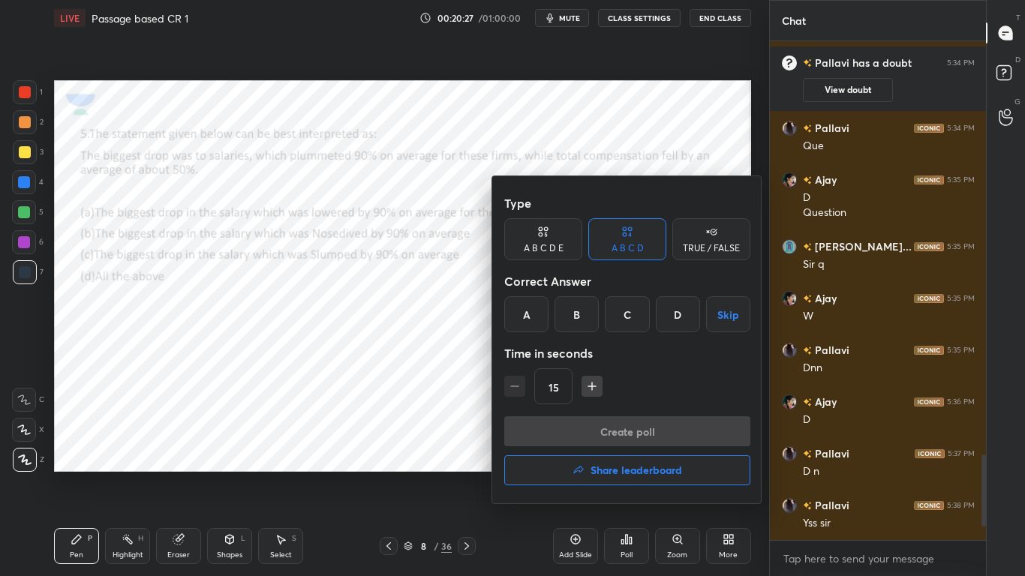
click at [676, 317] on div "D" at bounding box center [678, 314] width 44 height 36
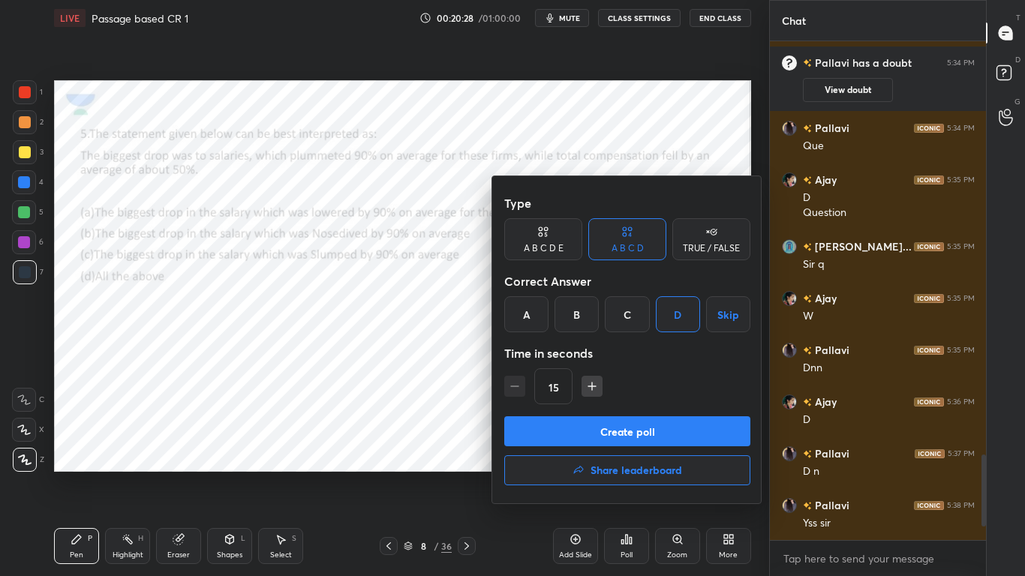
click at [659, 423] on button "Create poll" at bounding box center [627, 431] width 246 height 30
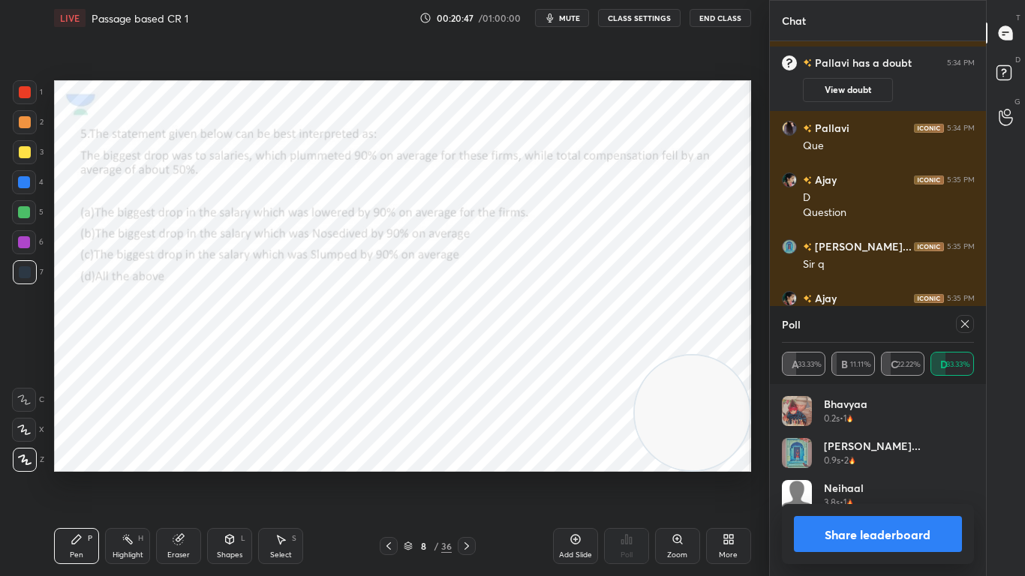
click at [962, 325] on icon at bounding box center [965, 324] width 12 height 12
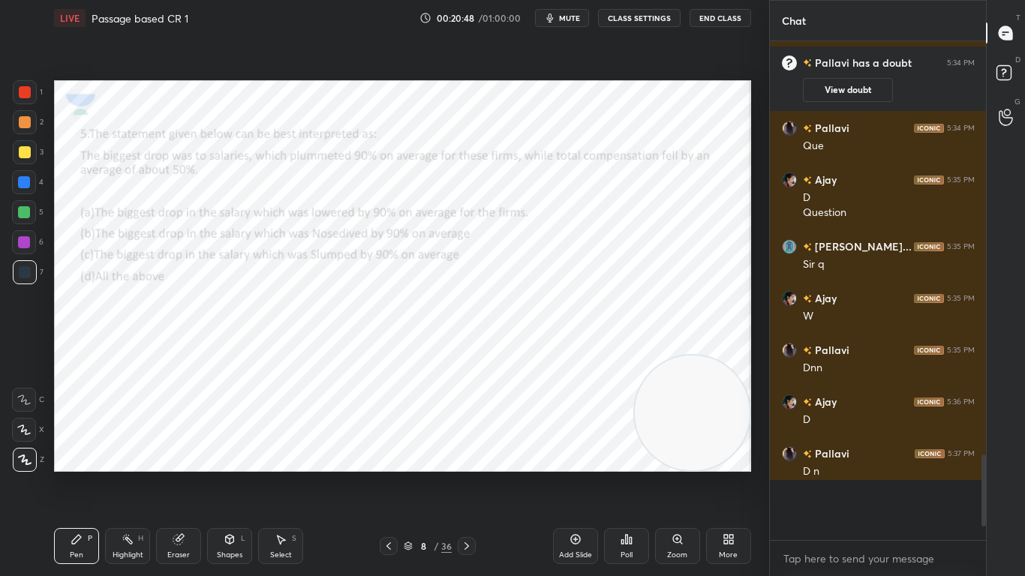
scroll to position [338, 212]
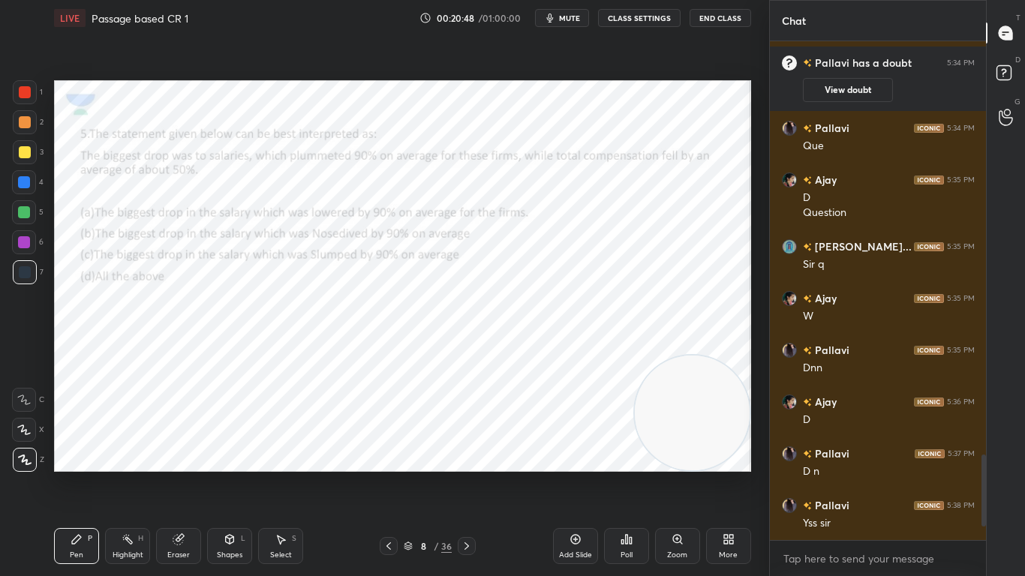
click at [629, 455] on div "Poll" at bounding box center [626, 546] width 45 height 36
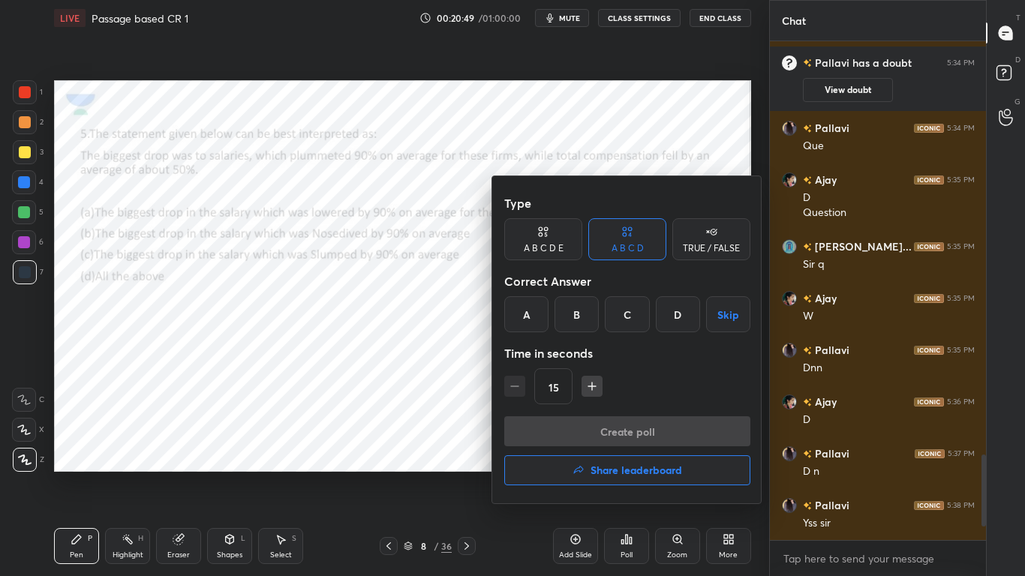
click at [677, 455] on button "Share leaderboard" at bounding box center [627, 470] width 246 height 30
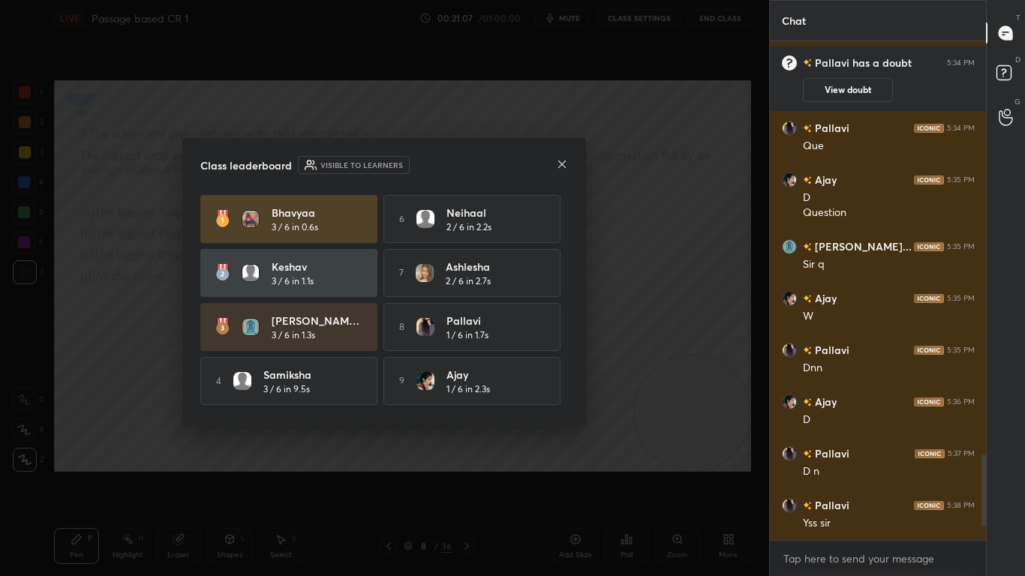
scroll to position [56, 0]
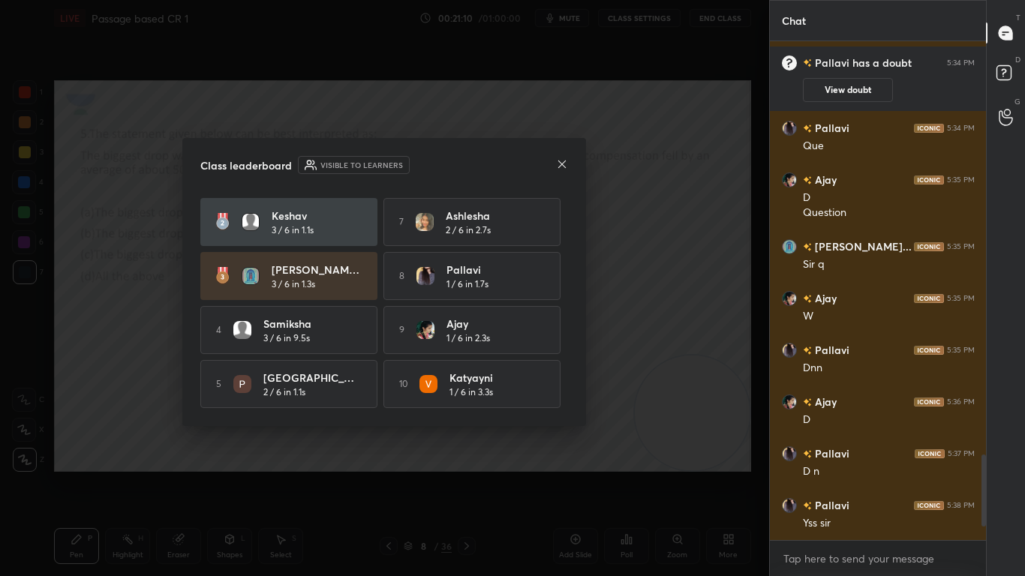
click at [564, 168] on icon at bounding box center [562, 164] width 12 height 12
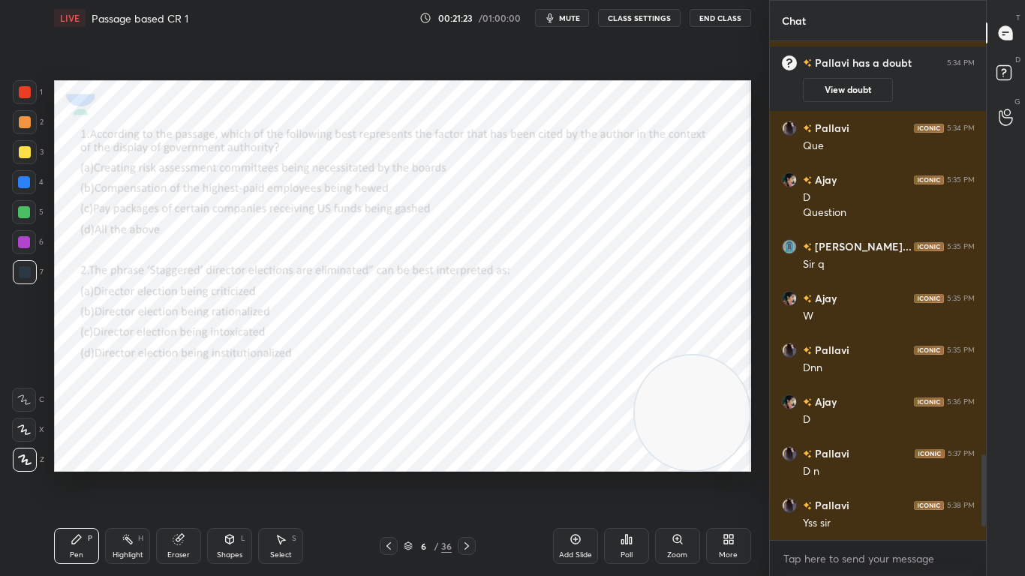
click at [19, 83] on div at bounding box center [25, 92] width 24 height 24
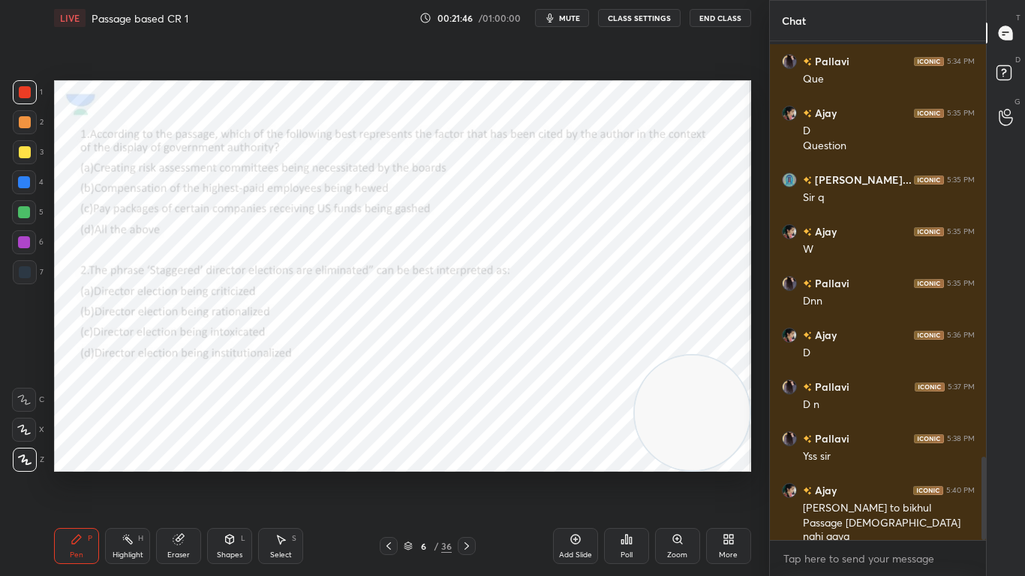
scroll to position [2537, 0]
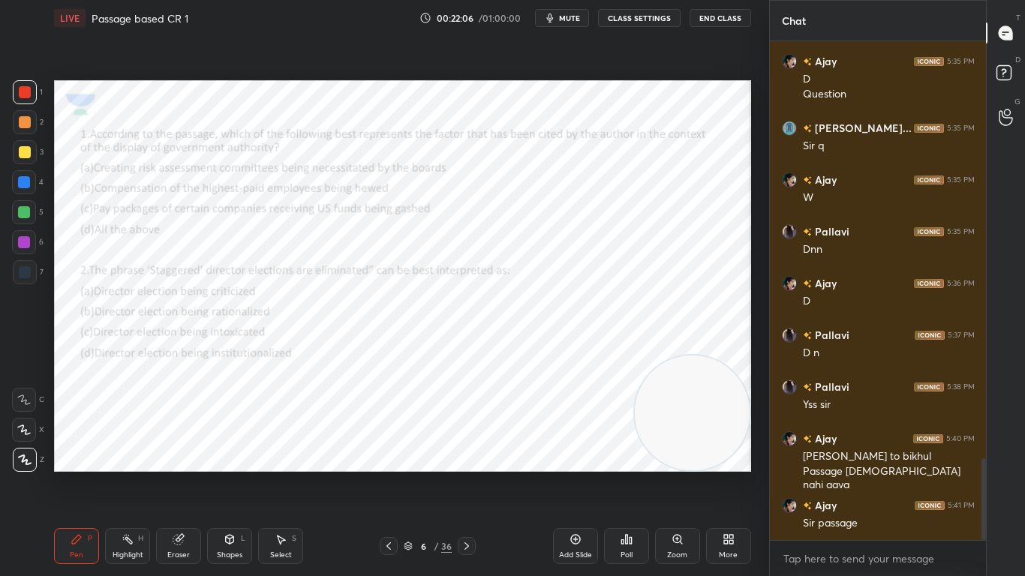
click at [384, 455] on icon at bounding box center [389, 546] width 12 height 12
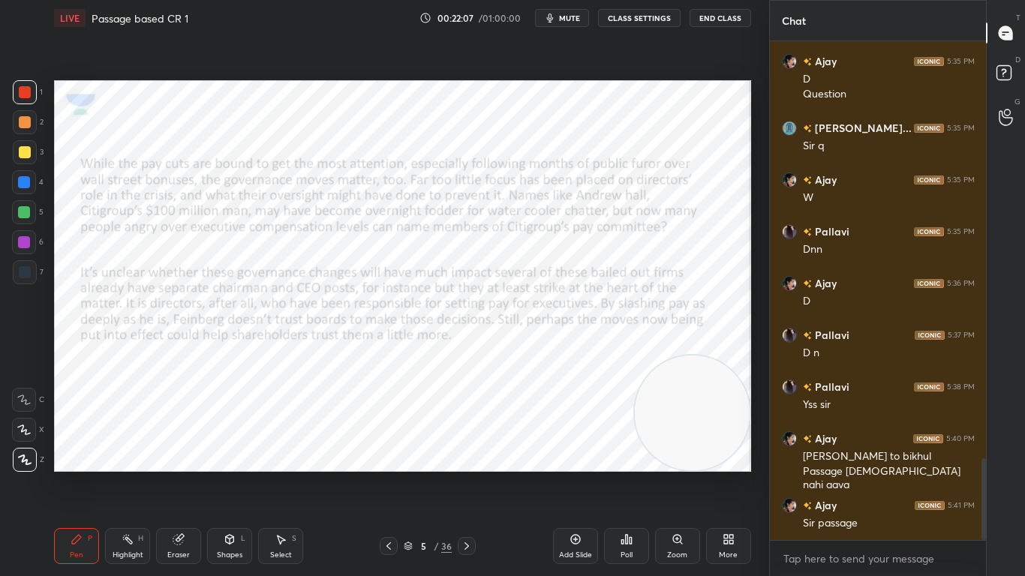
click at [386, 455] on icon at bounding box center [389, 546] width 12 height 12
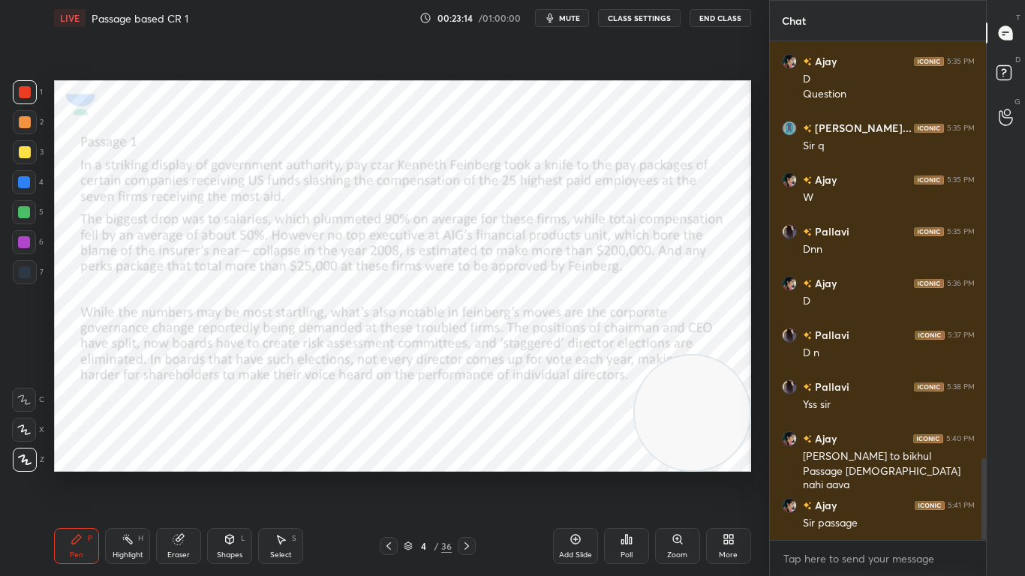
click at [191, 455] on div "Eraser" at bounding box center [178, 546] width 45 height 36
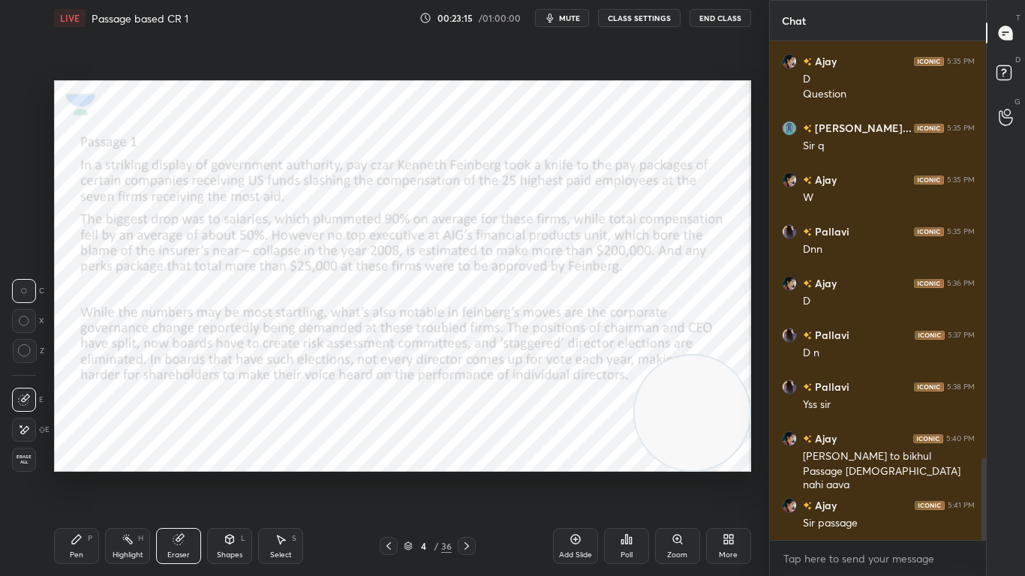
click at [27, 429] on icon at bounding box center [24, 430] width 12 height 13
click at [80, 455] on div "Pen P" at bounding box center [76, 546] width 45 height 36
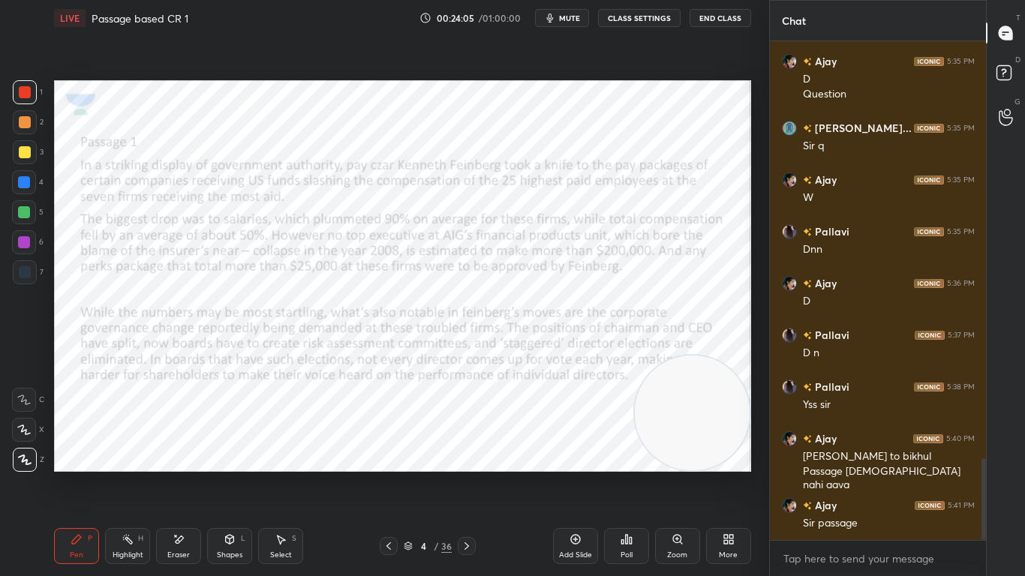
click at [689, 401] on video at bounding box center [692, 413] width 115 height 115
drag, startPoint x: 703, startPoint y: 425, endPoint x: 735, endPoint y: 131, distance: 295.9
click at [735, 131] on video at bounding box center [692, 139] width 115 height 115
click at [469, 455] on div at bounding box center [467, 546] width 18 height 18
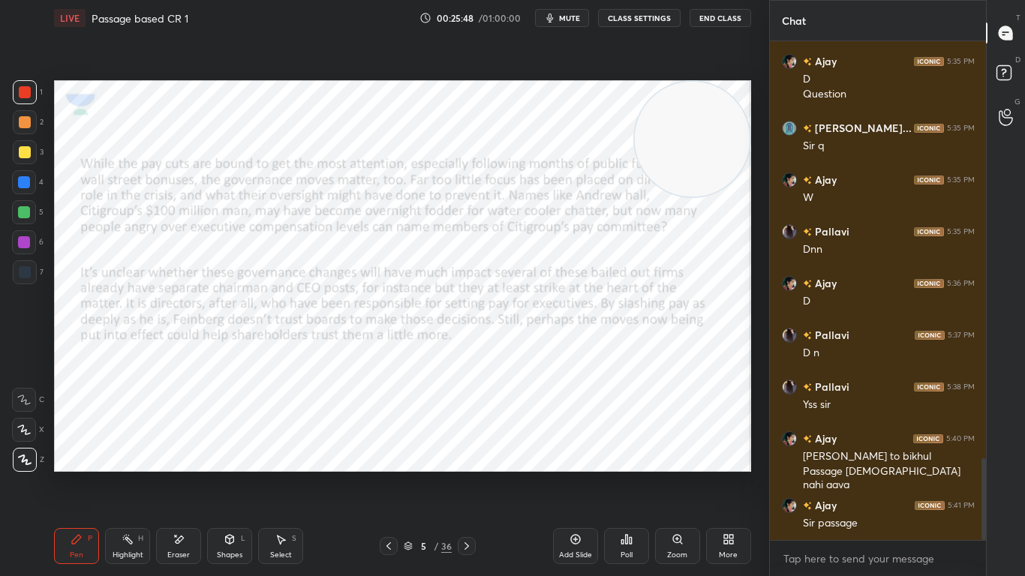
drag, startPoint x: 702, startPoint y: 147, endPoint x: 706, endPoint y: 575, distance: 428.4
click at [706, 455] on div "LIVE Passage based CR 1 00:25:48 / 01:00:00 mute CLASS SETTINGS End Class Setti…" at bounding box center [402, 288] width 709 height 576
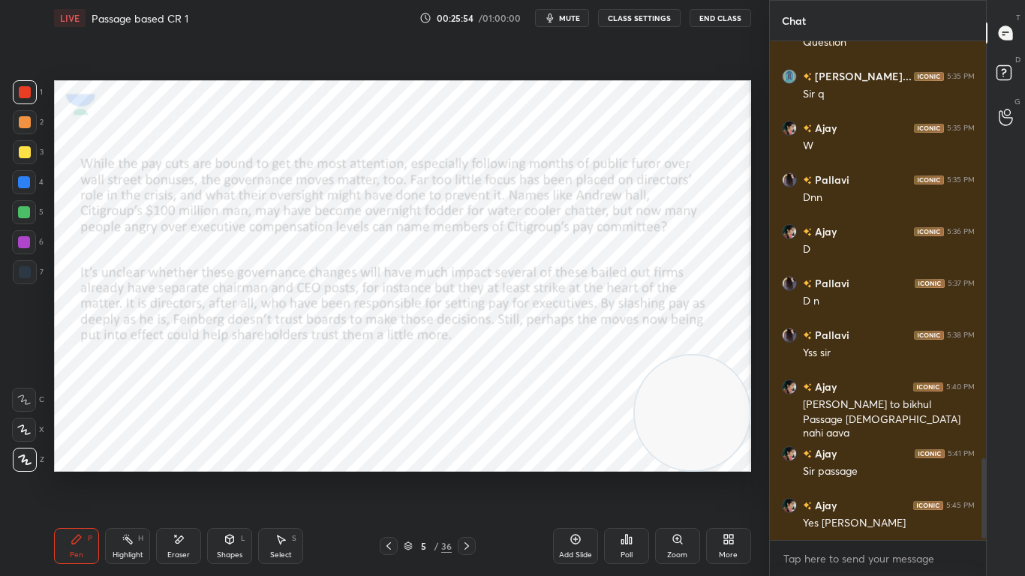
click at [471, 455] on icon at bounding box center [467, 546] width 12 height 12
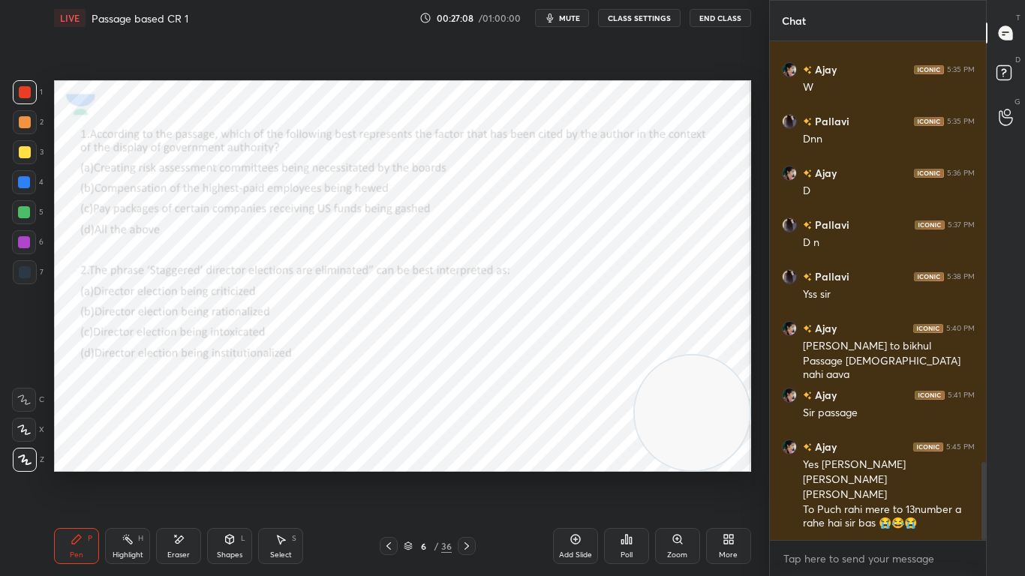
scroll to position [2699, 0]
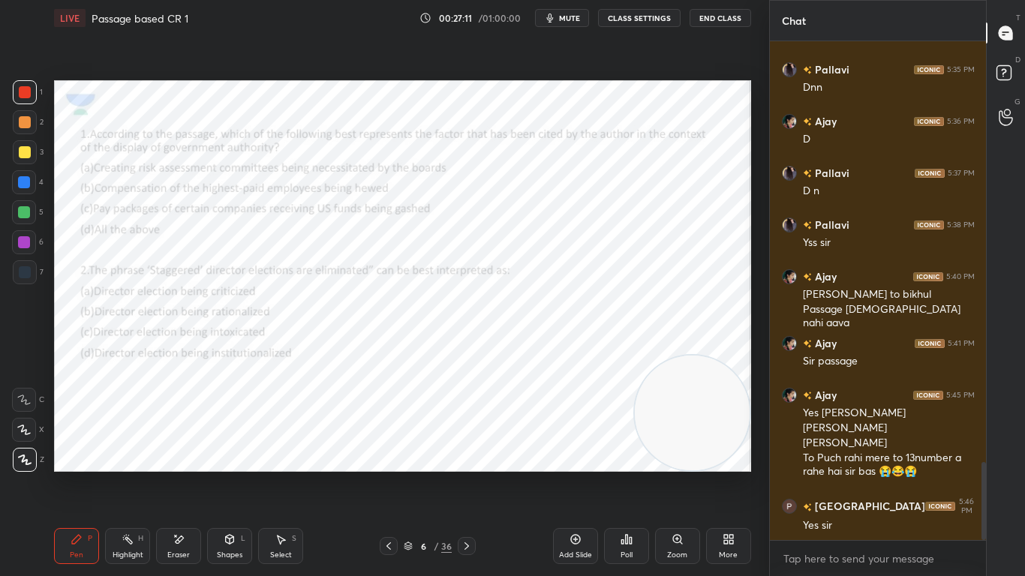
click at [464, 455] on icon at bounding box center [467, 546] width 12 height 12
click at [470, 455] on icon at bounding box center [467, 546] width 12 height 12
click at [471, 455] on icon at bounding box center [467, 546] width 12 height 12
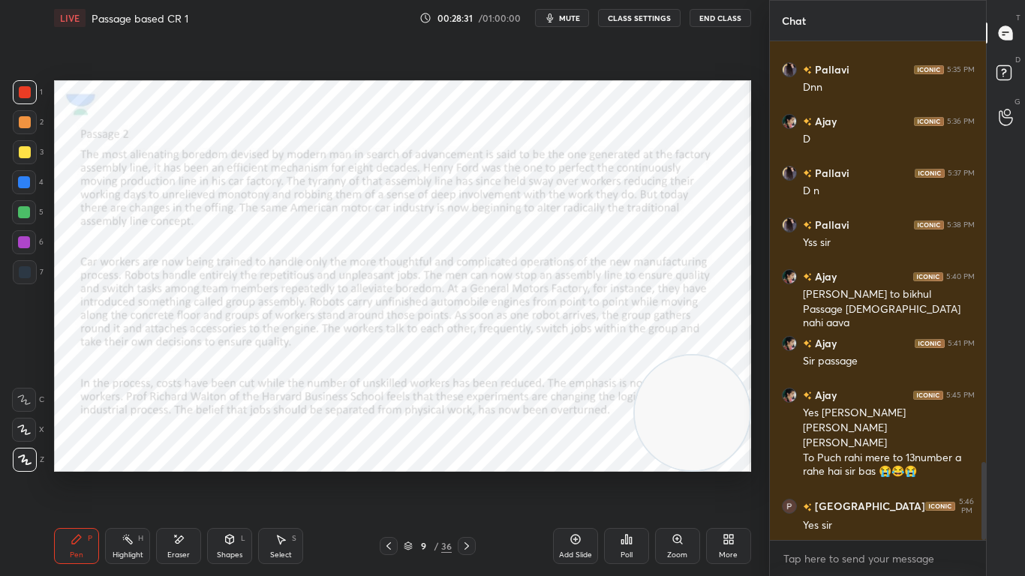
click at [470, 455] on icon at bounding box center [467, 546] width 12 height 12
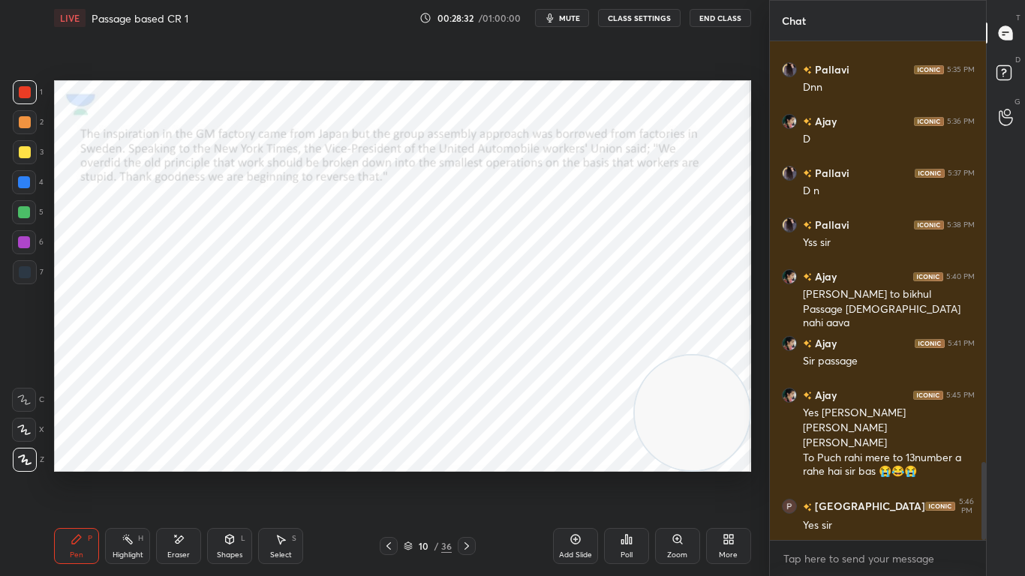
click at [470, 455] on icon at bounding box center [467, 546] width 12 height 12
click at [30, 259] on div "6" at bounding box center [28, 245] width 32 height 30
click at [20, 279] on div at bounding box center [25, 272] width 24 height 24
click at [466, 455] on div at bounding box center [467, 546] width 18 height 18
click at [471, 455] on icon at bounding box center [467, 546] width 12 height 12
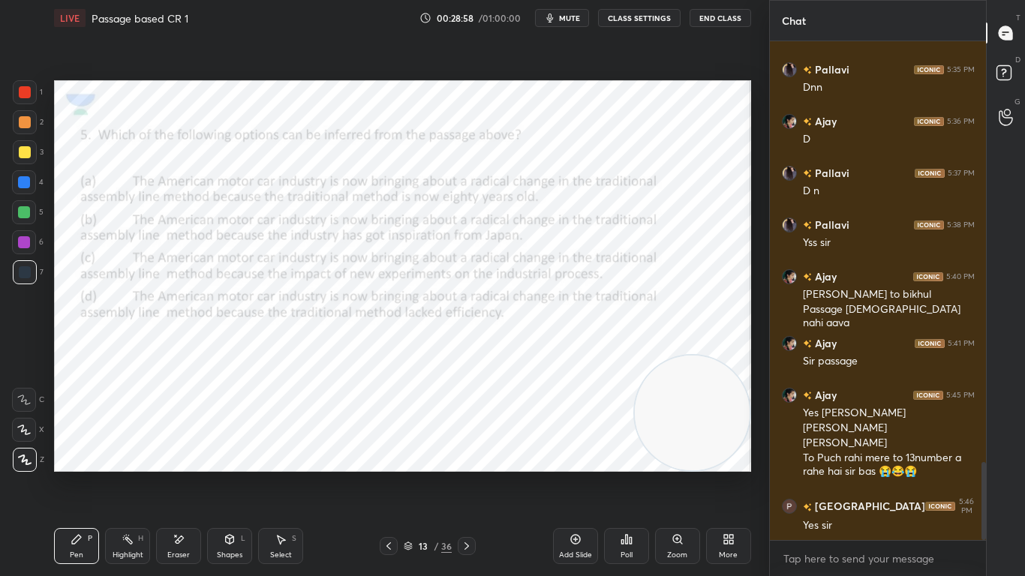
click at [392, 455] on div at bounding box center [389, 546] width 18 height 18
click at [392, 455] on icon at bounding box center [389, 546] width 12 height 12
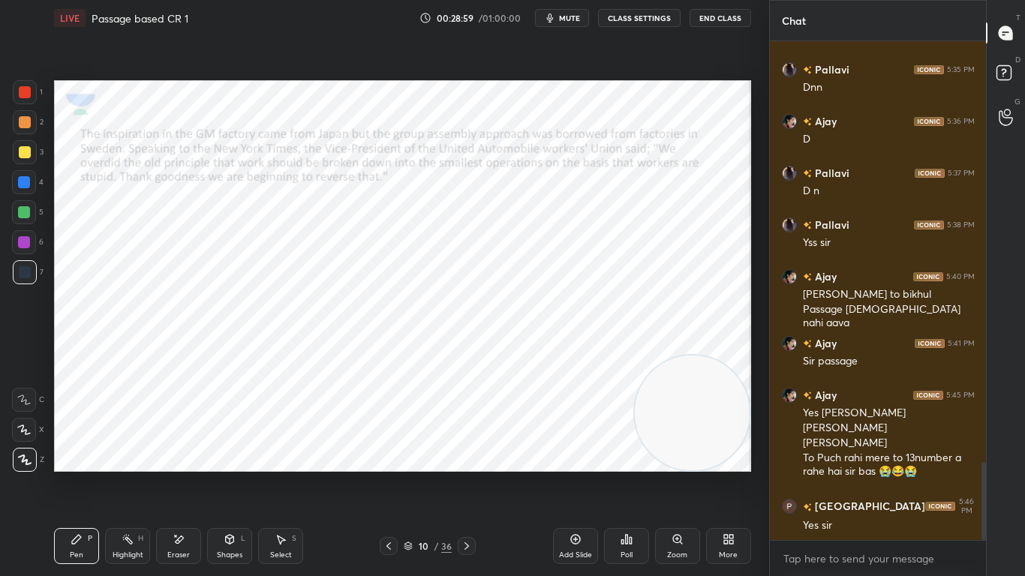
click at [389, 455] on icon at bounding box center [389, 546] width 12 height 12
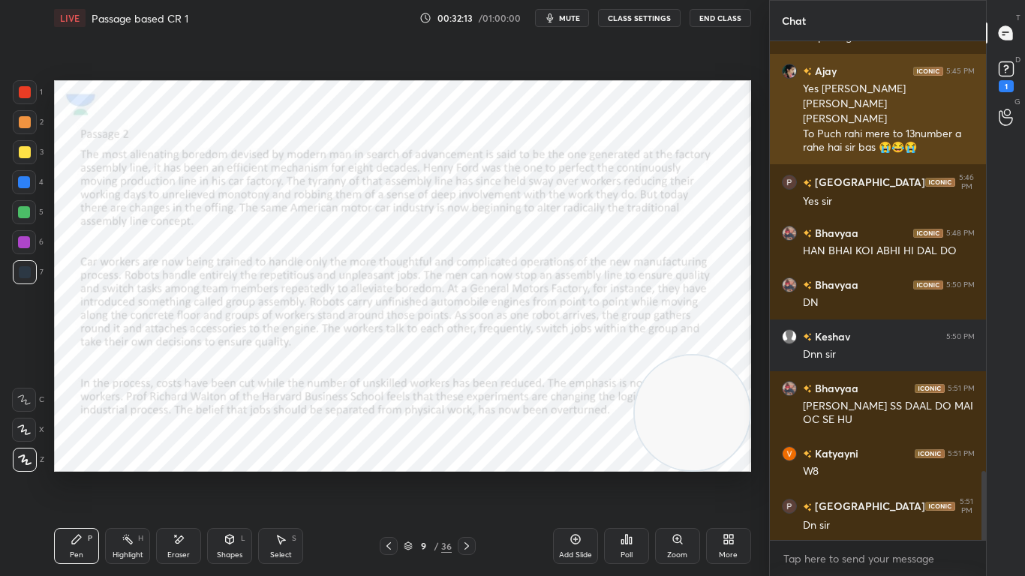
scroll to position [3100, 0]
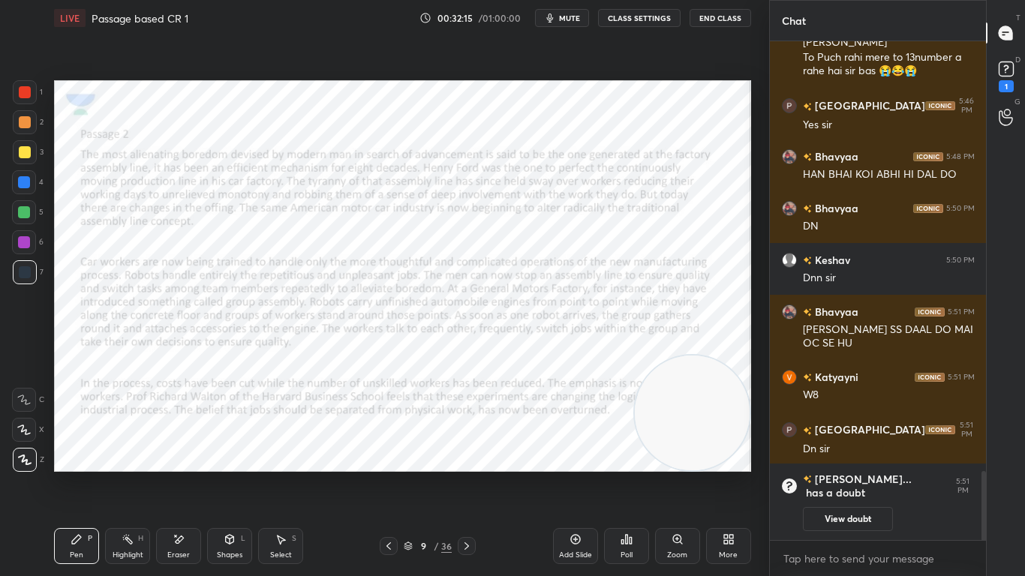
click at [464, 455] on div at bounding box center [467, 546] width 18 height 18
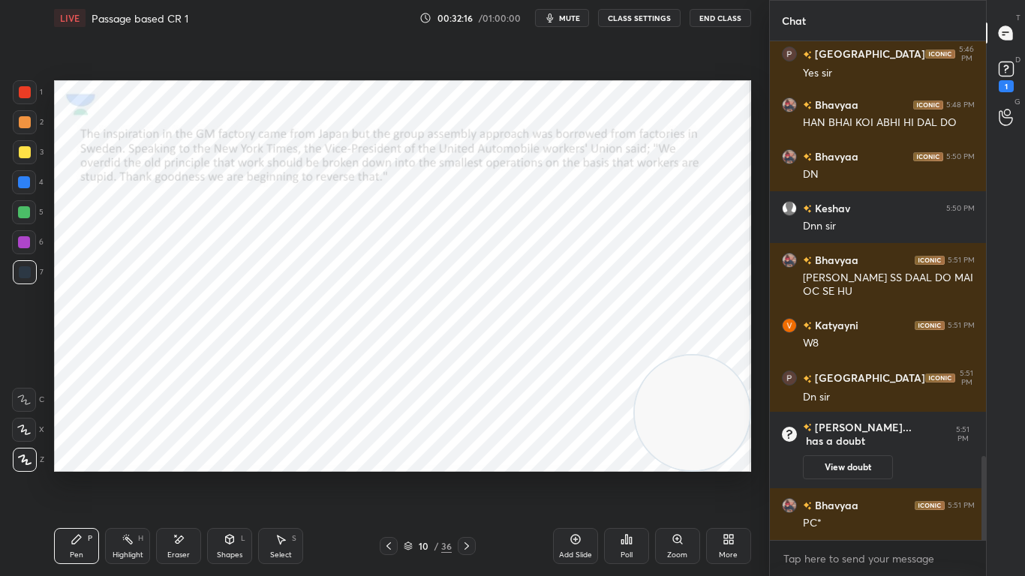
scroll to position [2453, 0]
click at [1011, 71] on rect at bounding box center [1006, 69] width 14 height 14
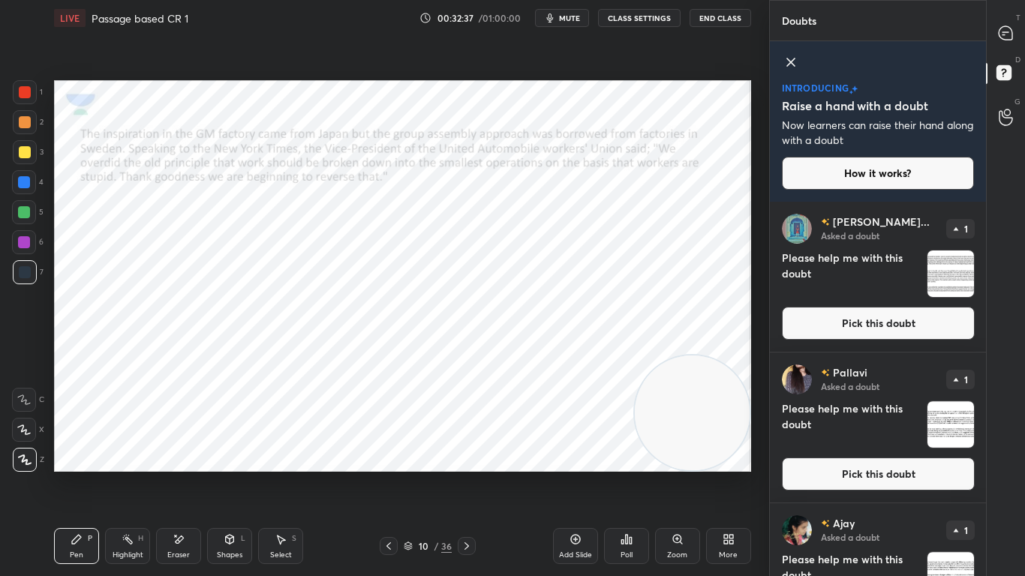
scroll to position [78, 0]
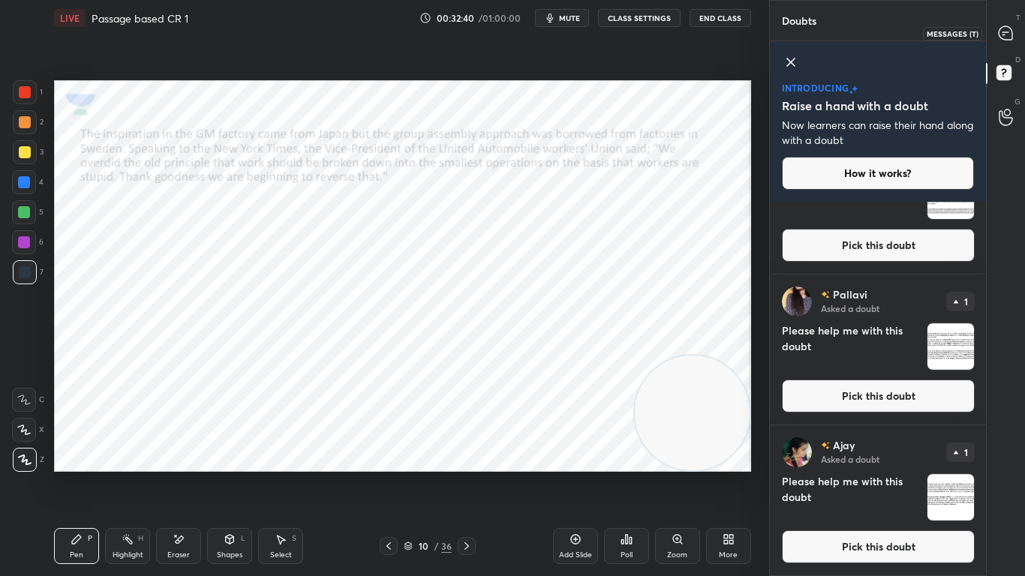
click at [1009, 33] on icon at bounding box center [1006, 33] width 14 height 14
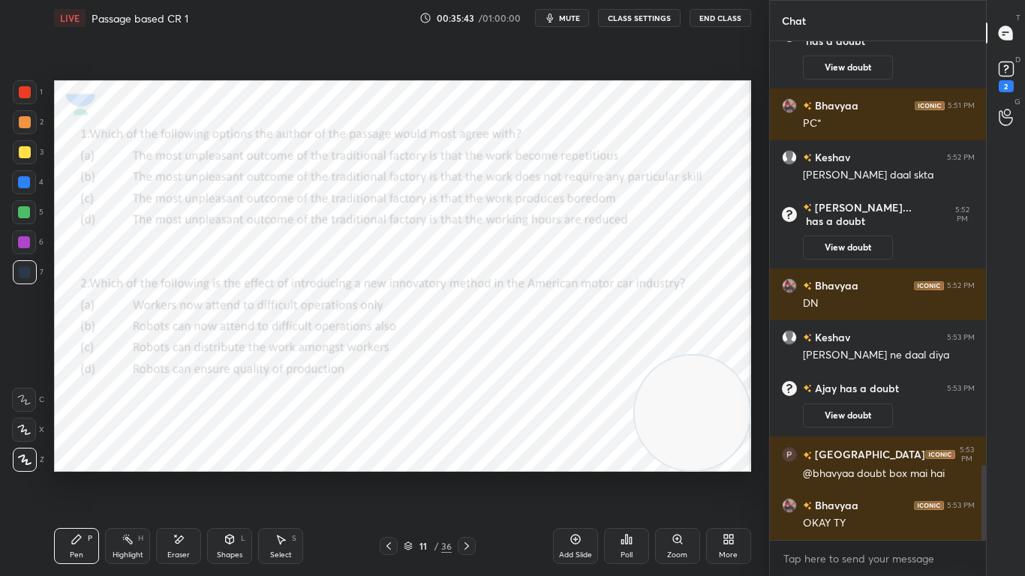
scroll to position [2820, 0]
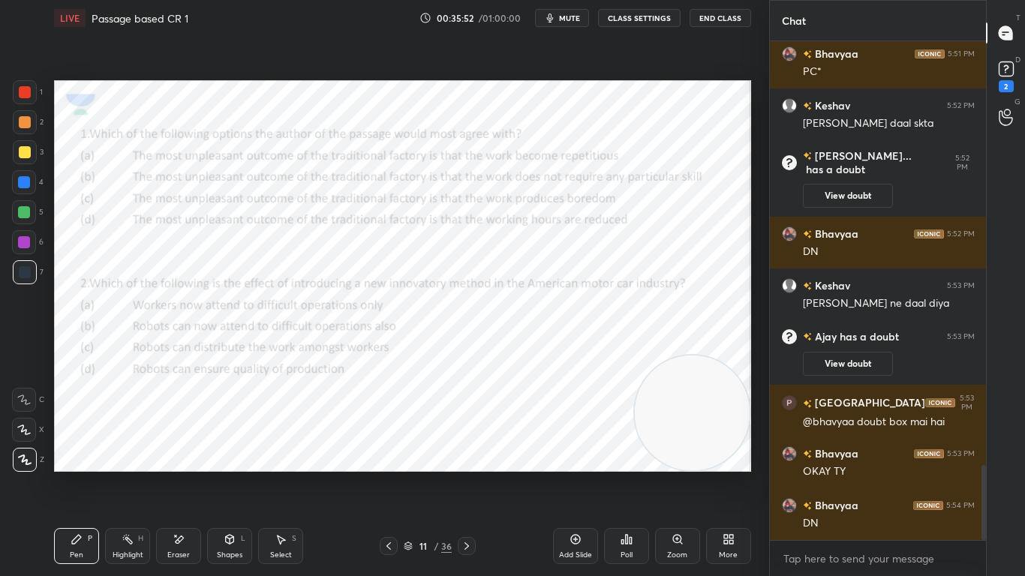
click at [466, 455] on icon at bounding box center [467, 546] width 12 height 12
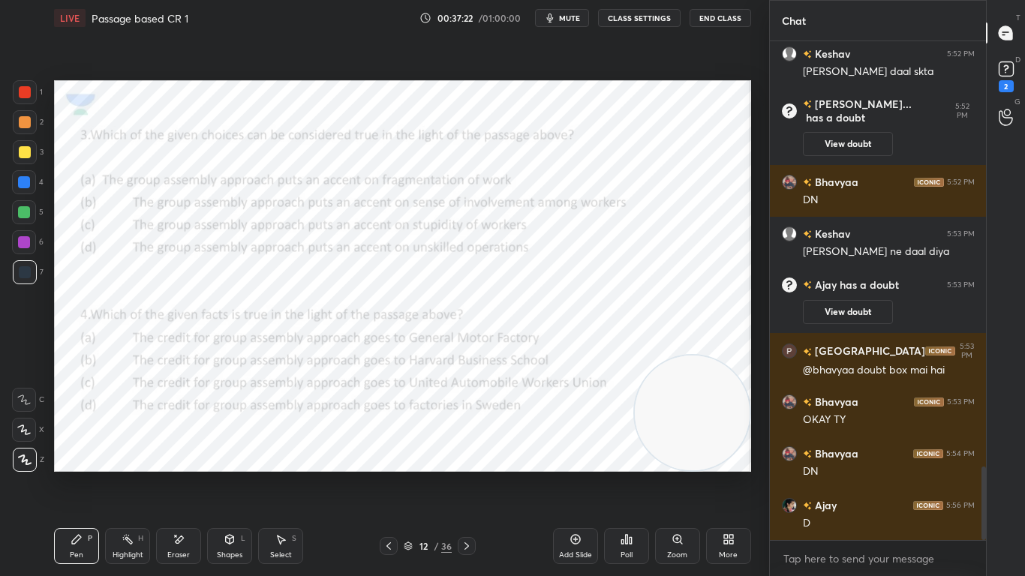
click at [466, 455] on icon at bounding box center [467, 546] width 12 height 12
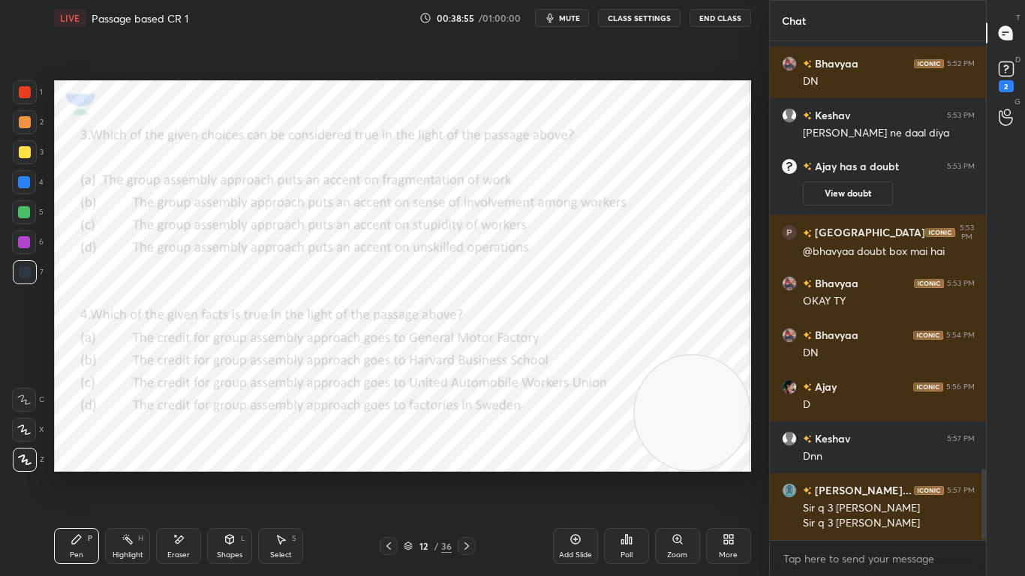
scroll to position [3027, 0]
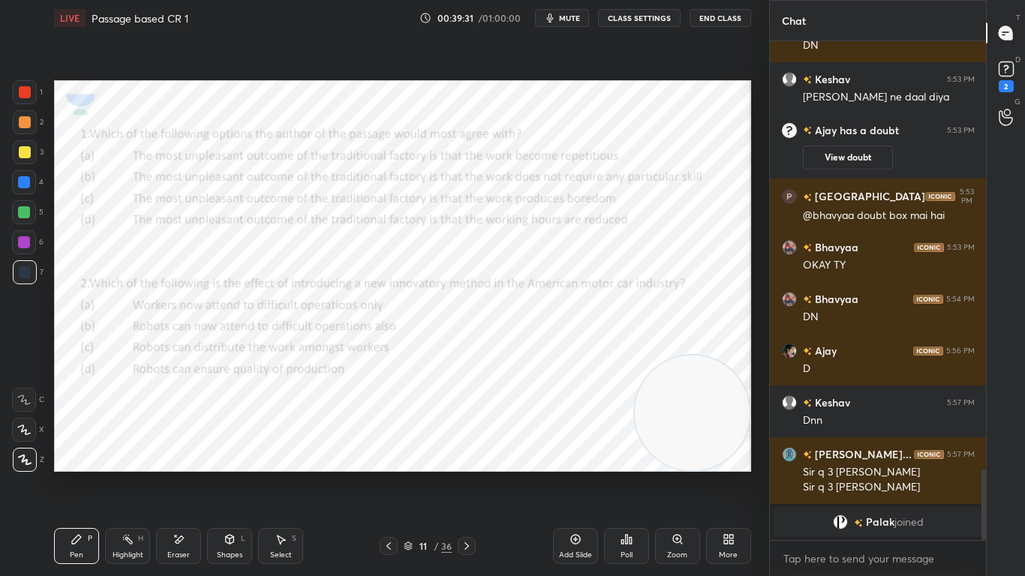
click at [807, 455] on div "x" at bounding box center [878, 558] width 217 height 35
click at [800, 455] on div "x" at bounding box center [878, 558] width 217 height 35
click at [626, 455] on icon at bounding box center [626, 539] width 12 height 12
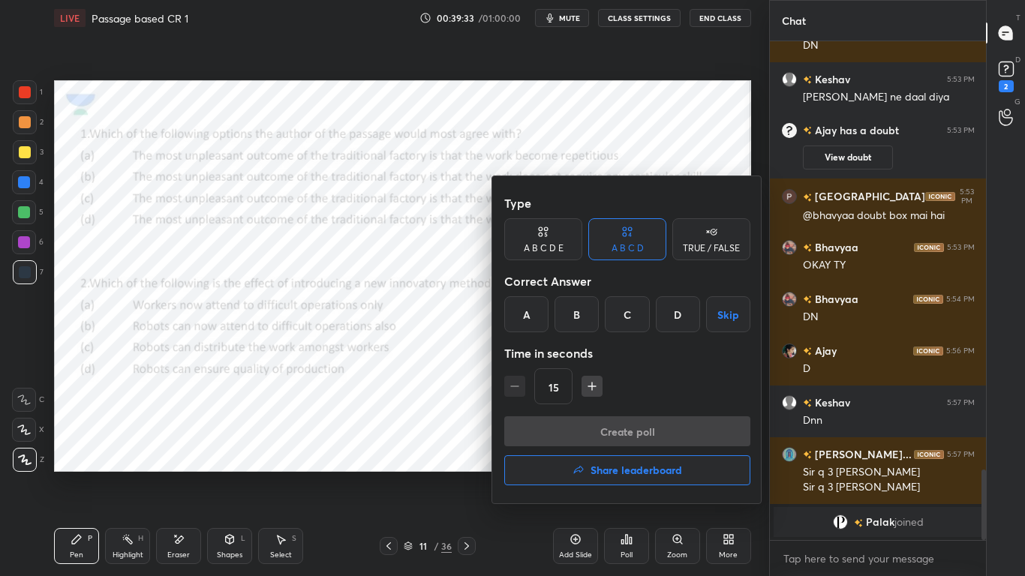
click at [628, 346] on div "Time in seconds" at bounding box center [627, 353] width 246 height 30
click at [631, 319] on div "C" at bounding box center [627, 314] width 44 height 36
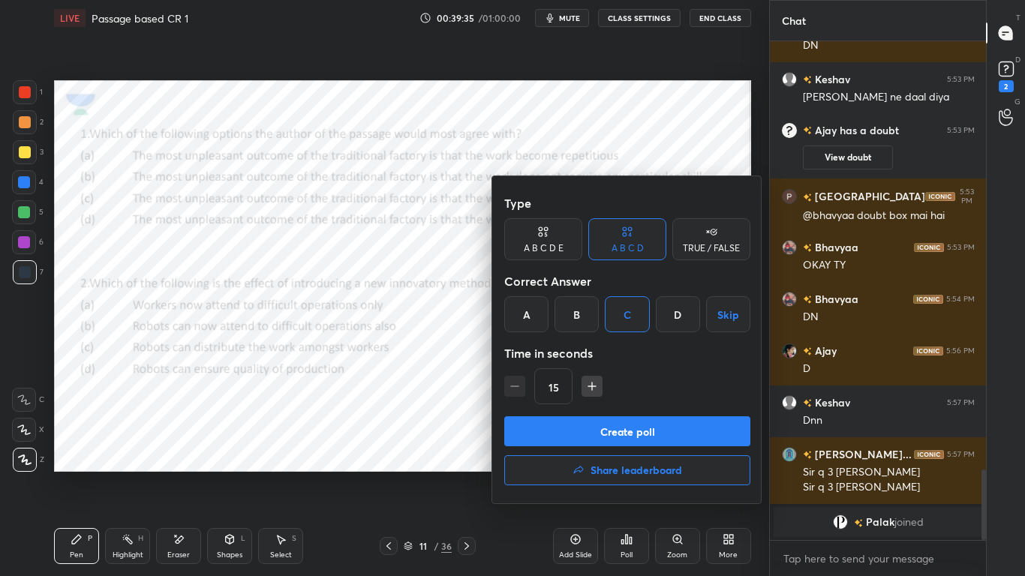
click at [623, 428] on button "Create poll" at bounding box center [627, 431] width 246 height 30
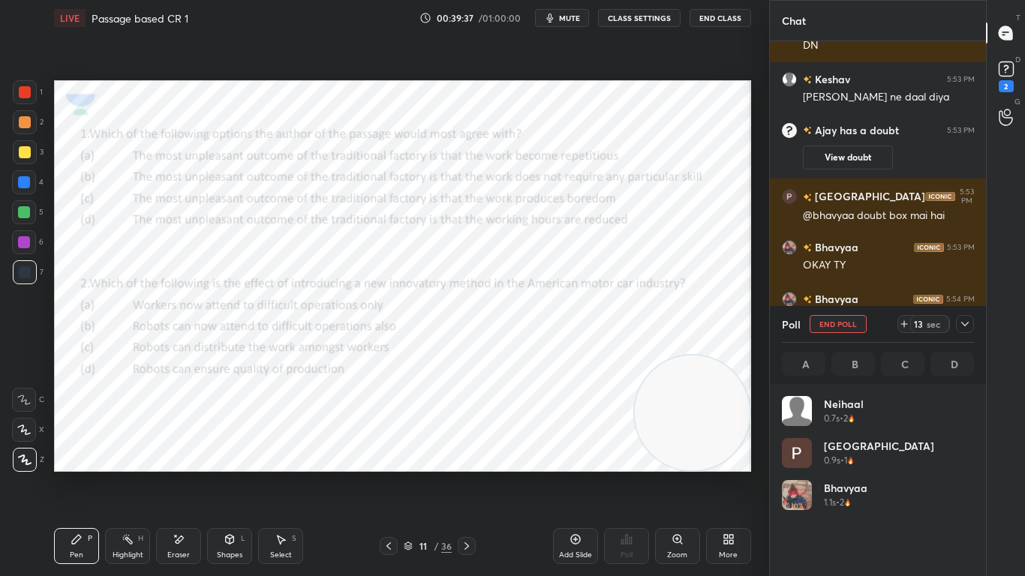
scroll to position [176, 188]
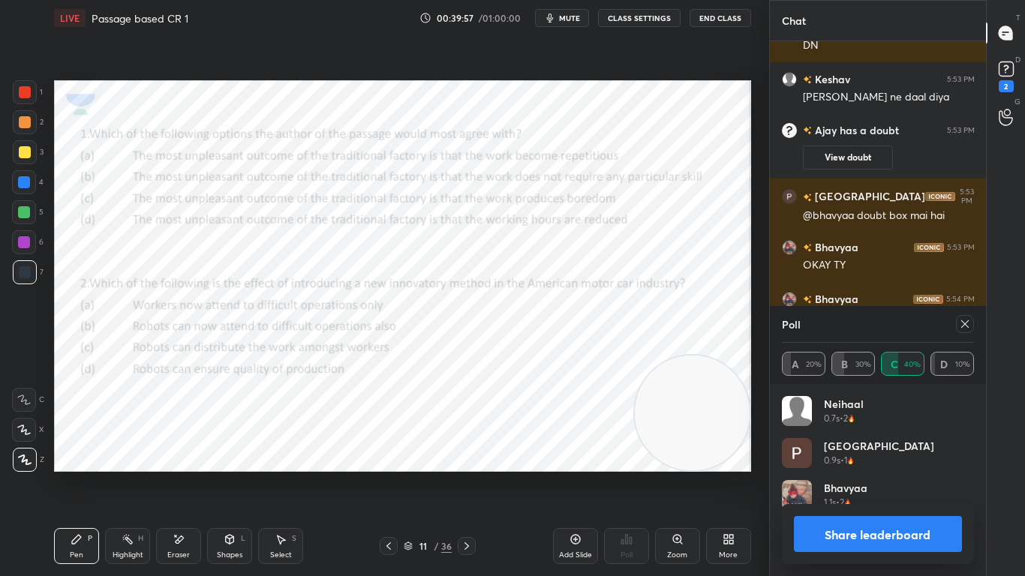
click at [966, 325] on icon at bounding box center [965, 324] width 8 height 8
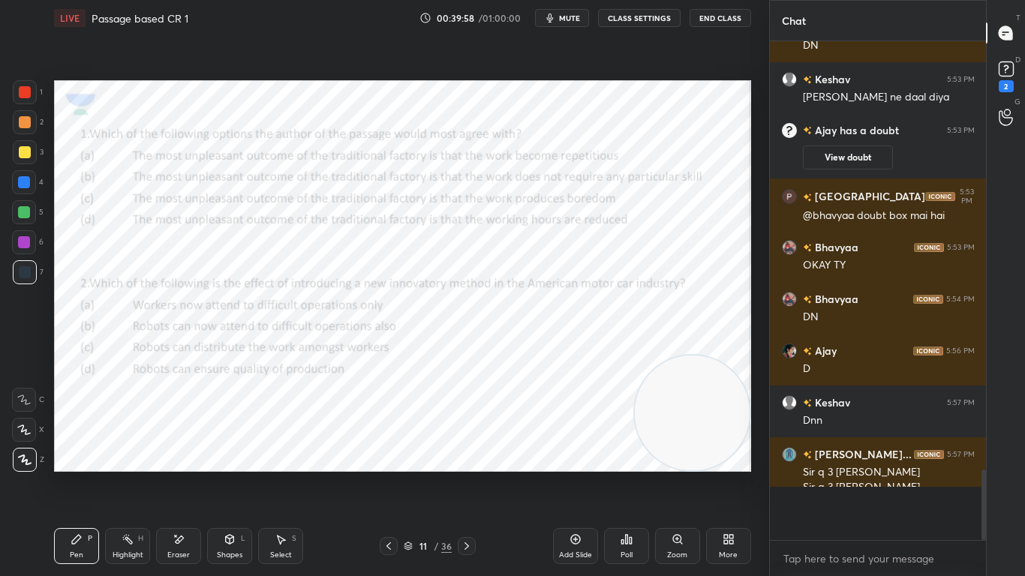
scroll to position [369, 212]
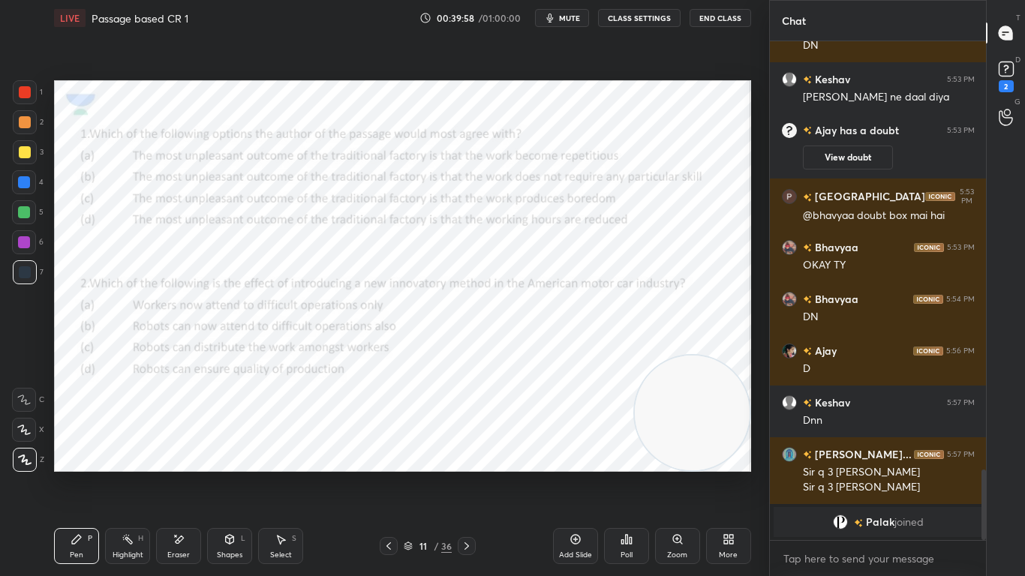
click at [628, 455] on icon at bounding box center [626, 539] width 12 height 12
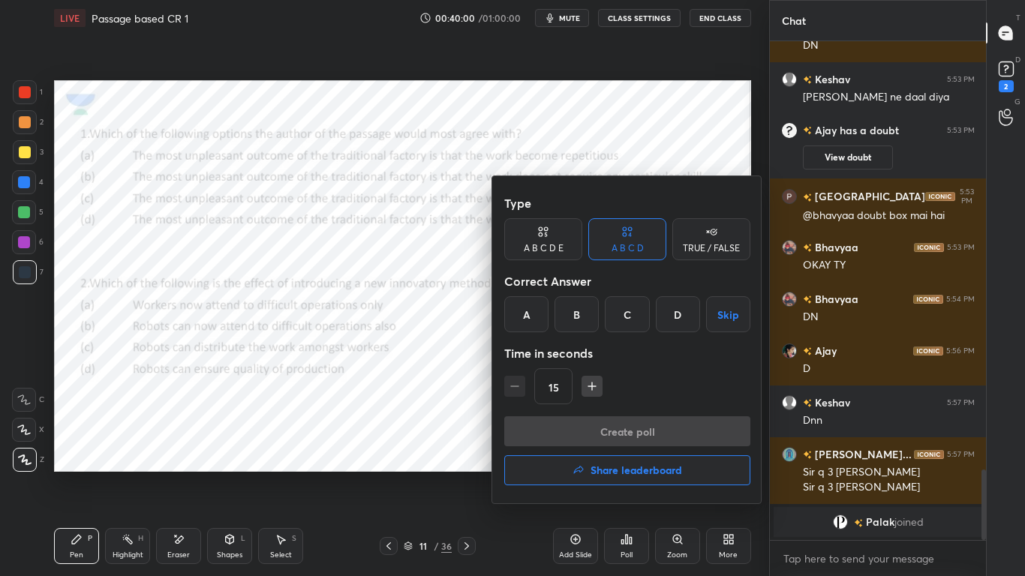
click at [525, 311] on div "A" at bounding box center [526, 314] width 44 height 36
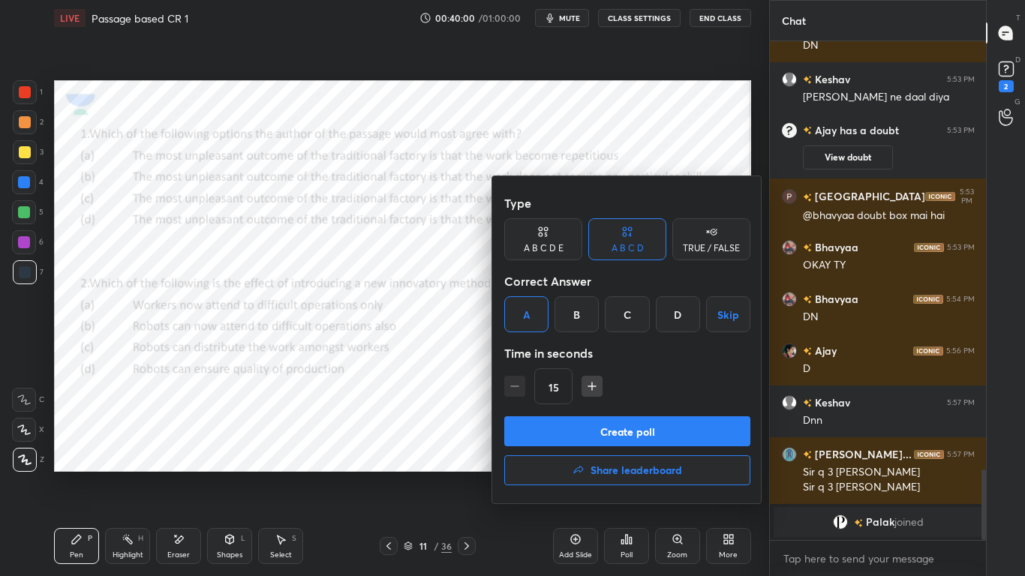
click at [557, 423] on button "Create poll" at bounding box center [627, 431] width 246 height 30
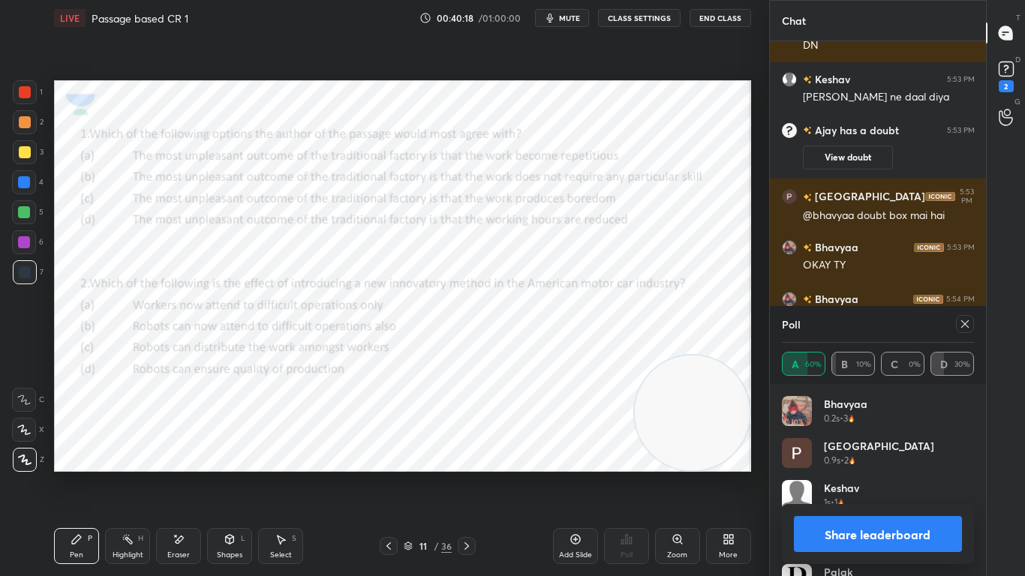
scroll to position [386, 212]
click at [183, 455] on div "Eraser" at bounding box center [178, 546] width 45 height 36
click at [77, 455] on icon at bounding box center [77, 539] width 12 height 12
click at [471, 455] on icon at bounding box center [467, 546] width 12 height 12
click at [970, 326] on icon at bounding box center [965, 324] width 12 height 12
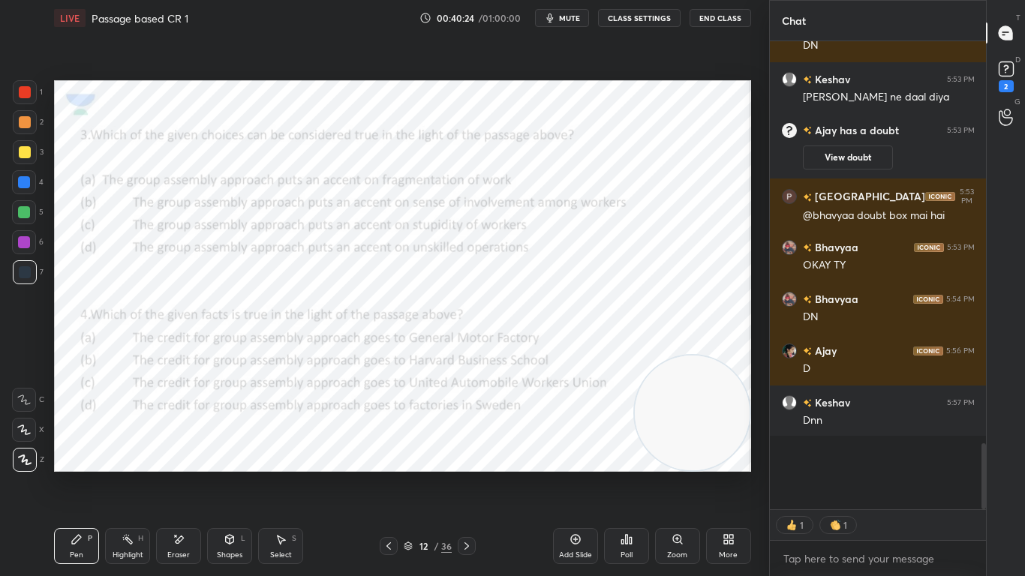
scroll to position [5, 5]
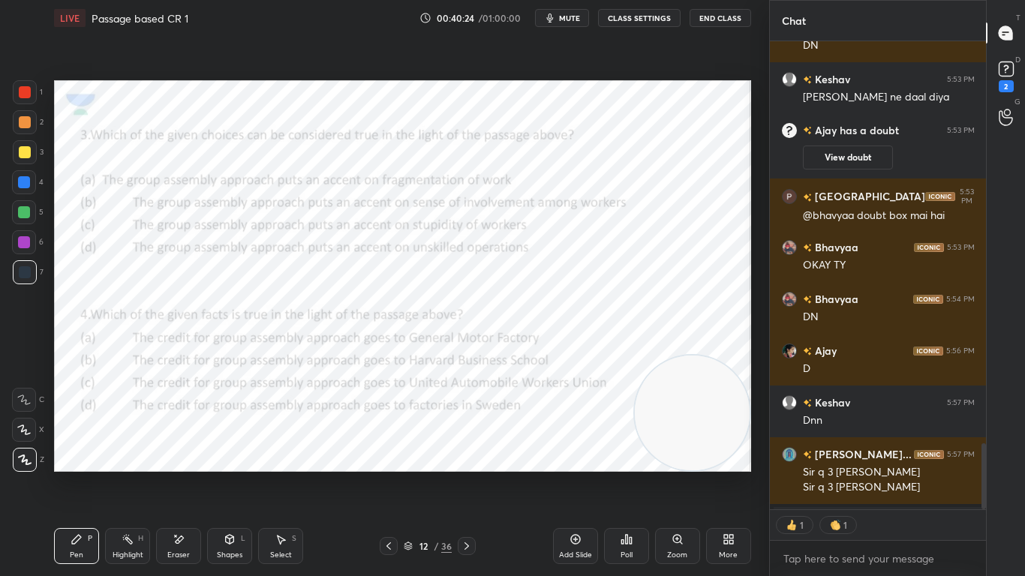
click at [635, 455] on div "Poll" at bounding box center [626, 546] width 45 height 36
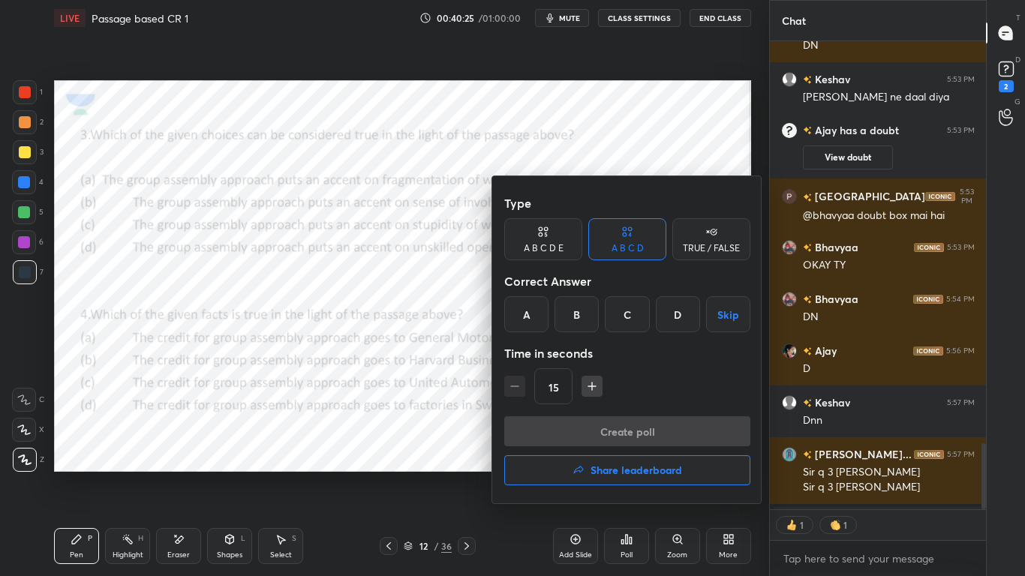
click at [581, 311] on div "B" at bounding box center [576, 314] width 44 height 36
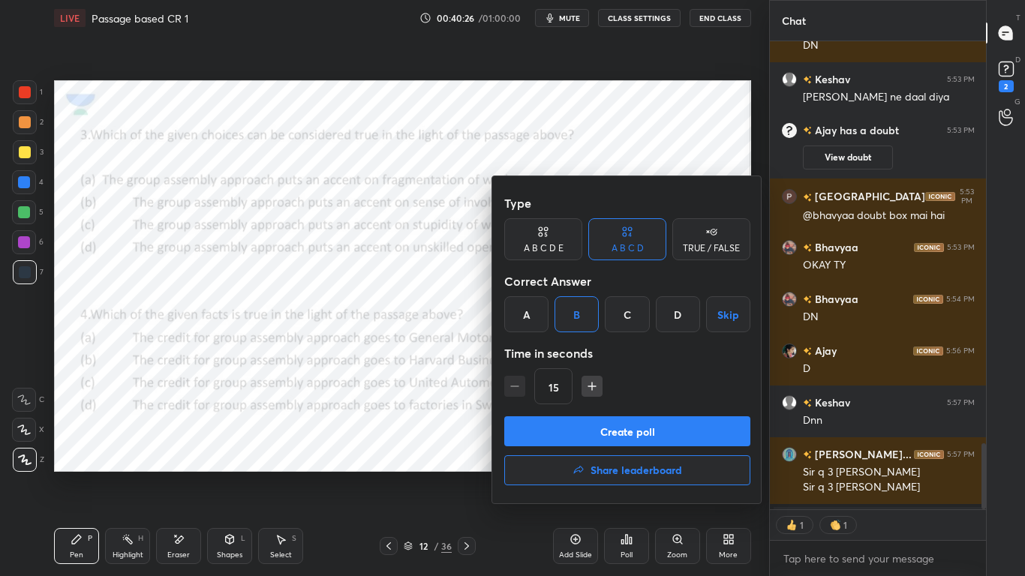
click at [594, 425] on button "Create poll" at bounding box center [627, 431] width 246 height 30
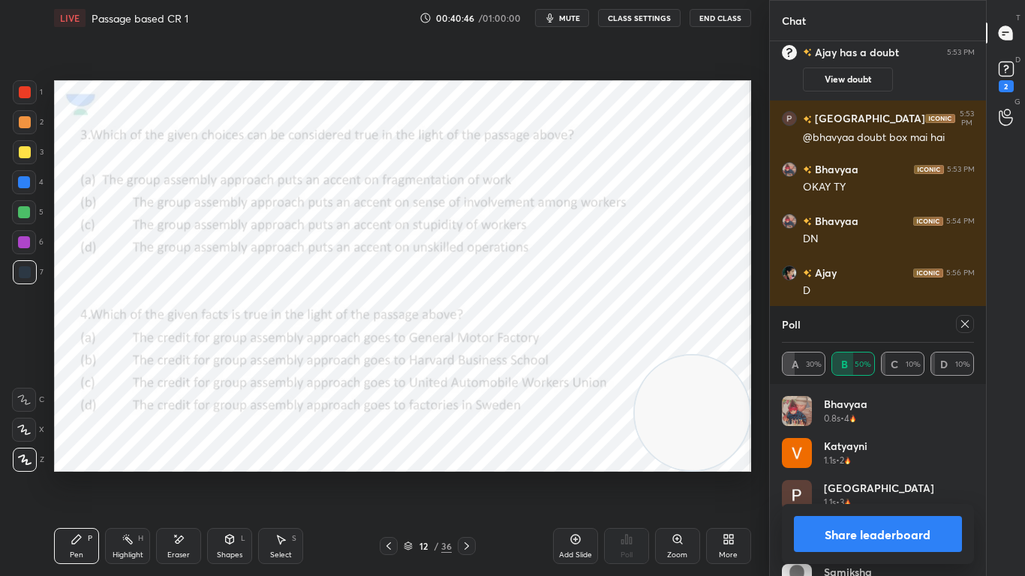
click at [964, 325] on icon at bounding box center [965, 324] width 8 height 8
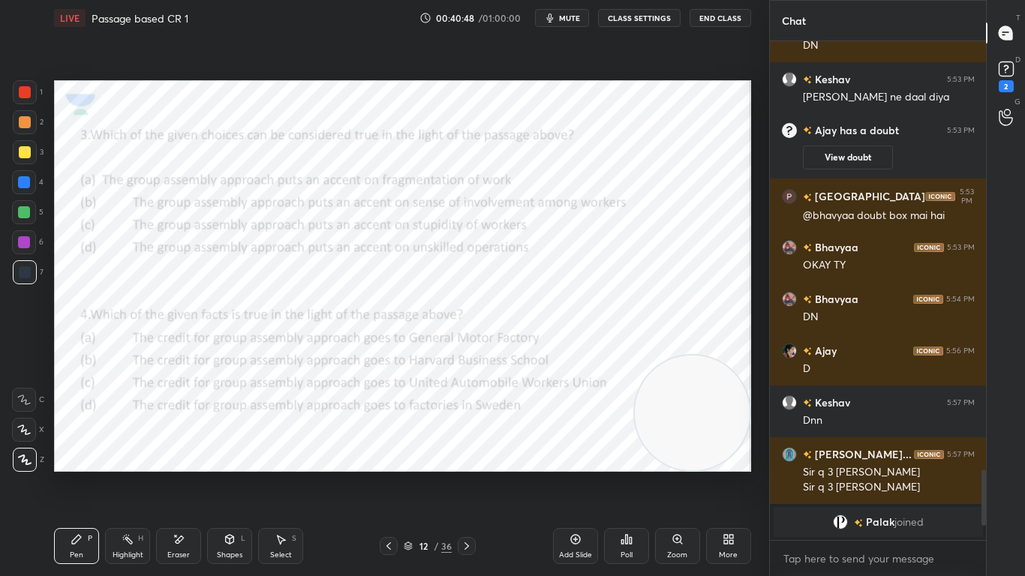
click at [626, 455] on div "Poll" at bounding box center [626, 555] width 12 height 8
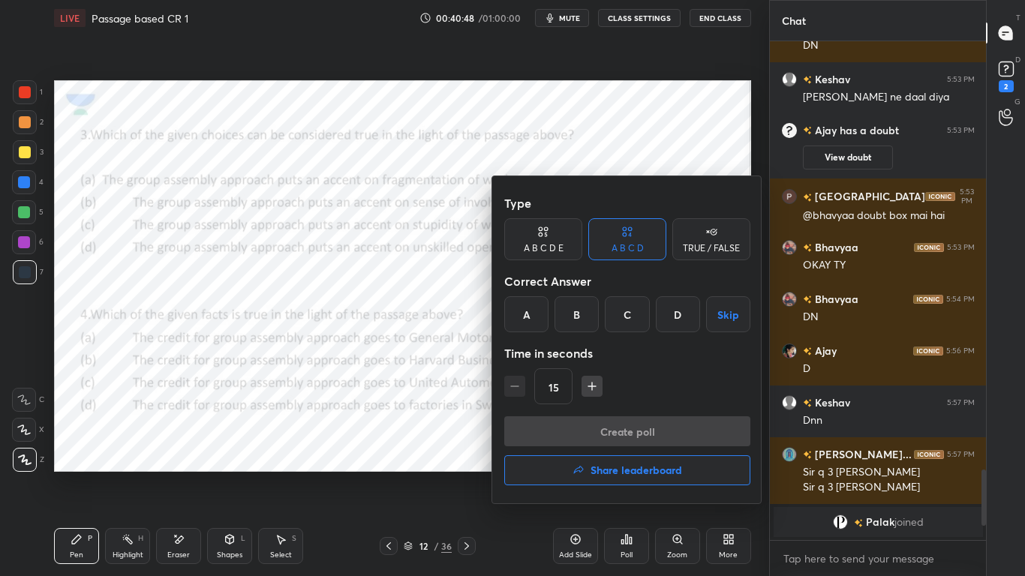
click at [680, 308] on div "D" at bounding box center [678, 314] width 44 height 36
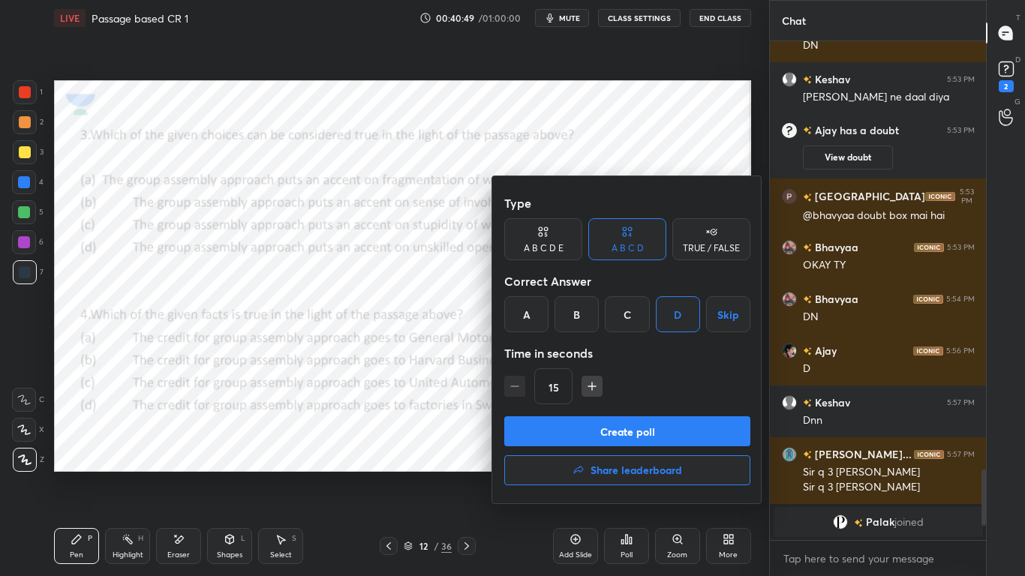
click at [674, 432] on button "Create poll" at bounding box center [627, 431] width 246 height 30
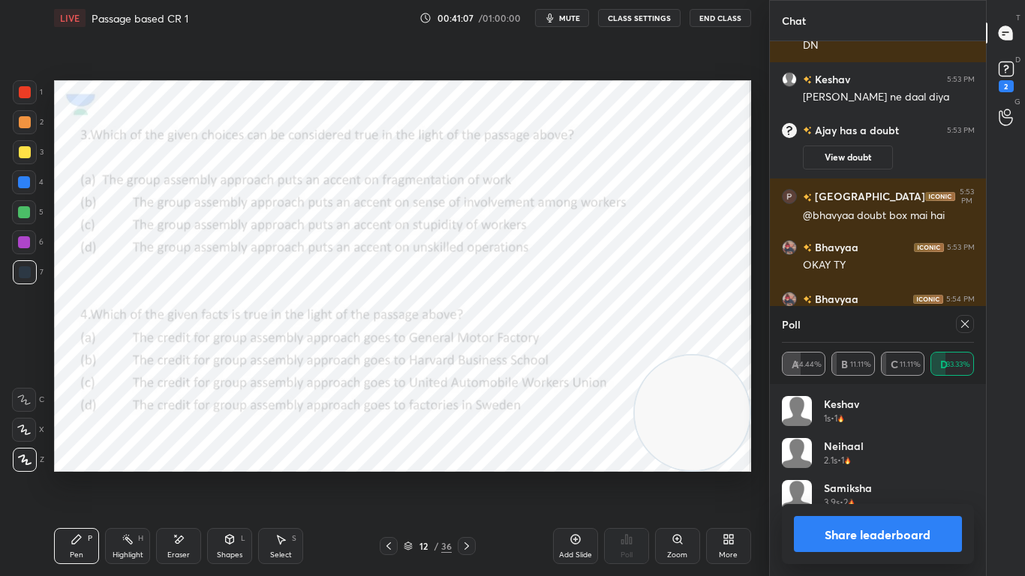
click at [476, 455] on div "12 / 36" at bounding box center [427, 546] width 249 height 18
click at [963, 323] on icon at bounding box center [965, 324] width 12 height 12
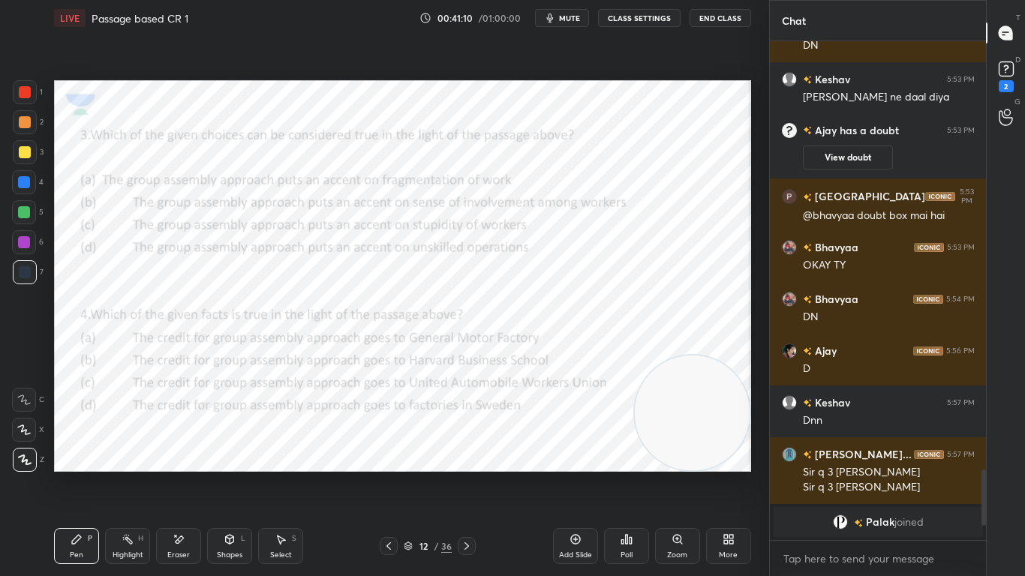
click at [469, 455] on icon at bounding box center [467, 546] width 12 height 12
click at [632, 455] on div "Poll" at bounding box center [626, 546] width 45 height 36
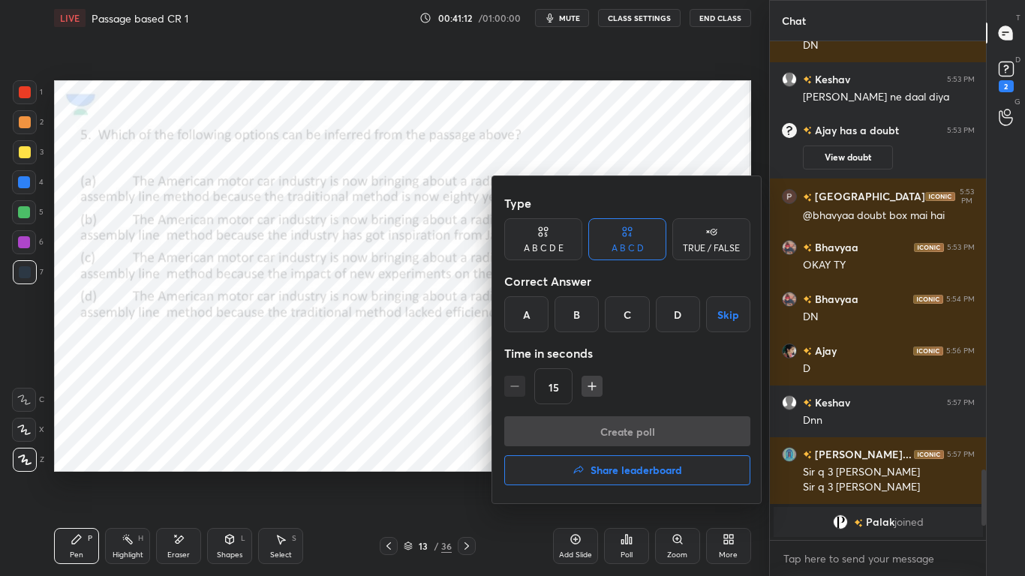
click at [680, 323] on div "D" at bounding box center [678, 314] width 44 height 36
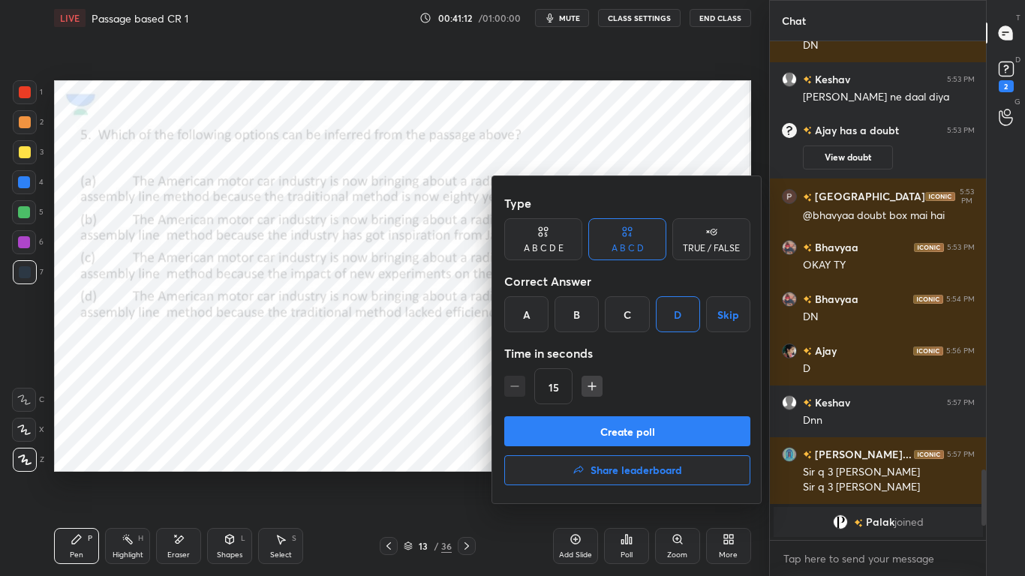
click at [658, 427] on button "Create poll" at bounding box center [627, 431] width 246 height 30
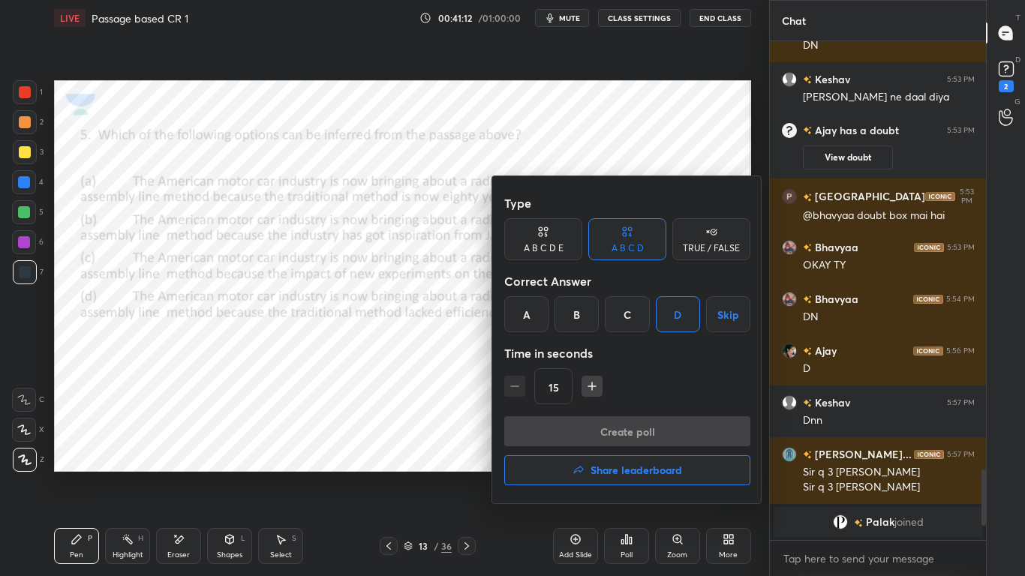
click at [675, 398] on div "15" at bounding box center [627, 386] width 246 height 36
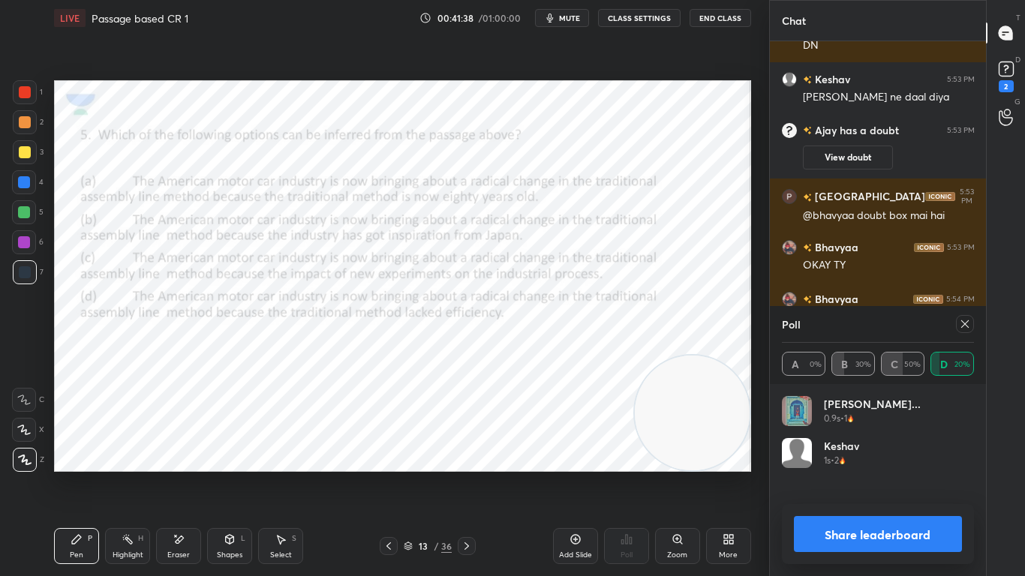
click at [963, 317] on div at bounding box center [965, 324] width 18 height 18
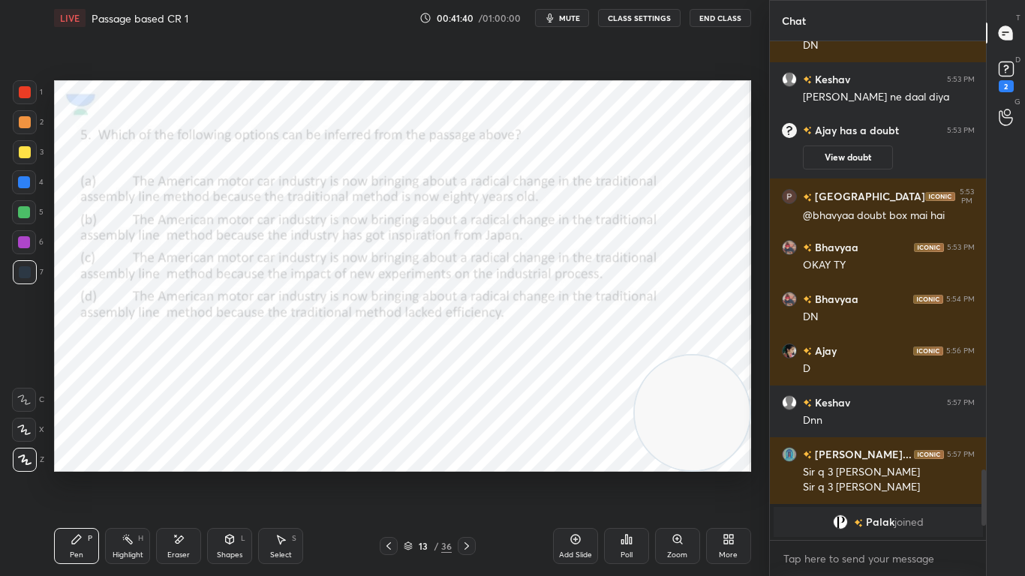
click at [629, 455] on icon at bounding box center [630, 540] width 2 height 7
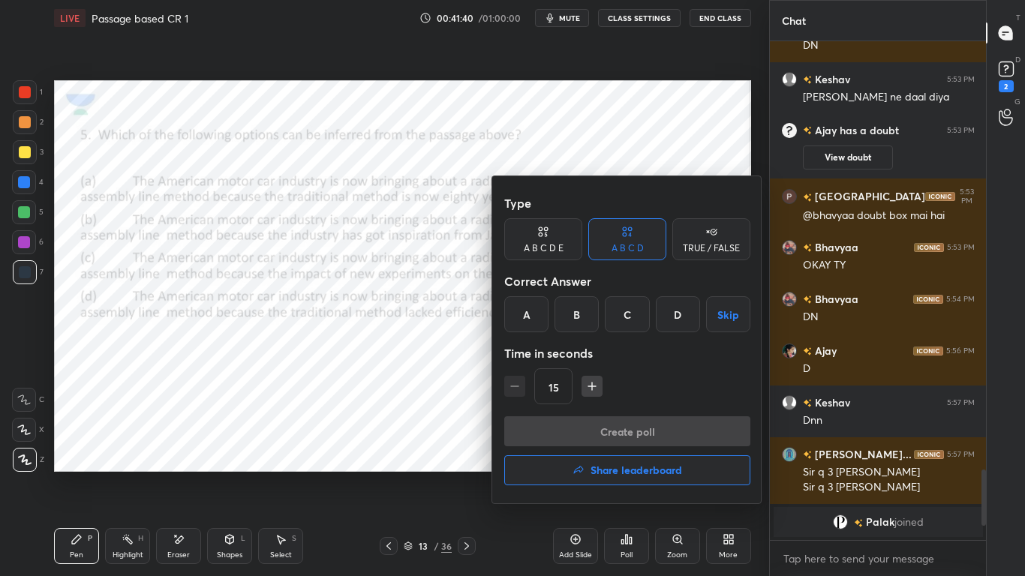
click at [649, 455] on h4 "Share leaderboard" at bounding box center [636, 470] width 92 height 11
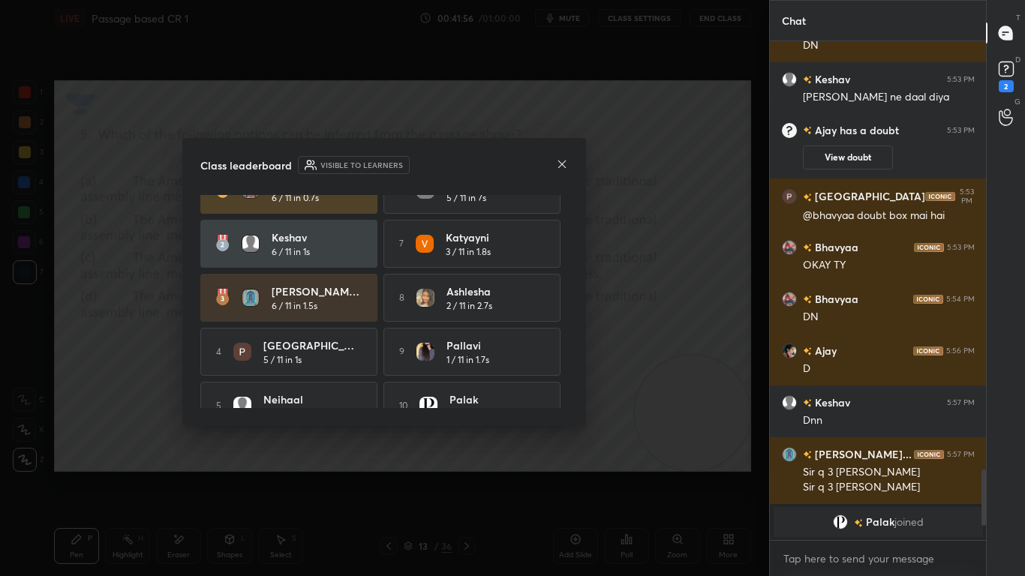
scroll to position [56, 0]
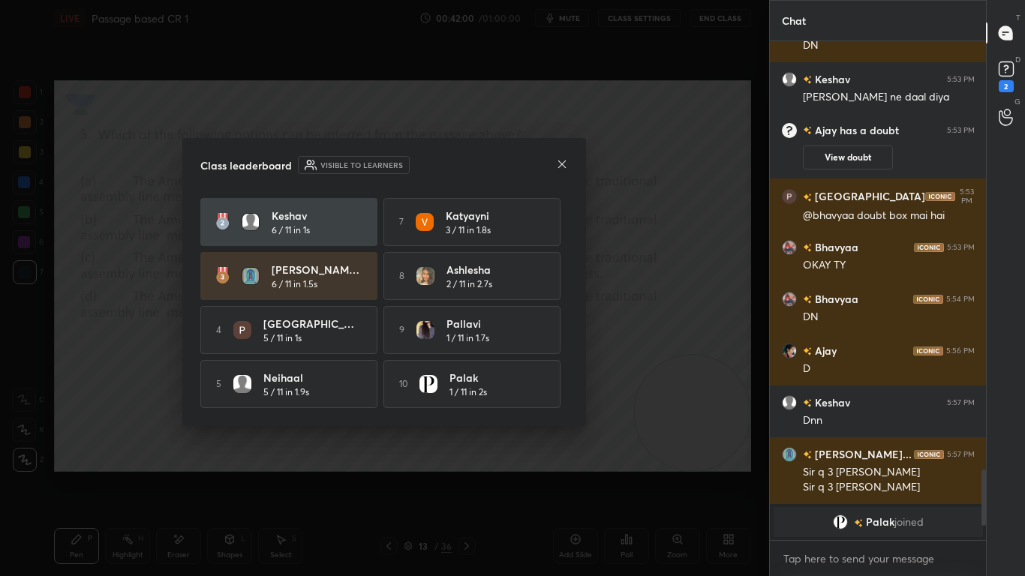
click at [560, 165] on icon at bounding box center [562, 164] width 12 height 12
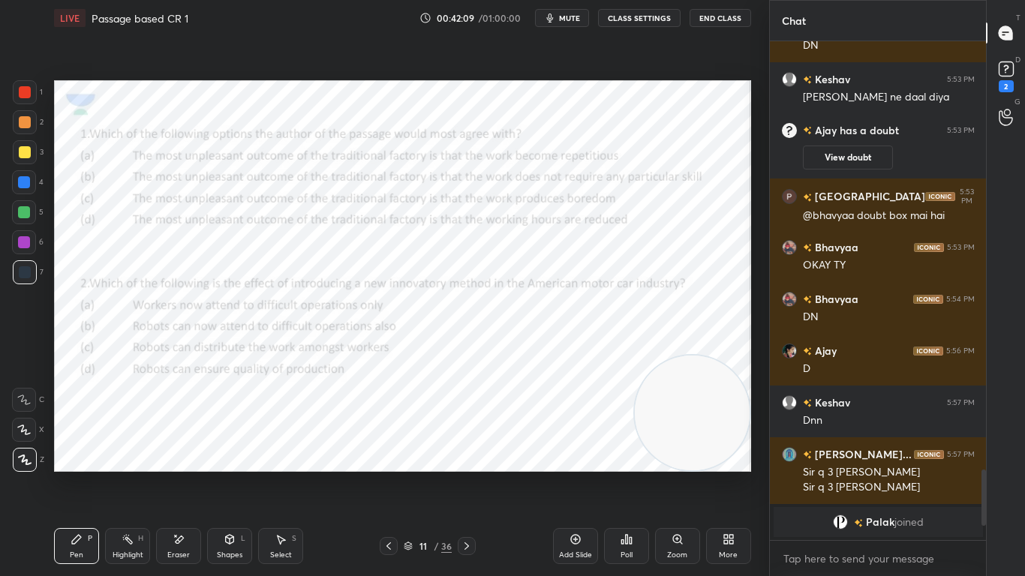
click at [28, 99] on div at bounding box center [25, 92] width 24 height 24
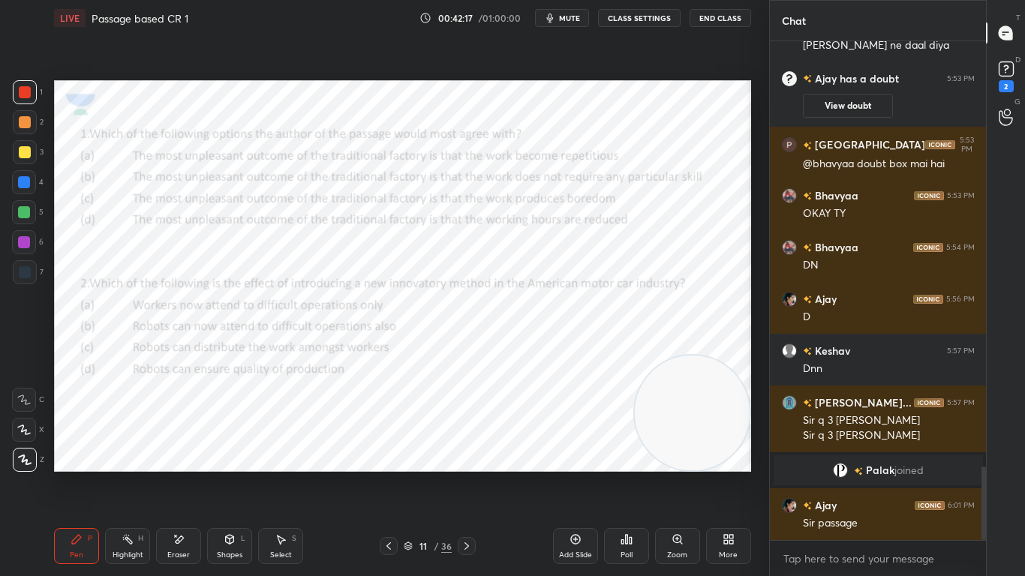
scroll to position [2877, 0]
click at [905, 455] on div "x" at bounding box center [878, 558] width 217 height 35
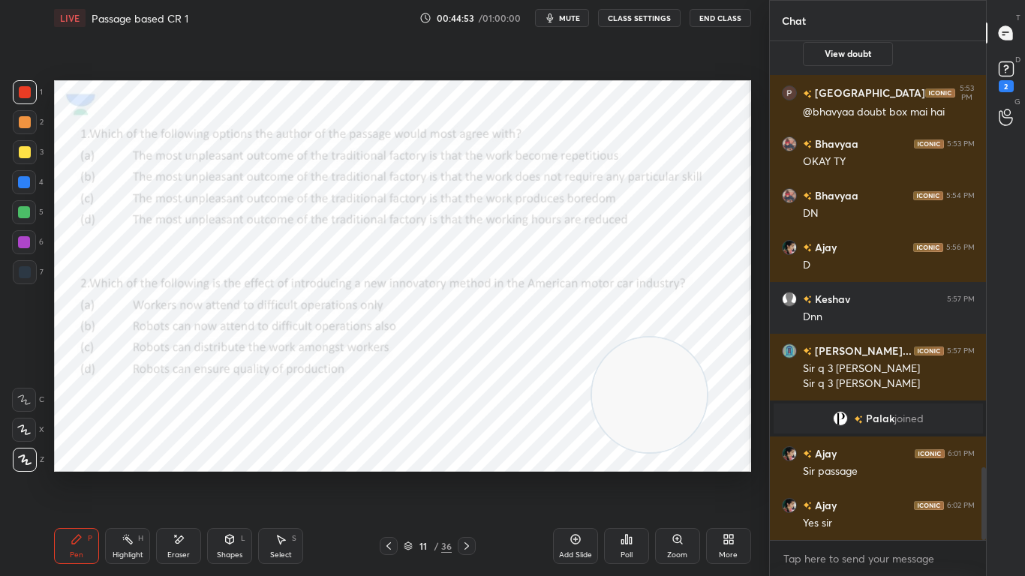
click at [565, 455] on div "Add Slide Poll Zoom More" at bounding box center [652, 546] width 198 height 84
click at [467, 455] on icon at bounding box center [466, 546] width 5 height 8
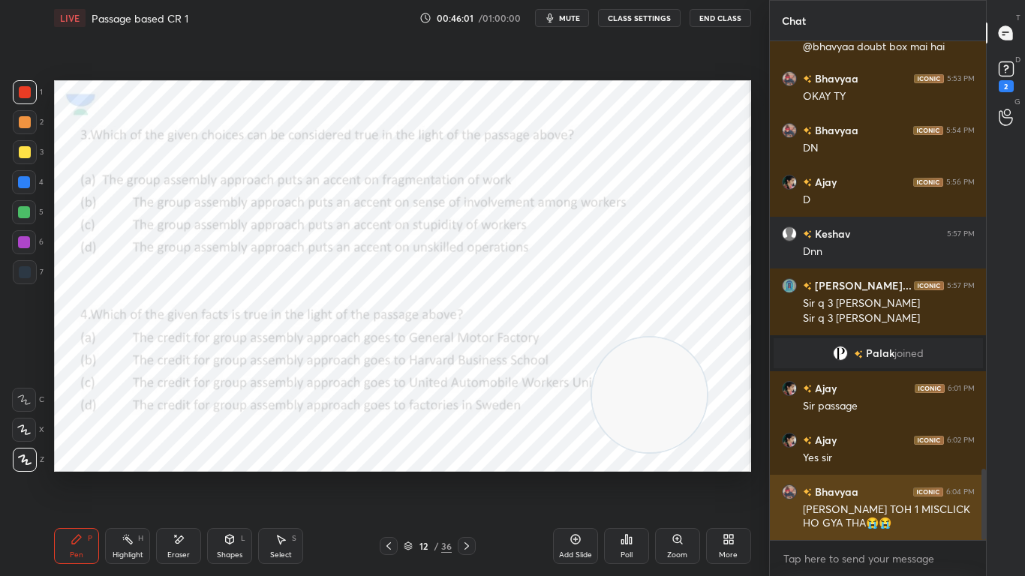
click at [789, 455] on div "Bhavyaa 6:04 PM SIR MERA TOH 1 MISCLICK HO GYA THA😭😭" at bounding box center [878, 507] width 217 height 65
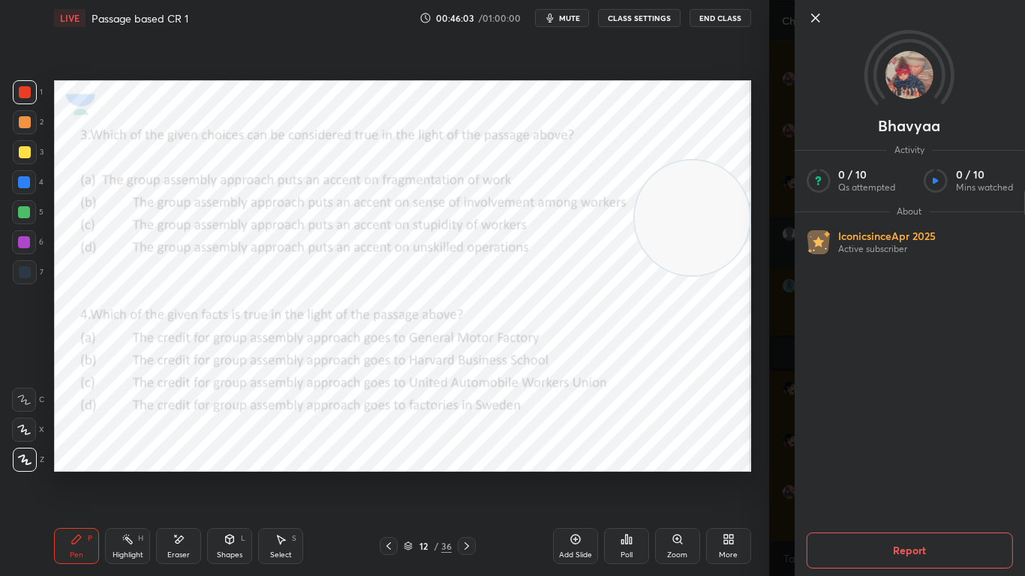
click at [811, 14] on icon at bounding box center [815, 18] width 8 height 8
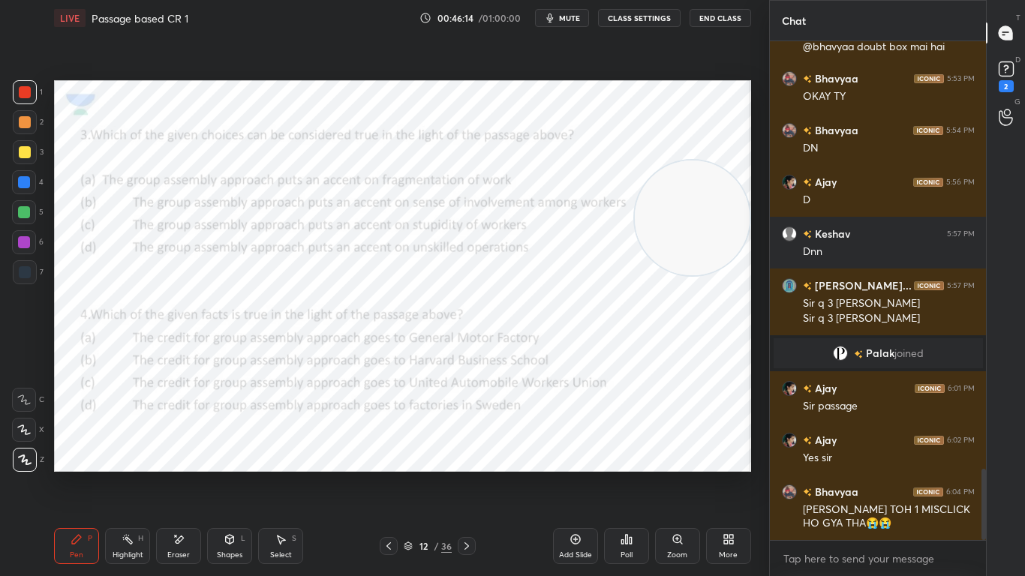
click at [395, 455] on icon at bounding box center [389, 546] width 12 height 12
click at [389, 455] on icon at bounding box center [389, 546] width 12 height 12
click at [463, 455] on icon at bounding box center [467, 546] width 12 height 12
click at [462, 455] on icon at bounding box center [467, 546] width 12 height 12
click at [470, 455] on icon at bounding box center [467, 546] width 12 height 12
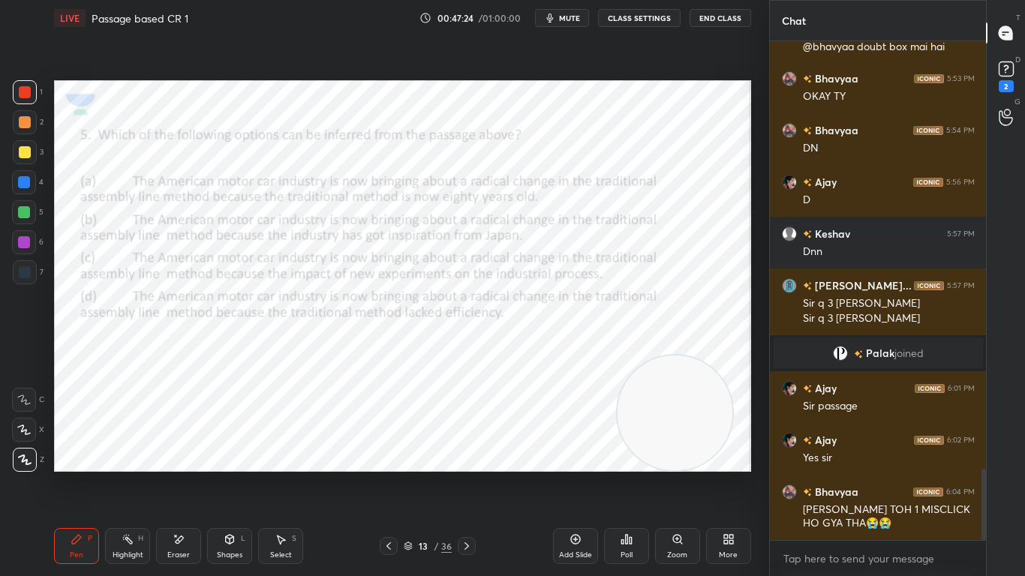
click at [684, 455] on div "Add Slide Poll Zoom More" at bounding box center [652, 546] width 198 height 84
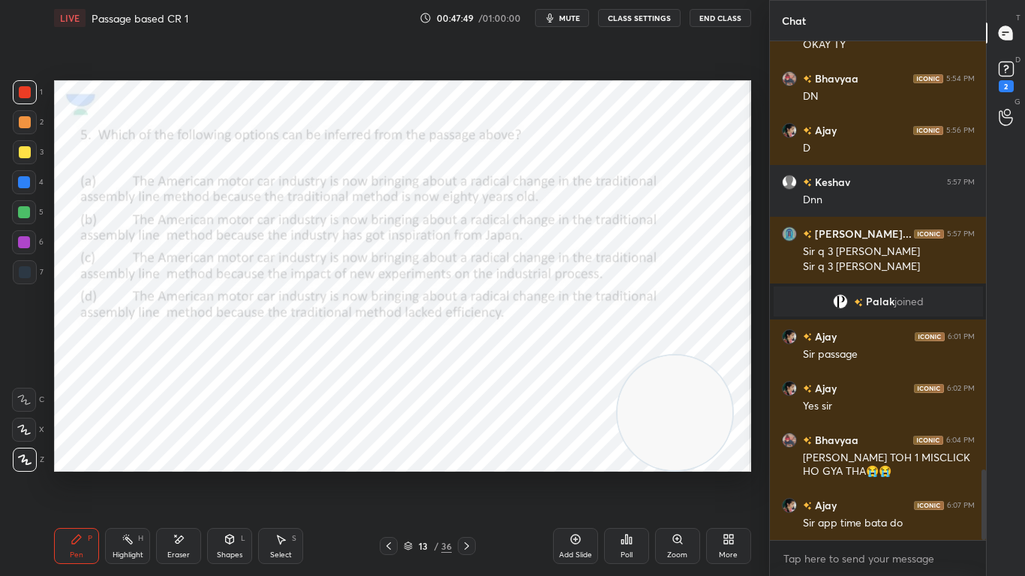
click at [392, 455] on div "Pen P Highlight H Eraser Shapes L Select S 13 / 36 Add Slide Poll Zoom More" at bounding box center [402, 546] width 697 height 60
click at [392, 455] on icon at bounding box center [389, 546] width 12 height 12
click at [388, 455] on icon at bounding box center [388, 546] width 5 height 8
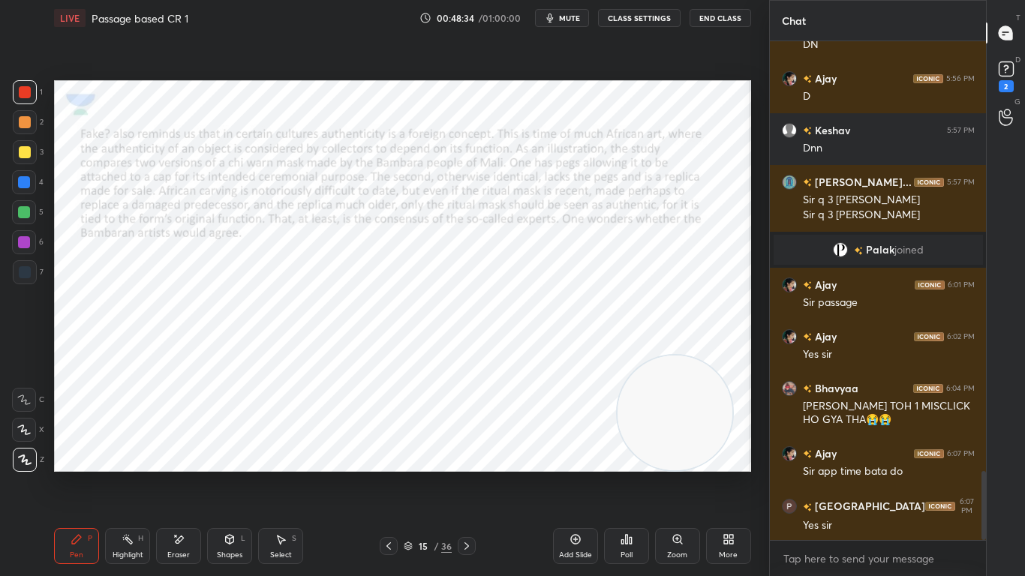
scroll to position [3062, 0]
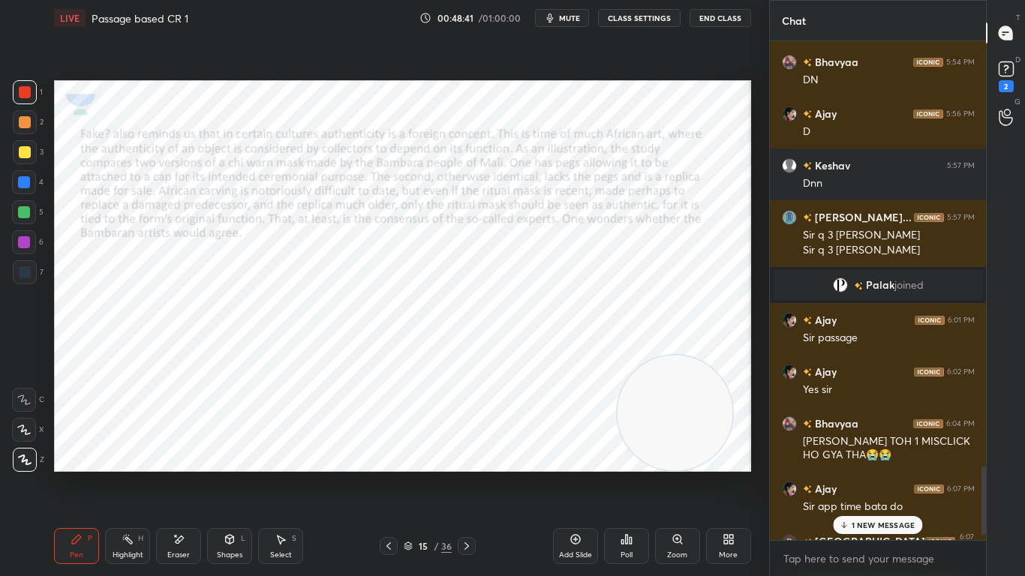
click at [895, 455] on p "1 NEW MESSAGE" at bounding box center [884, 525] width 64 height 9
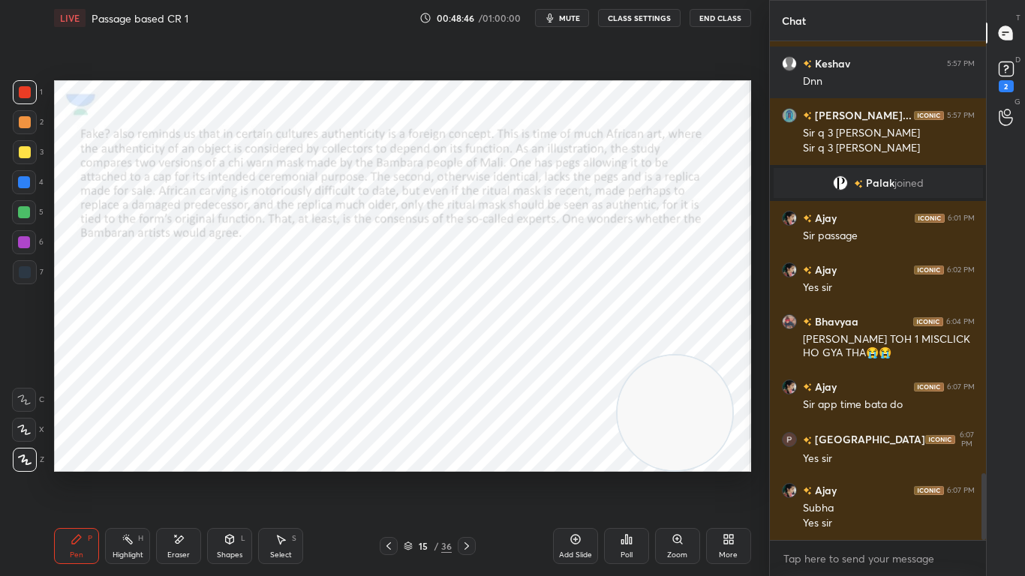
scroll to position [3216, 0]
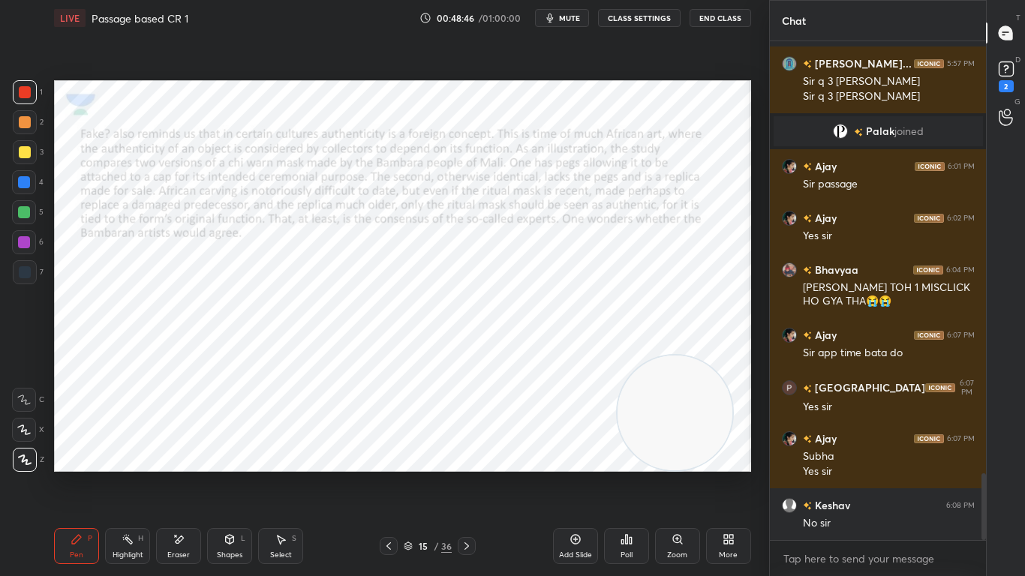
click at [473, 455] on icon at bounding box center [467, 546] width 12 height 12
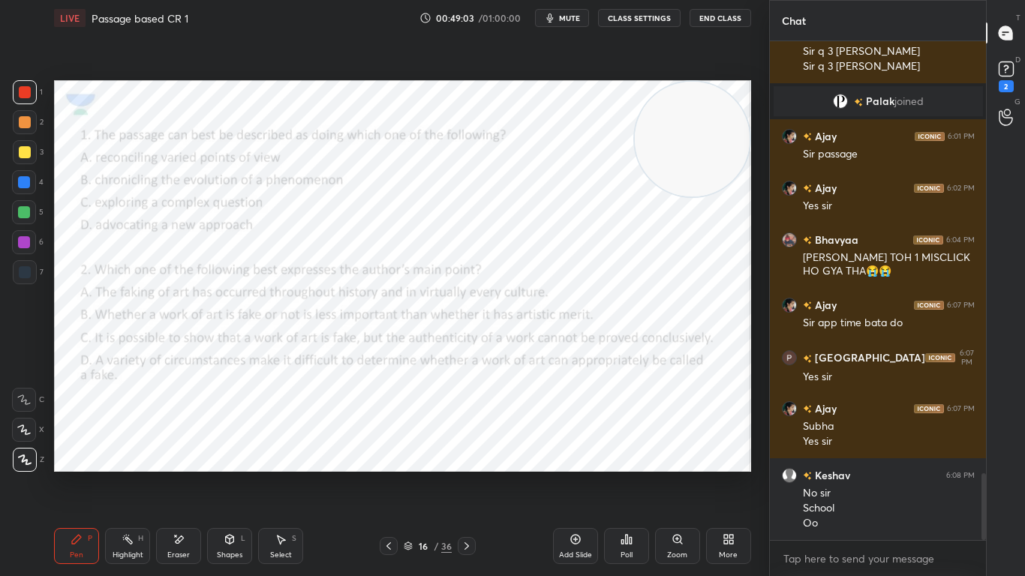
scroll to position [3261, 0]
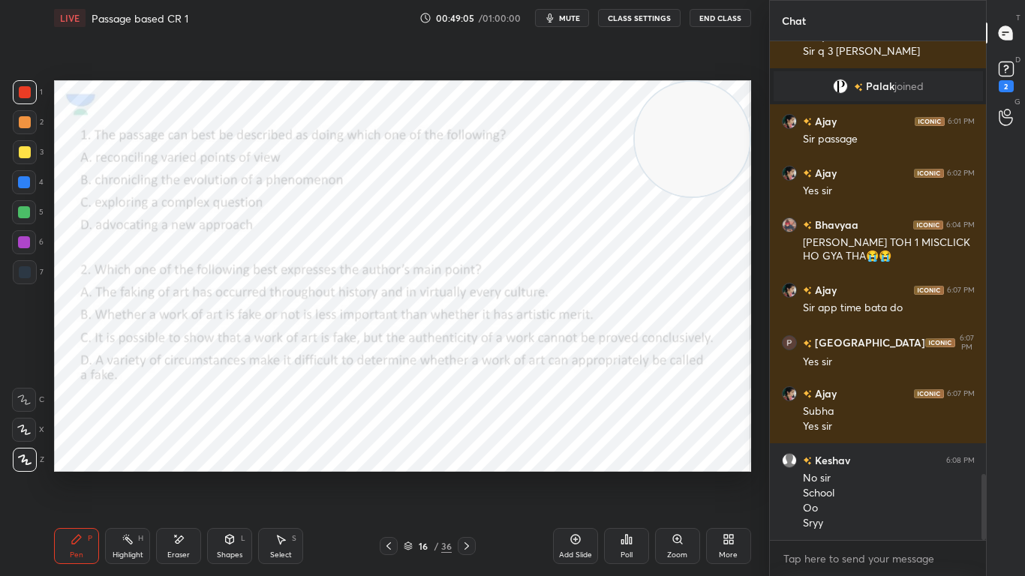
click at [468, 455] on icon at bounding box center [467, 546] width 12 height 12
click at [466, 455] on icon at bounding box center [467, 546] width 12 height 12
click at [468, 455] on icon at bounding box center [467, 546] width 12 height 12
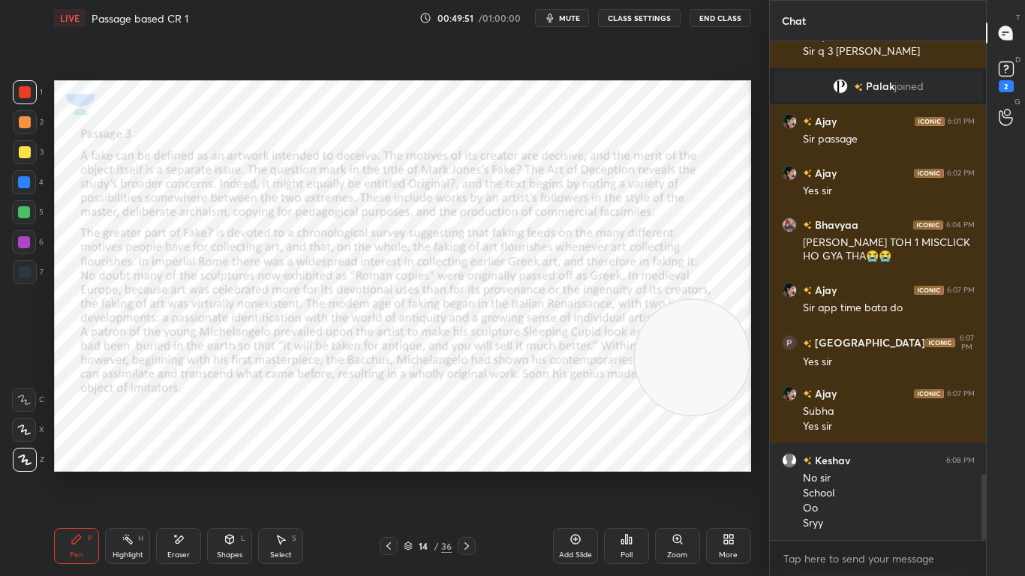
drag, startPoint x: 728, startPoint y: 347, endPoint x: 767, endPoint y: 575, distance: 231.4
click at [767, 455] on div "1 2 3 4 5 6 7 C X Z E E Erase all H H LIVE Passage based CR 1 00:49:51 / 01:00:…" at bounding box center [384, 288] width 769 height 576
click at [552, 20] on icon "button" at bounding box center [549, 18] width 7 height 9
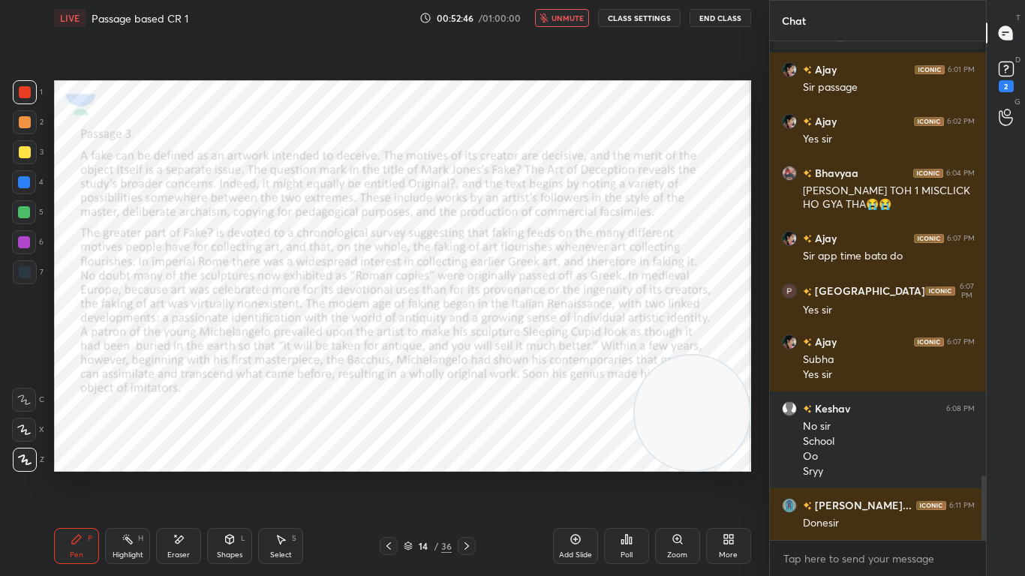
scroll to position [3364, 0]
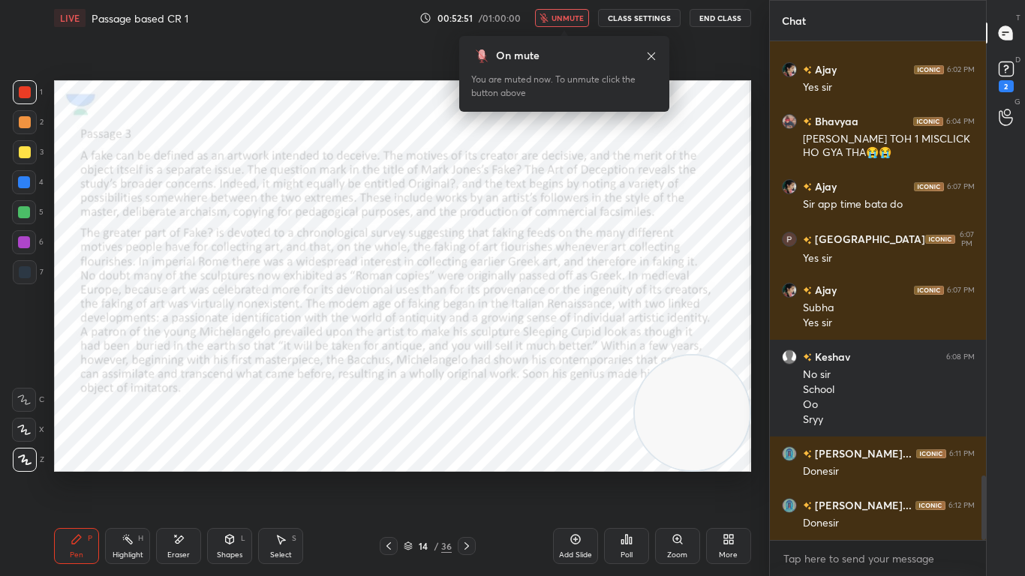
click at [589, 16] on button "unmute" at bounding box center [562, 18] width 54 height 18
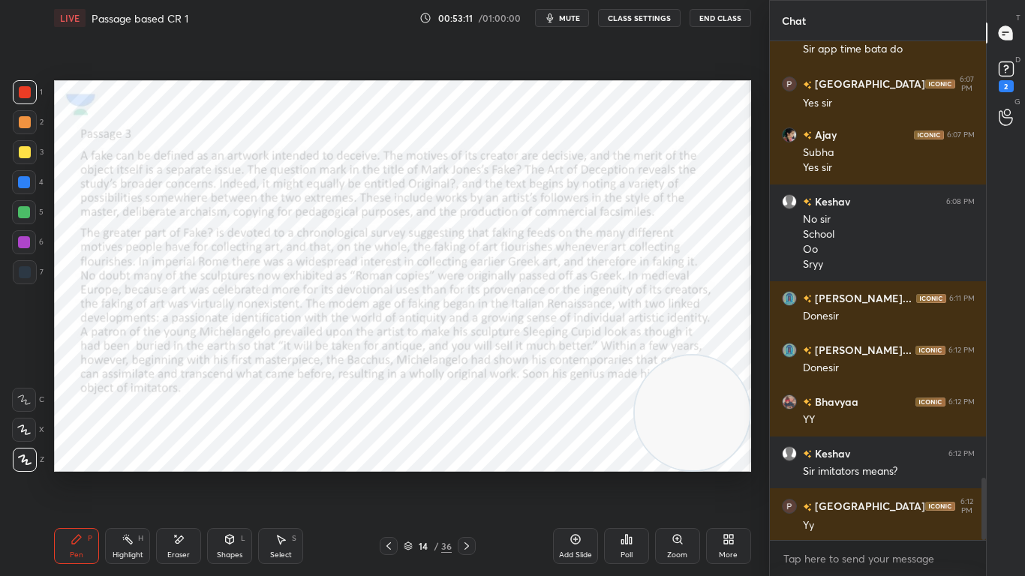
scroll to position [3571, 0]
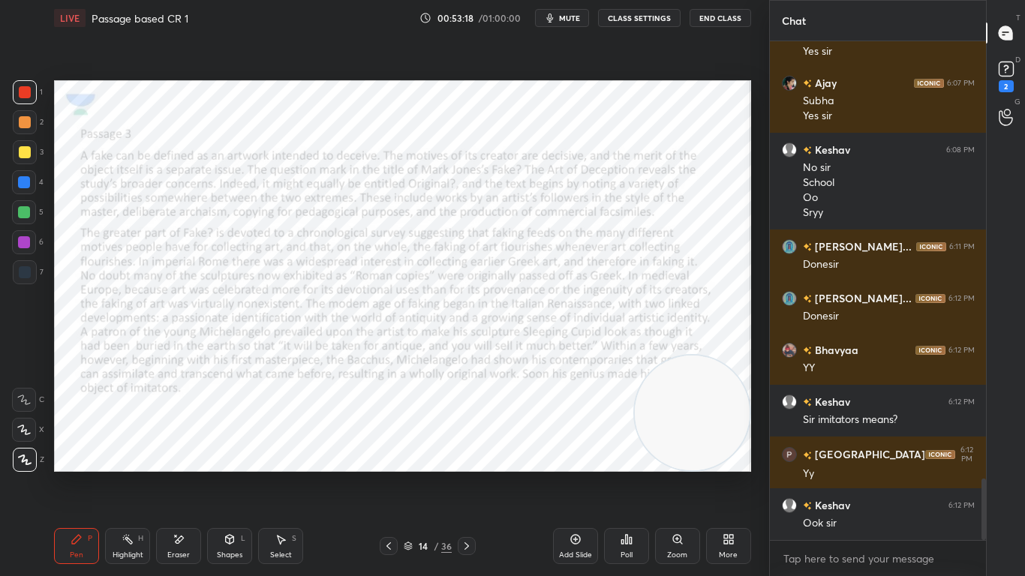
click at [466, 455] on icon at bounding box center [466, 546] width 5 height 8
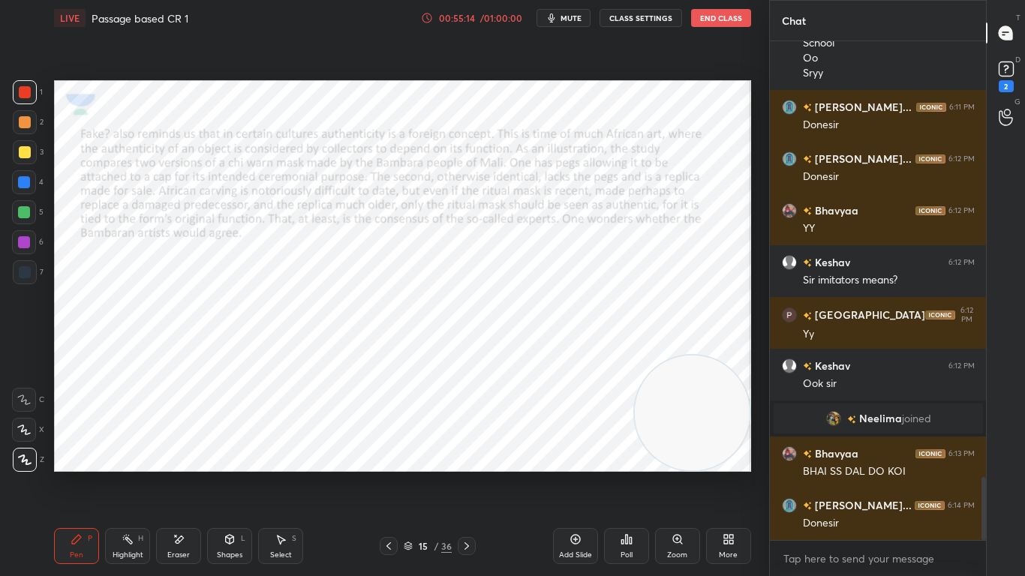
scroll to position [3465, 0]
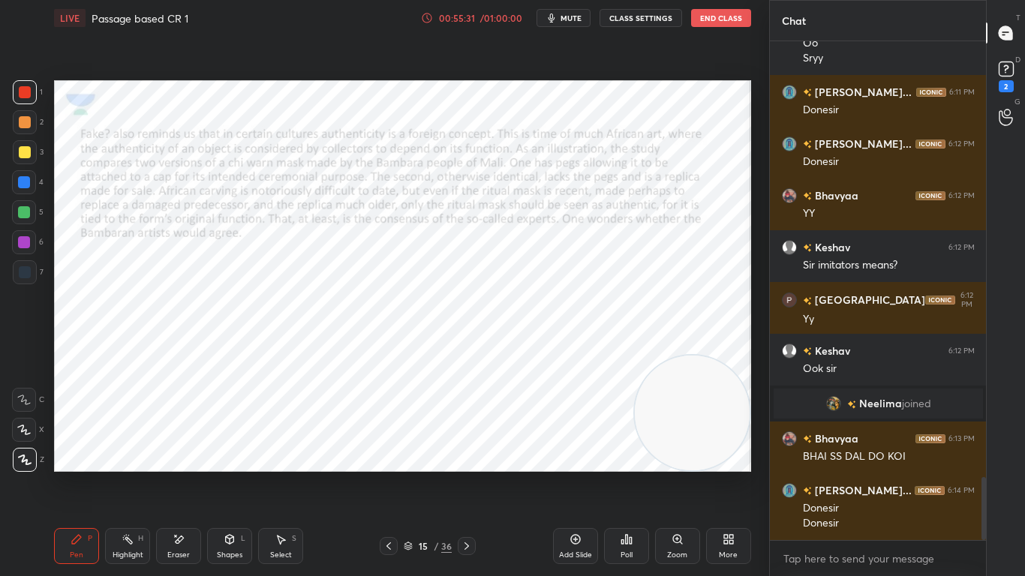
click at [462, 455] on div at bounding box center [467, 546] width 18 height 18
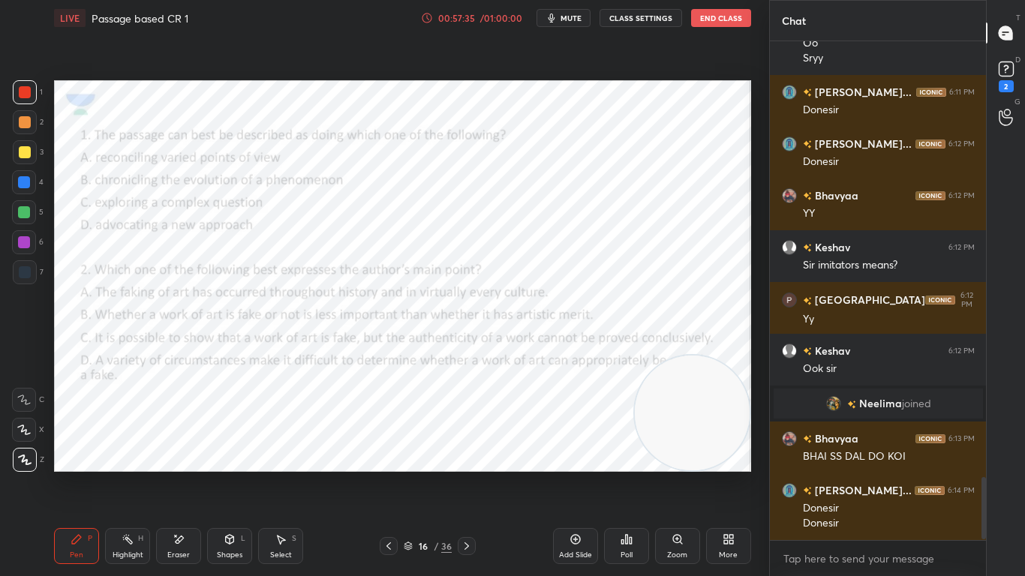
scroll to position [3516, 0]
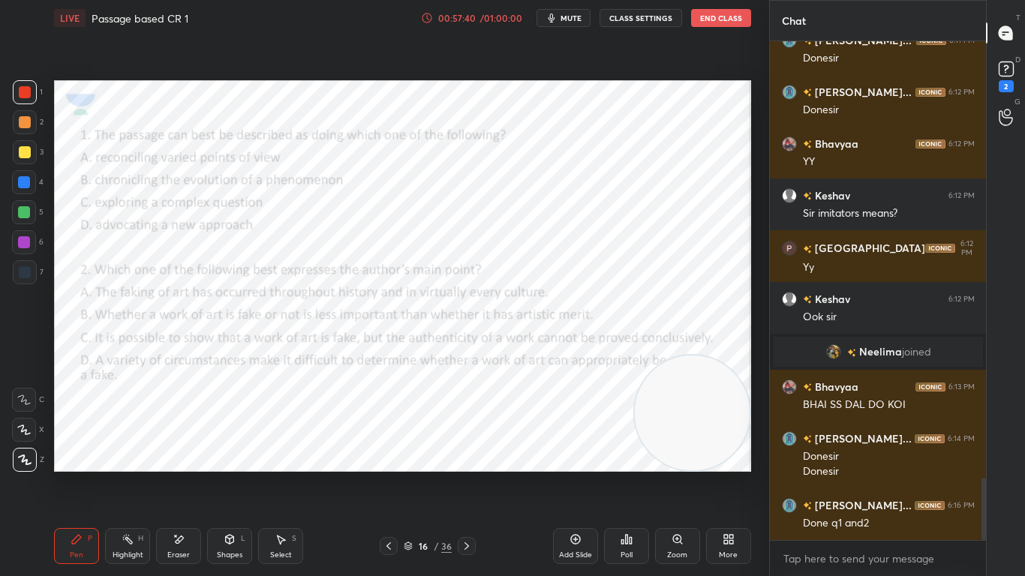
click at [473, 455] on icon at bounding box center [467, 546] width 12 height 12
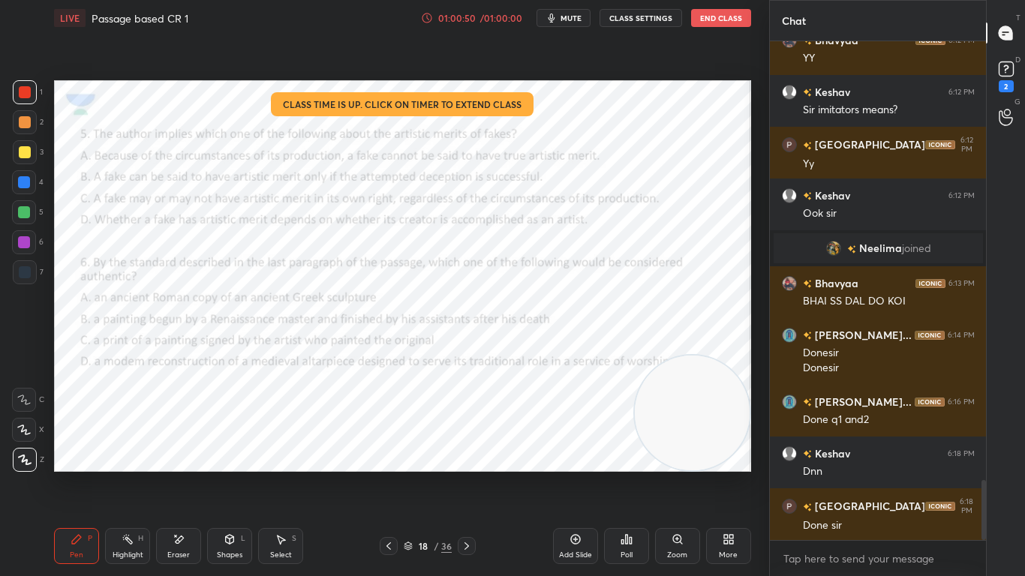
scroll to position [3672, 0]
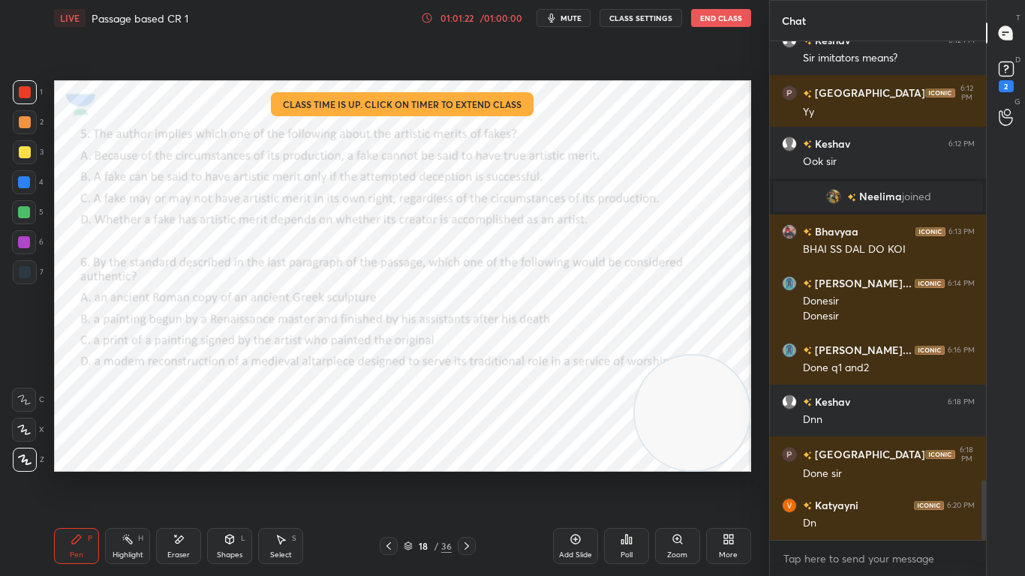
click at [473, 455] on icon at bounding box center [467, 546] width 12 height 12
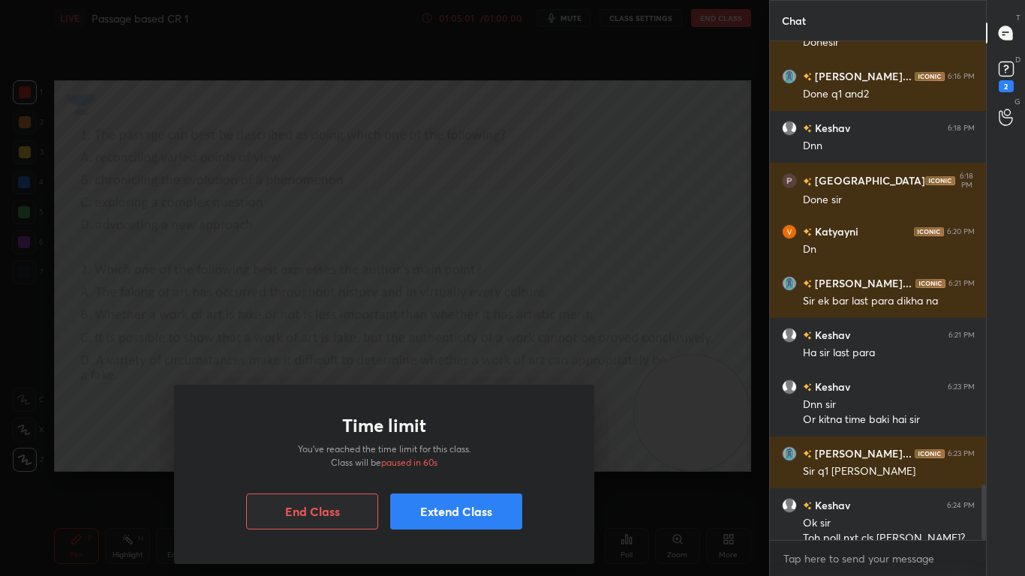
scroll to position [3961, 0]
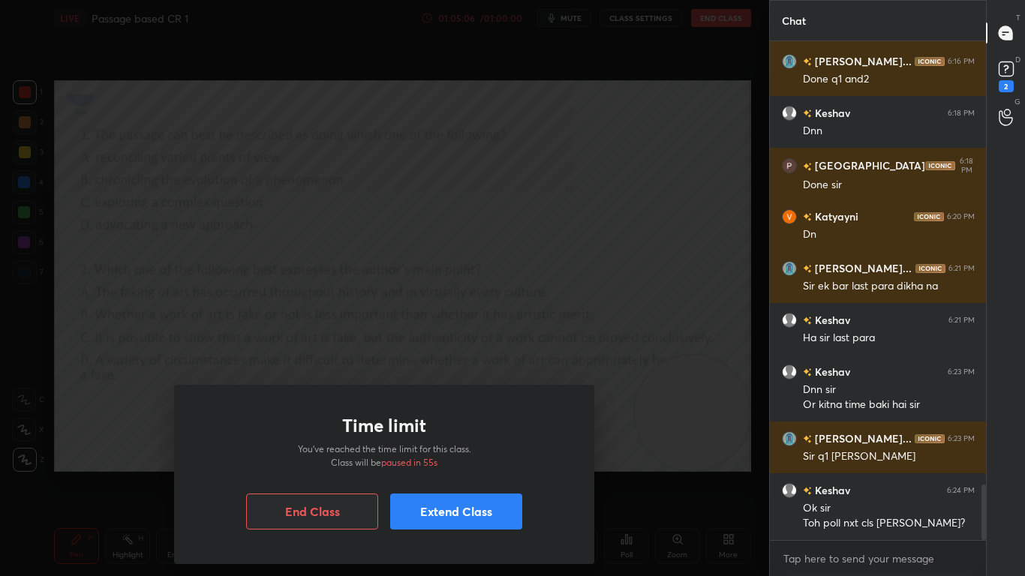
click at [468, 455] on button "Extend Class" at bounding box center [456, 512] width 132 height 36
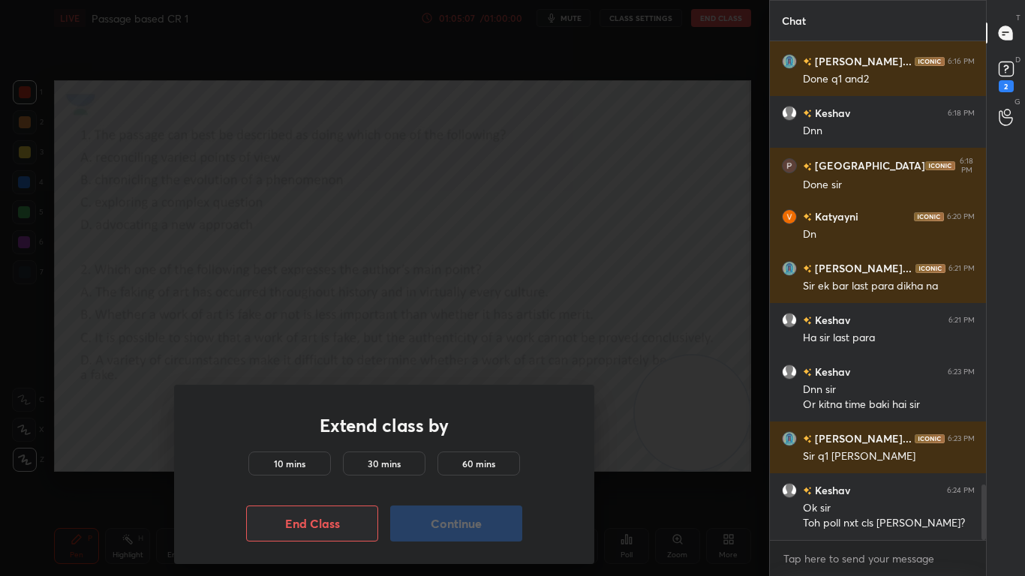
click at [296, 455] on h5 "10 mins" at bounding box center [290, 464] width 32 height 14
click at [434, 455] on button "Continue" at bounding box center [456, 524] width 132 height 36
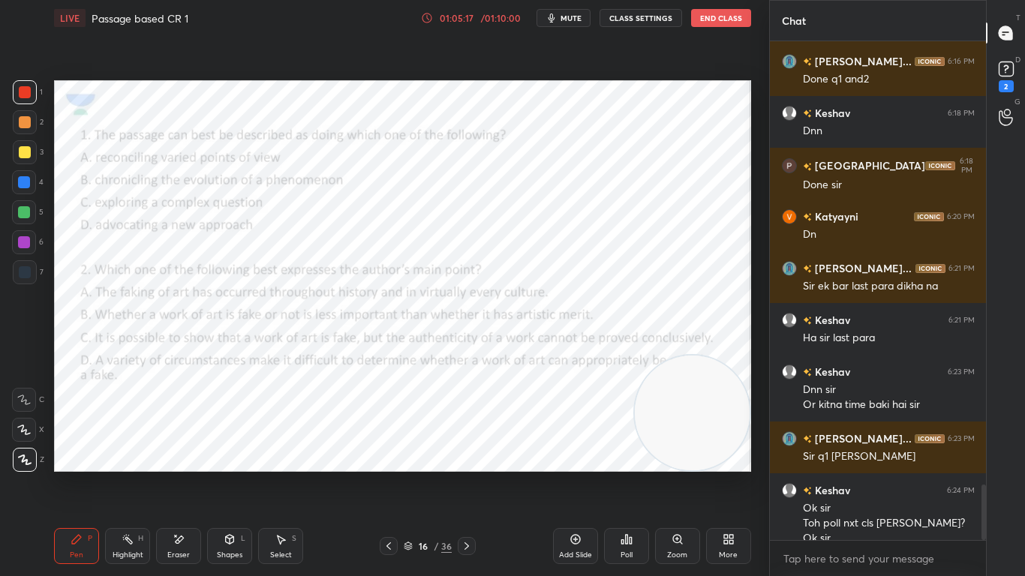
scroll to position [3976, 0]
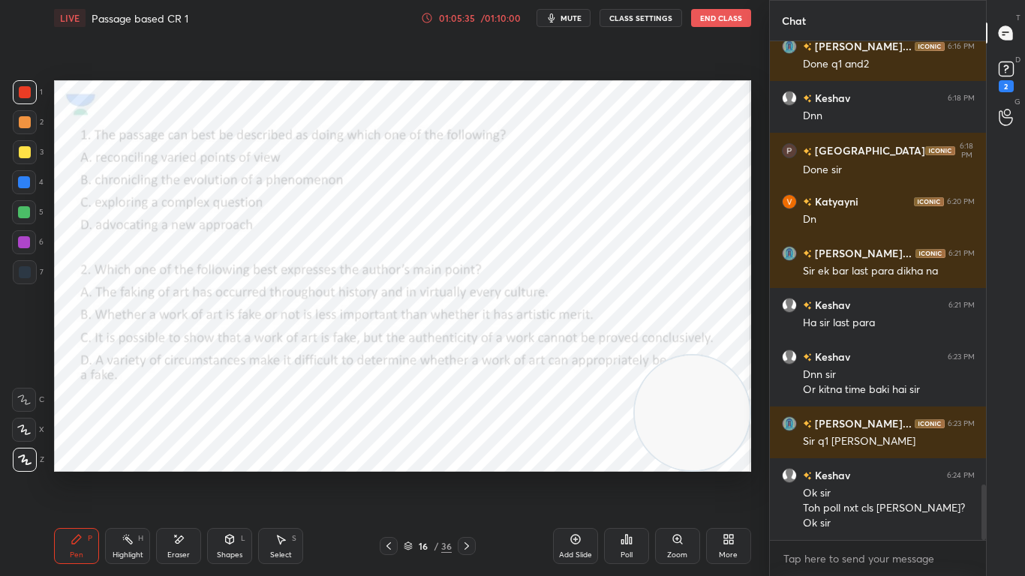
click at [630, 455] on div "Poll" at bounding box center [626, 546] width 45 height 36
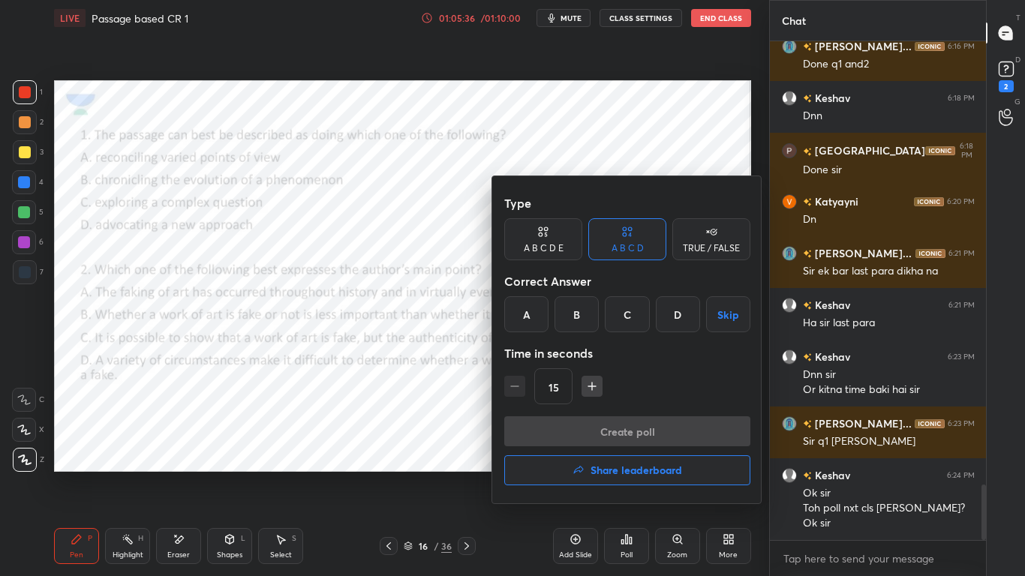
click at [623, 308] on div "C" at bounding box center [627, 314] width 44 height 36
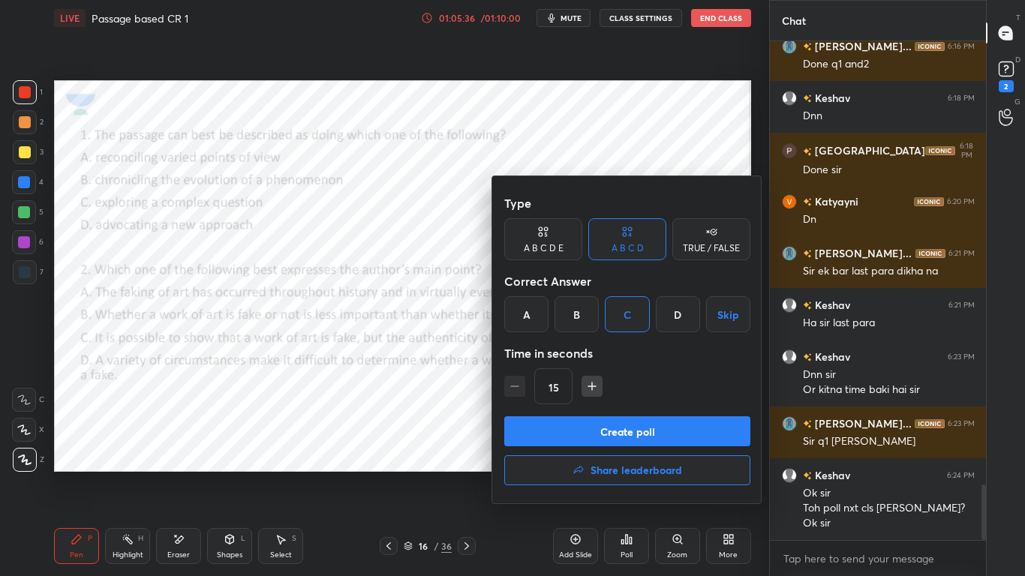
click at [626, 425] on button "Create poll" at bounding box center [627, 431] width 246 height 30
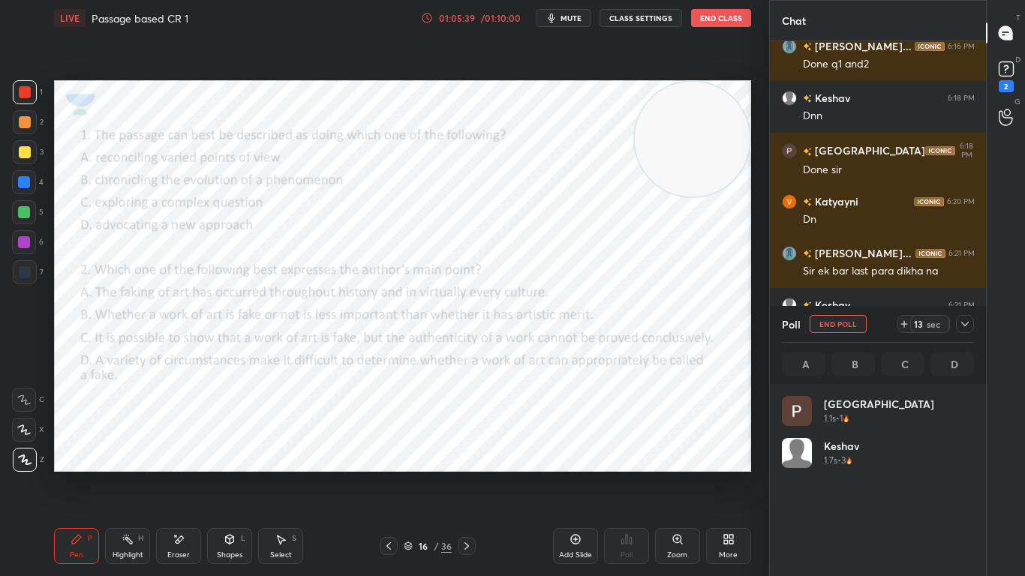
scroll to position [176, 188]
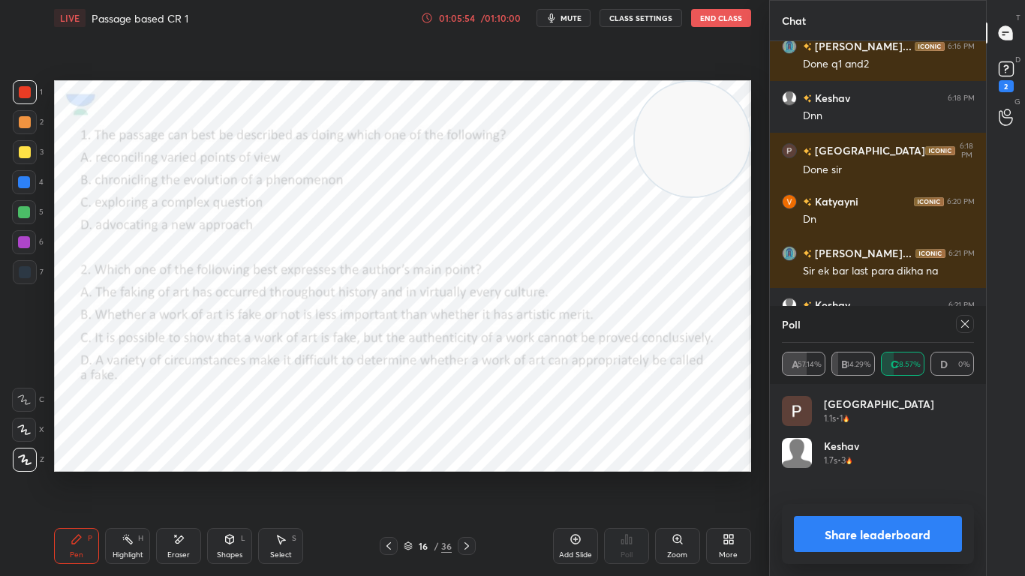
click at [966, 326] on icon at bounding box center [965, 324] width 12 height 12
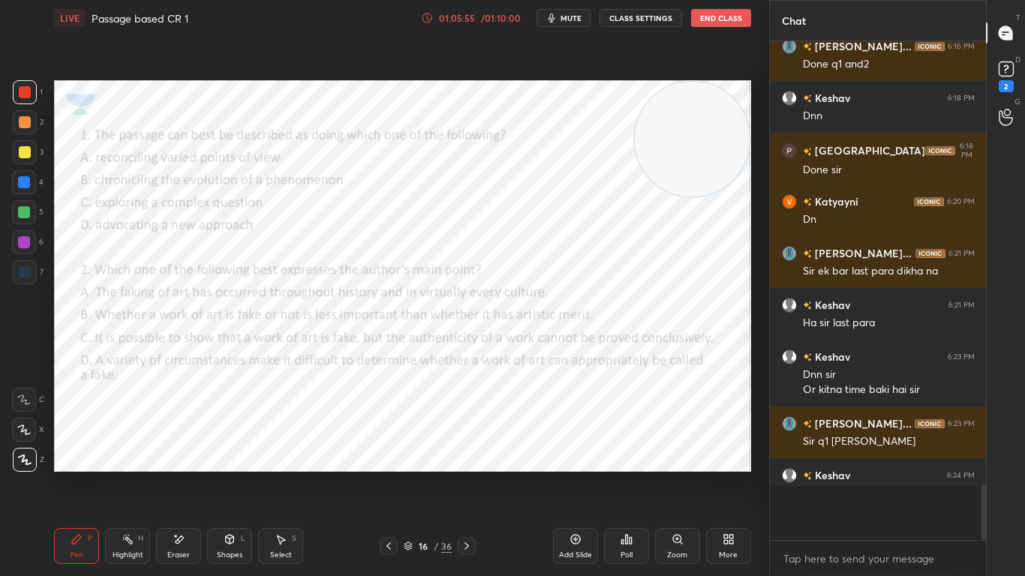
scroll to position [494, 212]
click at [624, 455] on div "Poll" at bounding box center [626, 555] width 12 height 8
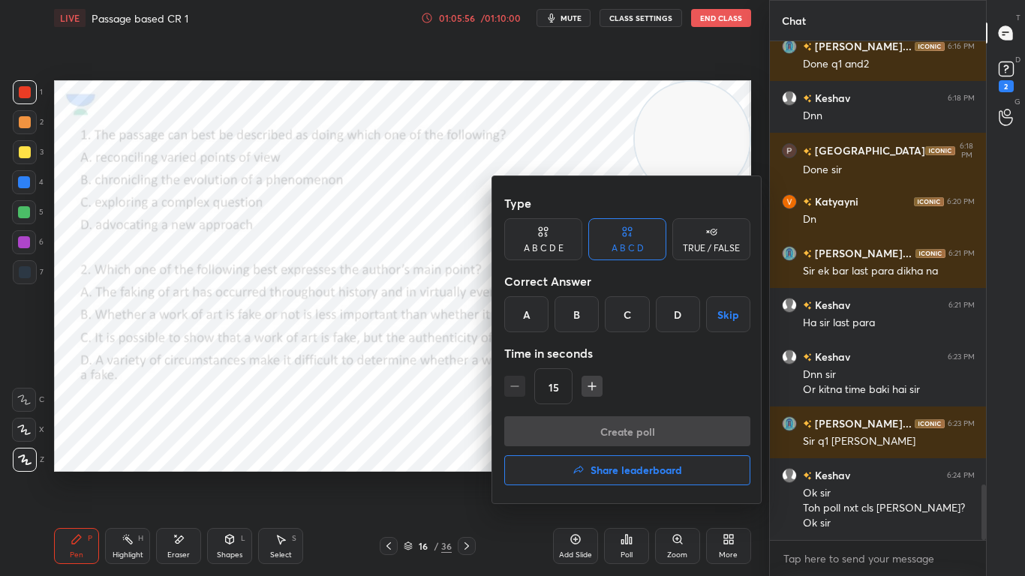
click at [668, 314] on div "D" at bounding box center [678, 314] width 44 height 36
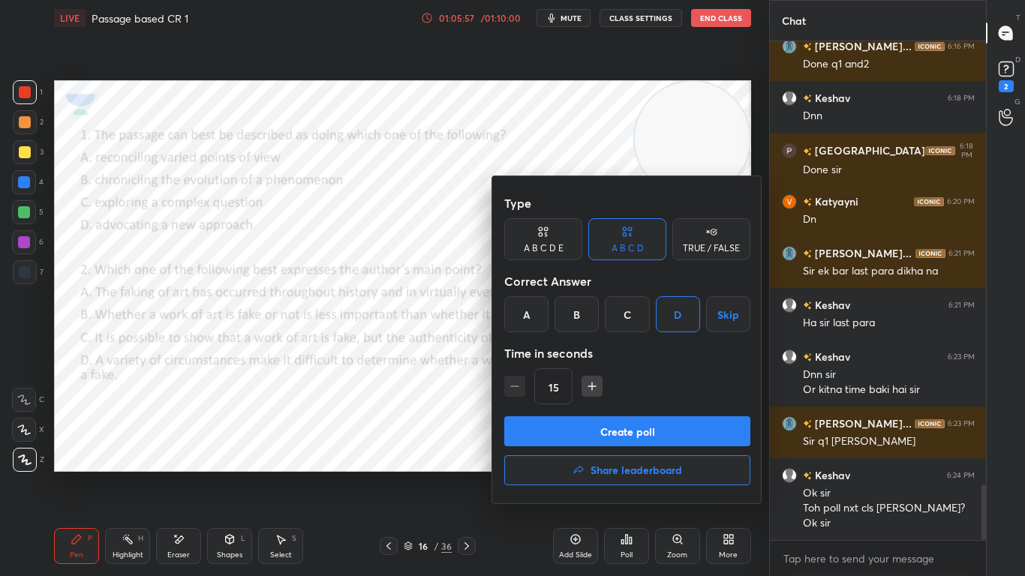
click at [594, 422] on button "Create poll" at bounding box center [627, 431] width 246 height 30
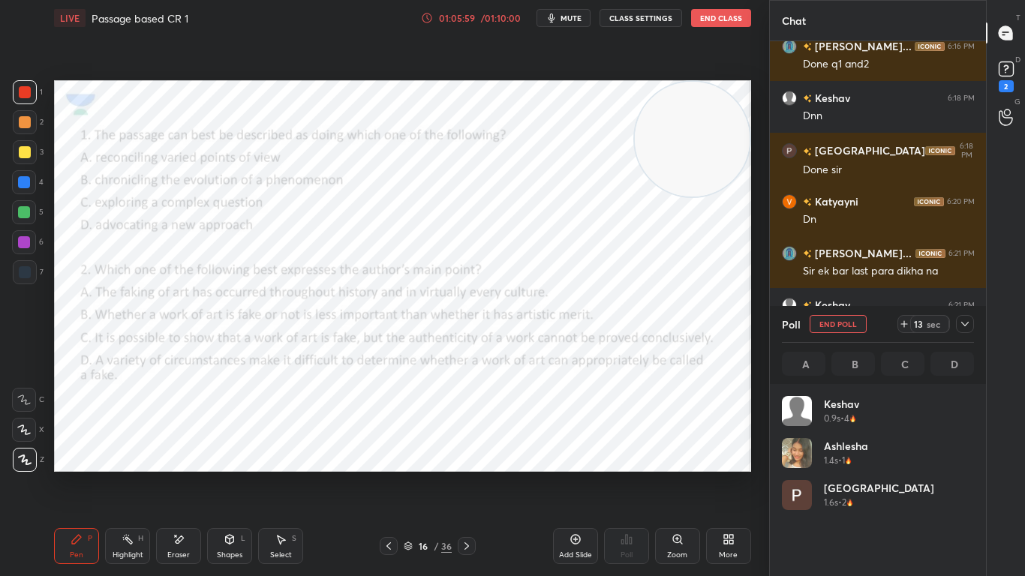
scroll to position [176, 188]
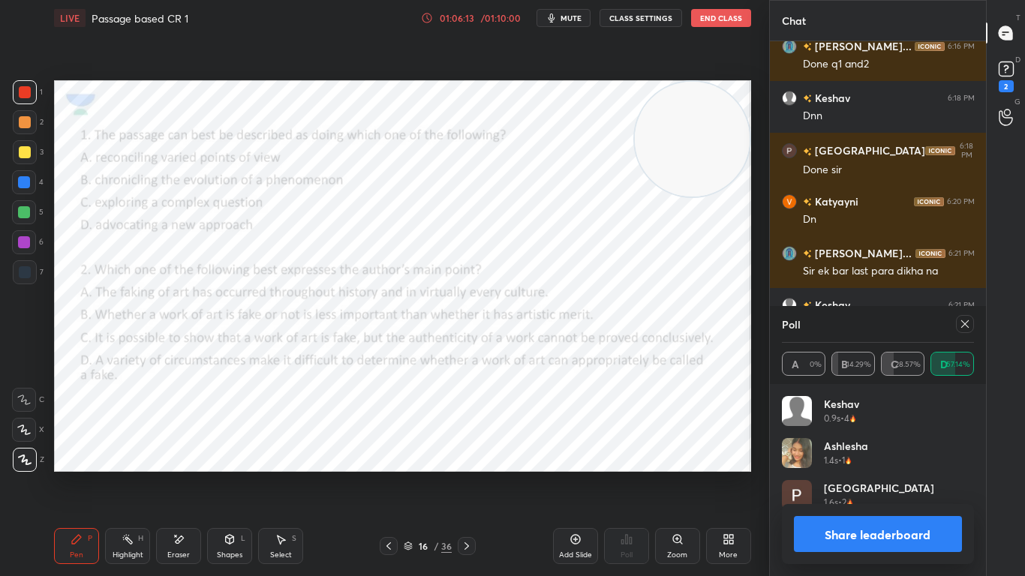
click at [966, 328] on icon at bounding box center [965, 324] width 12 height 12
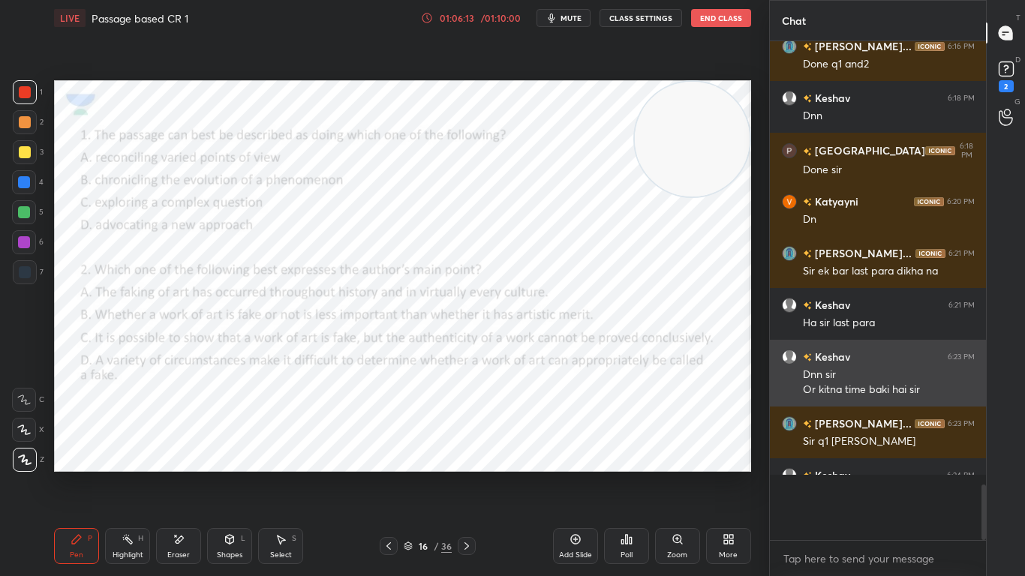
scroll to position [368, 212]
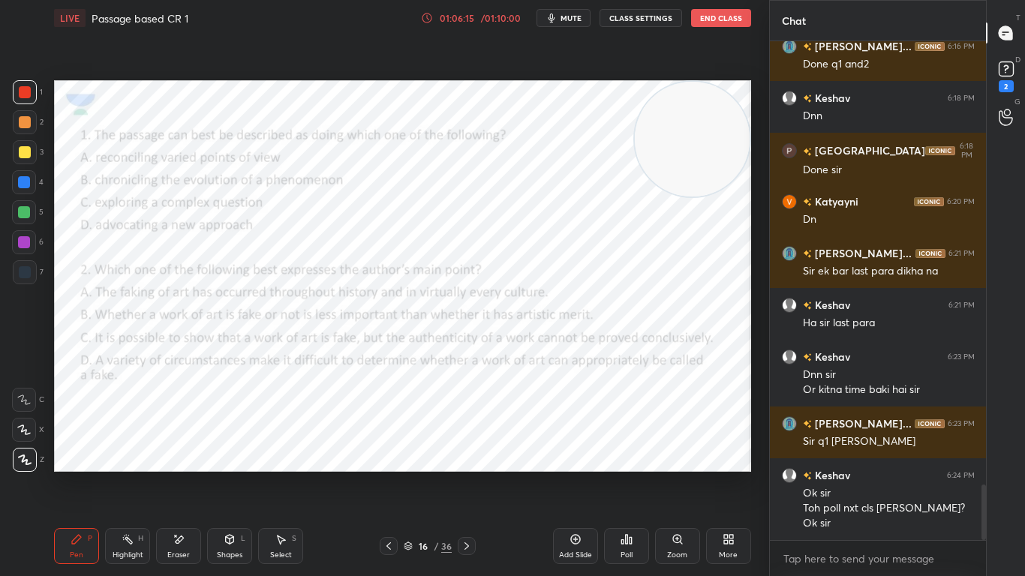
click at [467, 455] on icon at bounding box center [466, 546] width 5 height 8
click at [631, 455] on icon at bounding box center [630, 540] width 2 height 7
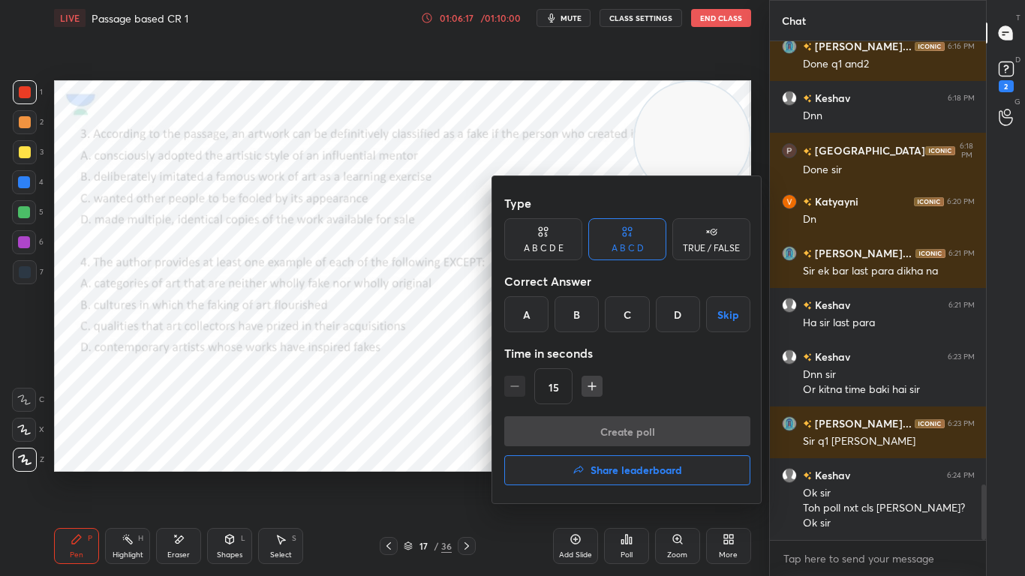
click at [629, 320] on div "C" at bounding box center [627, 314] width 44 height 36
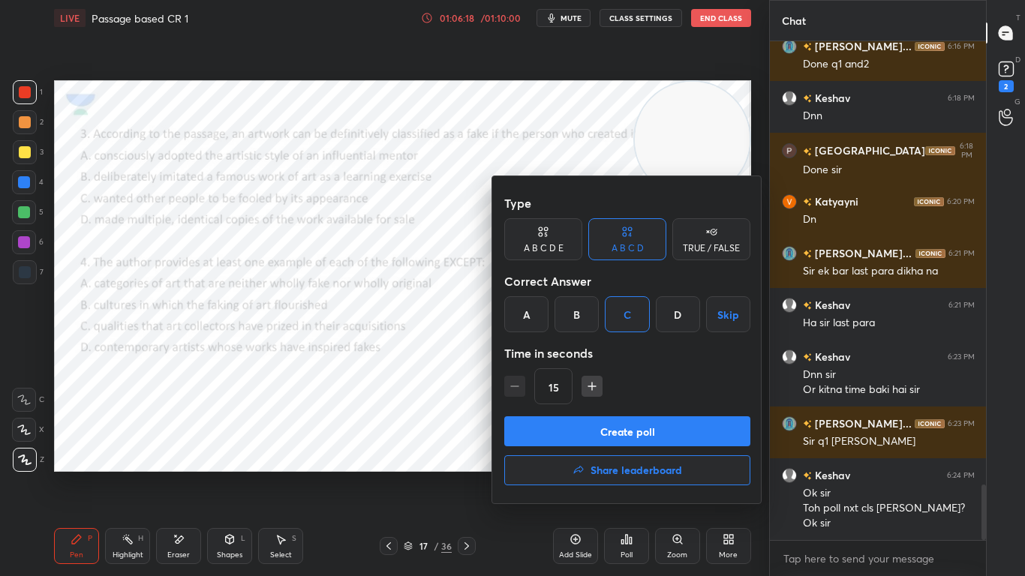
click at [601, 422] on button "Create poll" at bounding box center [627, 431] width 246 height 30
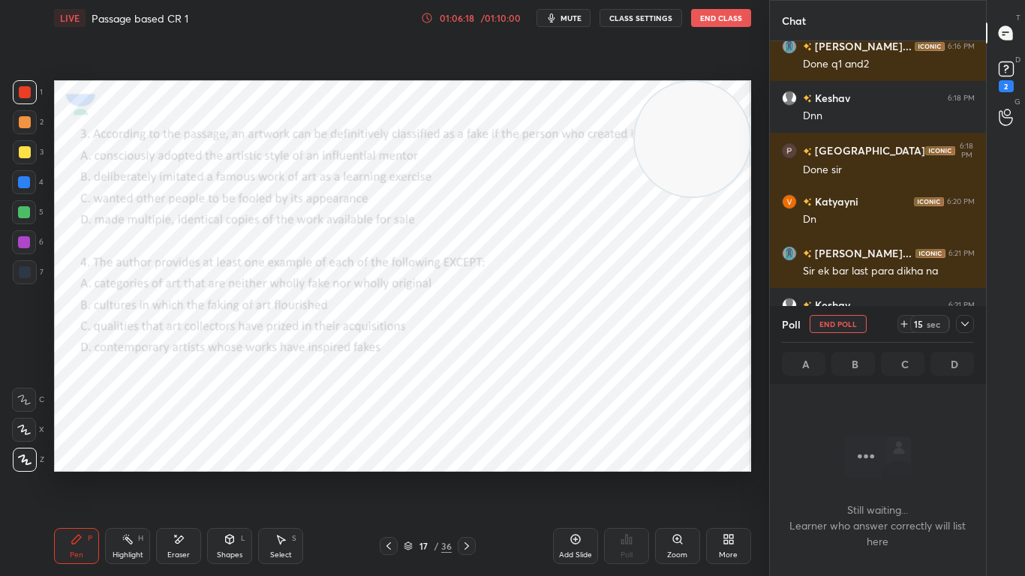
scroll to position [292, 212]
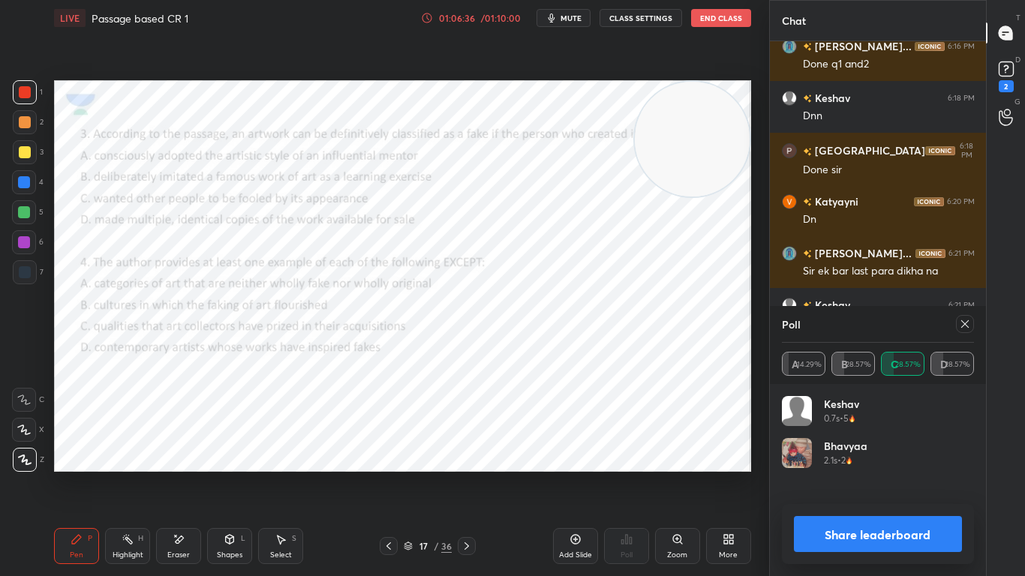
click at [964, 322] on icon at bounding box center [965, 324] width 12 height 12
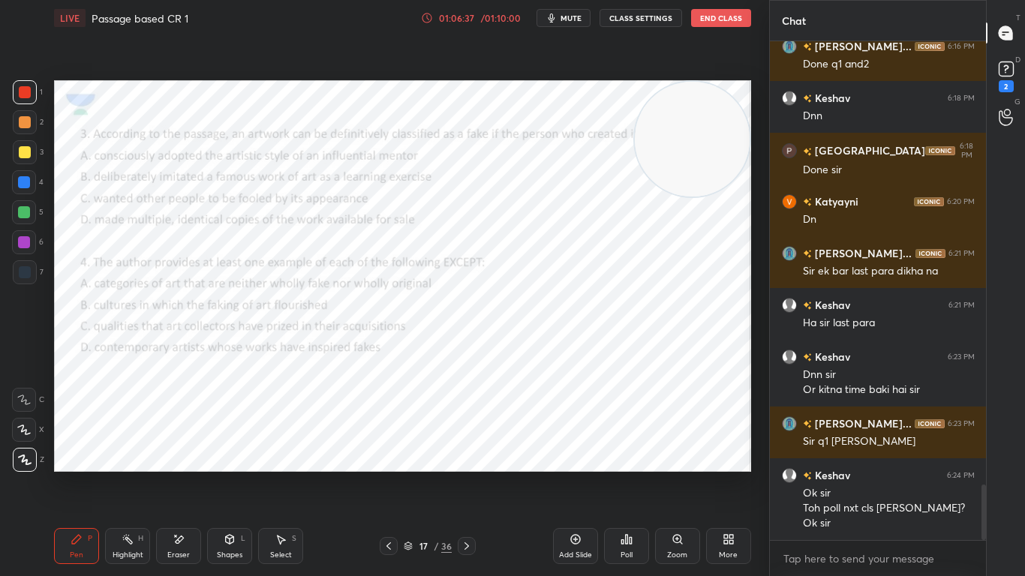
click at [626, 455] on icon at bounding box center [626, 539] width 2 height 9
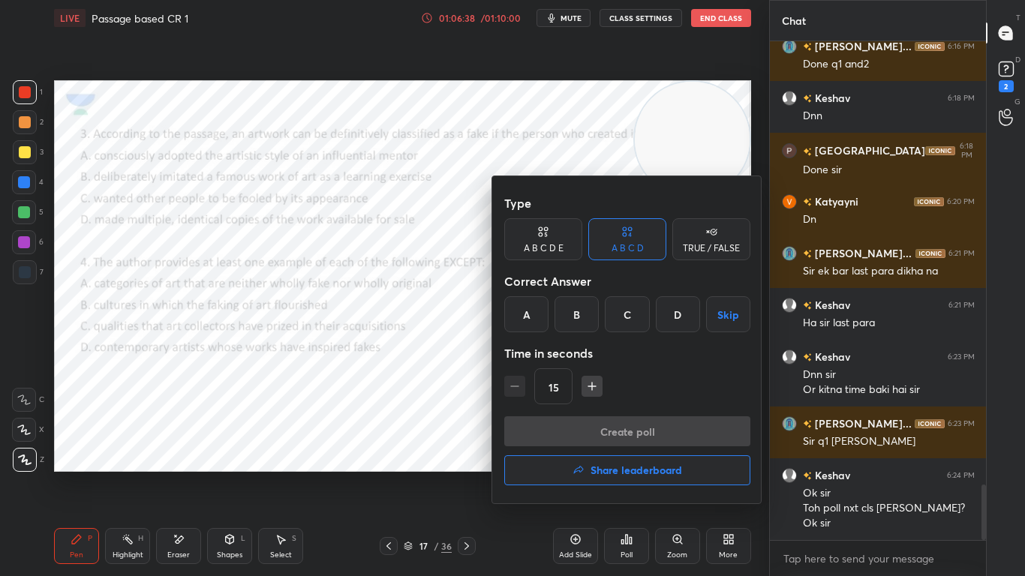
click at [668, 319] on div "D" at bounding box center [678, 314] width 44 height 36
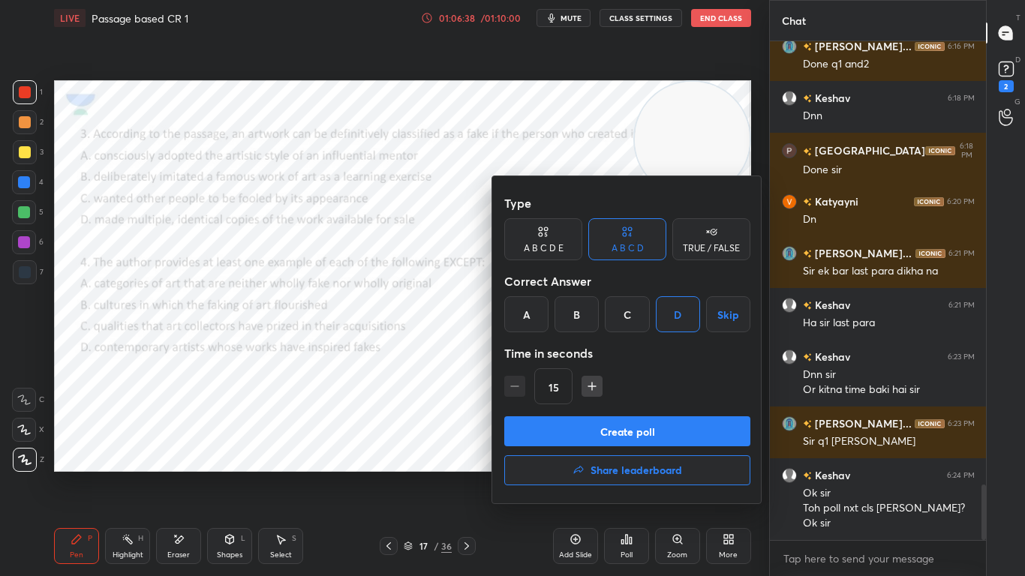
click at [638, 422] on button "Create poll" at bounding box center [627, 431] width 246 height 30
click at [657, 436] on div "Create poll Share leaderboard" at bounding box center [627, 453] width 246 height 75
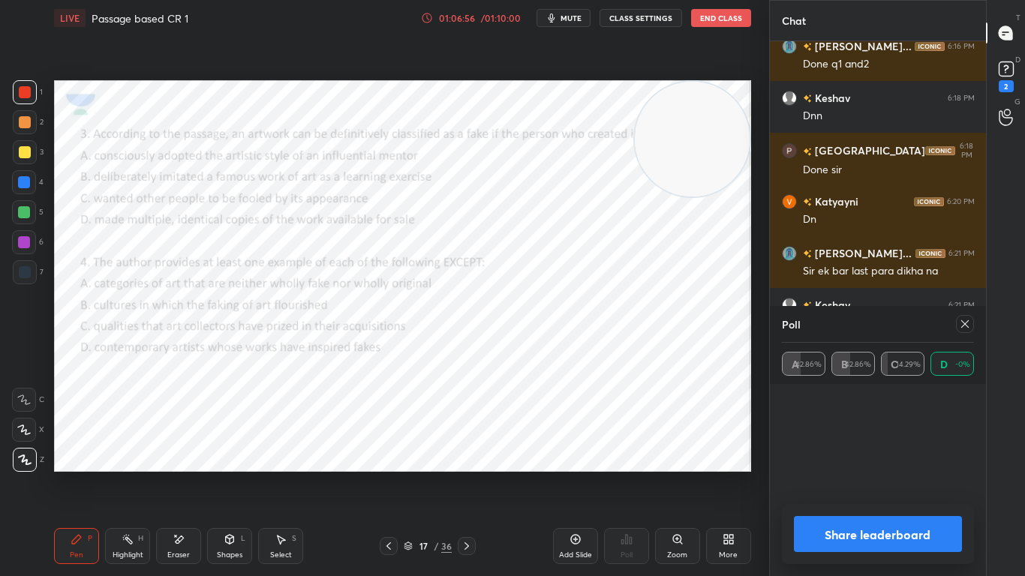
click at [467, 455] on icon at bounding box center [466, 546] width 5 height 8
click at [955, 329] on div at bounding box center [962, 324] width 24 height 18
click at [969, 324] on icon at bounding box center [965, 324] width 12 height 12
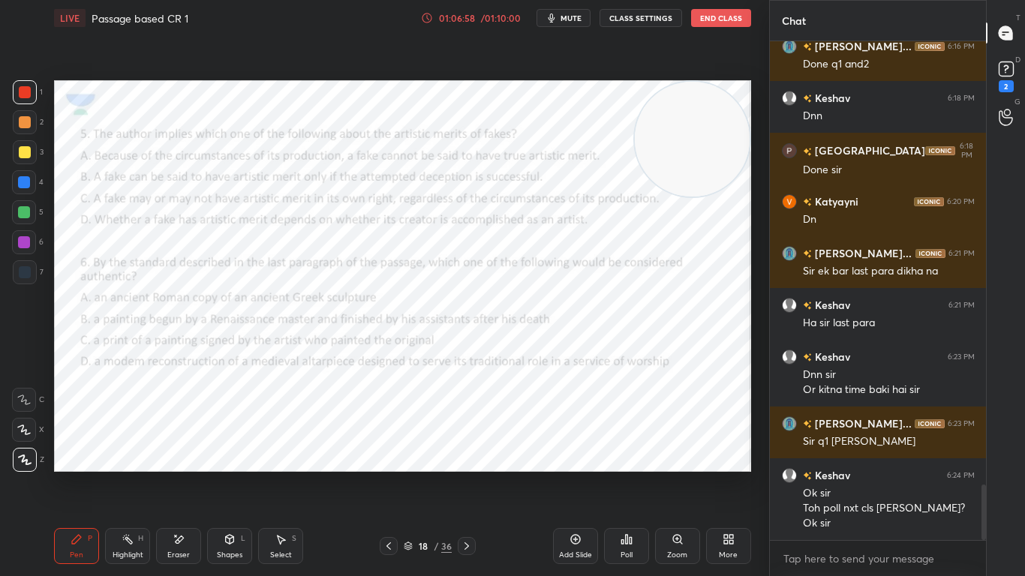
click at [623, 455] on icon at bounding box center [622, 542] width 2 height 4
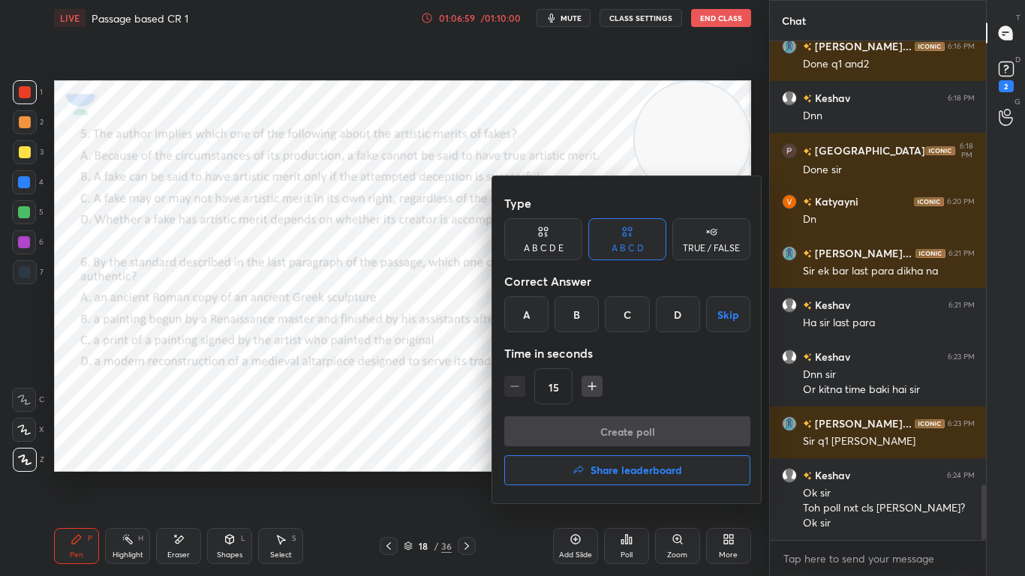
click at [619, 330] on div "C" at bounding box center [627, 314] width 44 height 36
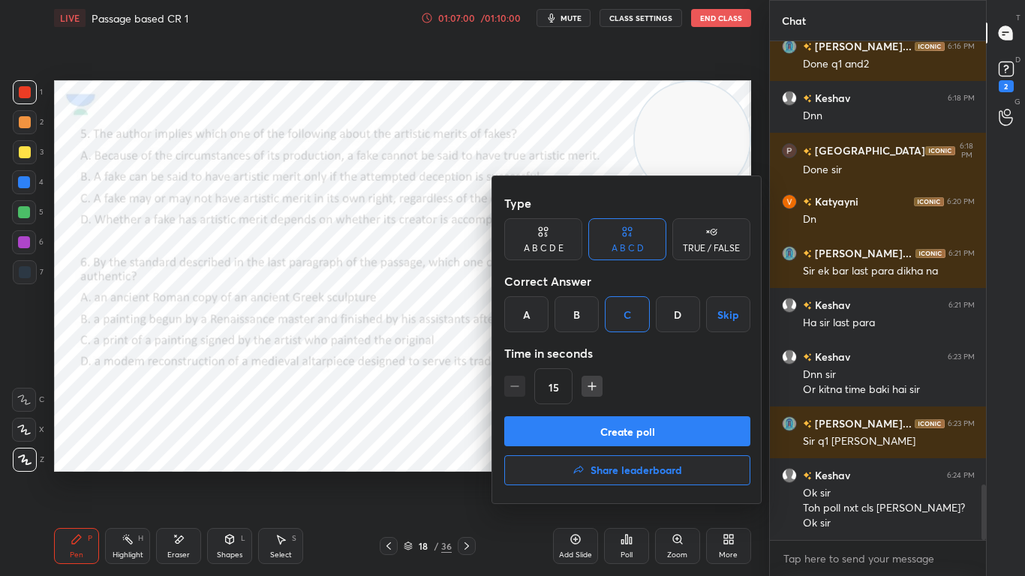
click at [610, 431] on button "Create poll" at bounding box center [627, 431] width 246 height 30
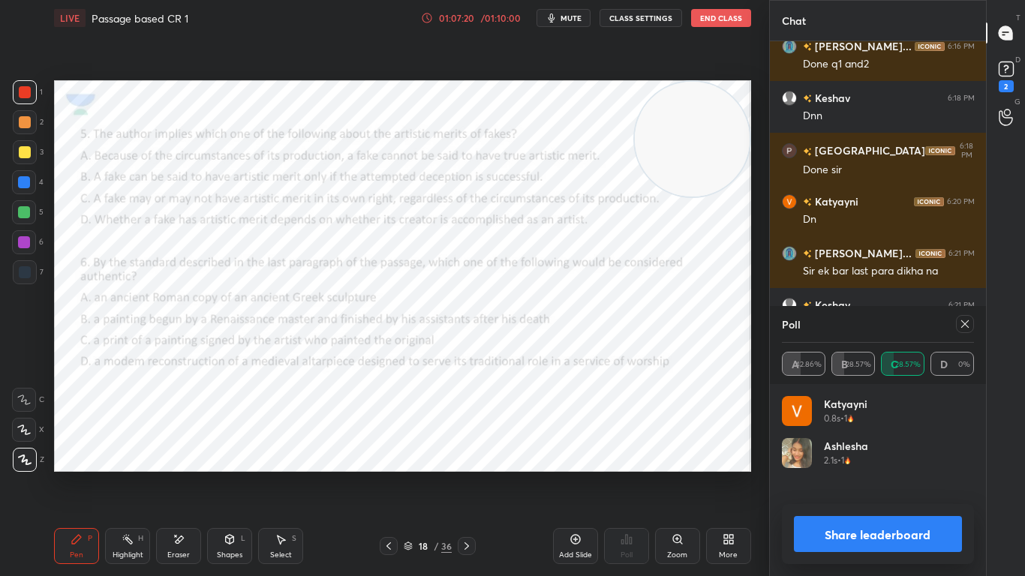
click at [960, 323] on icon at bounding box center [965, 324] width 12 height 12
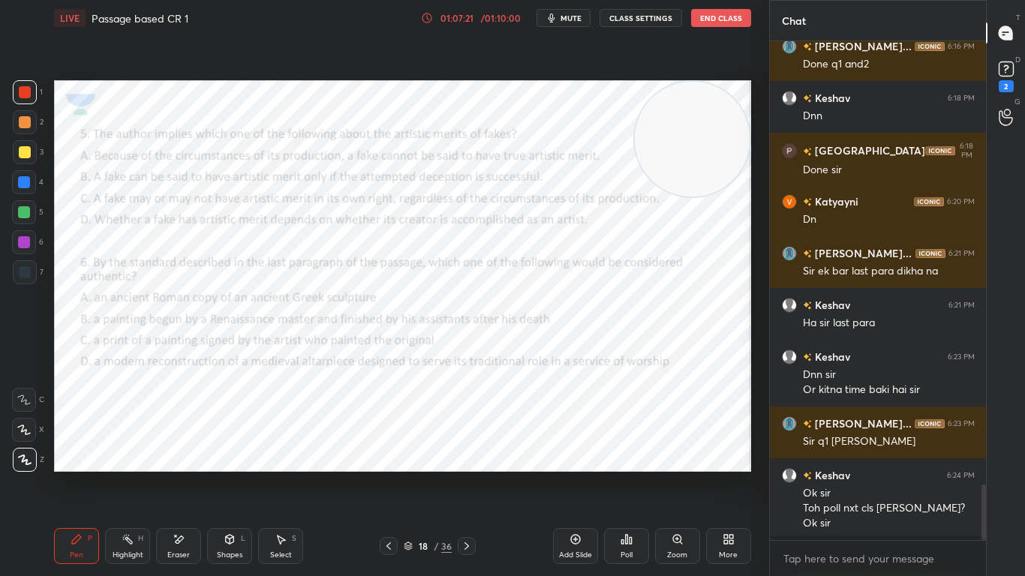
click at [628, 455] on icon at bounding box center [626, 539] width 12 height 12
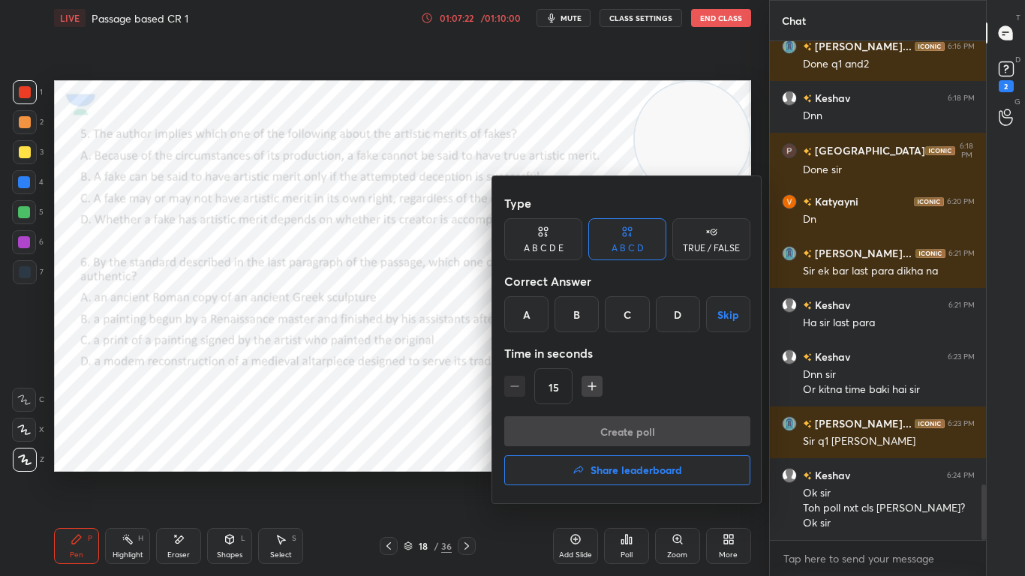
click at [667, 314] on div "D" at bounding box center [678, 314] width 44 height 36
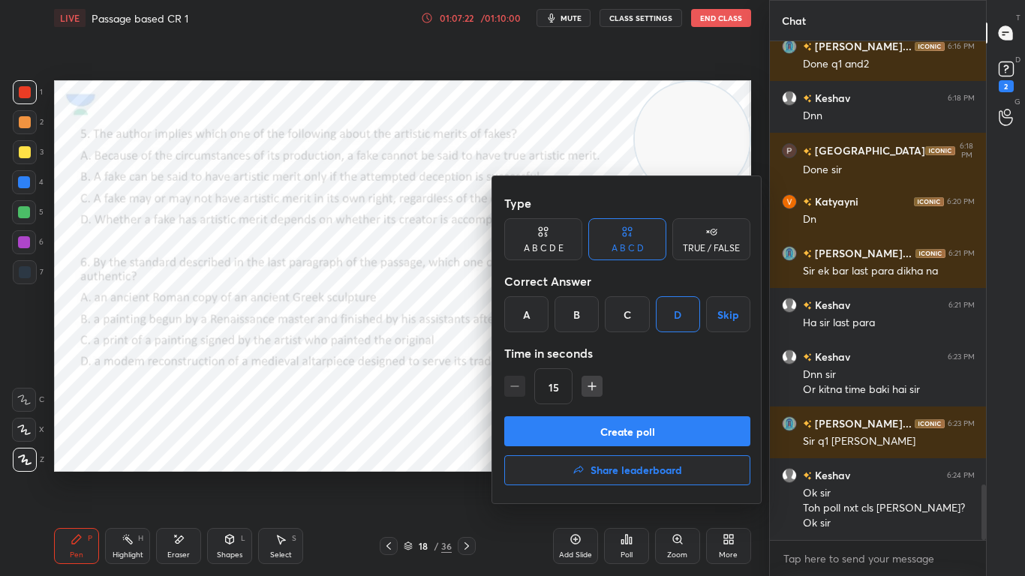
click at [651, 418] on button "Create poll" at bounding box center [627, 431] width 246 height 30
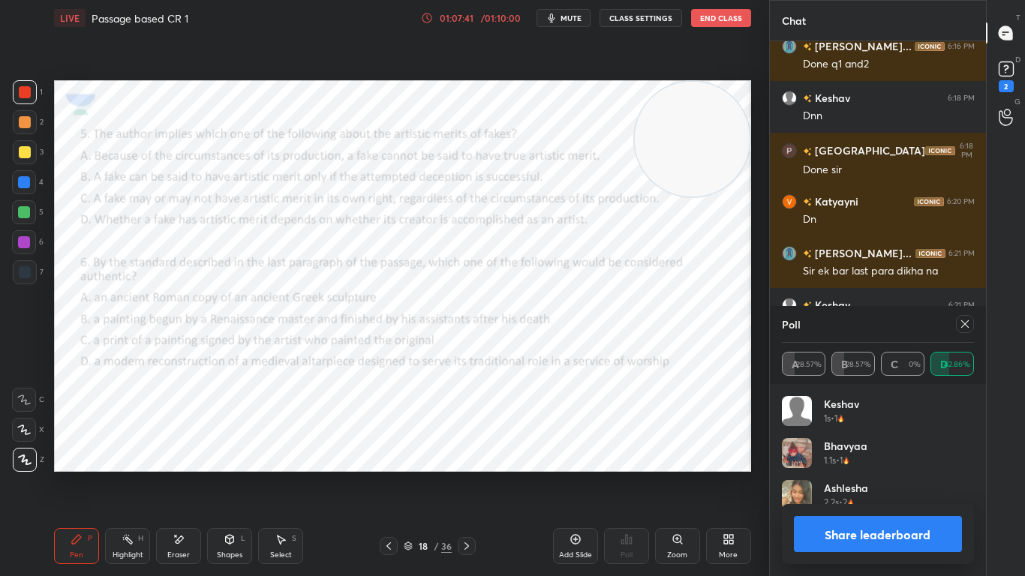
click at [479, 455] on div "18 / 36" at bounding box center [427, 546] width 249 height 18
click at [468, 455] on icon at bounding box center [467, 546] width 12 height 12
click at [963, 332] on div at bounding box center [965, 324] width 18 height 18
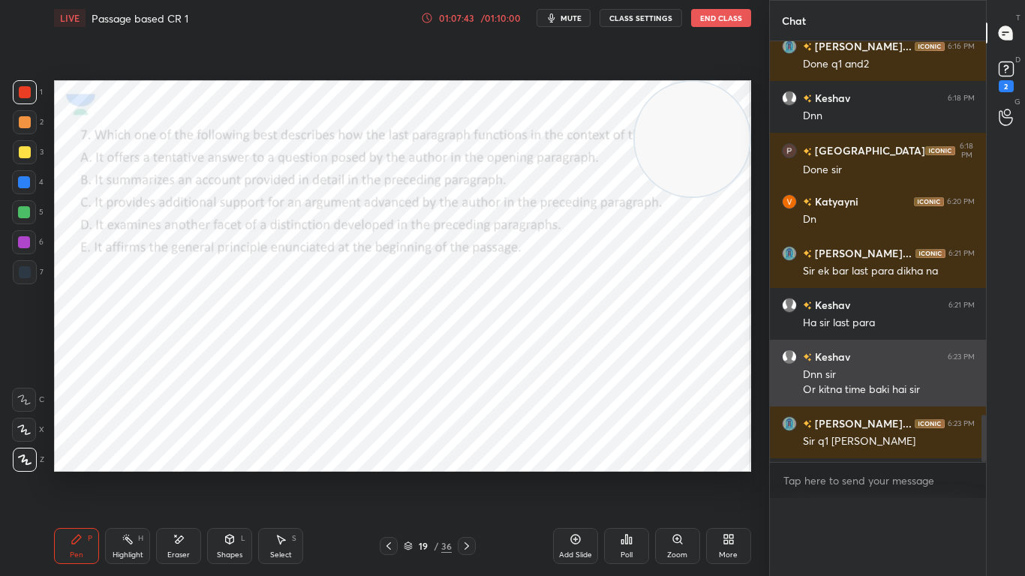
scroll to position [0, 0]
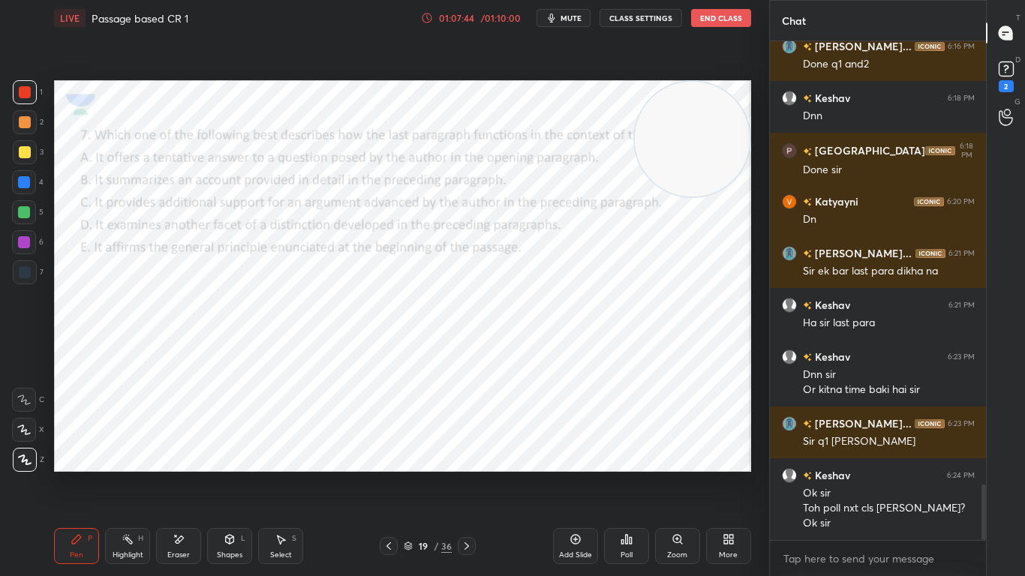
click at [626, 455] on div "Poll" at bounding box center [626, 546] width 45 height 36
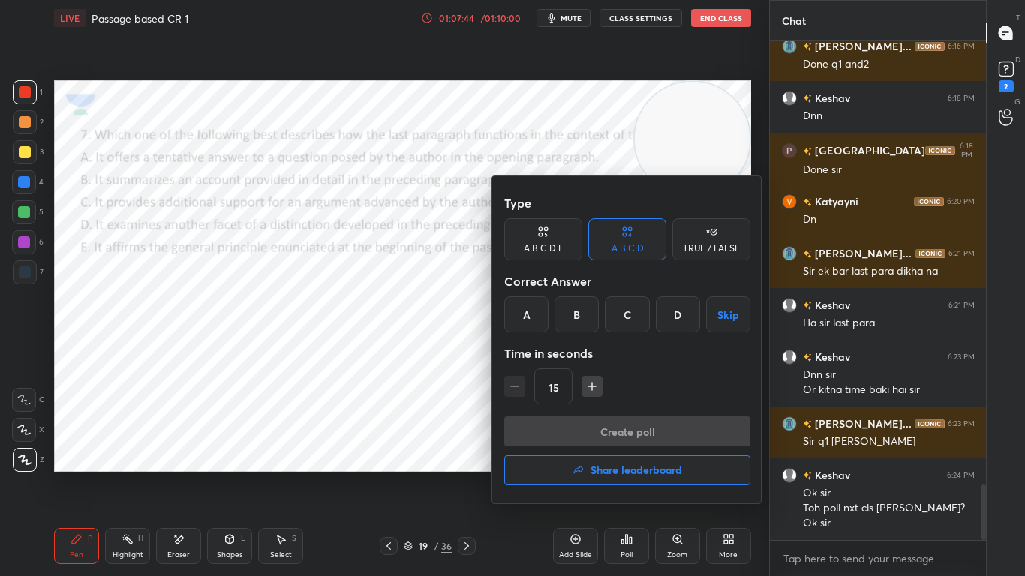
click at [683, 313] on div "D" at bounding box center [678, 314] width 44 height 36
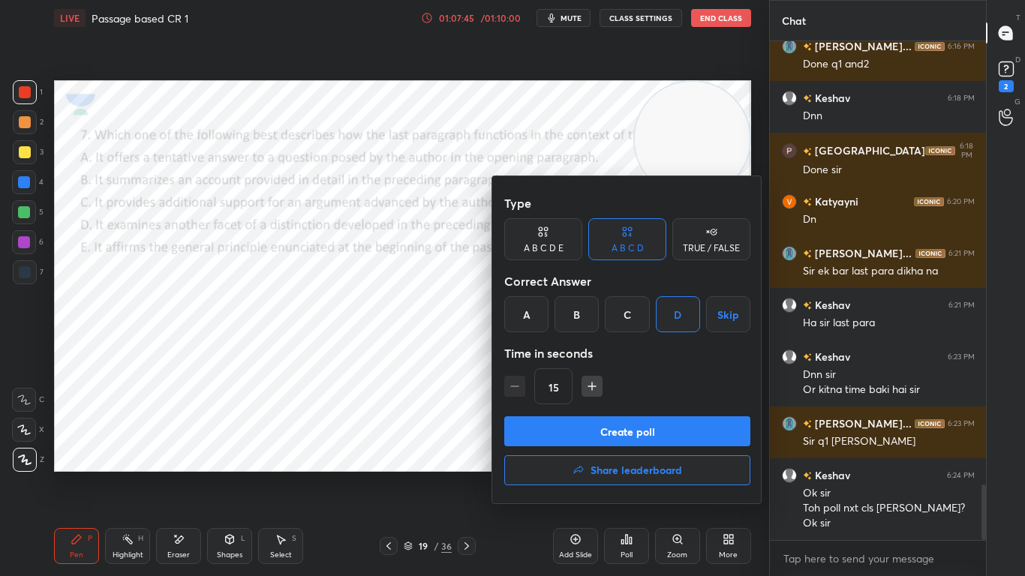
click at [652, 432] on button "Create poll" at bounding box center [627, 431] width 246 height 30
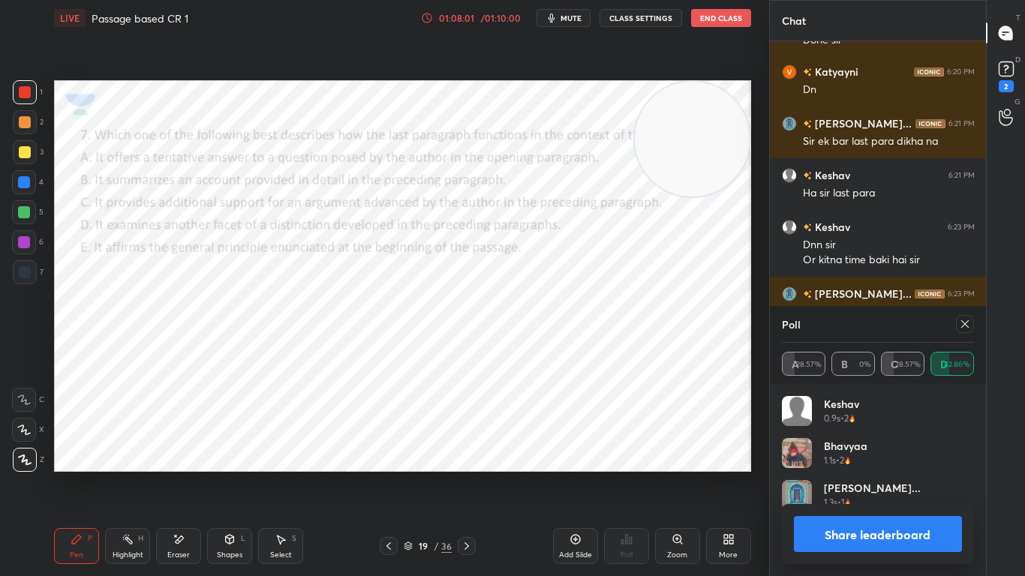
click at [963, 326] on icon at bounding box center [965, 324] width 12 height 12
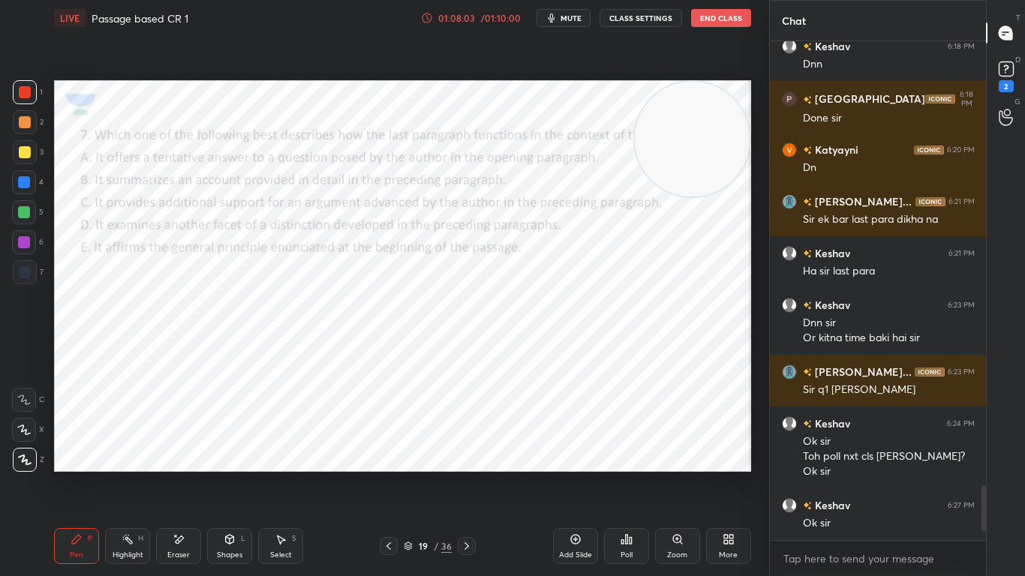
click at [620, 455] on icon at bounding box center [626, 539] width 12 height 12
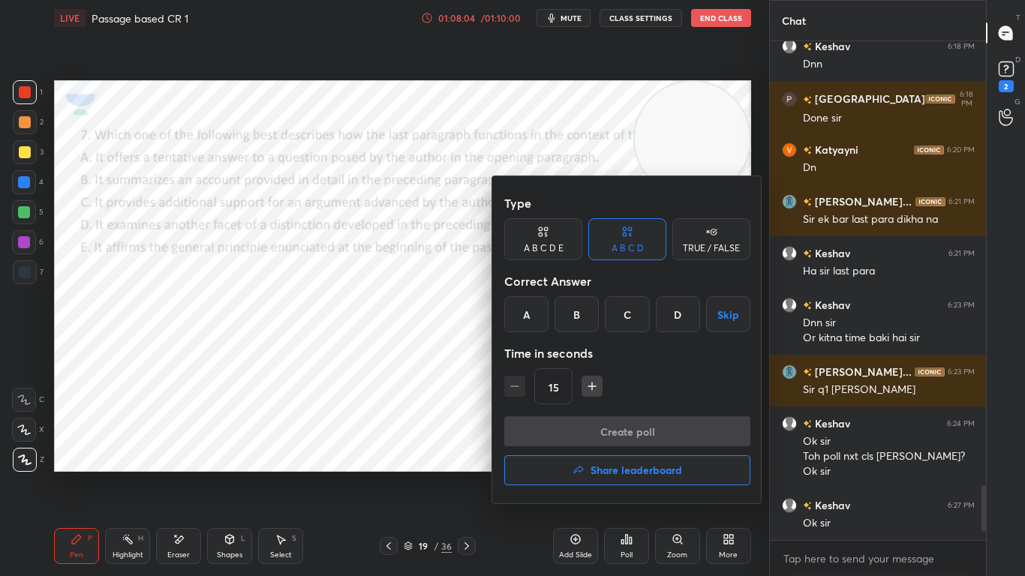
click at [653, 455] on h4 "Share leaderboard" at bounding box center [636, 470] width 92 height 11
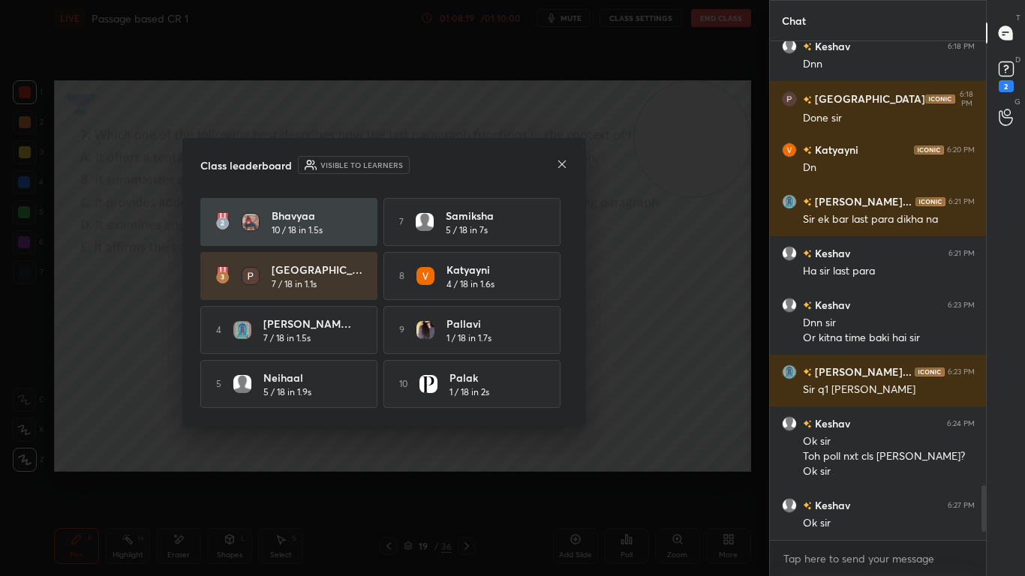
click at [564, 164] on icon at bounding box center [562, 164] width 12 height 12
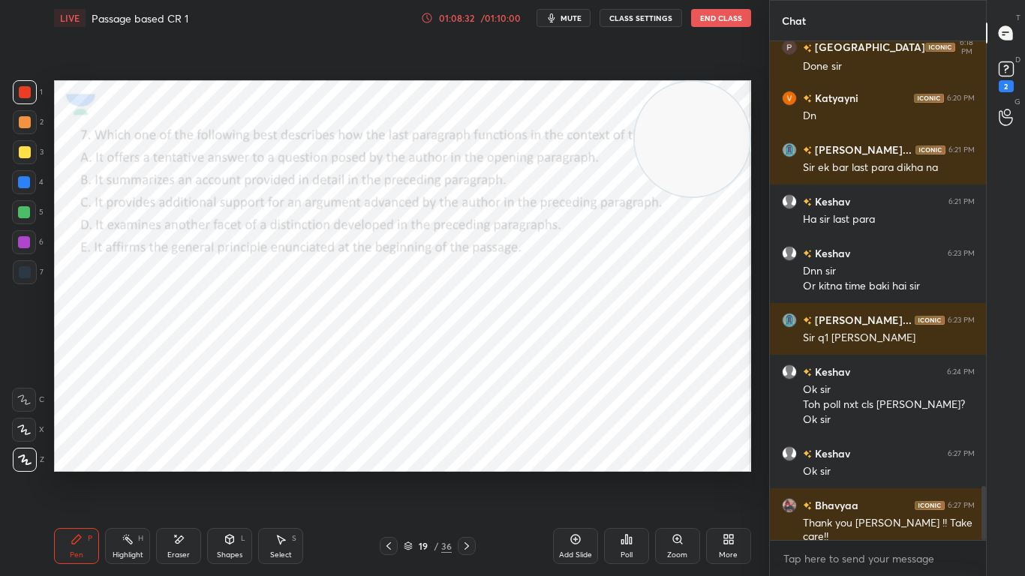
click at [704, 17] on button "End Class" at bounding box center [721, 18] width 60 height 18
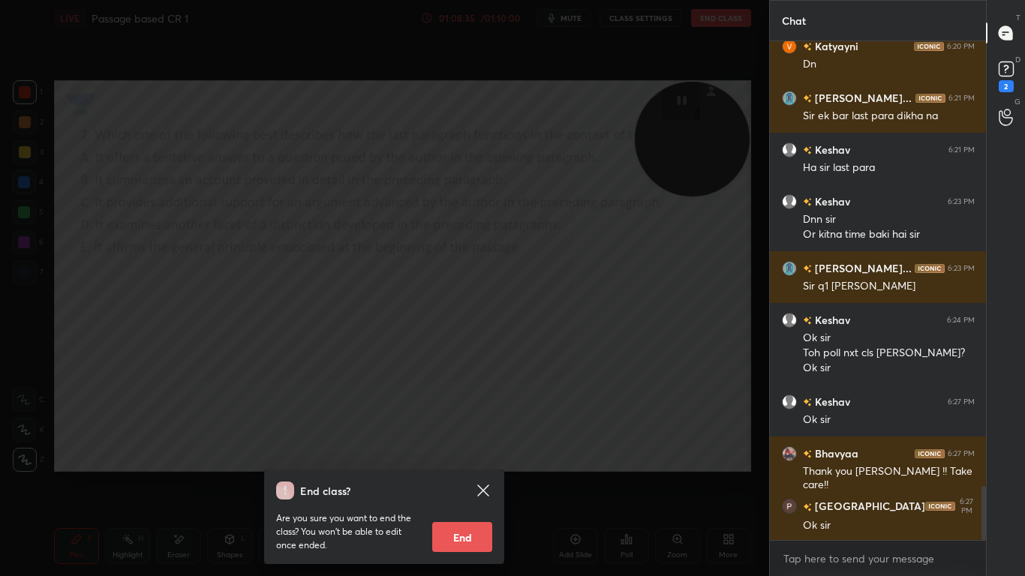
click at [464, 455] on button "End" at bounding box center [462, 537] width 60 height 30
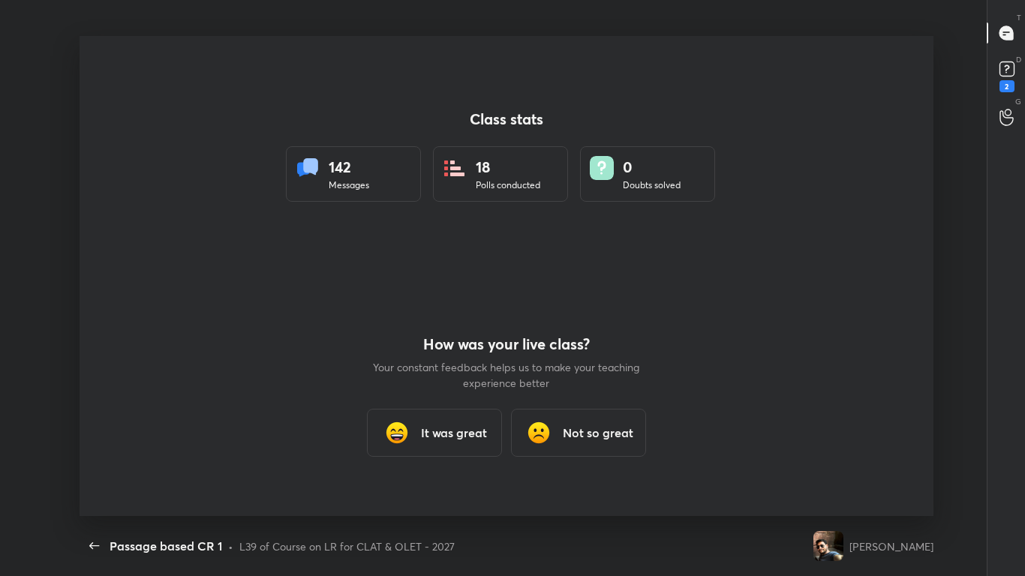
click at [440, 427] on h3 "It was great" at bounding box center [454, 433] width 66 height 18
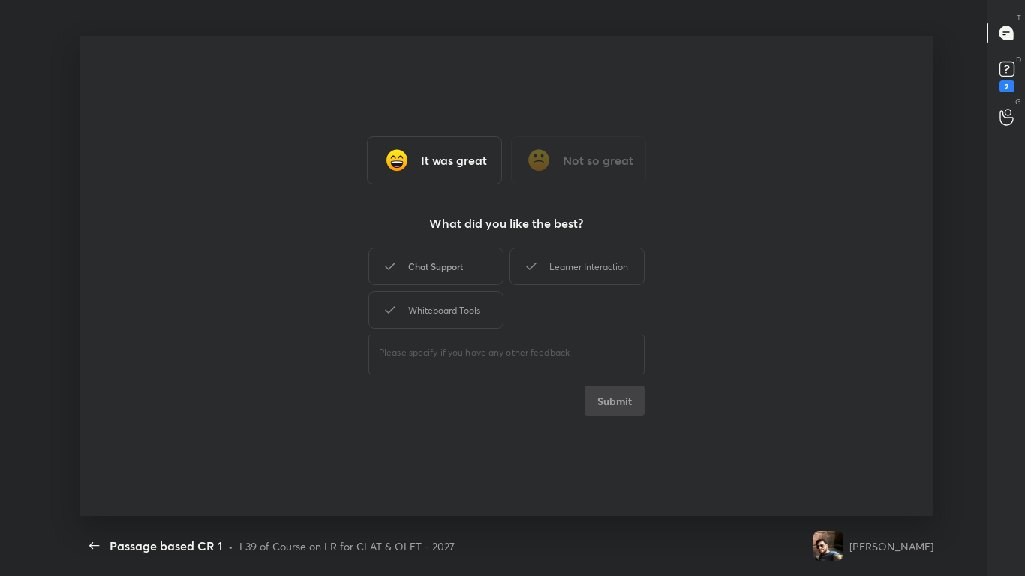
click at [467, 270] on div "Chat Support" at bounding box center [435, 267] width 135 height 38
click at [609, 272] on div "Learner Interaction" at bounding box center [576, 267] width 135 height 38
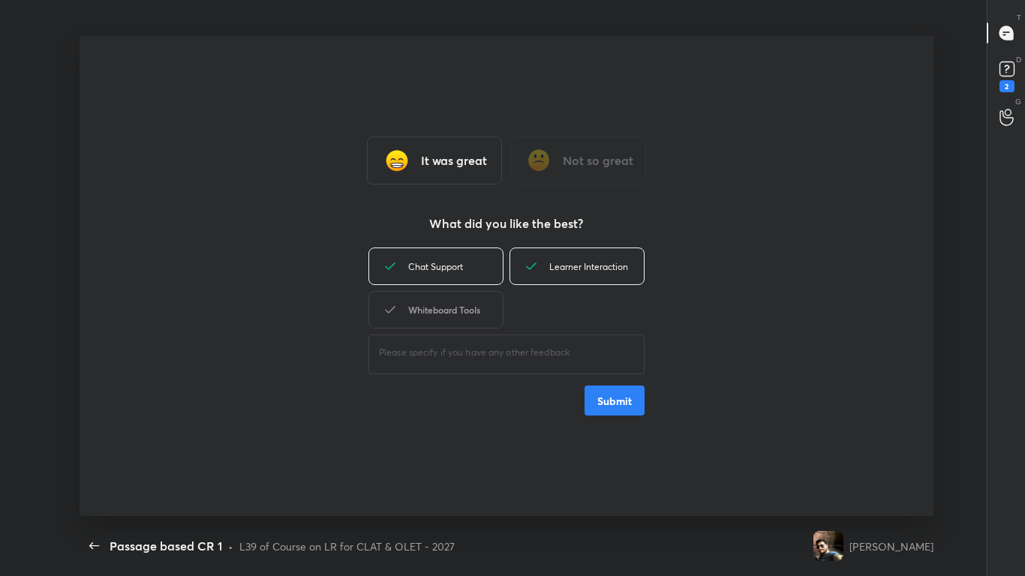
click at [449, 312] on div "Whiteboard Tools" at bounding box center [435, 310] width 135 height 38
click at [599, 398] on button "Submit" at bounding box center [614, 401] width 60 height 30
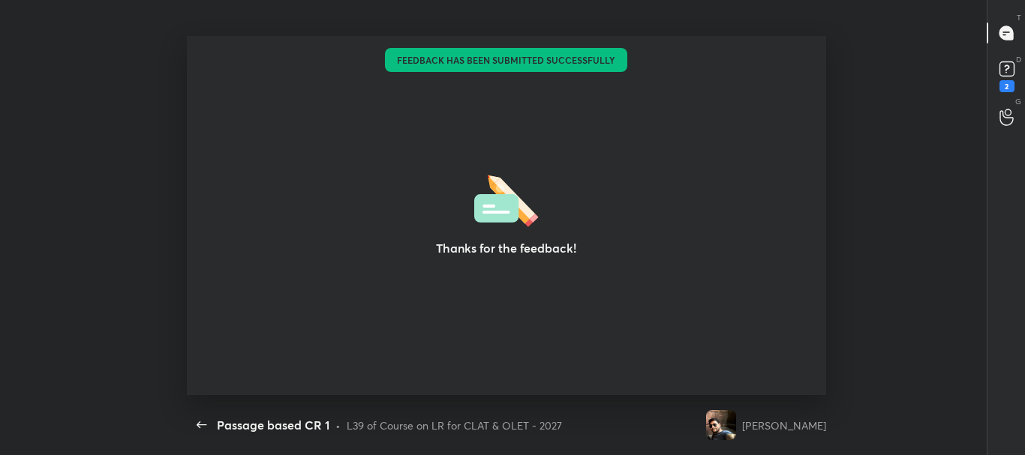
type textarea "x"
